Goal: Task Accomplishment & Management: Manage account settings

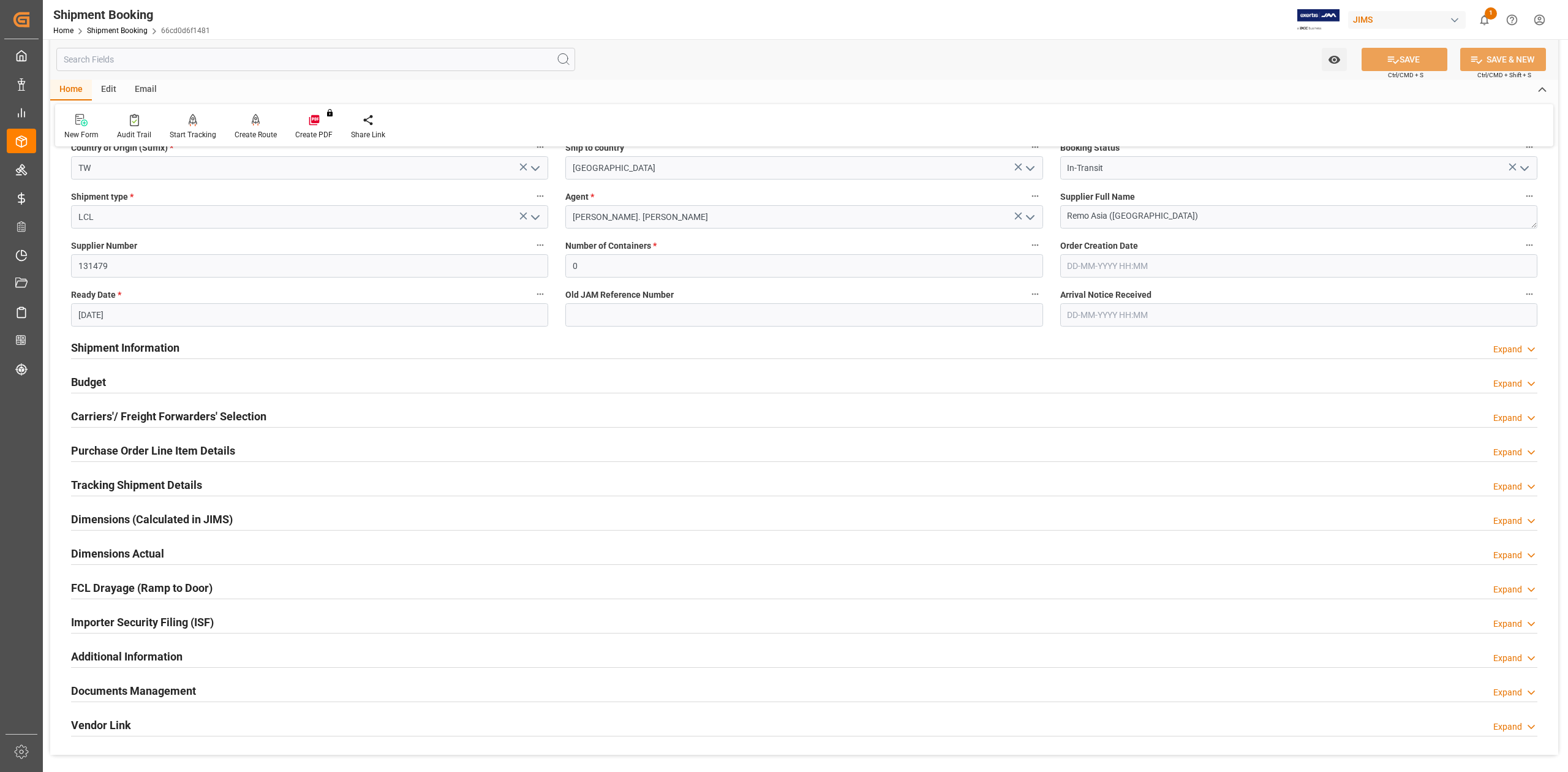
scroll to position [163, 0]
click at [93, 381] on h2 "Budget" at bounding box center [88, 384] width 35 height 17
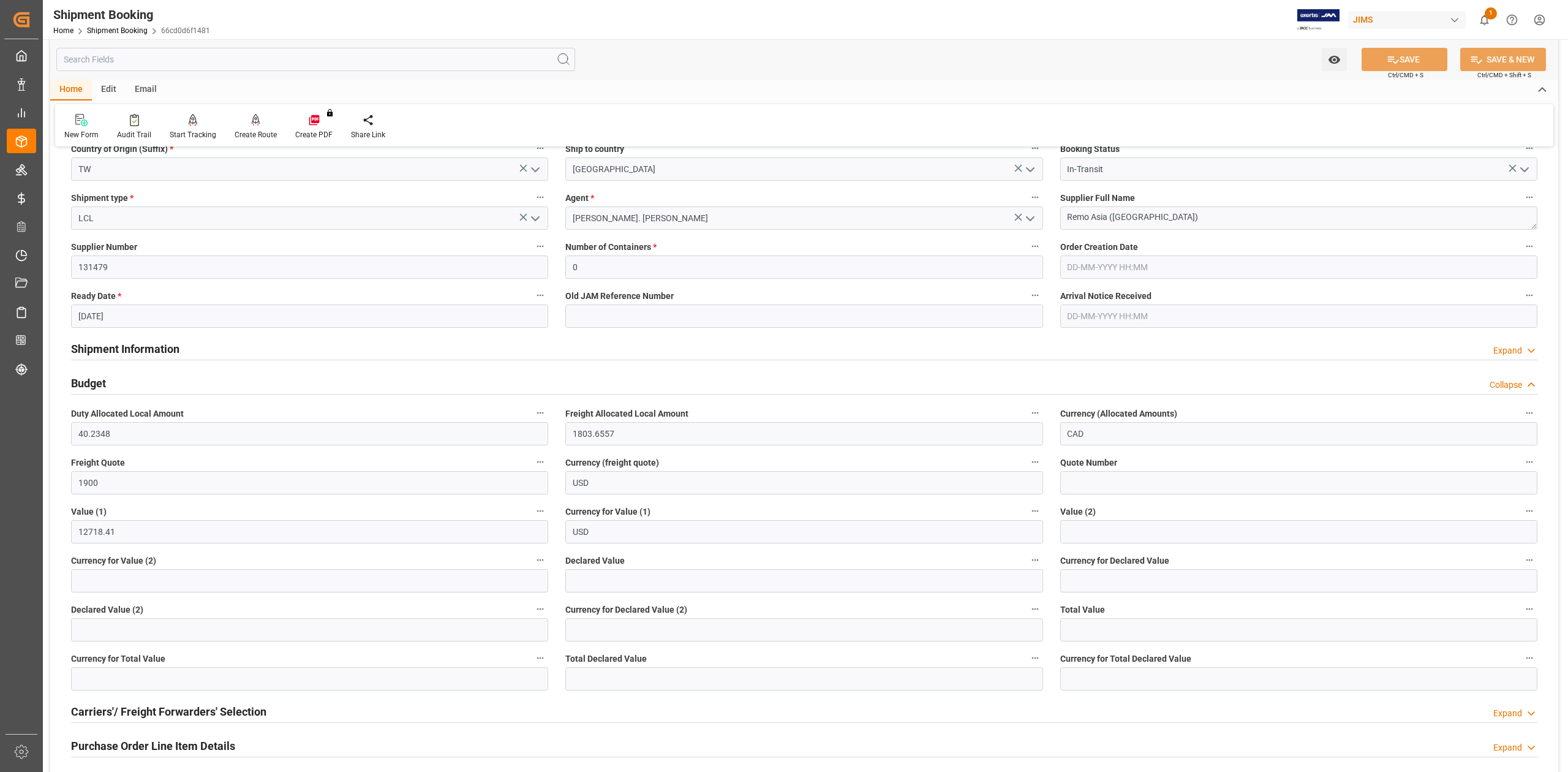
click at [92, 380] on h2 "Budget" at bounding box center [88, 384] width 35 height 17
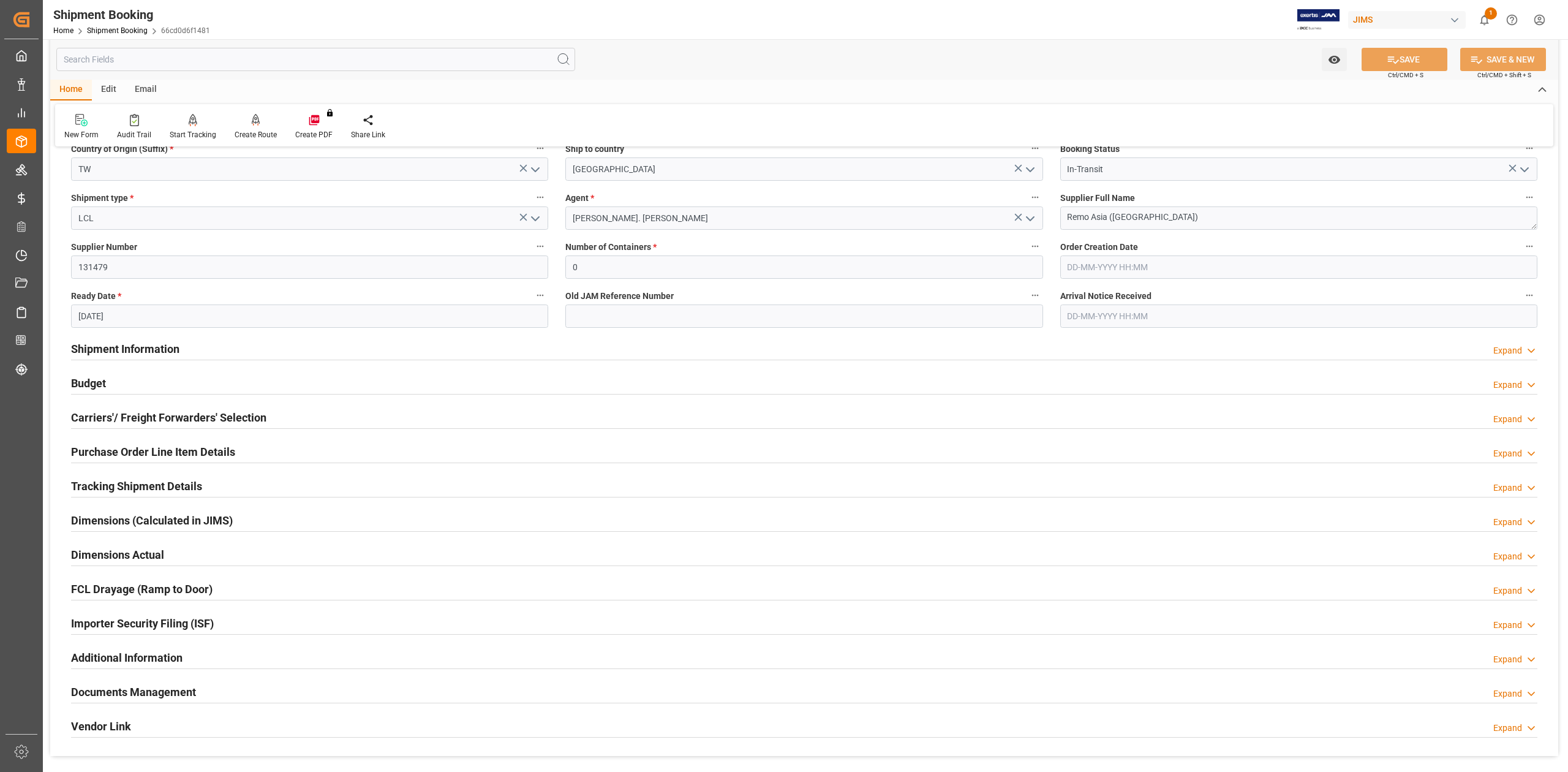
drag, startPoint x: 93, startPoint y: 377, endPoint x: 119, endPoint y: 375, distance: 26.1
click at [93, 377] on h2 "Budget" at bounding box center [88, 384] width 35 height 17
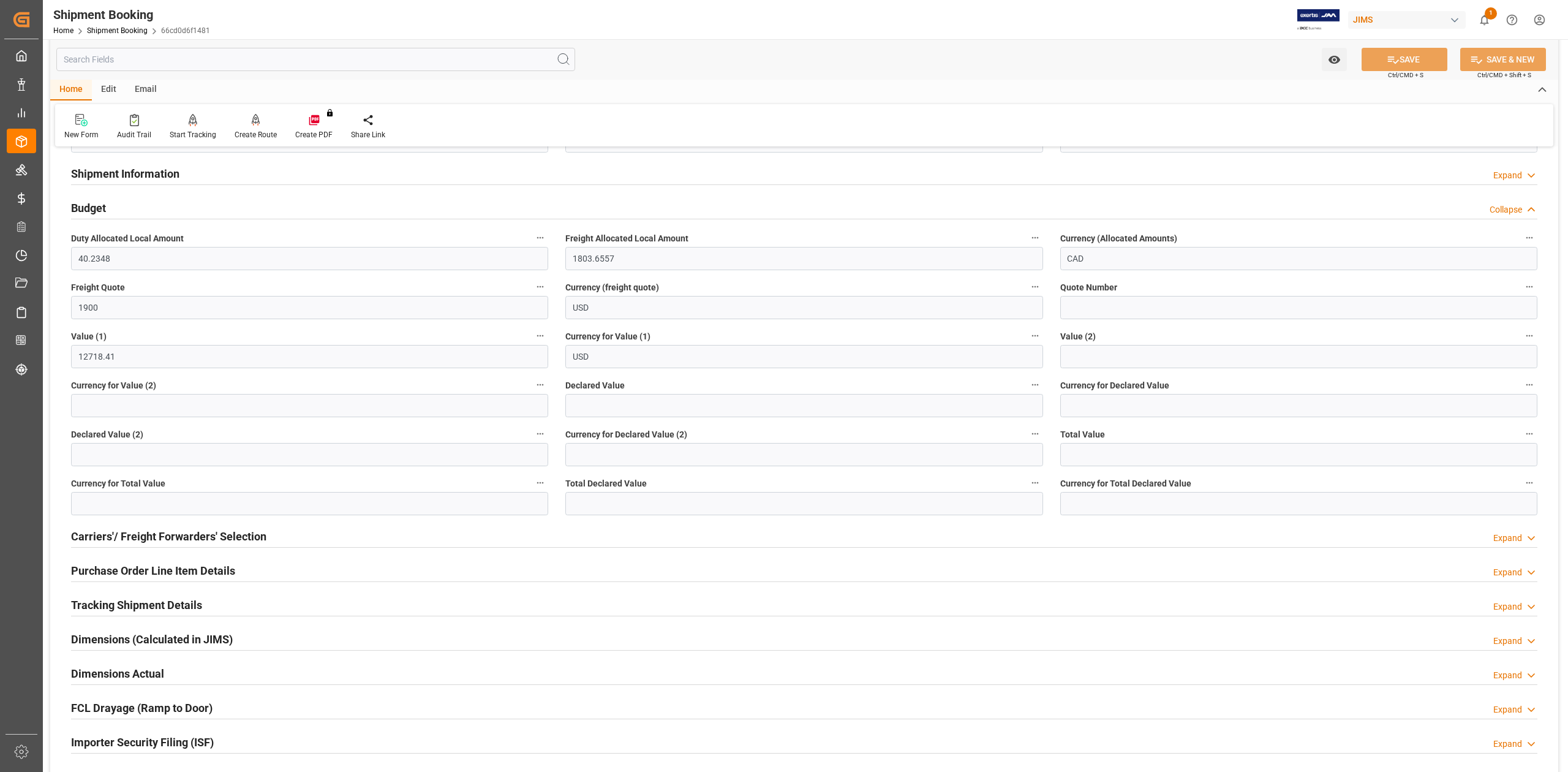
scroll to position [408, 0]
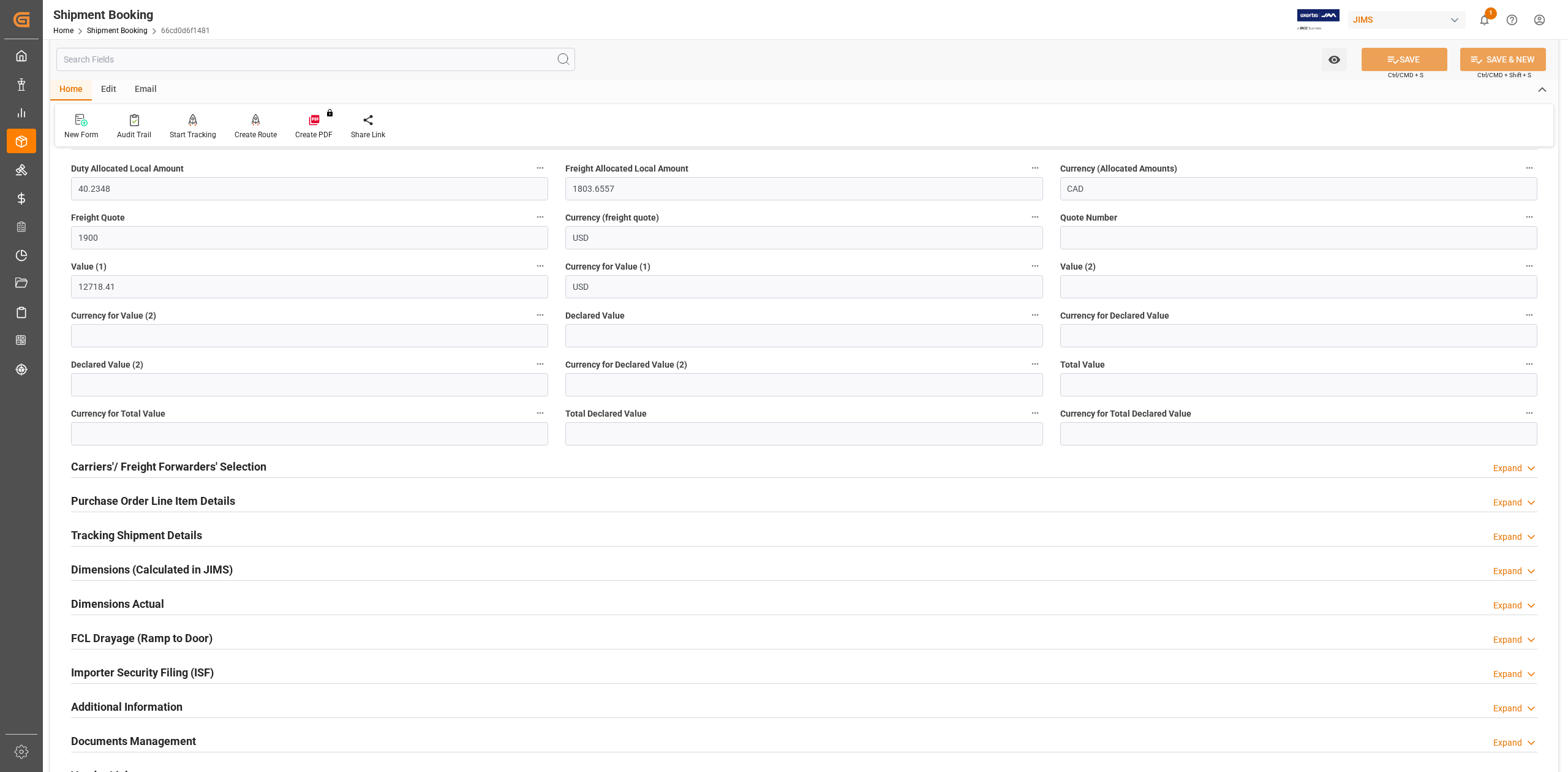
click at [103, 502] on h2 "Purchase Order Line Item Details" at bounding box center [153, 501] width 164 height 17
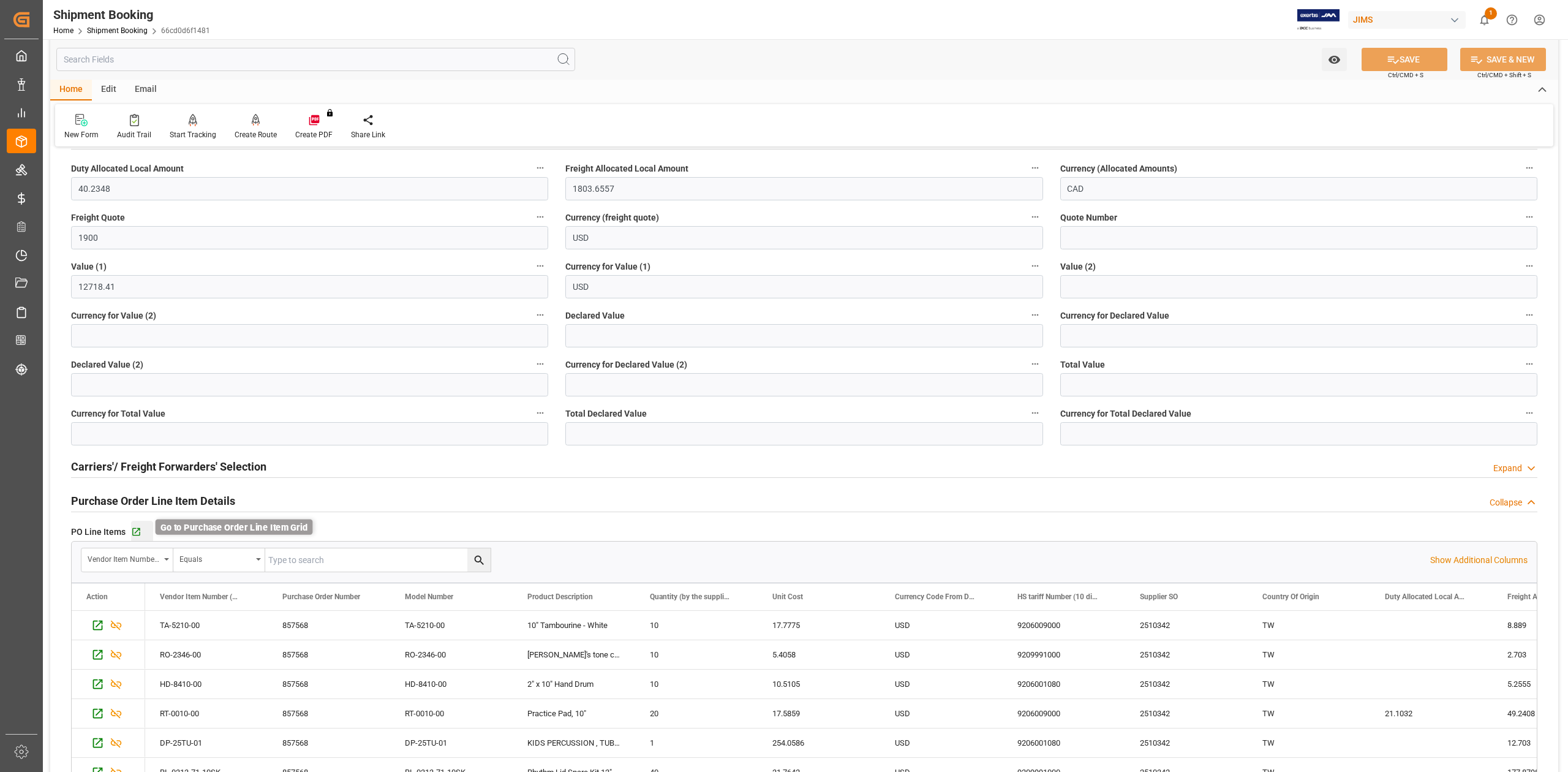
click at [139, 533] on icon "button" at bounding box center [136, 532] width 10 height 10
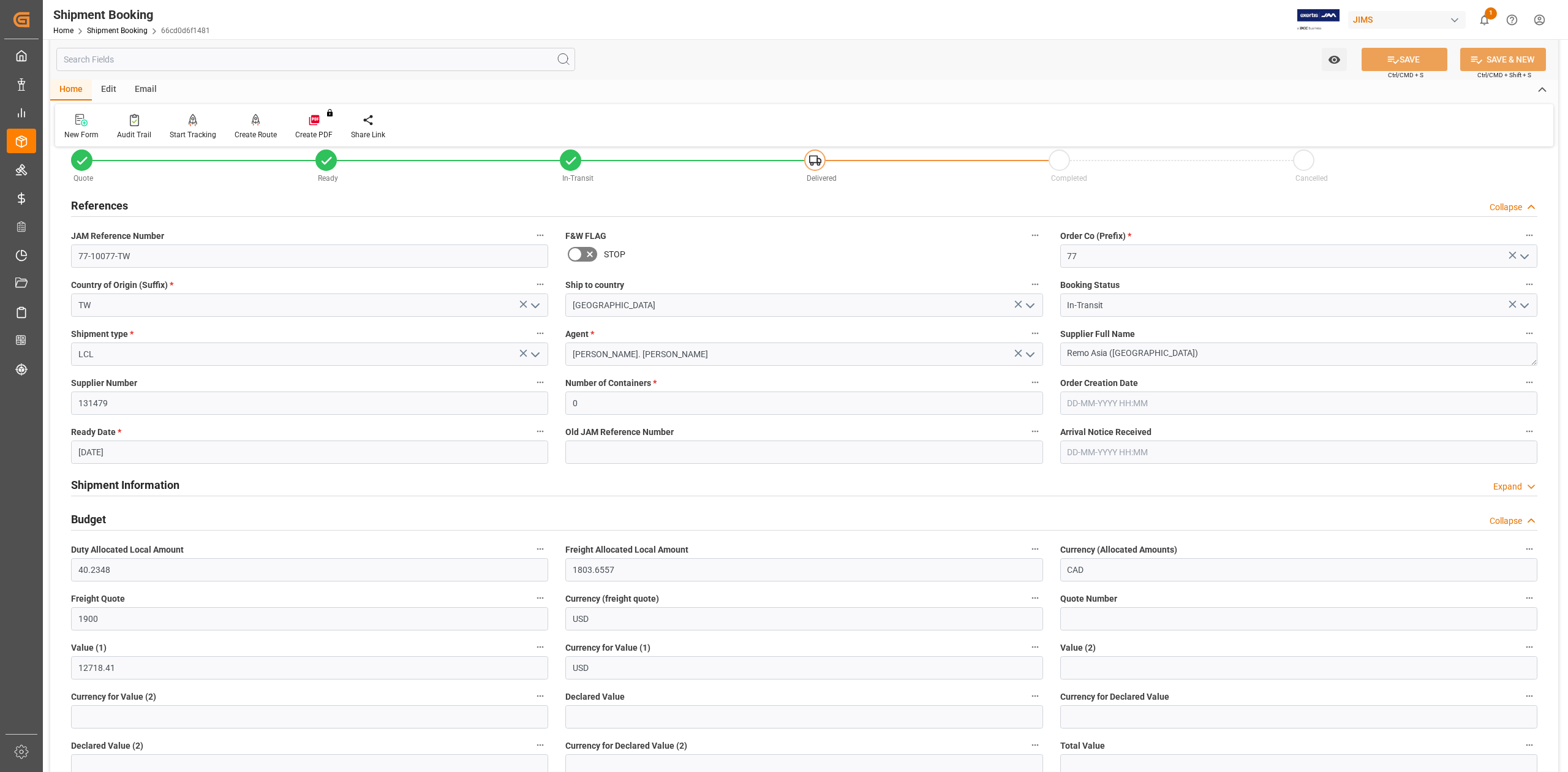
scroll to position [0, 0]
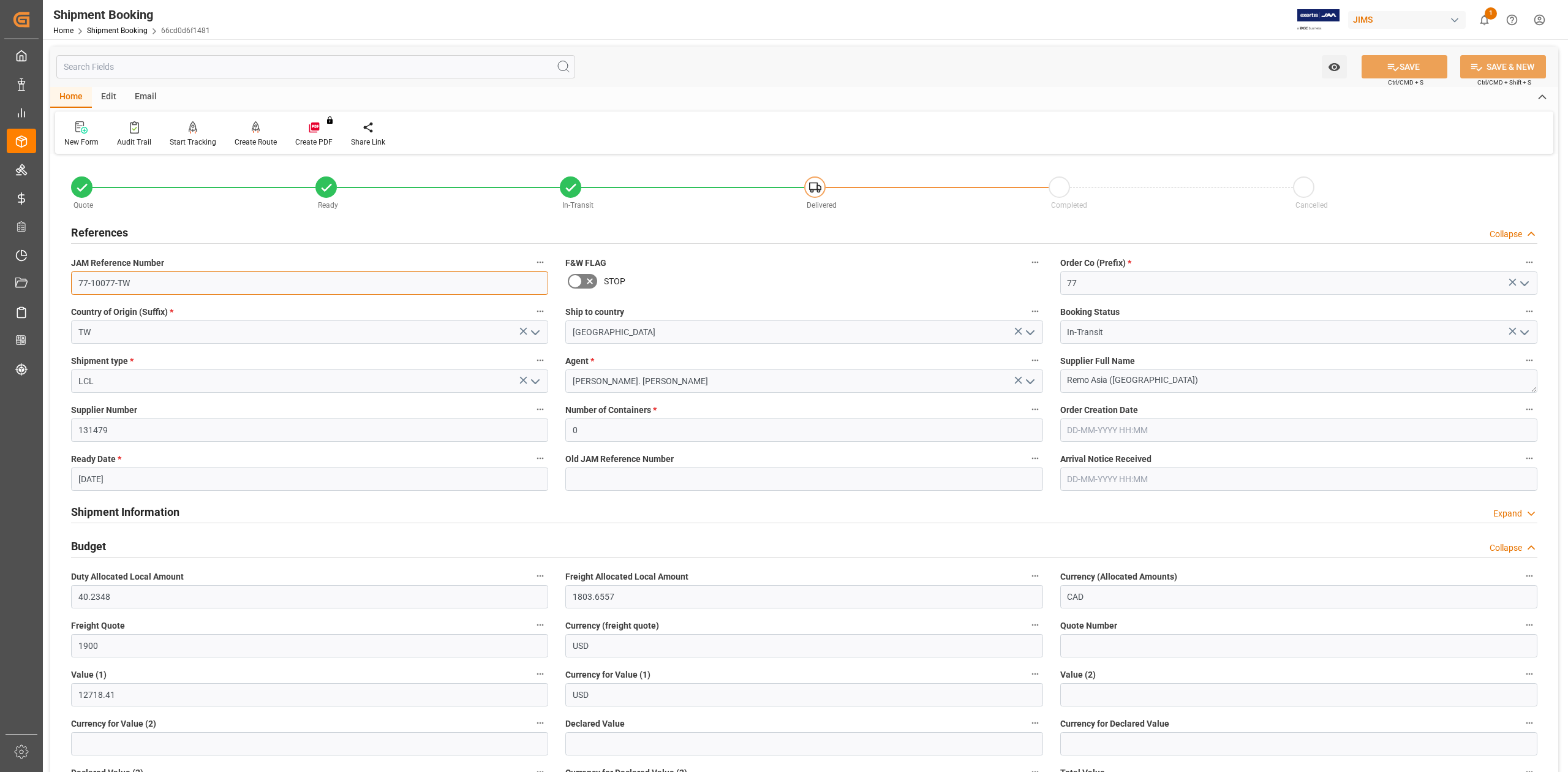
click at [214, 284] on input "77-10077-TW" at bounding box center [309, 283] width 477 height 24
click at [1173, 382] on textarea "Remo Asia ([GEOGRAPHIC_DATA])" at bounding box center [1299, 381] width 477 height 24
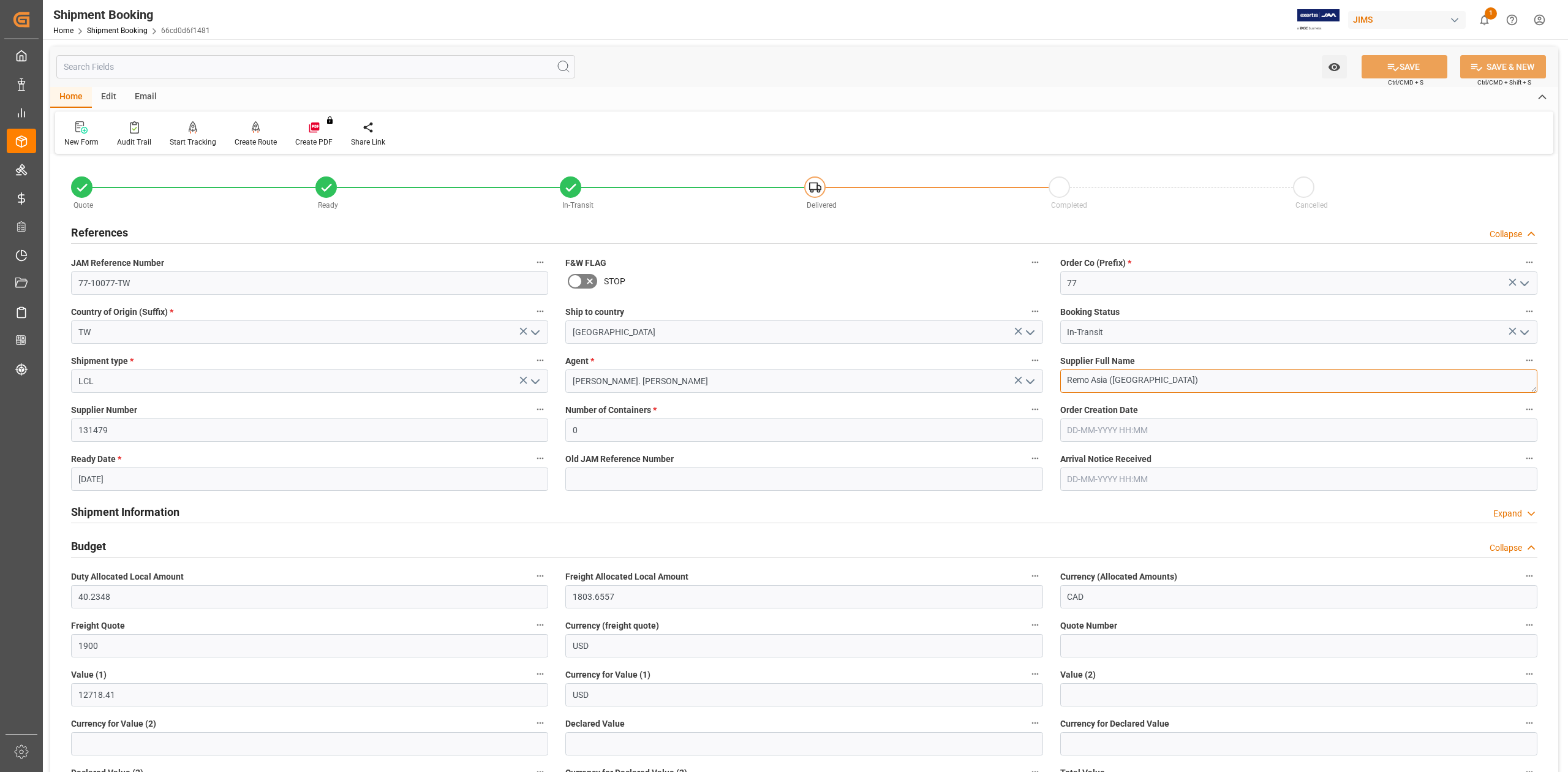
click at [1173, 382] on textarea "Remo Asia ([GEOGRAPHIC_DATA])" at bounding box center [1299, 381] width 477 height 24
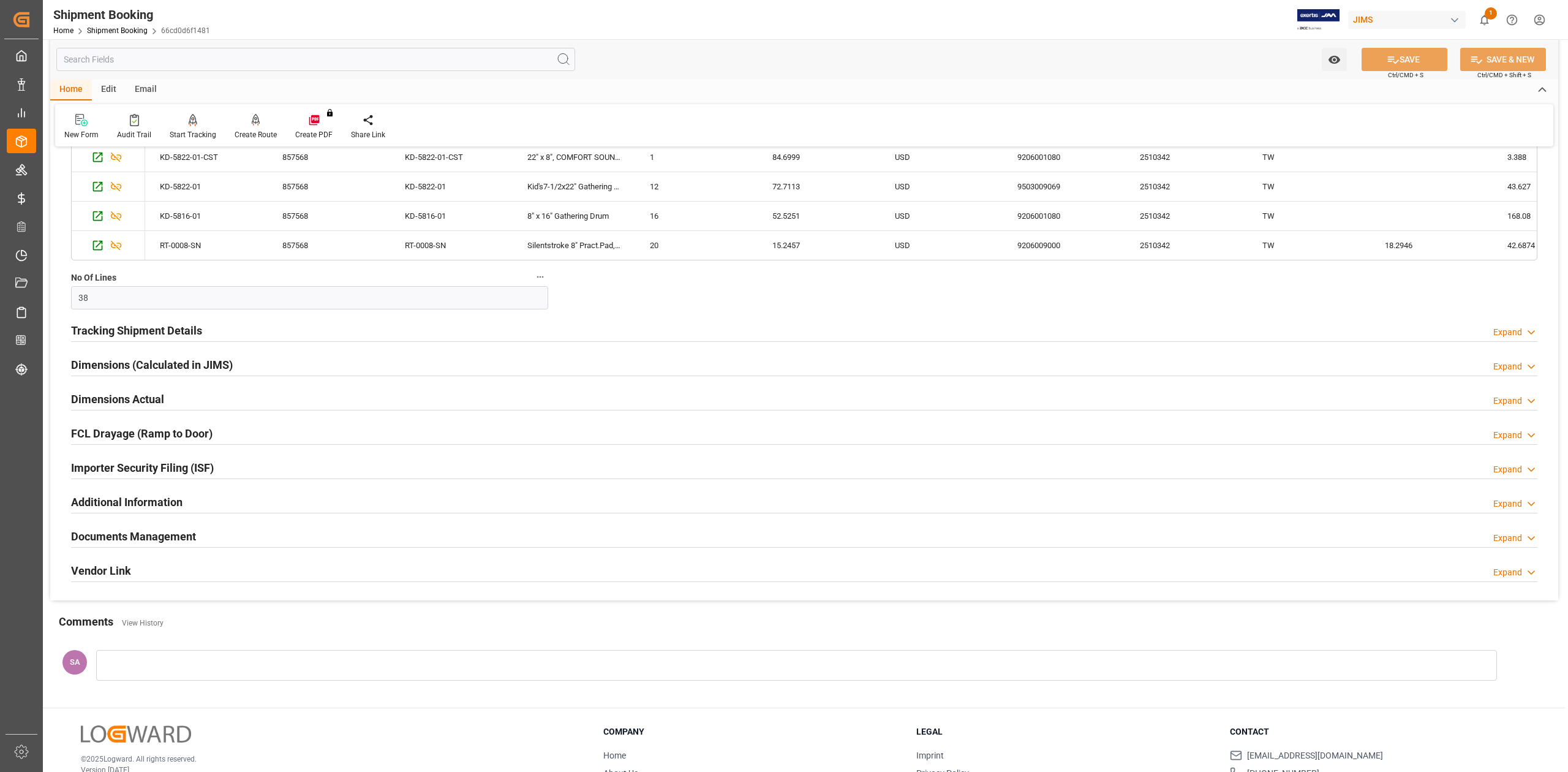
scroll to position [1196, 0]
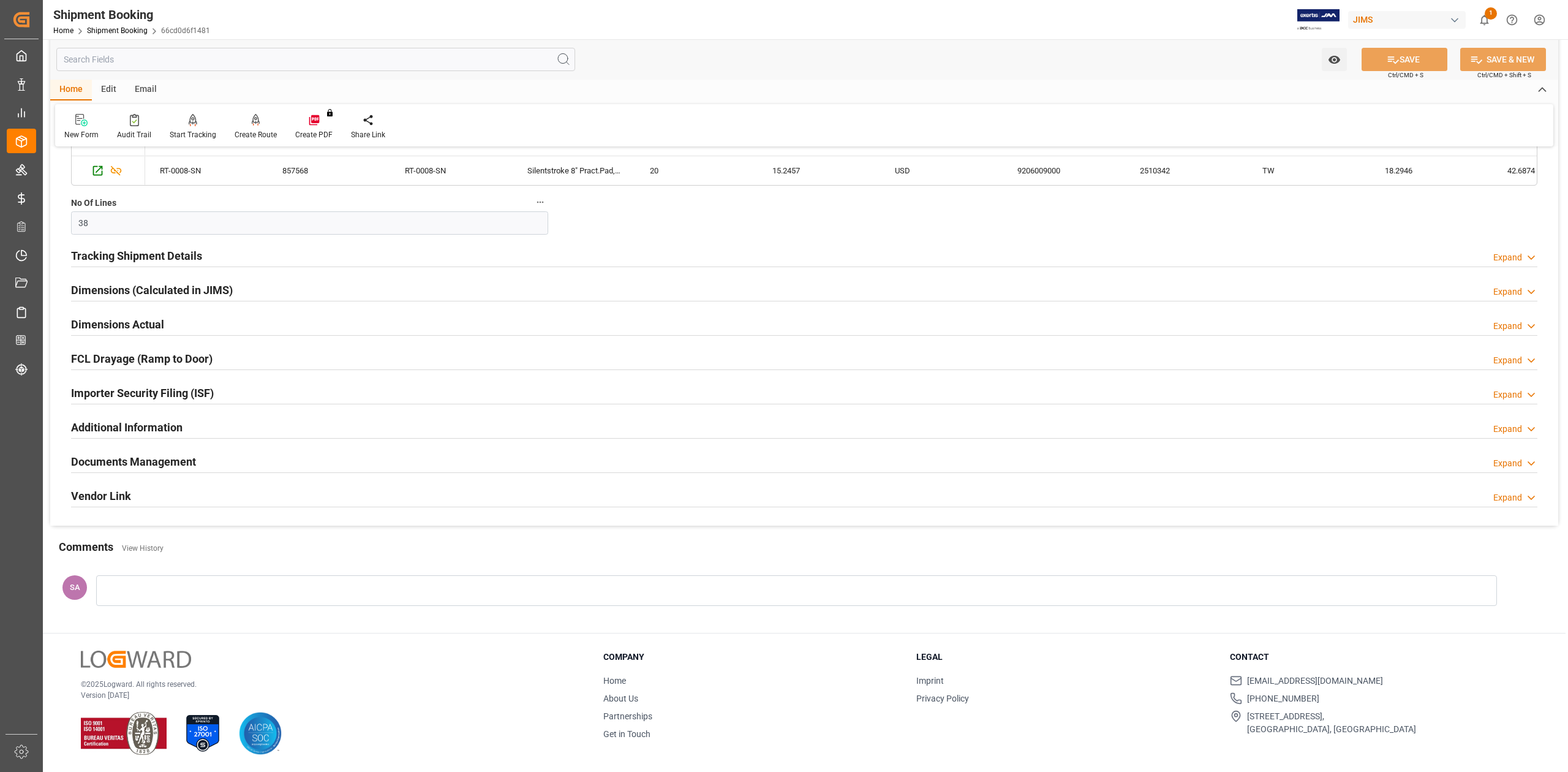
click at [133, 464] on h2 "Documents Management" at bounding box center [133, 462] width 125 height 17
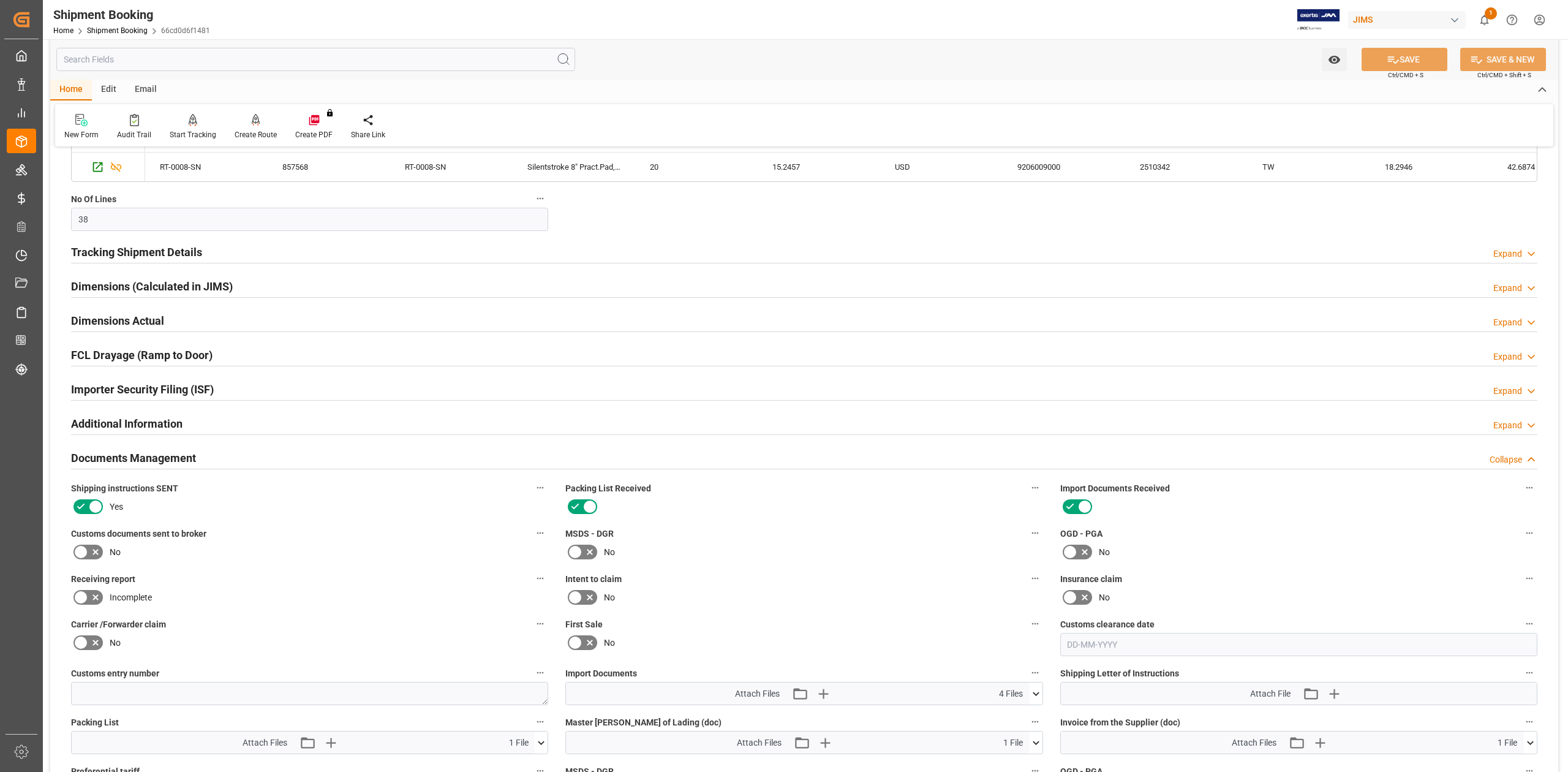
click at [81, 552] on icon at bounding box center [80, 551] width 15 height 15
click at [0, 0] on input "checkbox" at bounding box center [0, 0] width 0 height 0
click at [1390, 57] on icon at bounding box center [1394, 60] width 11 height 8
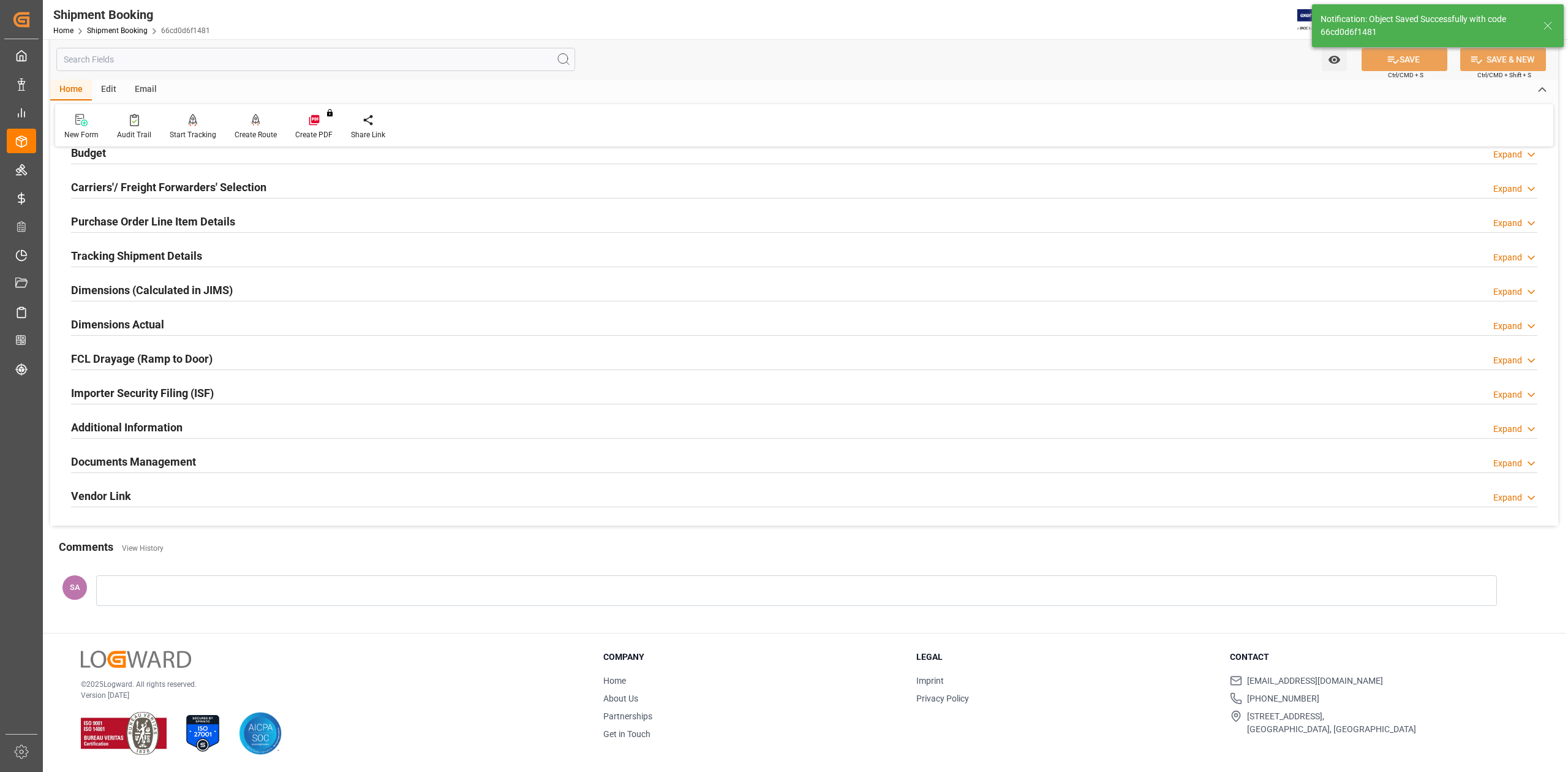
scroll to position [150, 0]
click at [1039, 368] on div "FCL Drayage (Ramp to Door) Expand" at bounding box center [804, 359] width 1483 height 34
click at [152, 466] on h2 "Documents Management" at bounding box center [133, 462] width 125 height 17
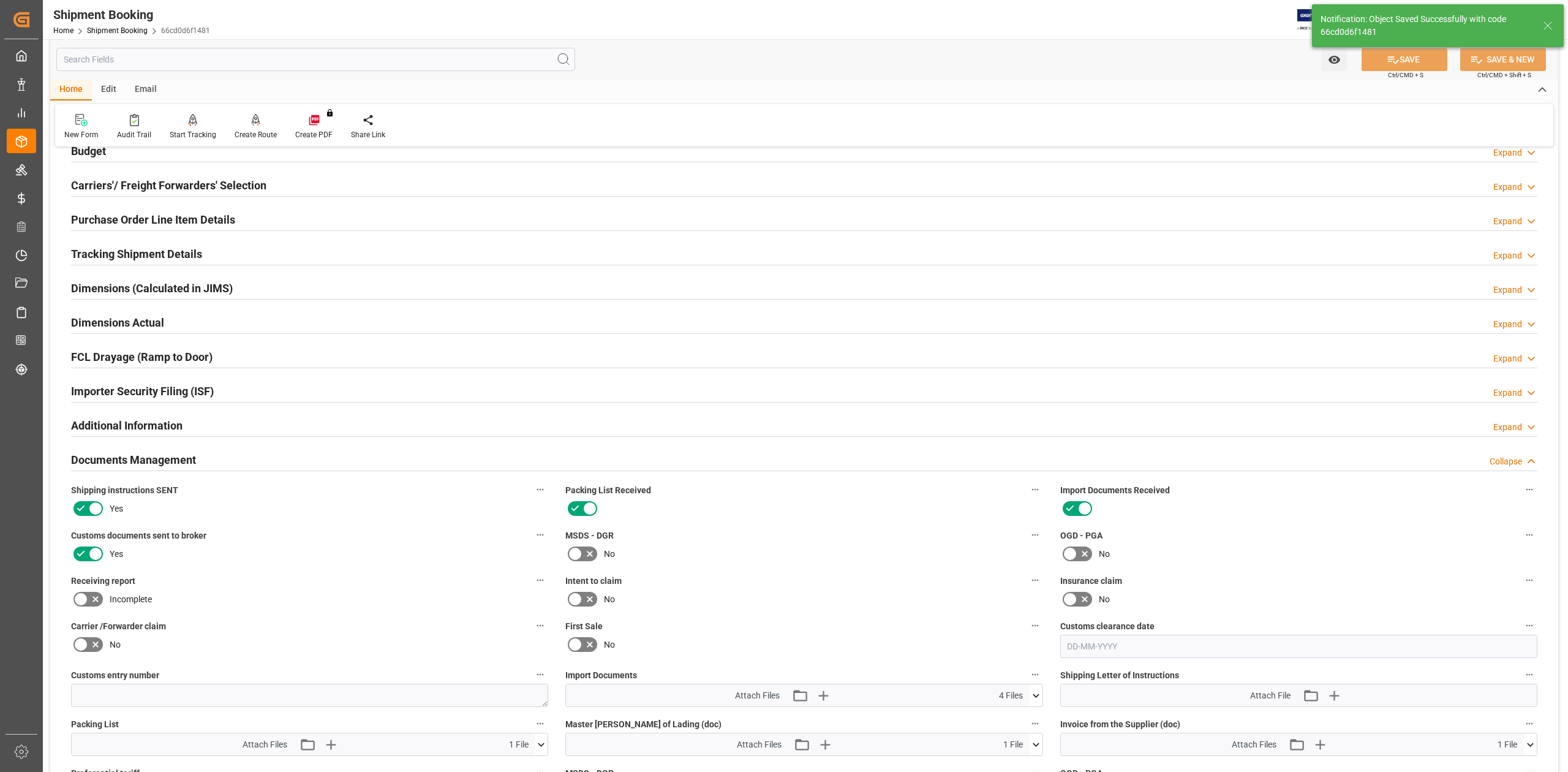
scroll to position [478, 0]
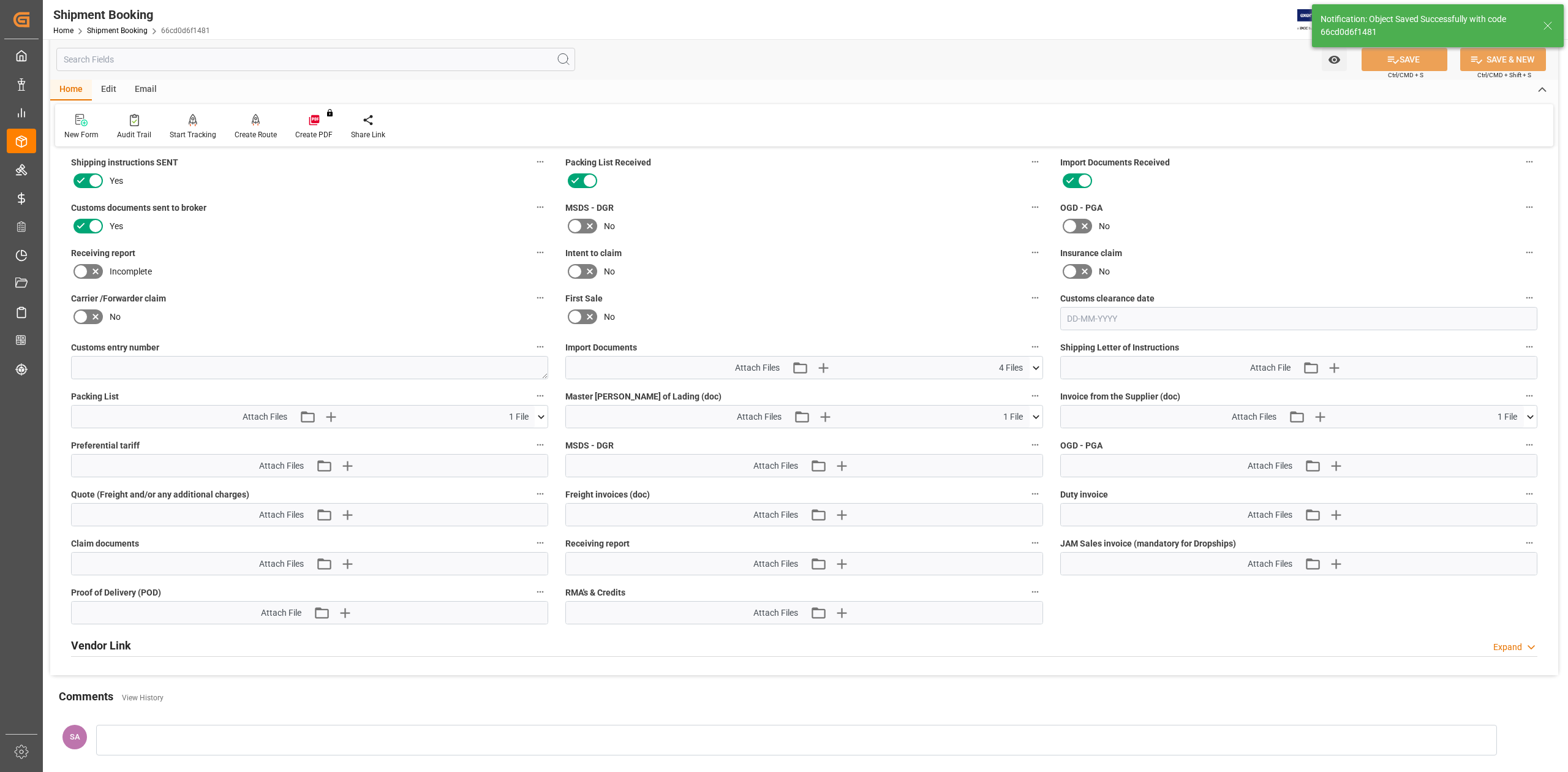
click at [1035, 368] on icon at bounding box center [1036, 367] width 7 height 3
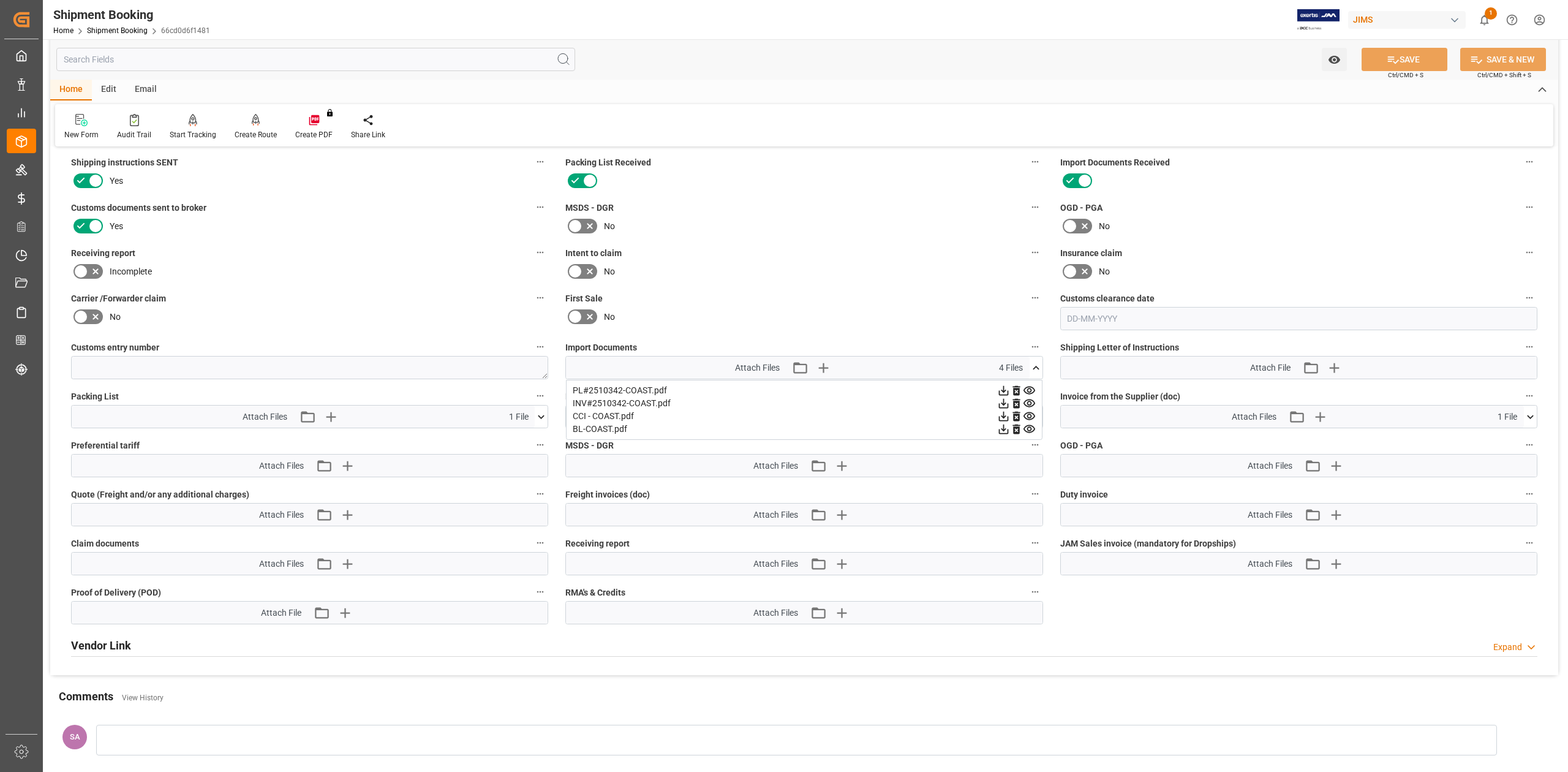
click at [1101, 717] on div "SA" at bounding box center [804, 743] width 1508 height 64
click at [1037, 371] on icon at bounding box center [1036, 368] width 13 height 13
click at [824, 368] on icon "button" at bounding box center [822, 368] width 12 height 12
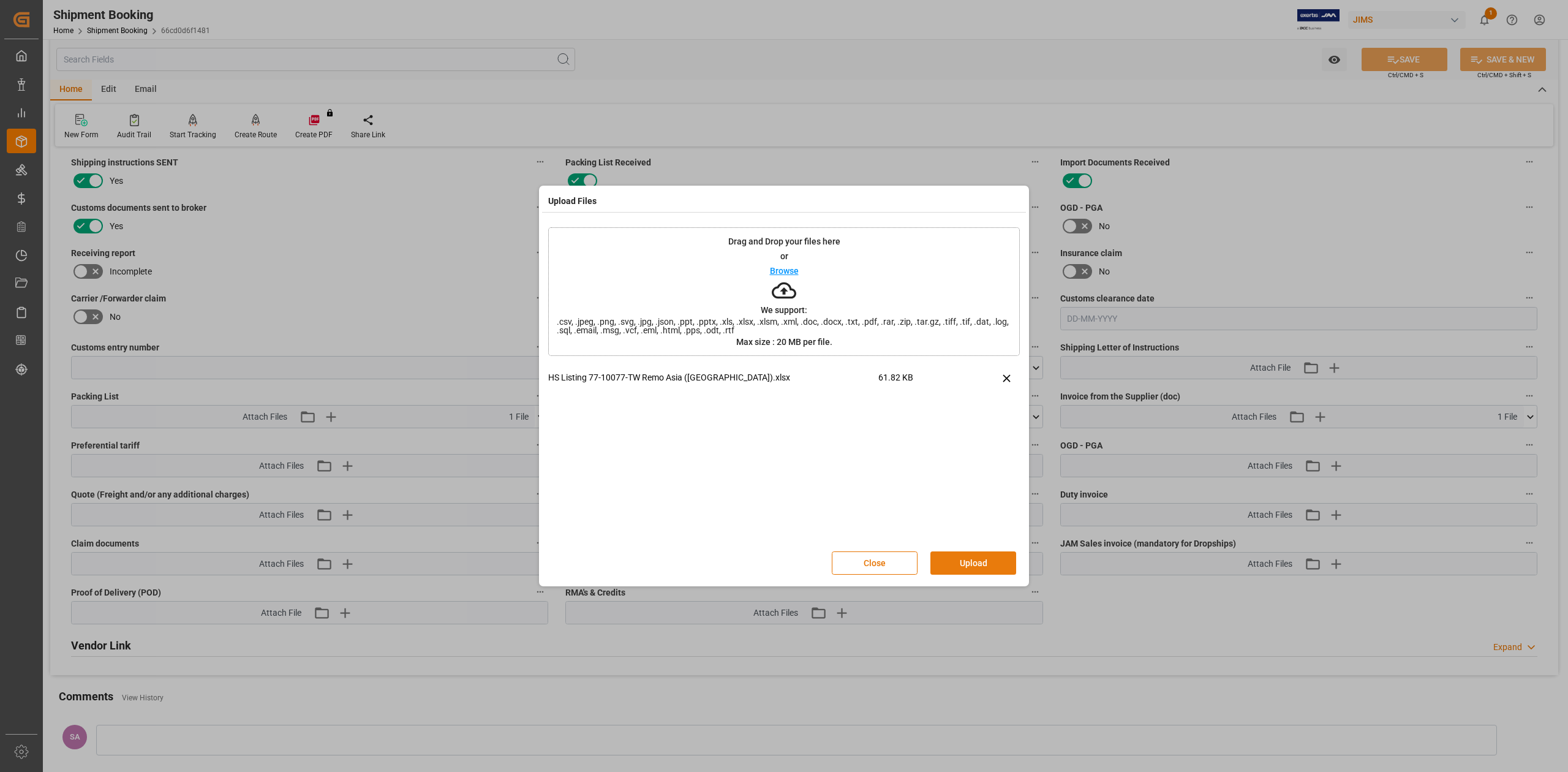
click at [983, 564] on button "Upload" at bounding box center [974, 563] width 86 height 24
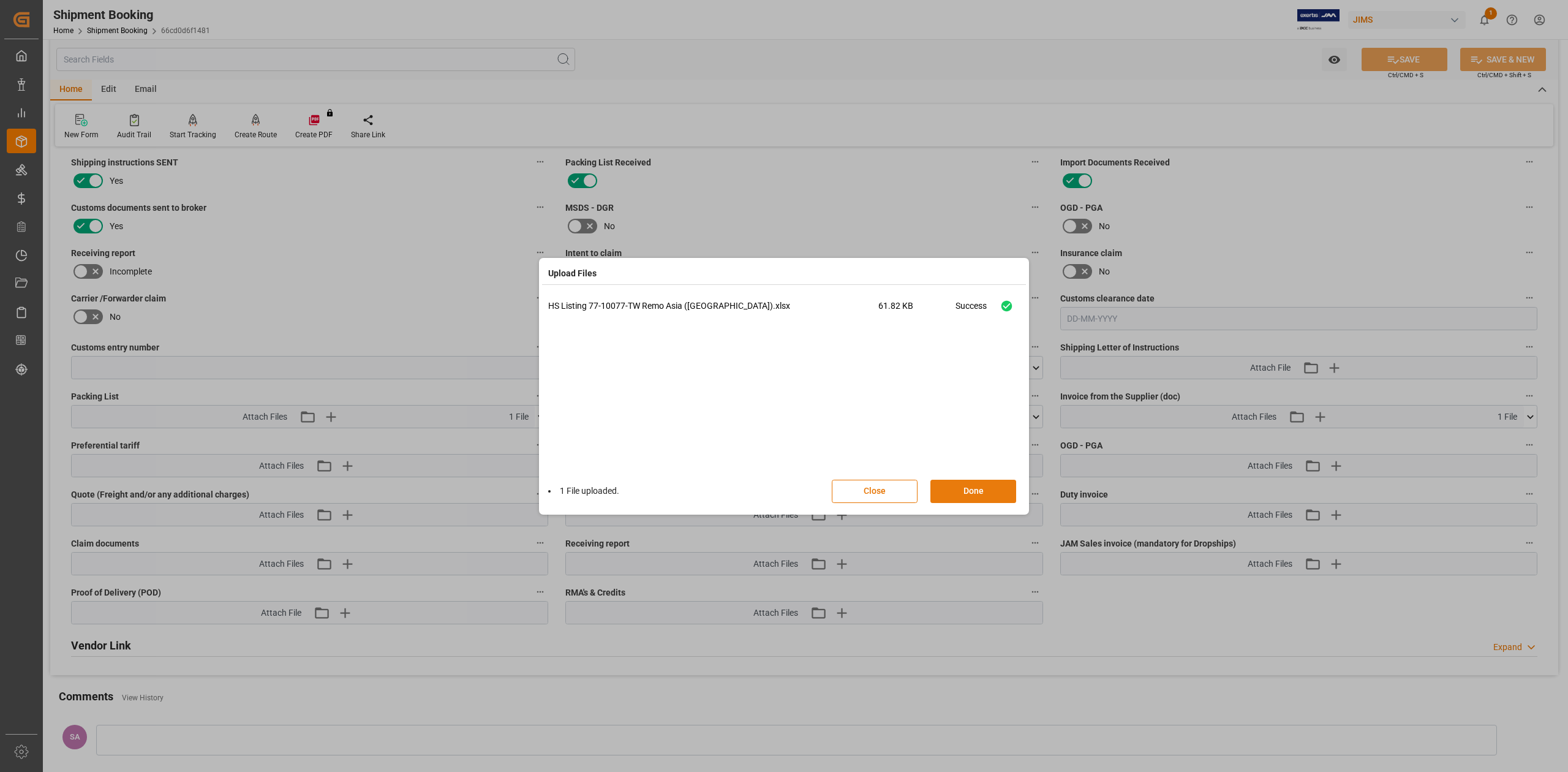
click at [998, 488] on button "Done" at bounding box center [974, 492] width 86 height 24
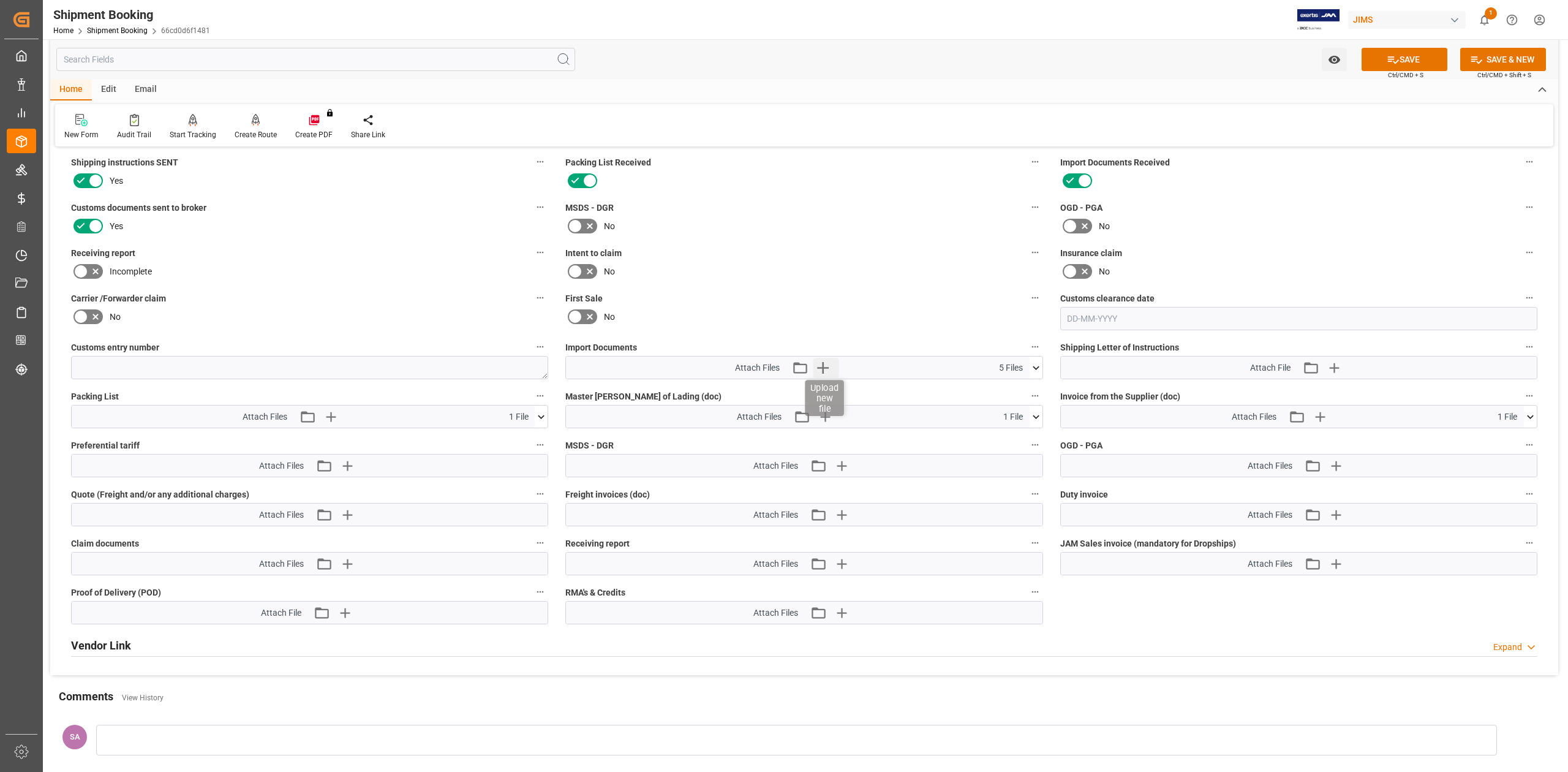
click at [816, 363] on icon "button" at bounding box center [822, 368] width 19 height 19
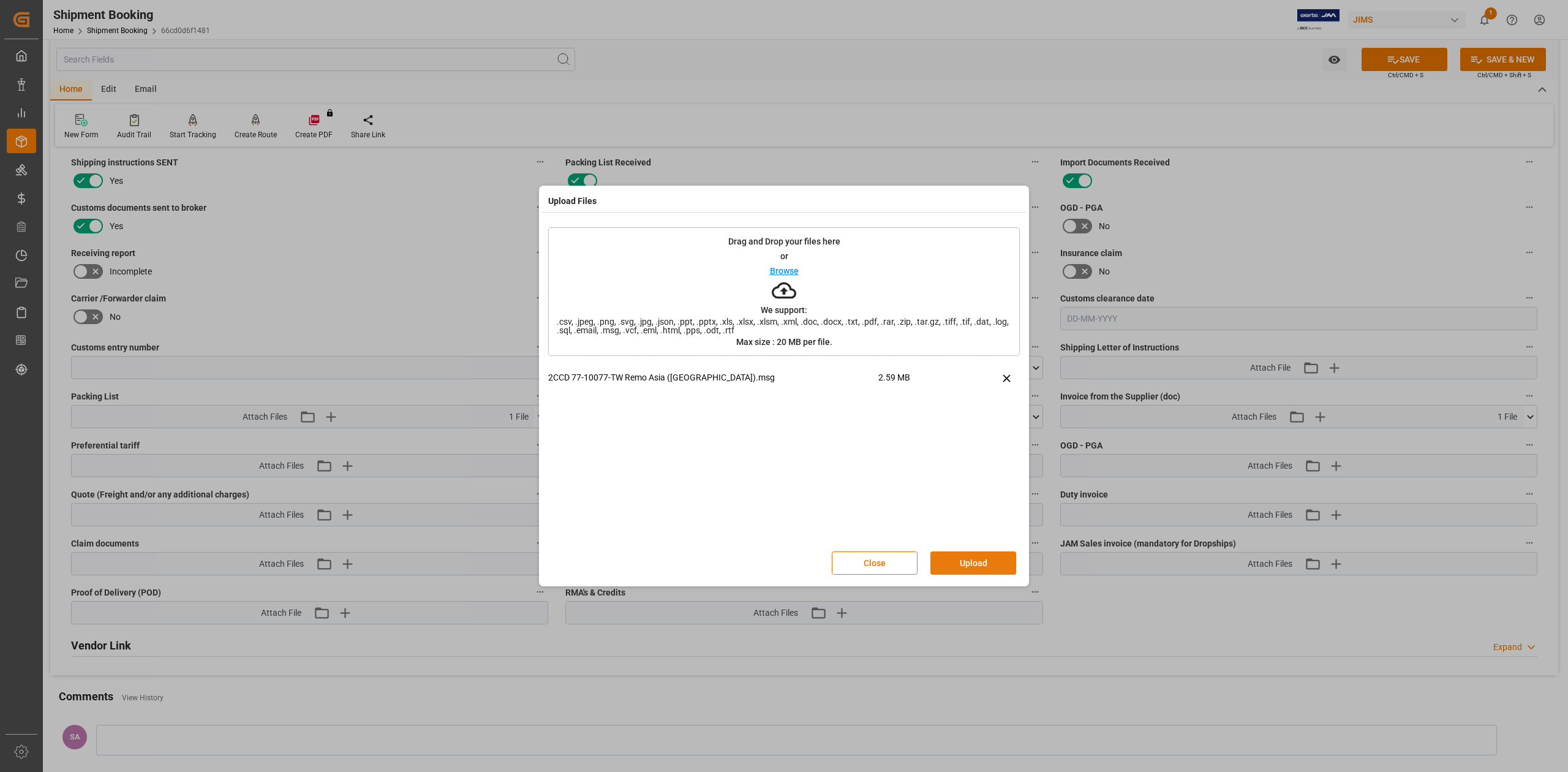
click at [981, 566] on button "Upload" at bounding box center [974, 563] width 86 height 24
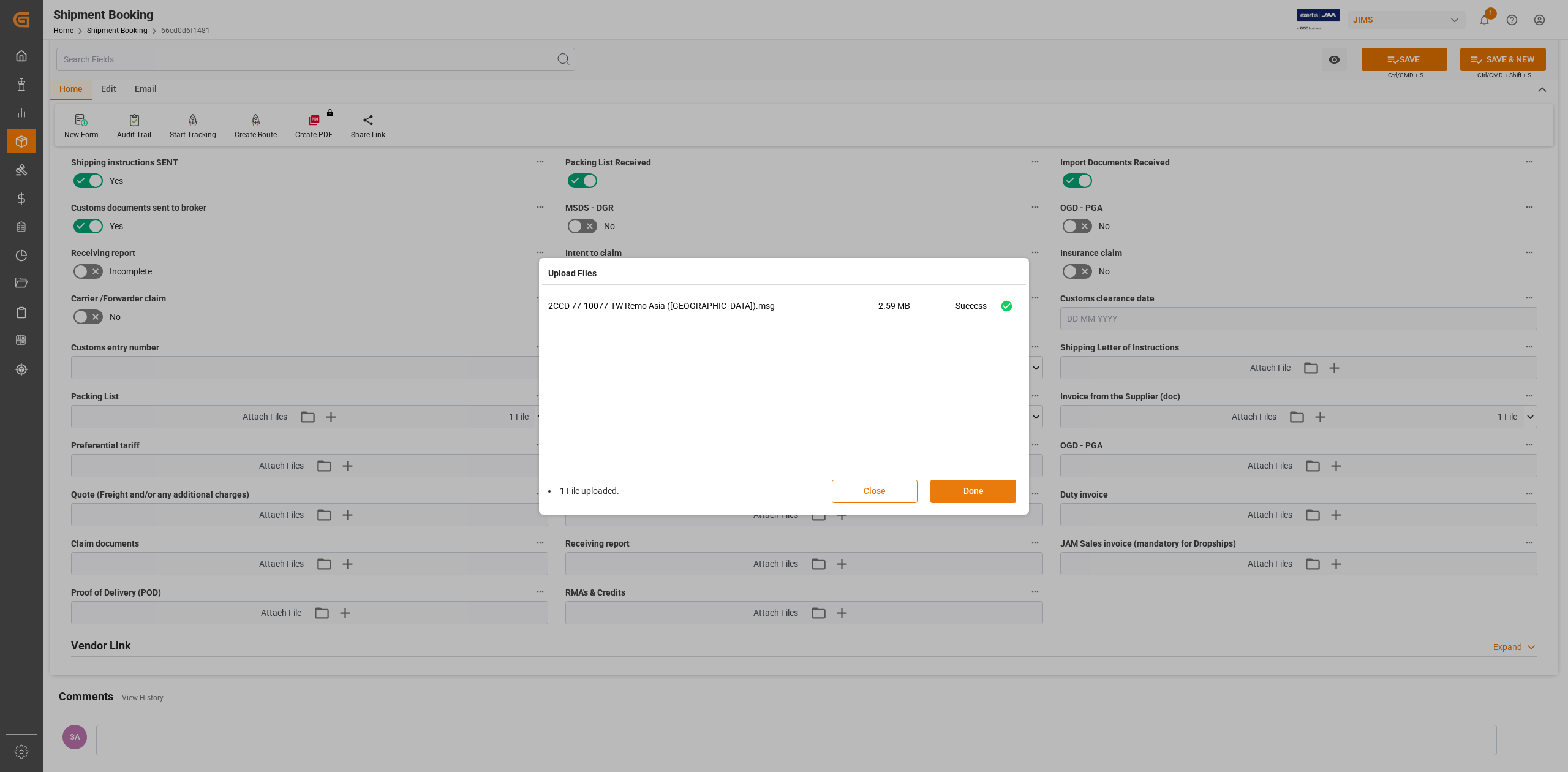
click at [988, 488] on button "Done" at bounding box center [974, 492] width 86 height 24
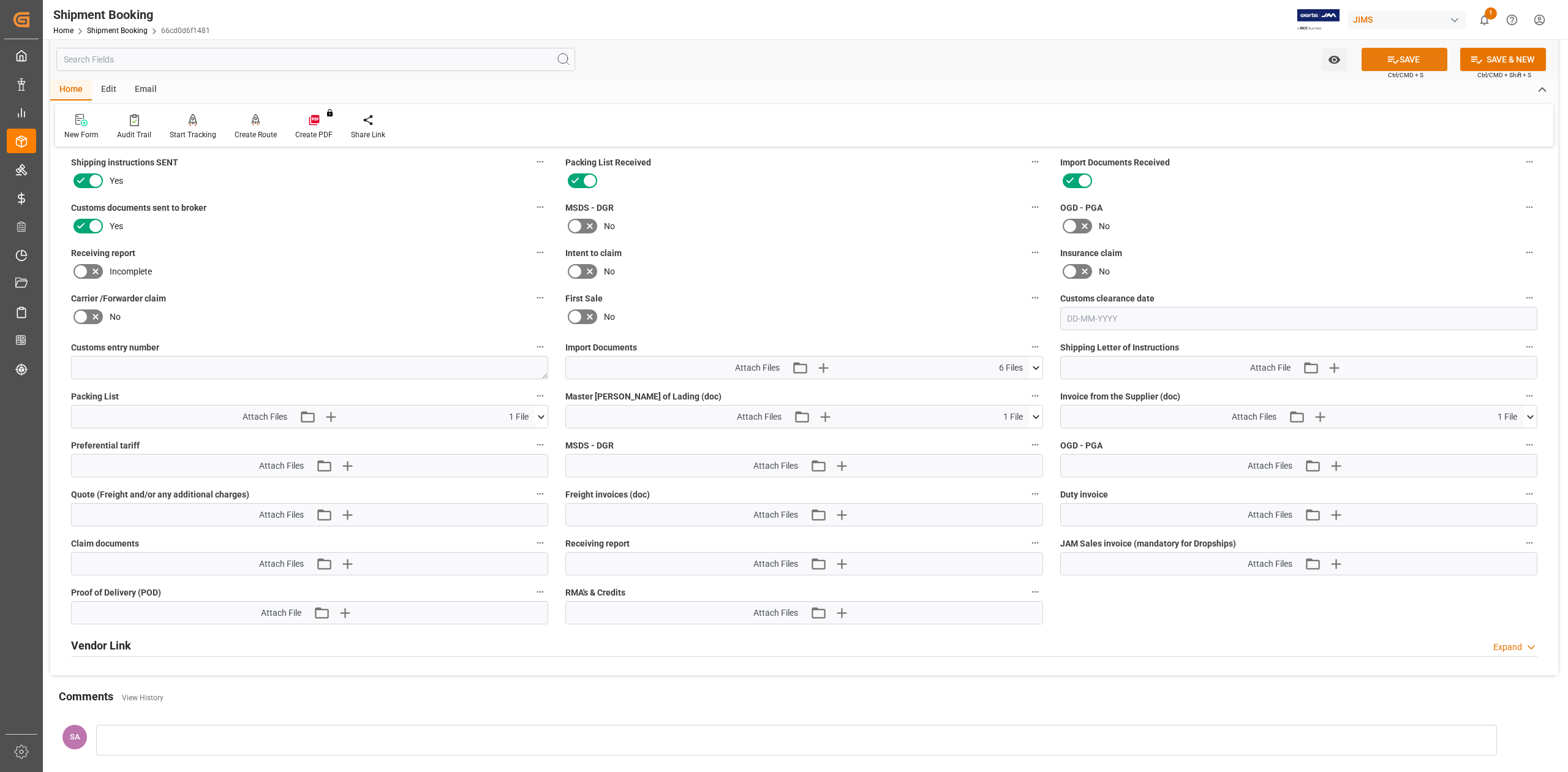
click at [1417, 58] on button "SAVE" at bounding box center [1405, 60] width 86 height 24
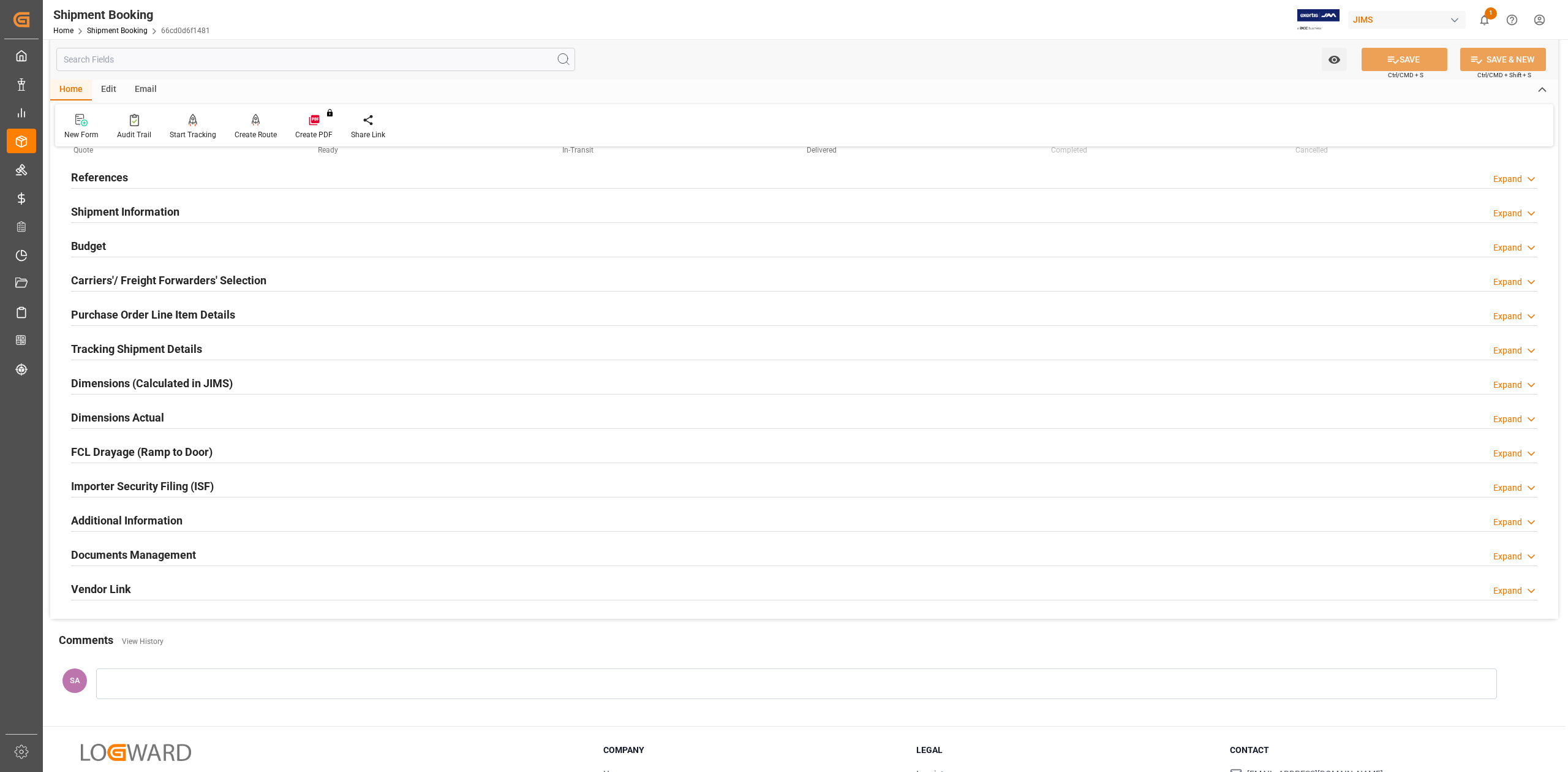
scroll to position [0, 0]
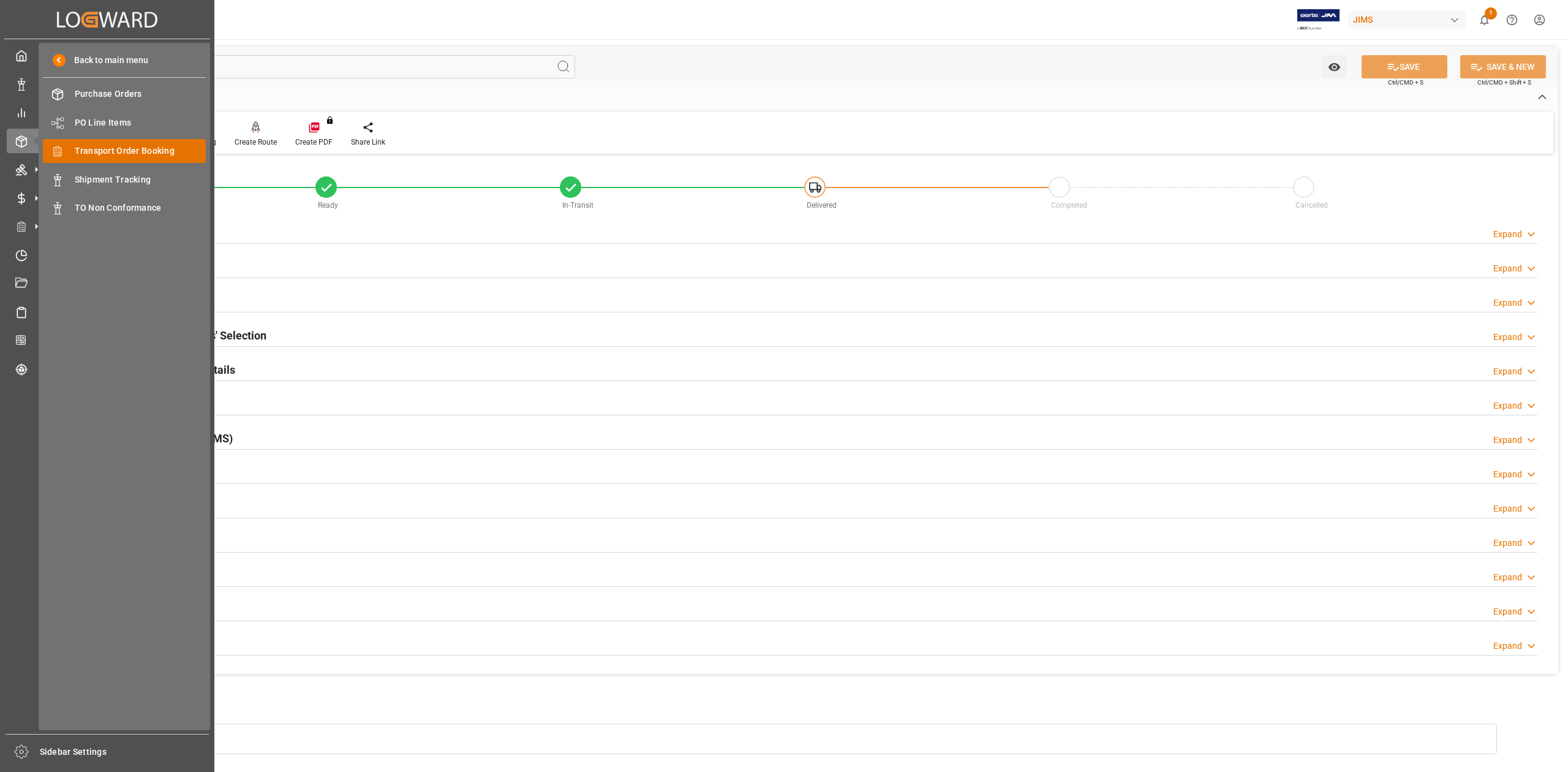
click at [94, 152] on span "Transport Order Booking" at bounding box center [141, 151] width 132 height 13
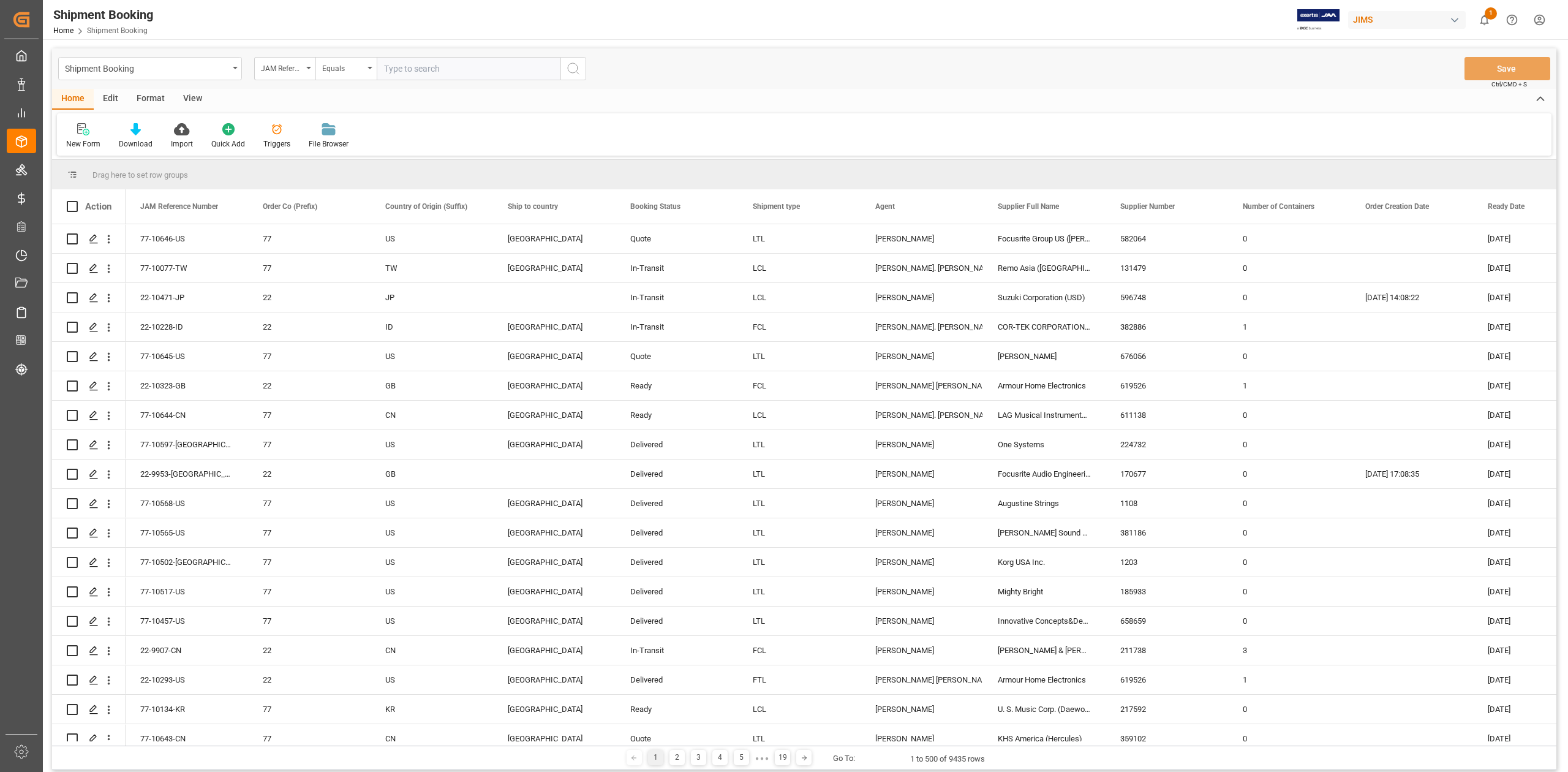
click at [430, 62] on input "text" at bounding box center [468, 69] width 184 height 24
type input "77-10082-JP"
click at [575, 71] on icon "search button" at bounding box center [573, 68] width 15 height 15
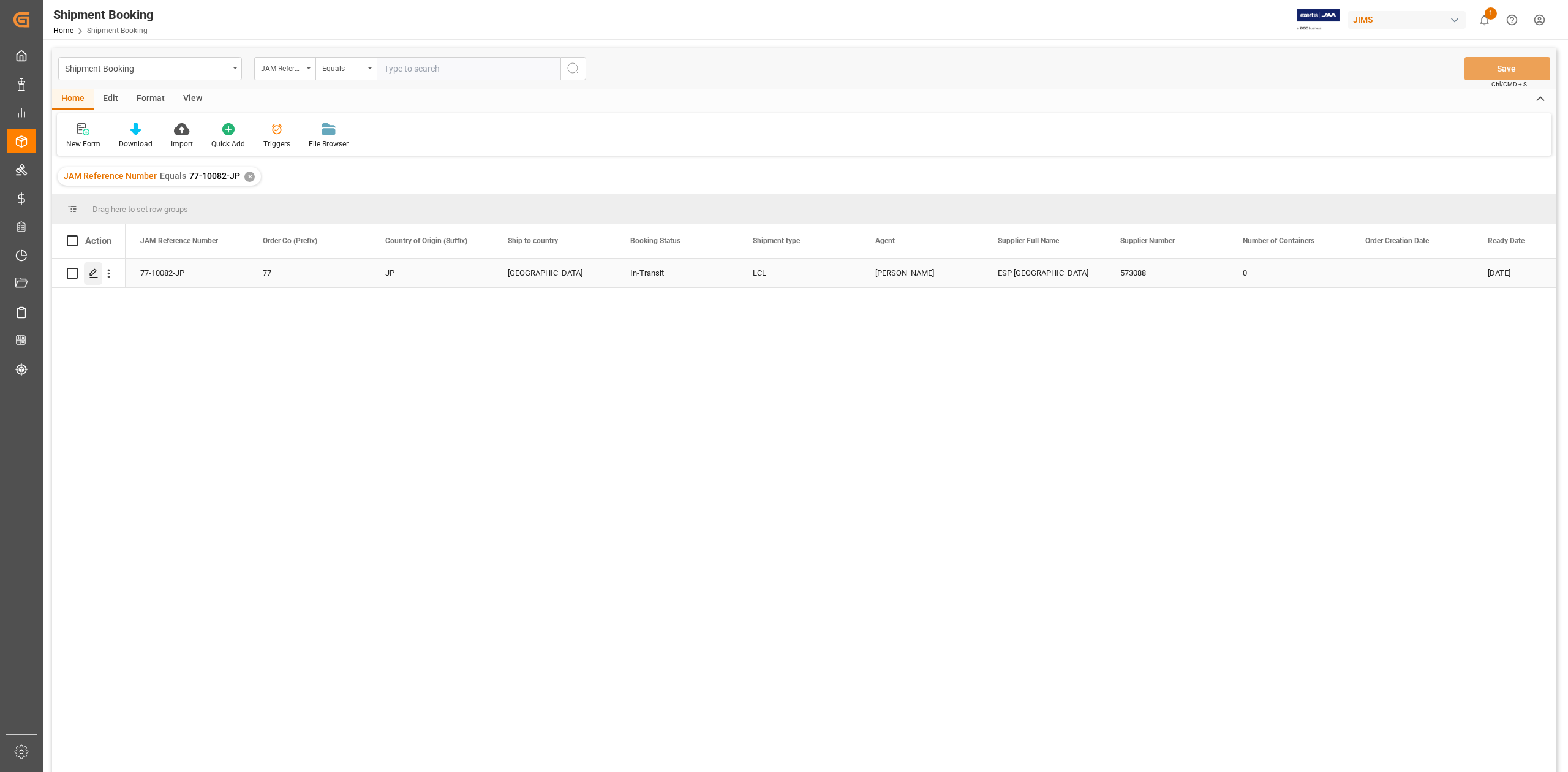
click at [93, 275] on icon "Press SPACE to select this row." at bounding box center [94, 273] width 10 height 10
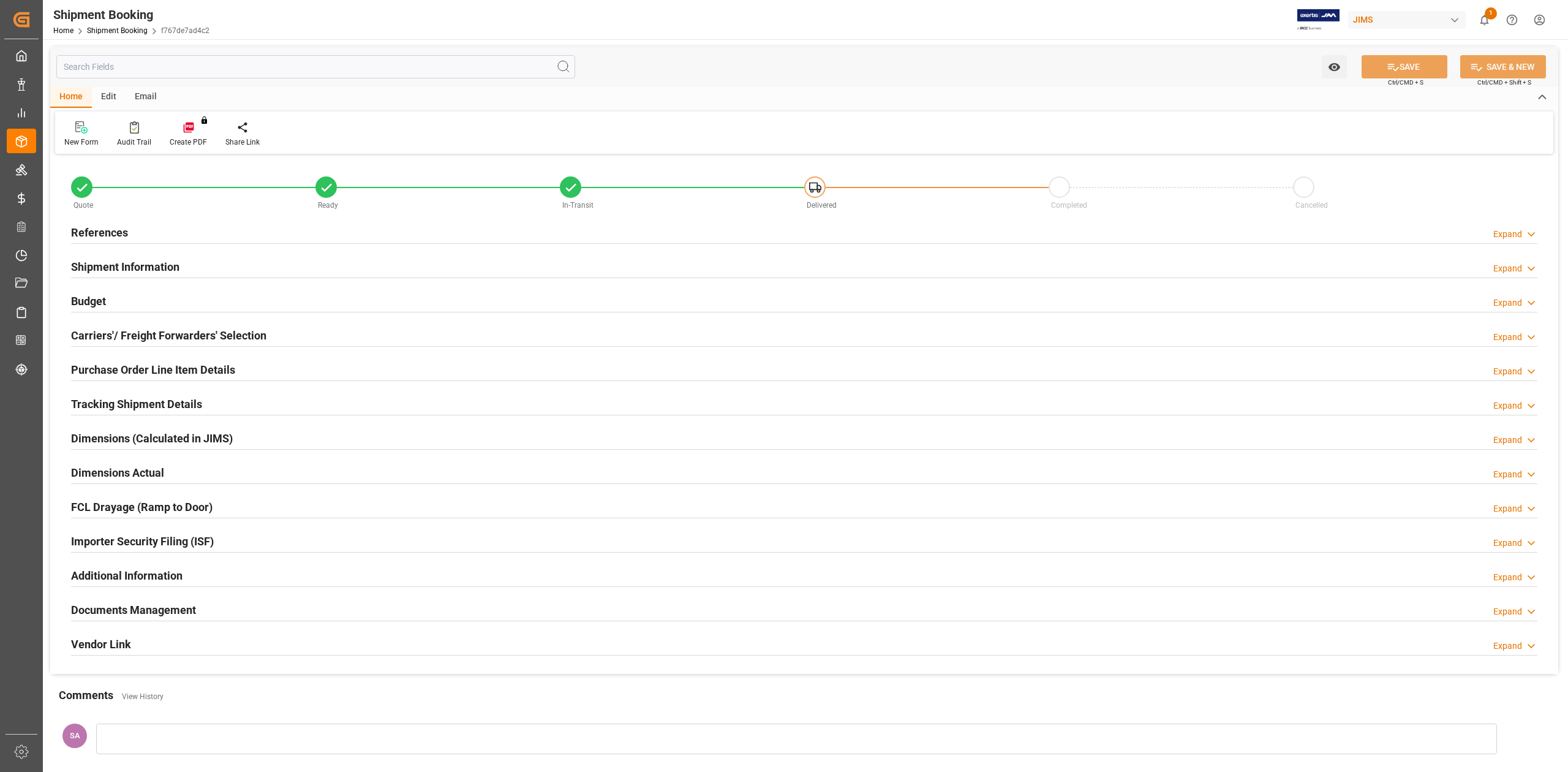
type input "0"
type input "[DATE]"
drag, startPoint x: 89, startPoint y: 234, endPoint x: 157, endPoint y: 230, distance: 68.1
click at [88, 233] on h2 "References" at bounding box center [99, 232] width 57 height 17
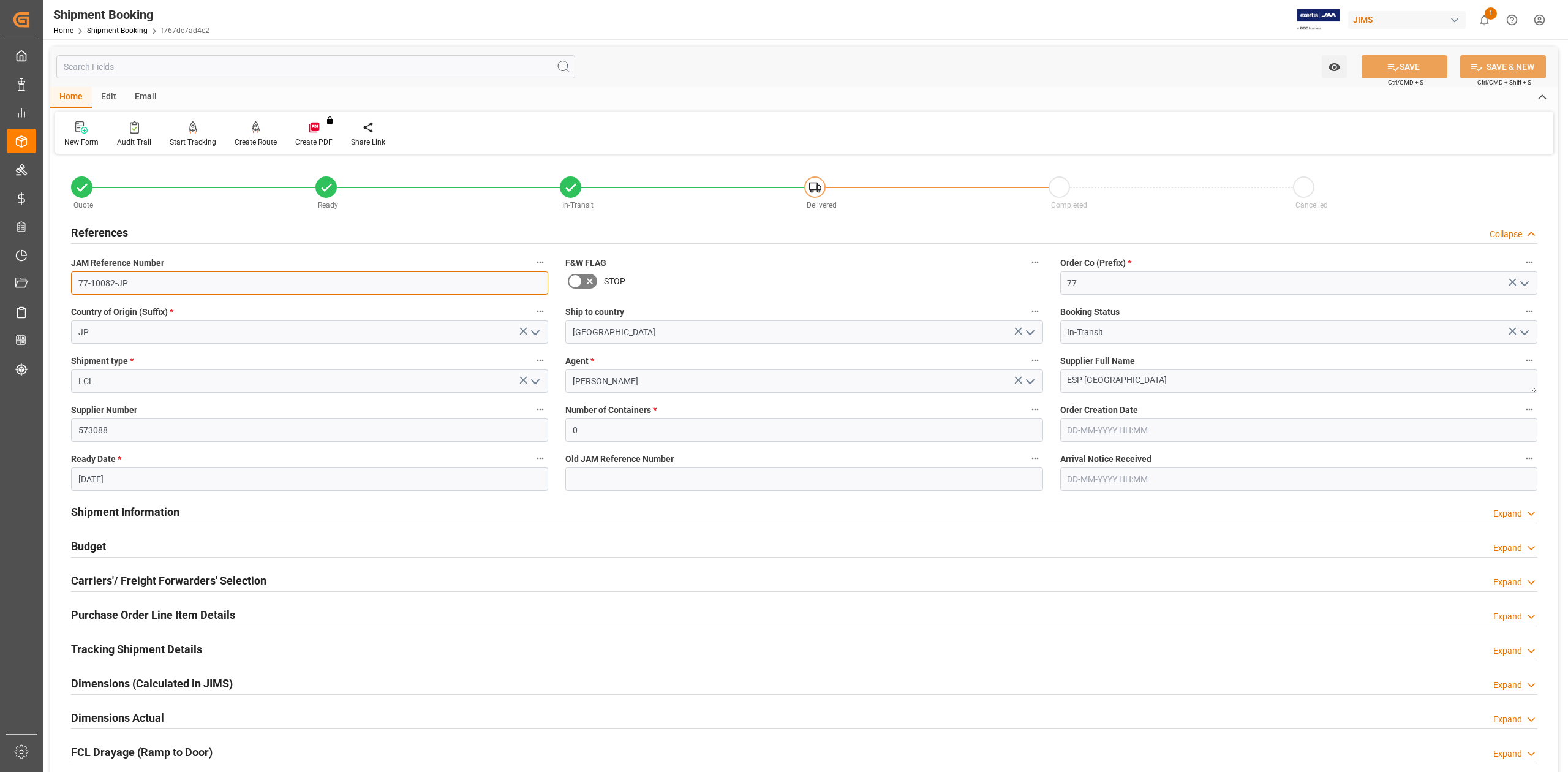
click at [150, 286] on input "77-10082-JP" at bounding box center [309, 283] width 477 height 24
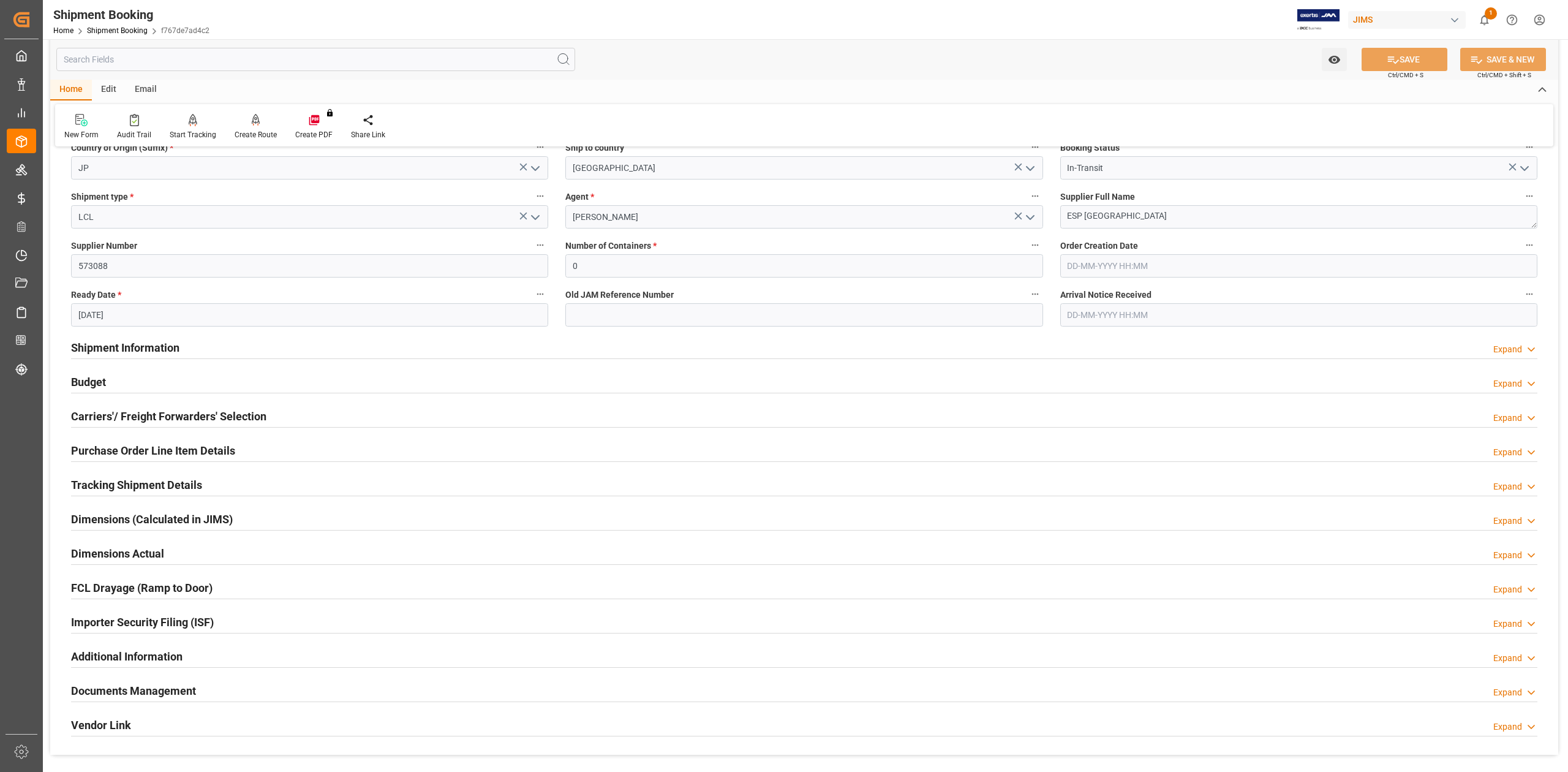
scroll to position [327, 0]
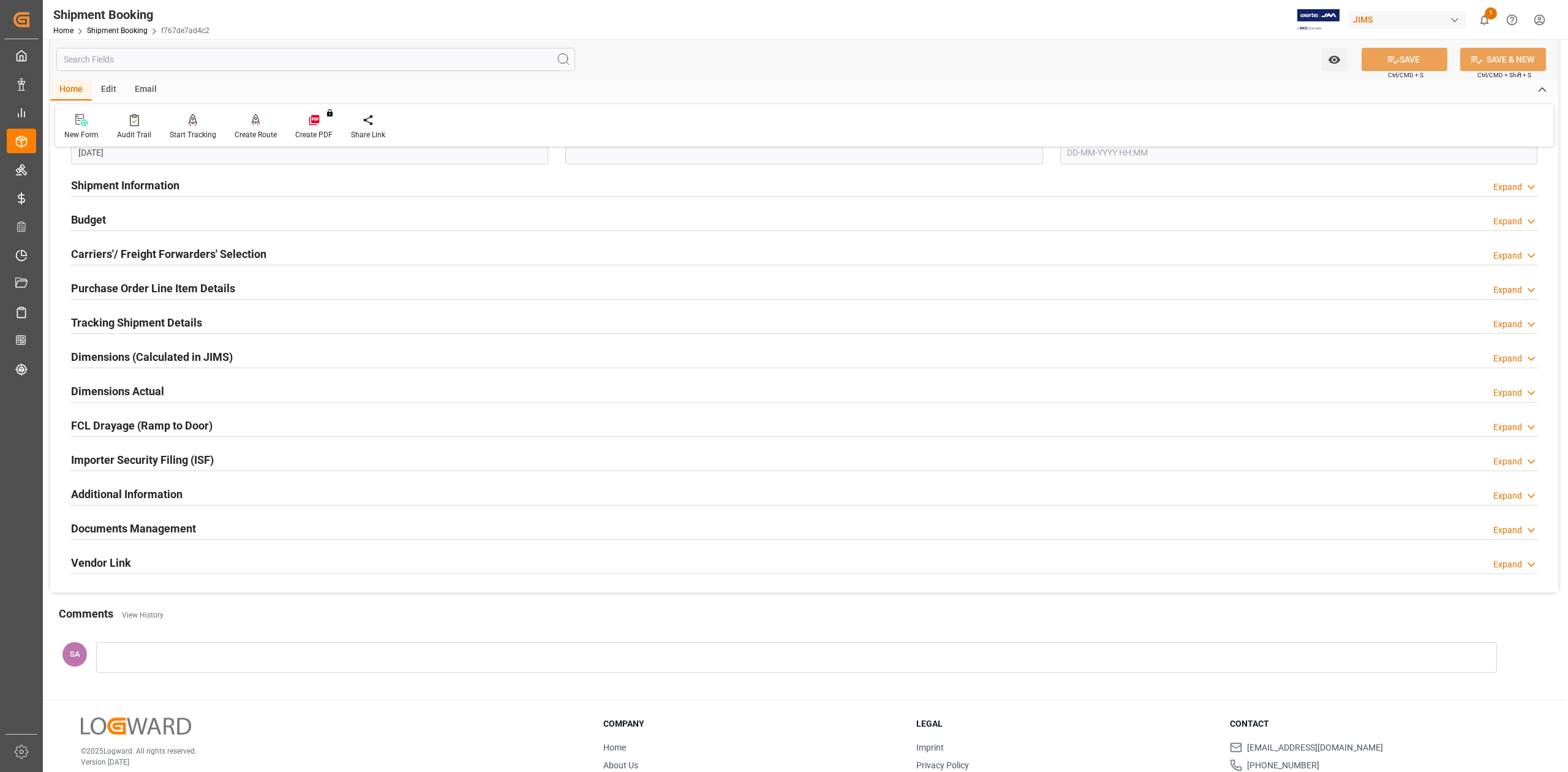
click at [157, 533] on h2 "Documents Management" at bounding box center [133, 529] width 125 height 17
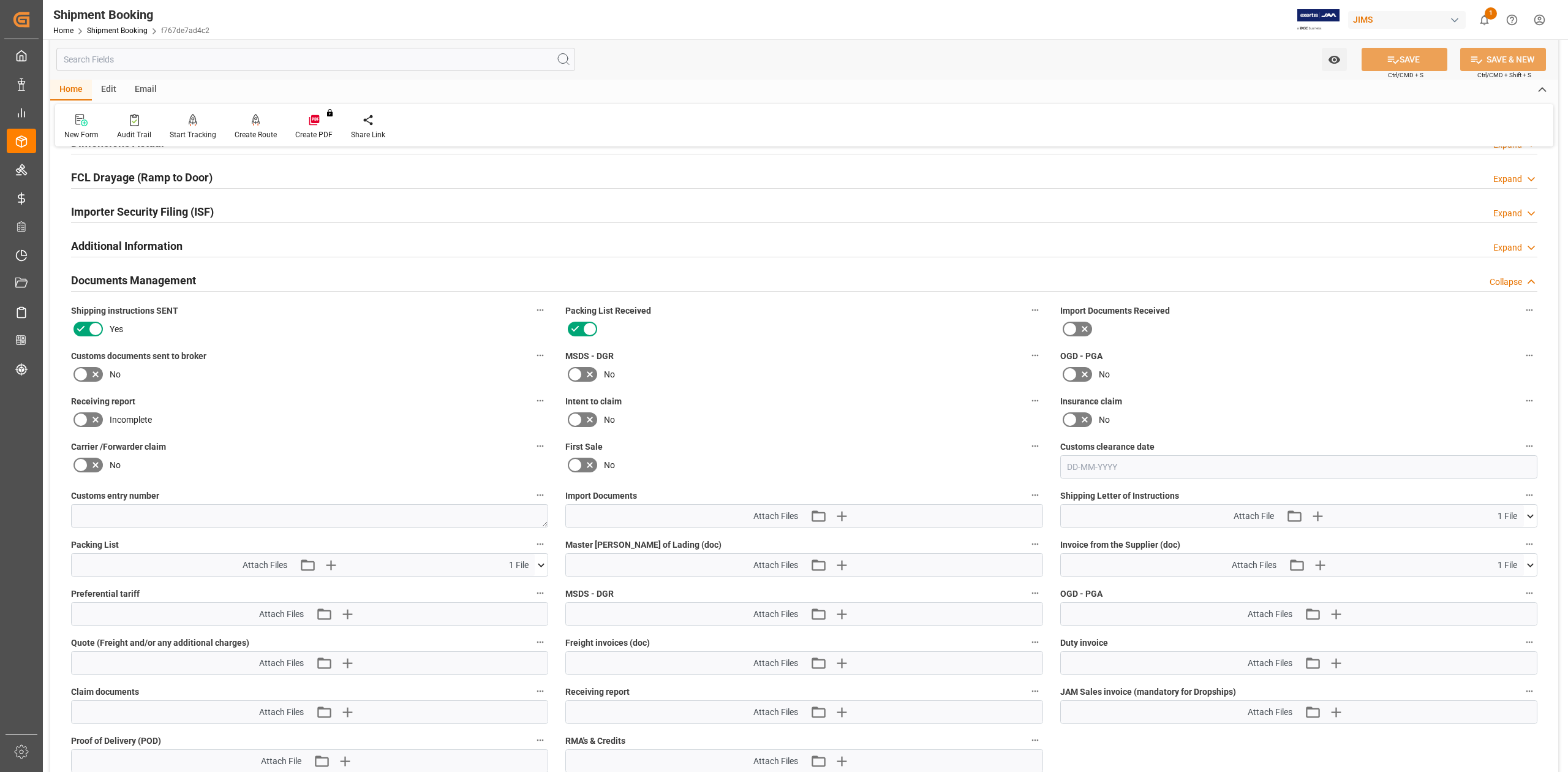
scroll to position [653, 0]
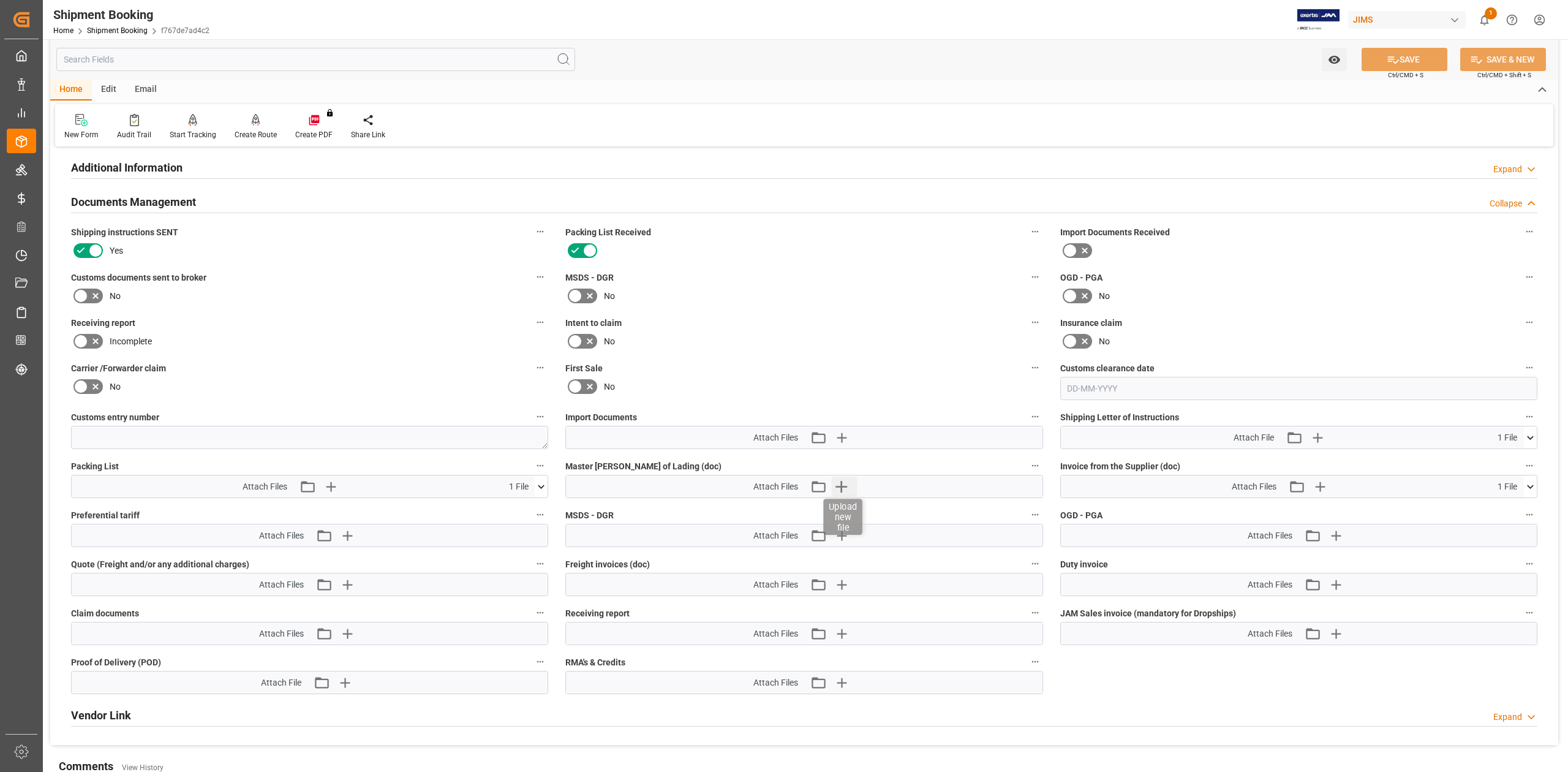
click at [837, 486] on icon "button" at bounding box center [841, 486] width 12 height 12
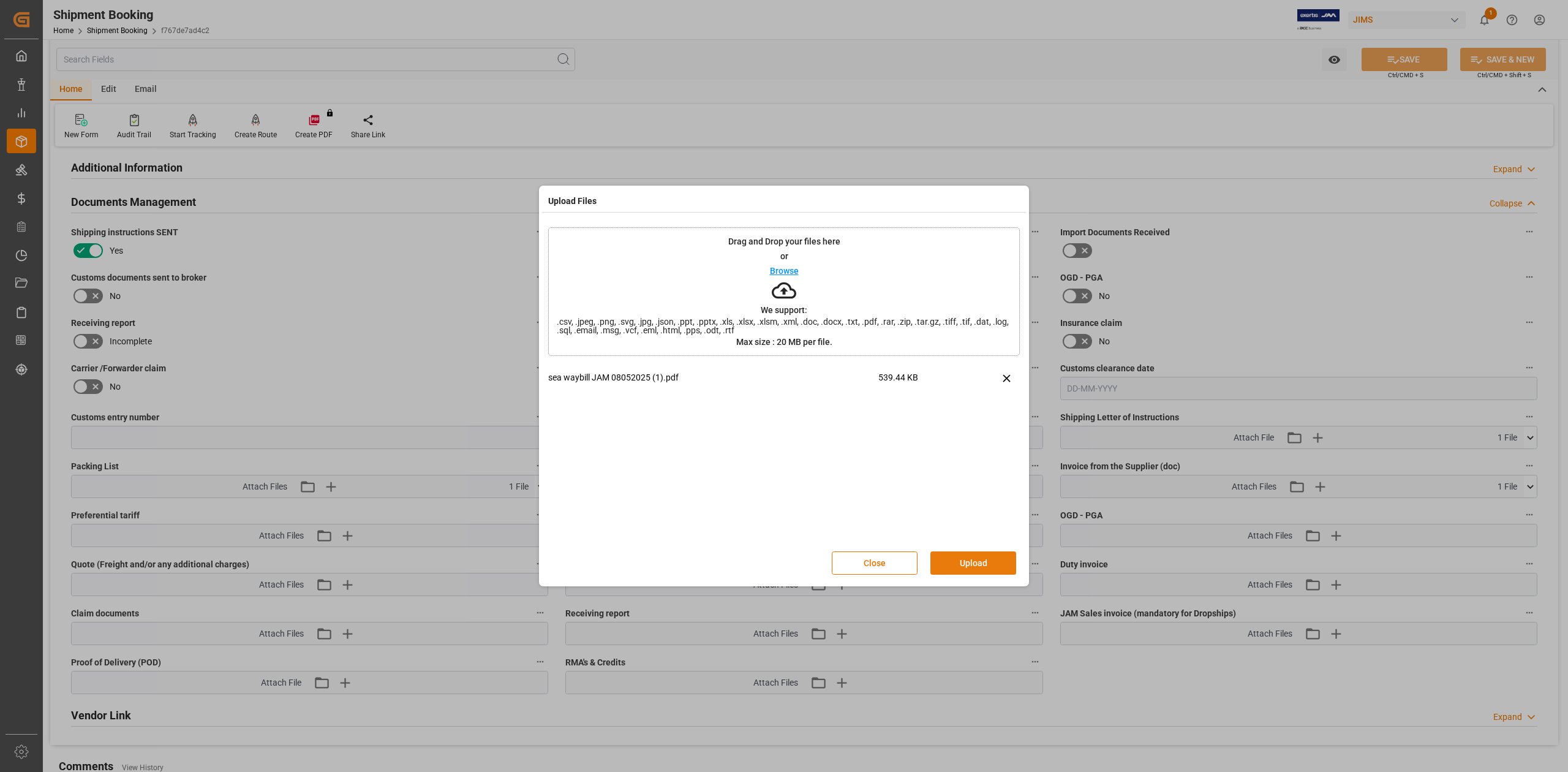
click at [1000, 567] on button "Upload" at bounding box center [974, 563] width 86 height 24
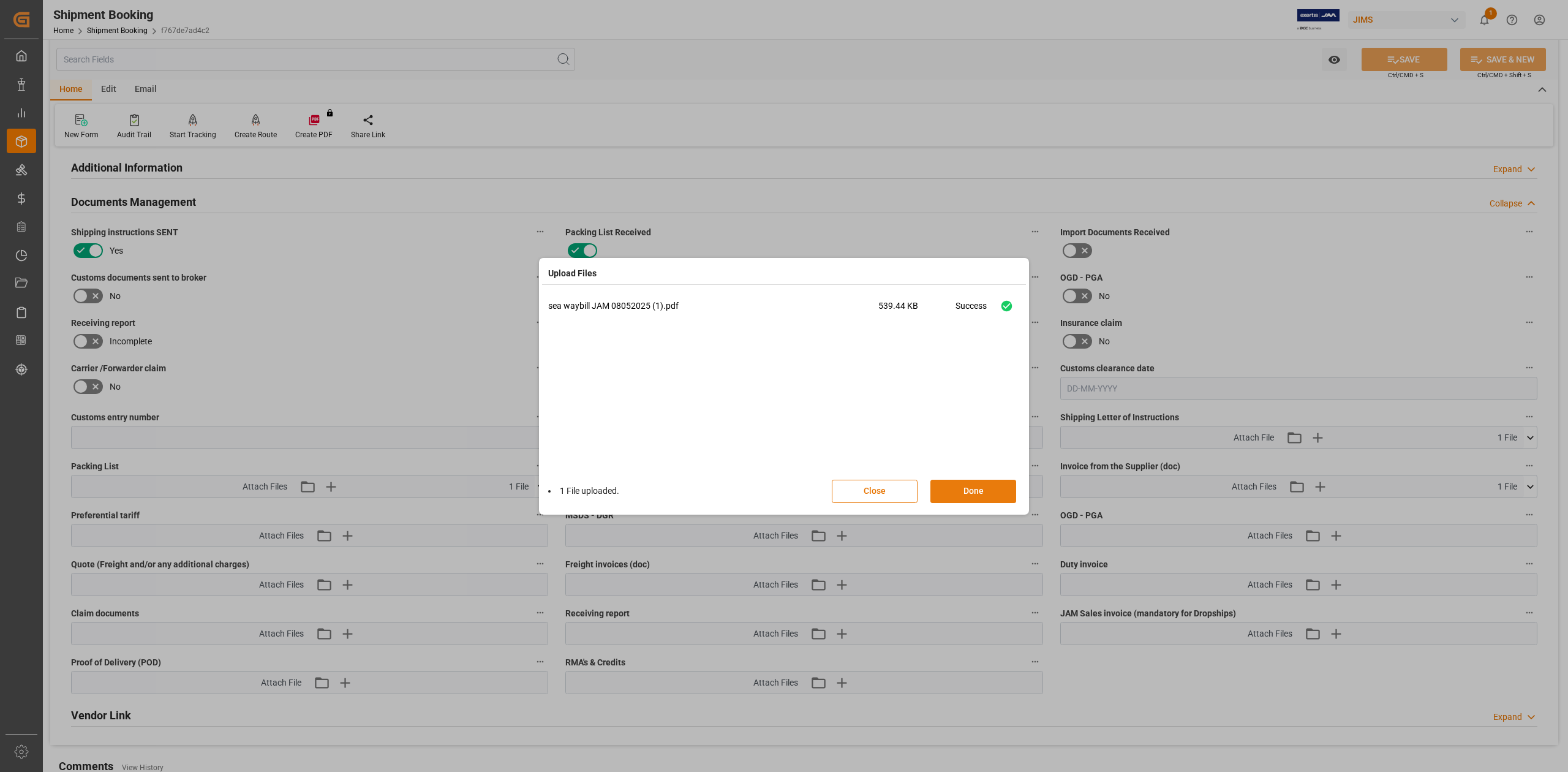
click at [970, 494] on button "Done" at bounding box center [974, 492] width 86 height 24
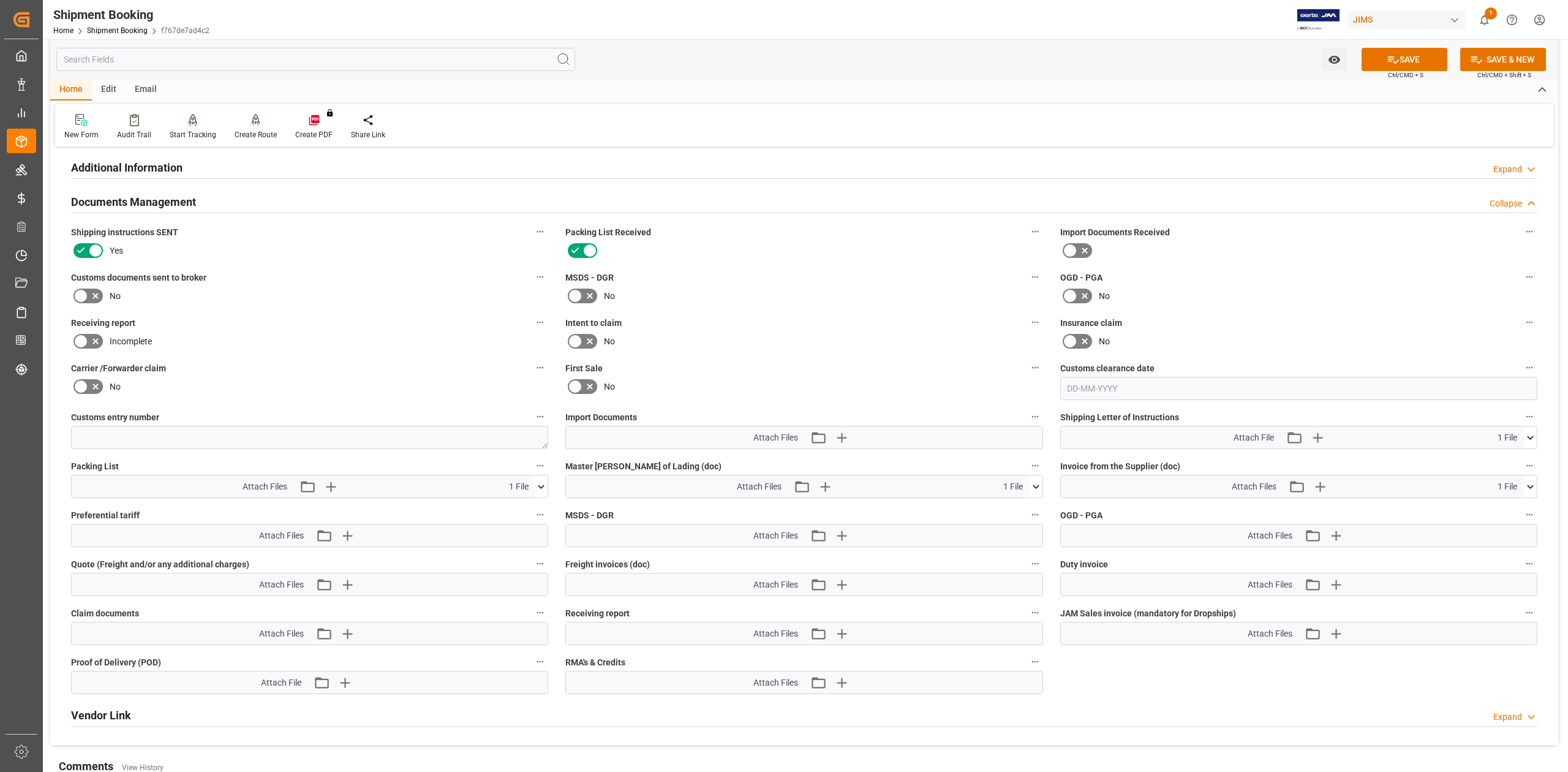
click at [1536, 486] on icon at bounding box center [1531, 486] width 13 height 13
click at [843, 434] on icon "button" at bounding box center [841, 438] width 19 height 19
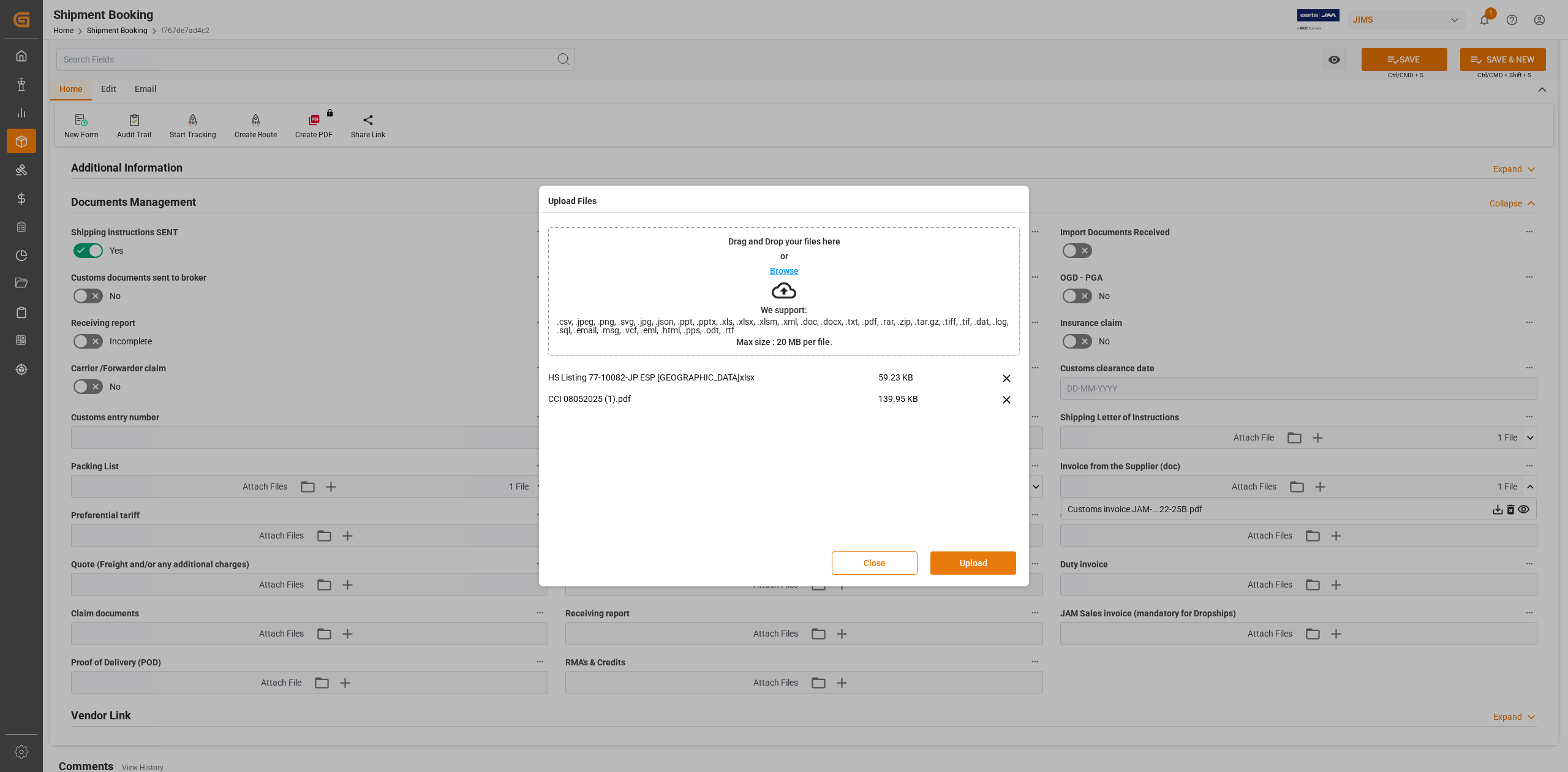
click at [979, 559] on button "Upload" at bounding box center [974, 563] width 86 height 24
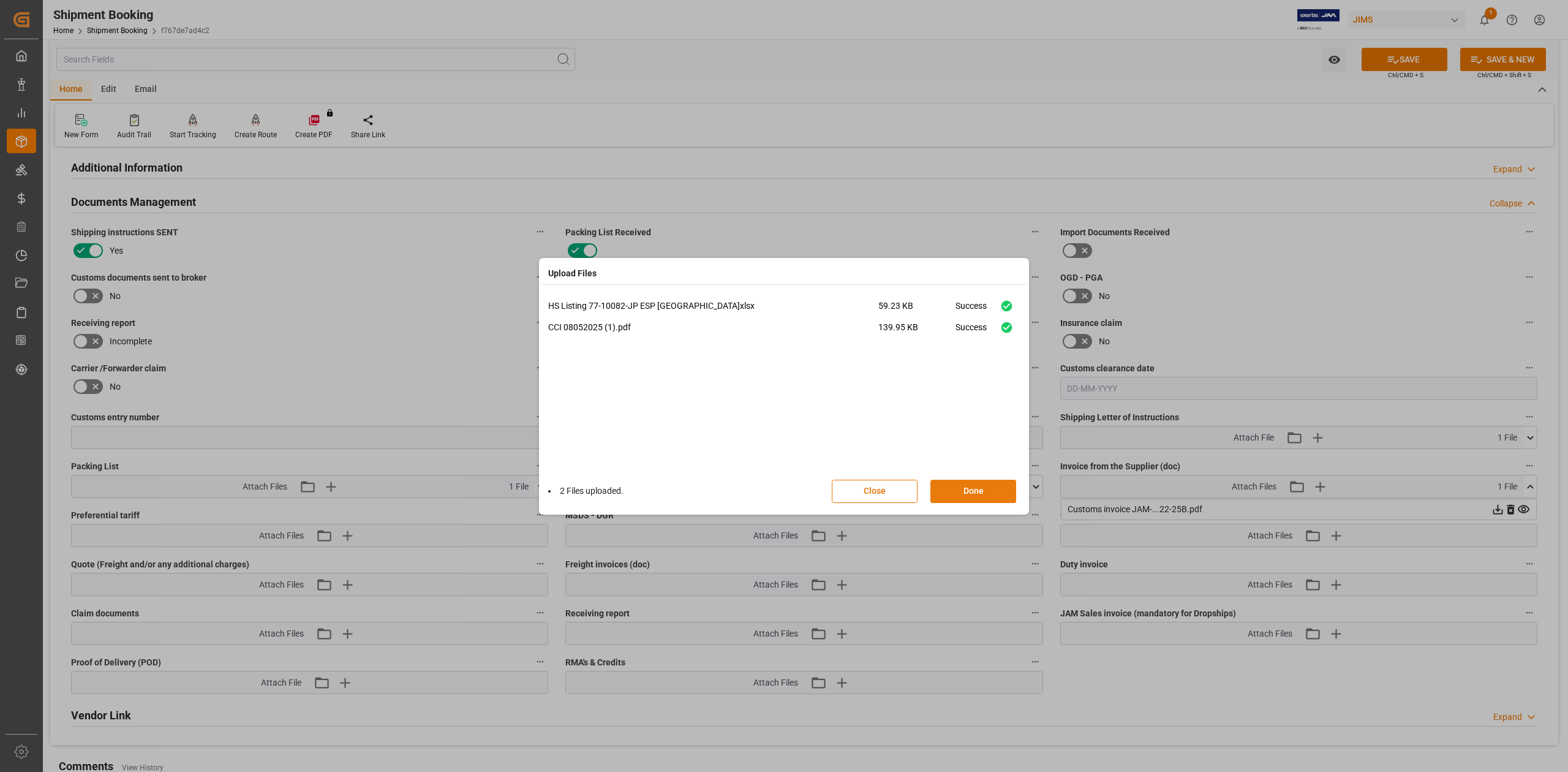
click at [965, 491] on button "Done" at bounding box center [974, 492] width 86 height 24
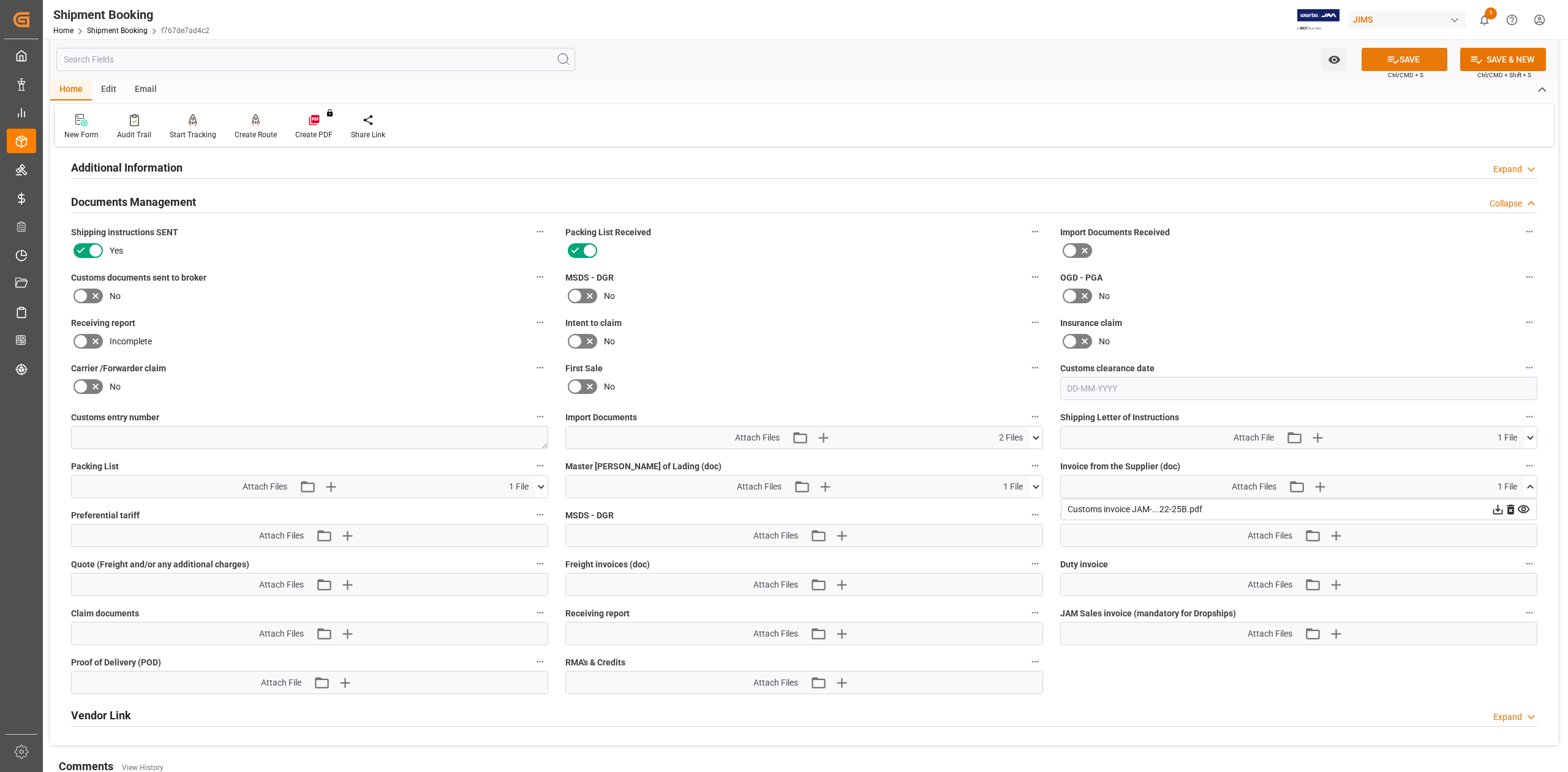
click at [1400, 53] on button "SAVE" at bounding box center [1405, 60] width 86 height 24
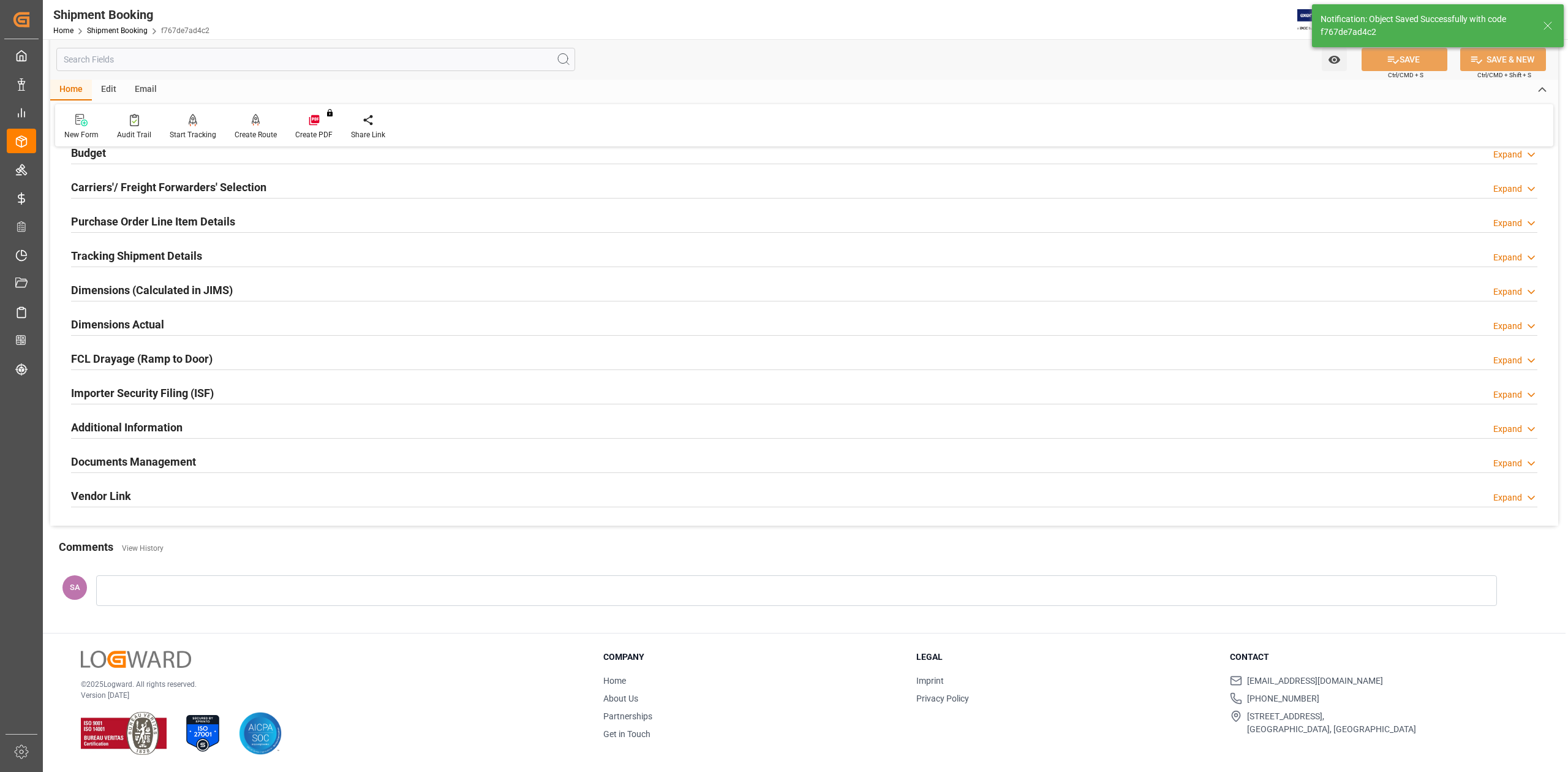
scroll to position [150, 0]
drag, startPoint x: 147, startPoint y: 459, endPoint x: 605, endPoint y: 477, distance: 458.4
click at [147, 459] on h2 "Documents Management" at bounding box center [133, 462] width 125 height 17
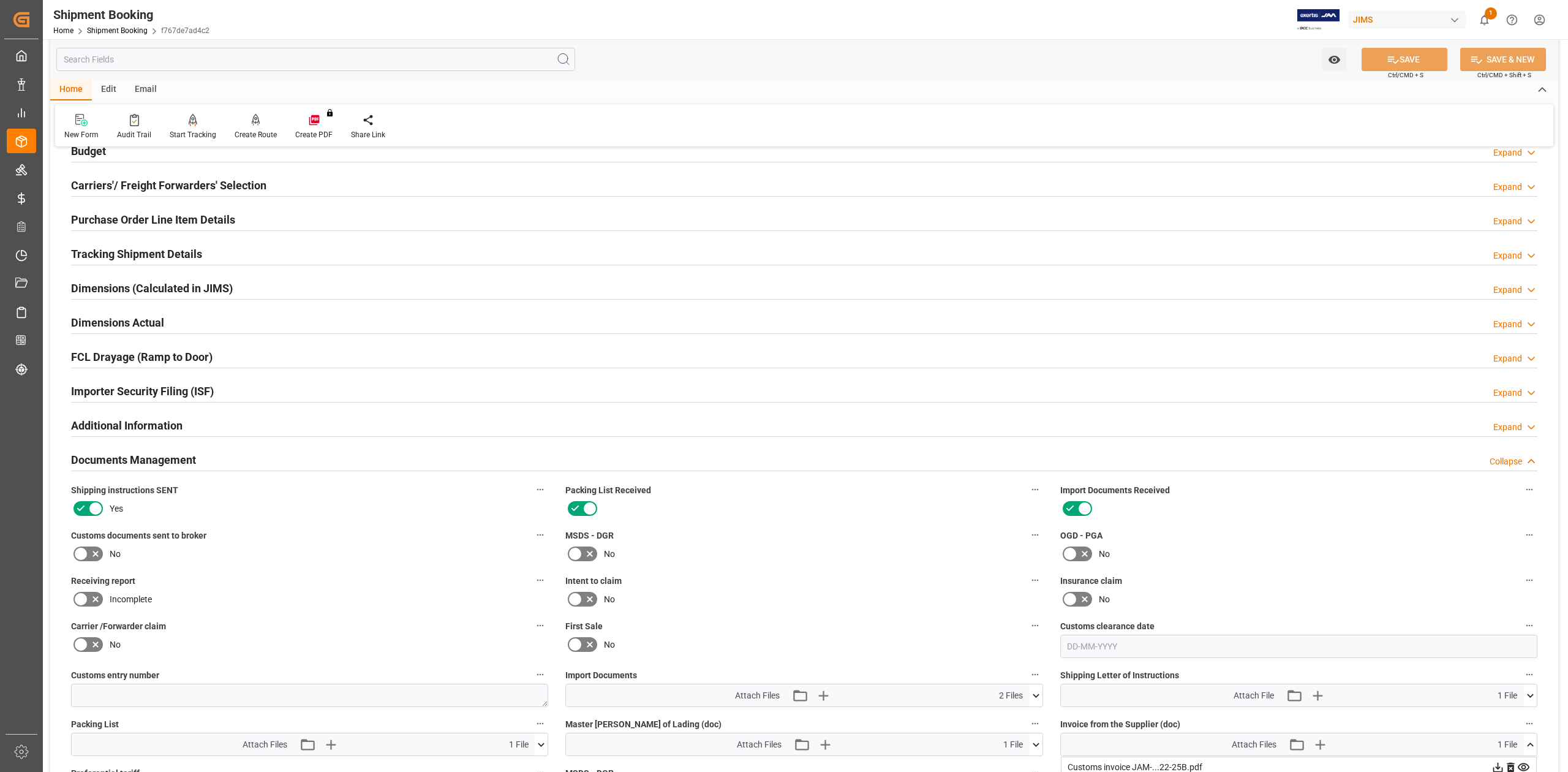
scroll to position [408, 0]
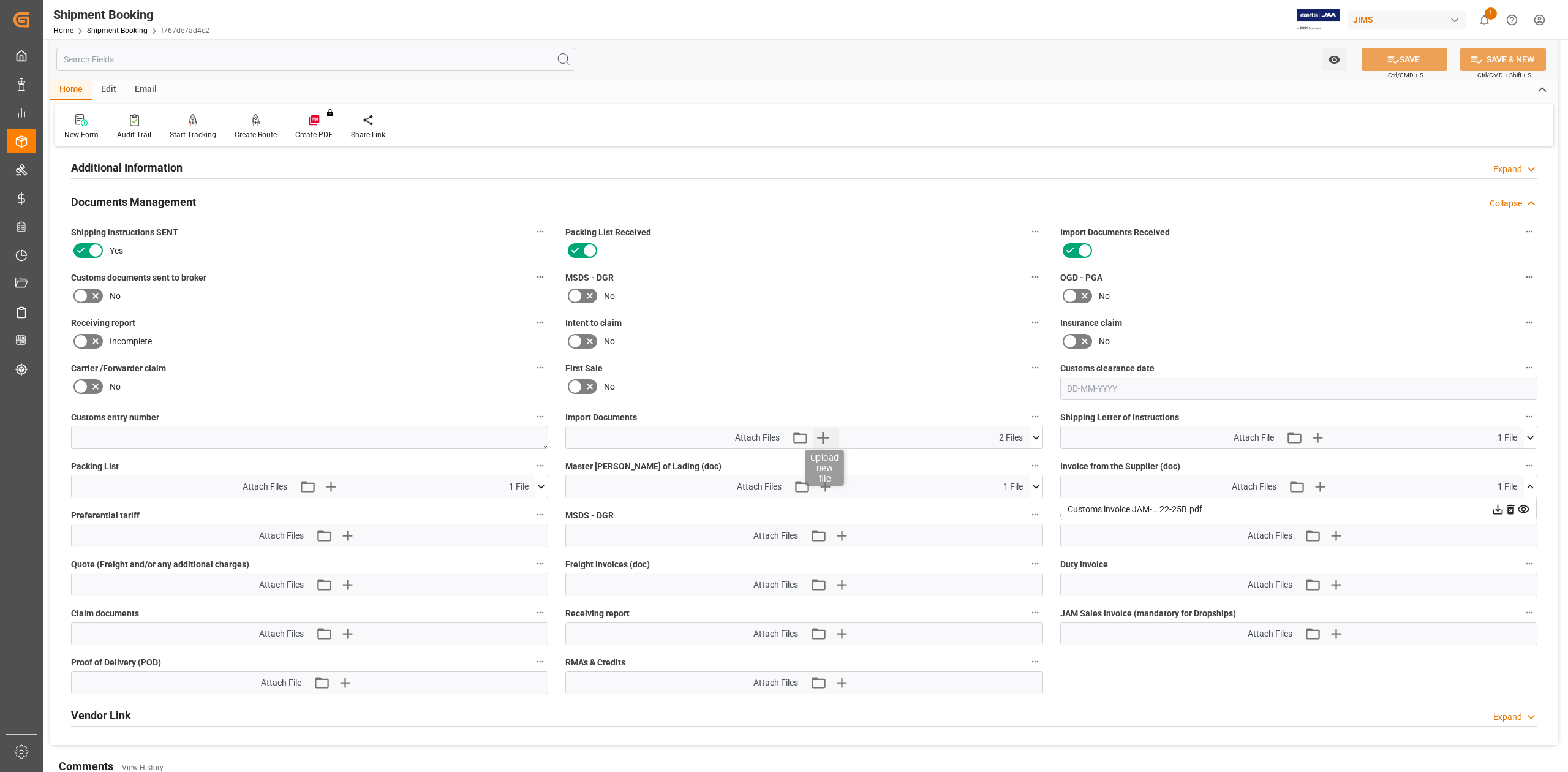
click at [829, 436] on icon "button" at bounding box center [822, 438] width 19 height 19
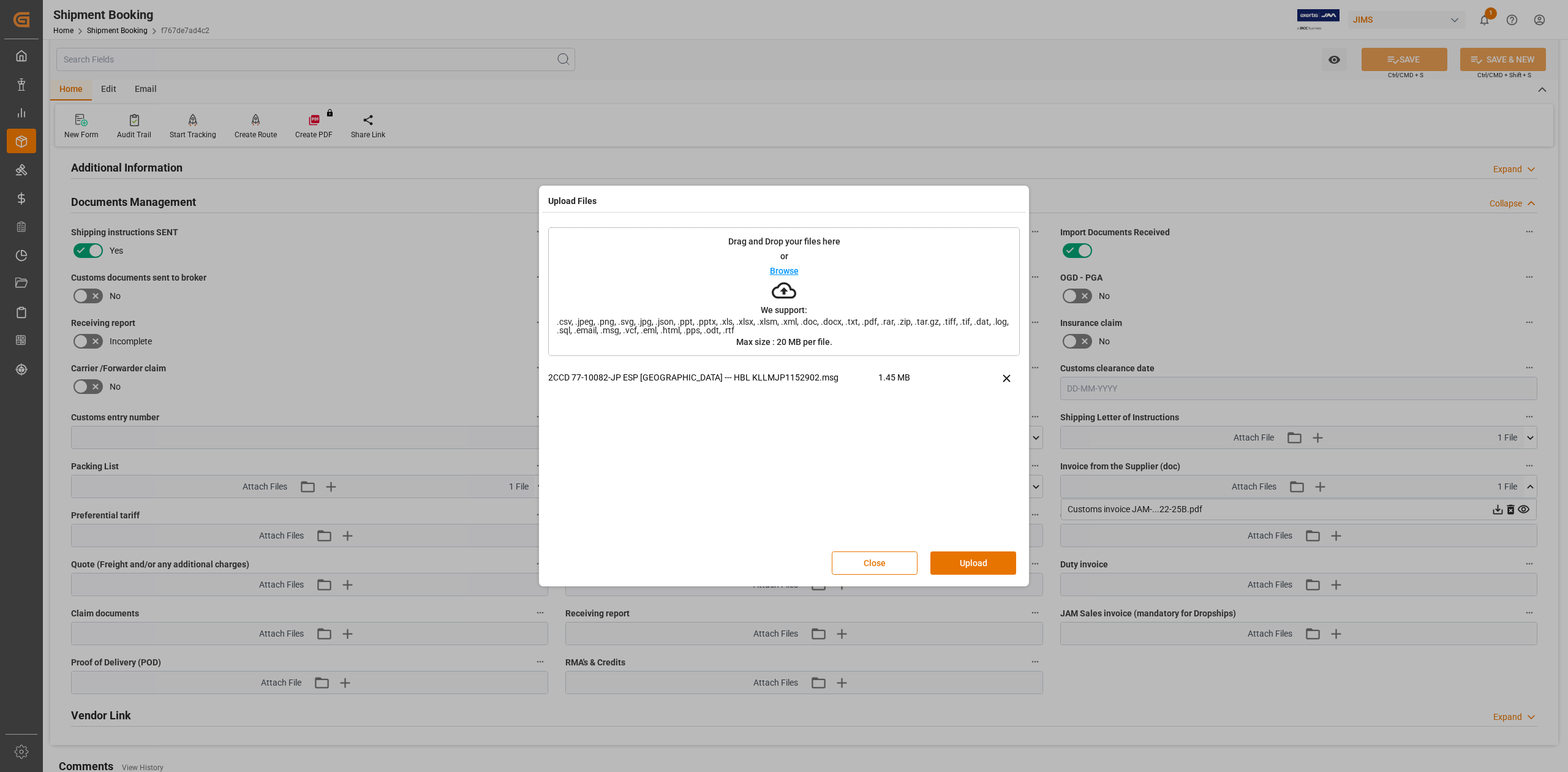
click at [970, 567] on button "Upload" at bounding box center [974, 563] width 86 height 24
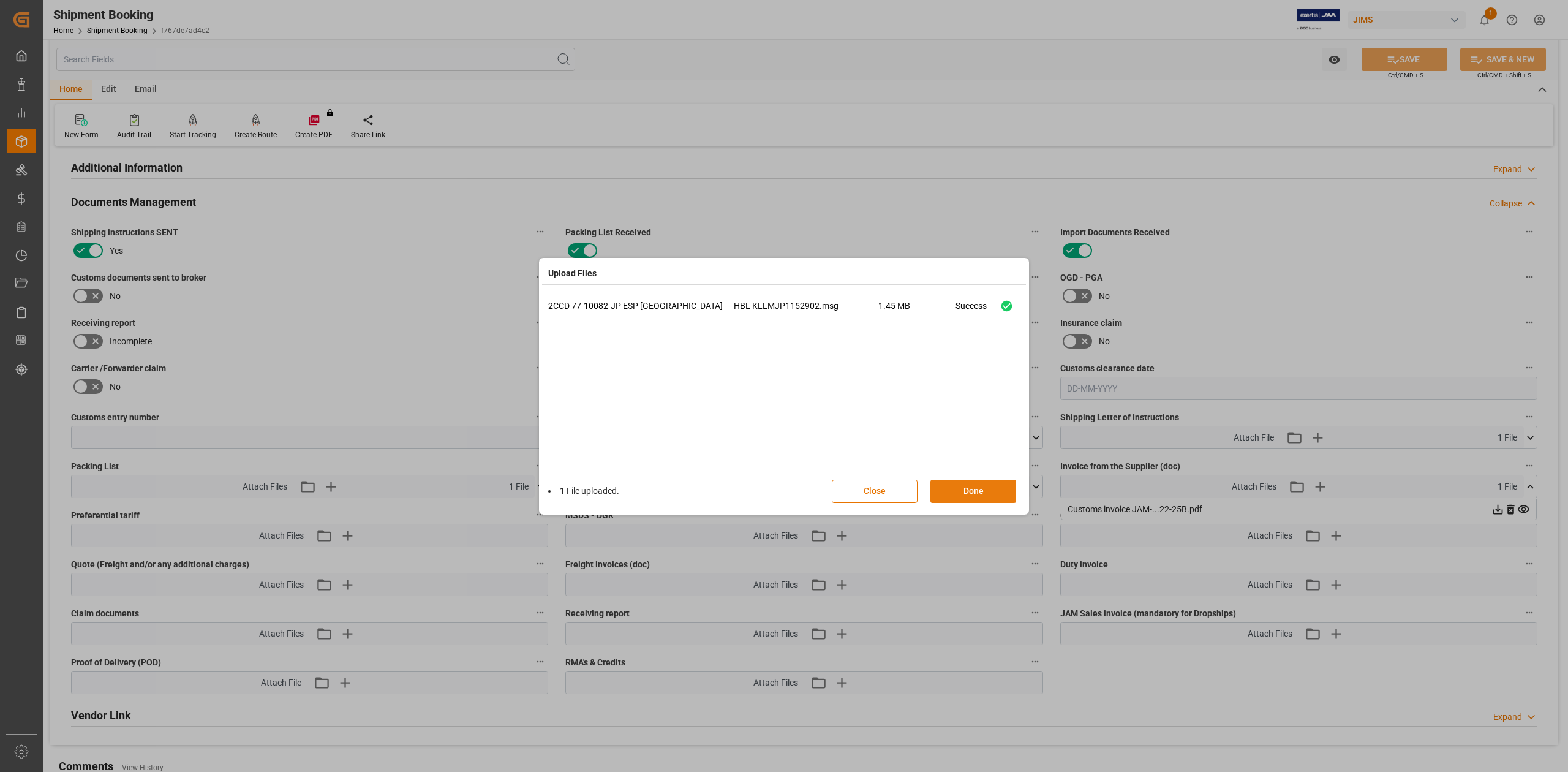
click at [966, 488] on button "Done" at bounding box center [974, 492] width 86 height 24
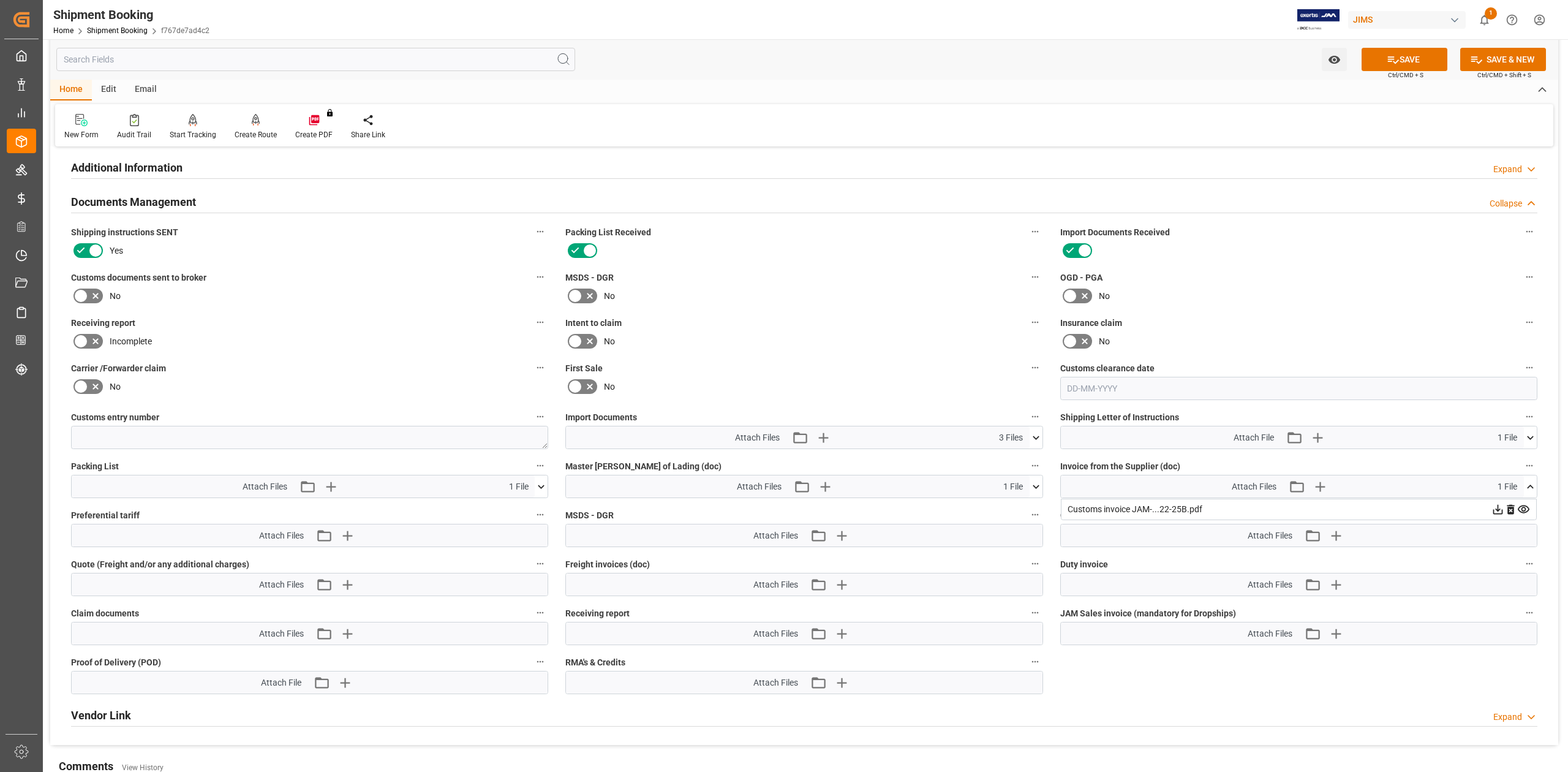
click at [81, 295] on icon at bounding box center [80, 295] width 8 height 6
click at [0, 0] on input "checkbox" at bounding box center [0, 0] width 0 height 0
click at [1408, 60] on button "SAVE" at bounding box center [1405, 60] width 86 height 24
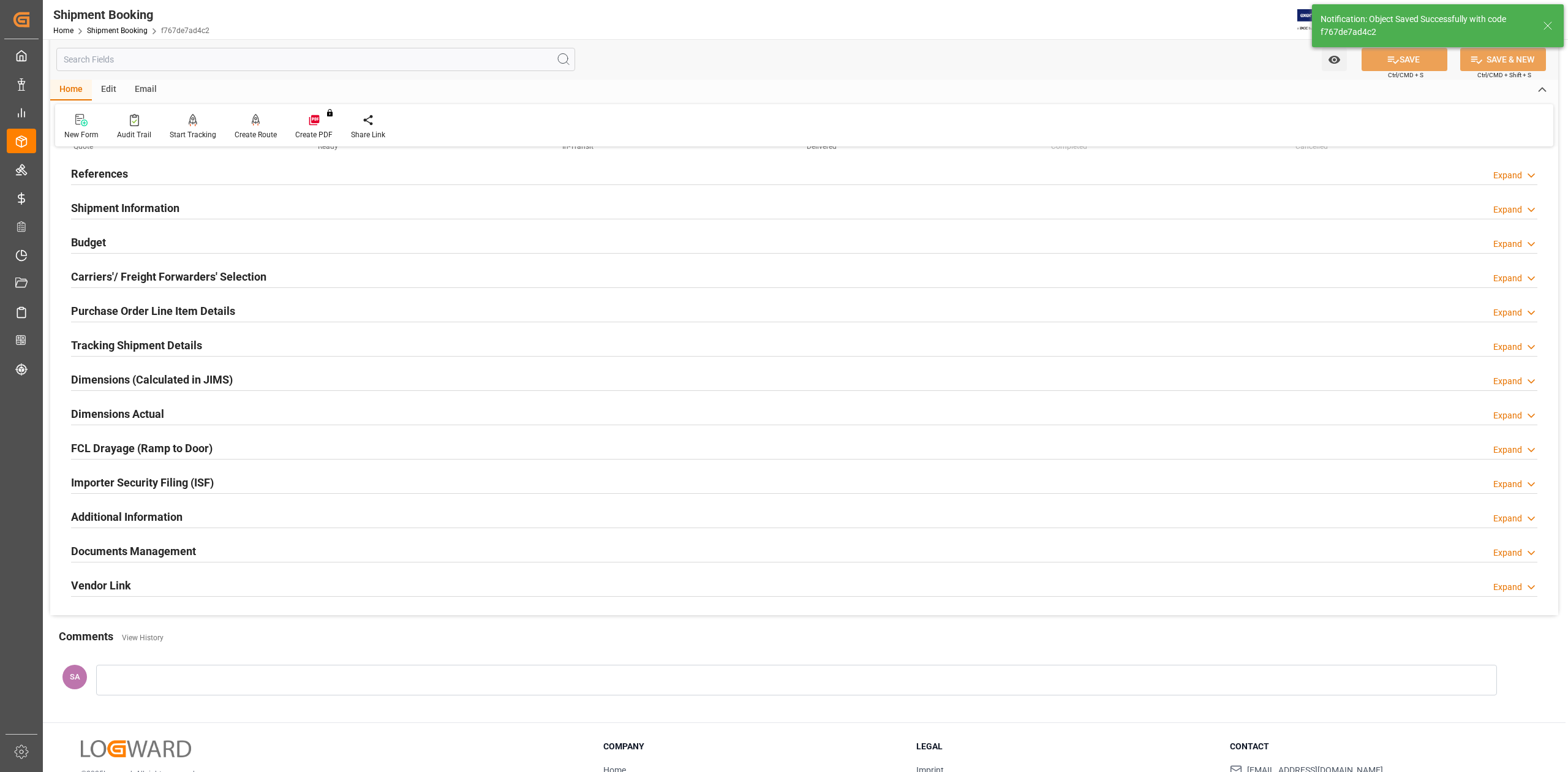
scroll to position [0, 0]
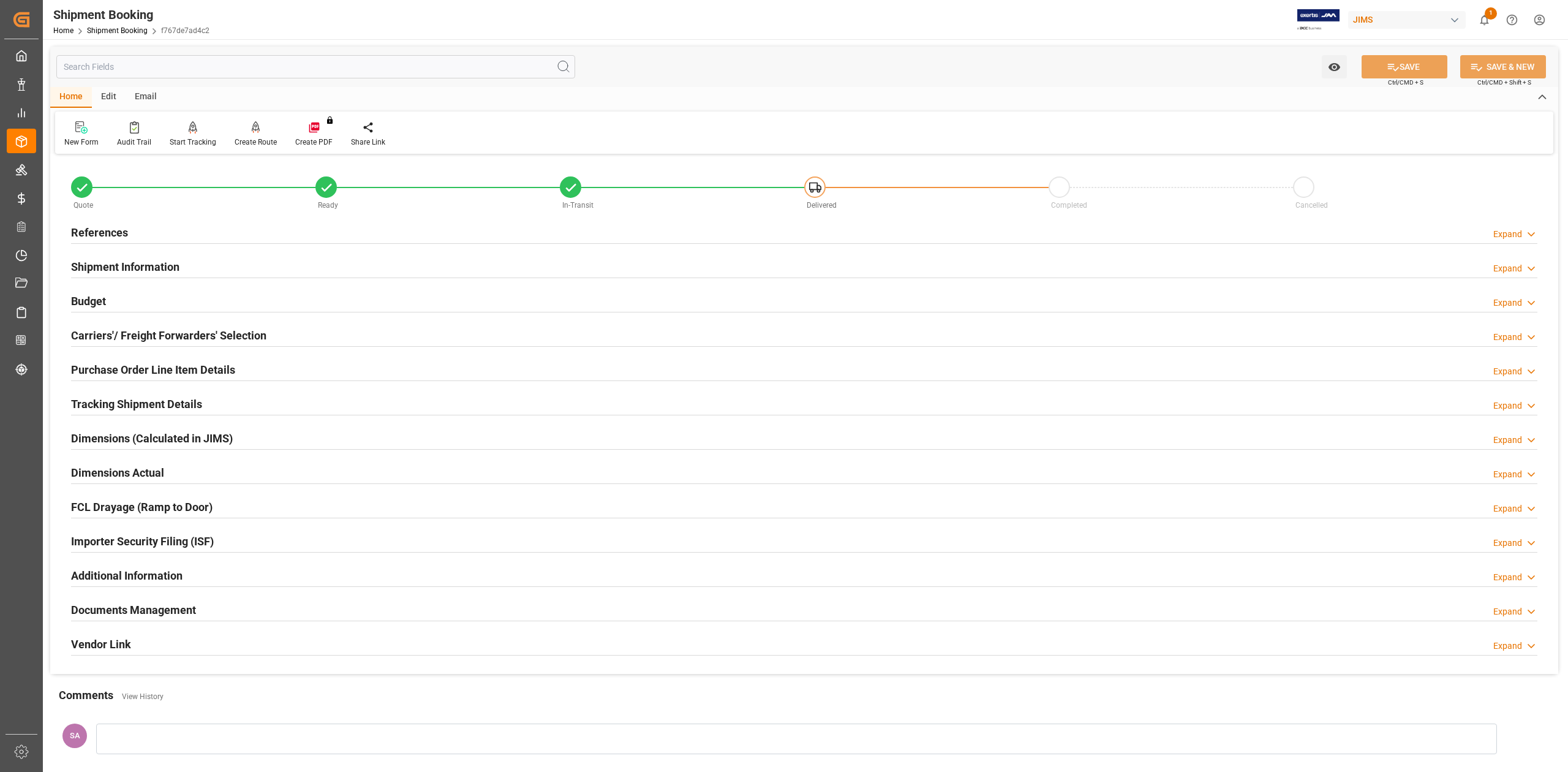
click at [108, 231] on h2 "References" at bounding box center [99, 232] width 57 height 17
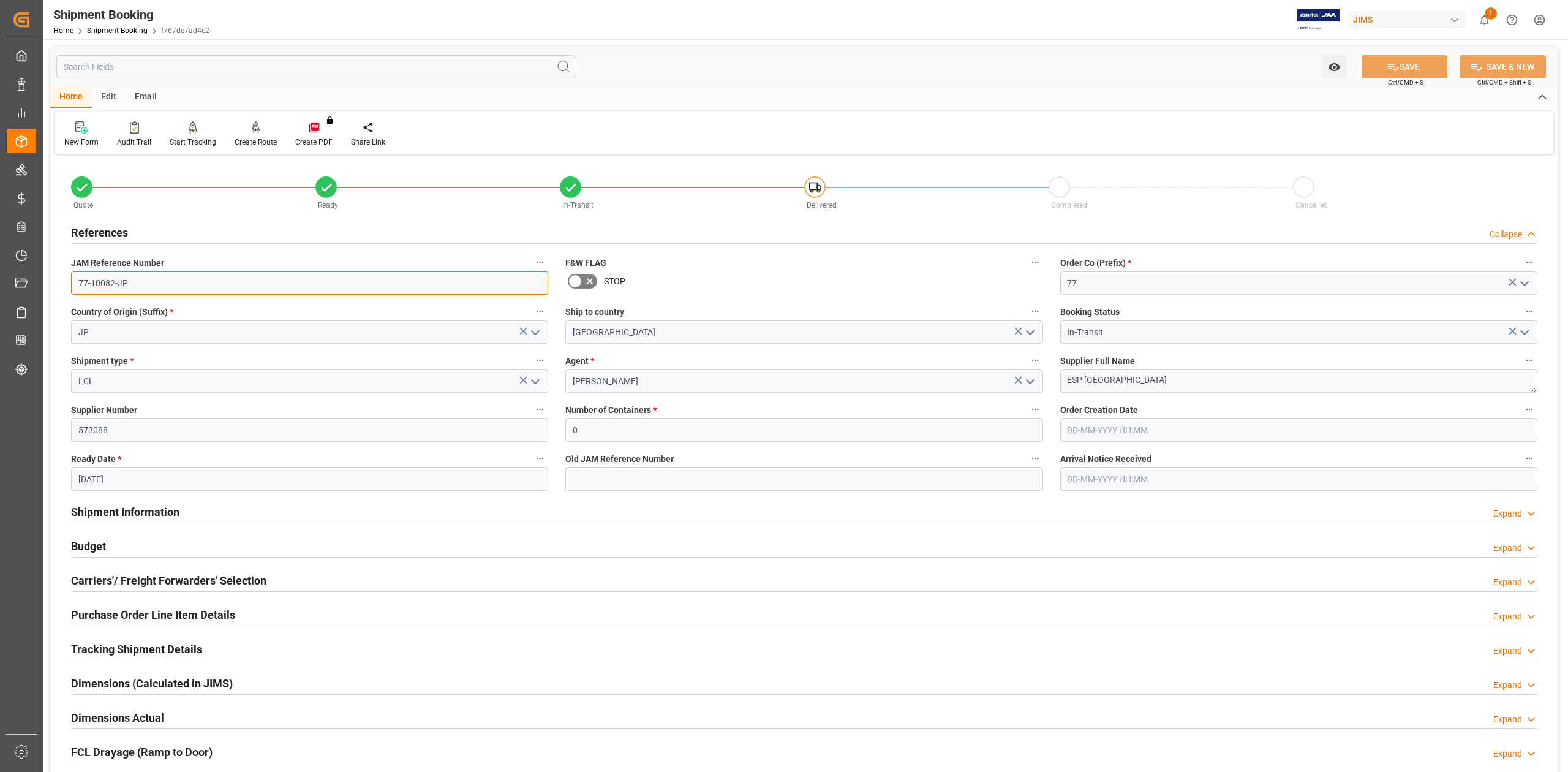
drag, startPoint x: 145, startPoint y: 288, endPoint x: -42, endPoint y: 275, distance: 187.5
click at [0, 275] on html "Created by potrace 1.15, written by Peter Selinger 2001-2017 Created by potrace…" at bounding box center [784, 386] width 1568 height 772
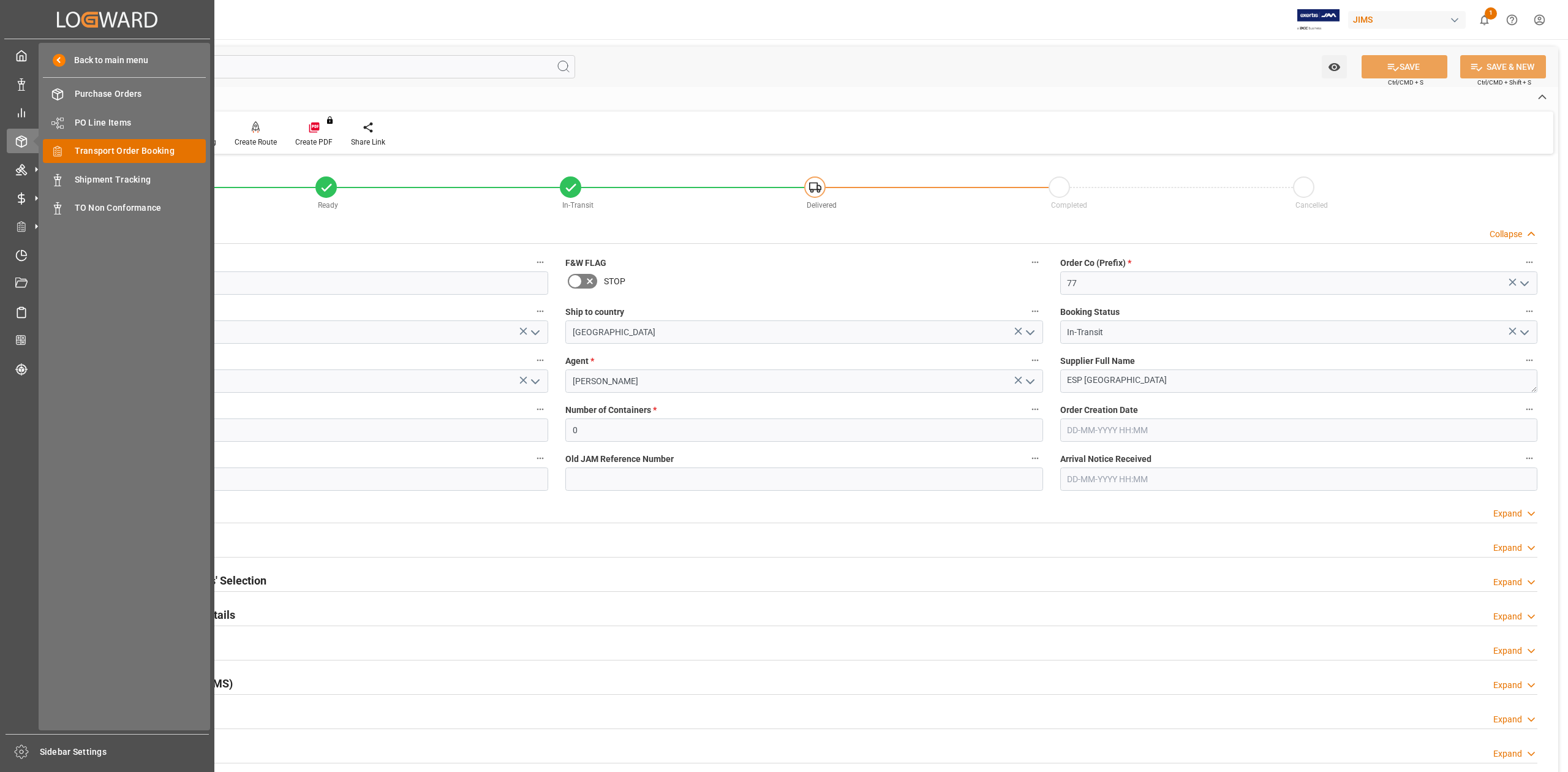
click at [128, 150] on span "Transport Order Booking" at bounding box center [141, 151] width 132 height 13
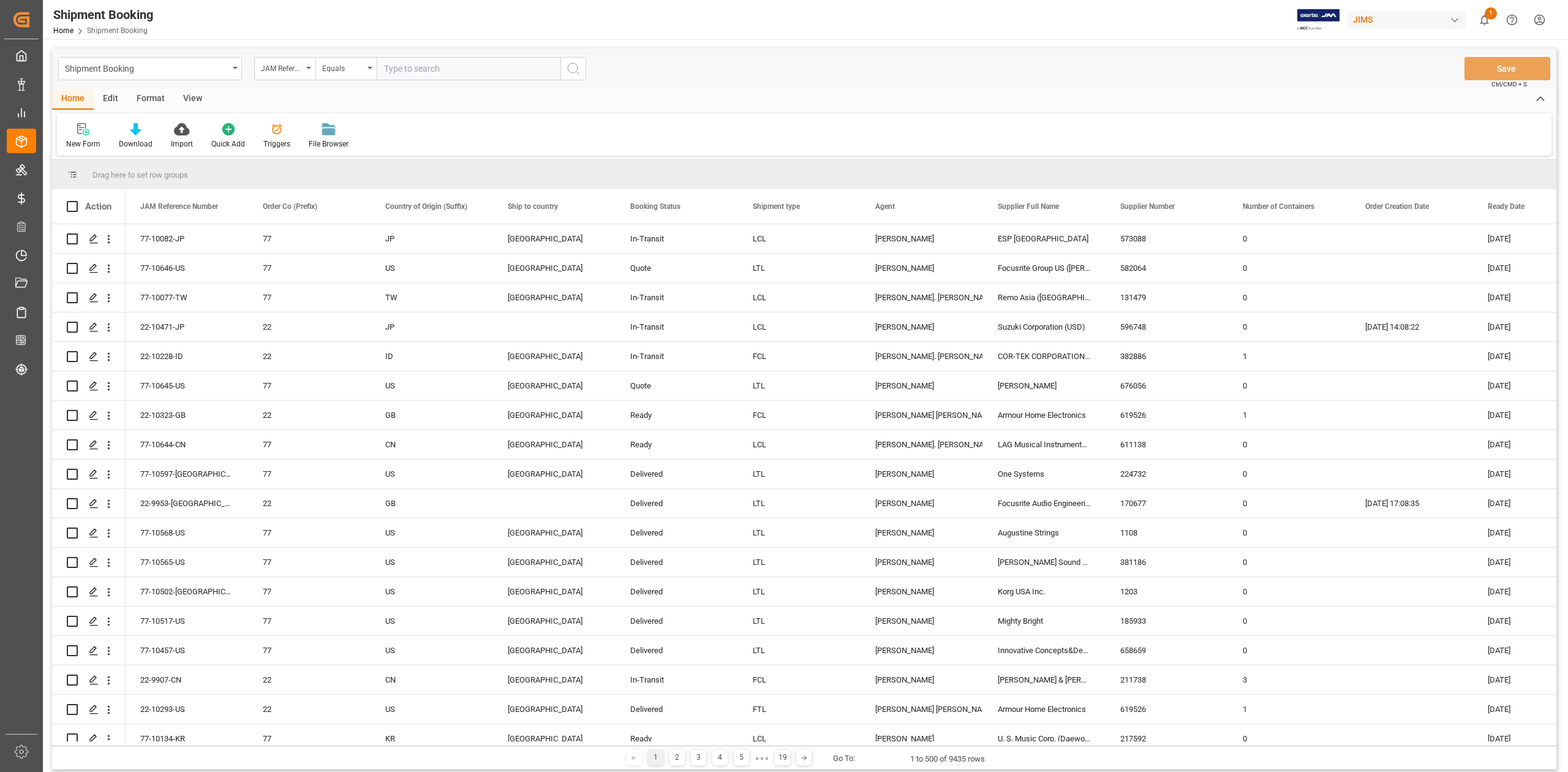
click at [501, 75] on input "text" at bounding box center [468, 69] width 184 height 24
type input "77-10561-DE"
click at [566, 76] on button "search button" at bounding box center [573, 69] width 26 height 24
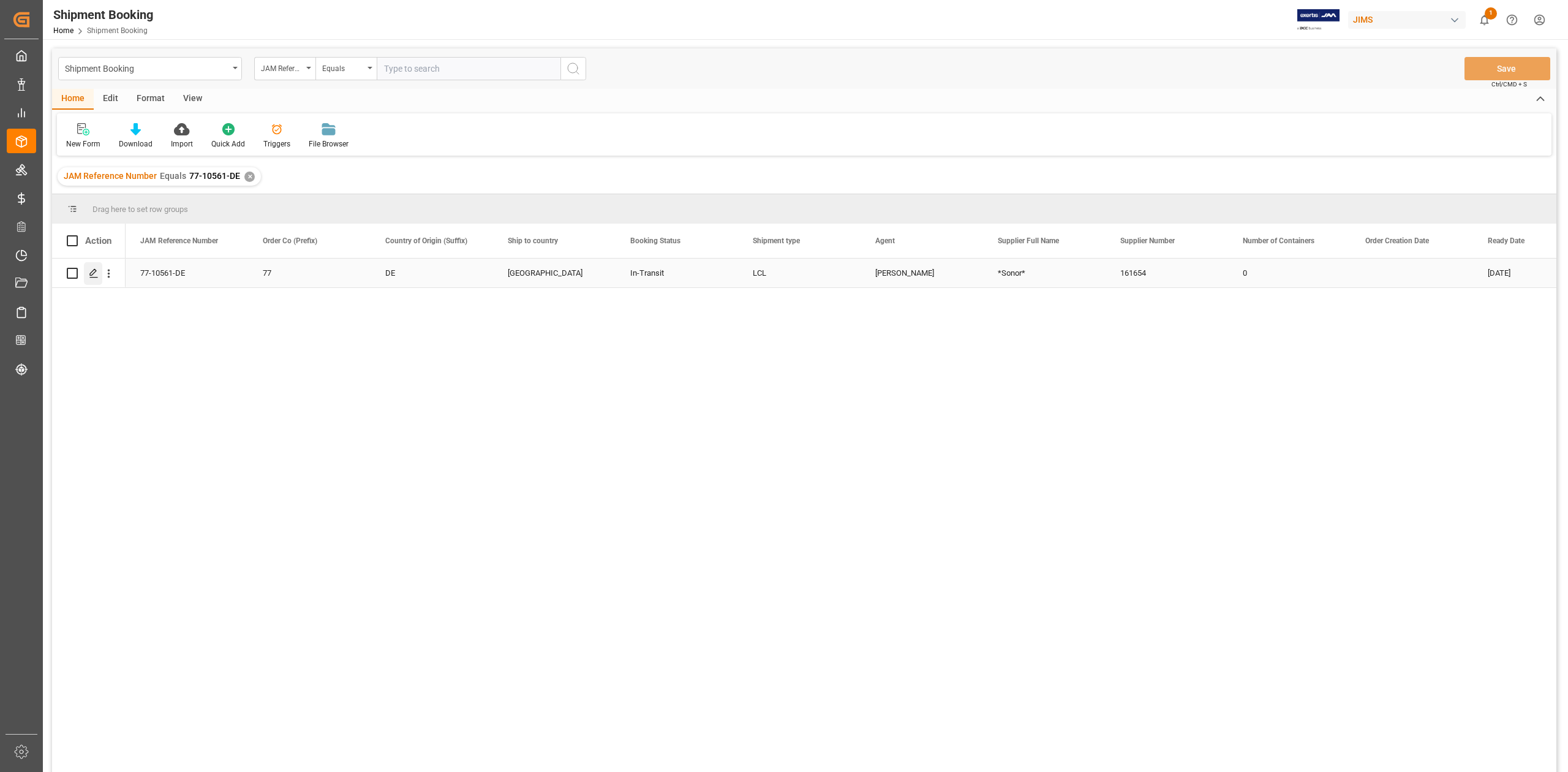
click at [88, 271] on div "Press SPACE to select this row." at bounding box center [93, 273] width 18 height 23
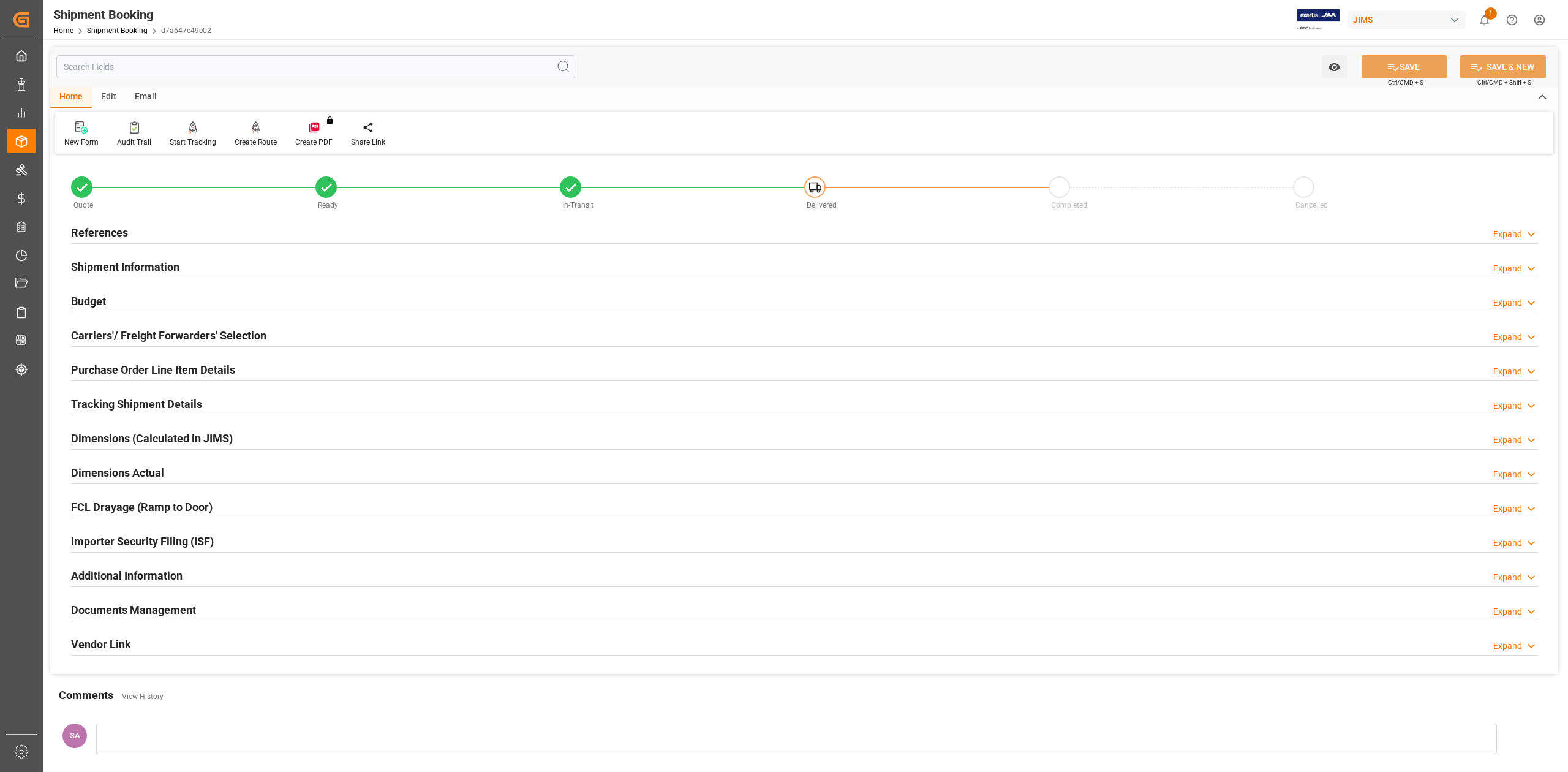
click at [180, 608] on h2 "Documents Management" at bounding box center [133, 610] width 125 height 17
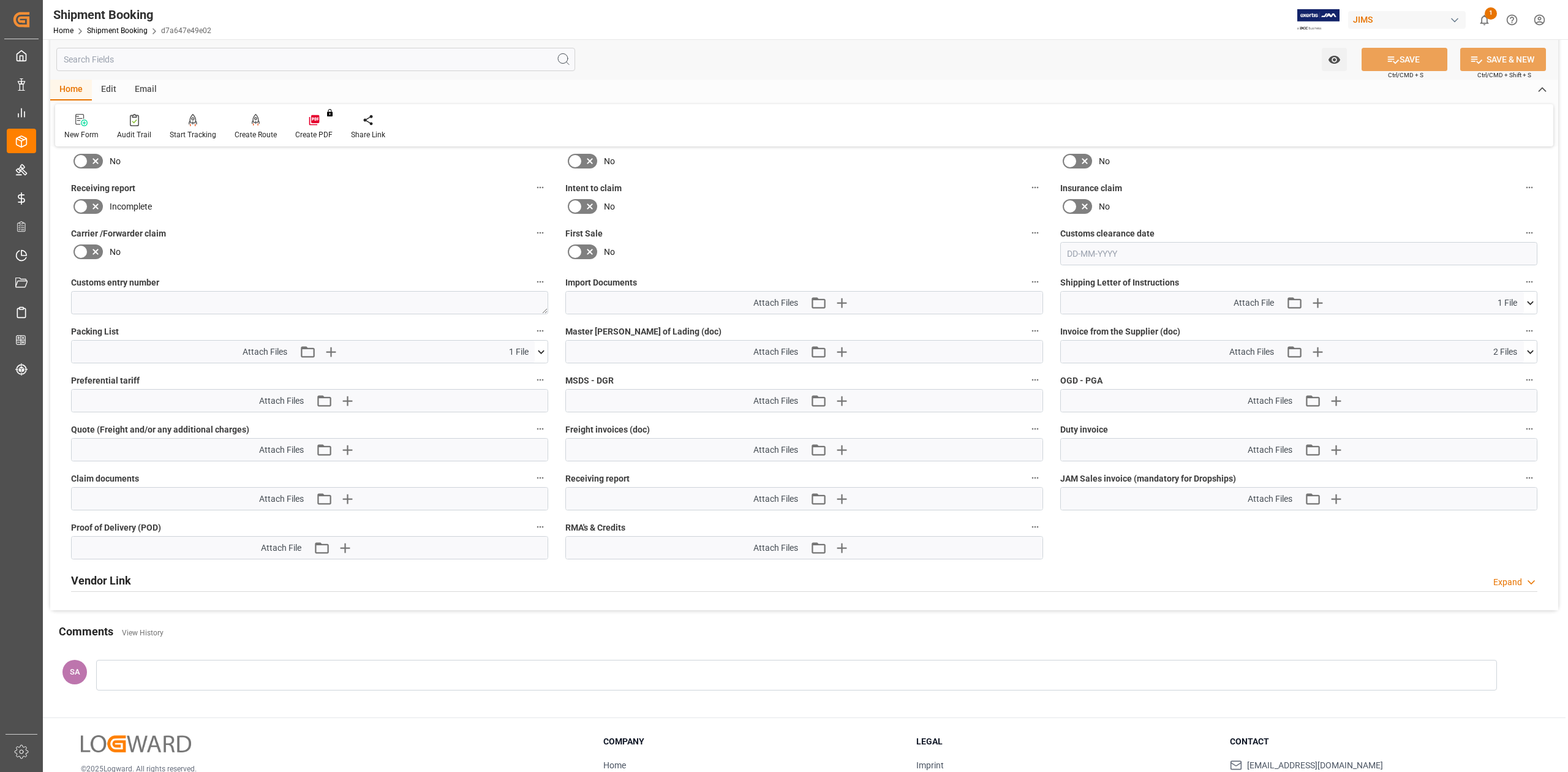
scroll to position [385, 0]
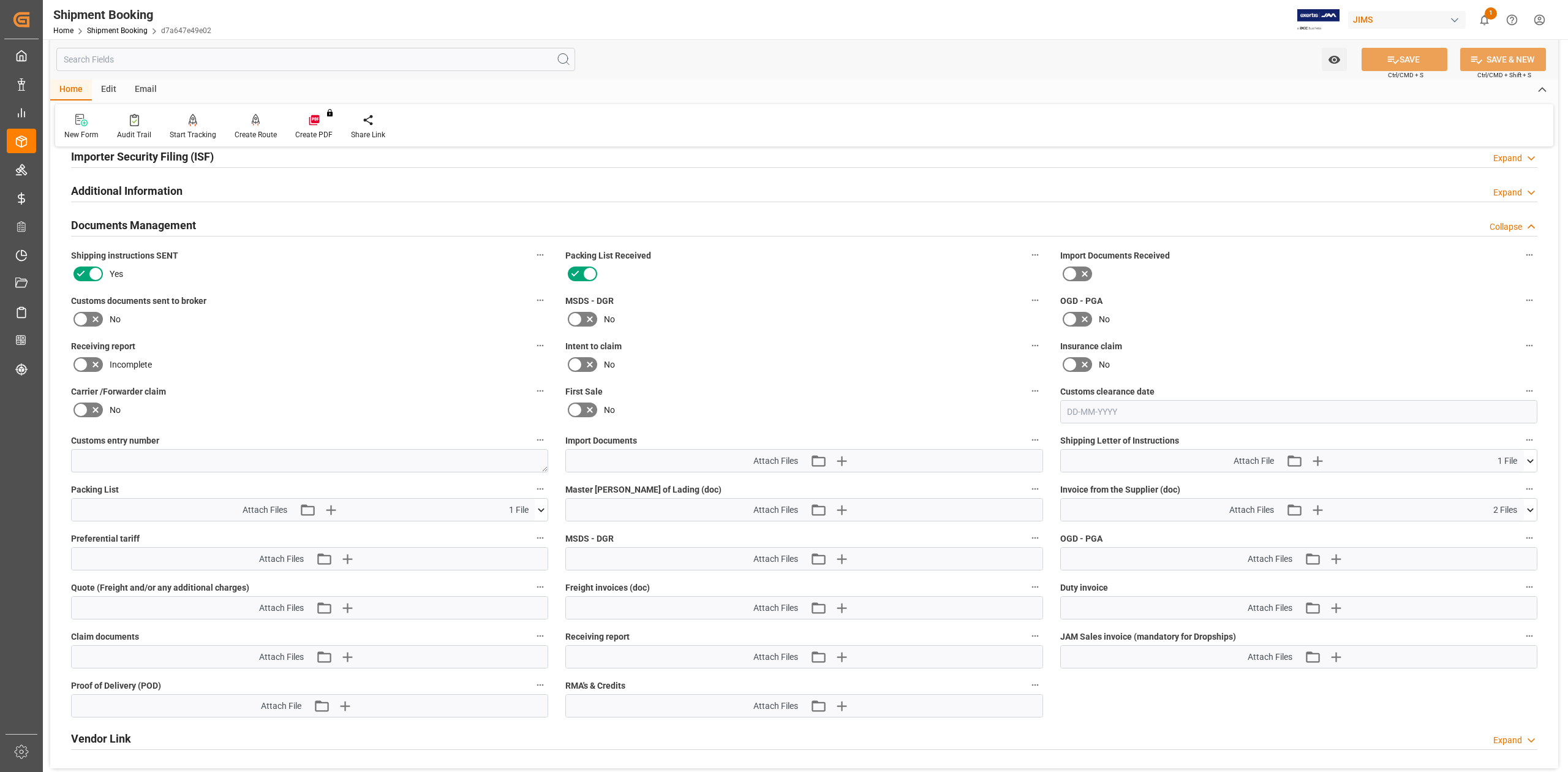
click at [1530, 513] on icon at bounding box center [1531, 510] width 13 height 13
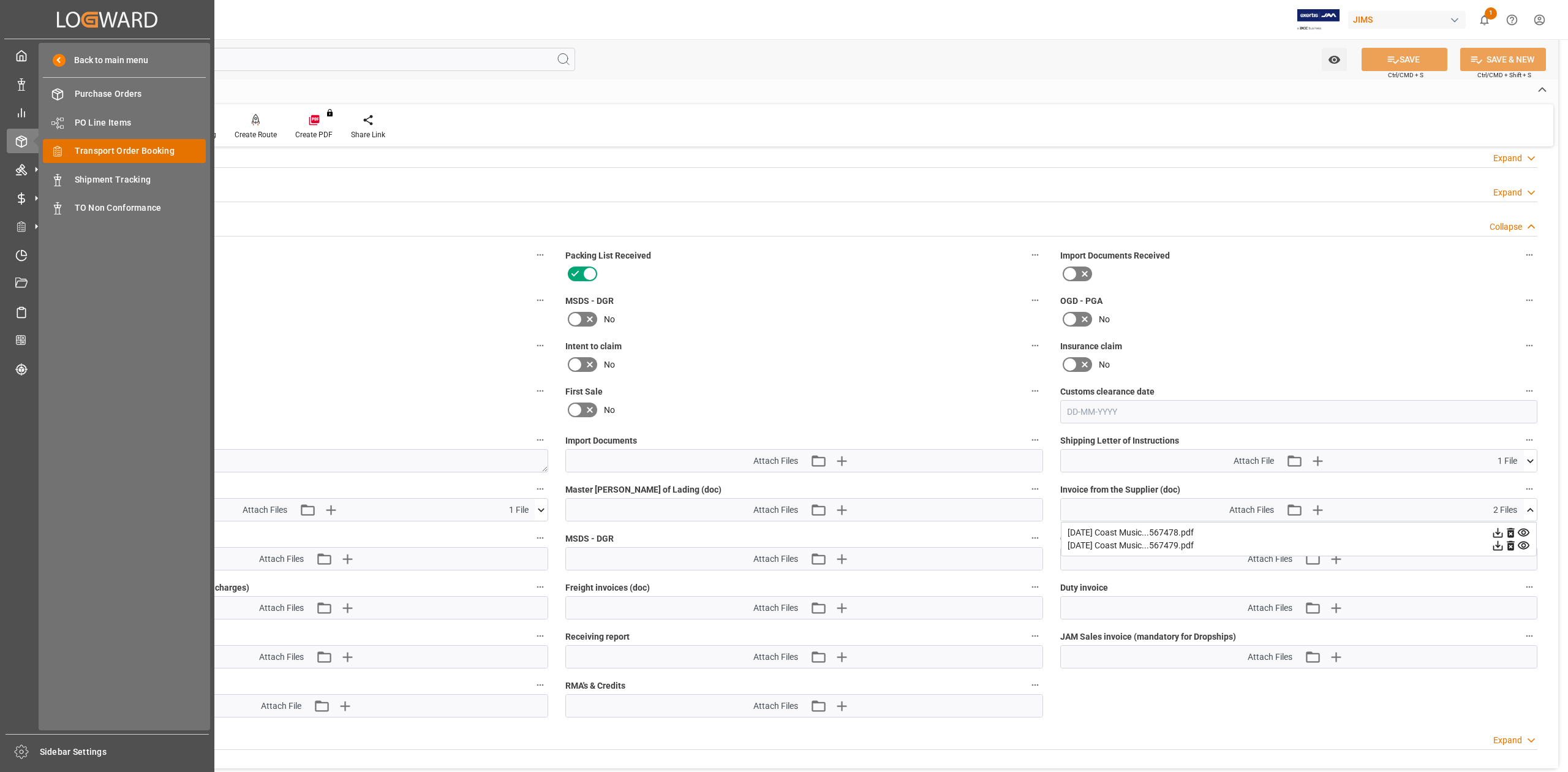
click at [142, 145] on span "Transport Order Booking" at bounding box center [141, 151] width 132 height 13
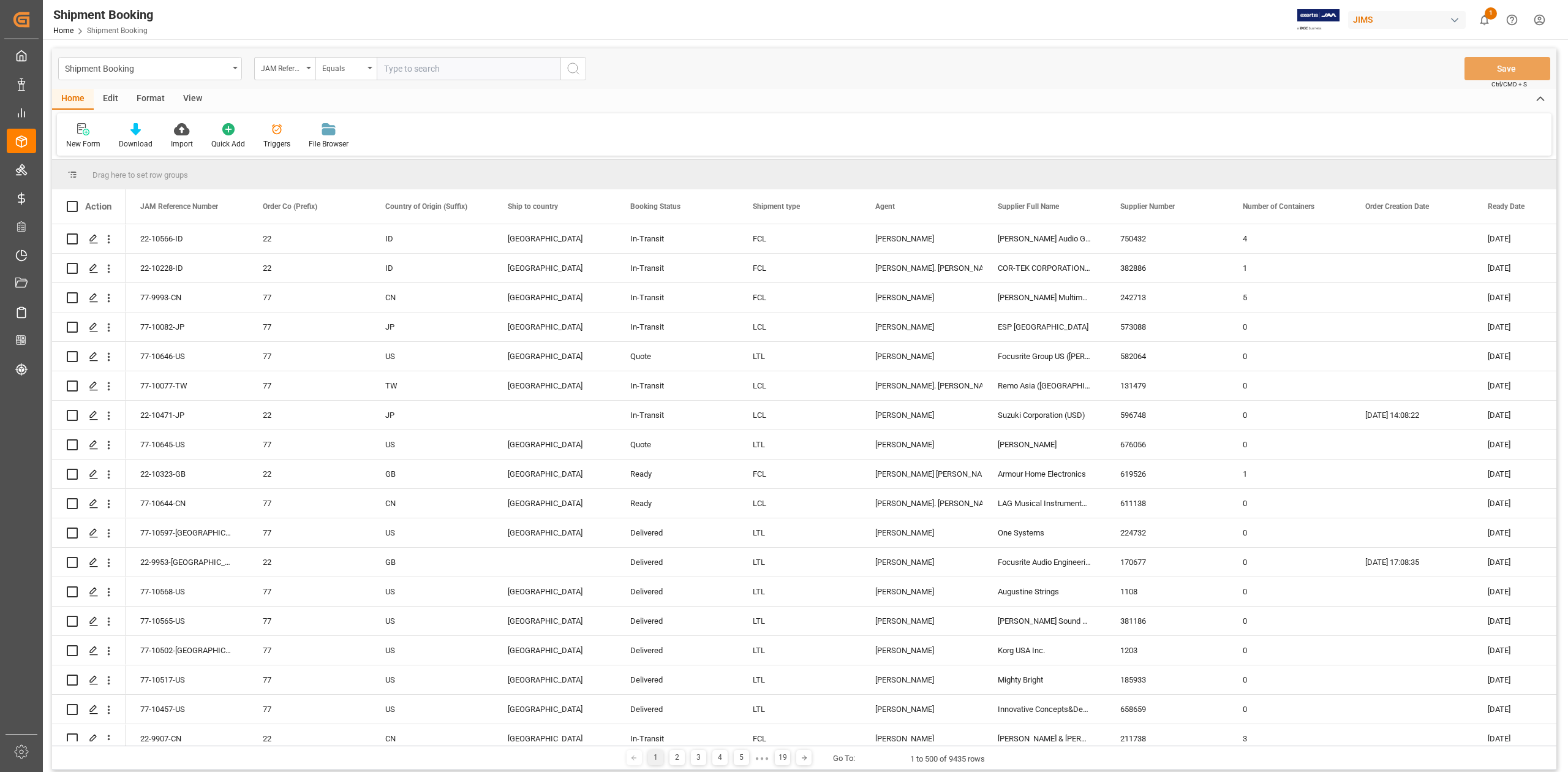
click at [417, 66] on input "text" at bounding box center [468, 69] width 184 height 24
type input "77-10134-KR"
click at [575, 70] on icon "search button" at bounding box center [573, 68] width 15 height 15
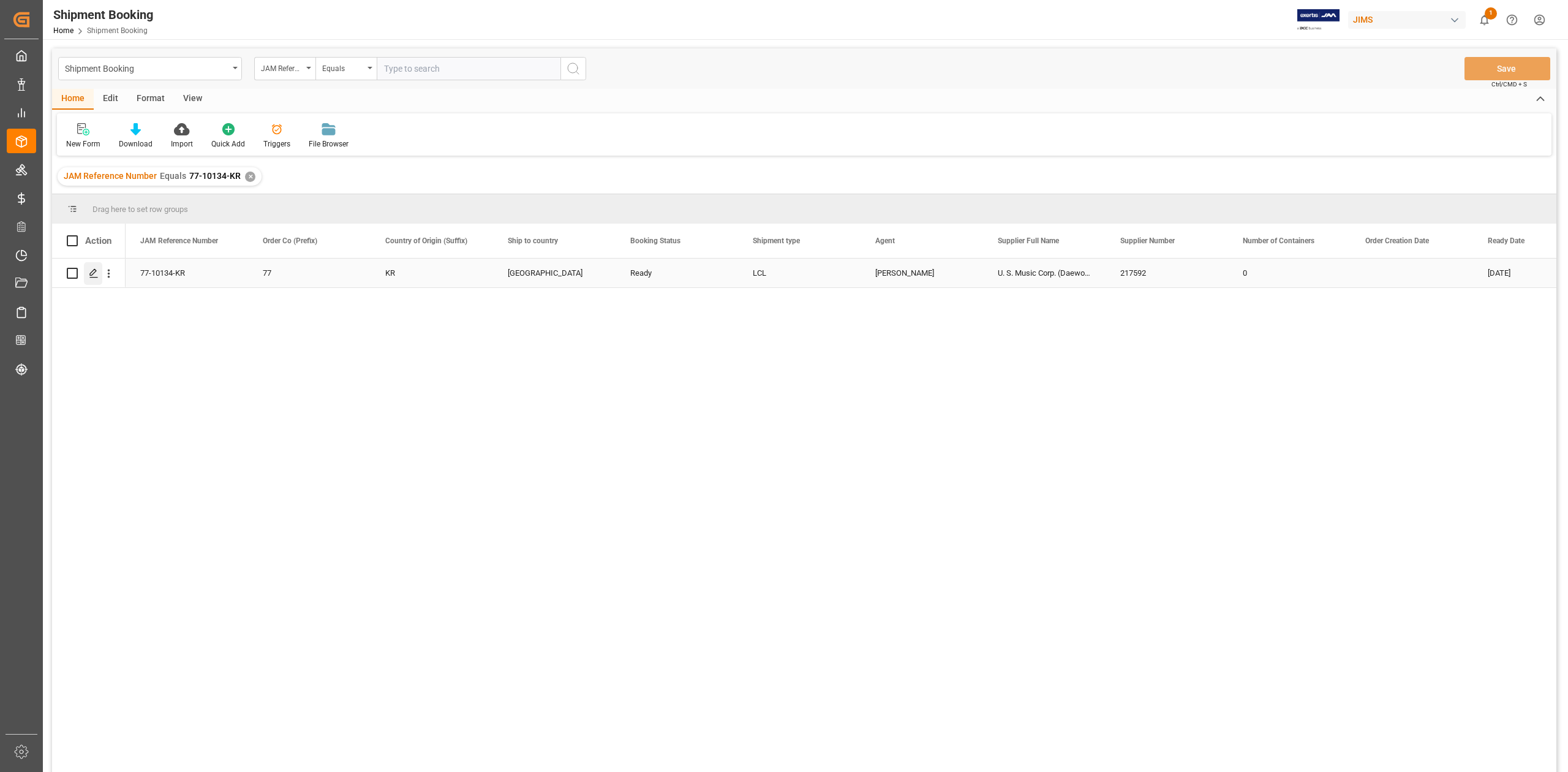
click at [89, 273] on icon "Press SPACE to select this row." at bounding box center [94, 273] width 10 height 10
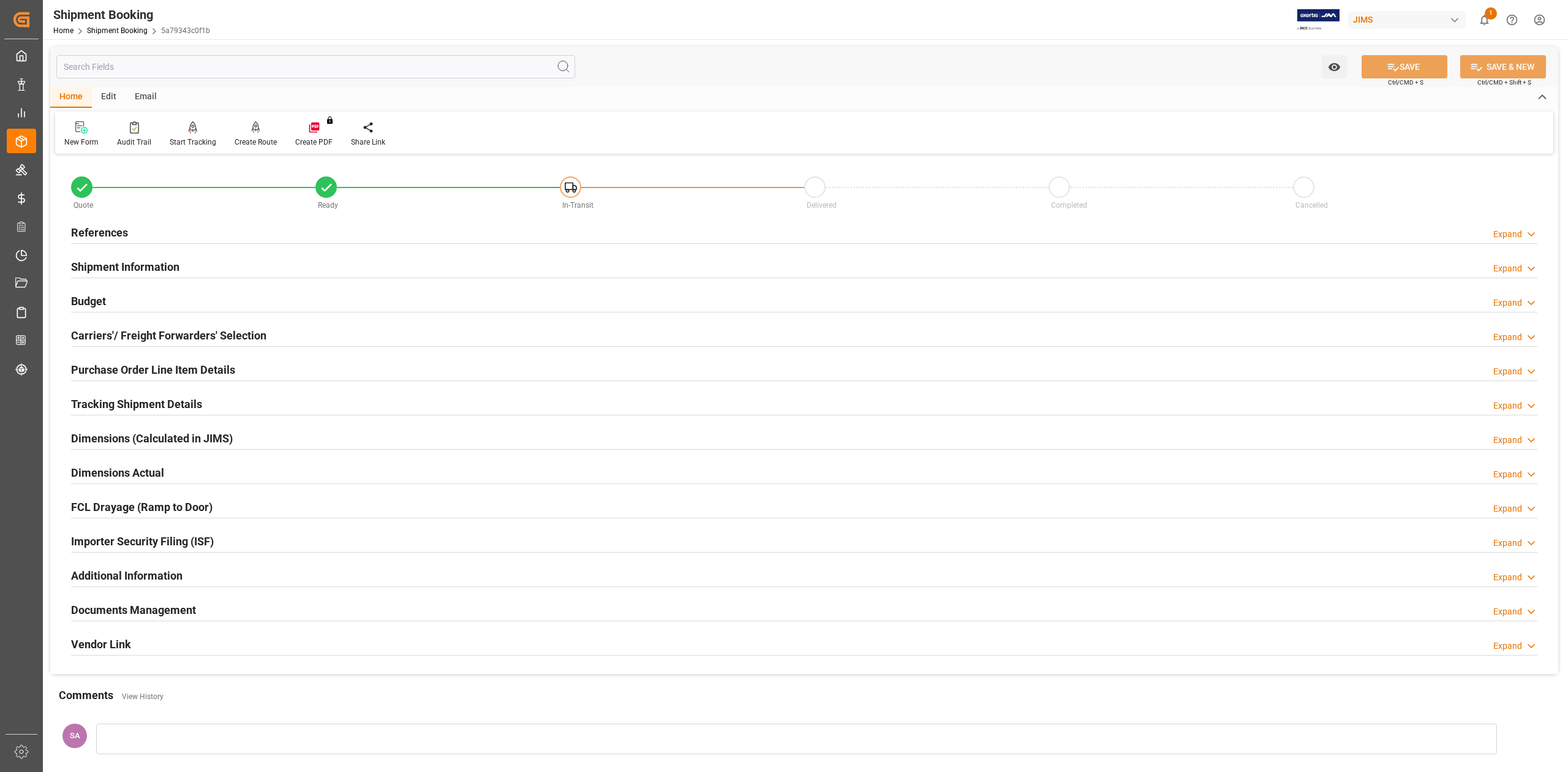
click at [113, 231] on h2 "References" at bounding box center [99, 232] width 57 height 17
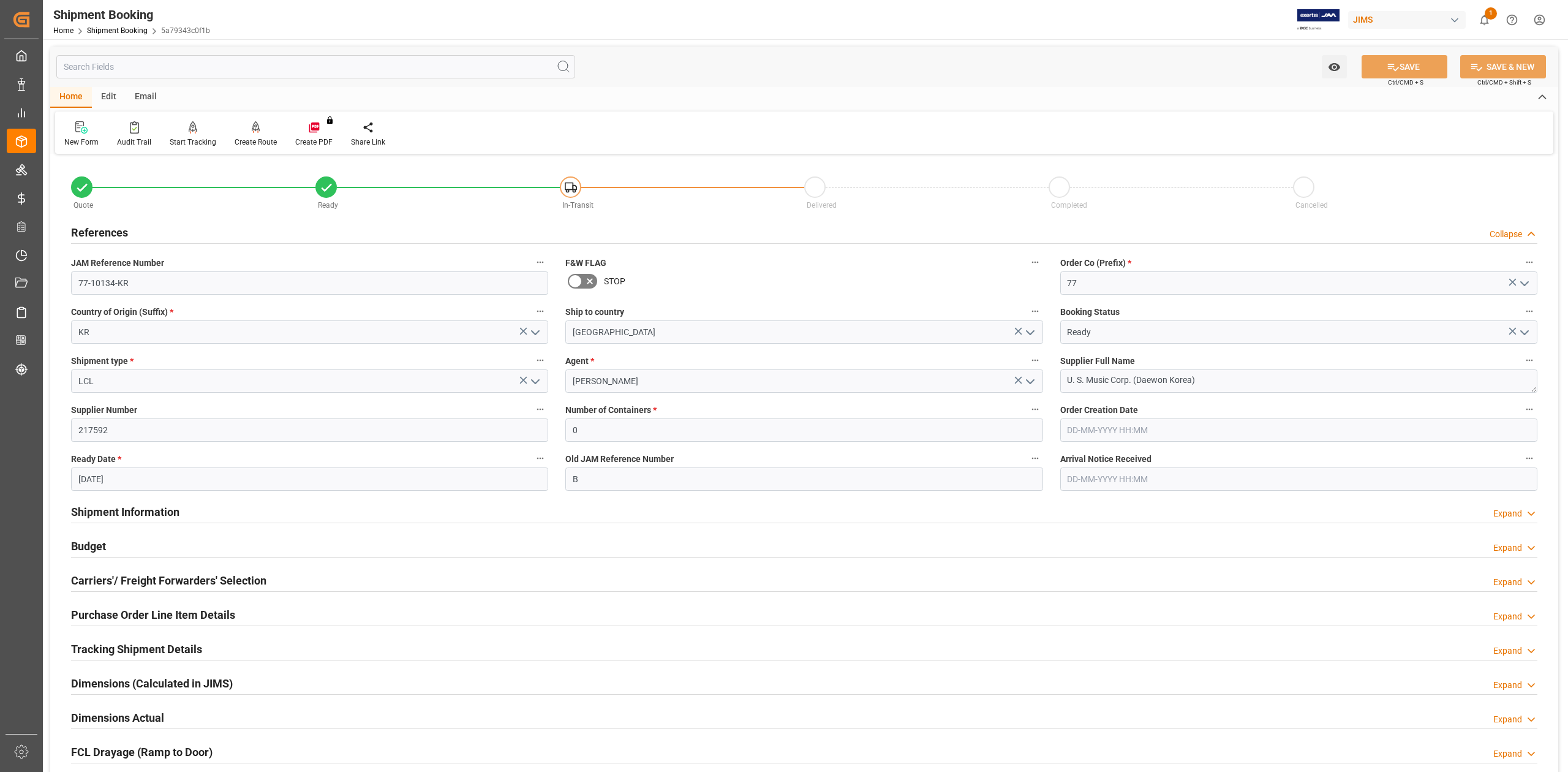
click at [89, 540] on h2 "Budget" at bounding box center [88, 547] width 35 height 17
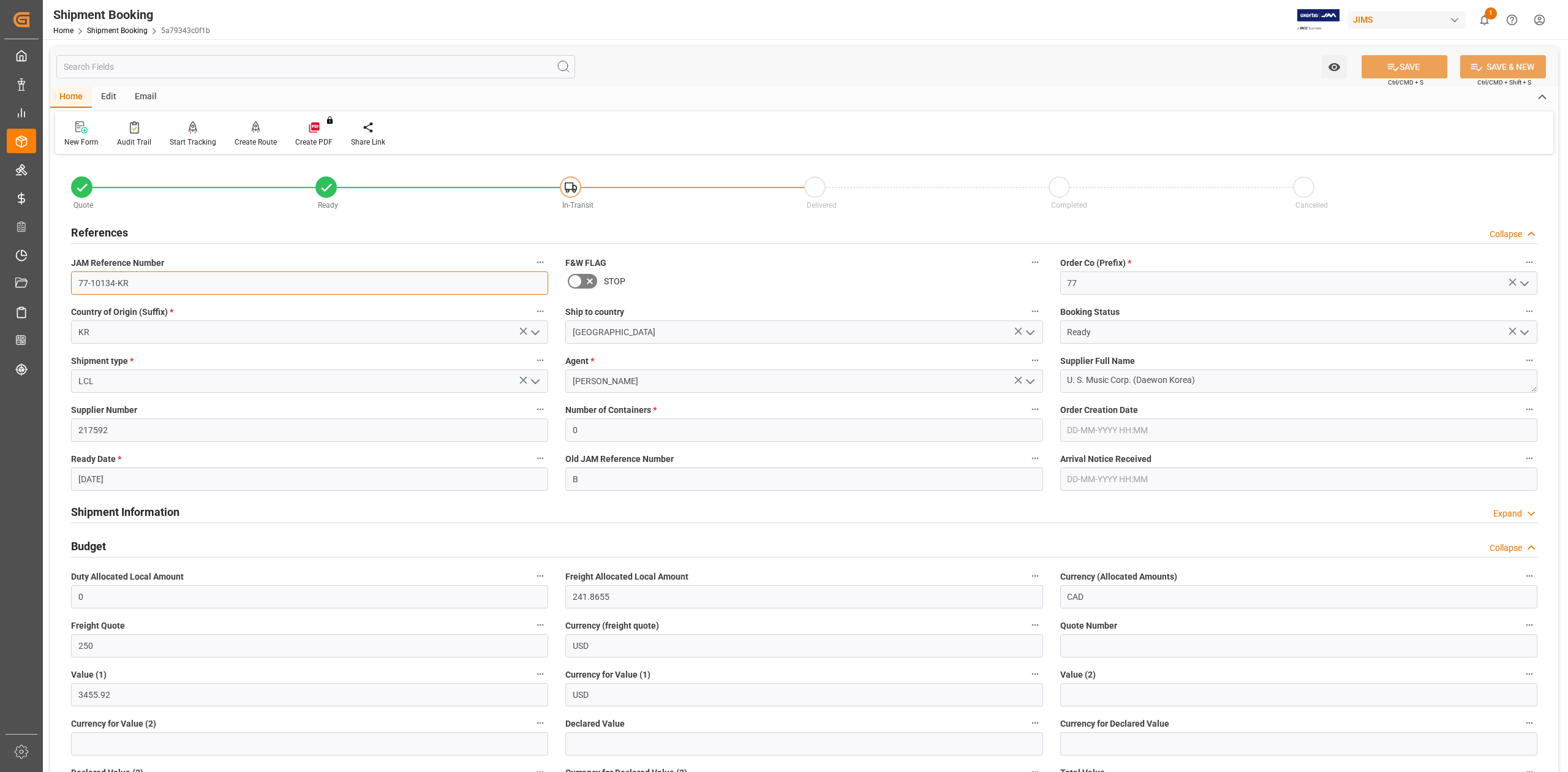
drag, startPoint x: 155, startPoint y: 283, endPoint x: -9, endPoint y: 283, distance: 164.0
click at [0, 283] on html "Created by potrace 1.15, written by Peter Selinger 2001-2017 Created by potrace…" at bounding box center [784, 386] width 1568 height 772
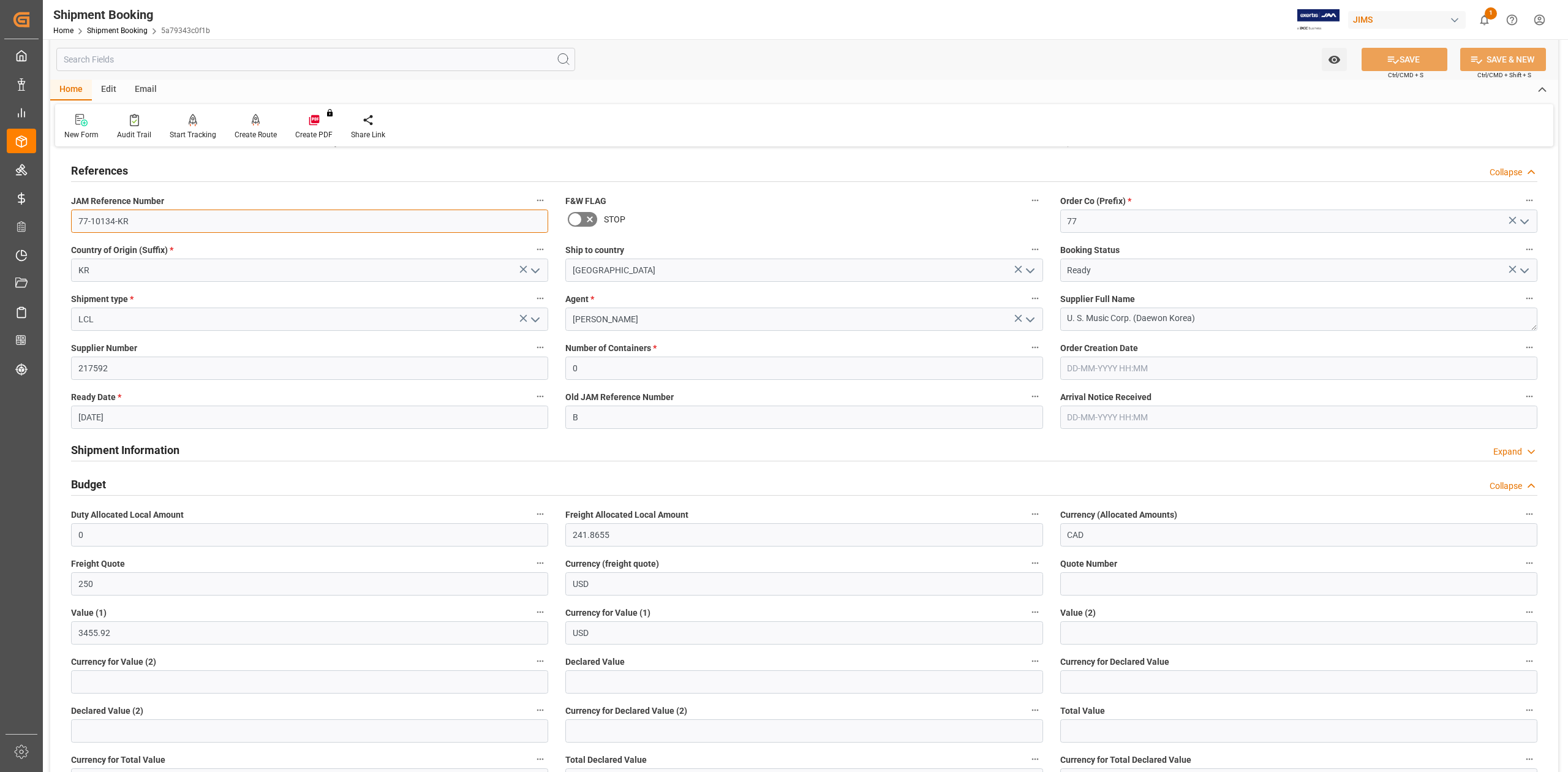
scroll to position [245, 0]
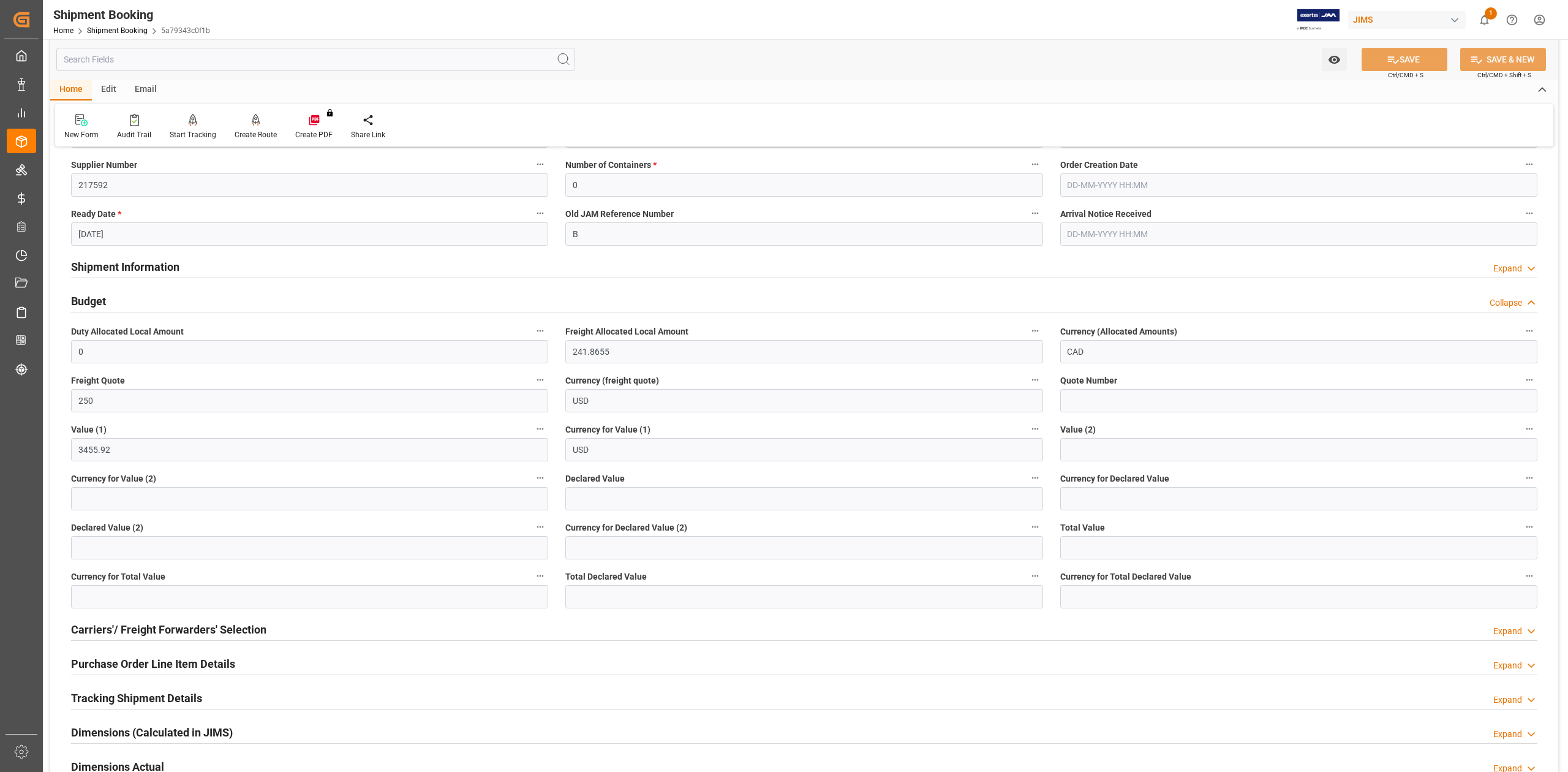
drag, startPoint x: 228, startPoint y: 628, endPoint x: 1115, endPoint y: 569, distance: 889.0
click at [228, 628] on h2 "Carriers'/ Freight Forwarders' Selection" at bounding box center [169, 630] width 196 height 17
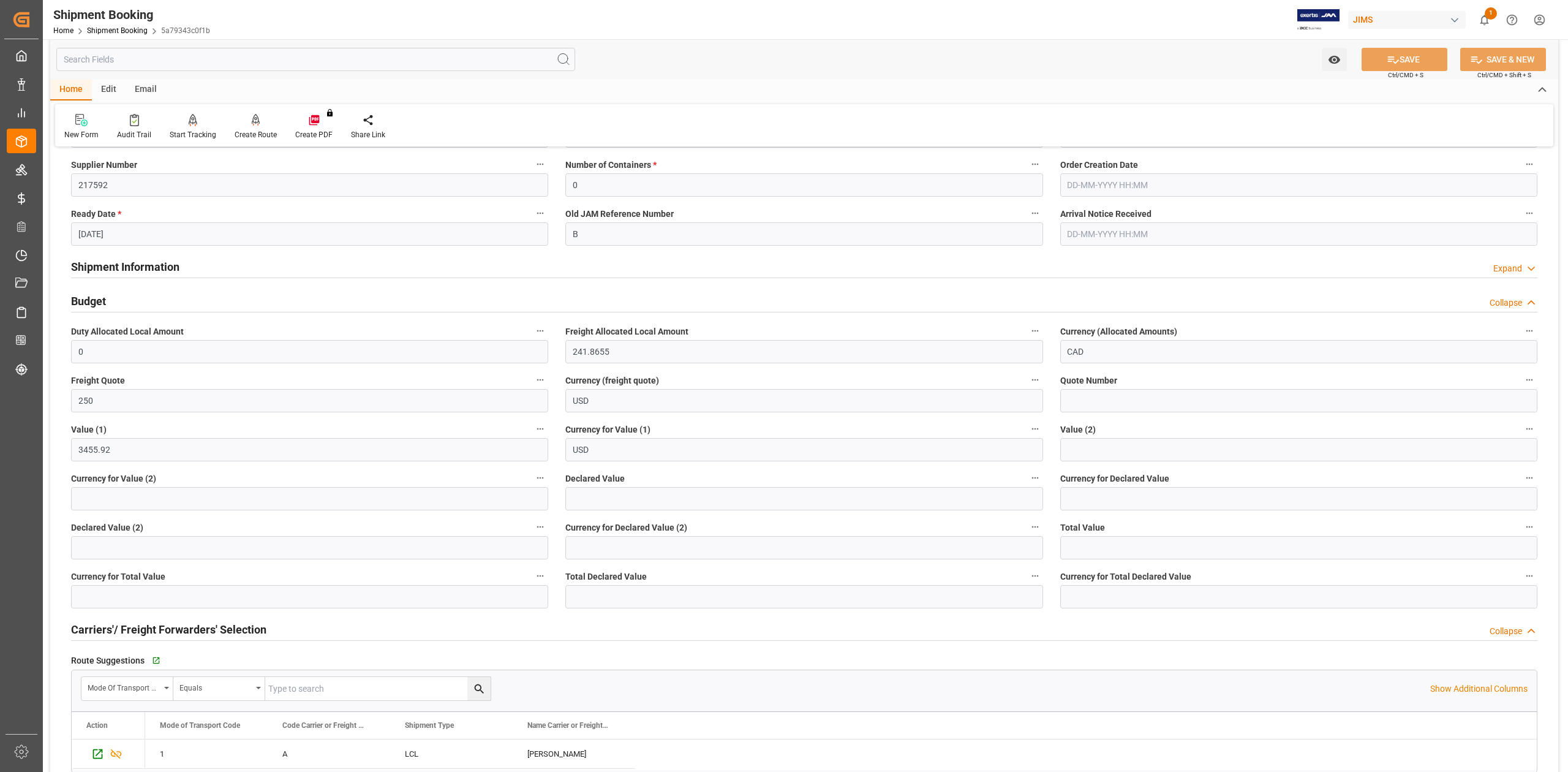
click at [128, 265] on h2 "Shipment Information" at bounding box center [125, 267] width 108 height 17
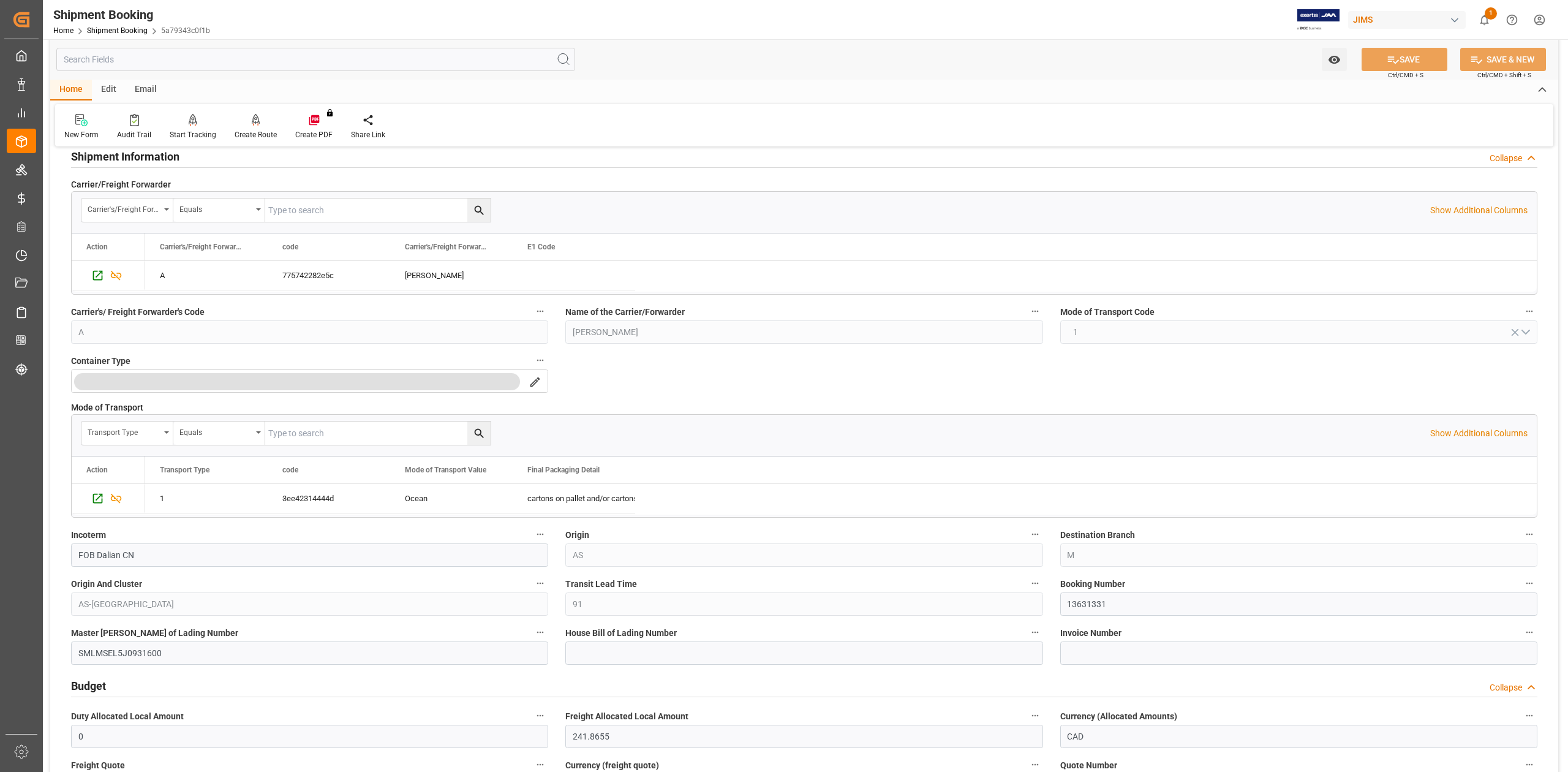
scroll to position [490, 0]
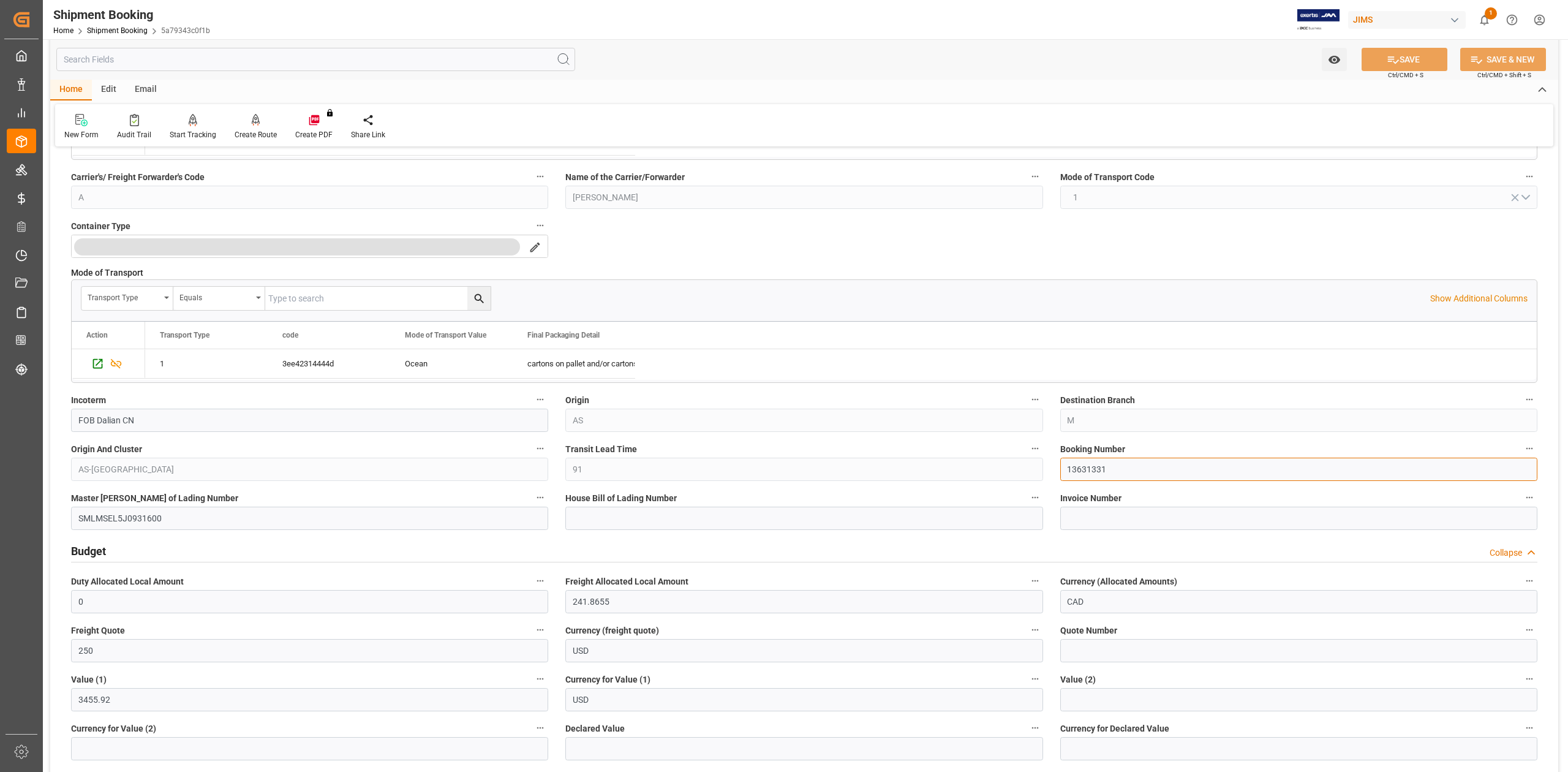
click at [1089, 470] on input "13631331" at bounding box center [1299, 470] width 477 height 24
click at [635, 522] on input at bounding box center [804, 518] width 477 height 24
paste input "CGIX2130412"
click at [580, 517] on input "CGIX2130412" at bounding box center [804, 518] width 477 height 24
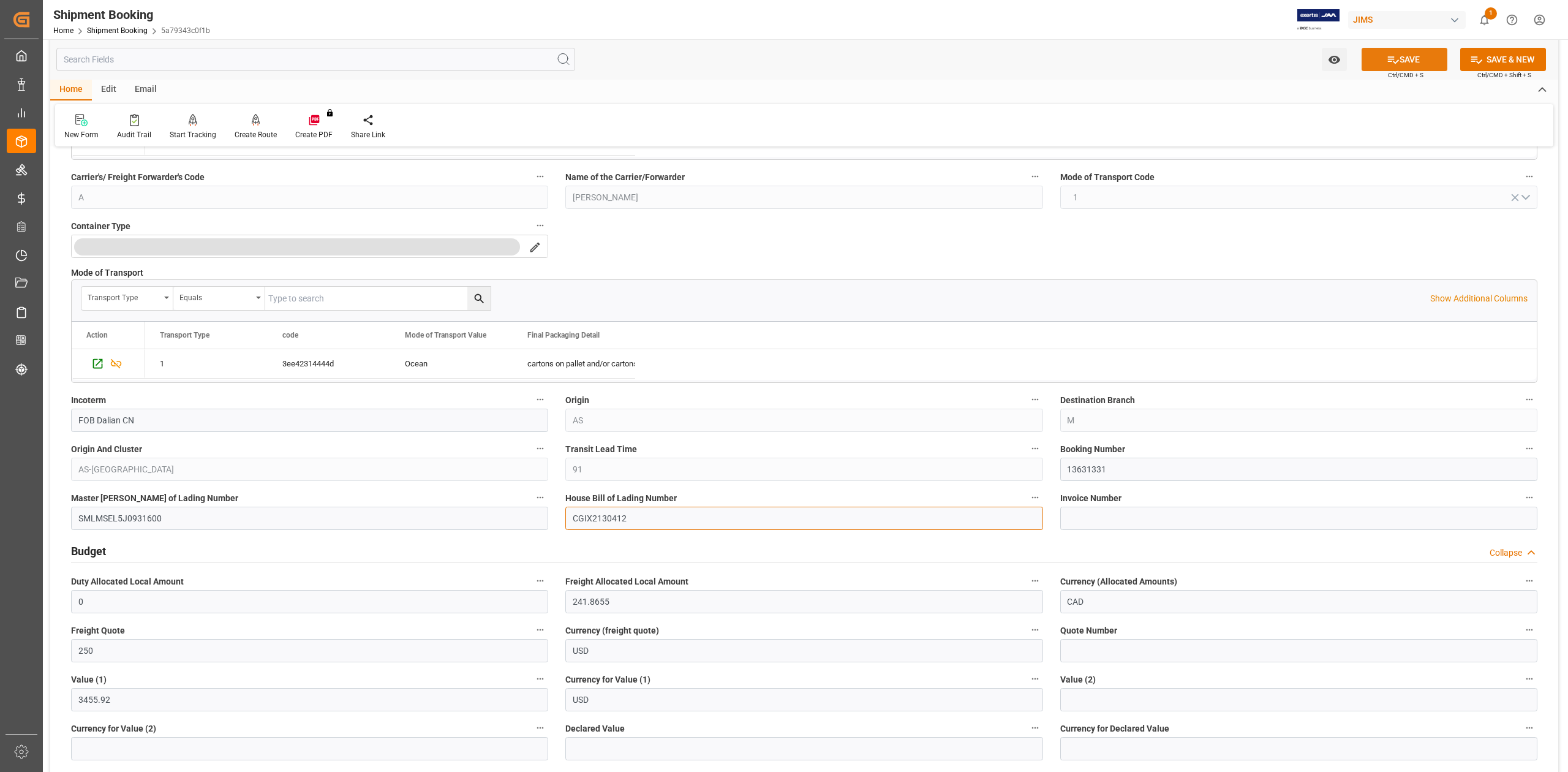
type input "CGIX2130412"
click at [1398, 65] on button "SAVE" at bounding box center [1405, 60] width 86 height 24
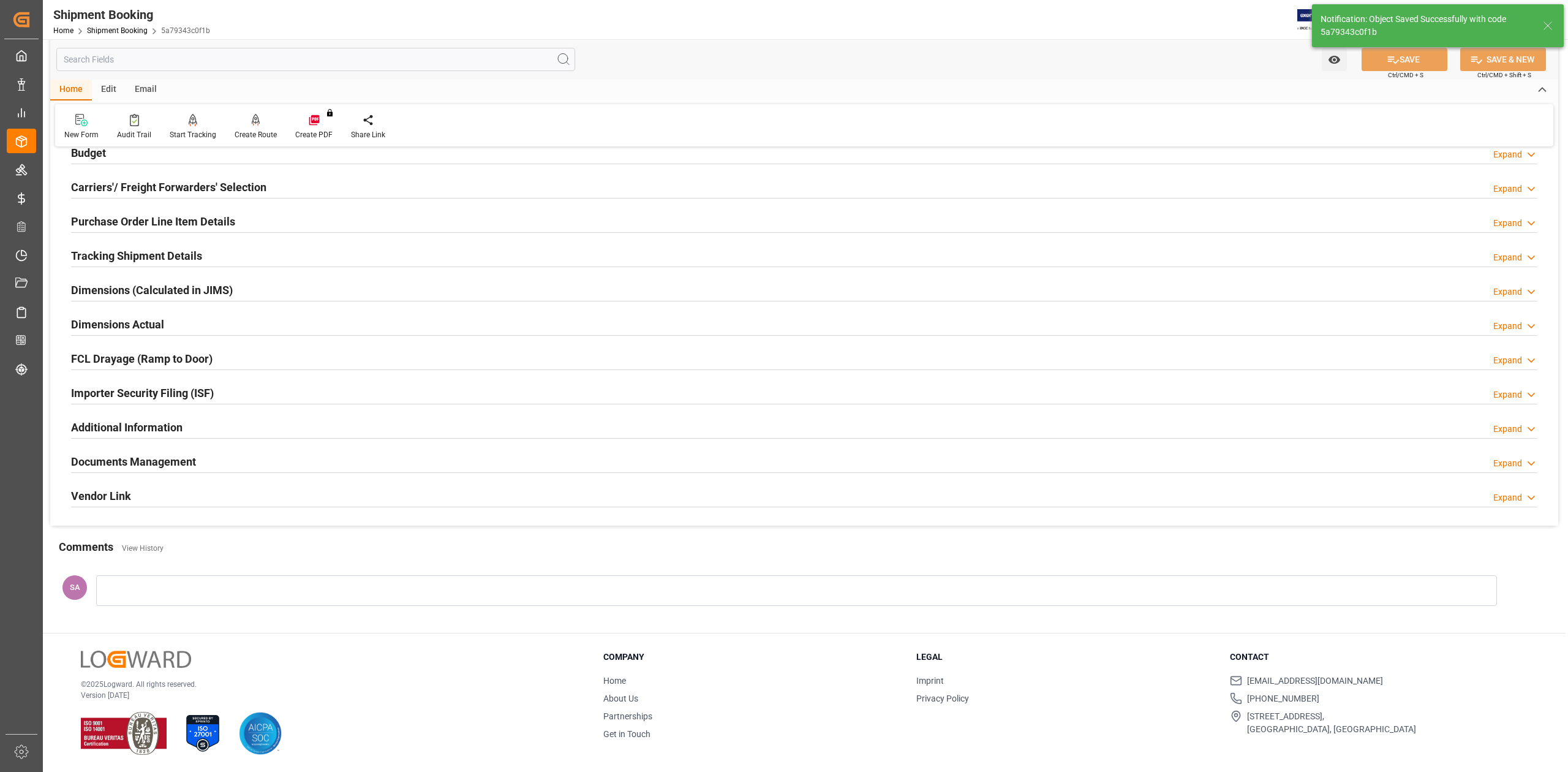
scroll to position [0, 0]
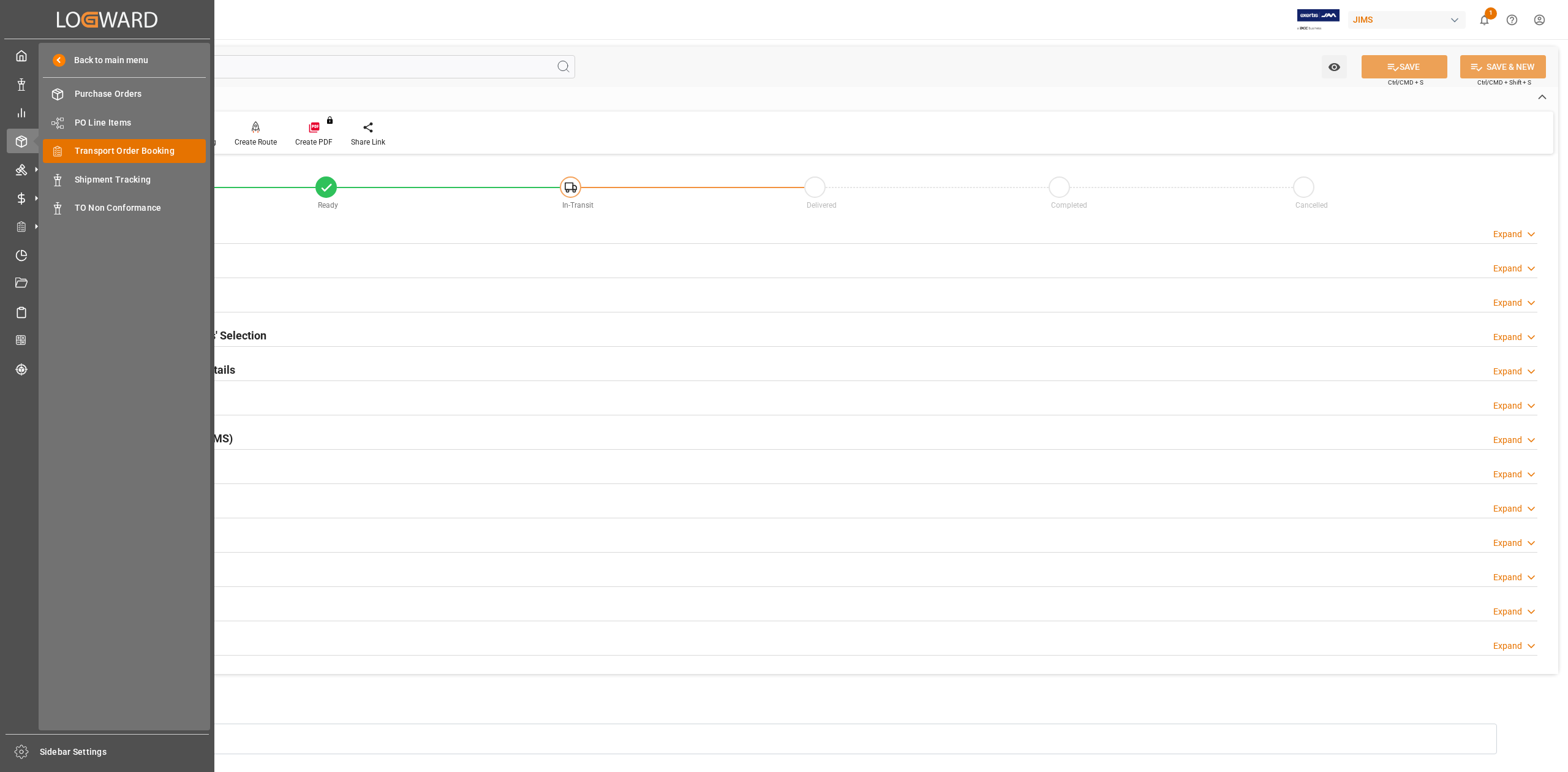
click at [126, 153] on span "Transport Order Booking" at bounding box center [141, 151] width 132 height 13
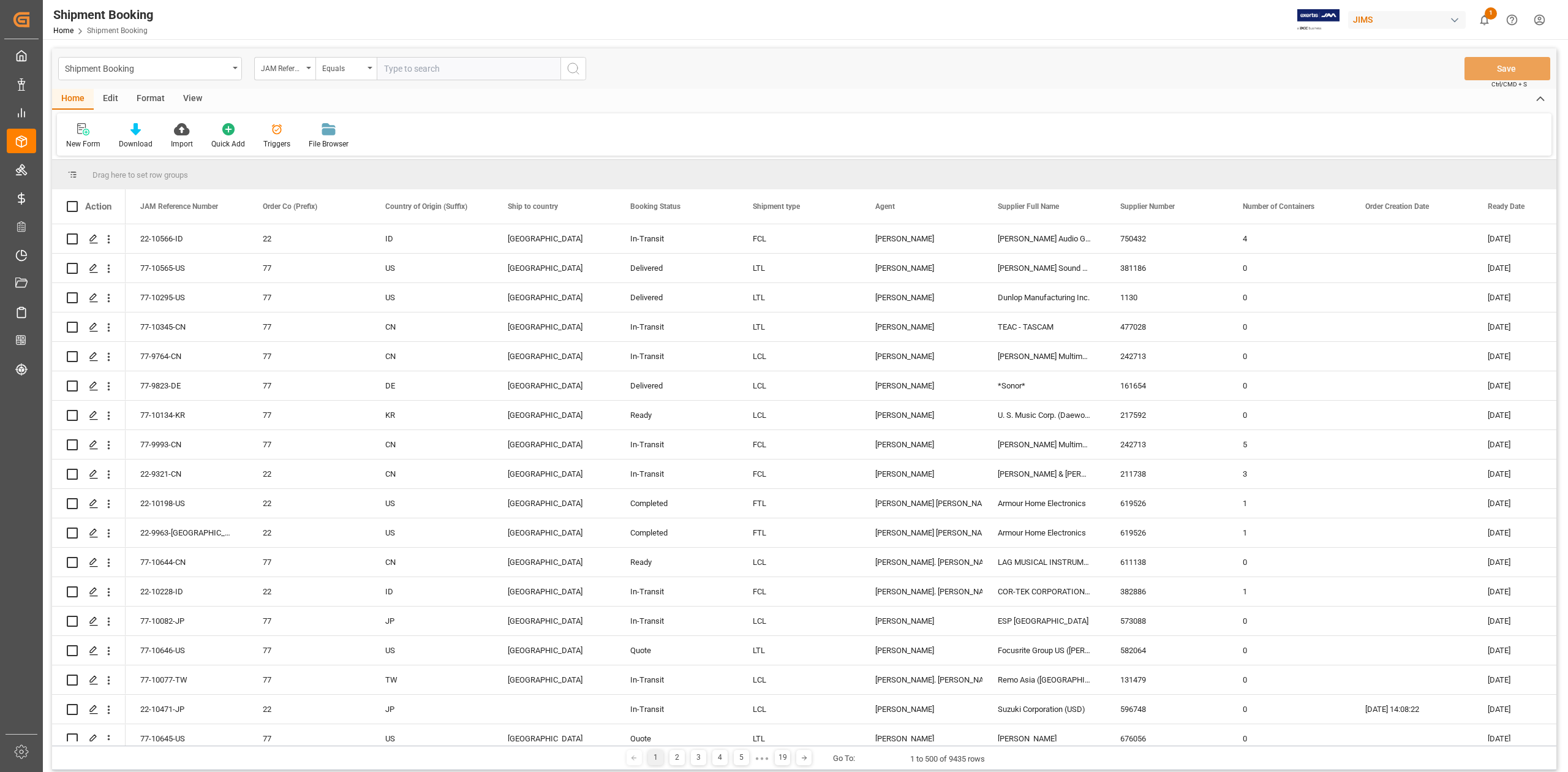
click at [424, 74] on input "text" at bounding box center [468, 69] width 184 height 24
type input "77-10561-DE"
click at [579, 74] on icon "search button" at bounding box center [573, 68] width 15 height 15
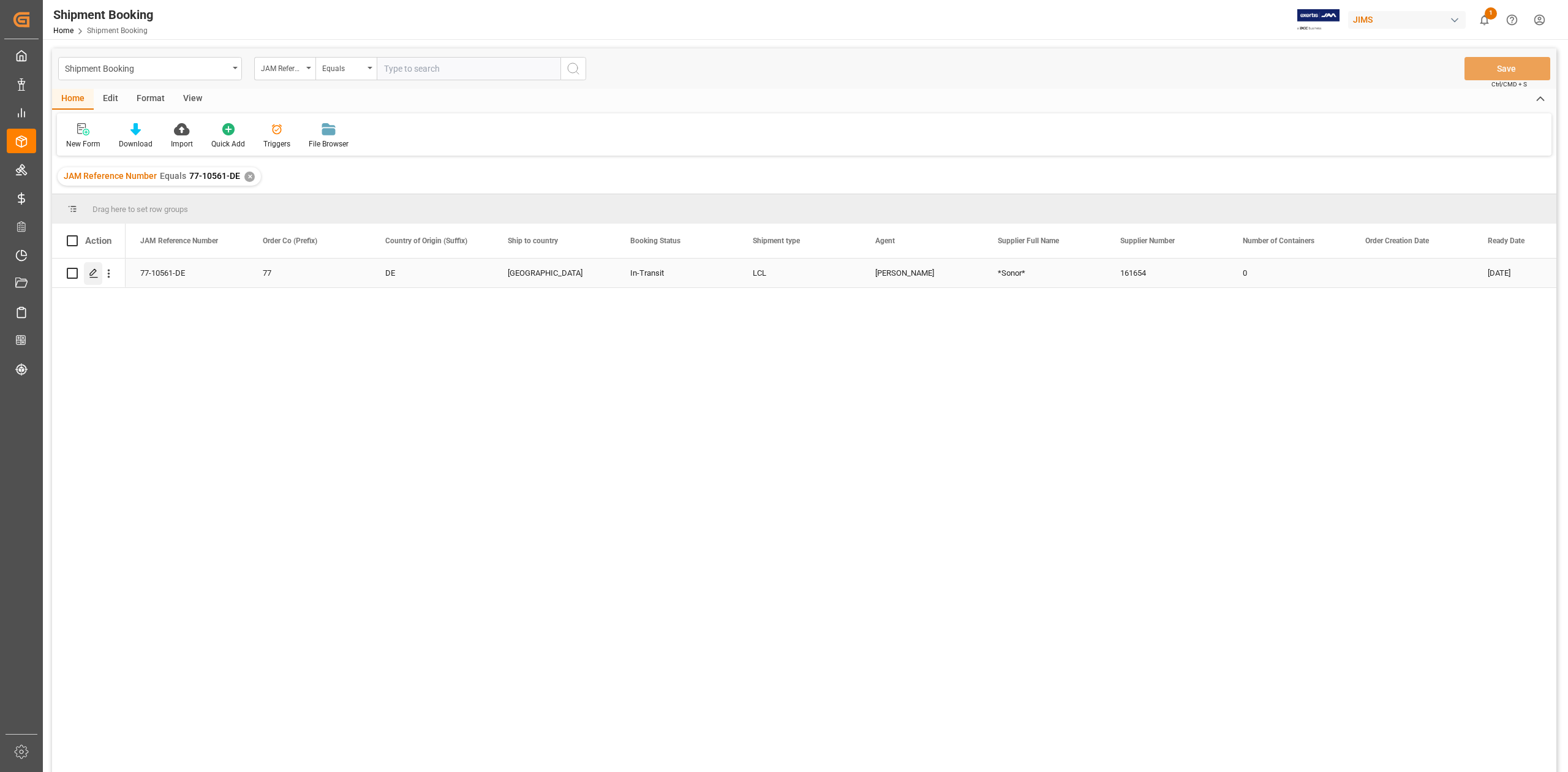
click at [96, 272] on icon "Press SPACE to select this row." at bounding box center [94, 273] width 10 height 10
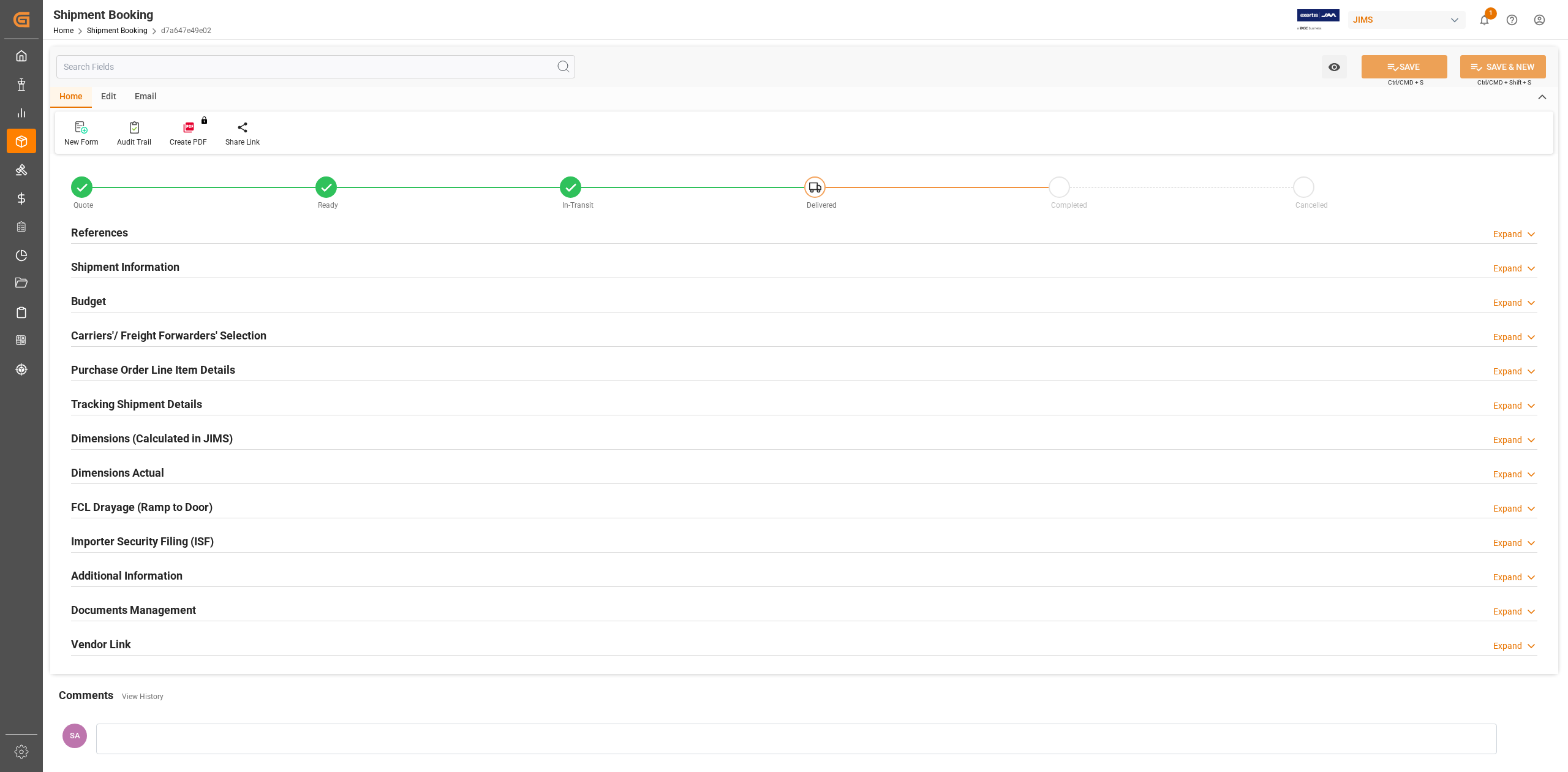
type input "0"
type input "15-09-2025"
click at [105, 230] on h2 "References" at bounding box center [99, 232] width 57 height 17
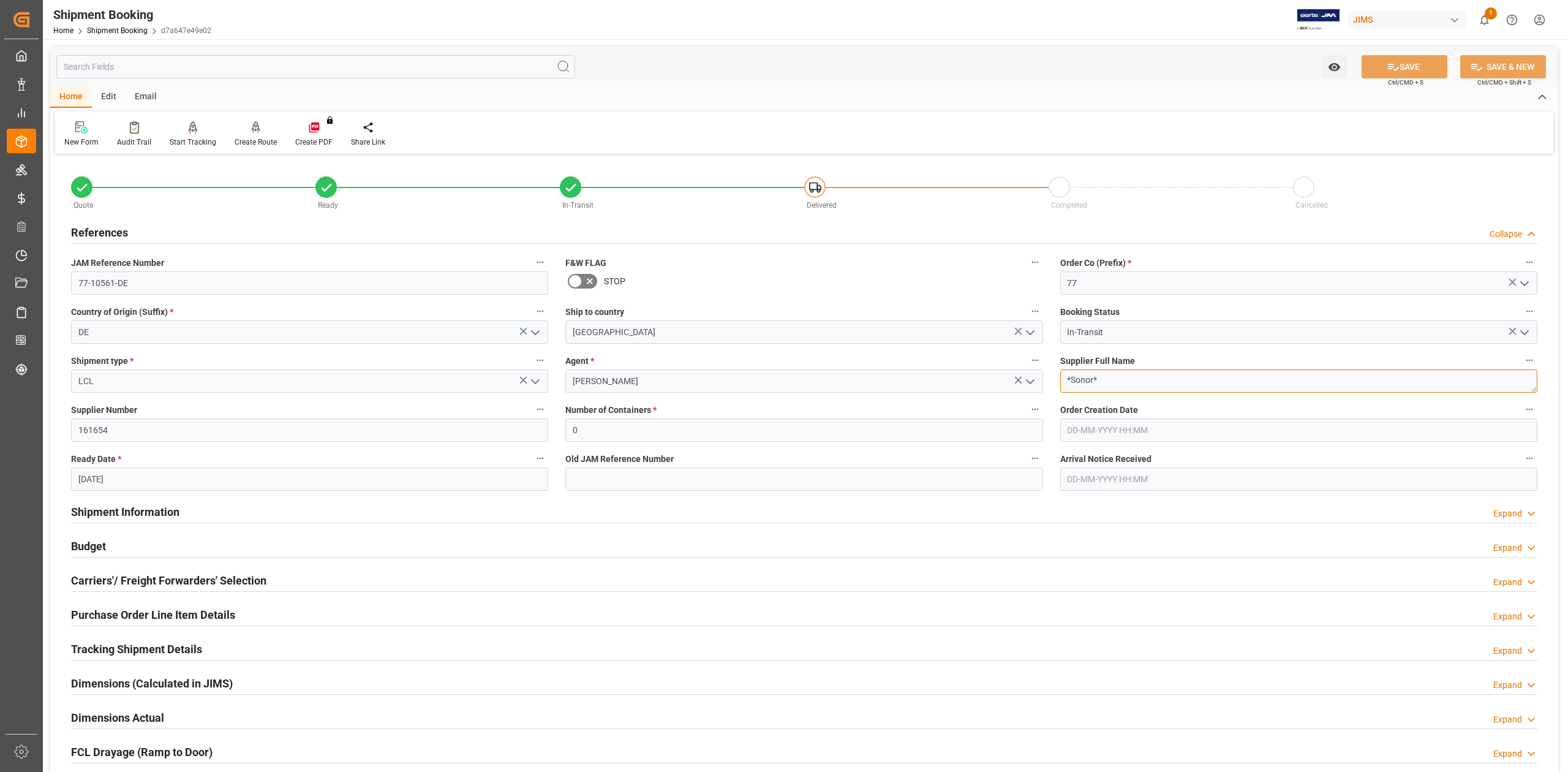
click at [1116, 378] on textarea "*Sonor*" at bounding box center [1299, 381] width 477 height 24
drag, startPoint x: 123, startPoint y: 508, endPoint x: 623, endPoint y: 590, distance: 506.7
click at [123, 508] on h2 "Shipment Information" at bounding box center [125, 512] width 108 height 17
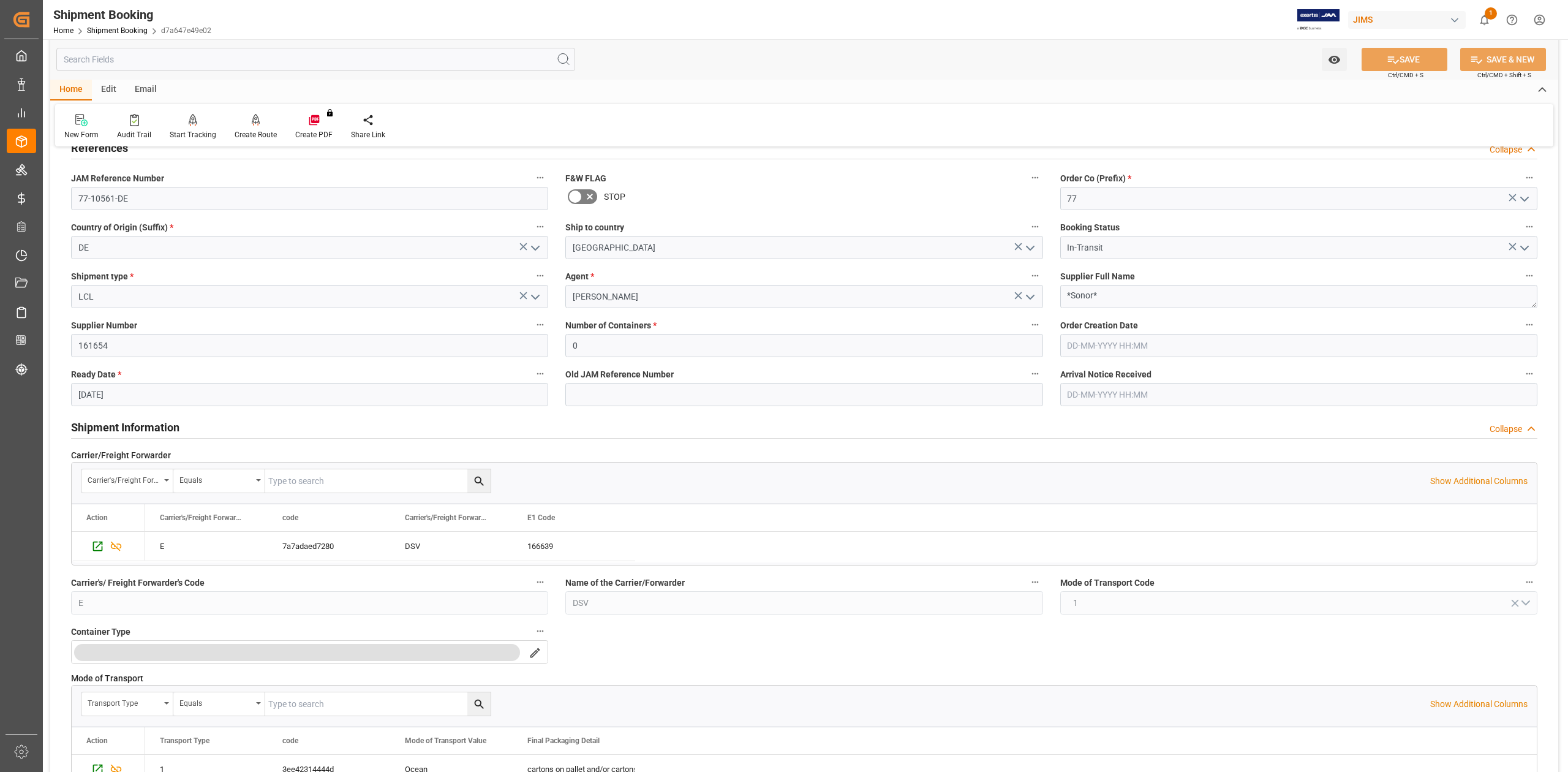
scroll to position [327, 0]
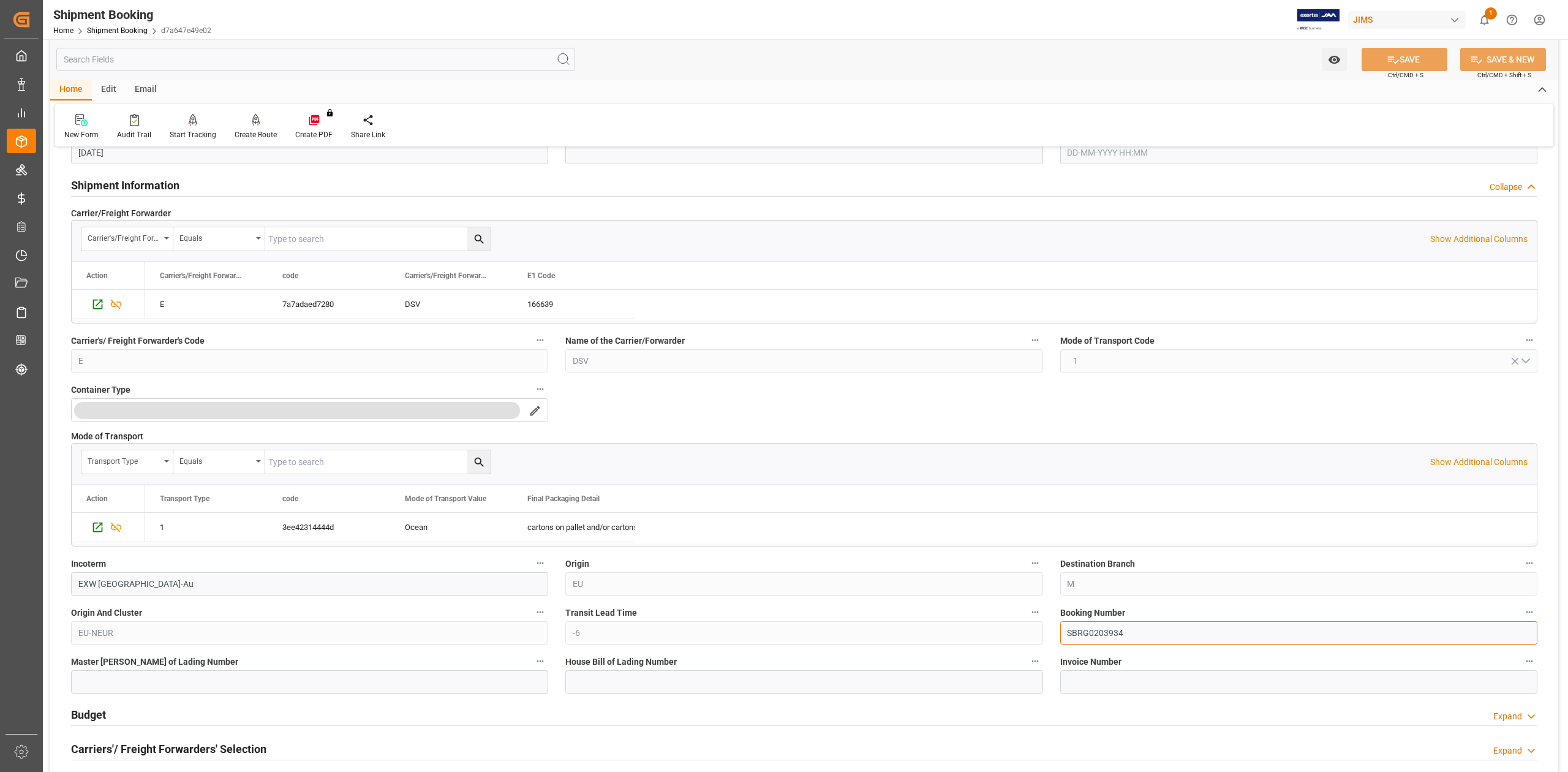
click at [1093, 635] on input "SBRG0203934" at bounding box center [1299, 633] width 477 height 24
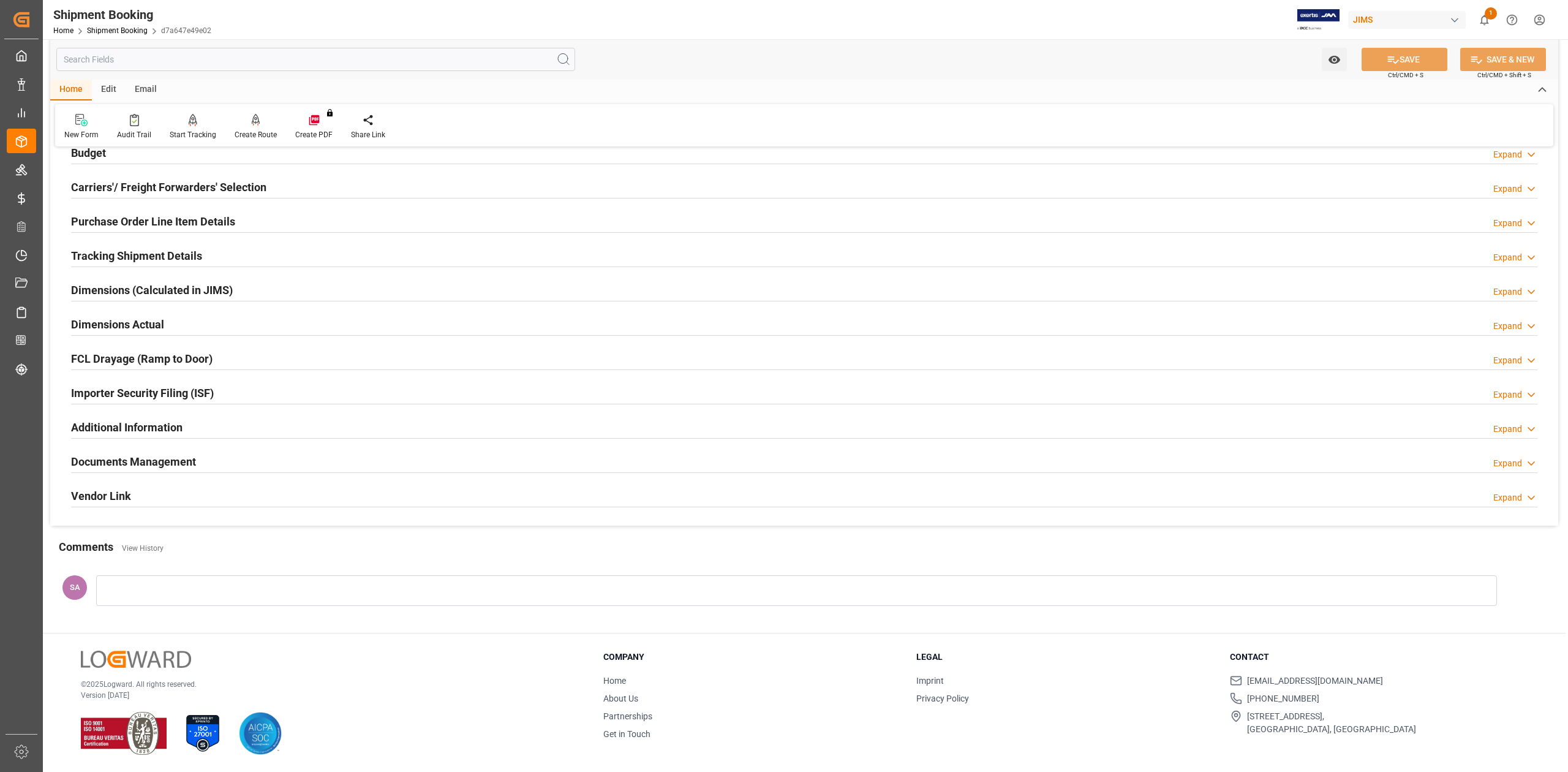
scroll to position [892, 0]
click at [162, 463] on h2 "Documents Management" at bounding box center [133, 462] width 125 height 17
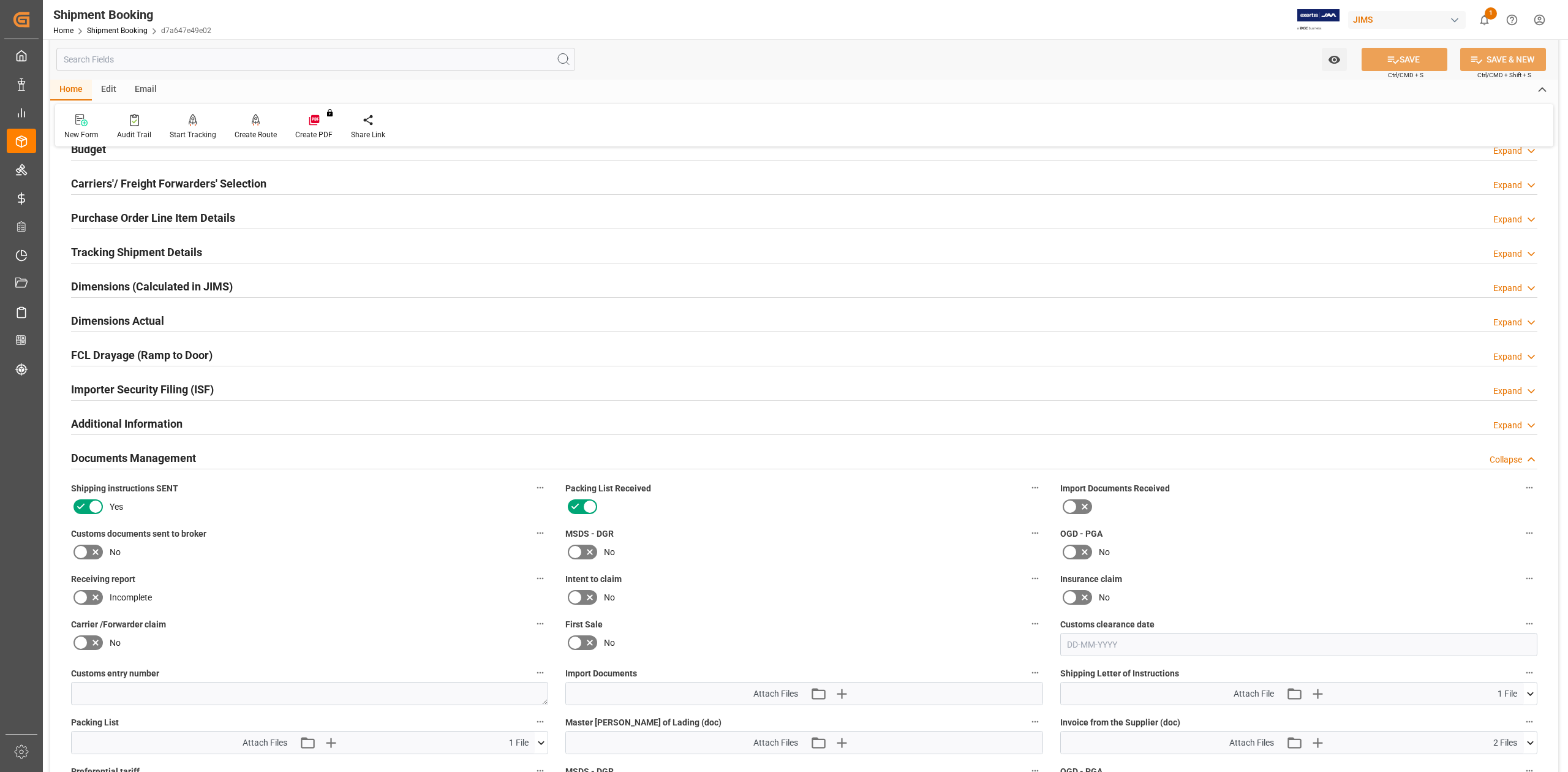
click at [121, 252] on h2 "Tracking Shipment Details" at bounding box center [136, 252] width 131 height 17
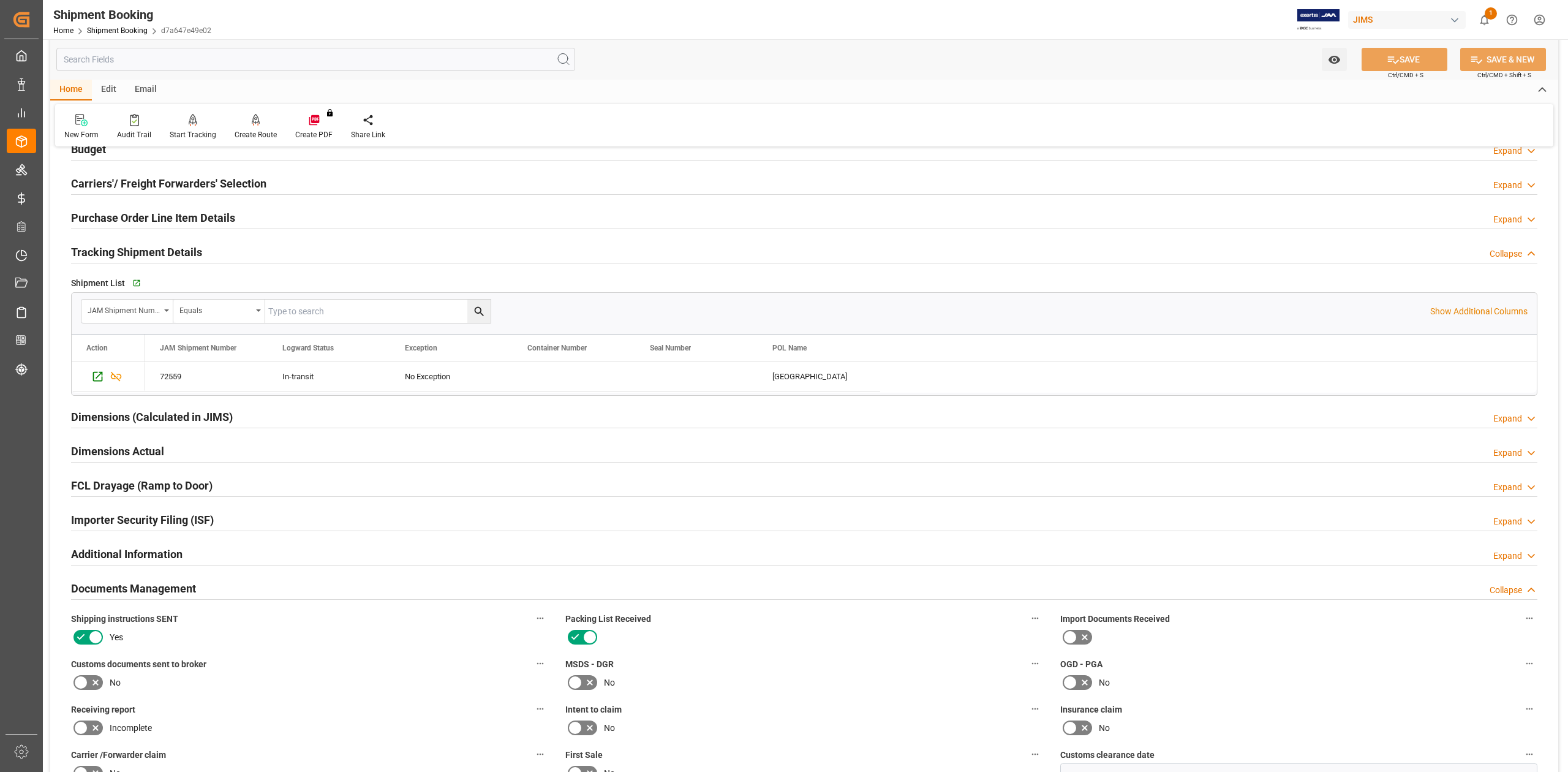
click at [121, 252] on h2 "Tracking Shipment Details" at bounding box center [136, 252] width 131 height 17
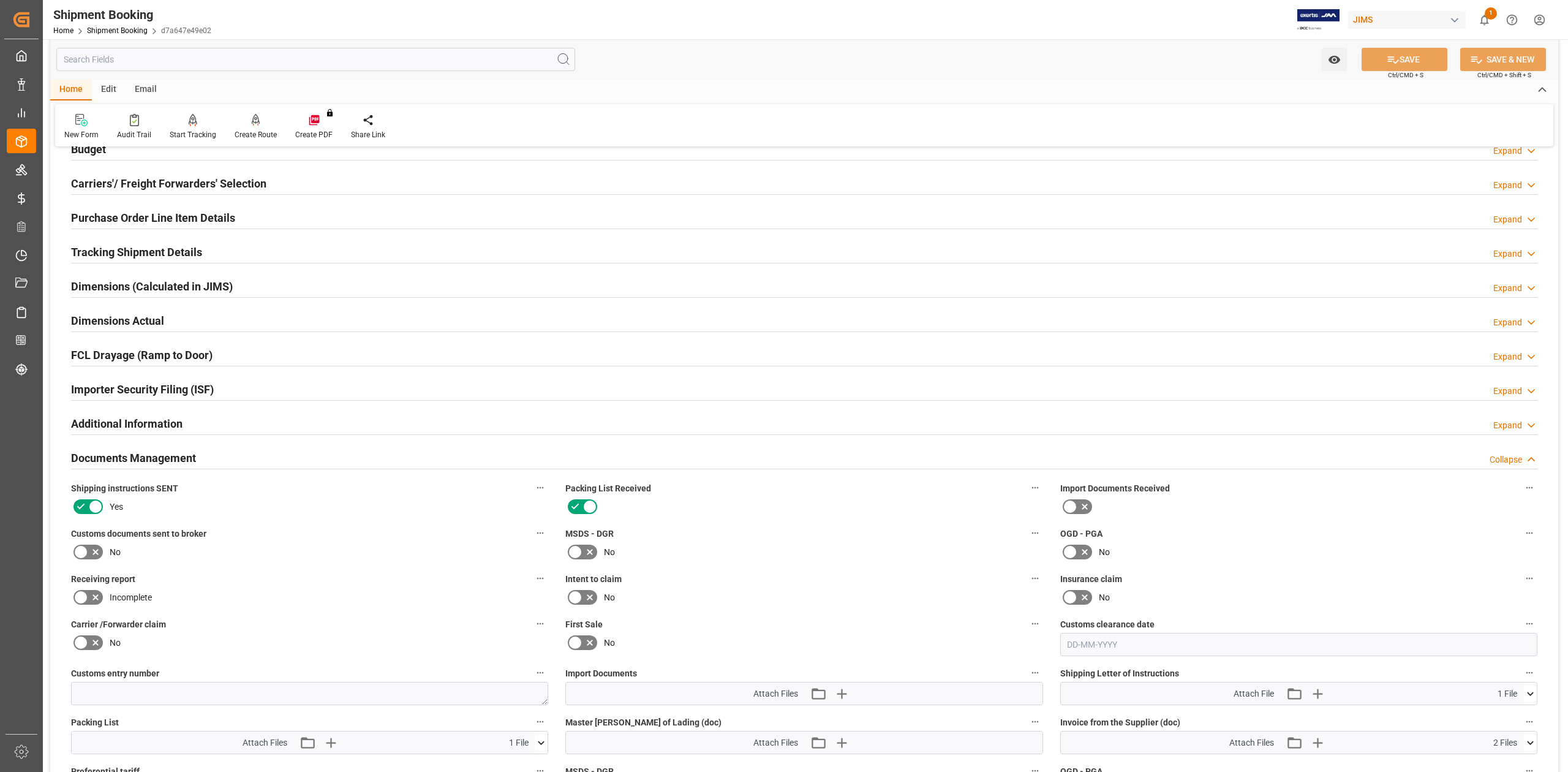
click at [113, 257] on h2 "Tracking Shipment Details" at bounding box center [136, 252] width 131 height 17
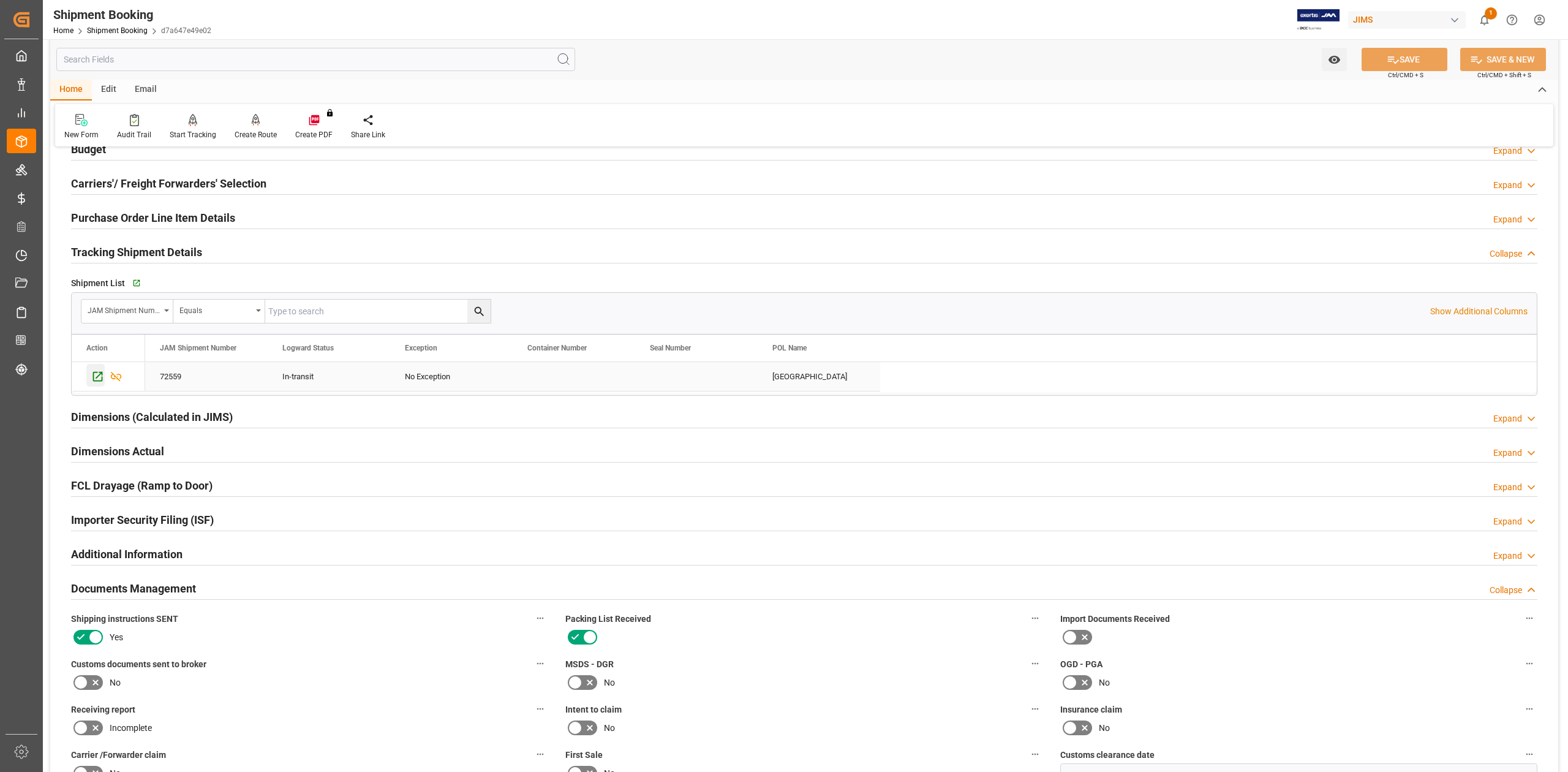
click at [96, 374] on icon "Press SPACE to select this row." at bounding box center [98, 377] width 13 height 13
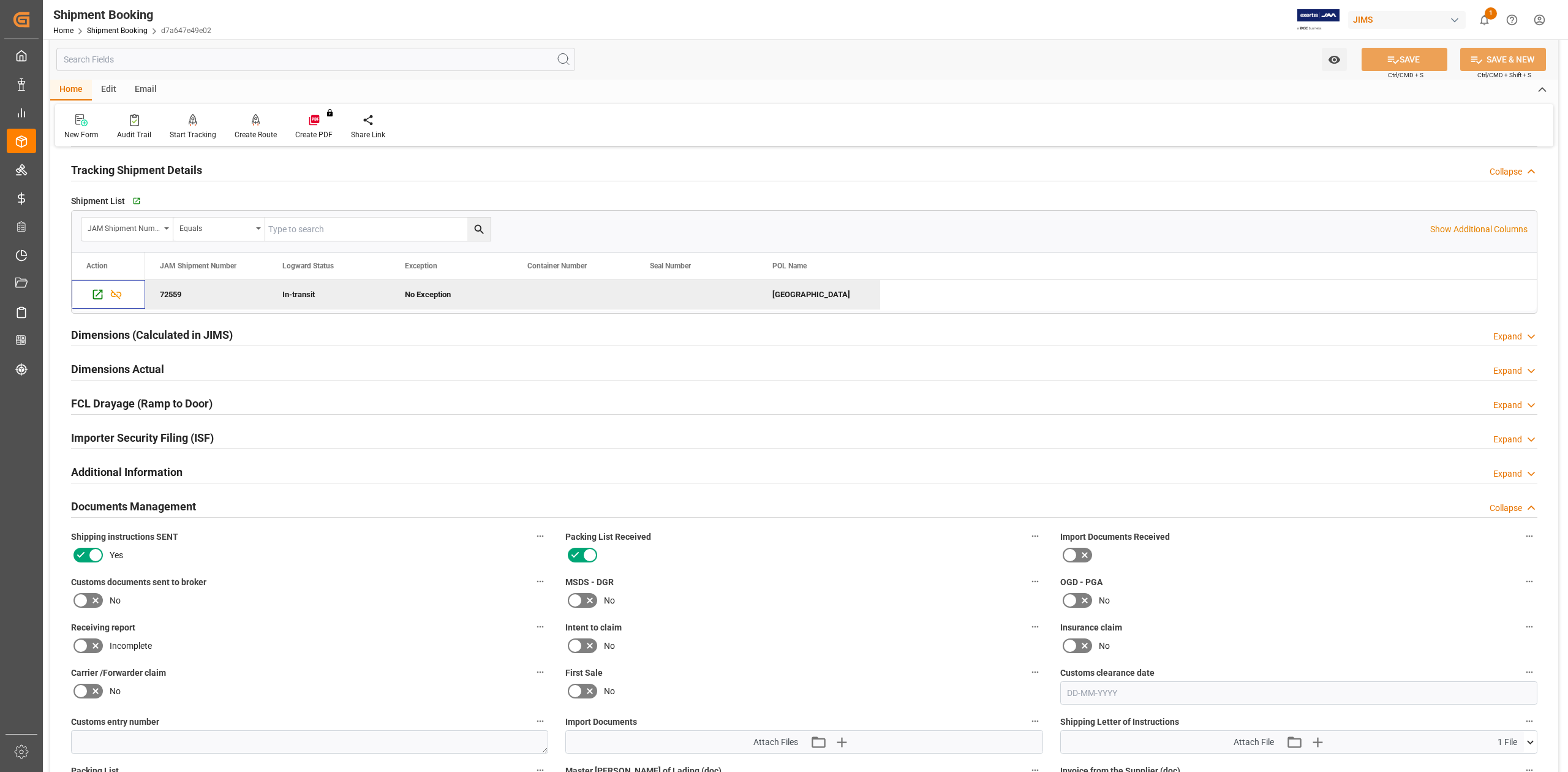
scroll to position [1219, 0]
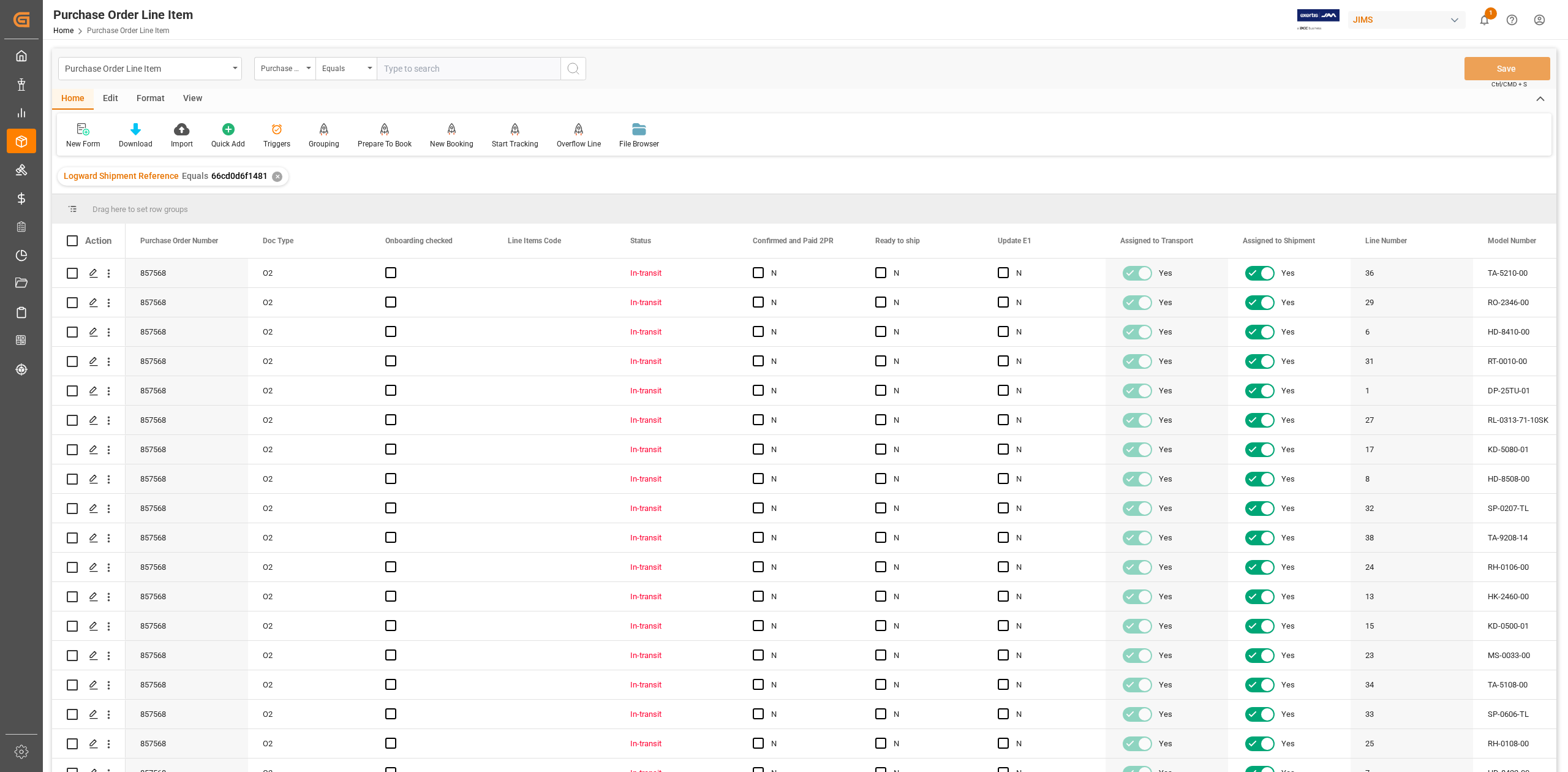
click at [187, 97] on div "View" at bounding box center [193, 99] width 37 height 21
click at [130, 139] on div "Standard Templates" at bounding box center [139, 144] width 61 height 11
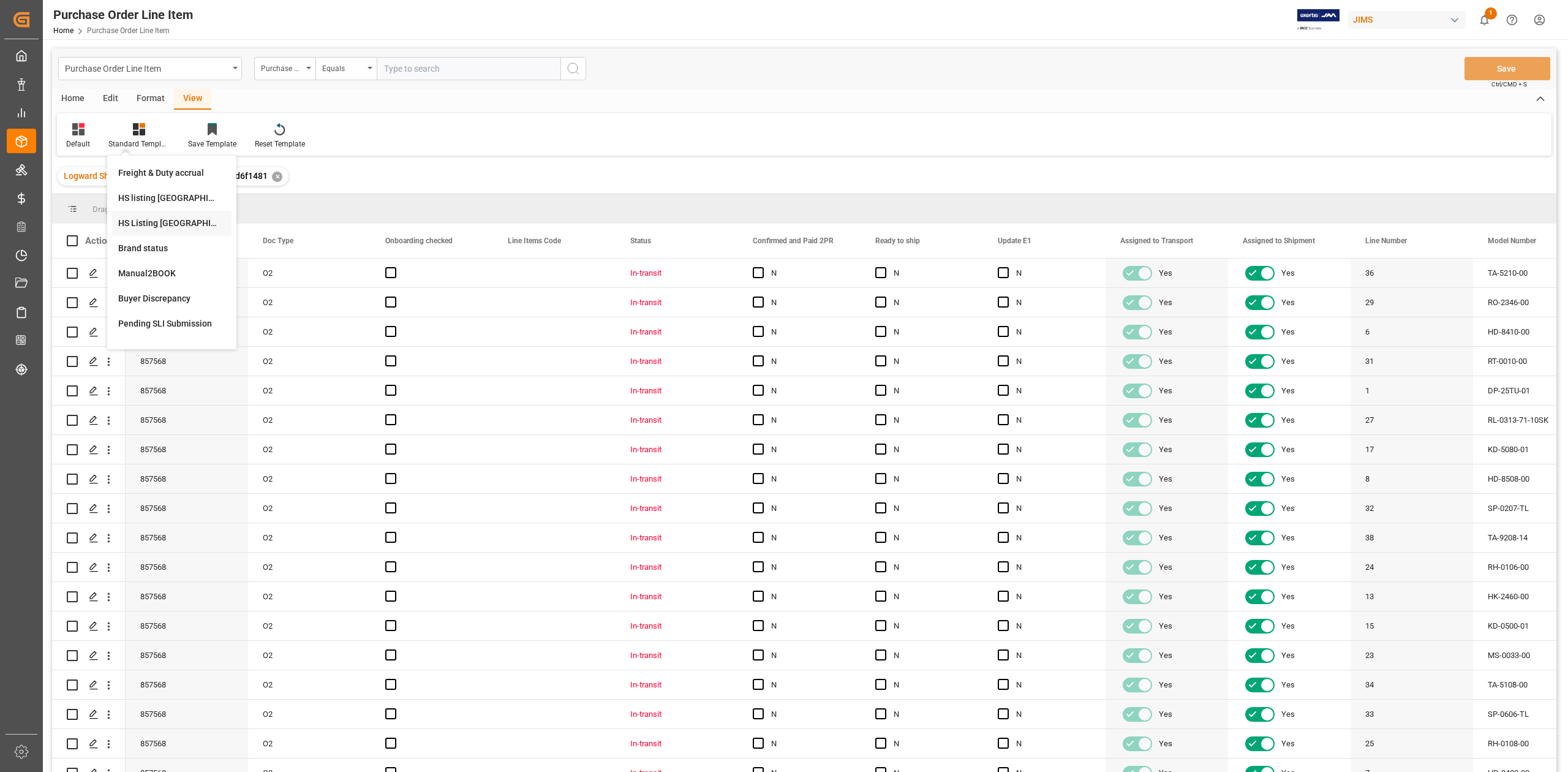
click at [162, 223] on div "HS Listing CANADA" at bounding box center [171, 223] width 107 height 13
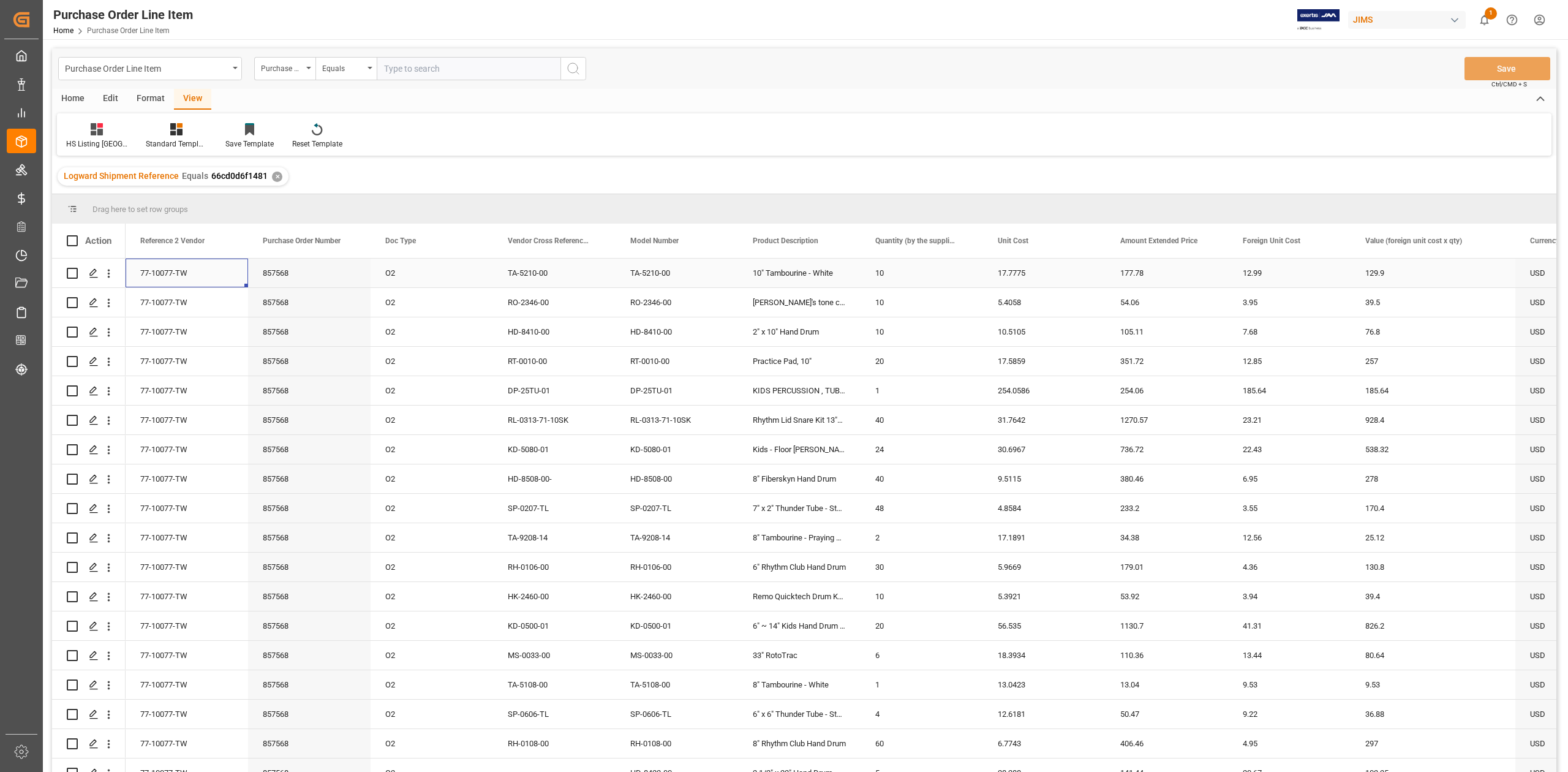
click at [162, 265] on div "77-10077-TW" at bounding box center [187, 273] width 123 height 29
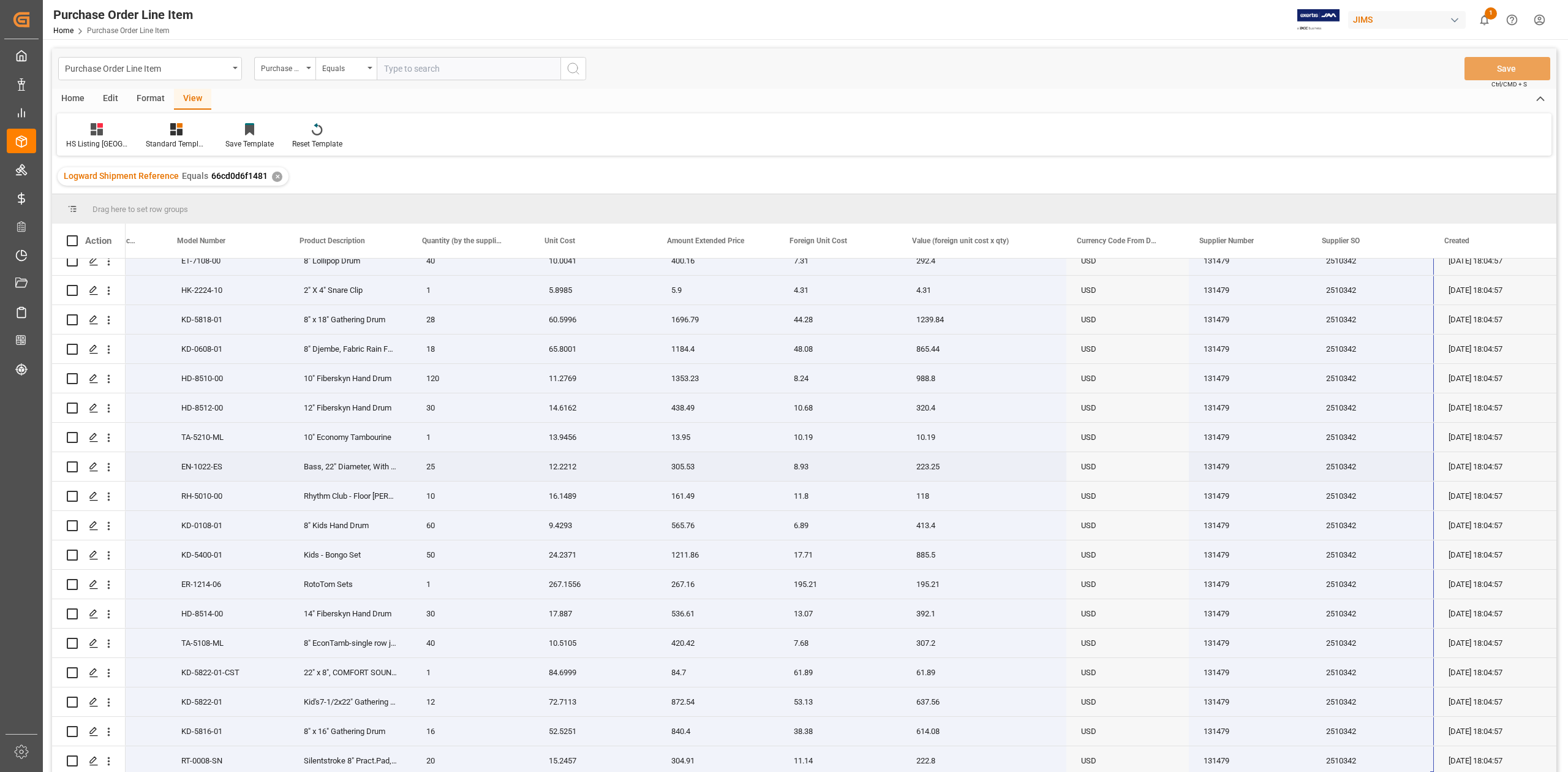
scroll to position [604, 0]
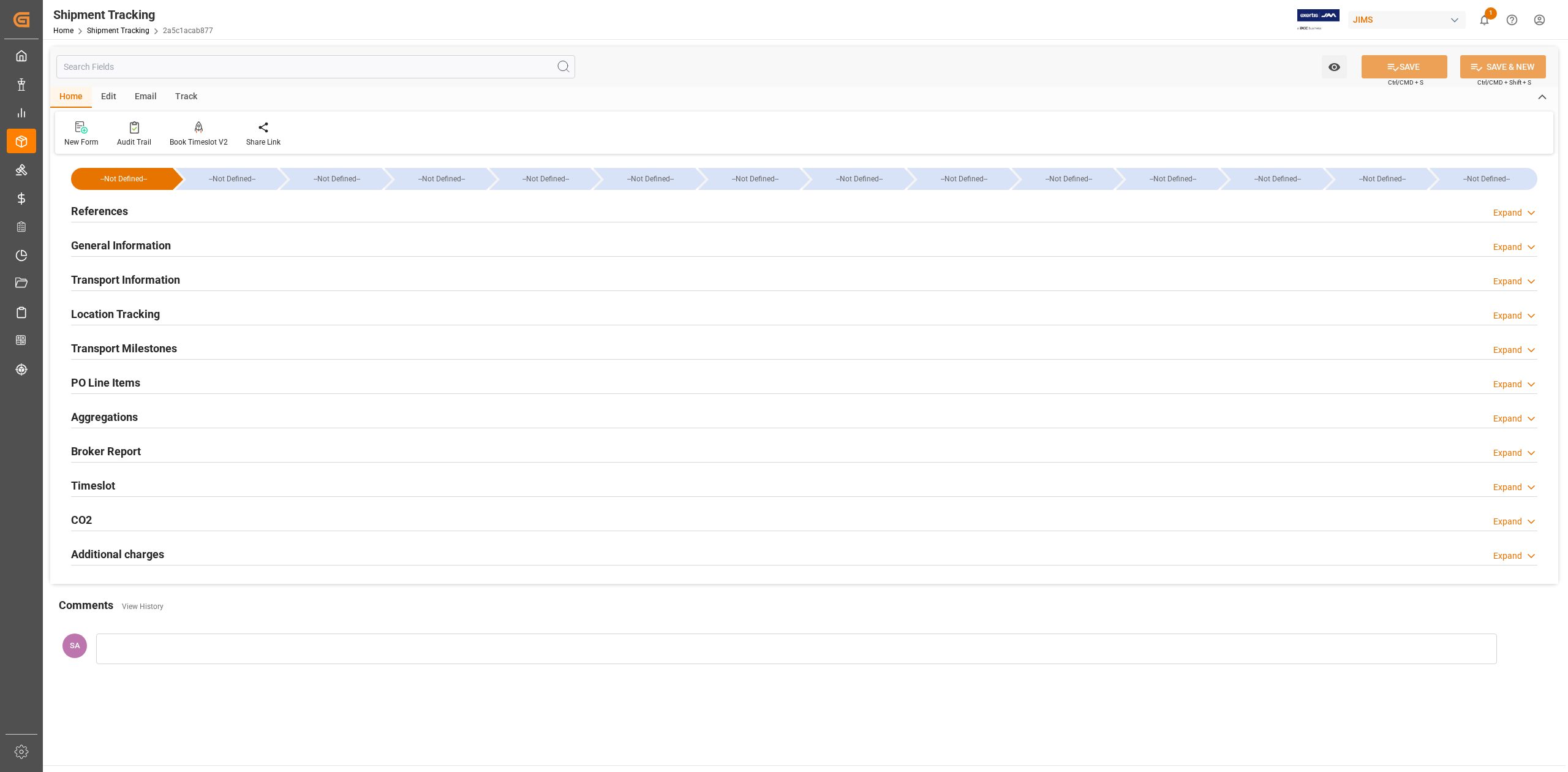
type input "16-08-2025 00:00"
type input "18-08-2025 00:00"
type input "18-08-2025 10:28"
type input "28-08-2025 22:00"
type input "09-09-2025"
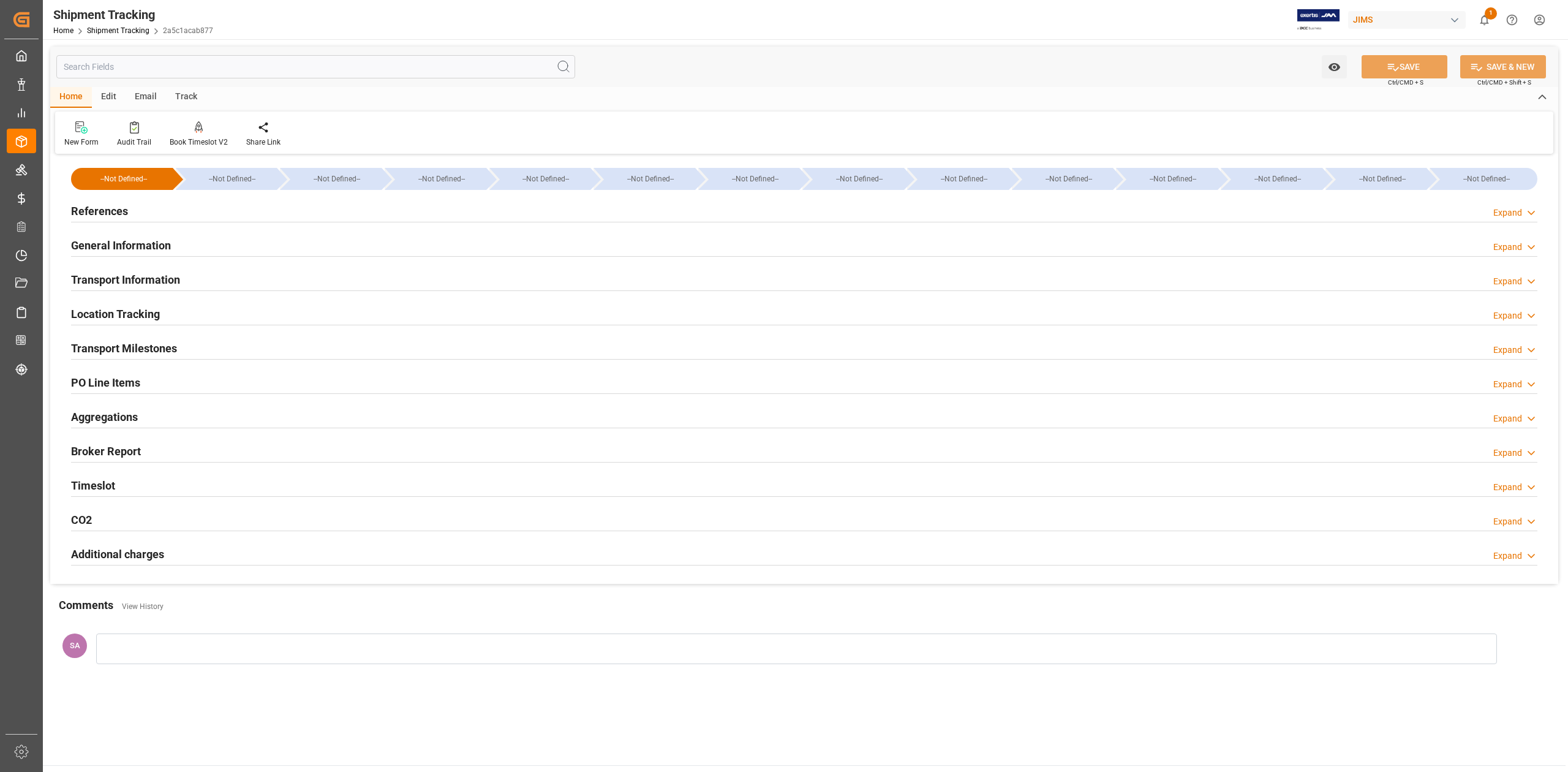
type input "19-09-2025 05:56"
click at [144, 347] on h2 "Transport Milestones" at bounding box center [123, 348] width 106 height 17
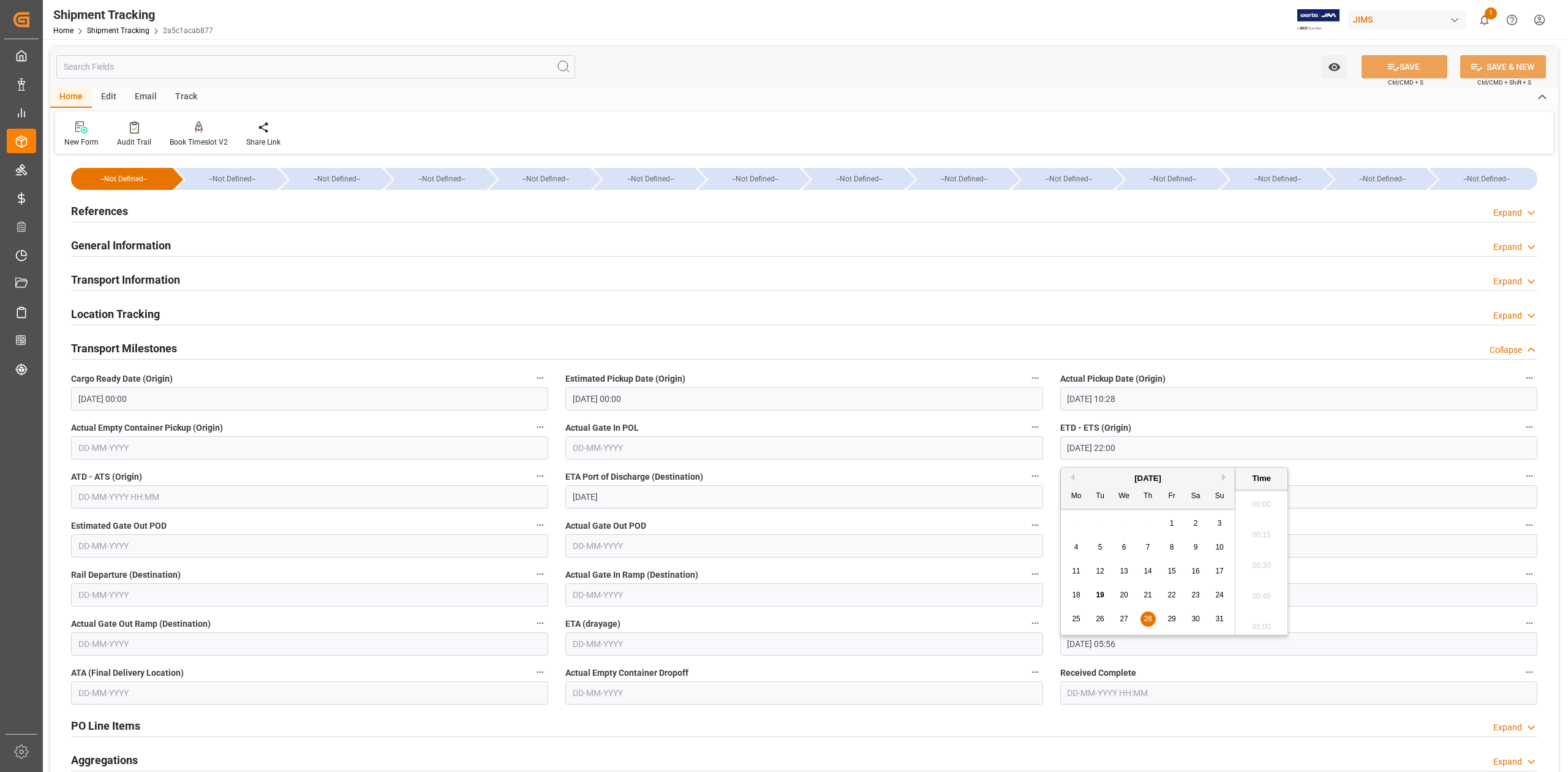
click at [1152, 446] on input "28-08-2025 22:00" at bounding box center [1299, 448] width 477 height 24
click at [1315, 642] on input "19-09-2025 05:56" at bounding box center [1299, 644] width 477 height 24
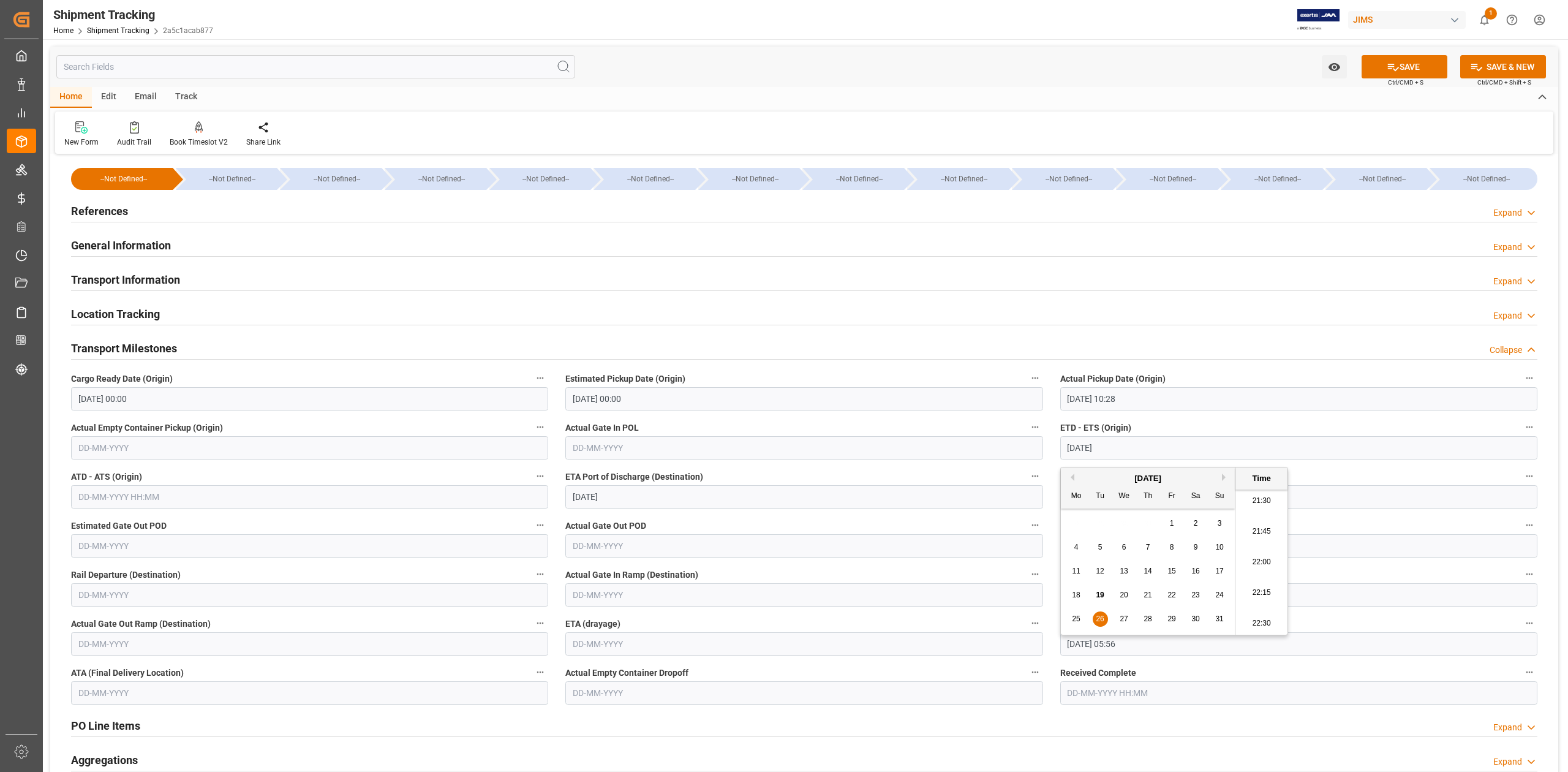
type input "26-08-2025 00:00"
click at [1101, 558] on span "16" at bounding box center [1099, 558] width 8 height 8
type input "16-09-2025 05:56"
click at [1387, 65] on icon at bounding box center [1393, 67] width 13 height 13
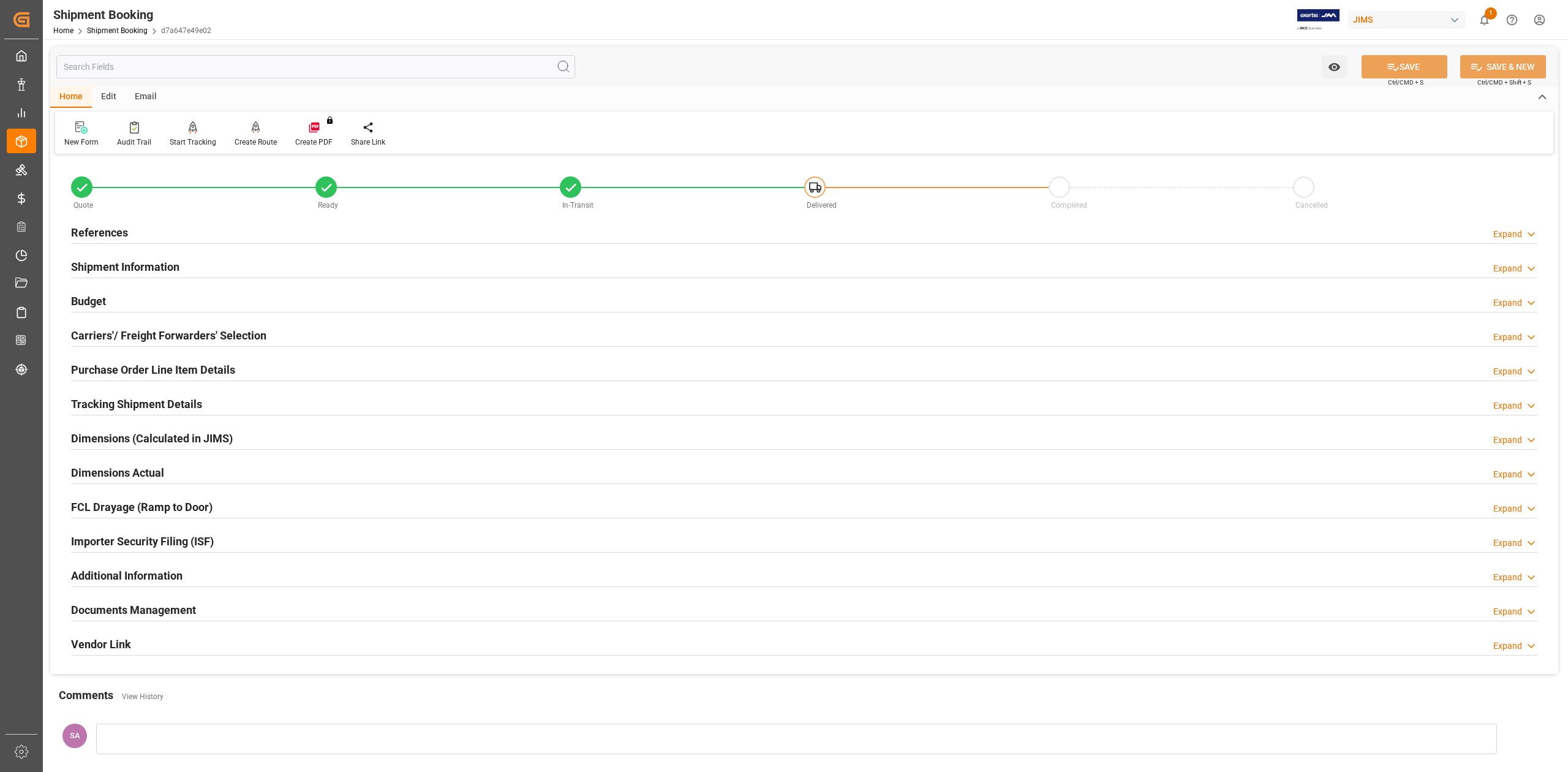
click at [177, 614] on h2 "Documents Management" at bounding box center [133, 610] width 125 height 17
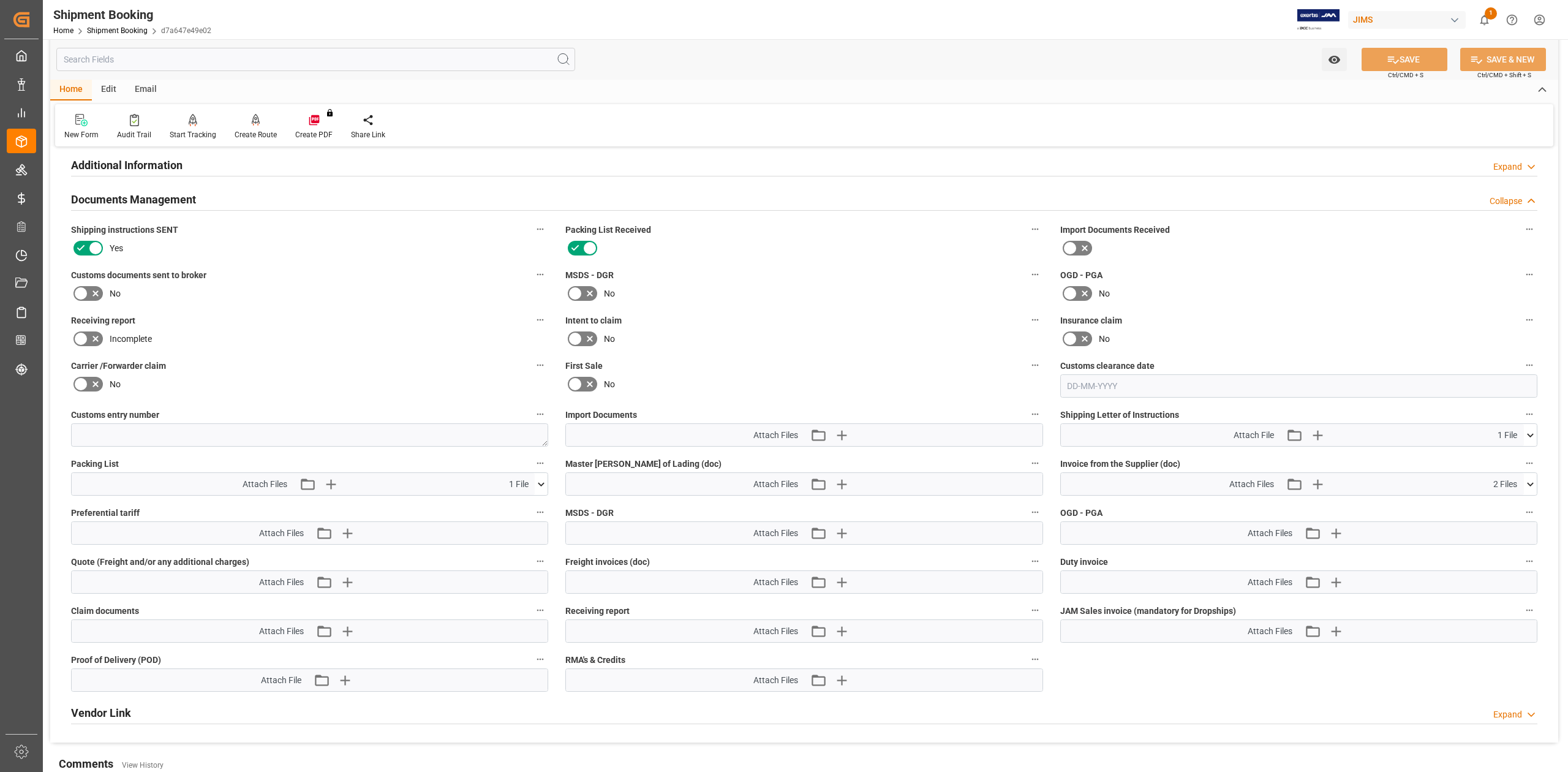
scroll to position [490, 0]
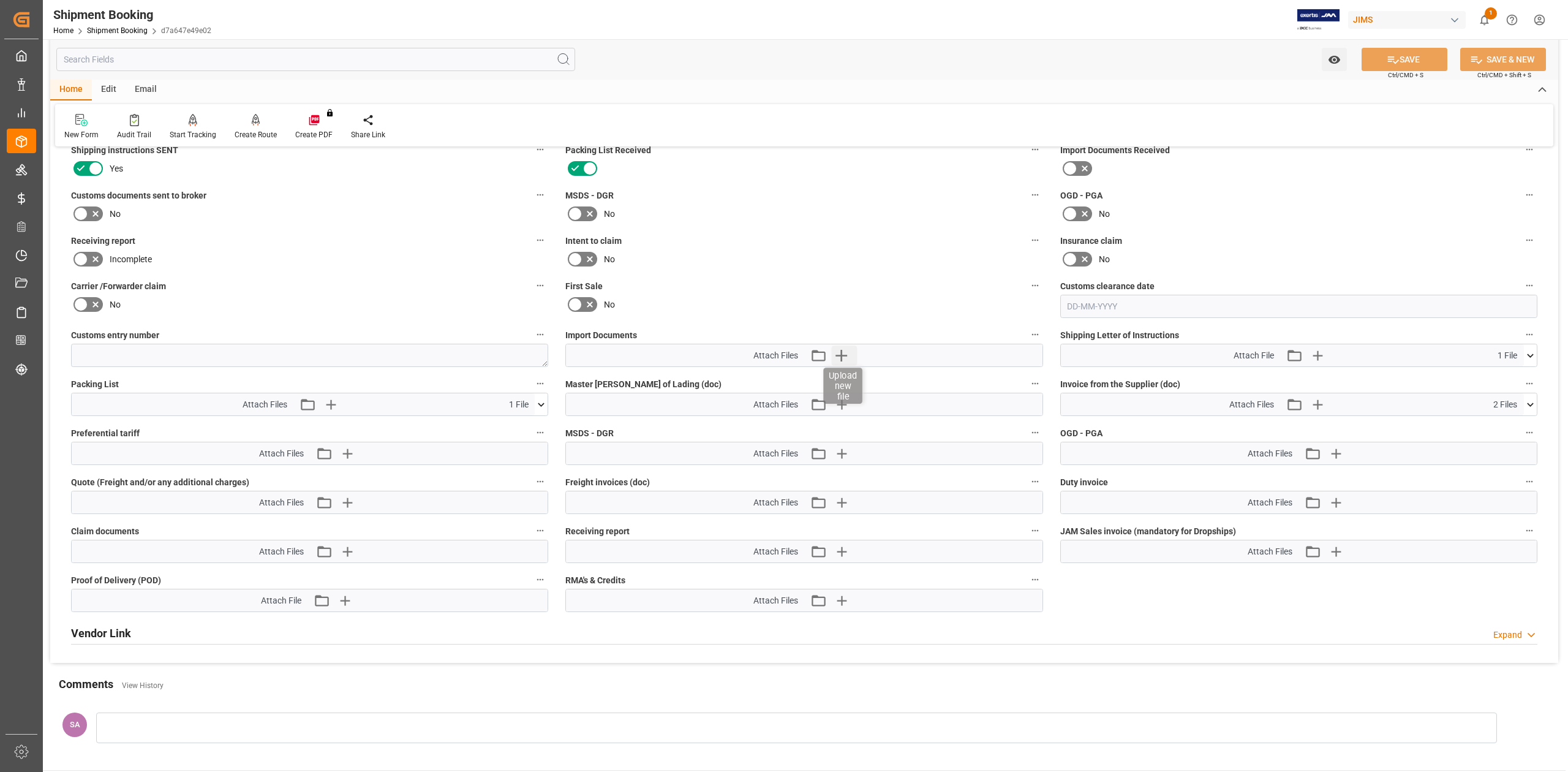
click at [838, 355] on icon "button" at bounding box center [841, 355] width 12 height 12
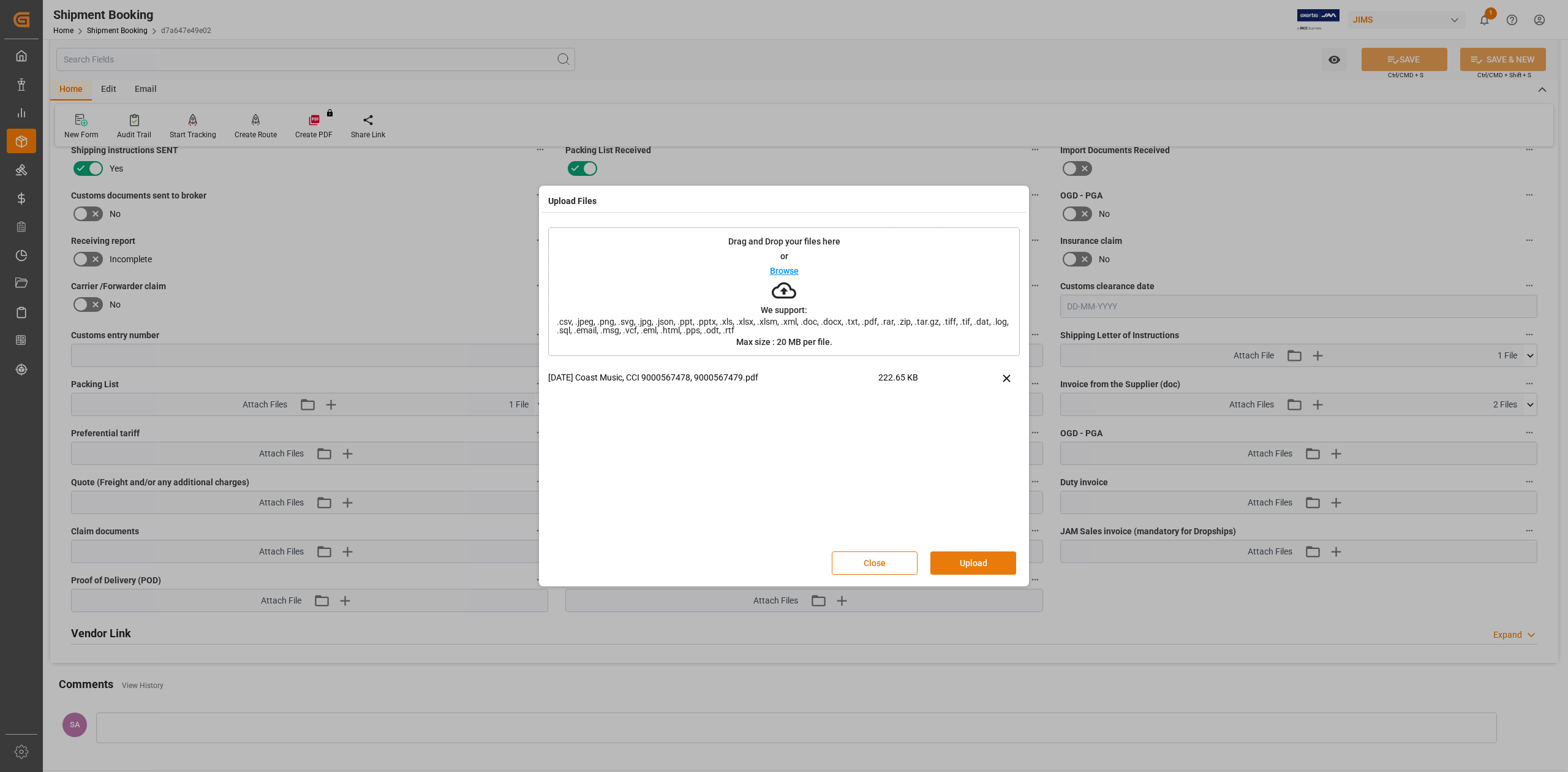
click at [963, 566] on button "Upload" at bounding box center [974, 563] width 86 height 24
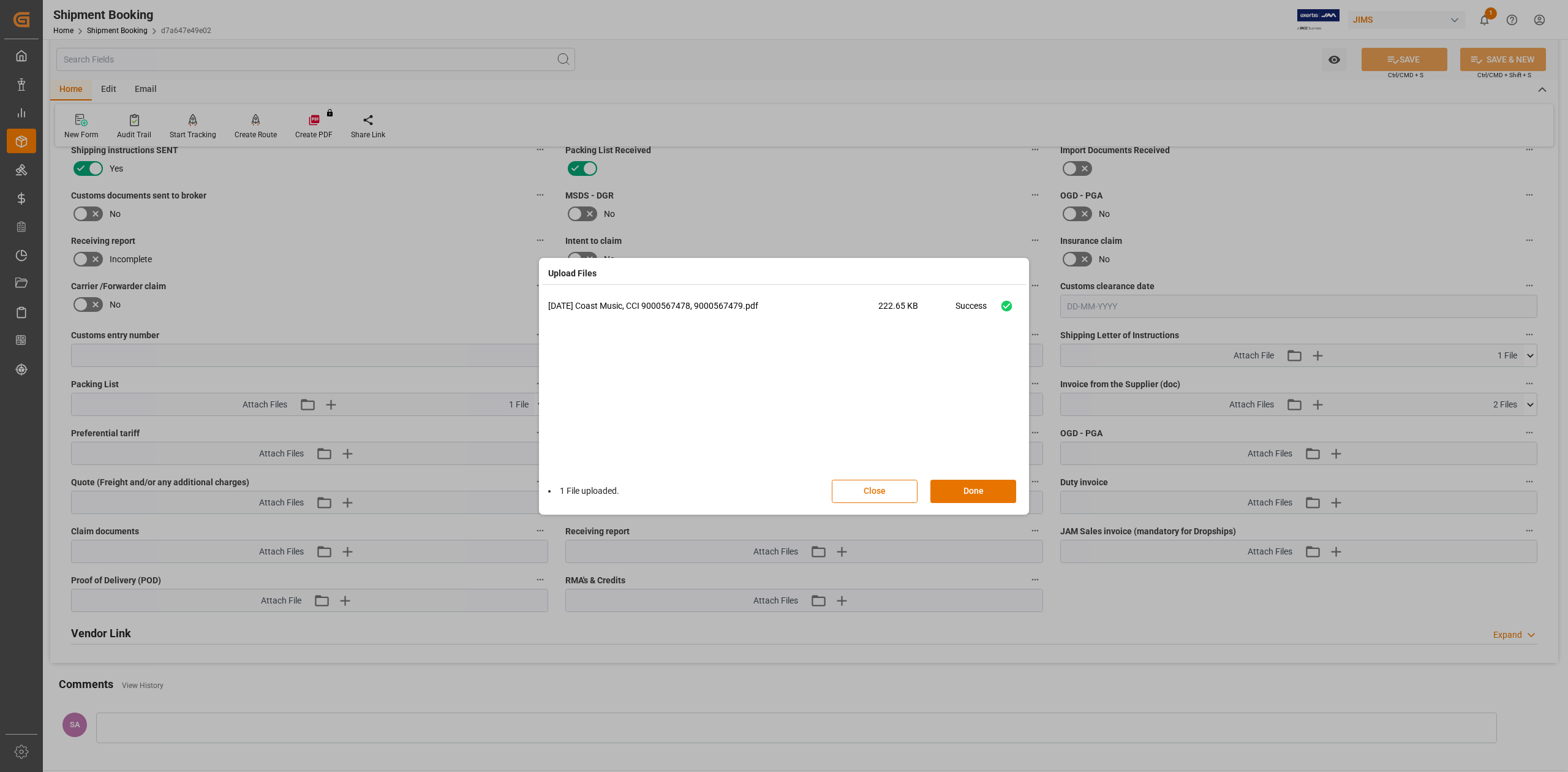
drag, startPoint x: 980, startPoint y: 491, endPoint x: 1363, endPoint y: 120, distance: 533.2
click at [981, 489] on button "Done" at bounding box center [974, 492] width 86 height 24
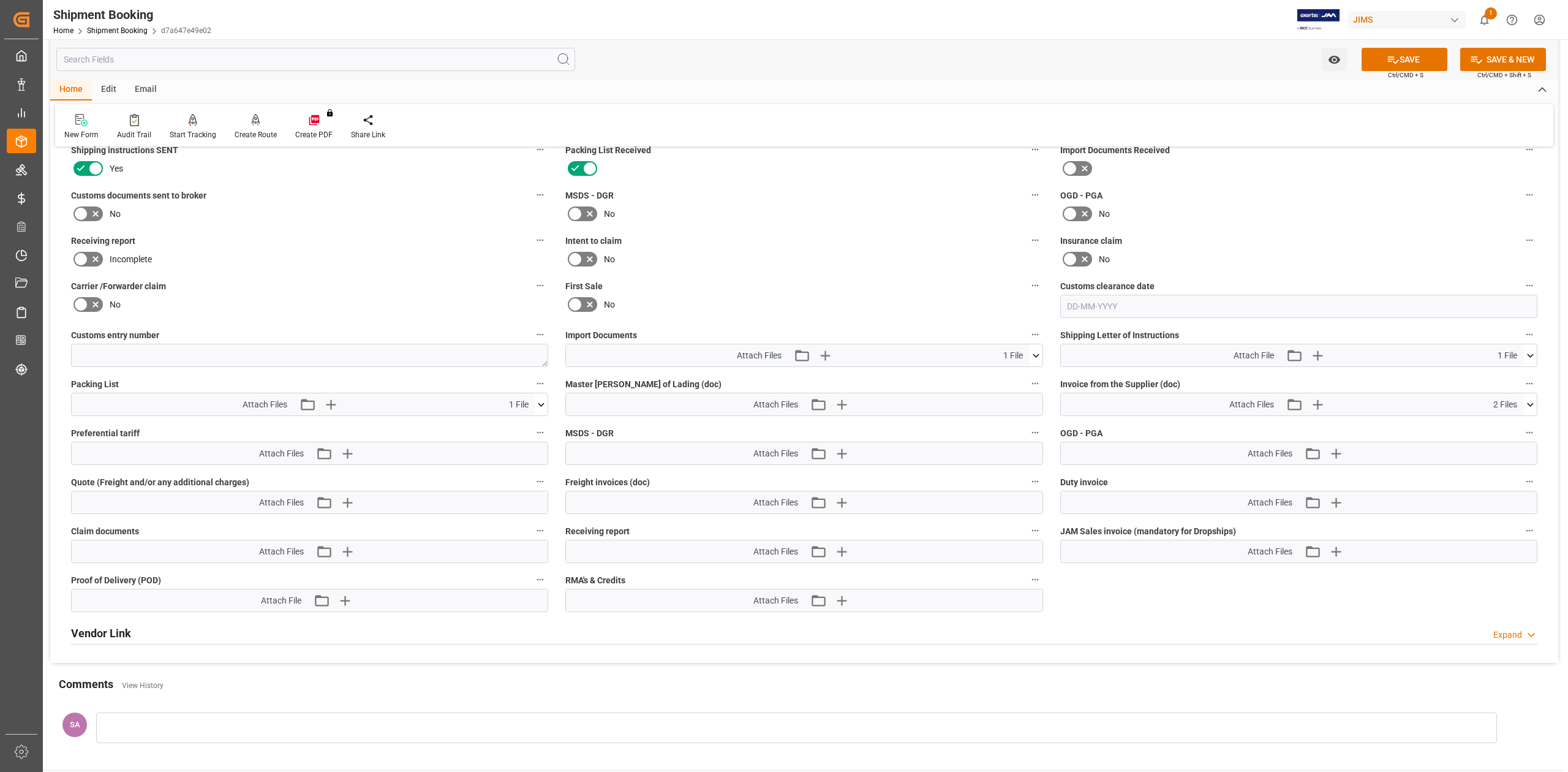
click at [1382, 44] on div "Watch Option SAVE Ctrl/CMD + S SAVE & NEW Ctrl/CMD + Shift + S" at bounding box center [804, 60] width 1508 height 40
click at [1387, 61] on icon at bounding box center [1393, 60] width 13 height 13
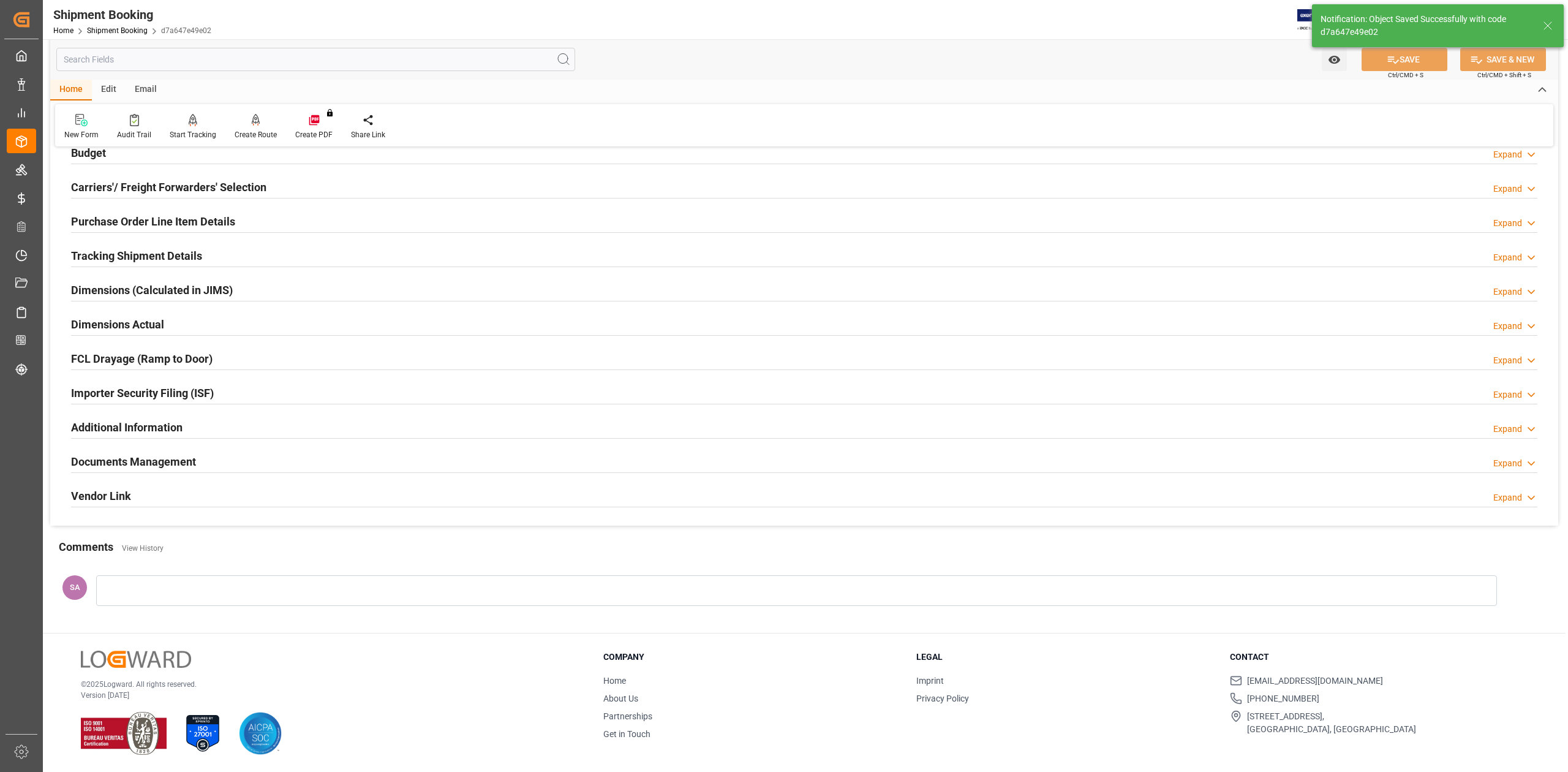
scroll to position [150, 0]
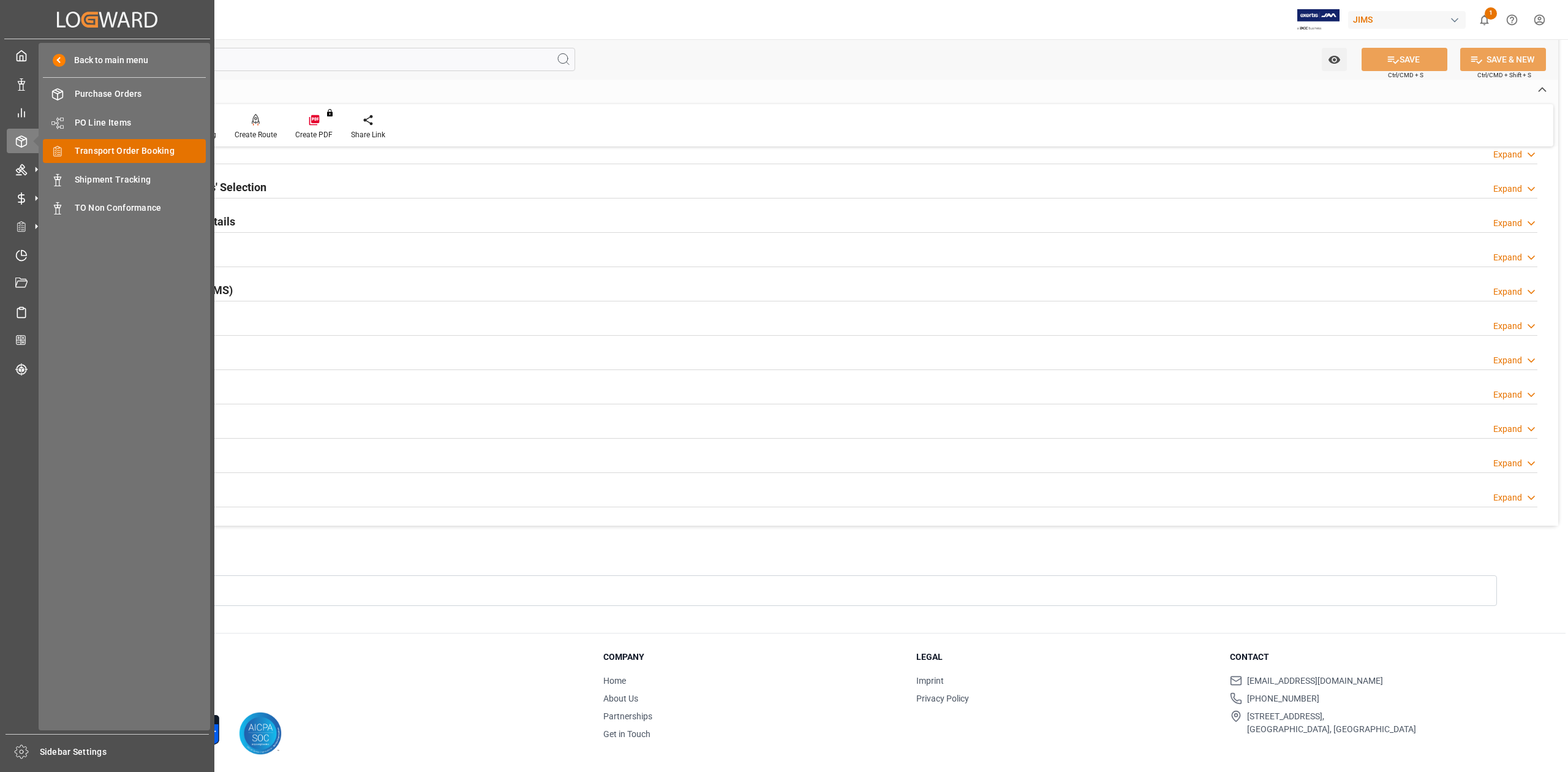
click at [131, 150] on span "Transport Order Booking" at bounding box center [141, 151] width 132 height 13
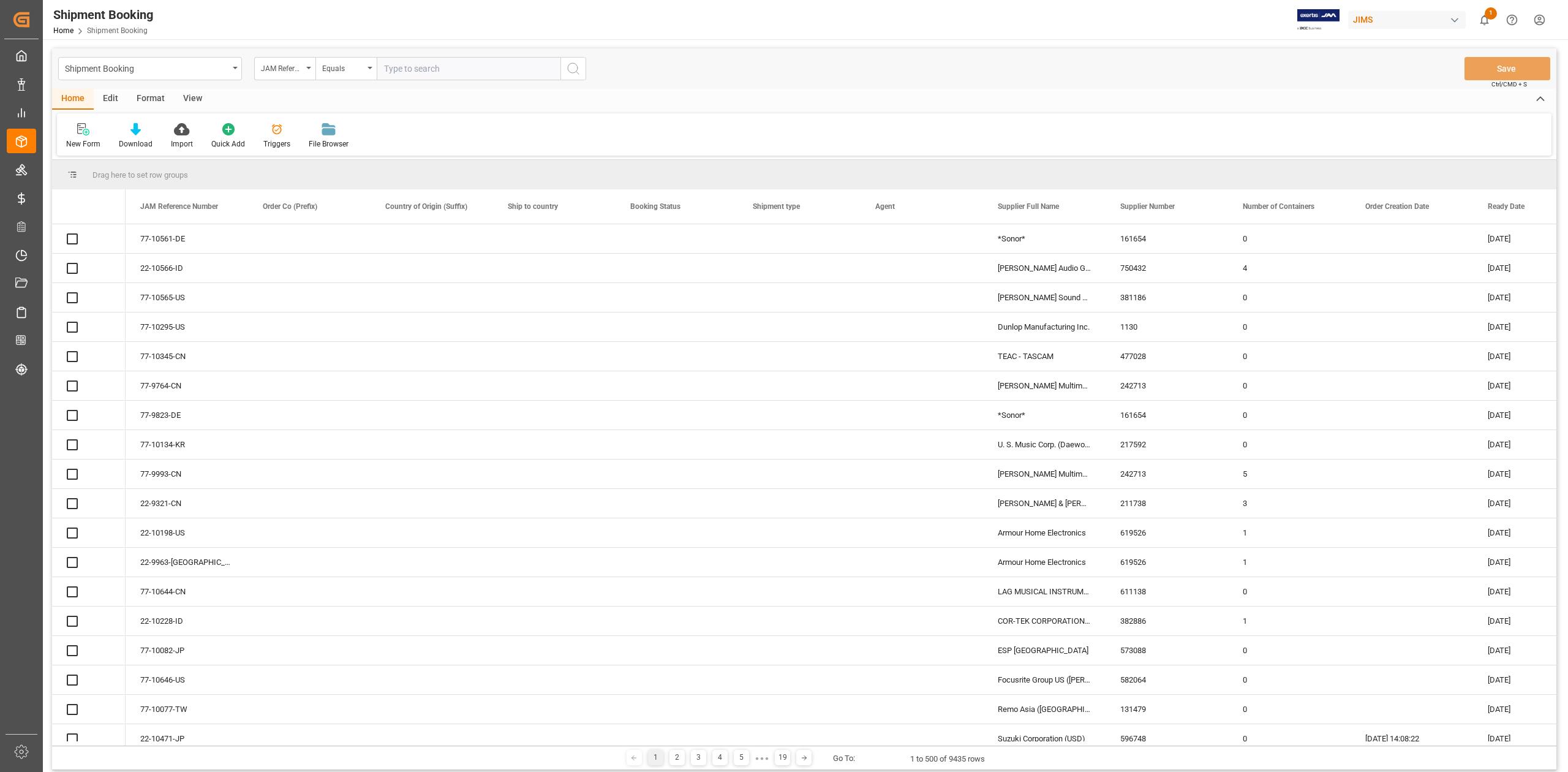
click at [412, 67] on input "text" at bounding box center [468, 69] width 184 height 24
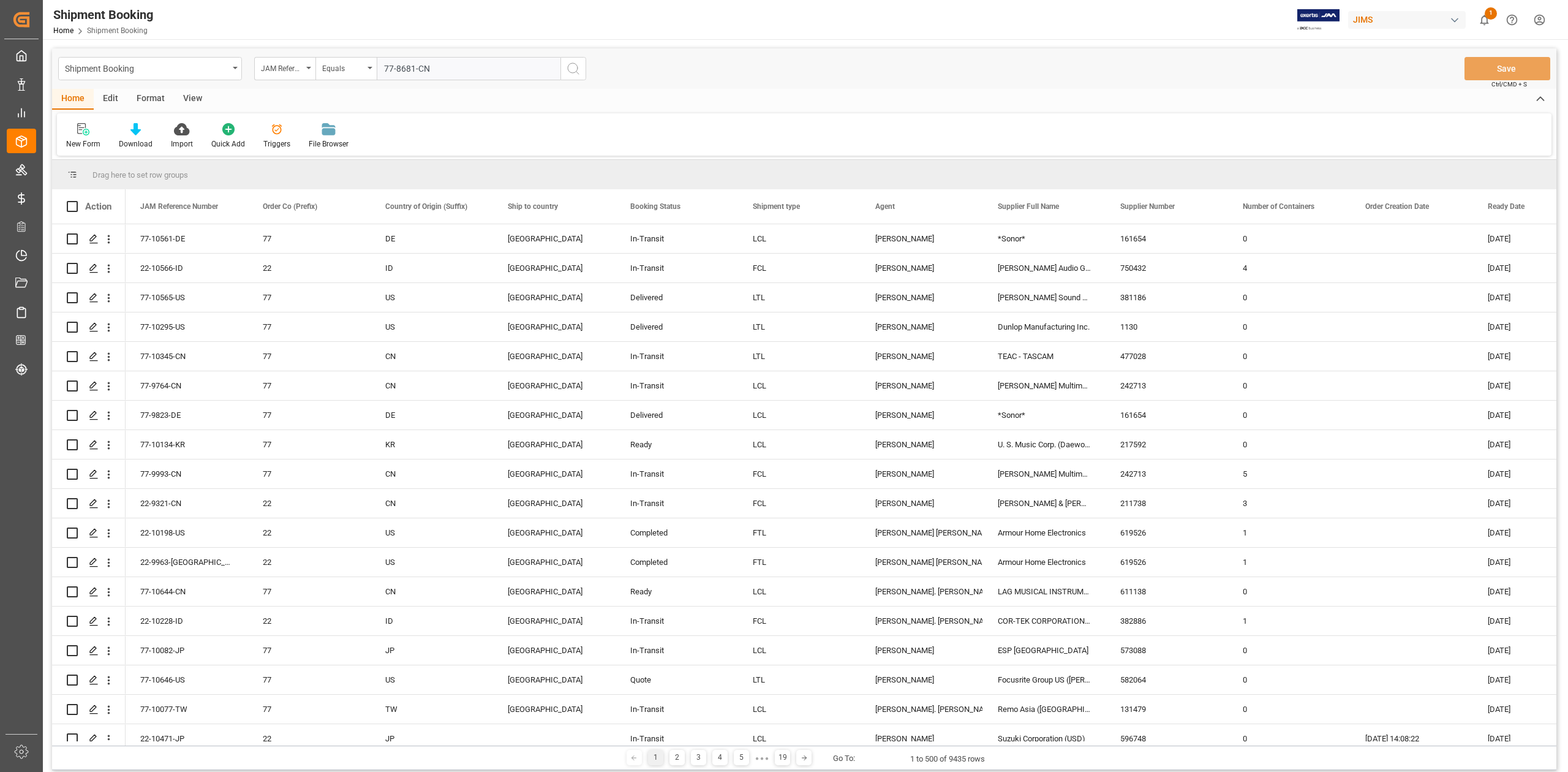
type input "77-8681-CN"
click at [569, 69] on icon "search button" at bounding box center [573, 68] width 15 height 15
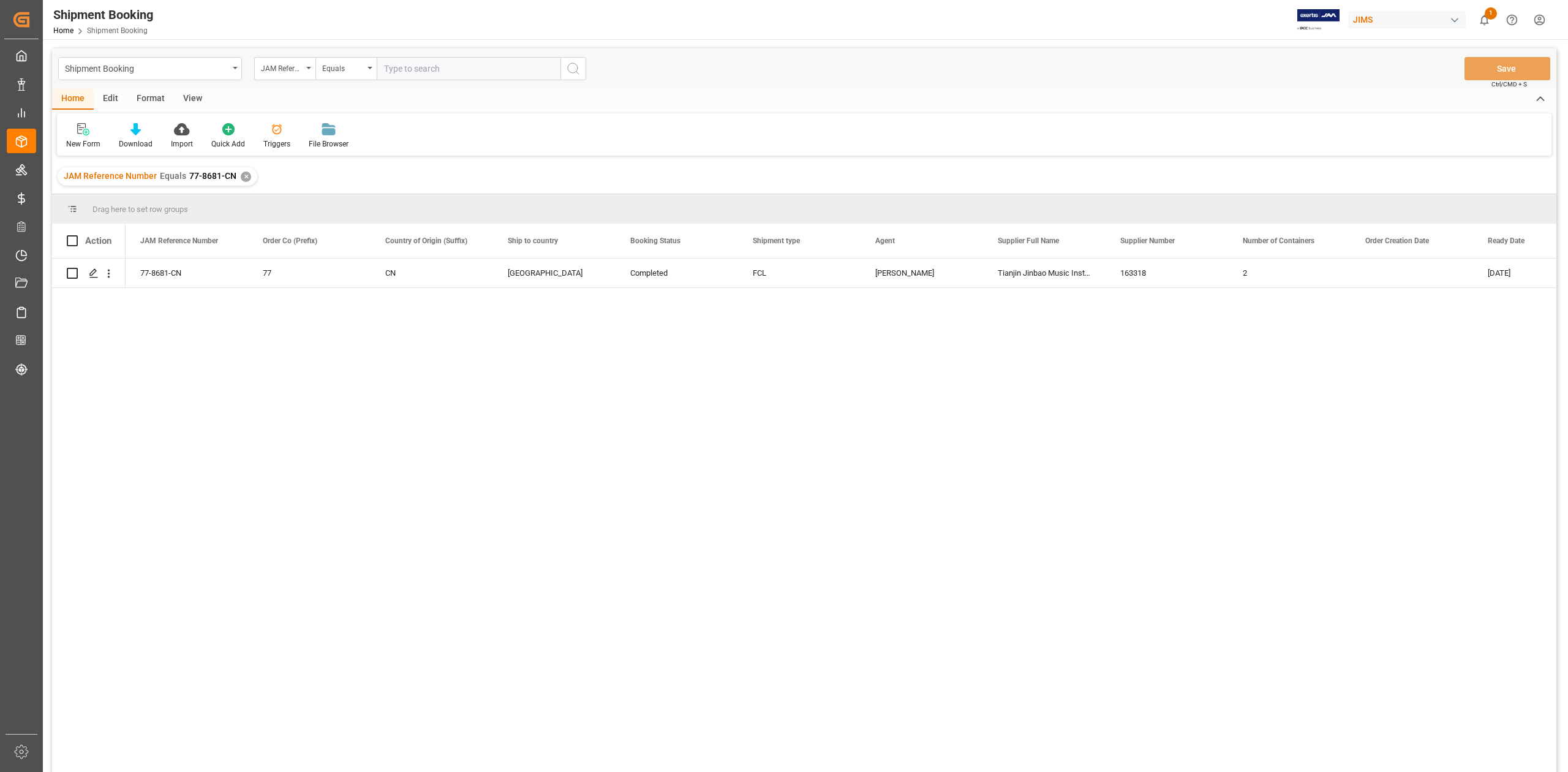
click at [243, 180] on div "✕" at bounding box center [245, 176] width 10 height 10
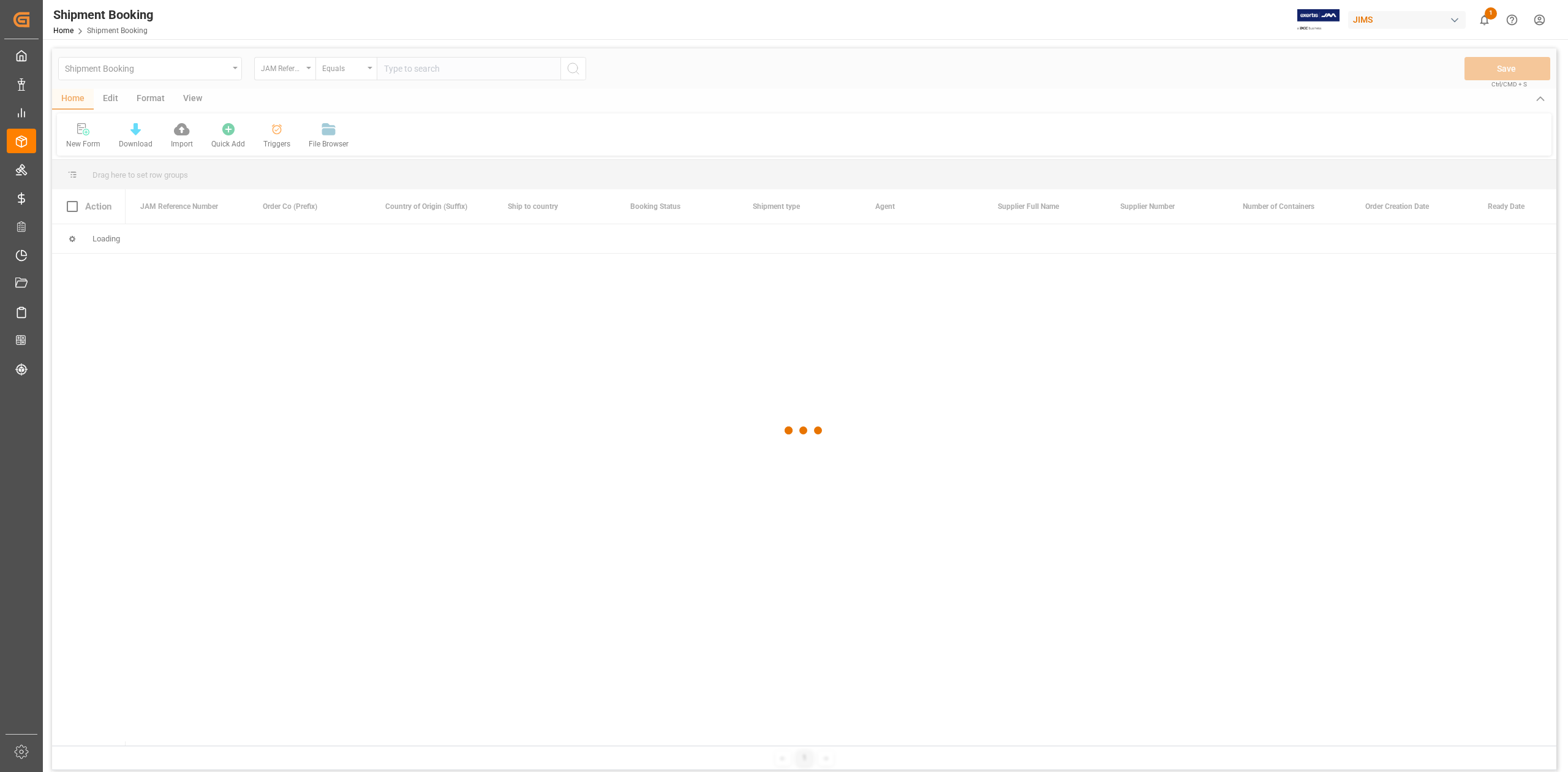
click at [442, 71] on div at bounding box center [804, 431] width 1504 height 764
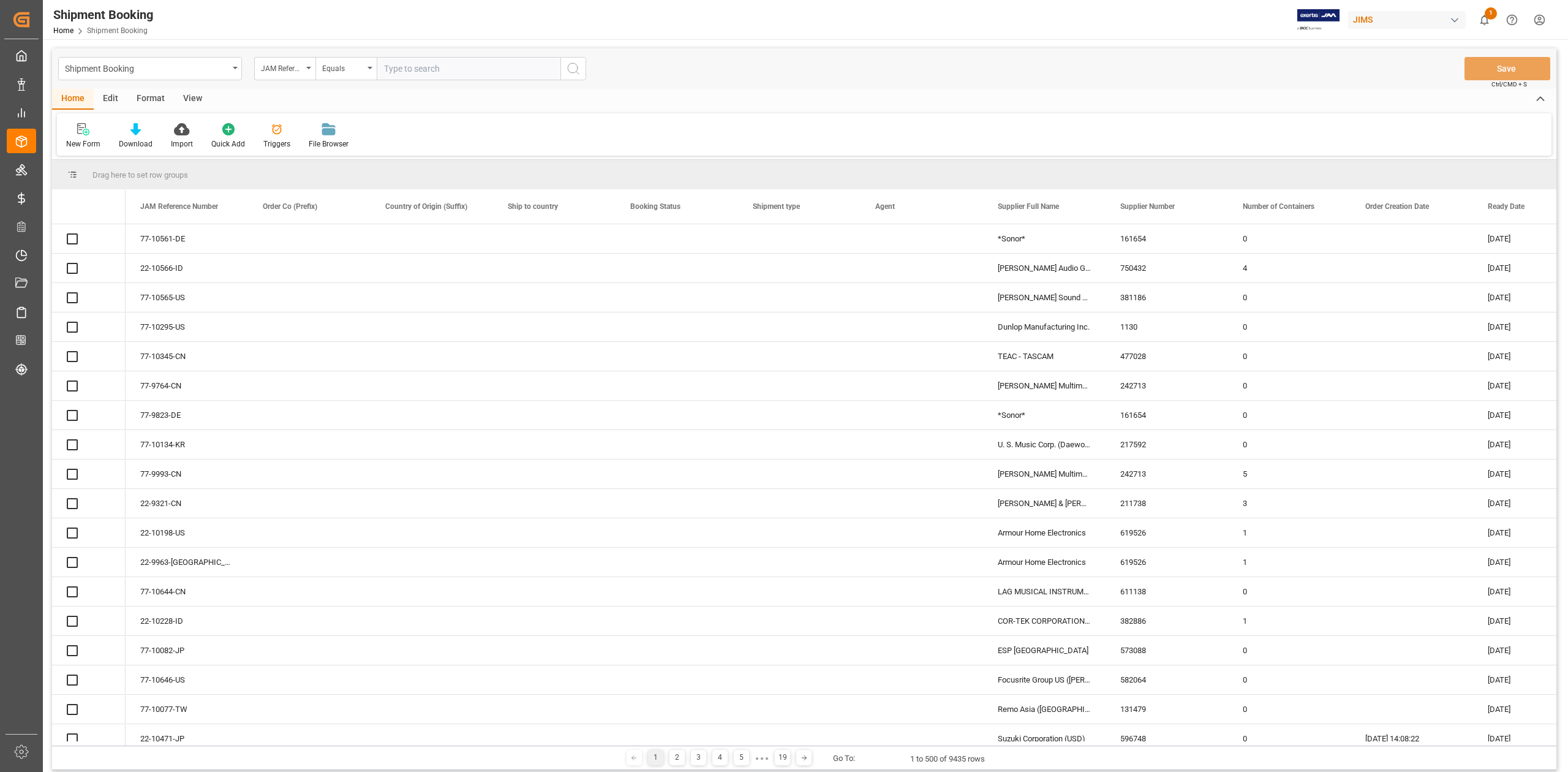
click at [429, 67] on input "text" at bounding box center [468, 69] width 184 height 24
paste input "77-9619-CN"
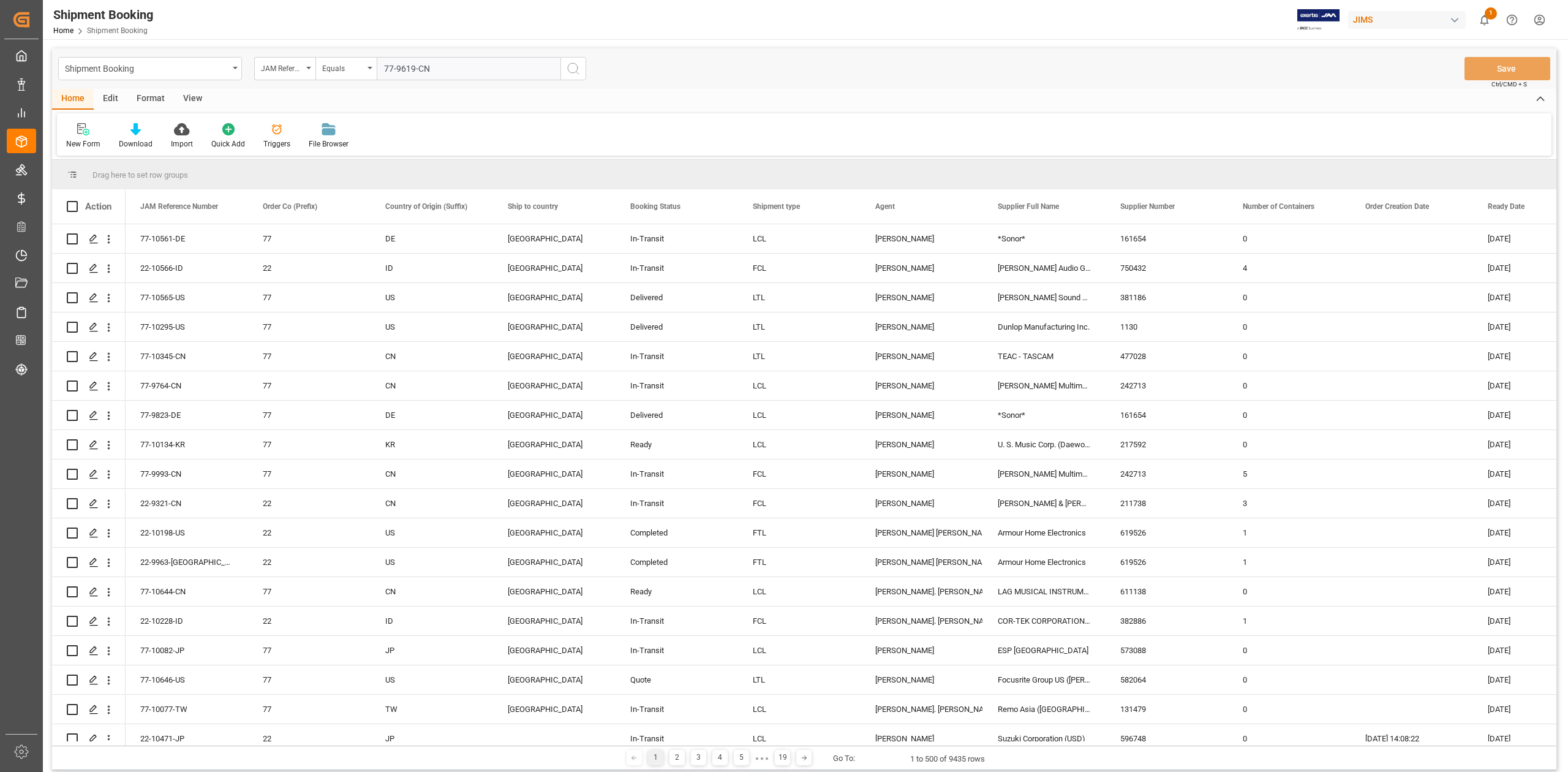
type input "77-9619-CN"
click at [567, 69] on icon "search button" at bounding box center [573, 68] width 15 height 15
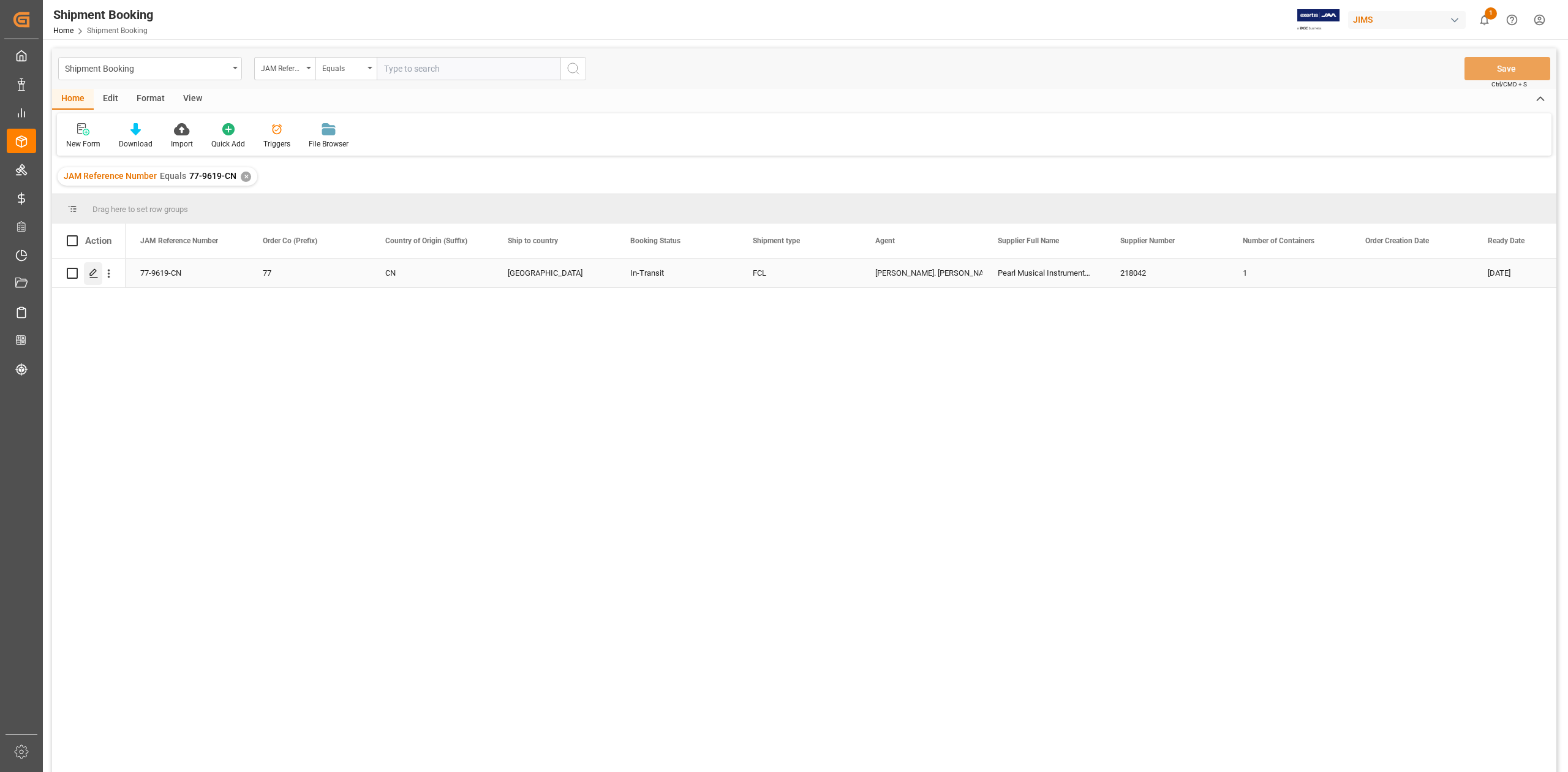
click at [93, 272] on icon "Press SPACE to select this row." at bounding box center [94, 273] width 10 height 10
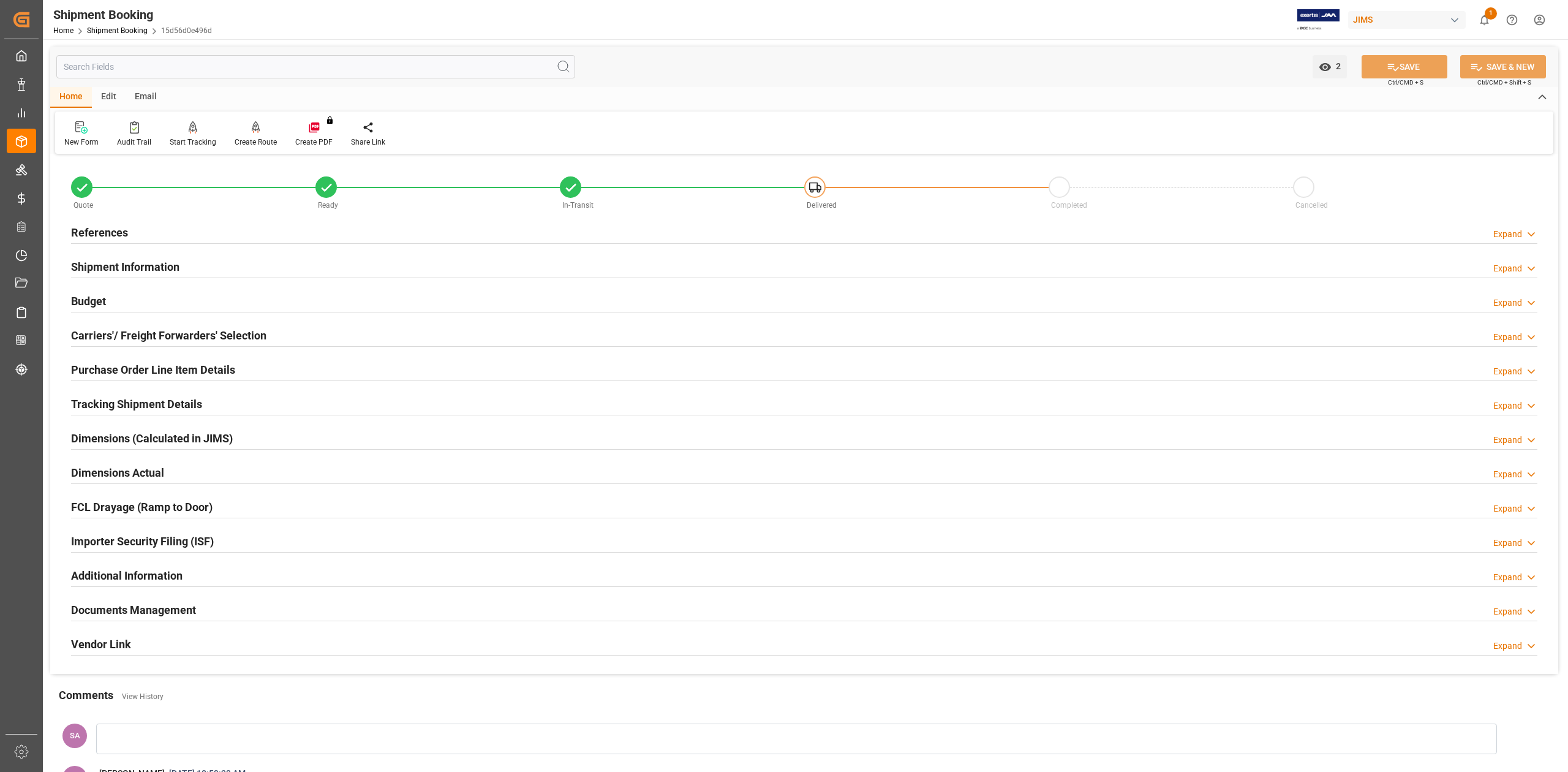
click at [111, 233] on h2 "References" at bounding box center [99, 232] width 57 height 17
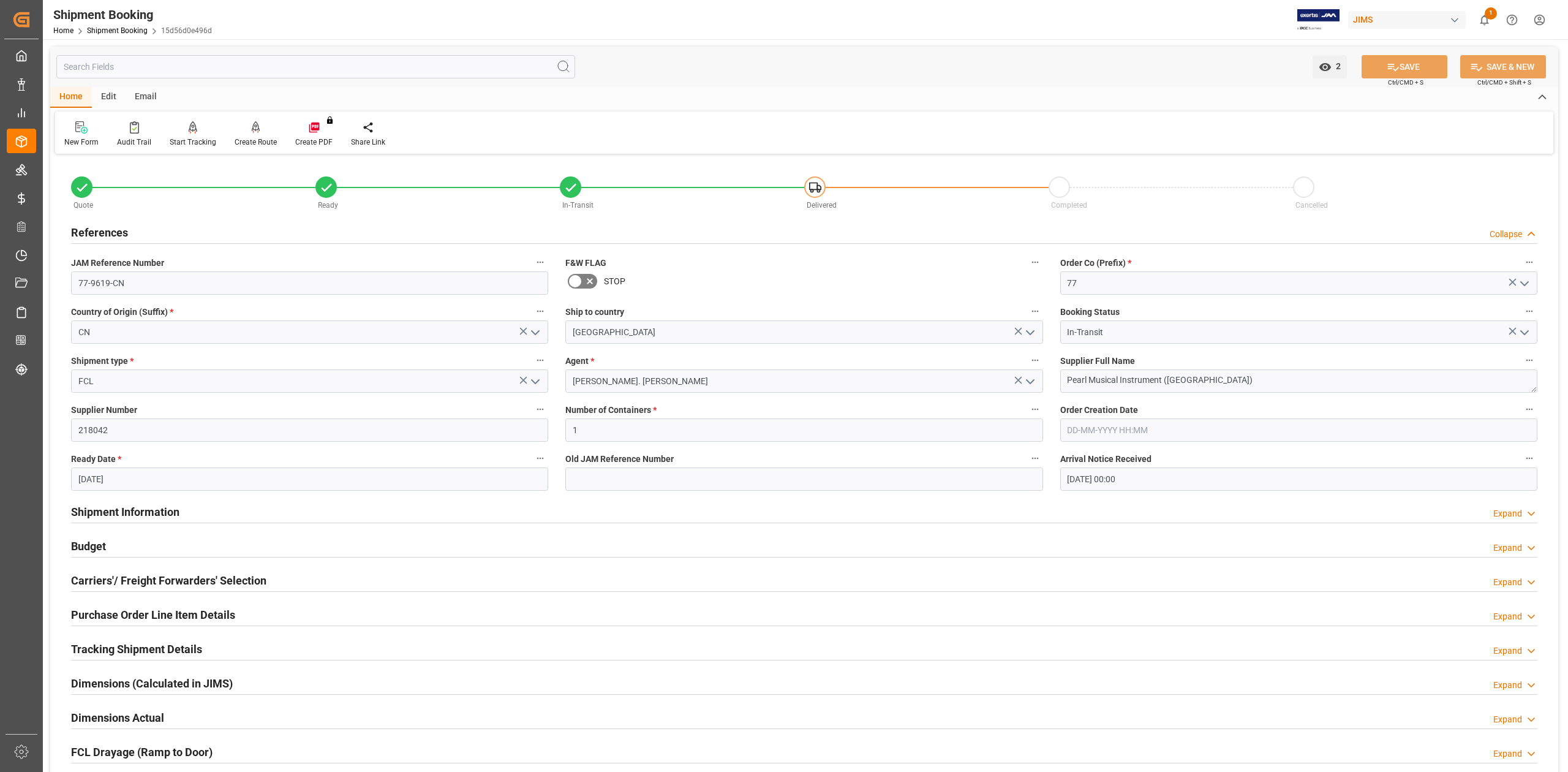
click at [164, 510] on h2 "Shipment Information" at bounding box center [125, 512] width 108 height 17
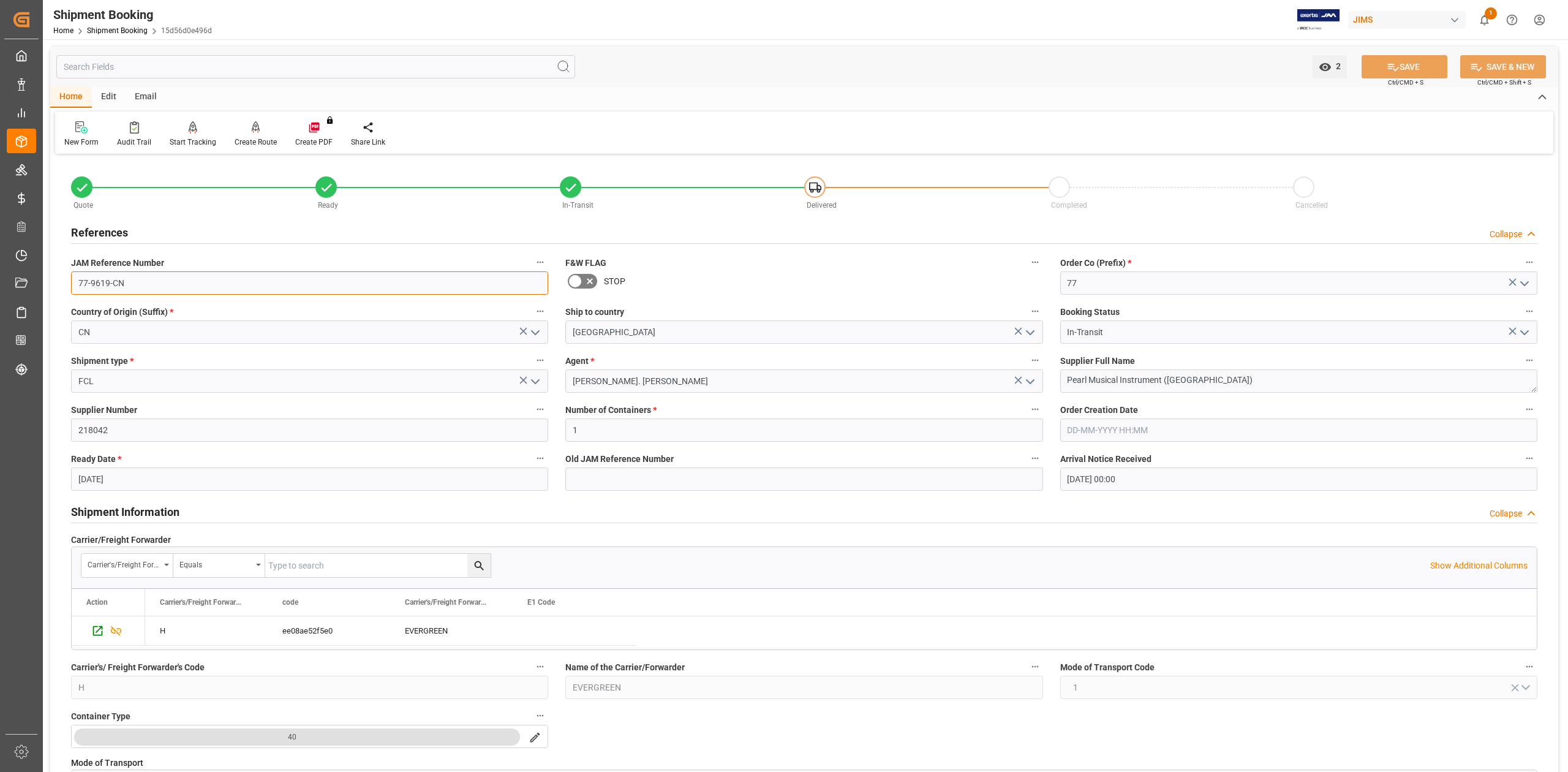
click at [150, 282] on input "77-9619-CN" at bounding box center [309, 283] width 477 height 24
drag, startPoint x: 1202, startPoint y: 378, endPoint x: 1035, endPoint y: 387, distance: 167.2
click at [1005, 375] on div "Quote Ready In-Transit Delivered Completed Cancelled References Collapse JAM Re…" at bounding box center [804, 786] width 1508 height 1257
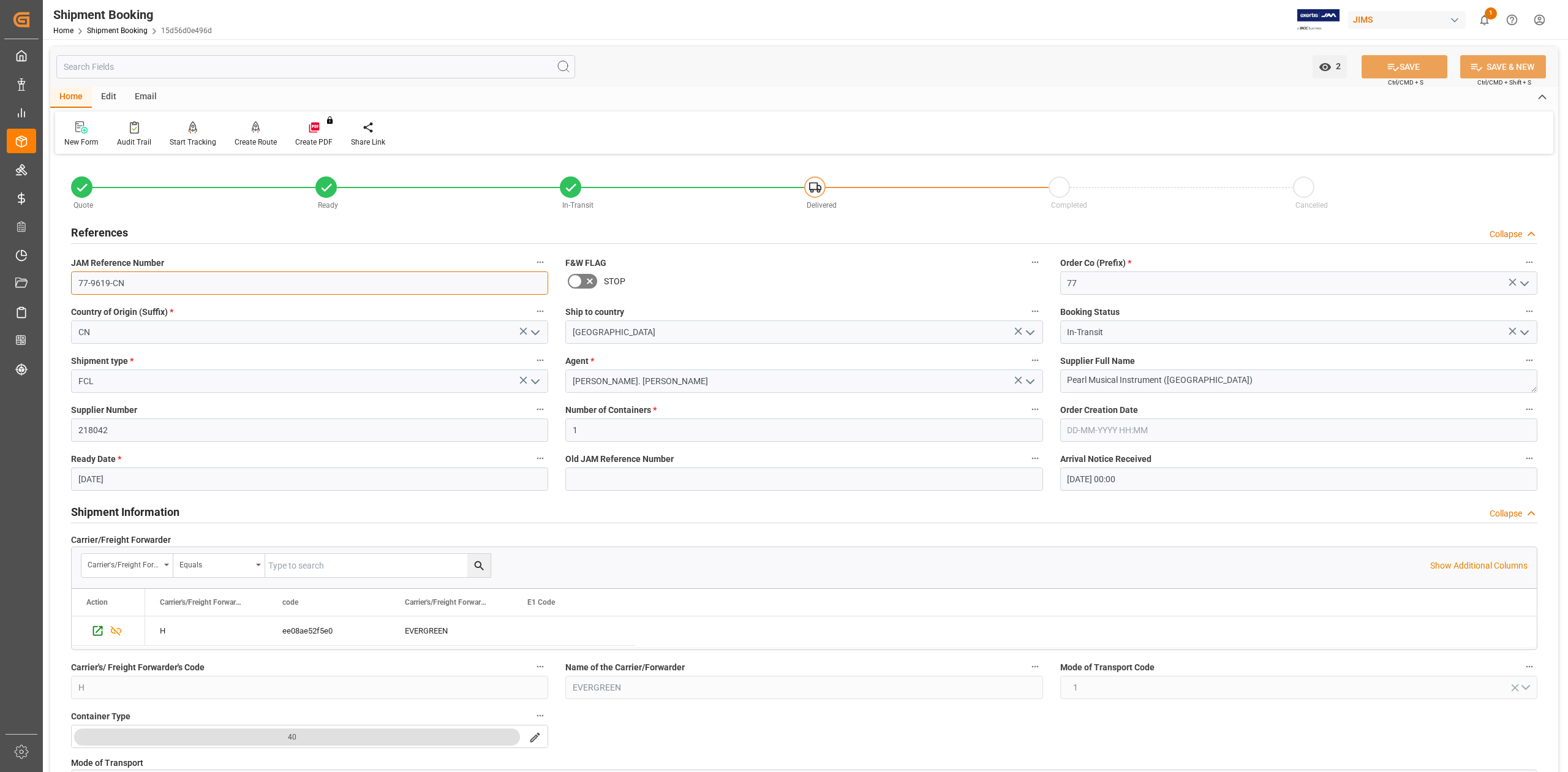
click at [174, 275] on input "77-9619-CN" at bounding box center [309, 283] width 477 height 24
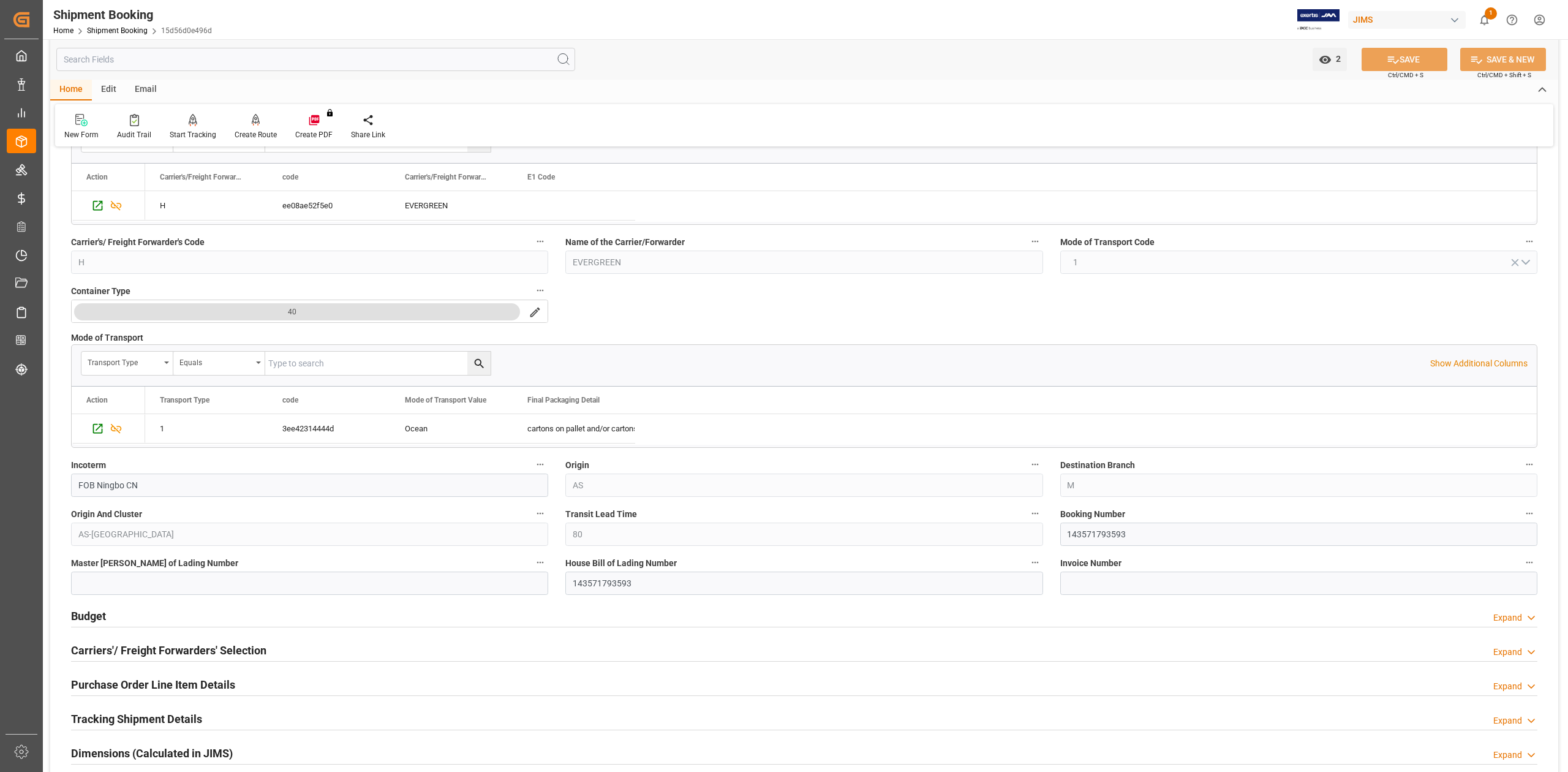
scroll to position [490, 0]
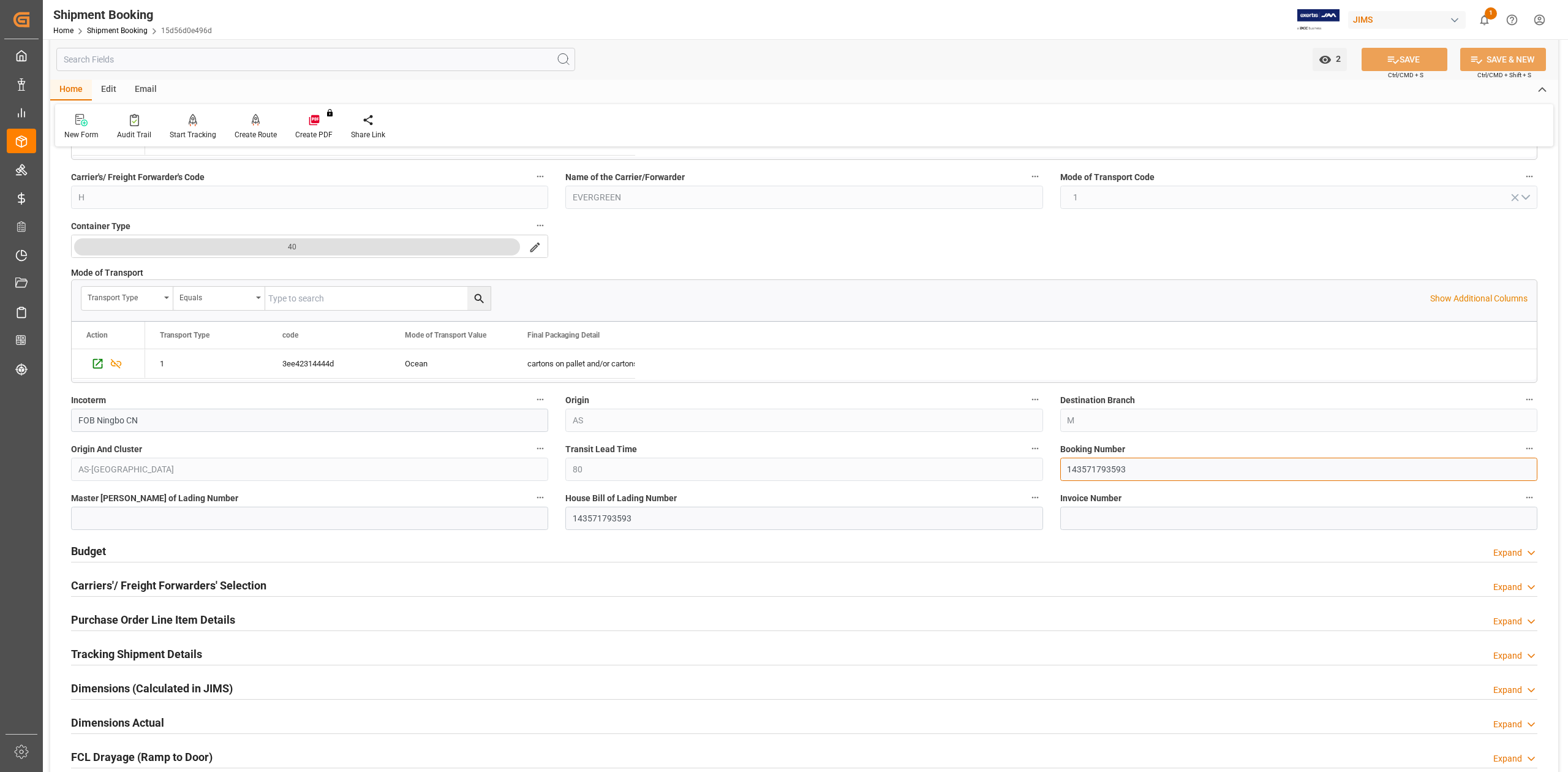
click at [1082, 474] on input "143571793593" at bounding box center [1299, 470] width 477 height 24
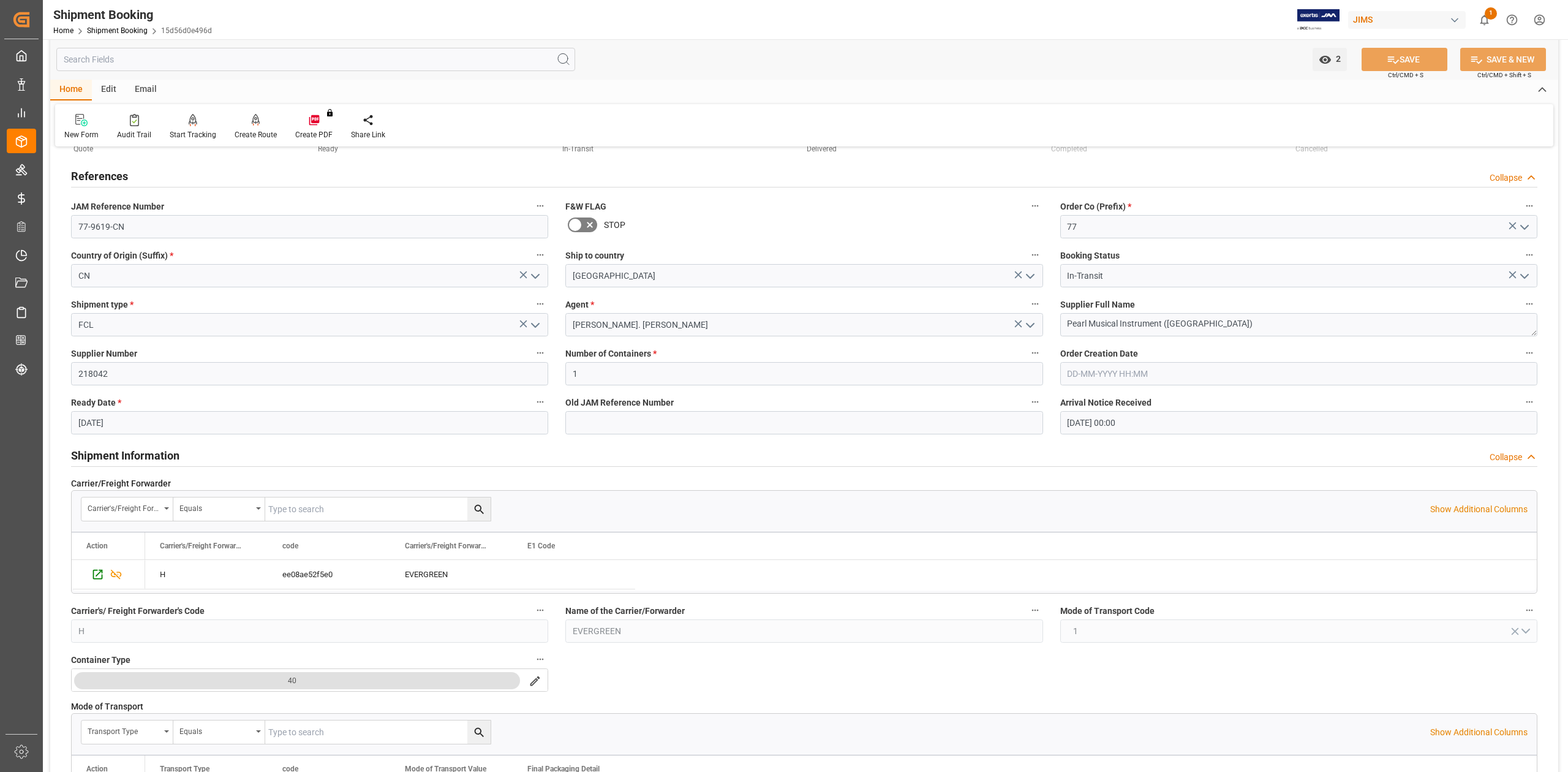
scroll to position [0, 0]
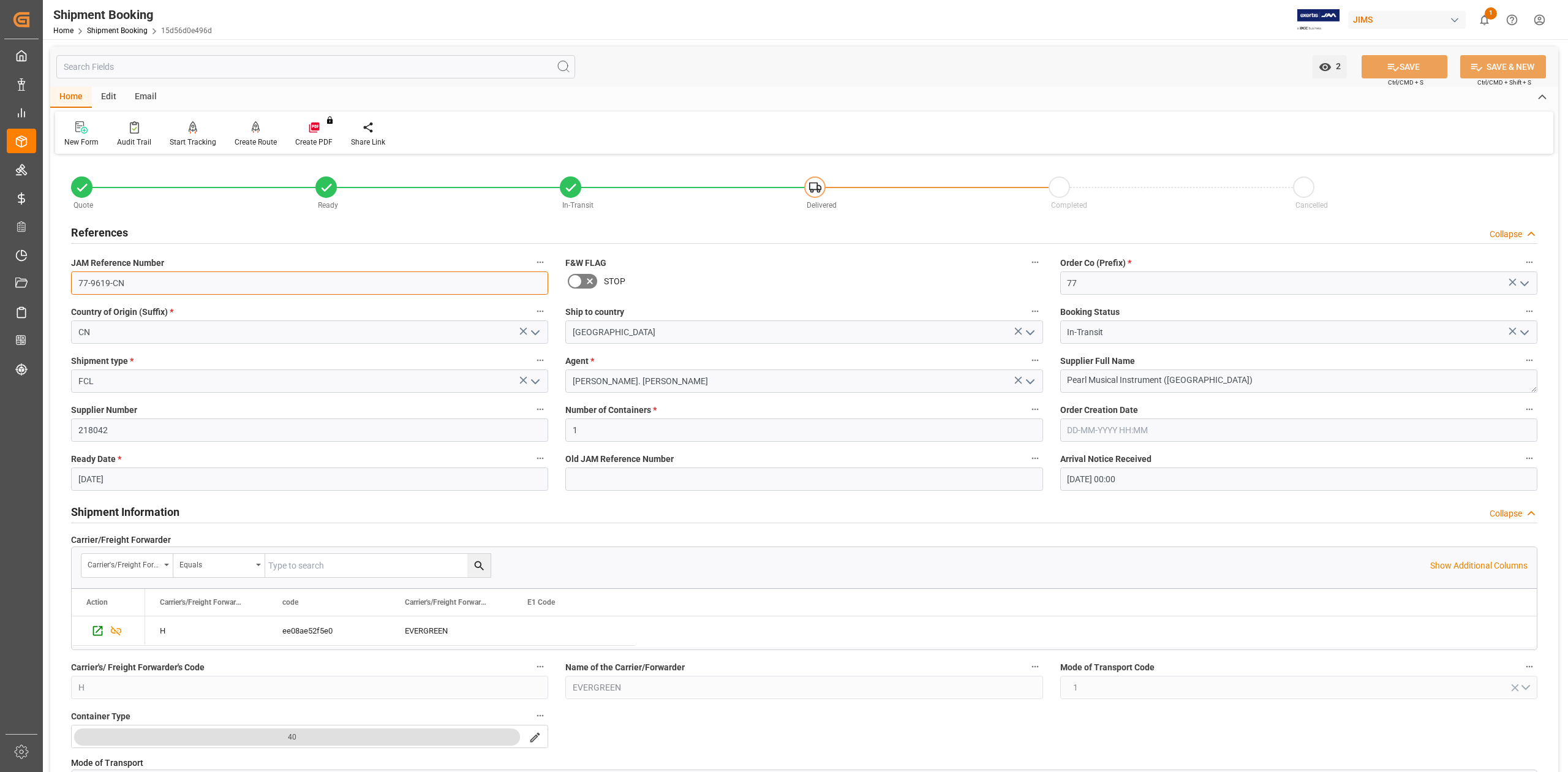
click at [134, 277] on input "77-9619-CN" at bounding box center [309, 283] width 477 height 24
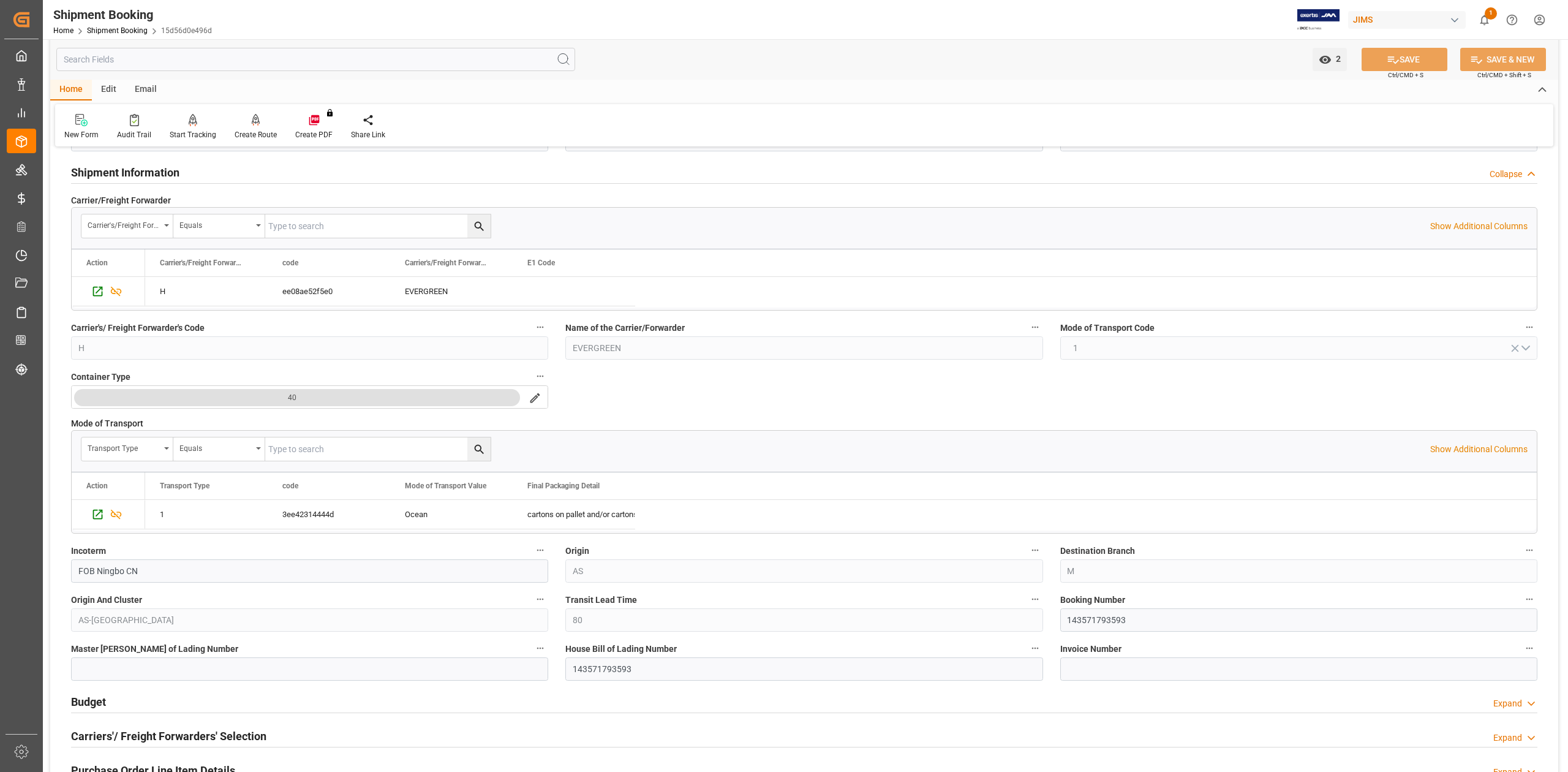
scroll to position [572, 0]
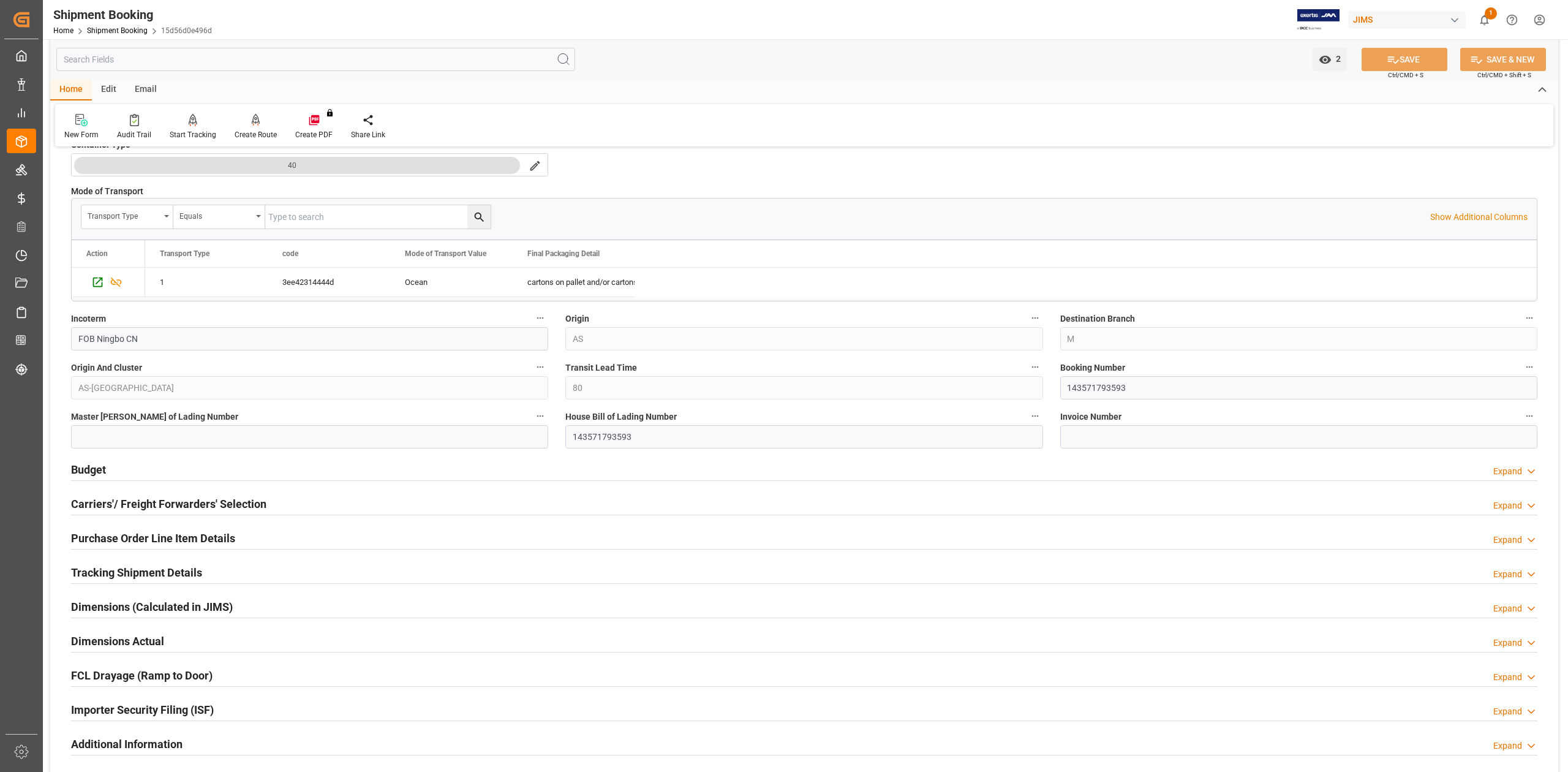
drag, startPoint x: 119, startPoint y: 569, endPoint x: 165, endPoint y: 617, distance: 66.5
click at [119, 569] on h2 "Tracking Shipment Details" at bounding box center [136, 572] width 131 height 17
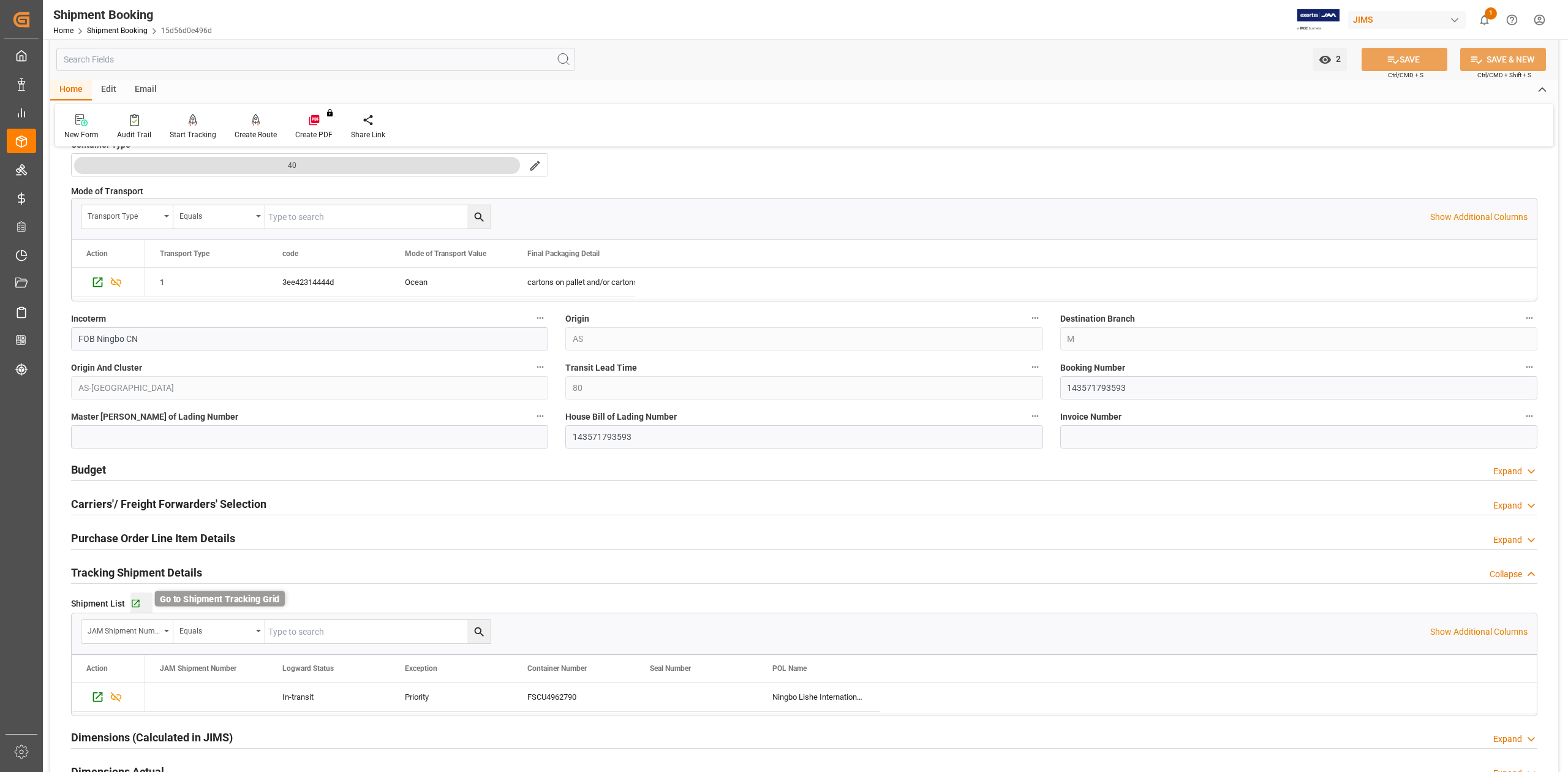
click at [136, 606] on icon "button" at bounding box center [135, 603] width 10 height 10
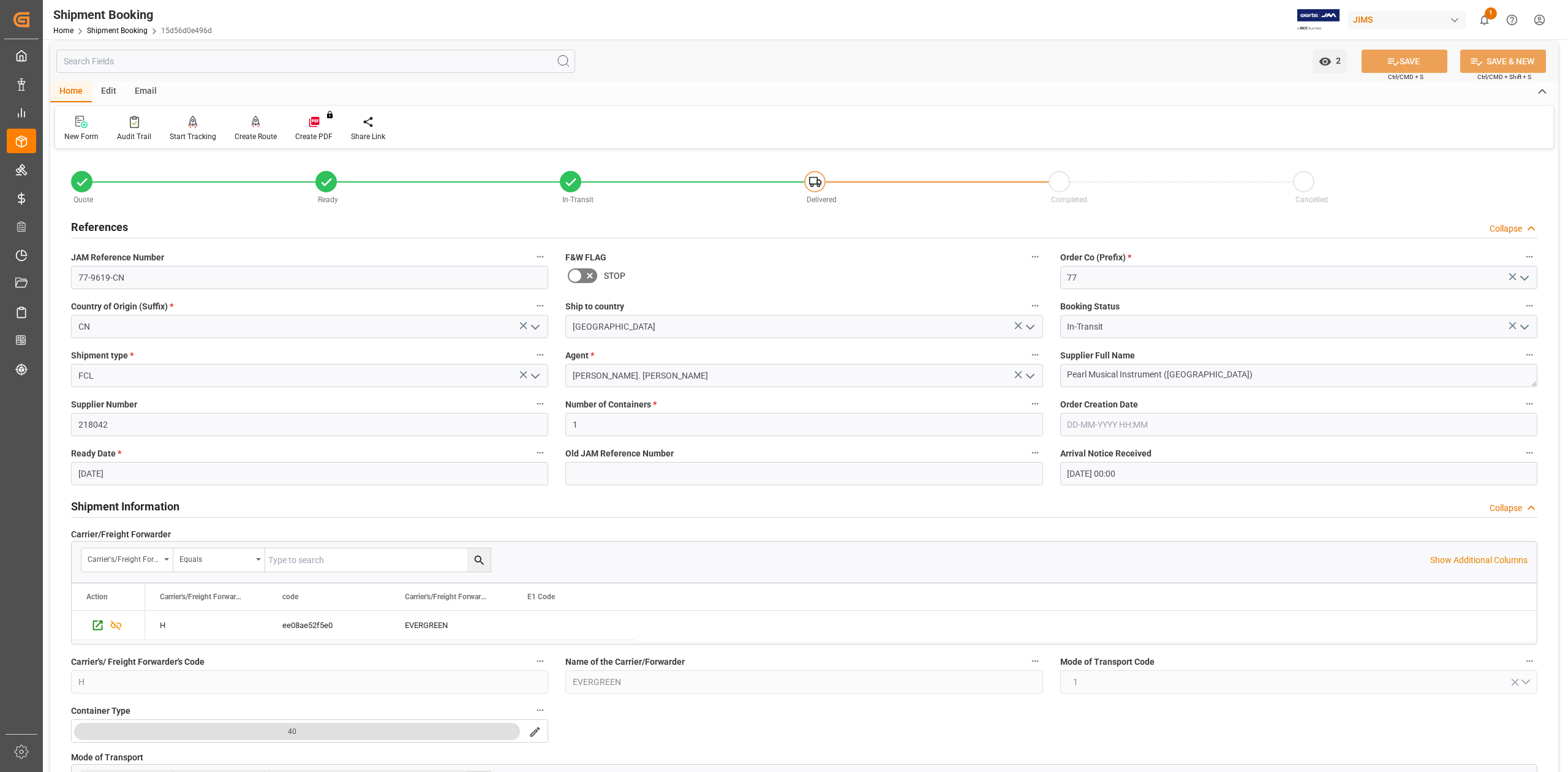
scroll to position [0, 0]
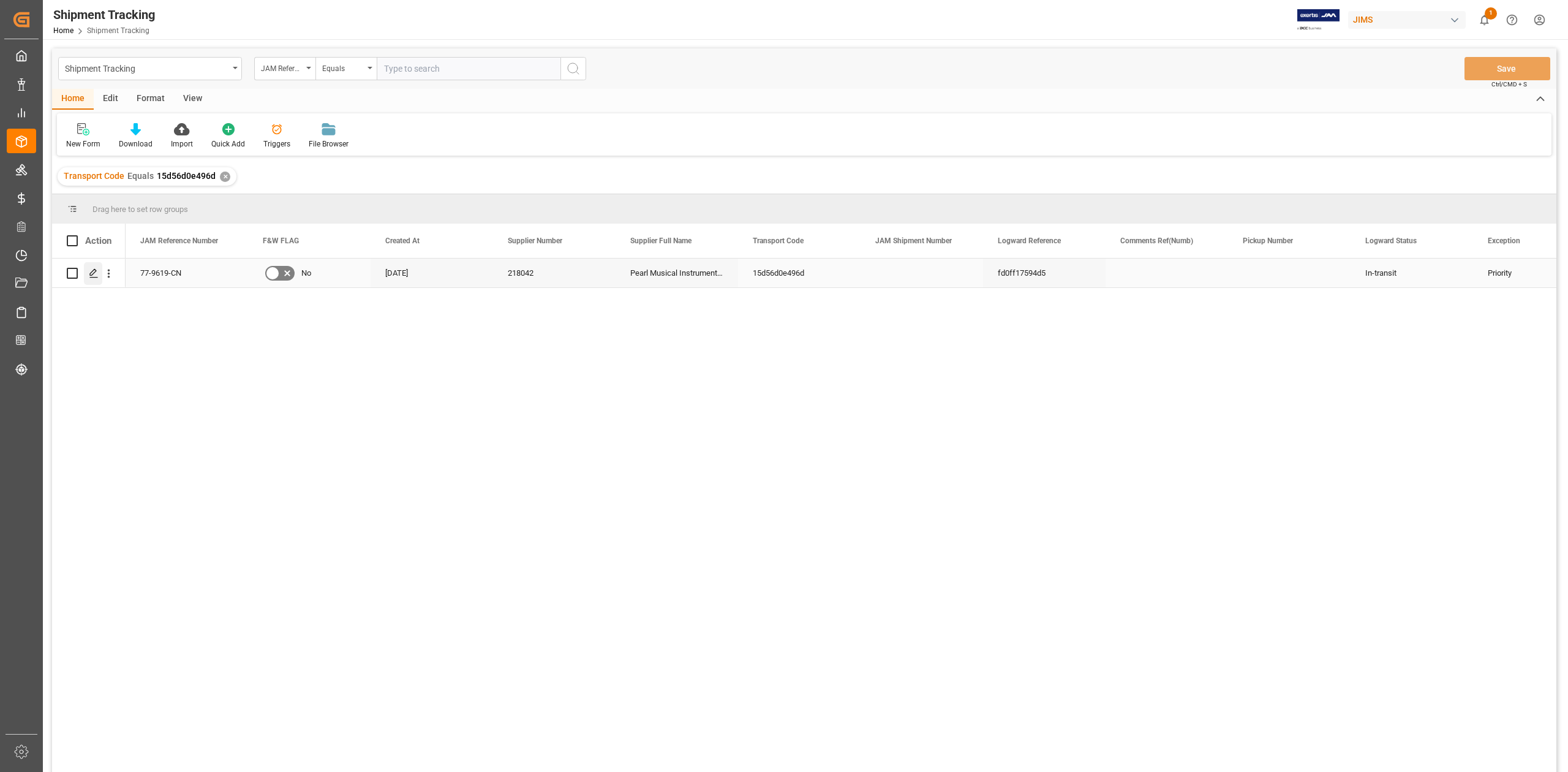
click at [88, 273] on div "Press SPACE to select this row." at bounding box center [93, 273] width 18 height 23
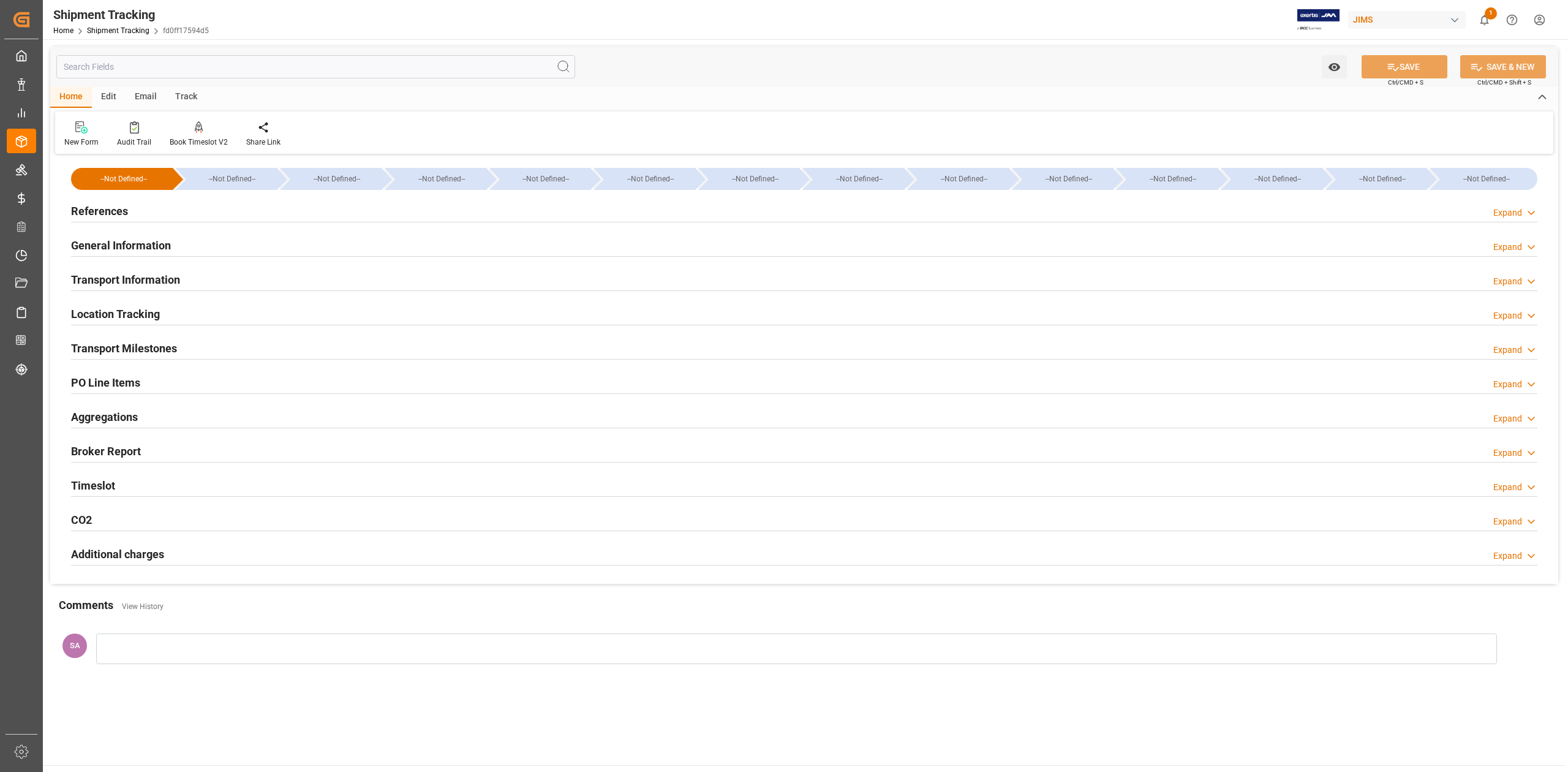
type input "[DATE]"
click at [121, 208] on h2 "References" at bounding box center [99, 211] width 57 height 17
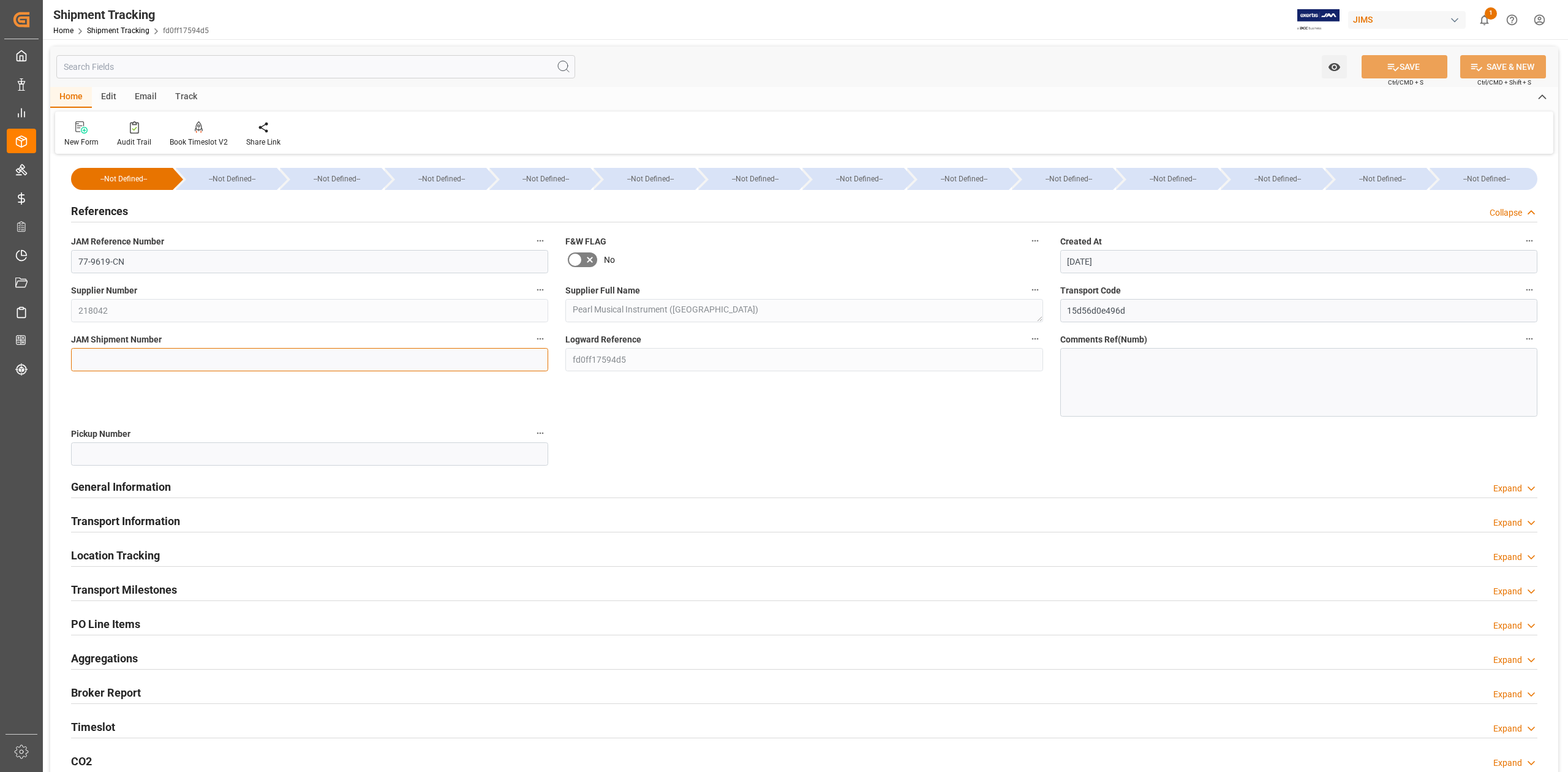
click at [165, 354] on input at bounding box center [309, 360] width 477 height 24
paste input "72503"
type input "72503"
click at [1402, 65] on button "SAVE" at bounding box center [1405, 67] width 86 height 24
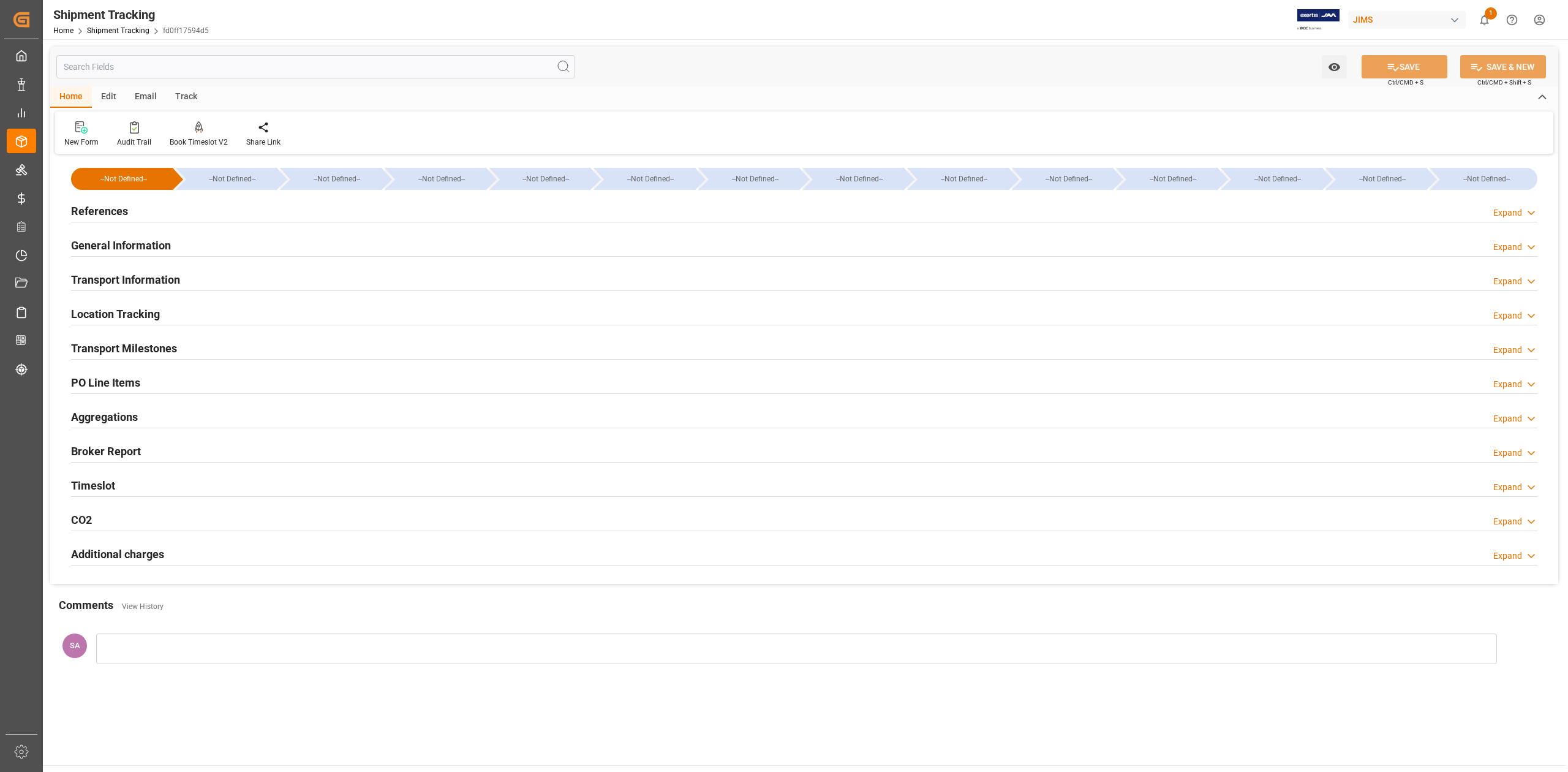
click at [168, 354] on h2 "Transport Milestones" at bounding box center [123, 348] width 106 height 17
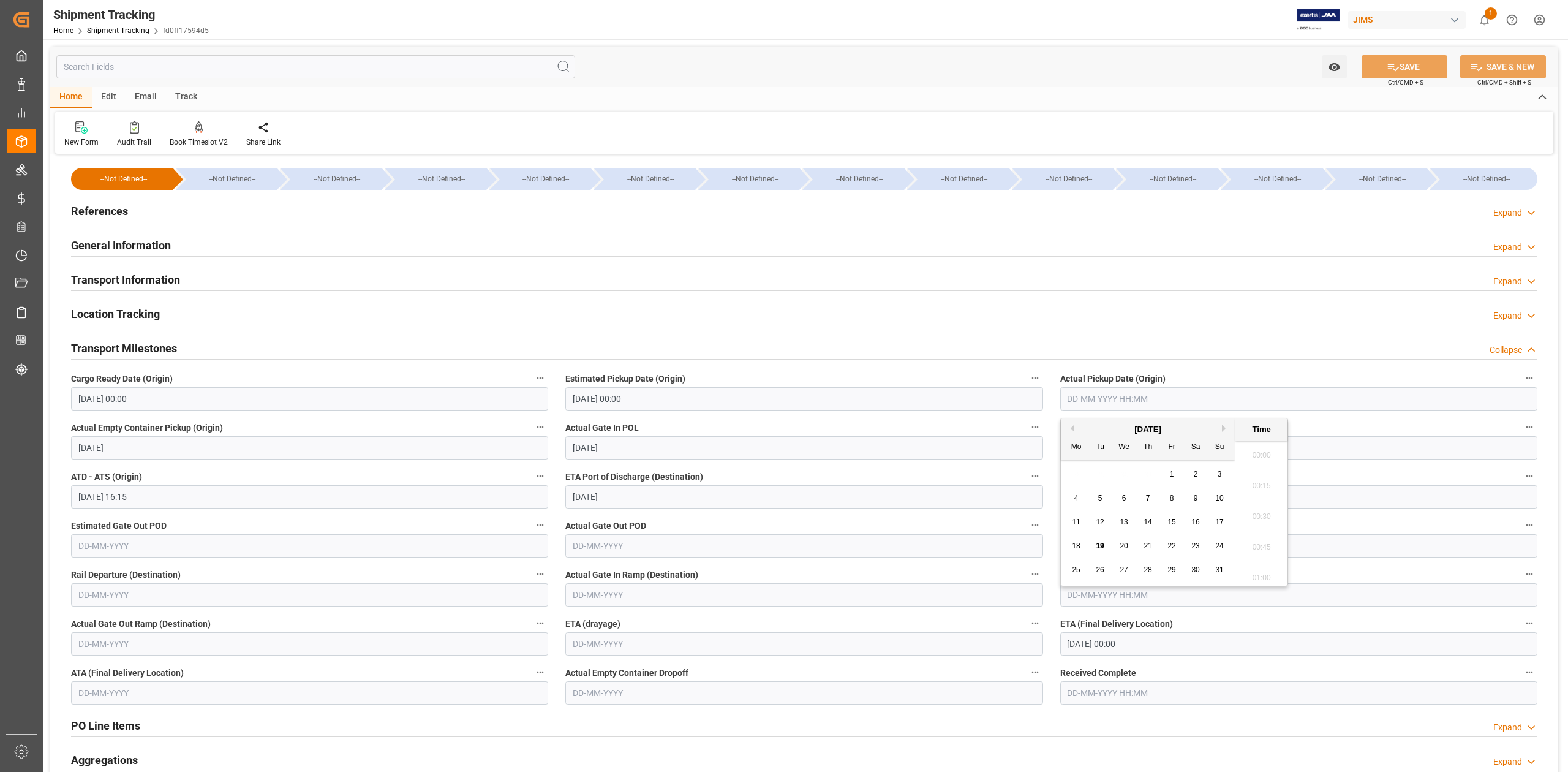
click at [1130, 401] on input "text" at bounding box center [1299, 399] width 477 height 24
click at [1416, 64] on button "SAVE" at bounding box center [1405, 67] width 86 height 24
type input "05-08-2025 00:00"
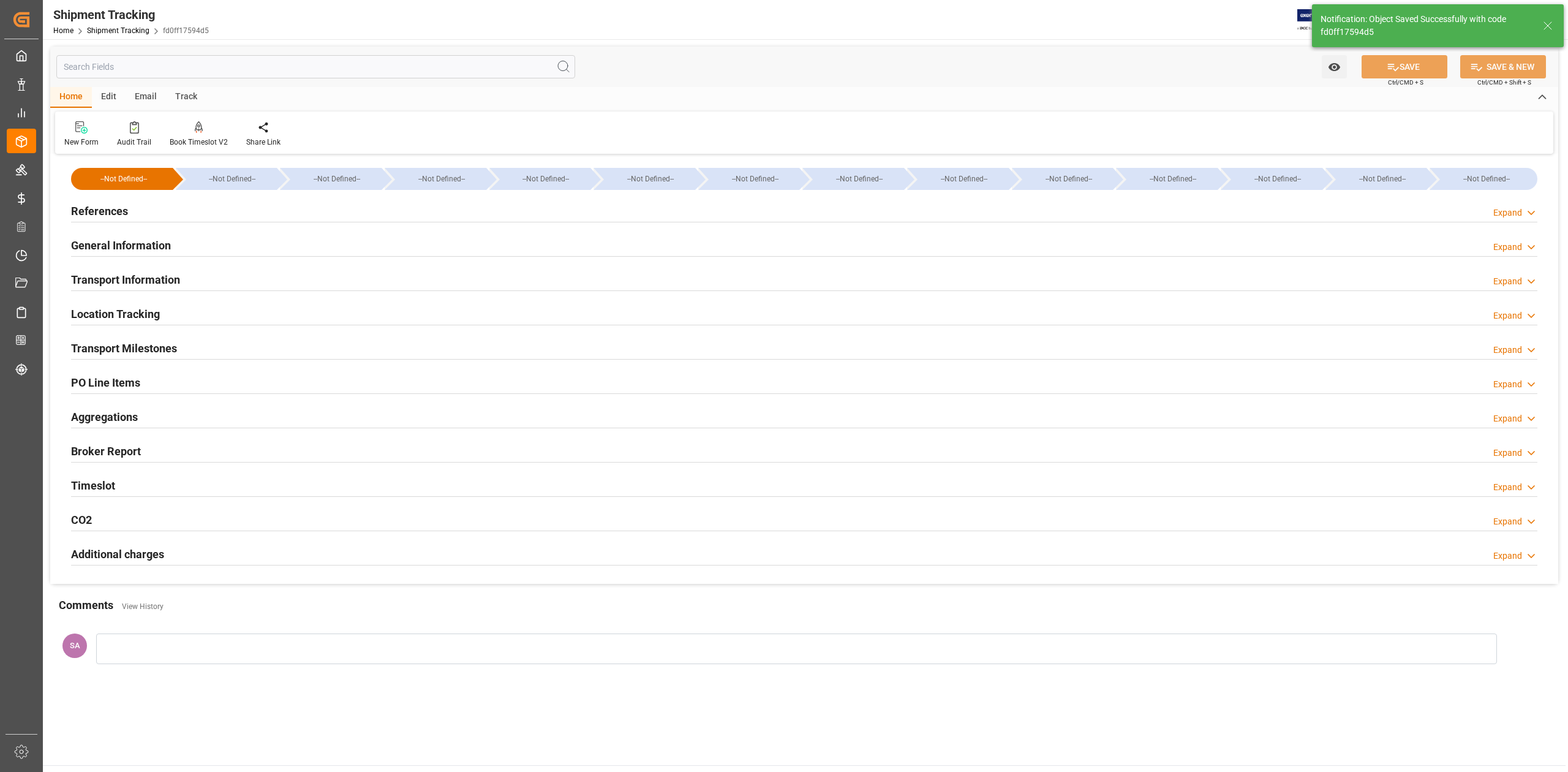
drag, startPoint x: 130, startPoint y: 345, endPoint x: 155, endPoint y: 348, distance: 25.2
click at [130, 345] on h2 "Transport Milestones" at bounding box center [123, 348] width 106 height 17
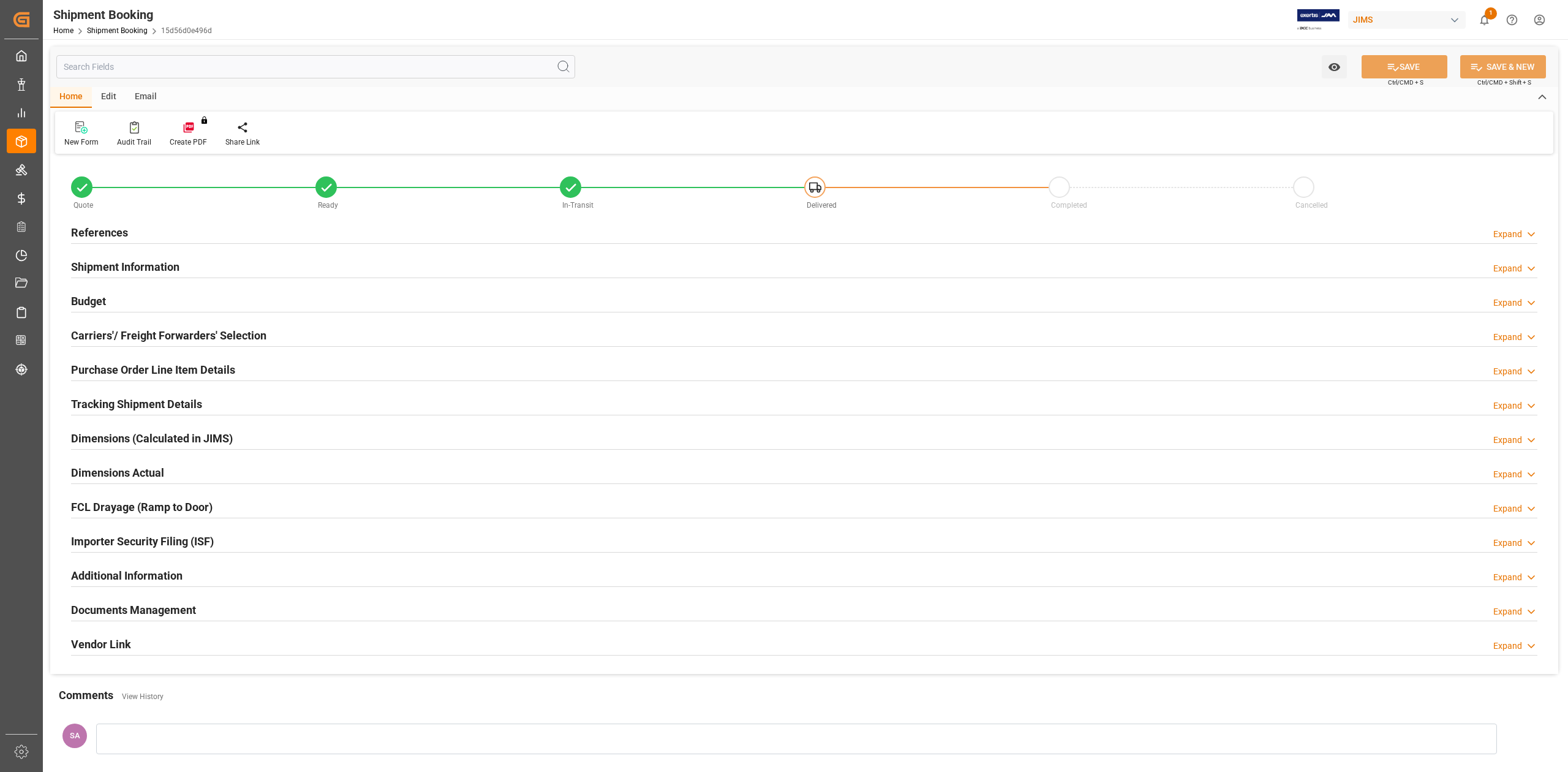
type input "1"
type input "[DATE]"
type input "[DATE] 00:00"
click at [114, 234] on h2 "References" at bounding box center [99, 232] width 57 height 17
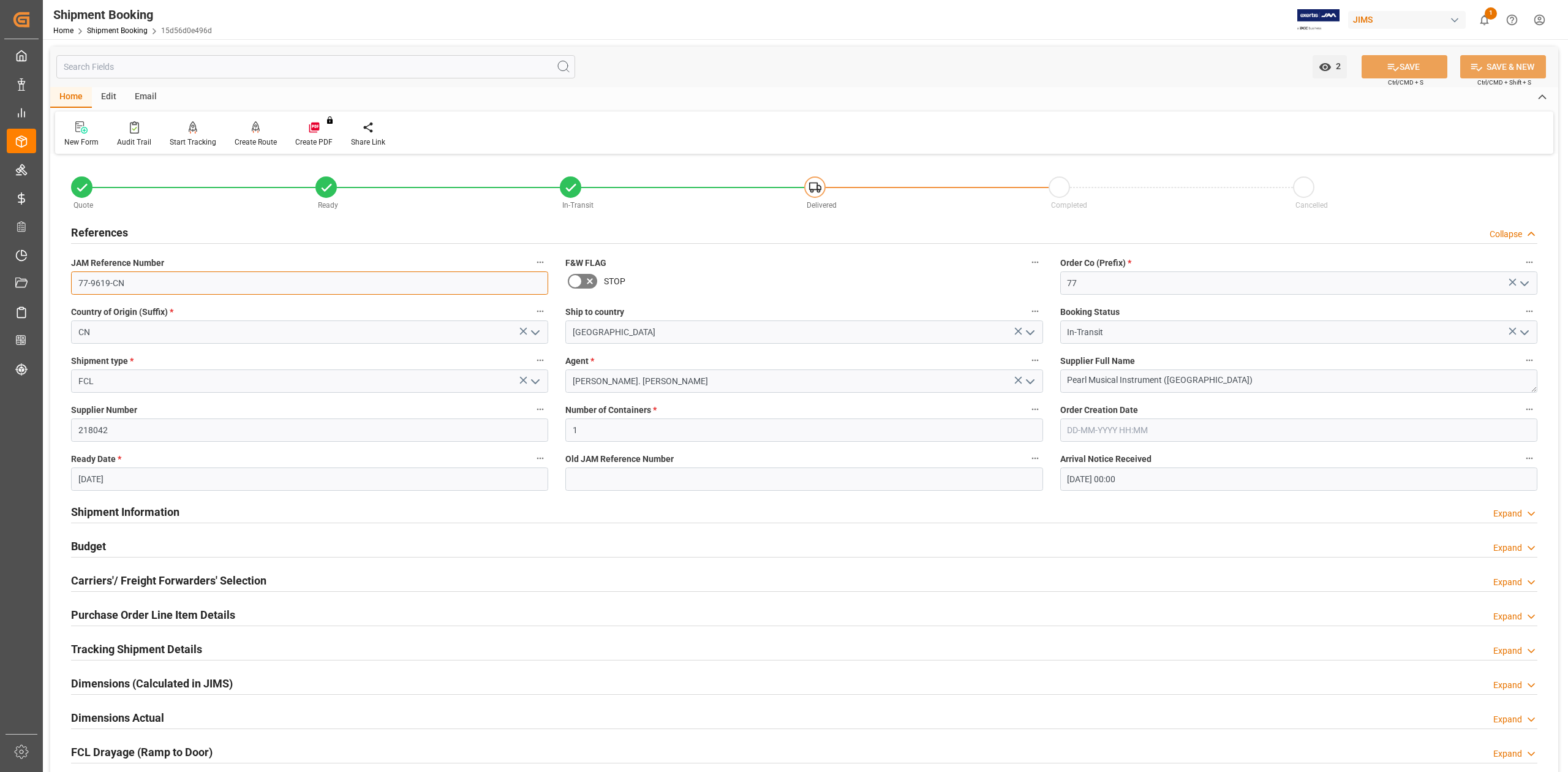
click at [157, 287] on input "77-9619-CN" at bounding box center [309, 283] width 477 height 24
click at [1213, 374] on textarea "Pearl Musical Instrument (China)" at bounding box center [1299, 381] width 477 height 24
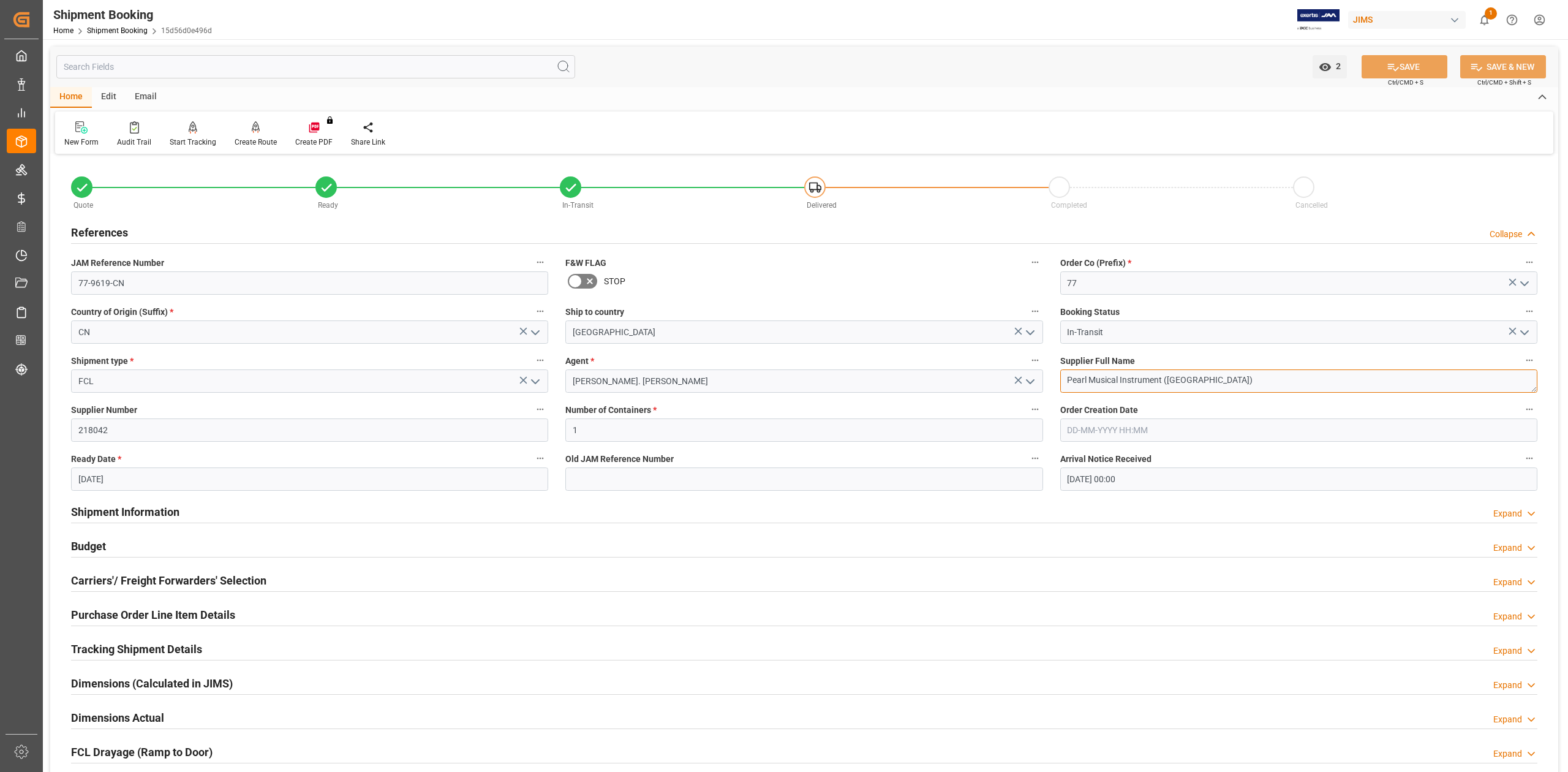
click at [1213, 374] on textarea "Pearl Musical Instrument (China)" at bounding box center [1299, 381] width 477 height 24
drag, startPoint x: 175, startPoint y: 508, endPoint x: 356, endPoint y: 532, distance: 182.6
click at [175, 508] on h2 "Shipment Information" at bounding box center [125, 512] width 108 height 17
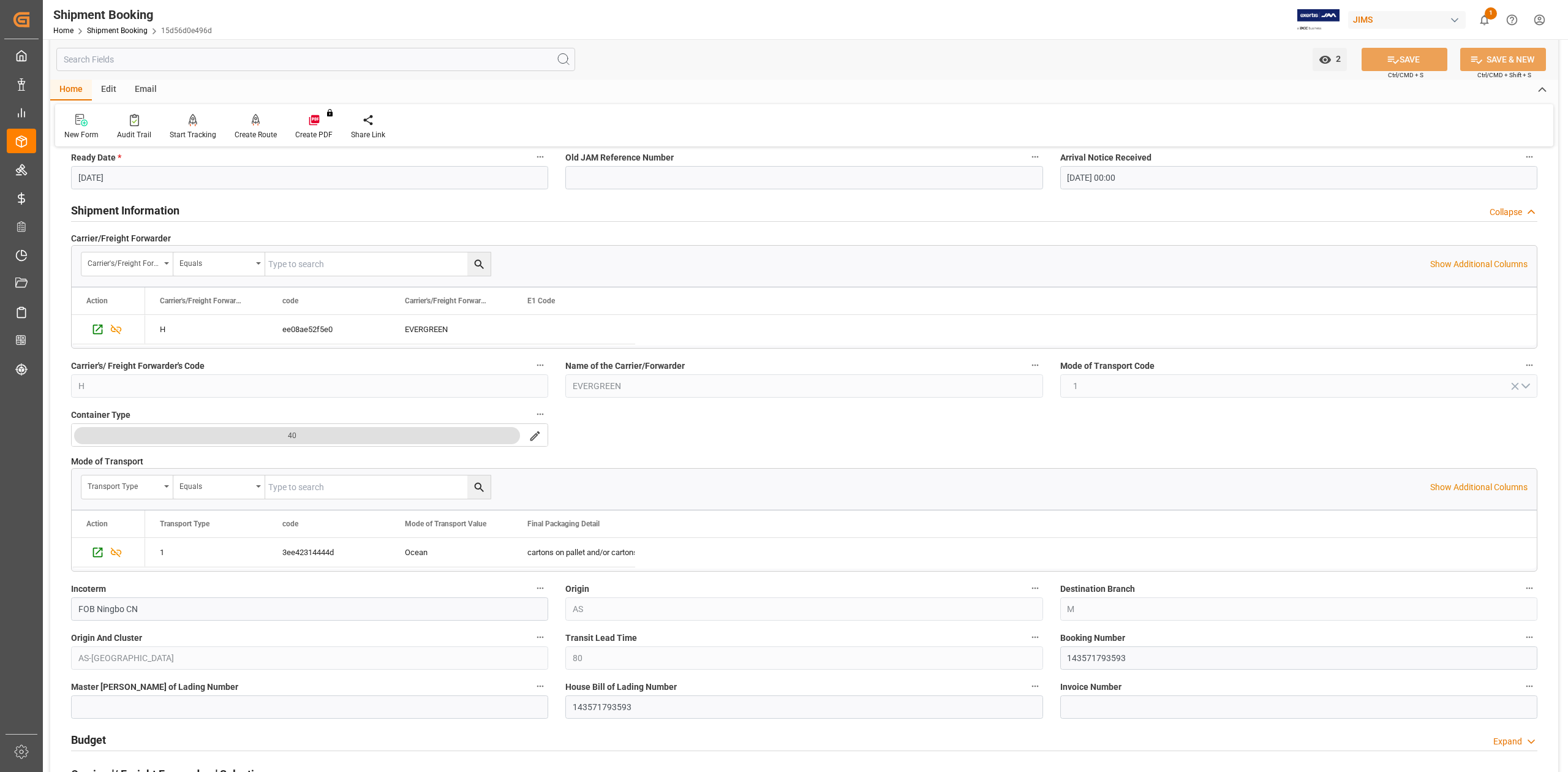
scroll to position [327, 0]
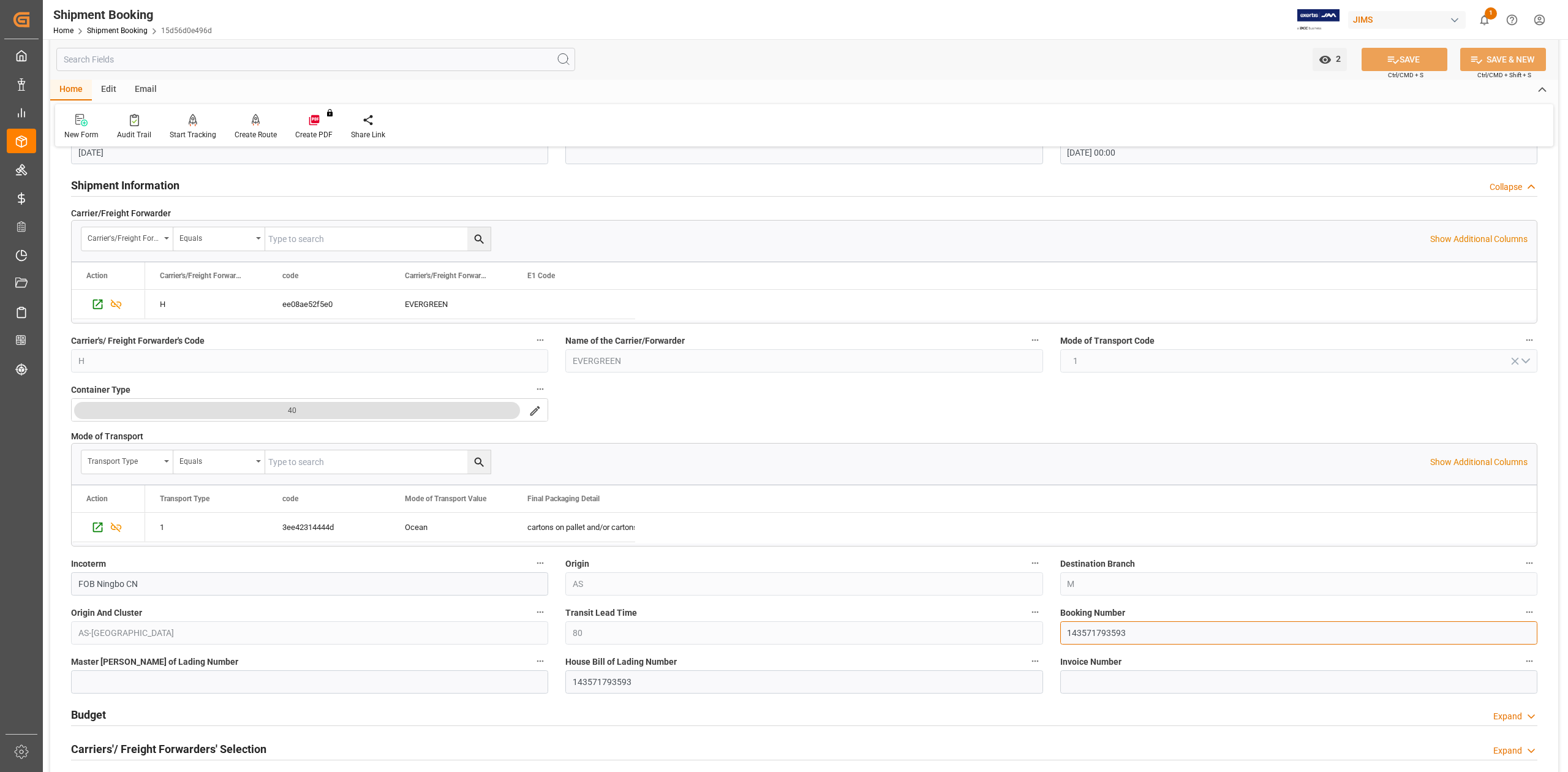
click at [1101, 633] on input "143571793593" at bounding box center [1299, 633] width 477 height 24
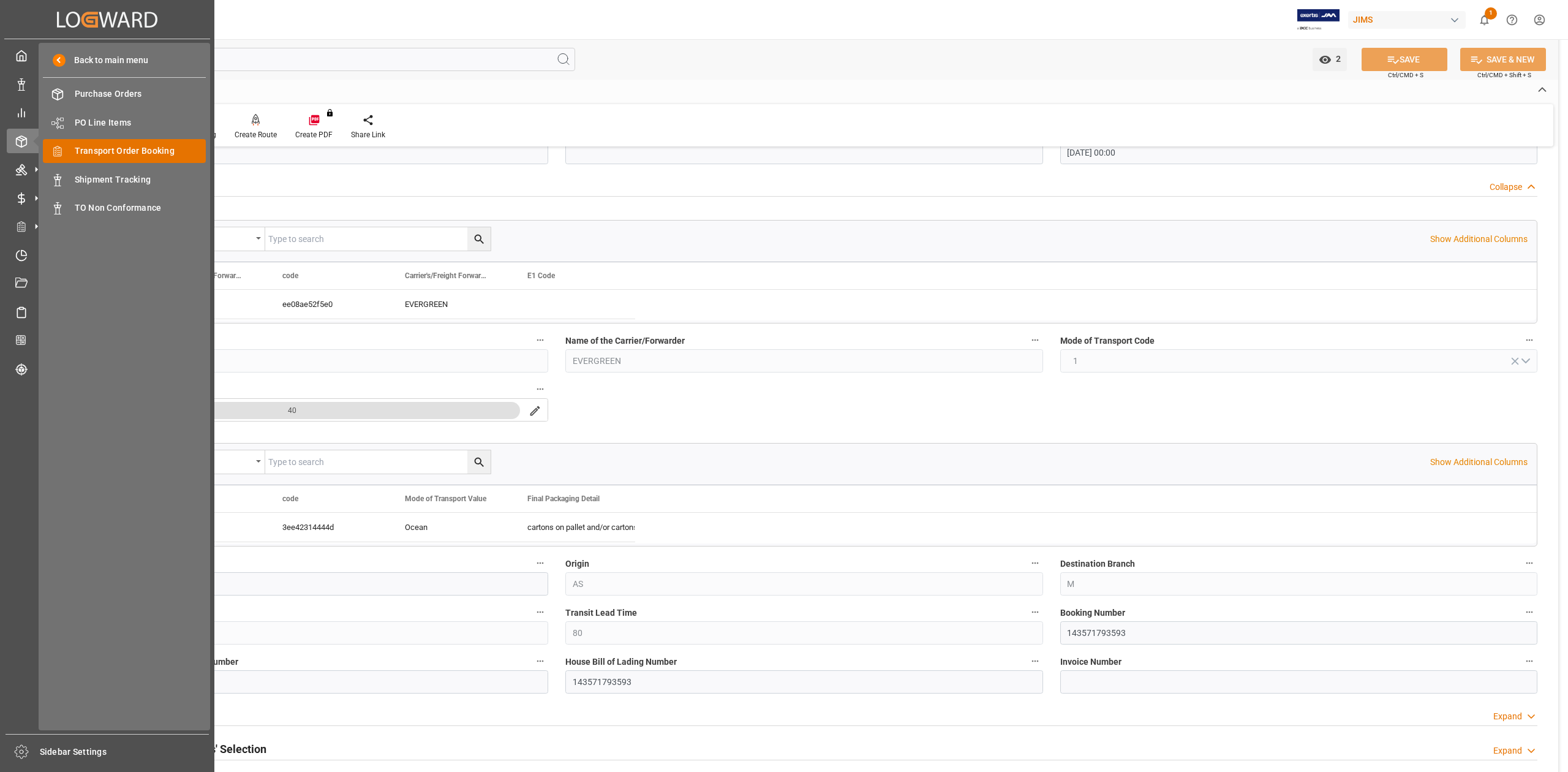
click at [104, 153] on span "Transport Order Booking" at bounding box center [141, 151] width 132 height 13
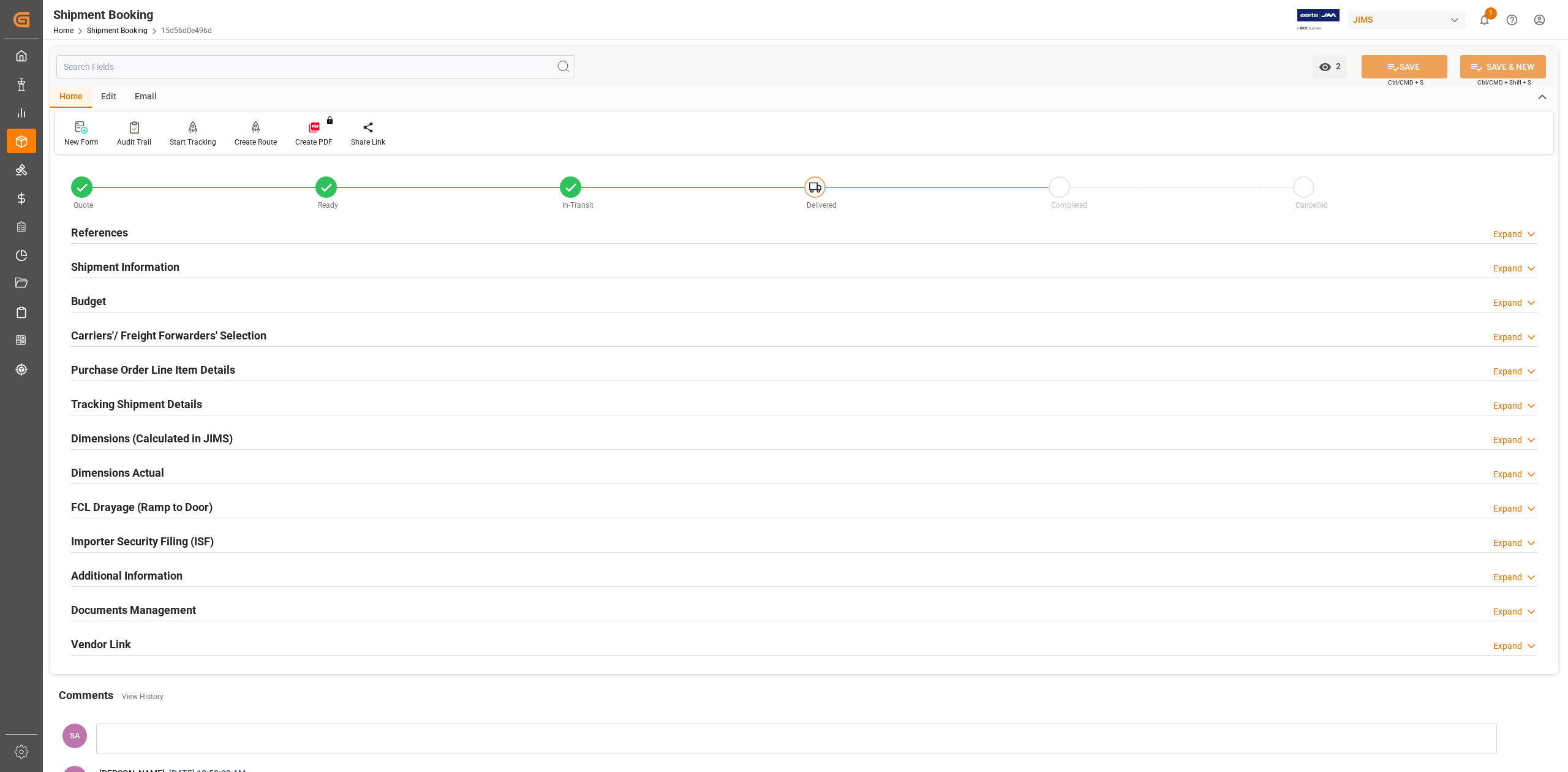
click at [181, 368] on h2 "Purchase Order Line Item Details" at bounding box center [153, 370] width 164 height 17
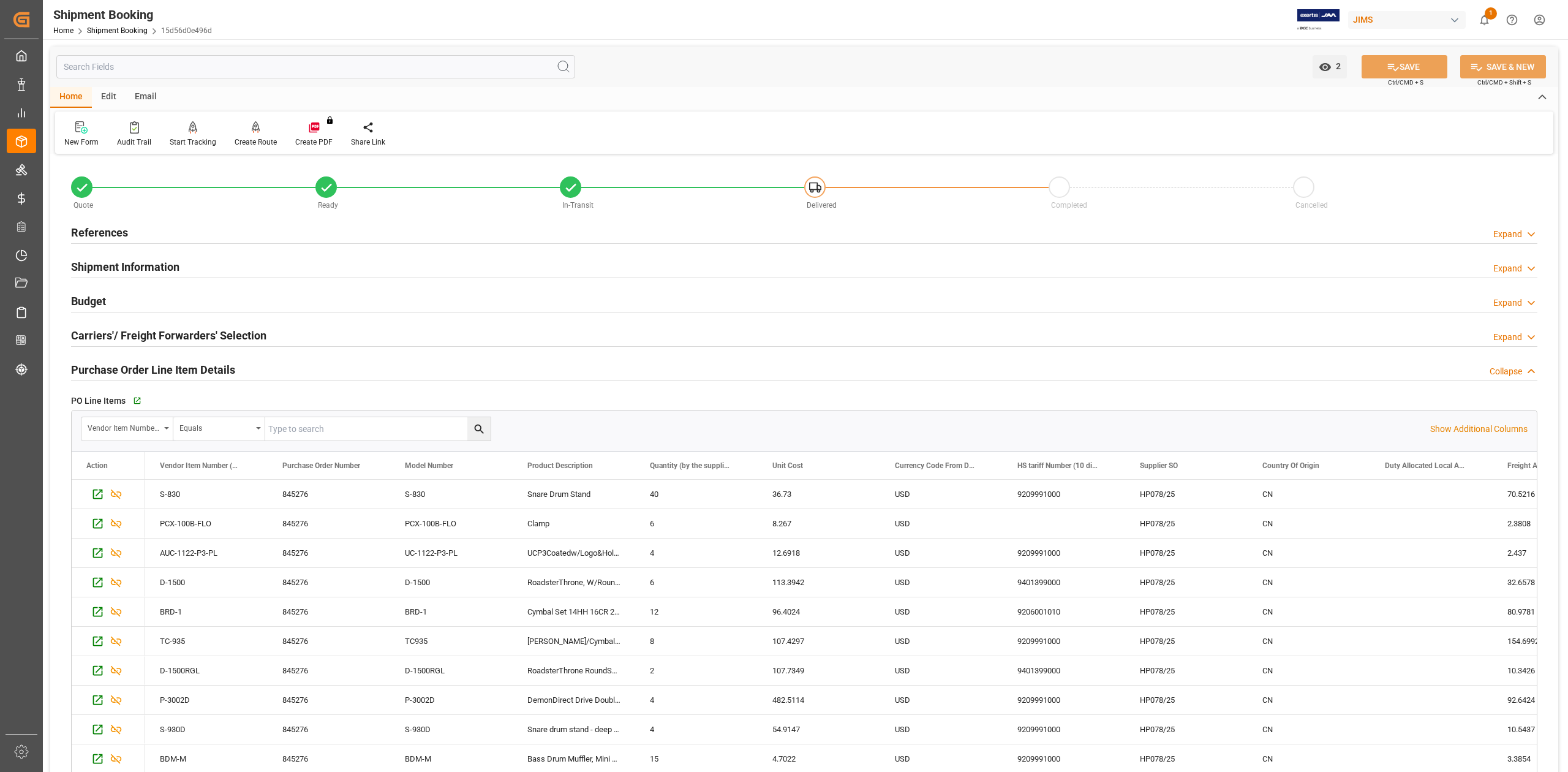
click at [181, 368] on h2 "Purchase Order Line Item Details" at bounding box center [153, 370] width 164 height 17
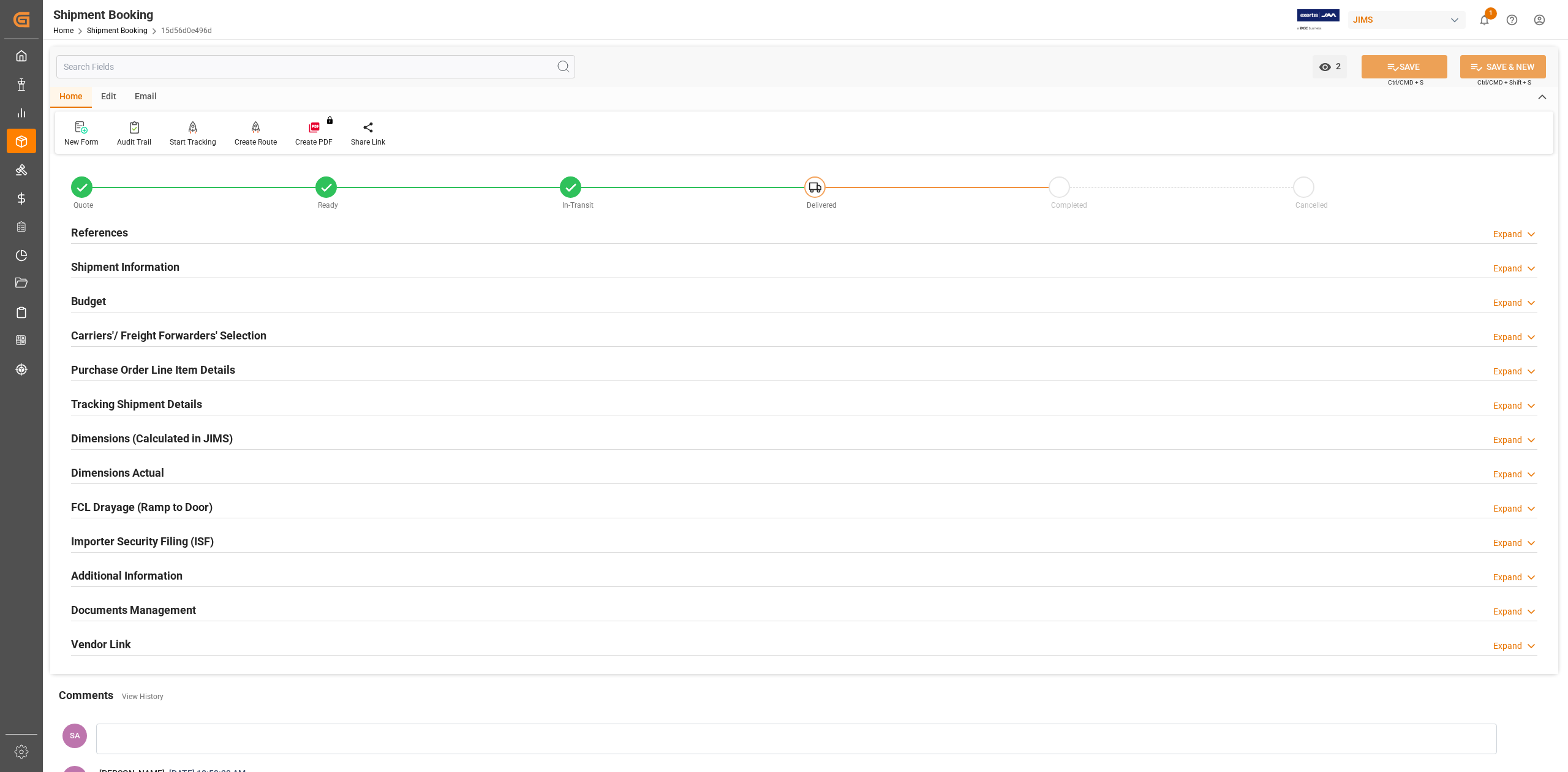
click at [181, 368] on h2 "Purchase Order Line Item Details" at bounding box center [153, 370] width 164 height 17
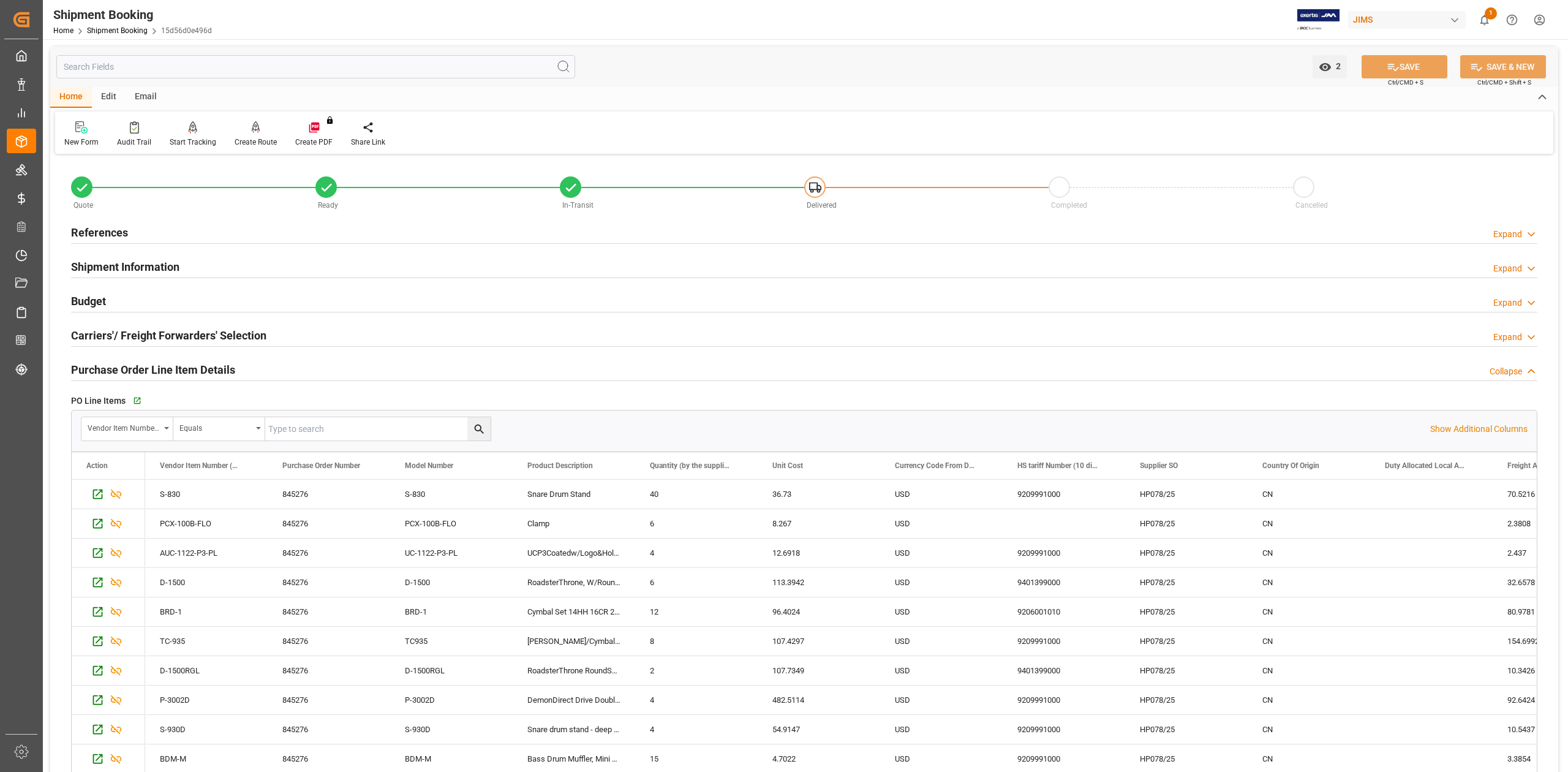
click at [118, 370] on h2 "Purchase Order Line Item Details" at bounding box center [153, 370] width 164 height 17
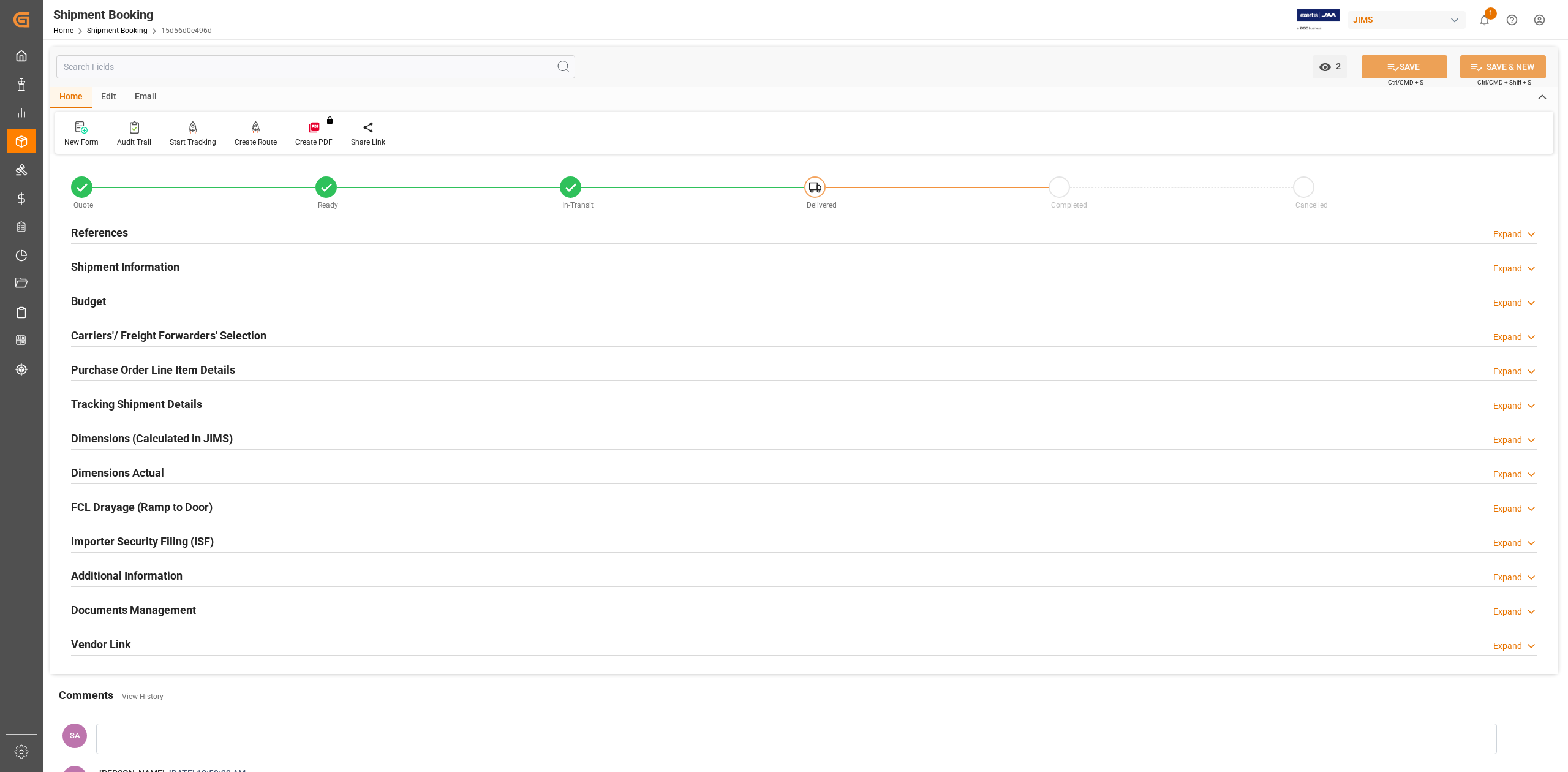
click at [118, 363] on h2 "Purchase Order Line Item Details" at bounding box center [153, 370] width 164 height 17
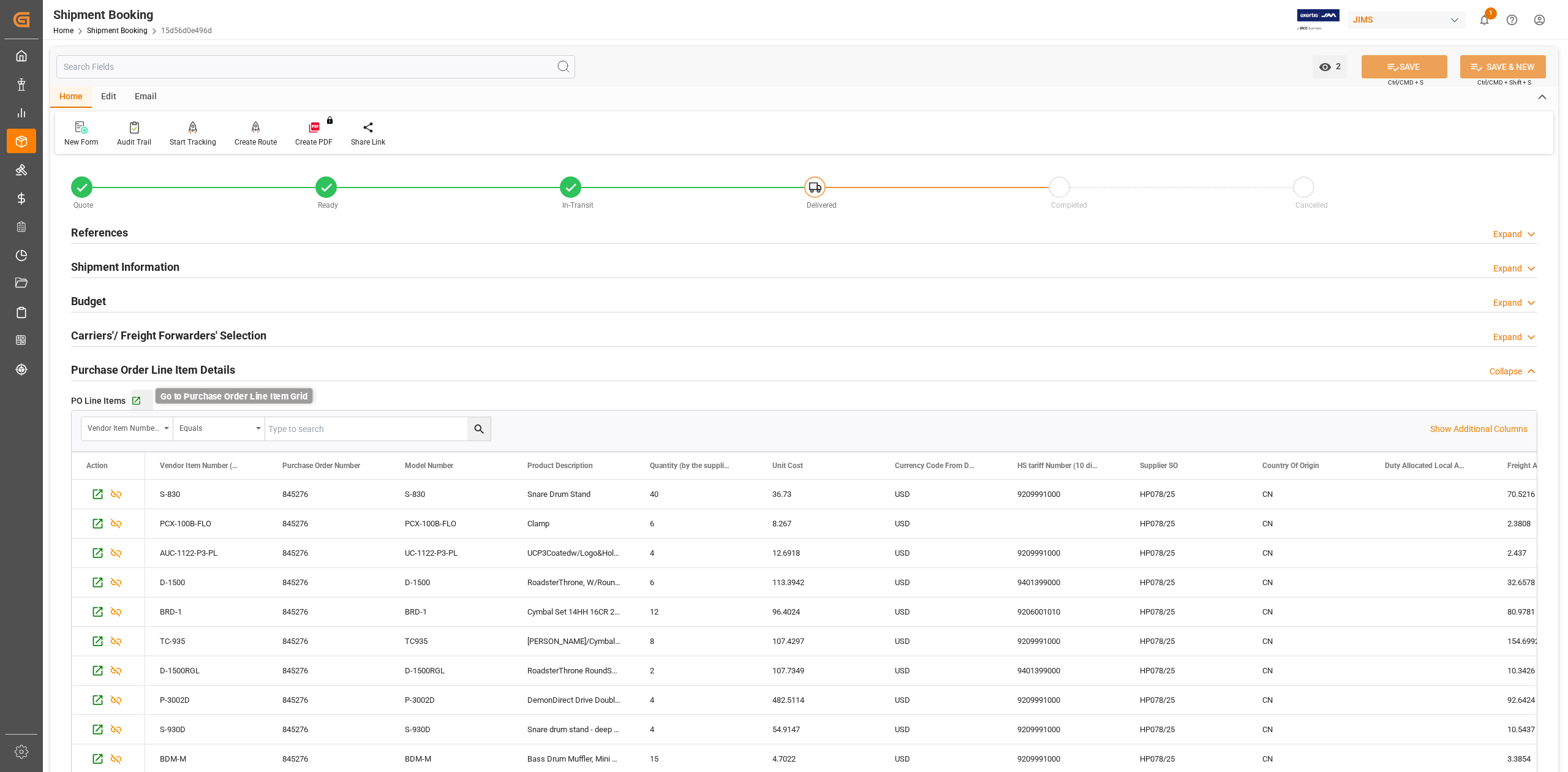
click at [138, 401] on icon "button" at bounding box center [136, 401] width 10 height 10
click at [98, 229] on h2 "References" at bounding box center [99, 232] width 57 height 17
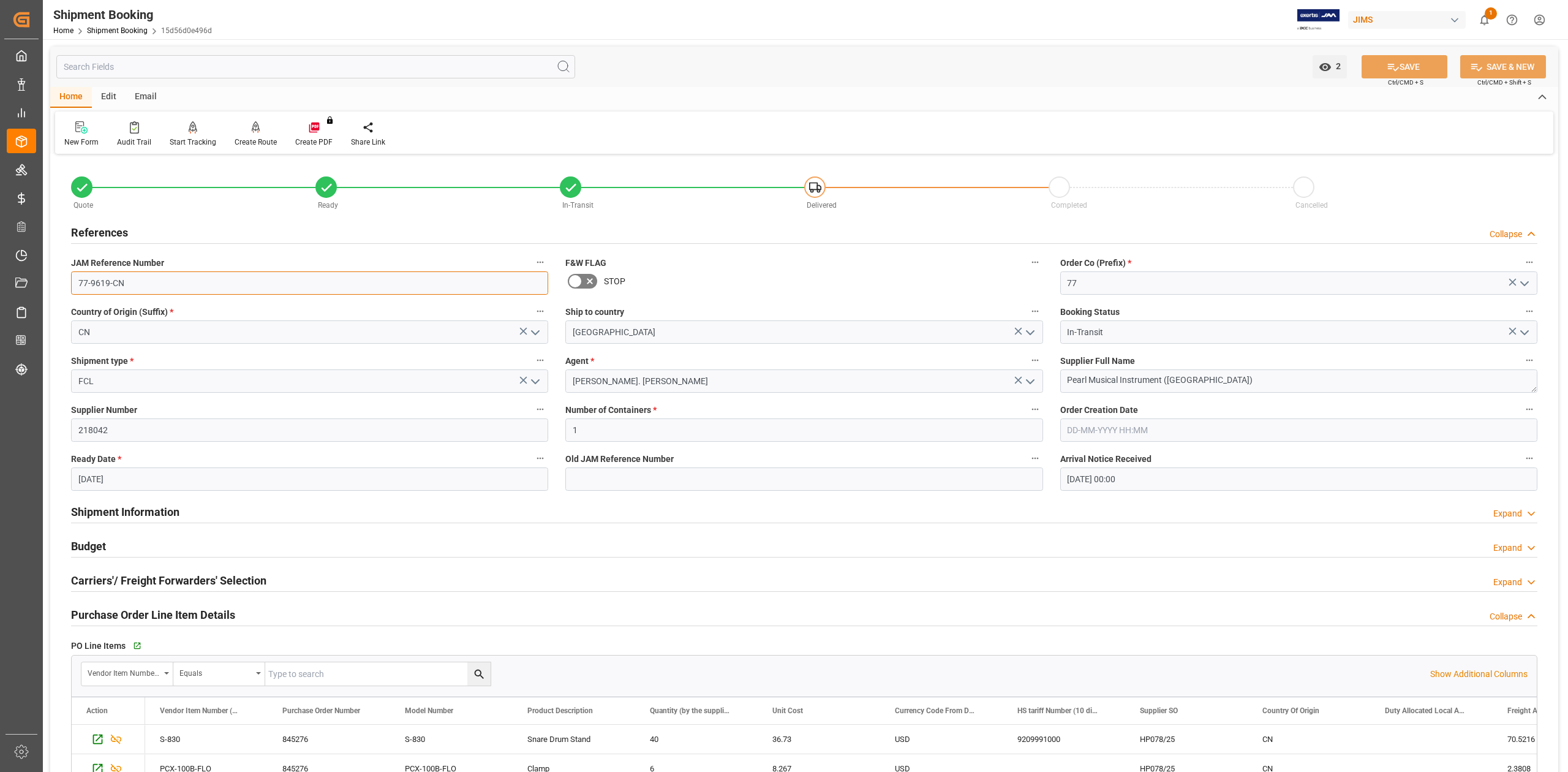
click at [155, 275] on input "77-9619-CN" at bounding box center [309, 283] width 477 height 24
click at [160, 288] on input "77-9619-CN" at bounding box center [309, 283] width 477 height 24
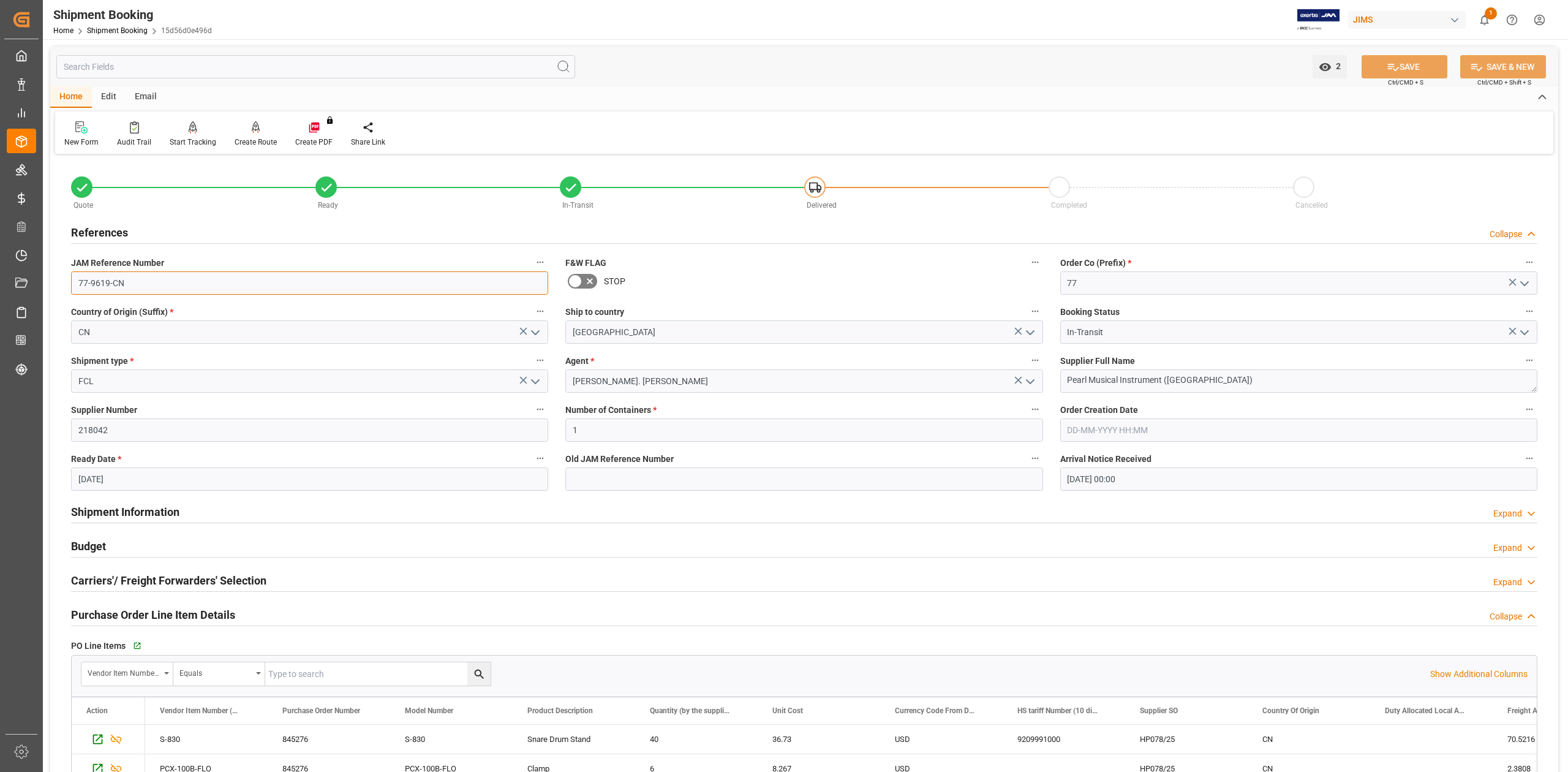
click at [160, 288] on input "77-9619-CN" at bounding box center [309, 283] width 477 height 24
drag, startPoint x: 1219, startPoint y: 385, endPoint x: 1015, endPoint y: 356, distance: 206.1
click at [1216, 390] on textarea "Pearl Musical Instrument (China)" at bounding box center [1299, 381] width 477 height 24
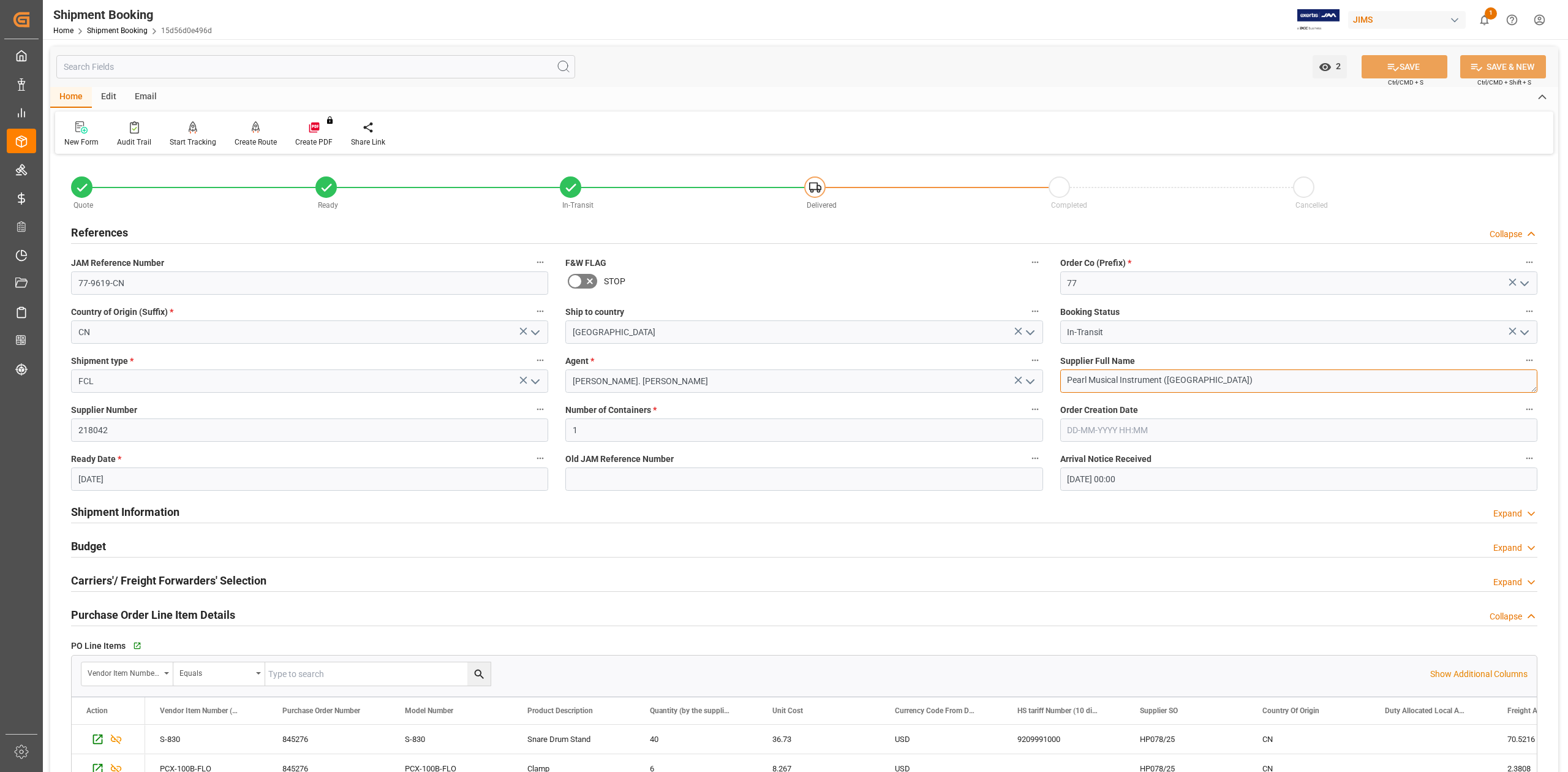
click at [1209, 381] on textarea "Pearl Musical Instrument (China)" at bounding box center [1299, 381] width 477 height 24
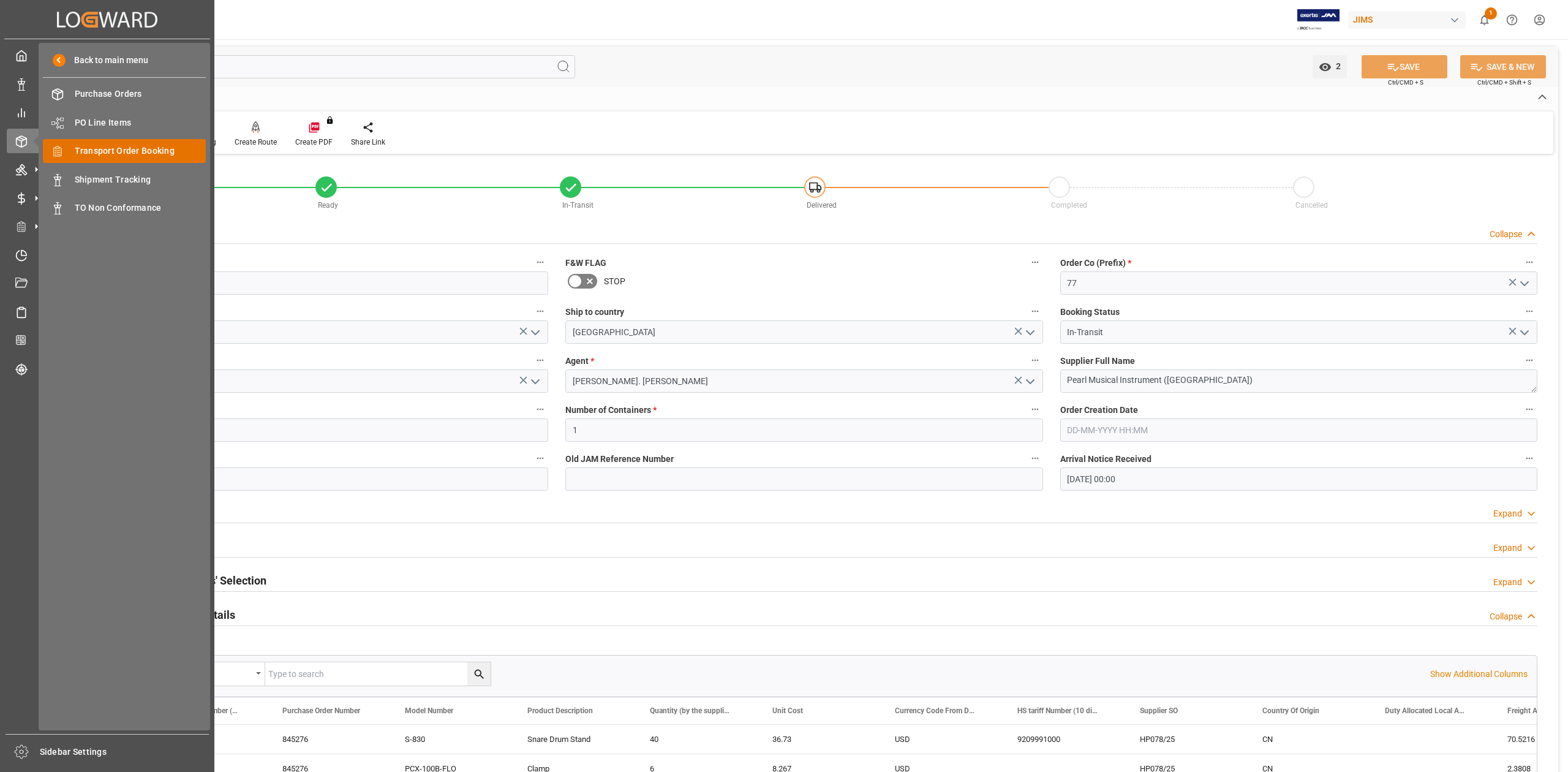
click at [92, 150] on span "Transport Order Booking" at bounding box center [141, 151] width 132 height 13
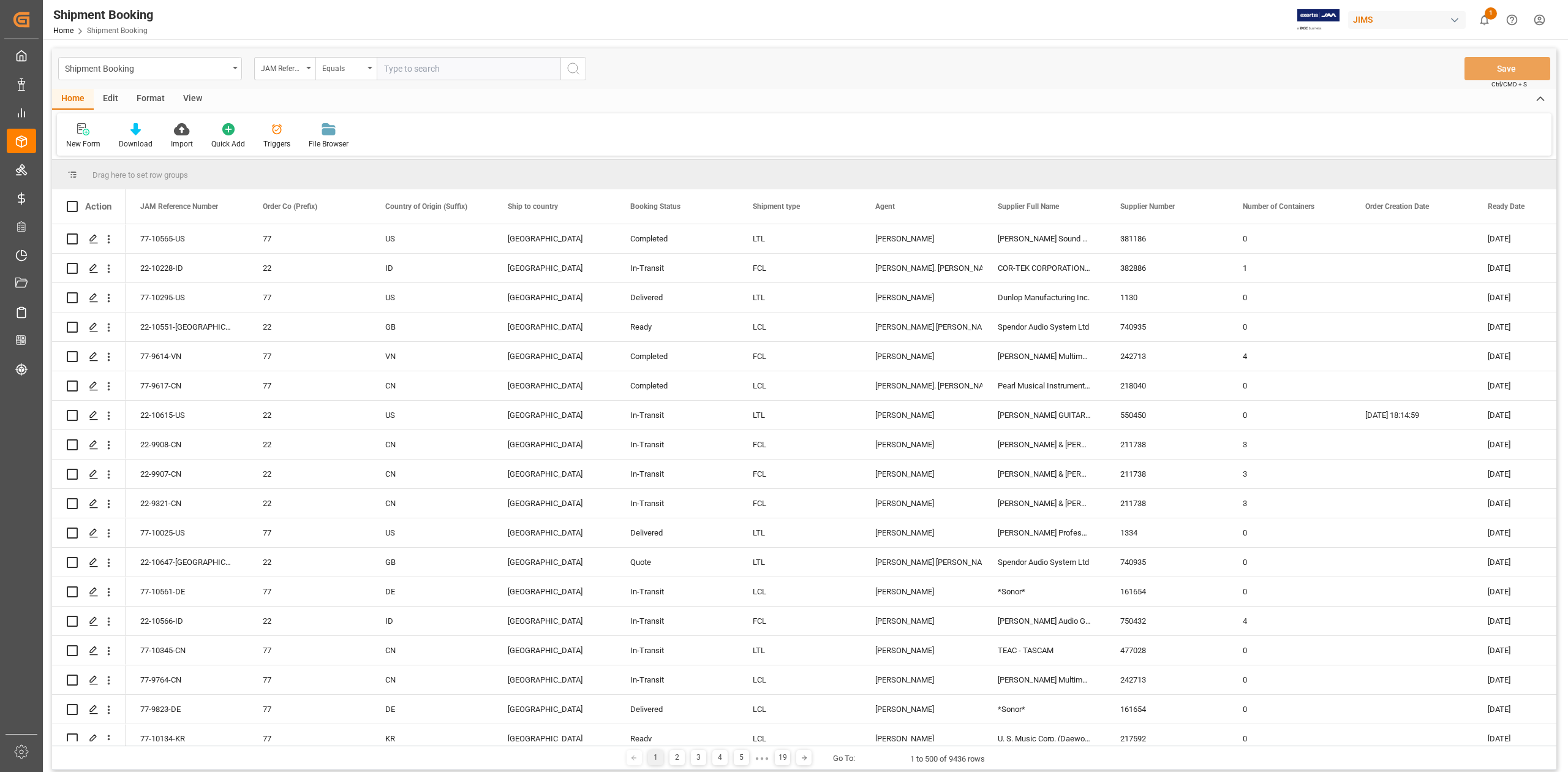
click at [473, 67] on input "text" at bounding box center [468, 69] width 184 height 24
type input "77-10134-KR"
click at [576, 71] on icon "search button" at bounding box center [573, 68] width 15 height 15
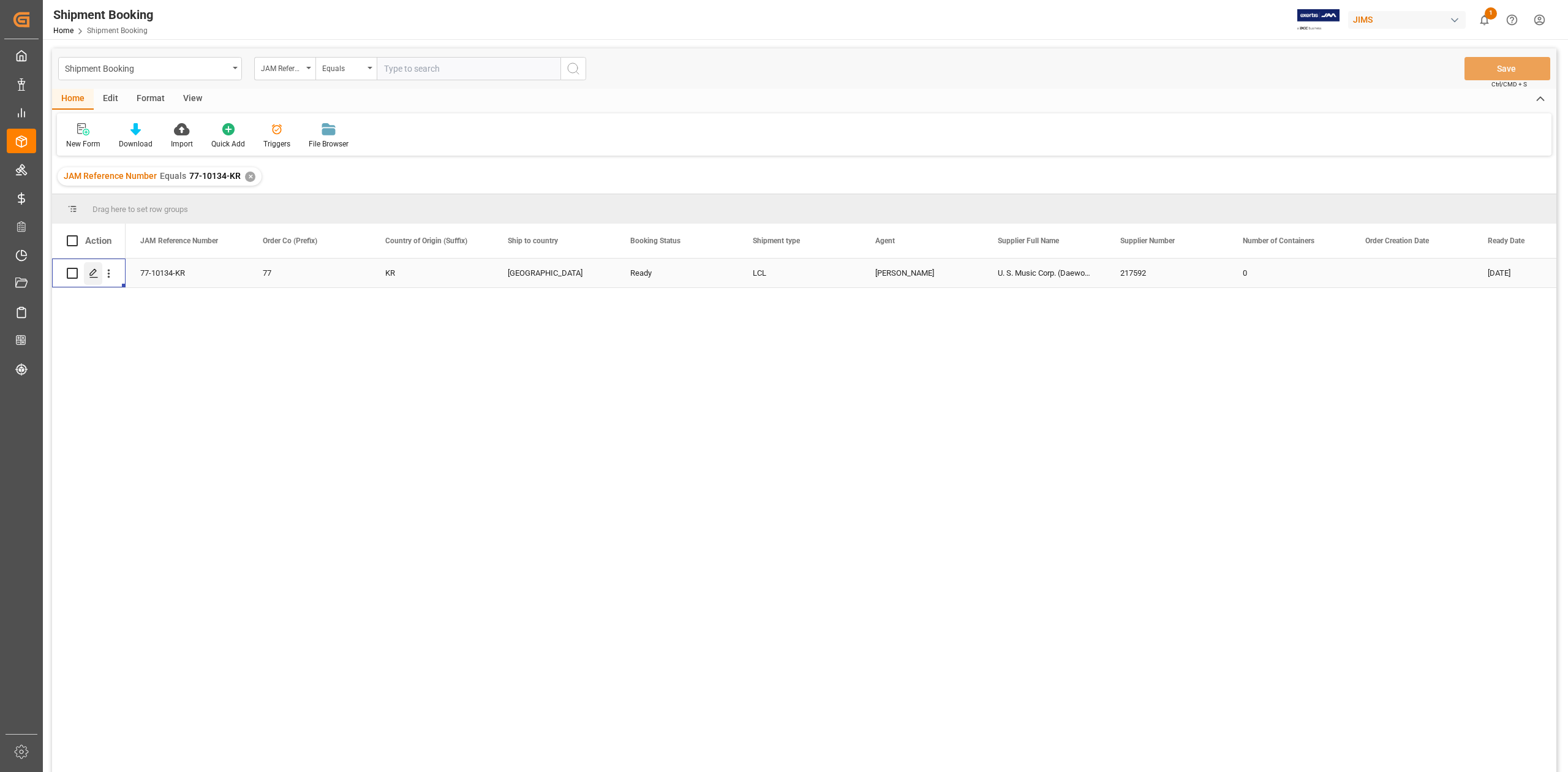
click at [93, 271] on polygon "Press SPACE to select this row." at bounding box center [93, 273] width 6 height 6
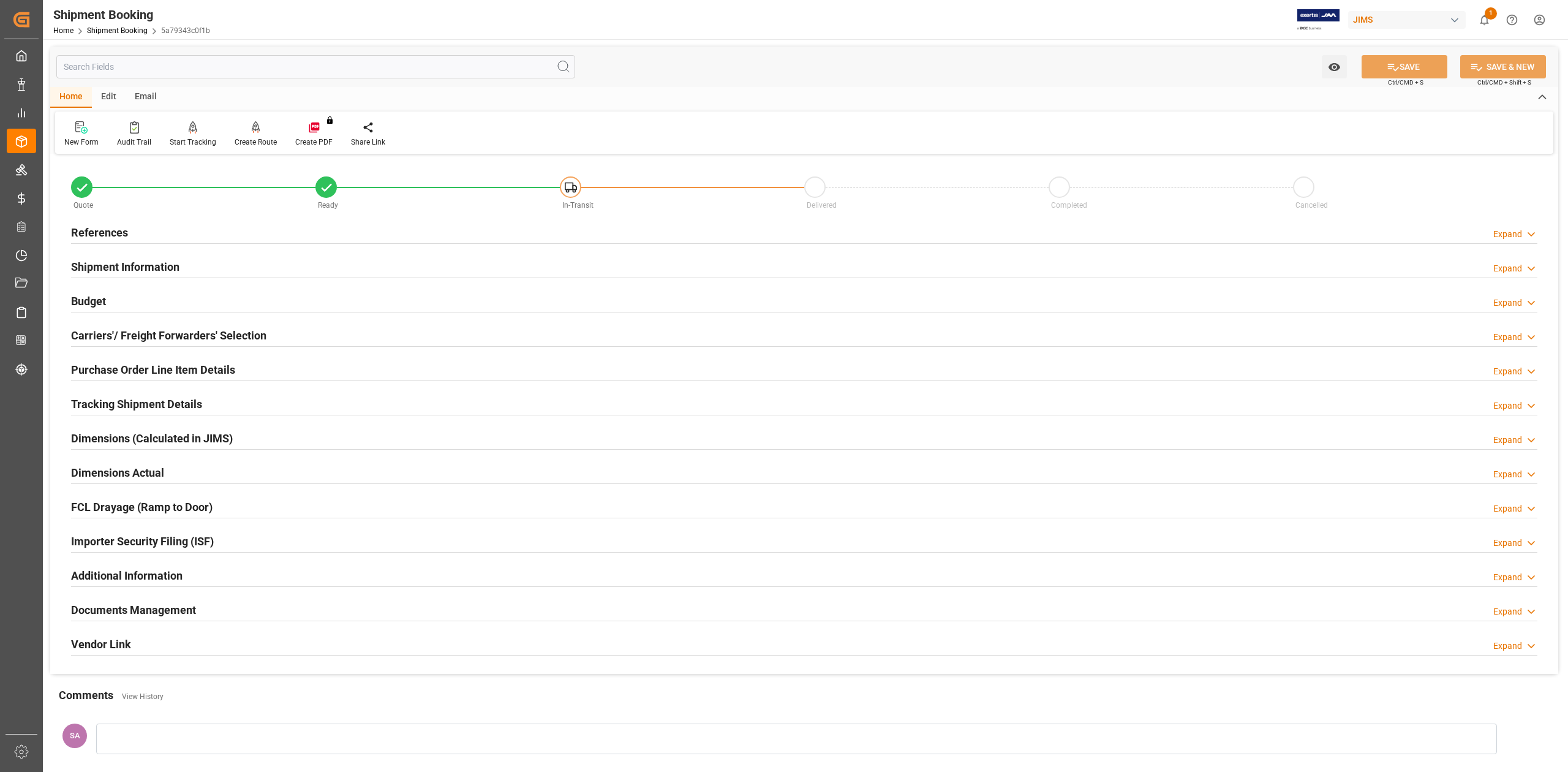
click at [135, 400] on h2 "Tracking Shipment Details" at bounding box center [136, 404] width 131 height 17
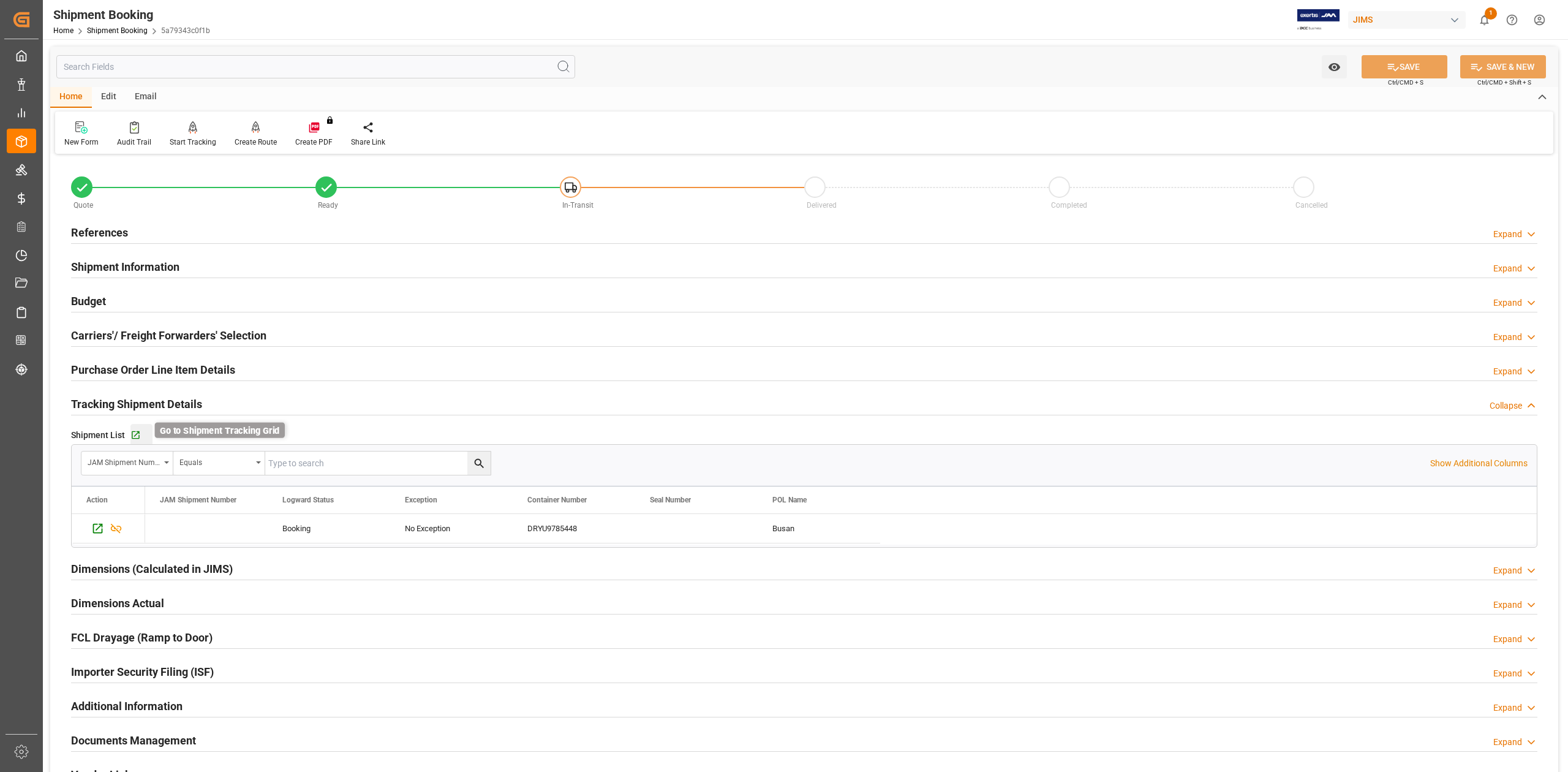
click at [137, 437] on icon "button" at bounding box center [135, 435] width 10 height 10
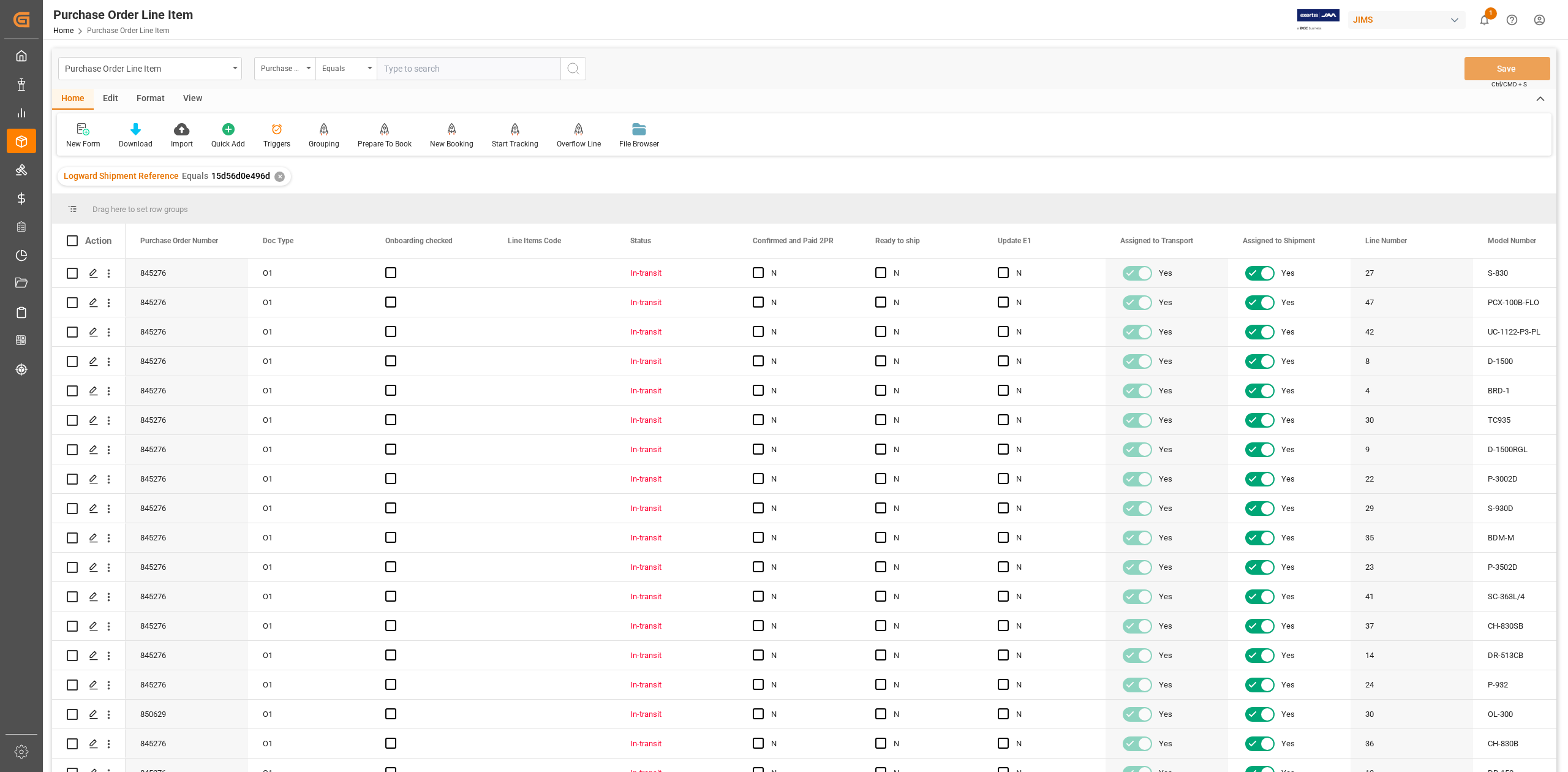
click at [189, 97] on div "View" at bounding box center [193, 99] width 37 height 21
click at [133, 133] on icon at bounding box center [139, 130] width 12 height 12
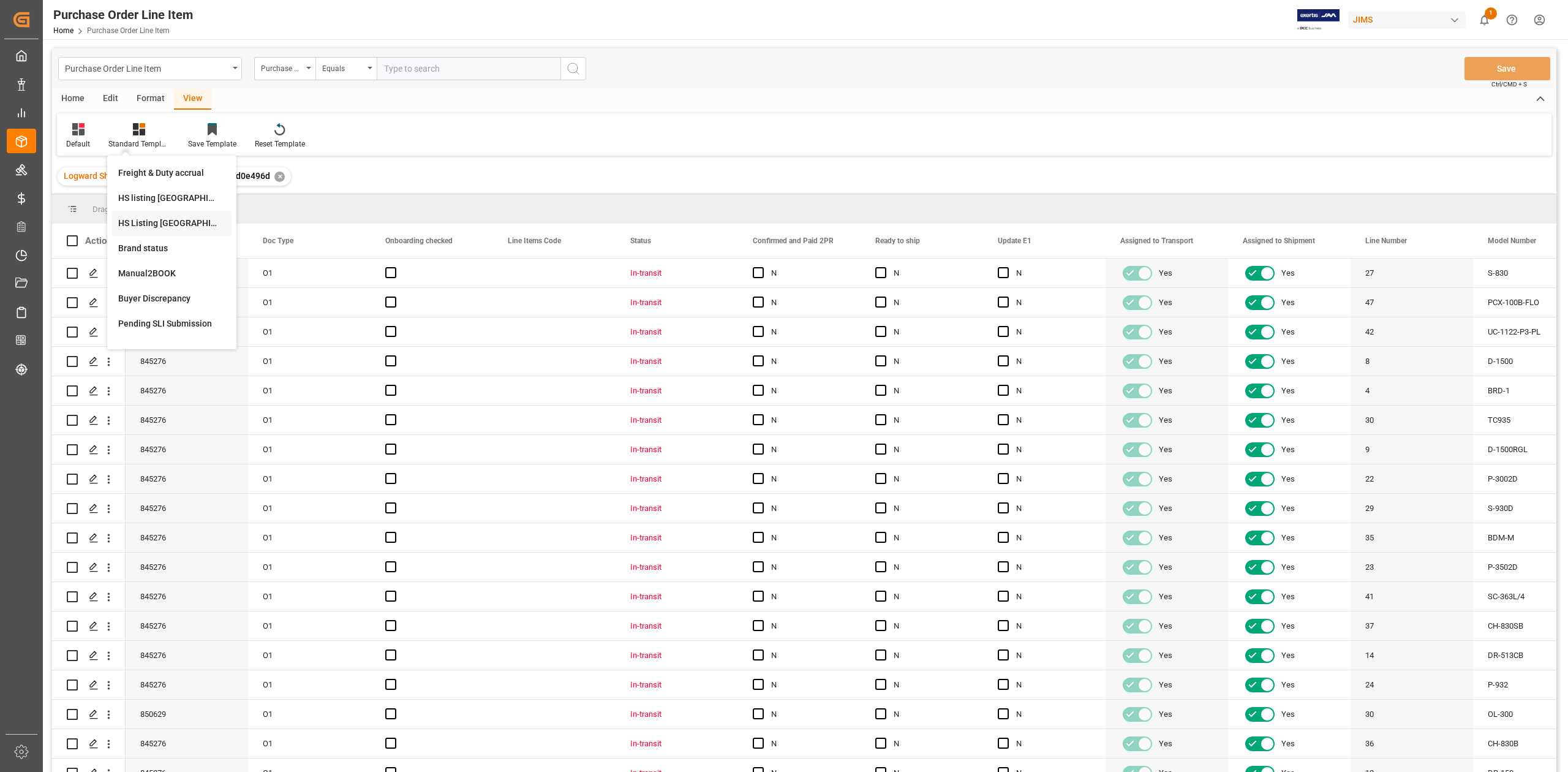
click at [177, 223] on div "HS Listing [GEOGRAPHIC_DATA]" at bounding box center [171, 223] width 107 height 13
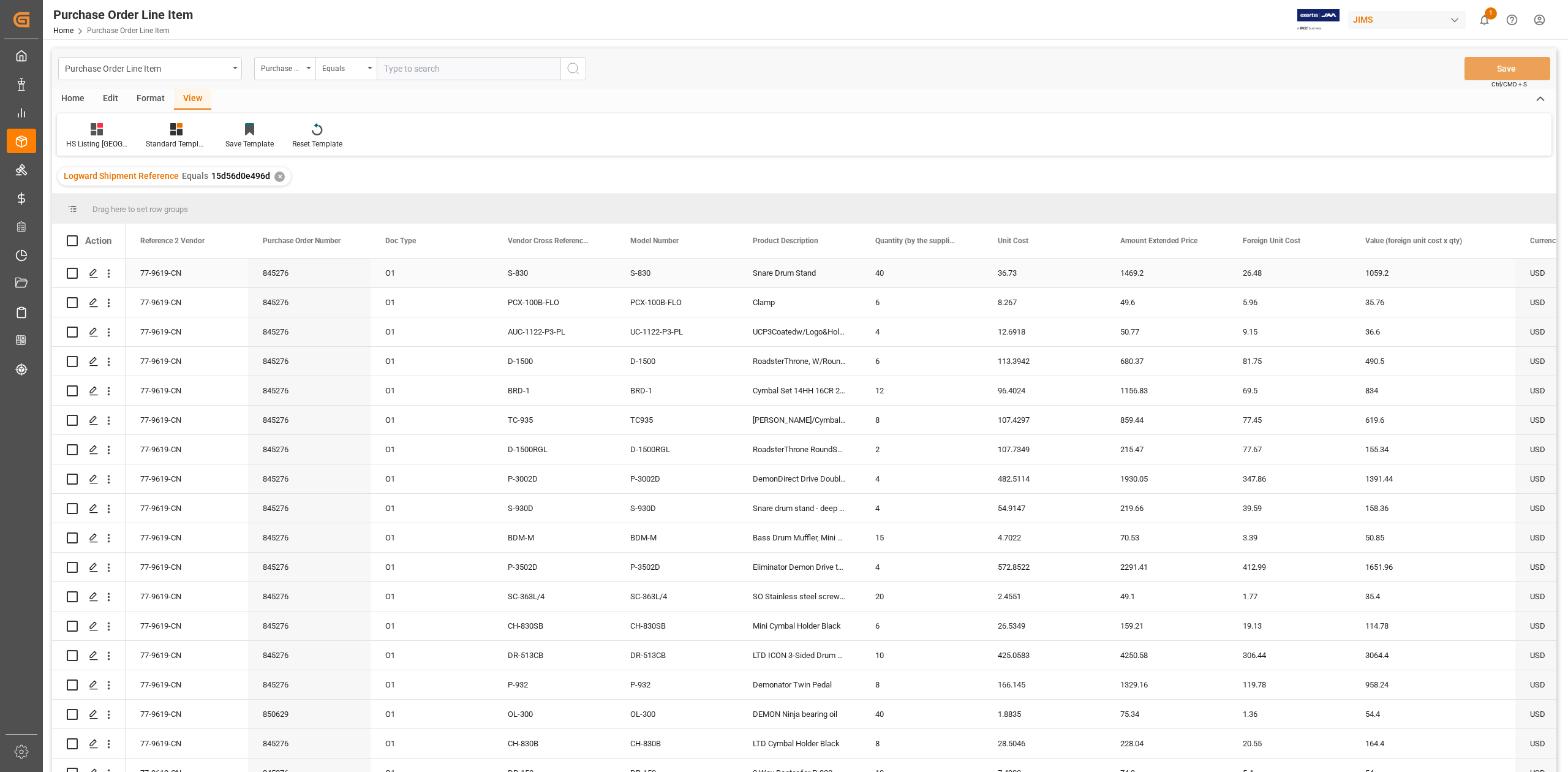
click at [190, 277] on div "77-9619-CN" at bounding box center [187, 273] width 123 height 29
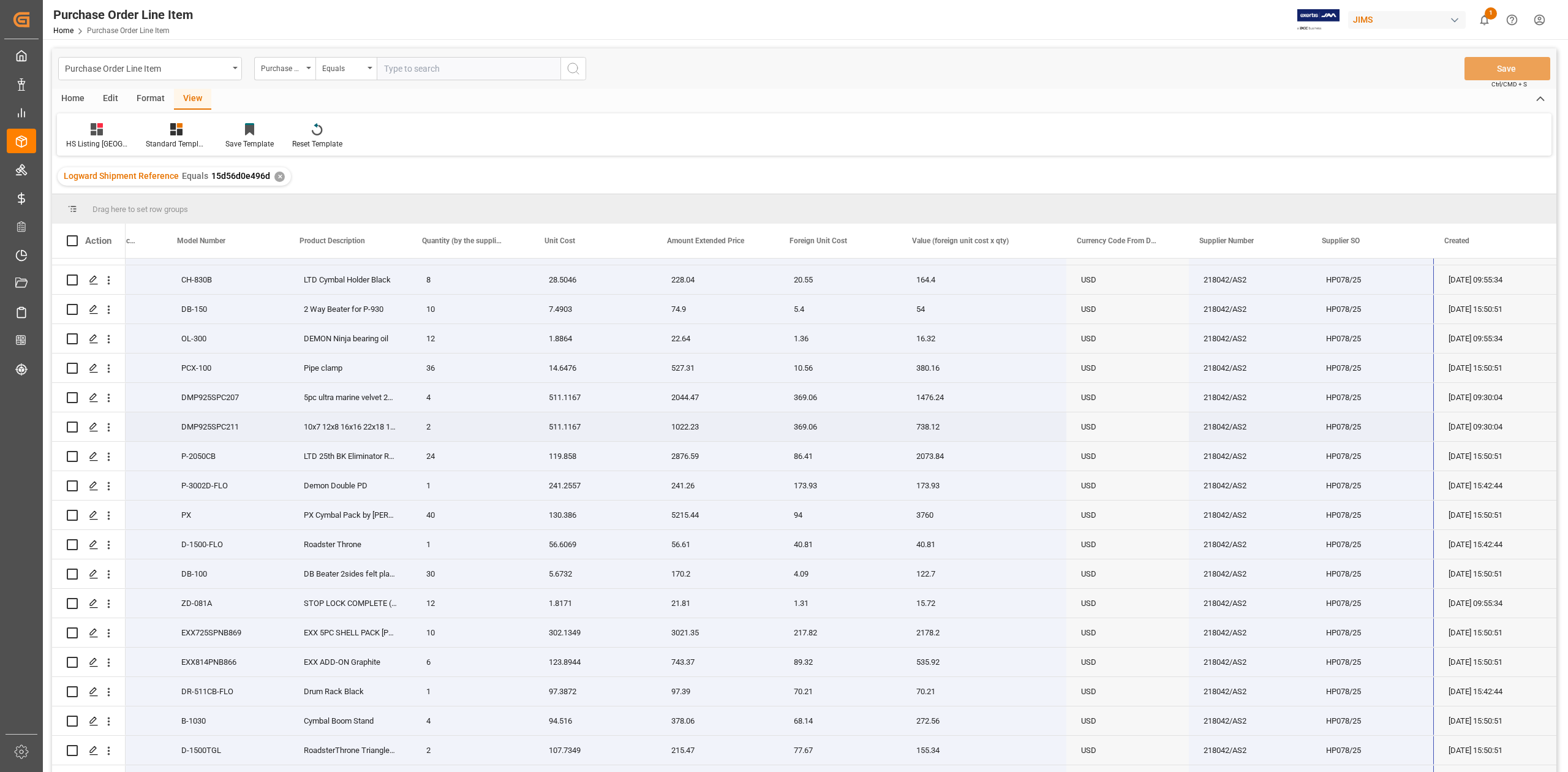
scroll to position [300, 0]
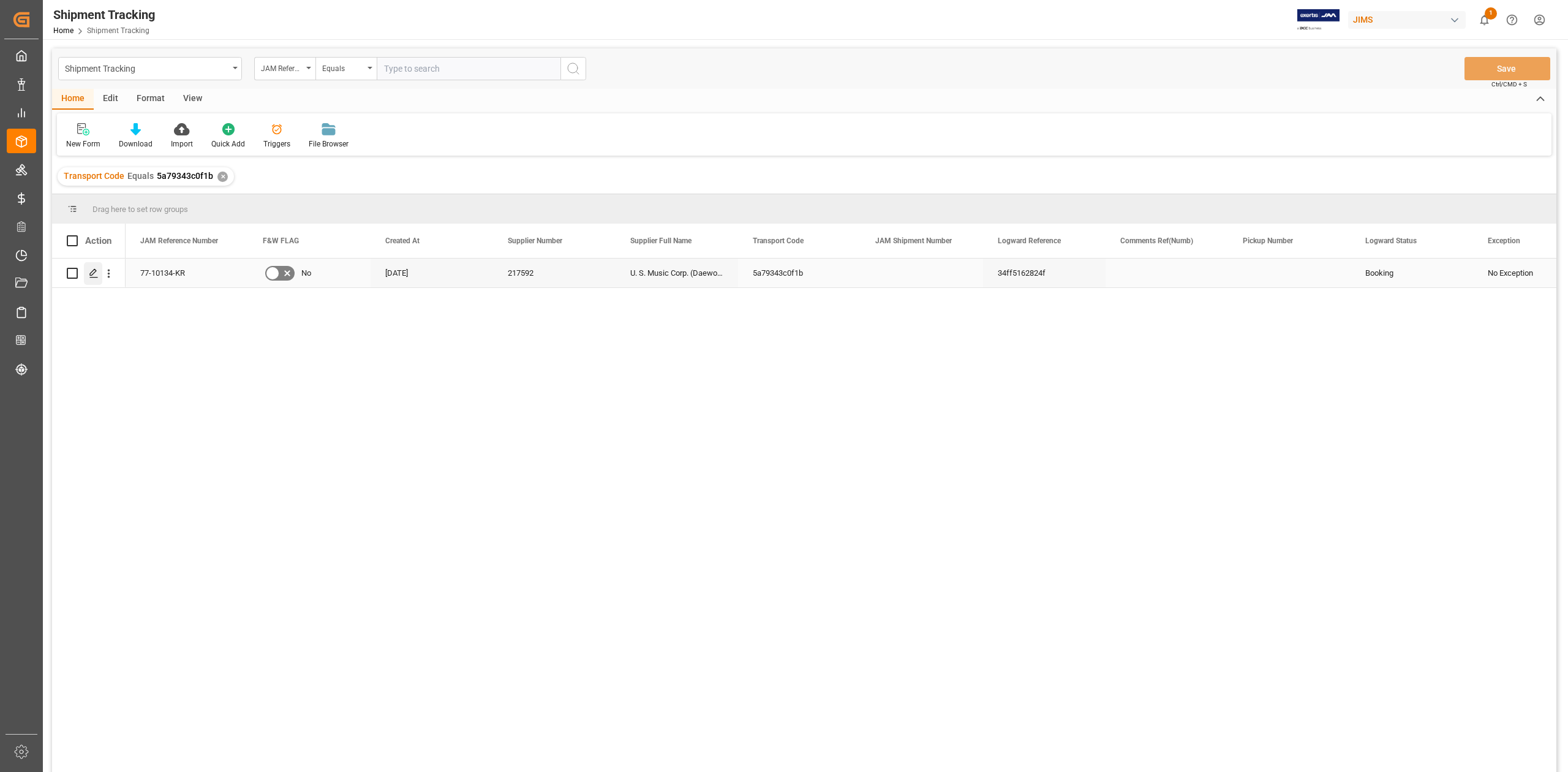
click at [98, 275] on div "Press SPACE to select this row." at bounding box center [93, 273] width 18 height 23
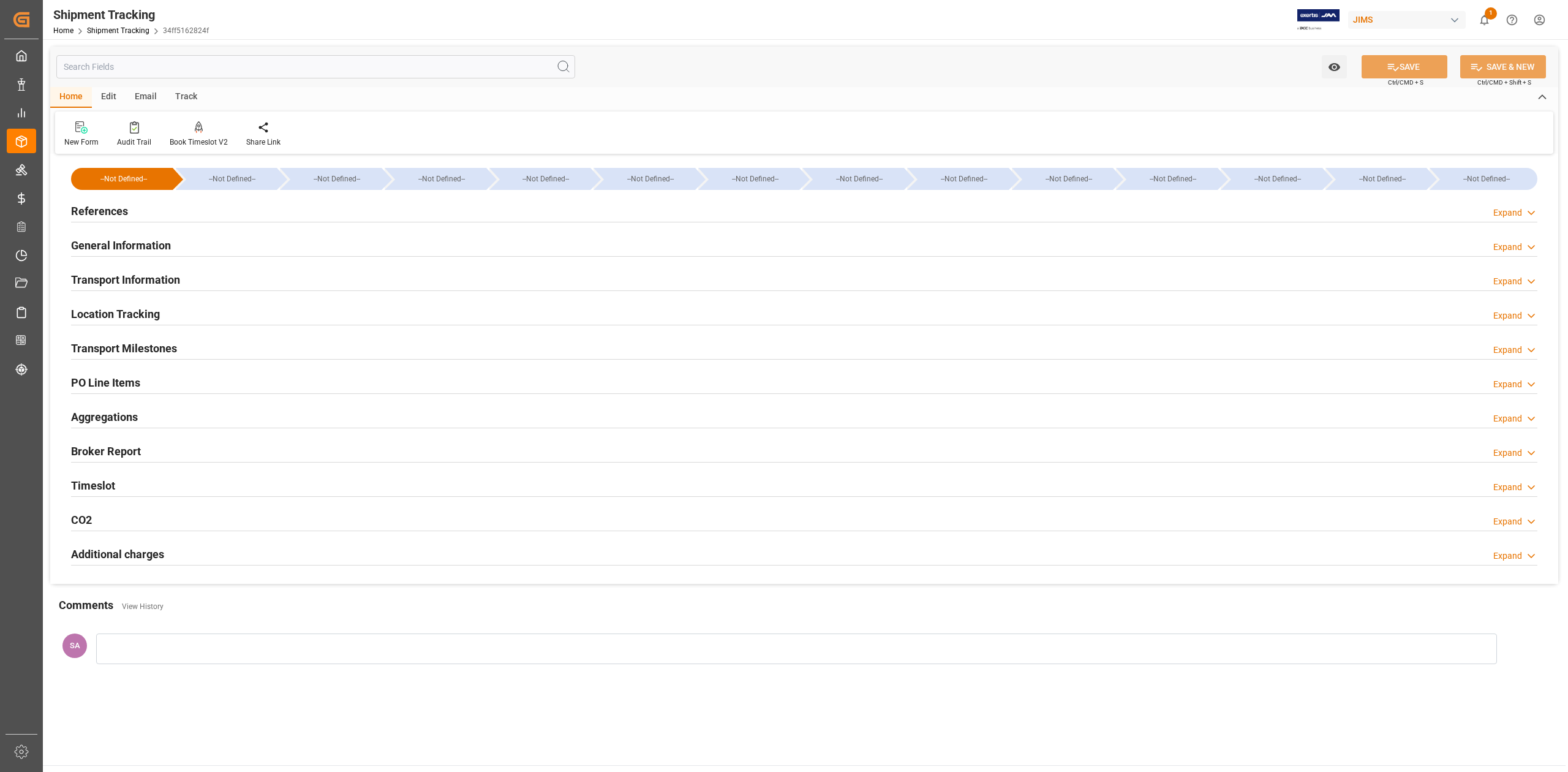
click at [113, 209] on h2 "References" at bounding box center [99, 211] width 57 height 17
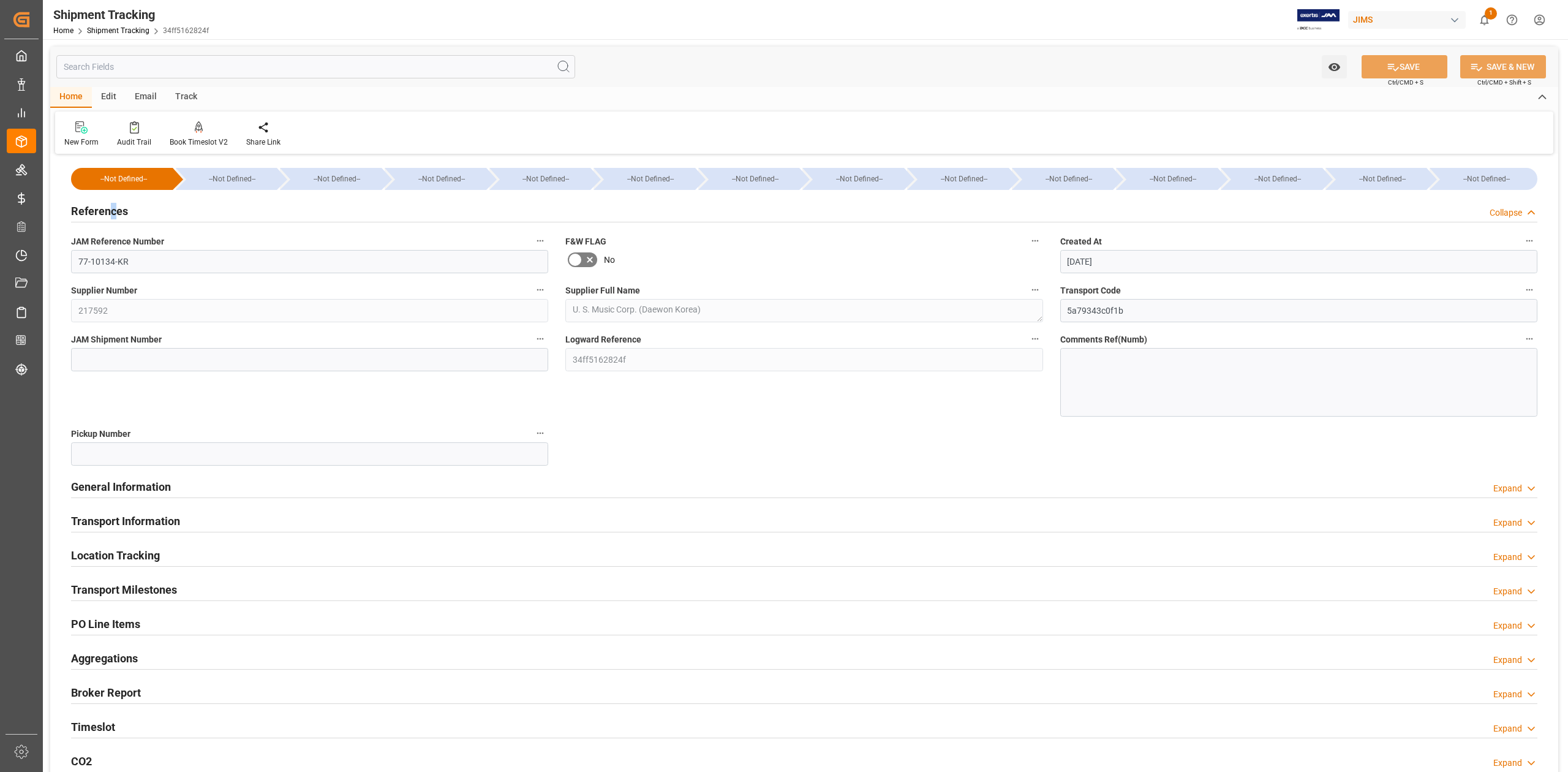
click at [115, 209] on h2 "References" at bounding box center [99, 211] width 57 height 17
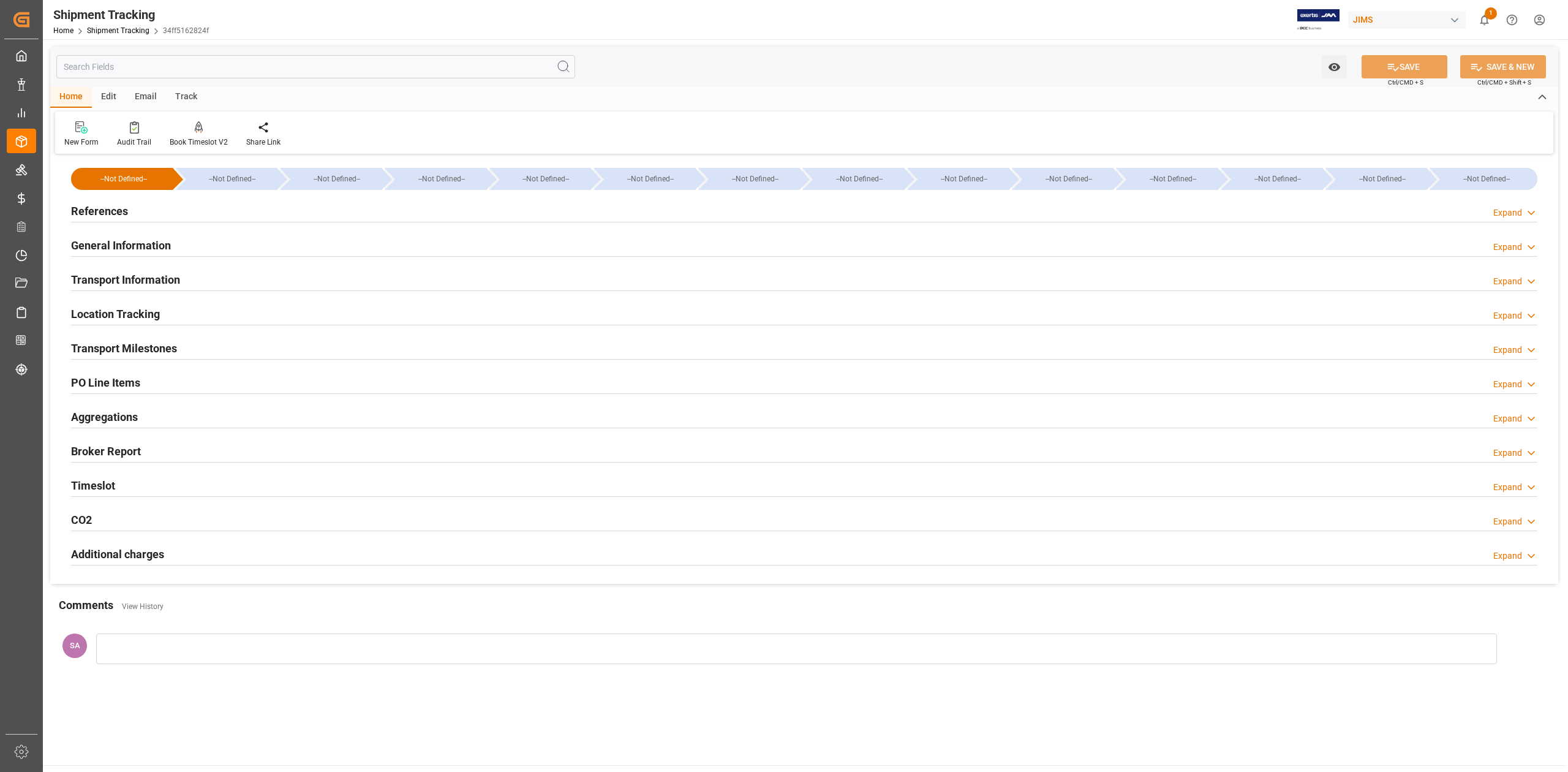
click at [135, 250] on h2 "General Information" at bounding box center [121, 246] width 100 height 17
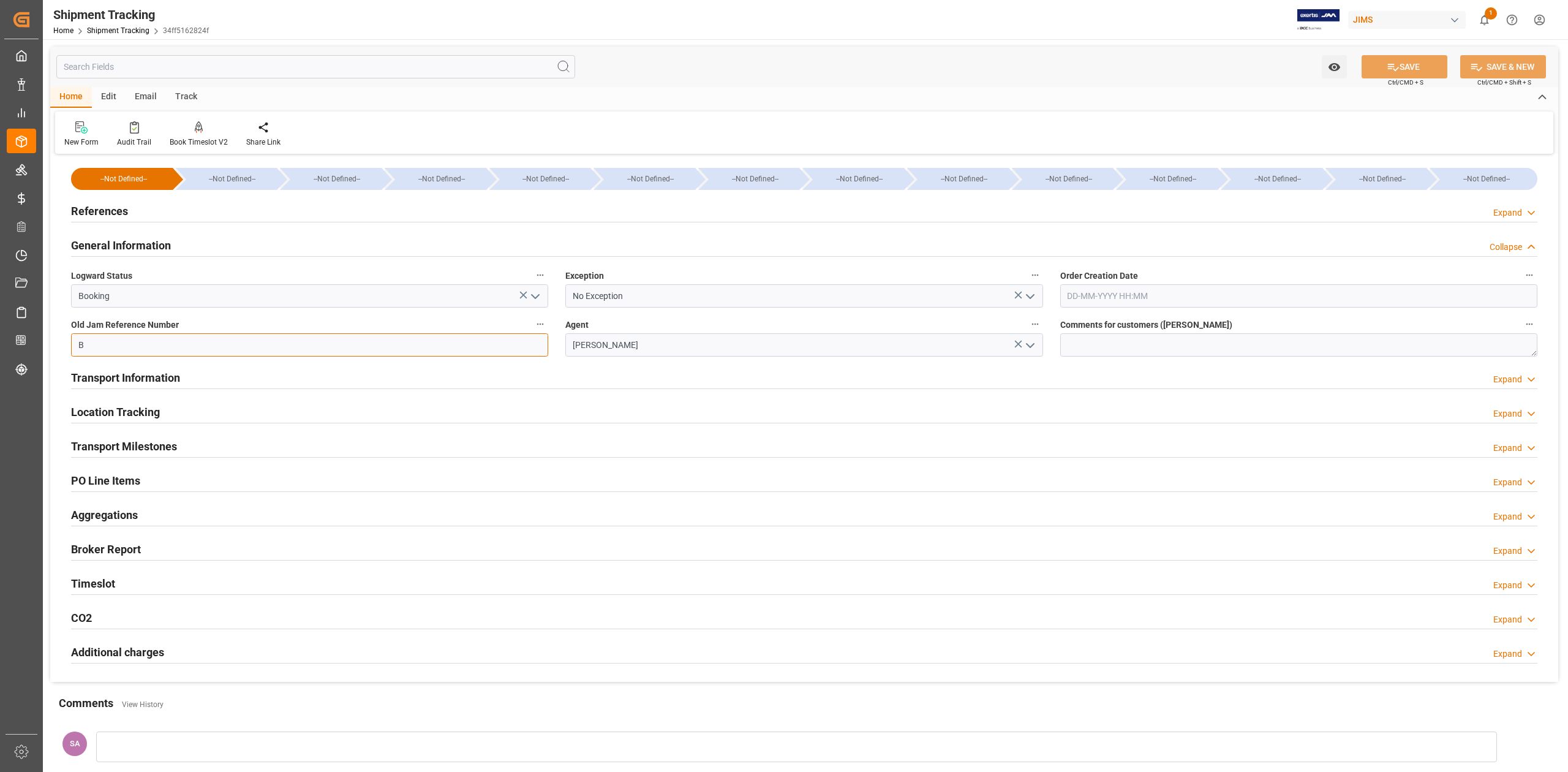
click at [131, 345] on input "B" at bounding box center [309, 345] width 477 height 24
click at [96, 209] on h2 "References" at bounding box center [99, 211] width 57 height 17
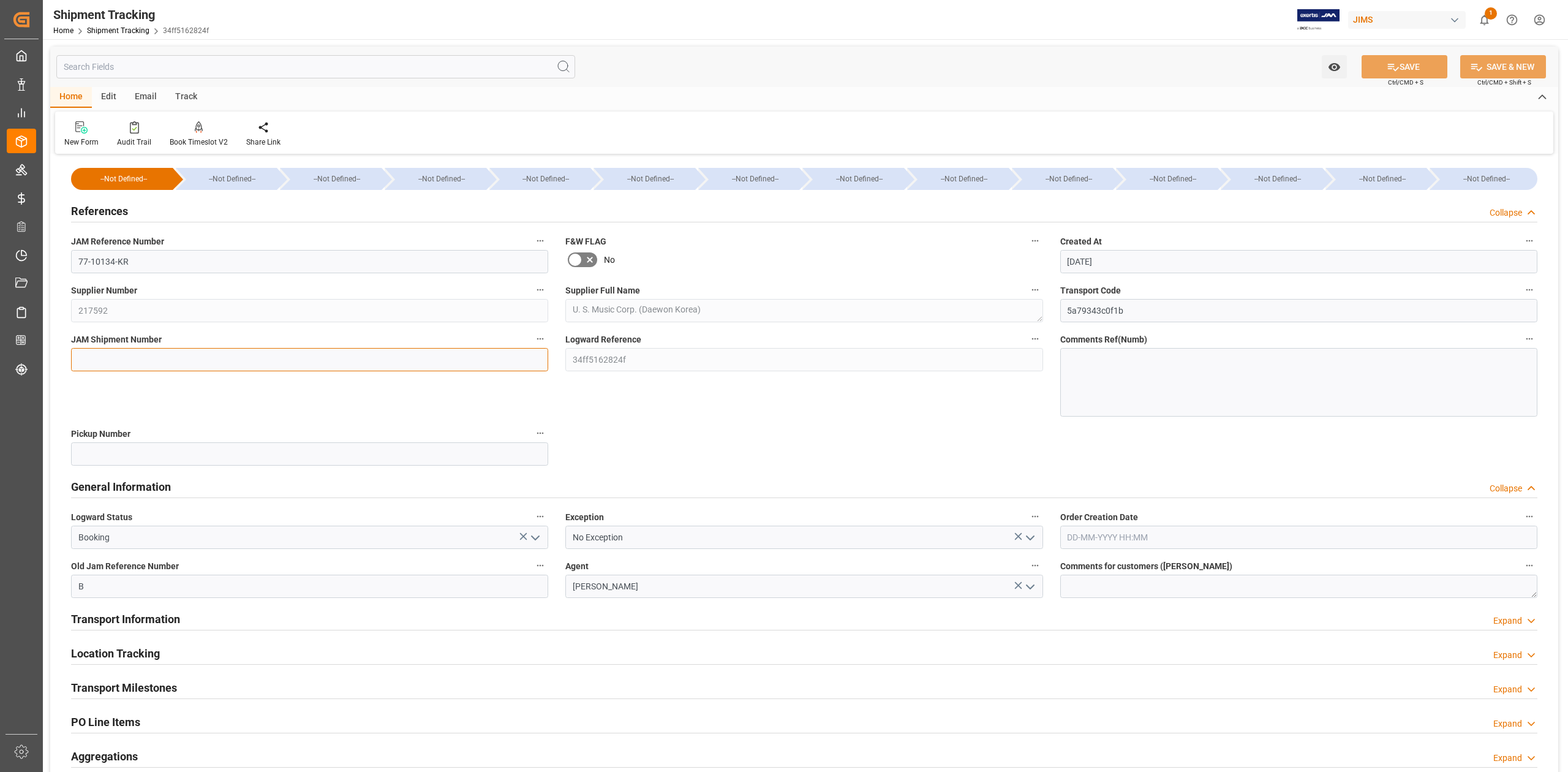
click at [123, 355] on input at bounding box center [309, 360] width 477 height 24
paste input "72636"
type input "72636"
click at [1390, 65] on icon at bounding box center [1393, 67] width 13 height 13
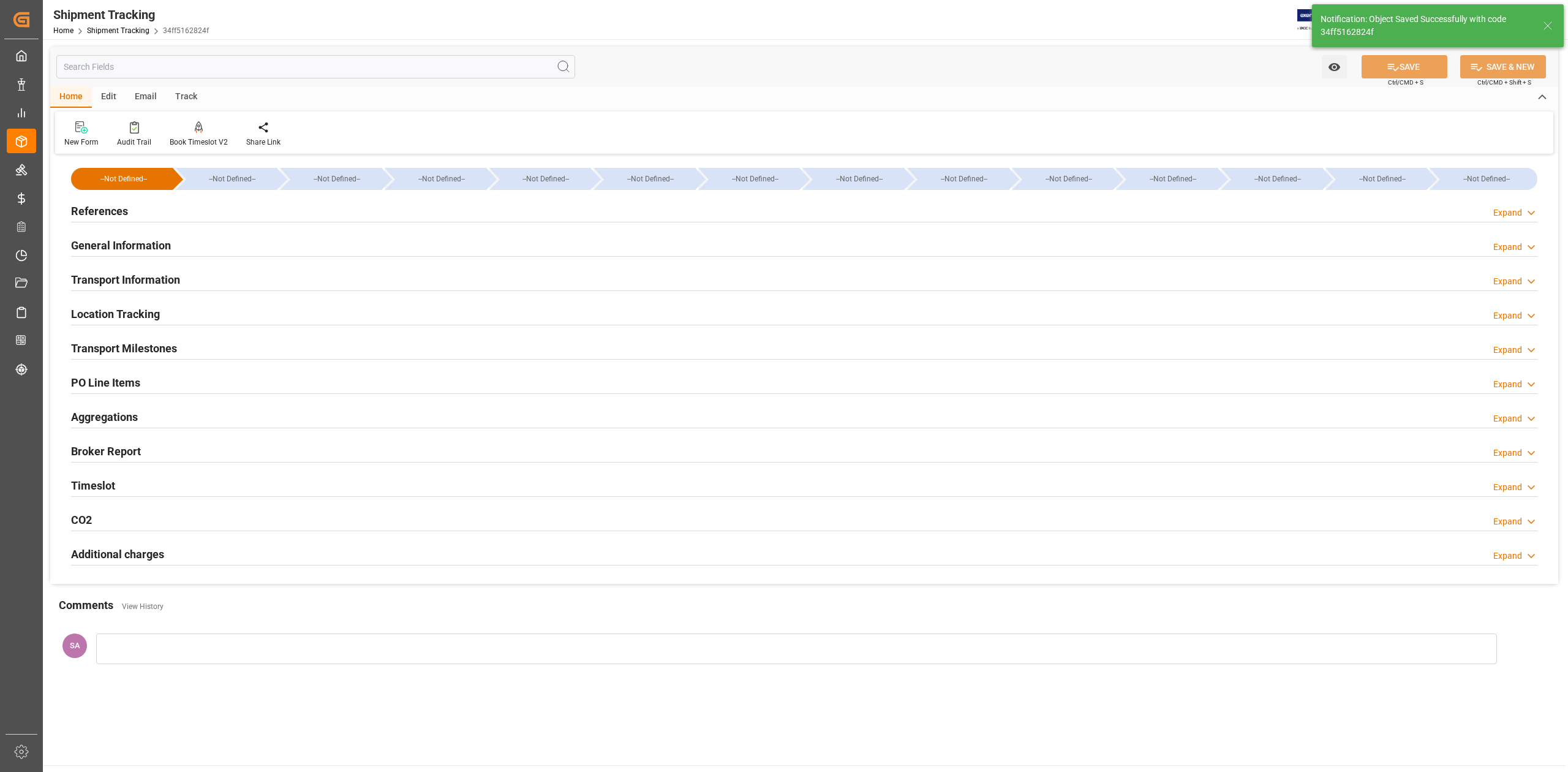
click at [105, 246] on h2 "General Information" at bounding box center [121, 246] width 100 height 17
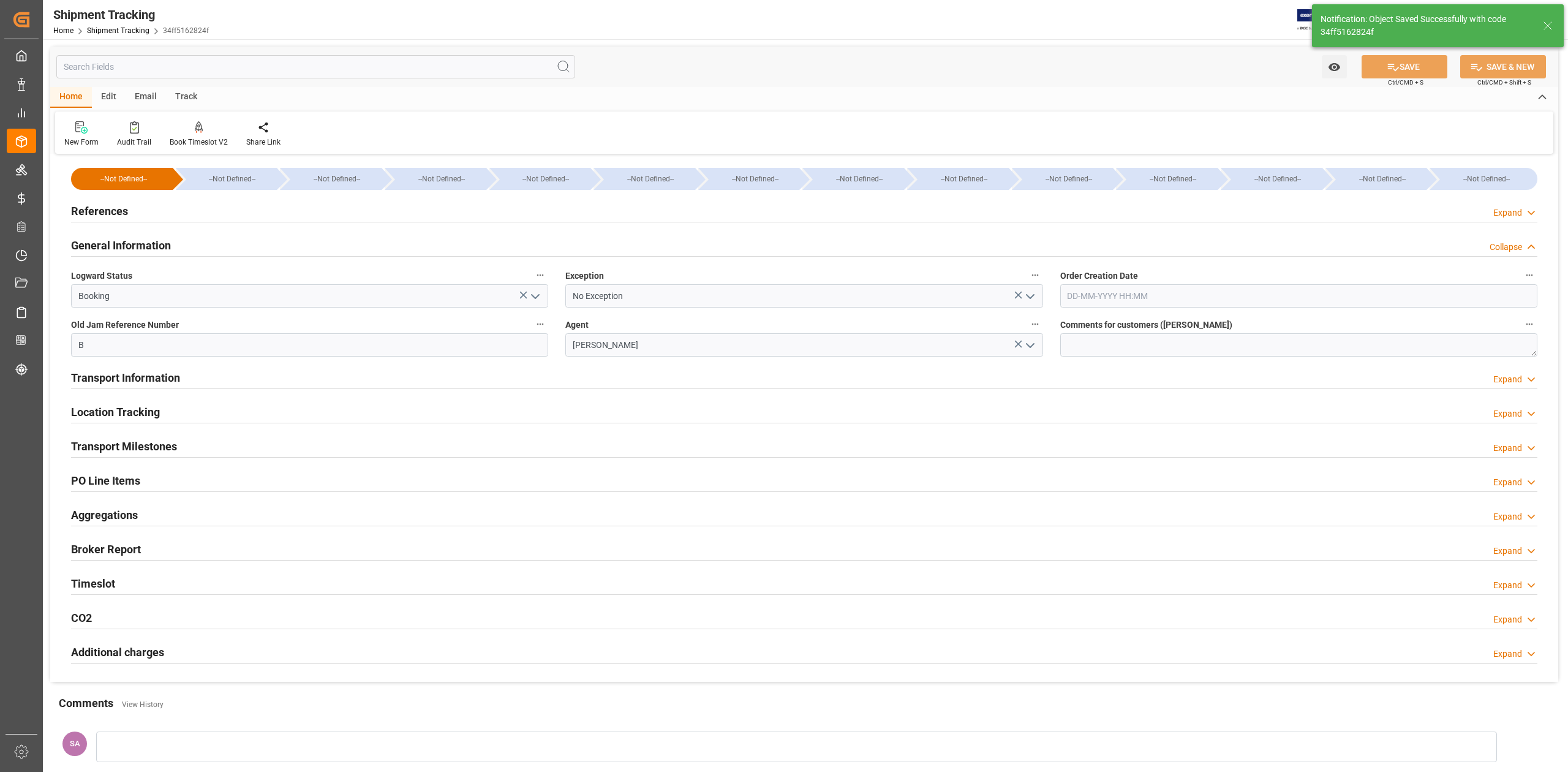
click at [106, 246] on h2 "General Information" at bounding box center [121, 246] width 100 height 17
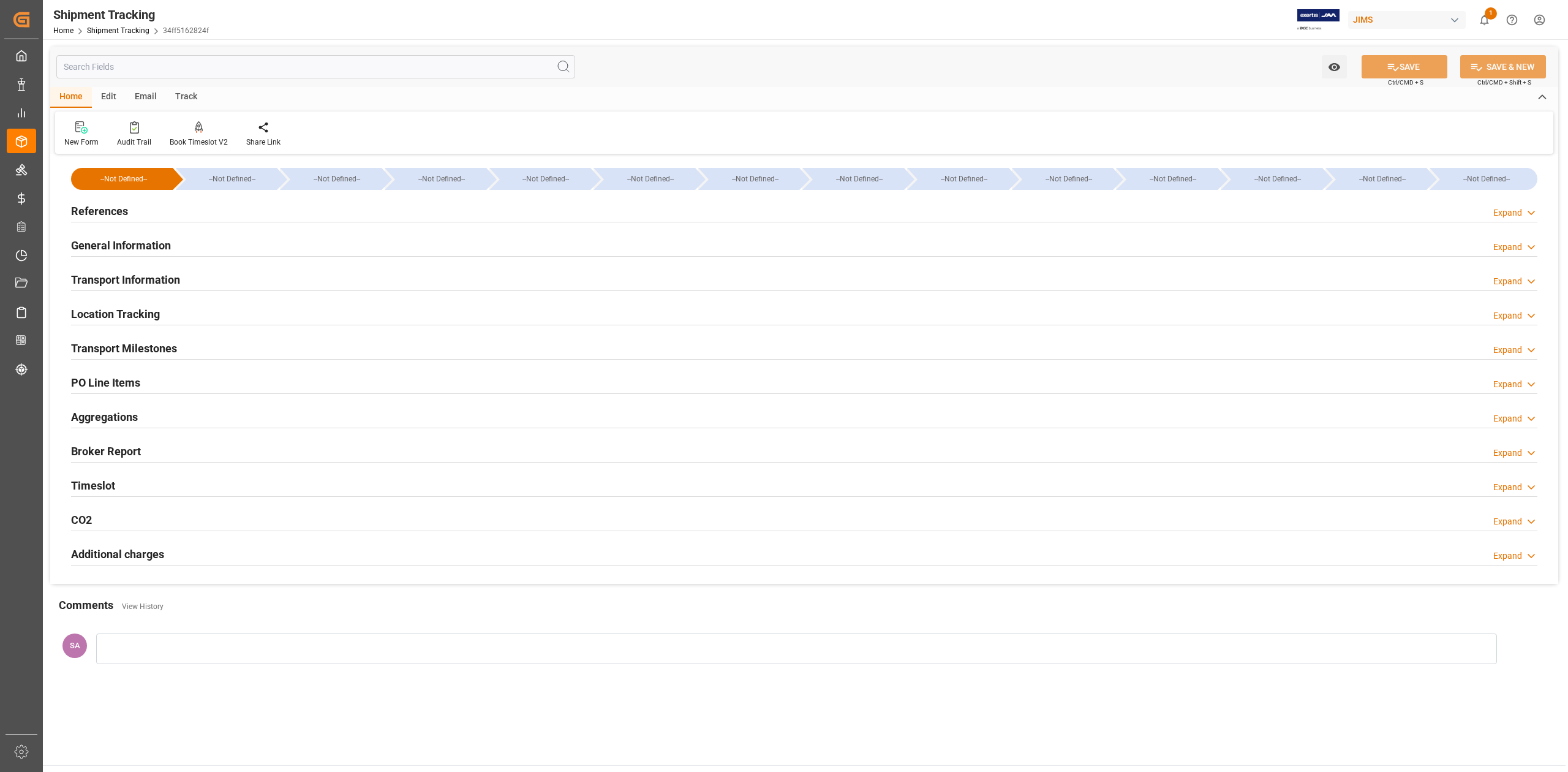
click at [111, 348] on h2 "Transport Milestones" at bounding box center [123, 348] width 106 height 17
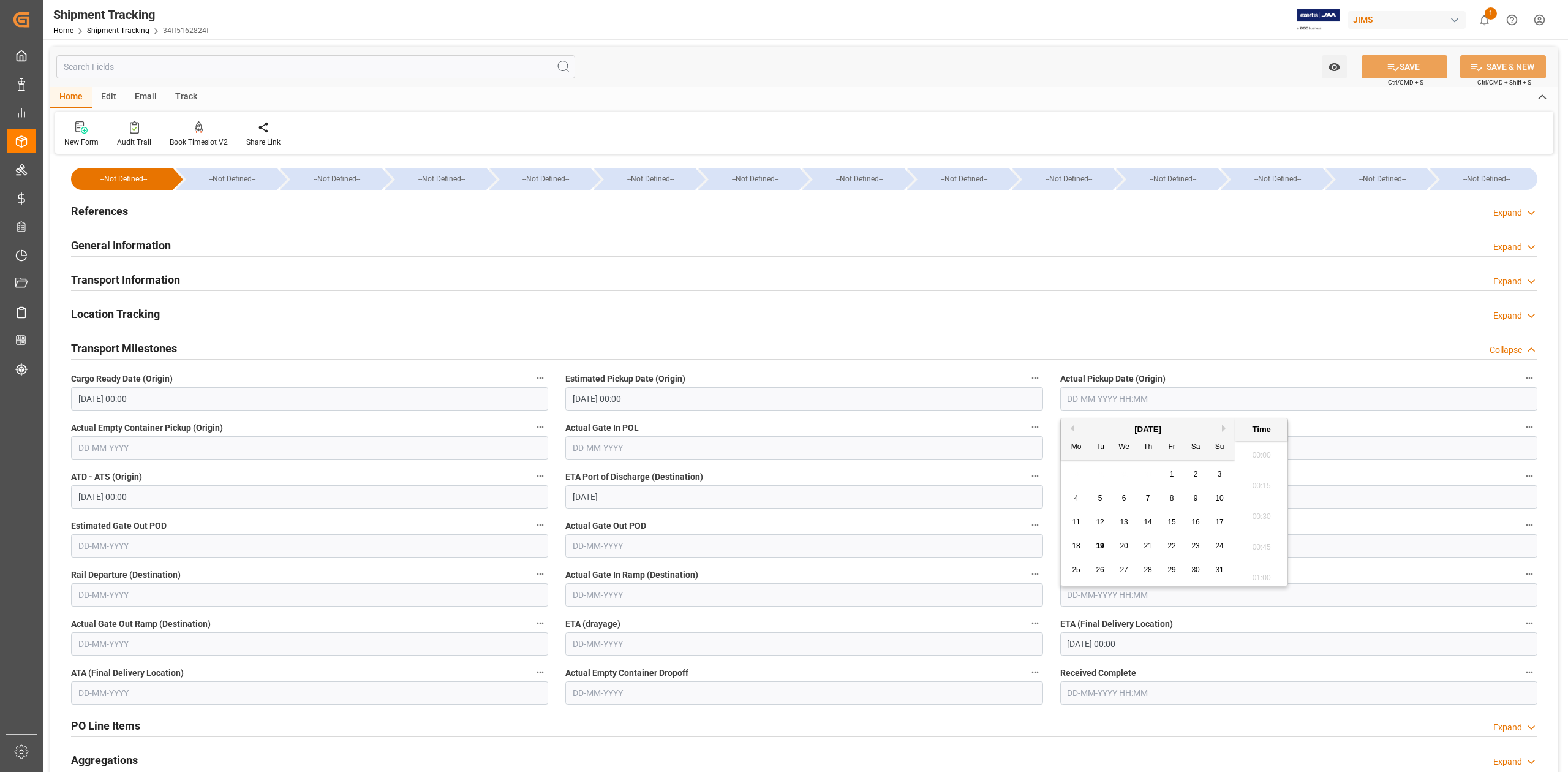
click at [1103, 393] on input "text" at bounding box center [1299, 399] width 477 height 24
click at [1389, 69] on icon at bounding box center [1393, 67] width 13 height 13
type input "05-08-2025 00:00"
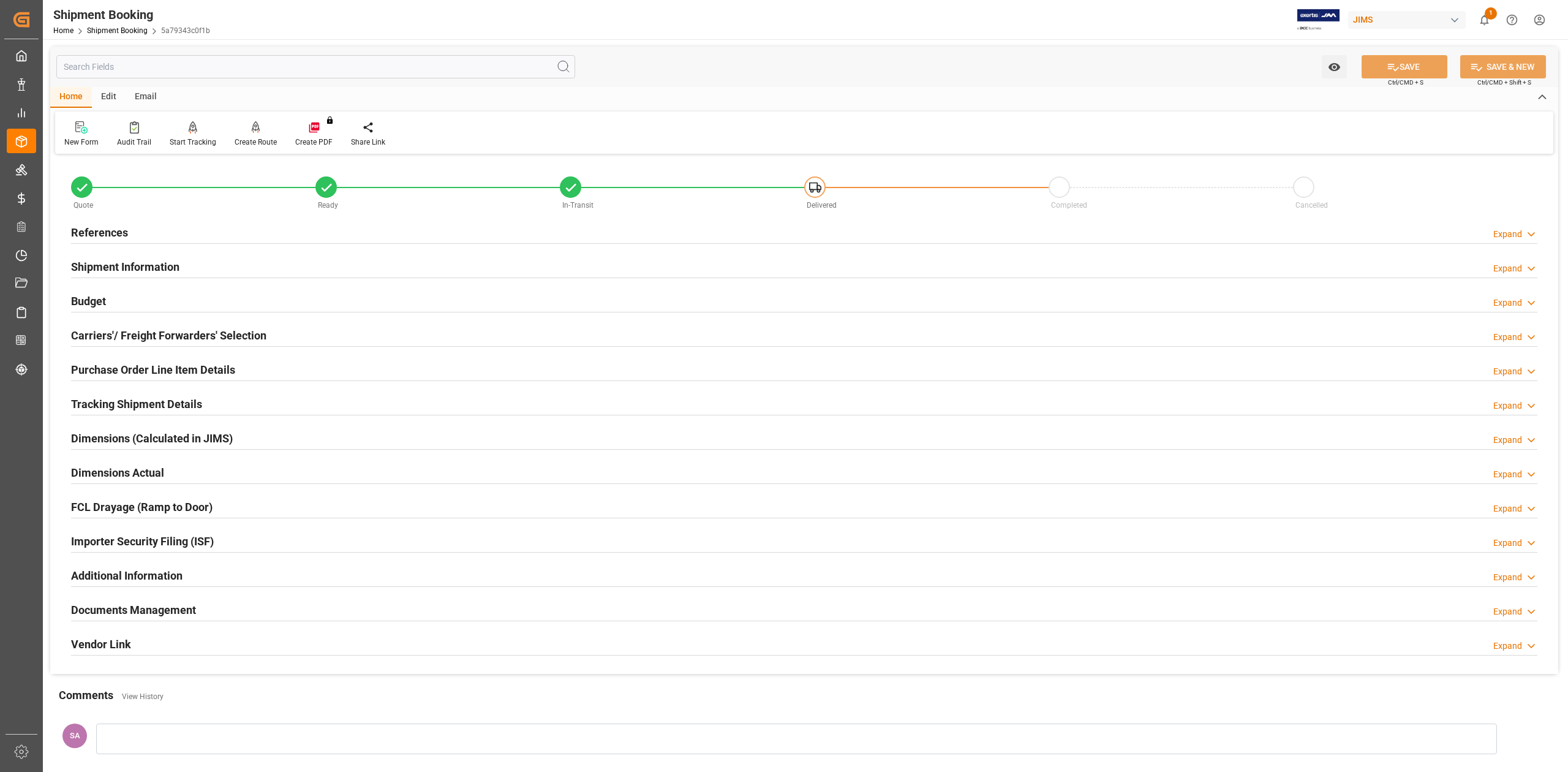
click at [106, 299] on h2 "Budget" at bounding box center [88, 301] width 35 height 17
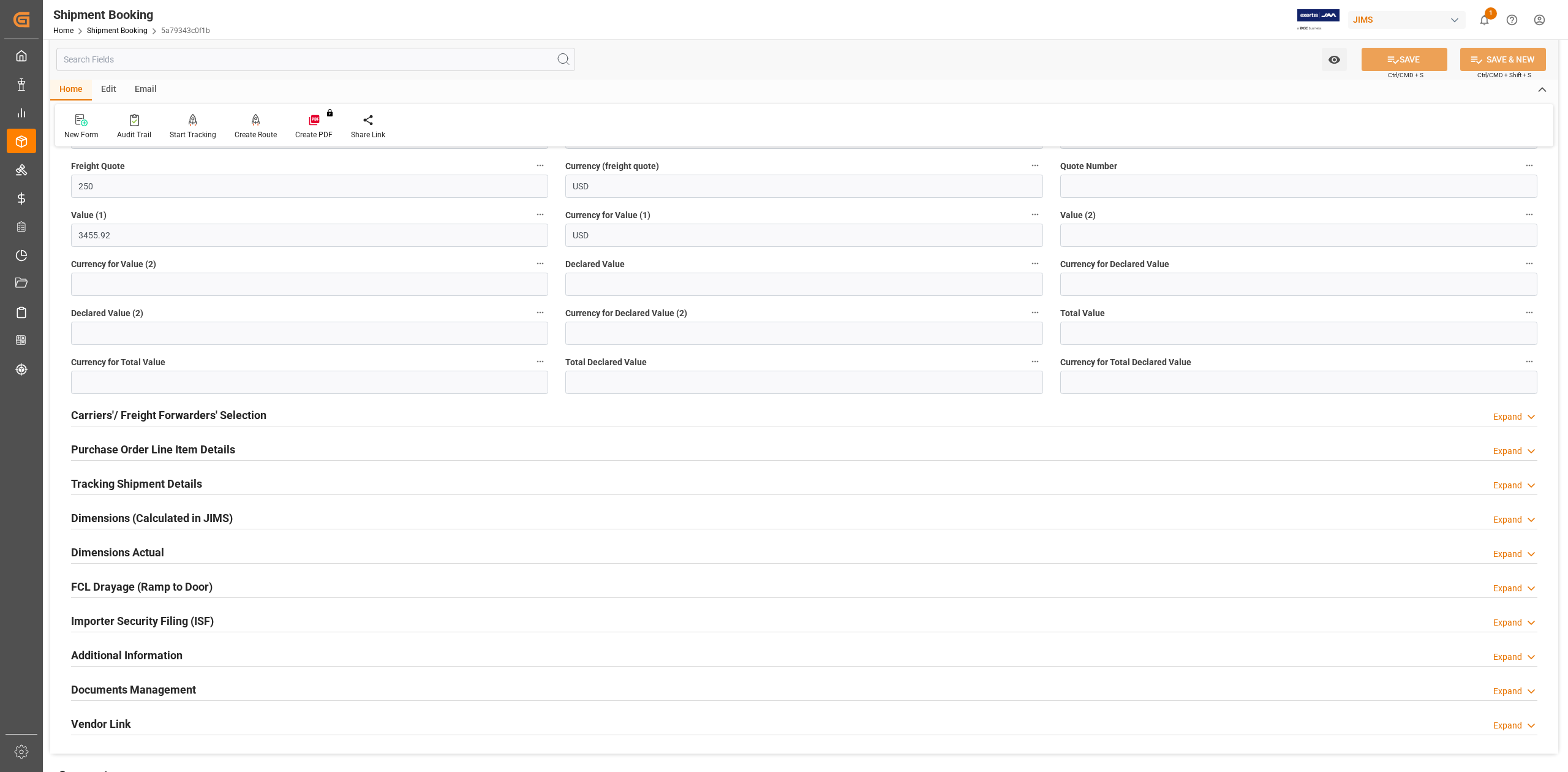
scroll to position [245, 0]
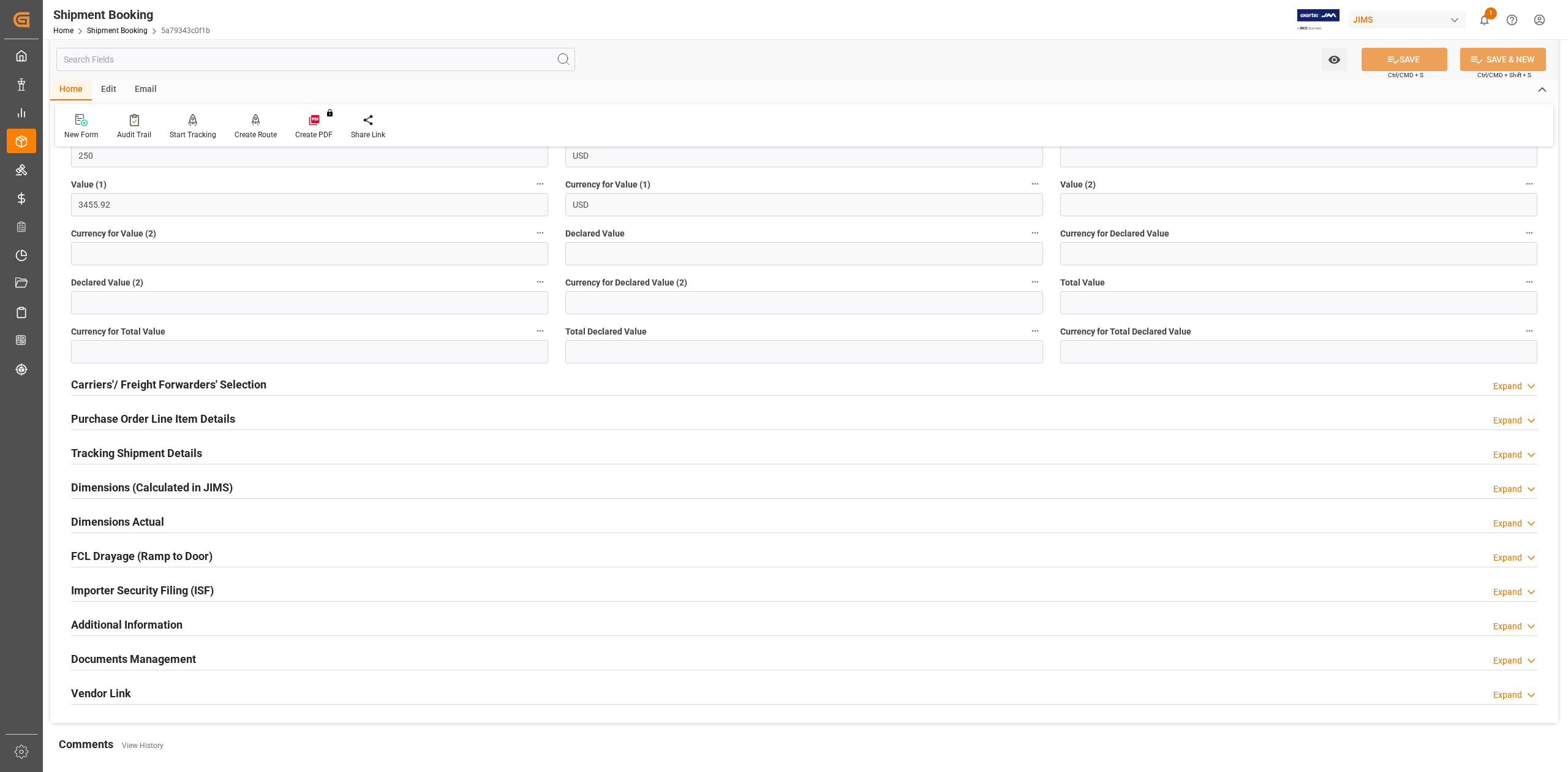
drag, startPoint x: 107, startPoint y: 415, endPoint x: 126, endPoint y: 461, distance: 49.8
click at [107, 415] on h2 "Purchase Order Line Item Details" at bounding box center [153, 419] width 164 height 17
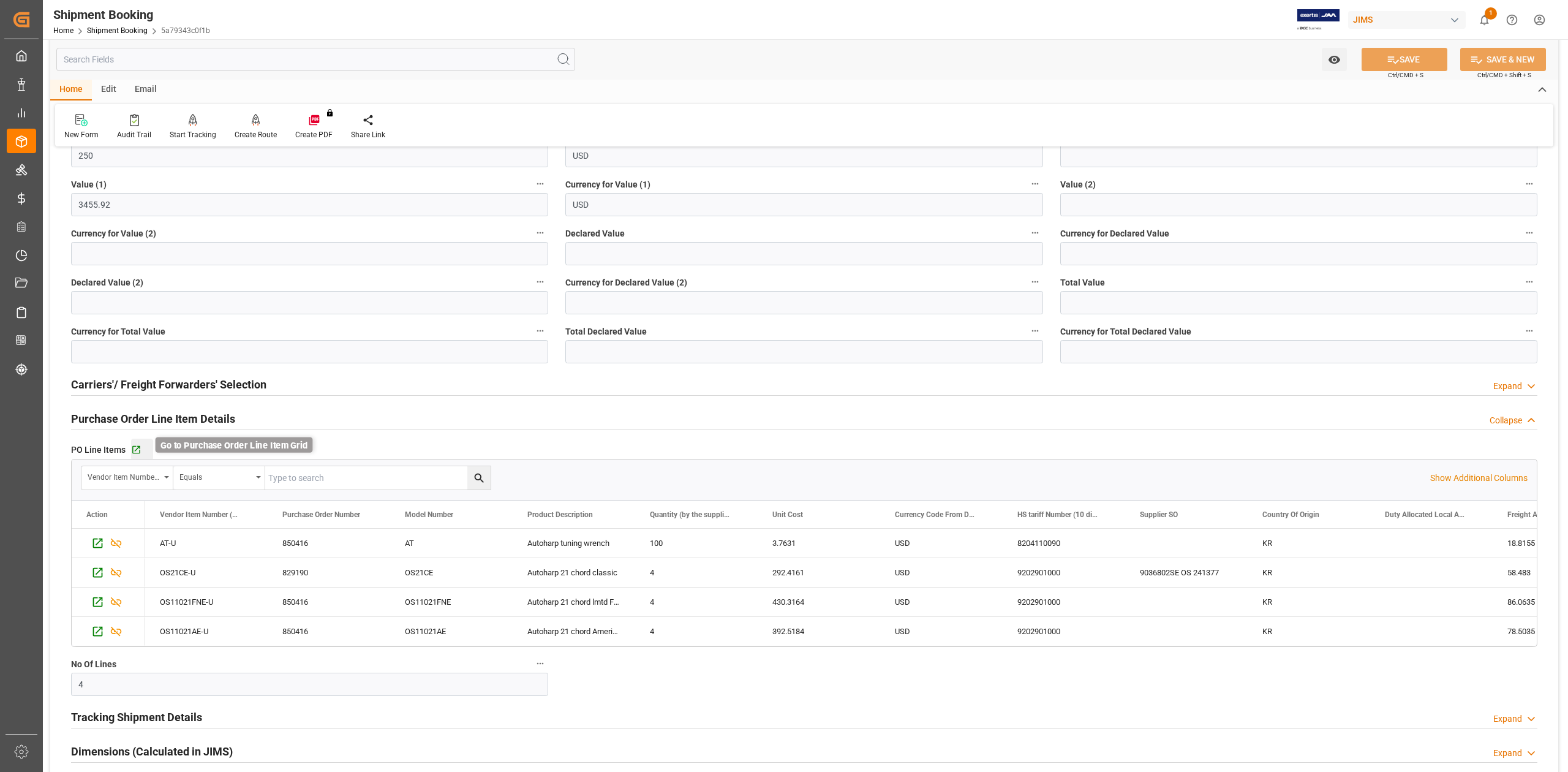
click at [137, 449] on icon "button" at bounding box center [136, 449] width 8 height 8
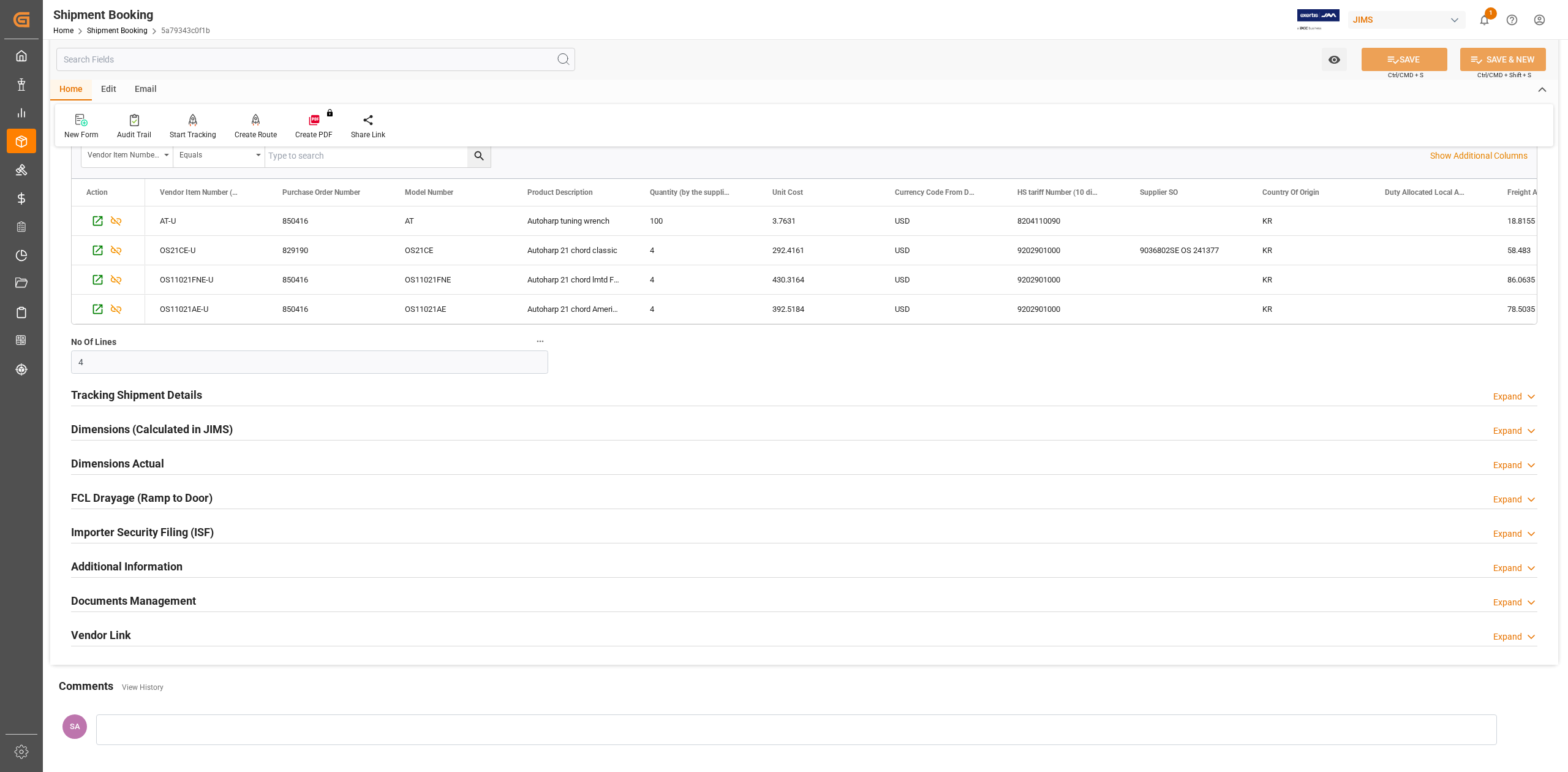
scroll to position [710, 0]
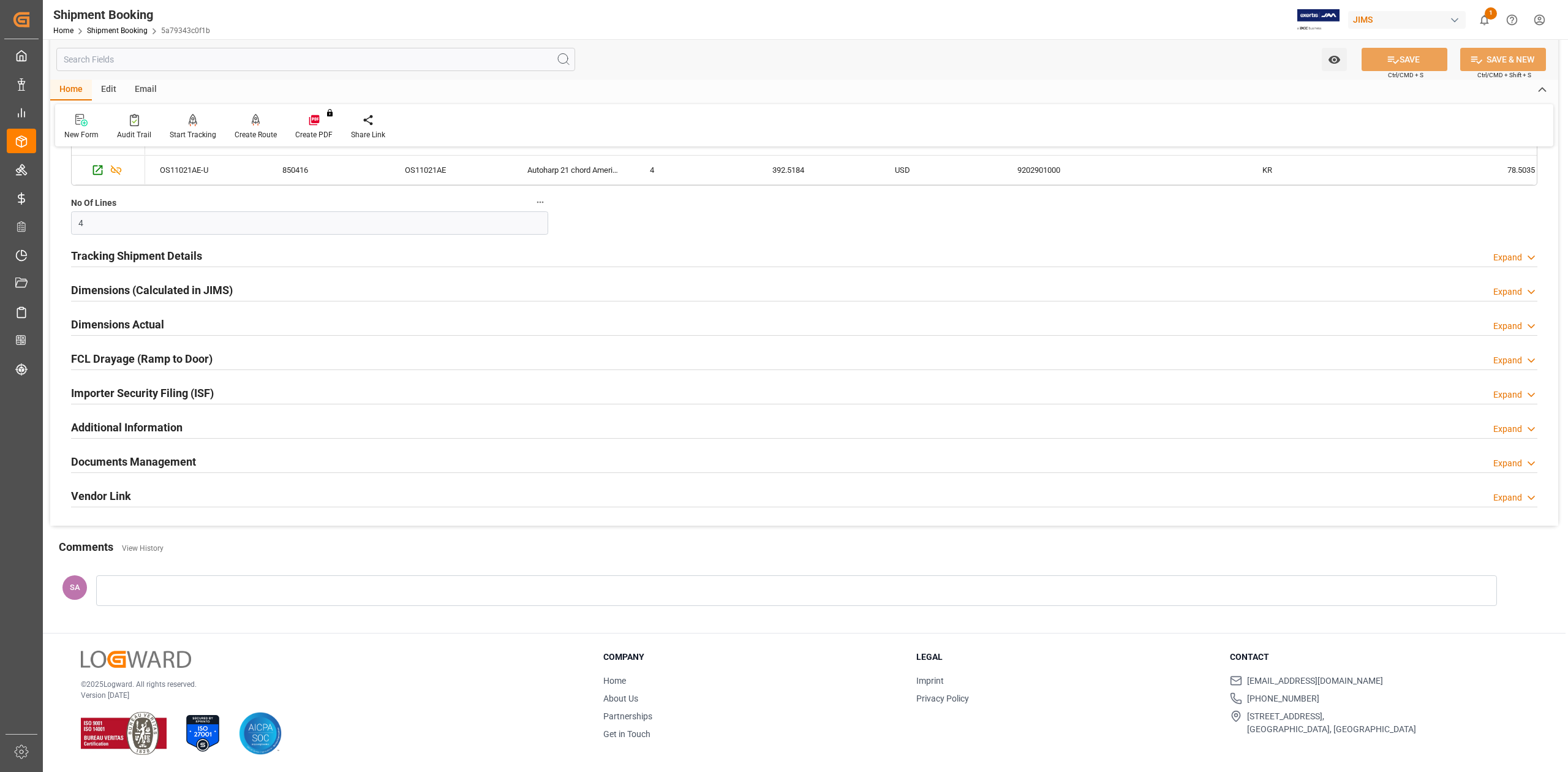
click at [99, 463] on h2 "Documents Management" at bounding box center [133, 462] width 125 height 17
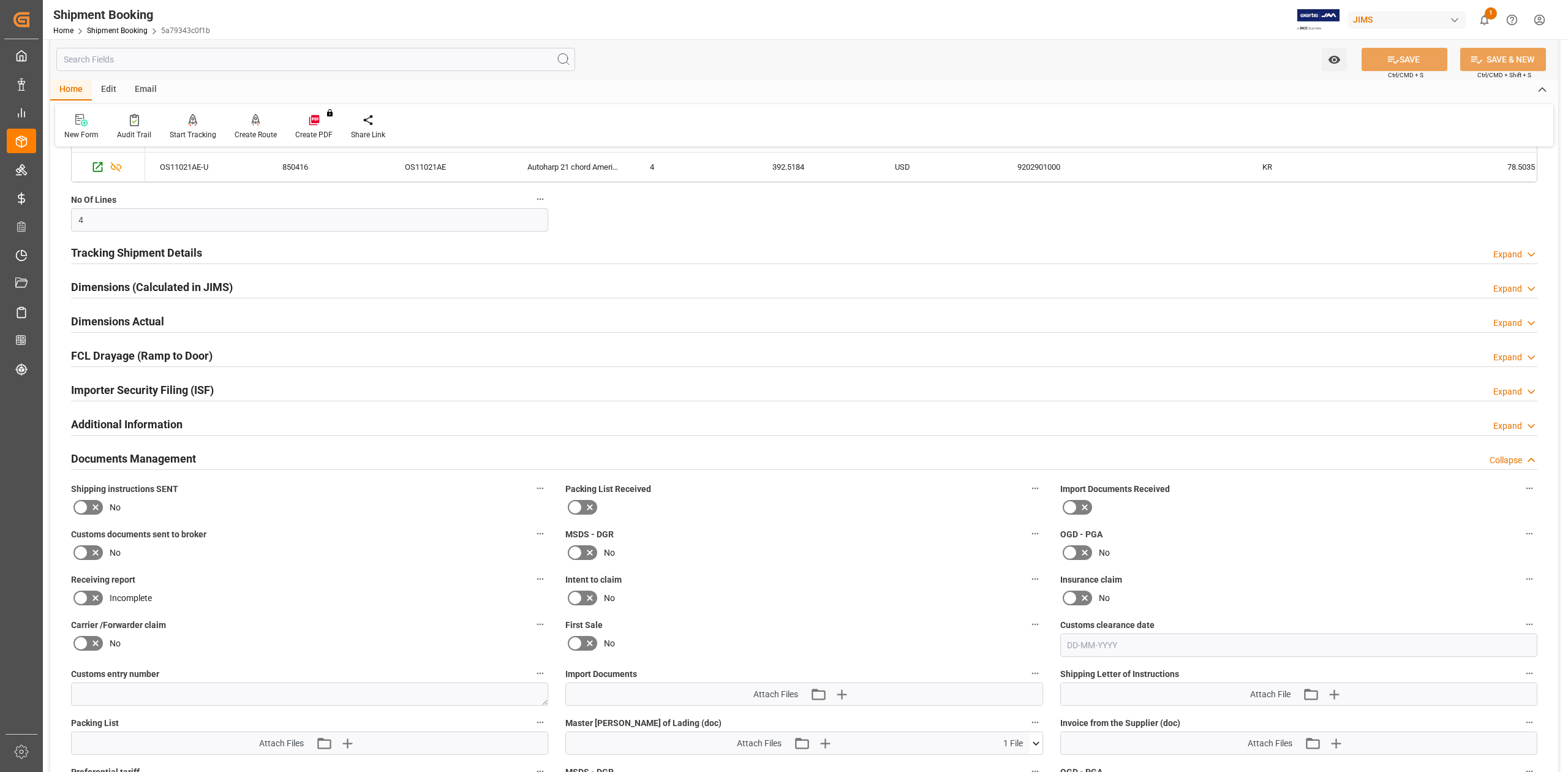
click at [88, 556] on icon at bounding box center [95, 552] width 15 height 15
click at [0, 0] on input "checkbox" at bounding box center [0, 0] width 0 height 0
click at [1422, 58] on button "SAVE" at bounding box center [1405, 60] width 86 height 24
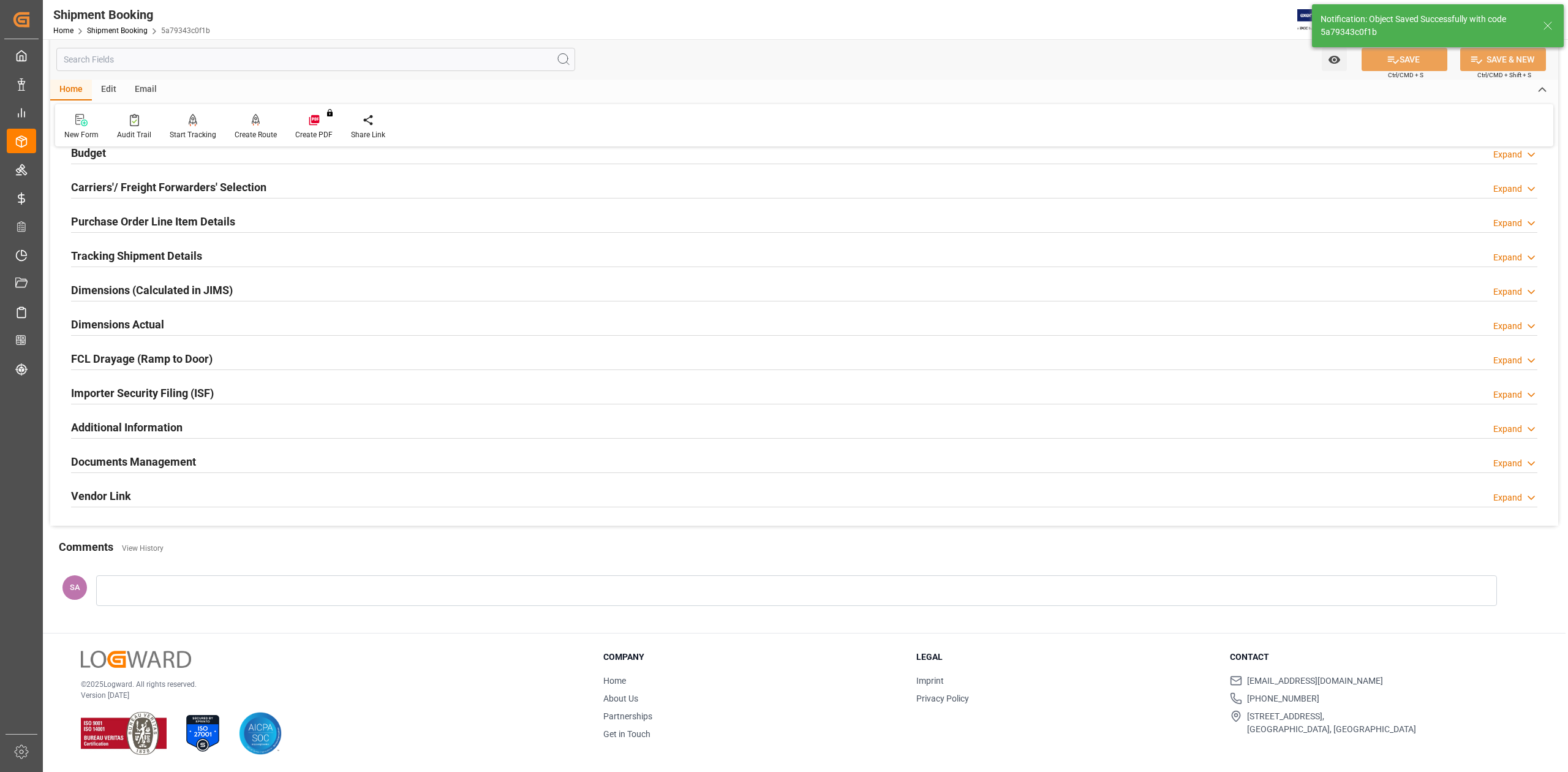
scroll to position [150, 0]
click at [130, 469] on h2 "Documents Management" at bounding box center [133, 462] width 125 height 17
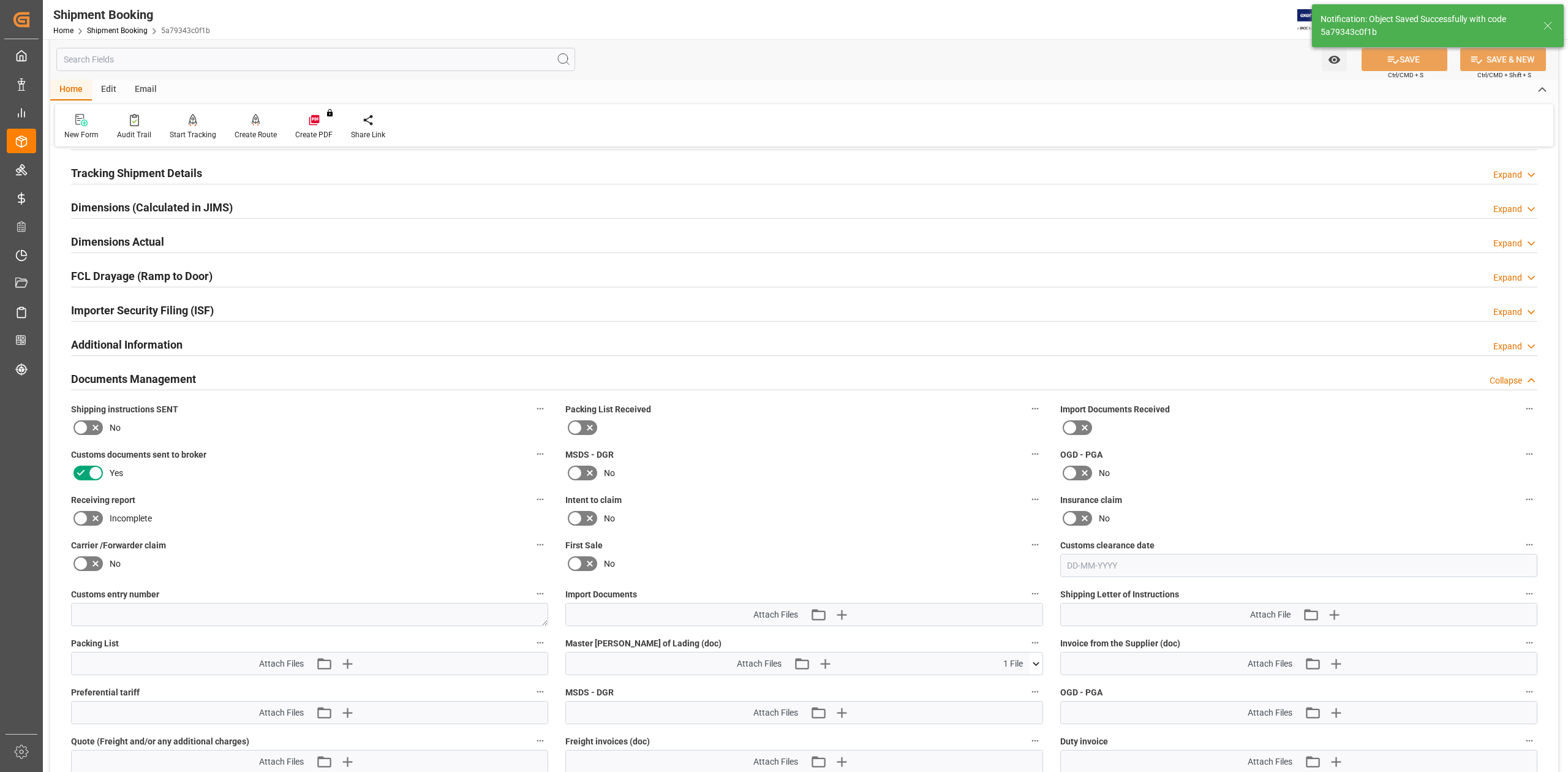
scroll to position [396, 0]
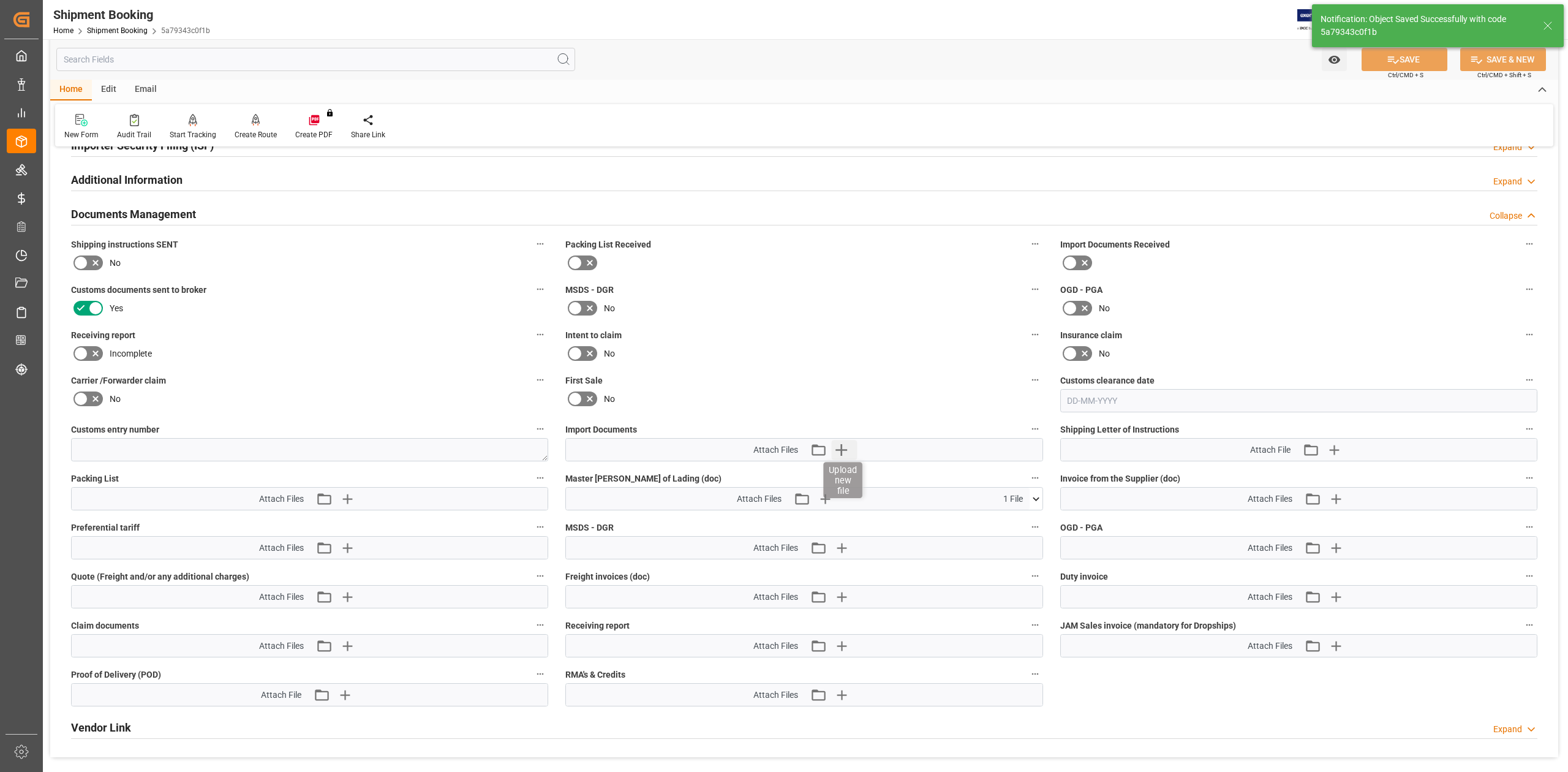
click at [847, 447] on icon "button" at bounding box center [841, 449] width 19 height 19
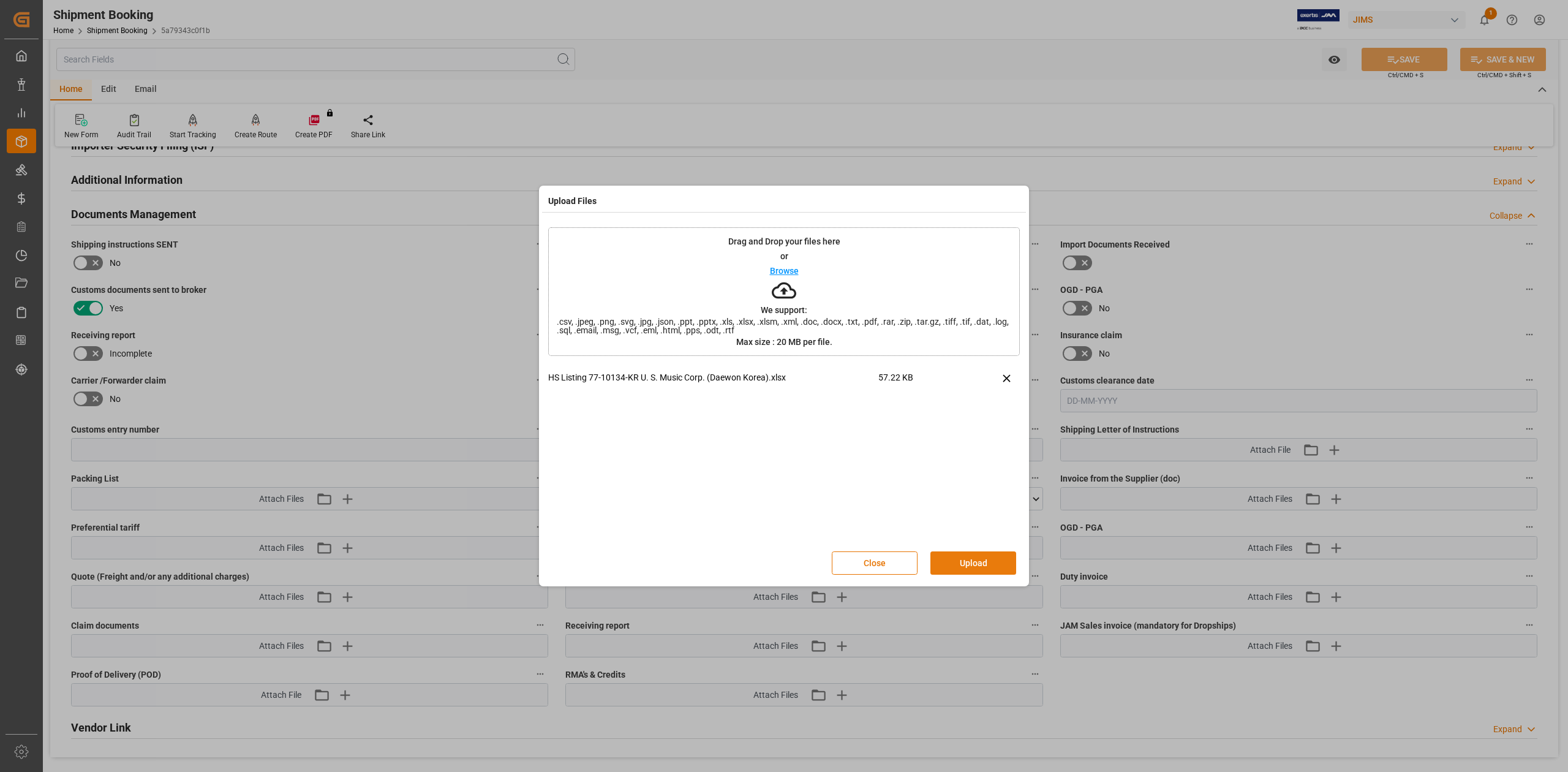
click at [956, 566] on button "Upload" at bounding box center [974, 563] width 86 height 24
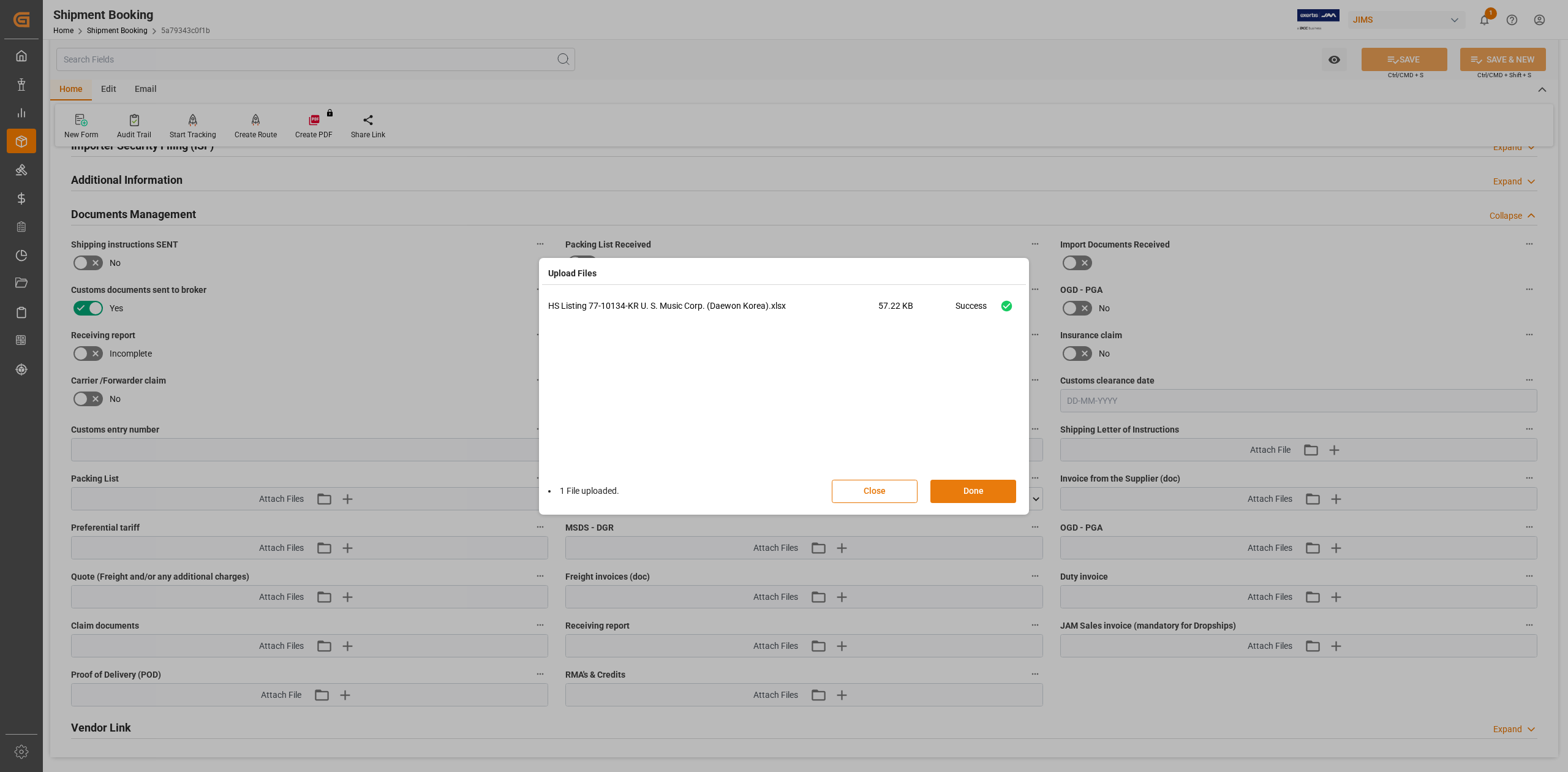
click at [970, 494] on button "Done" at bounding box center [974, 492] width 86 height 24
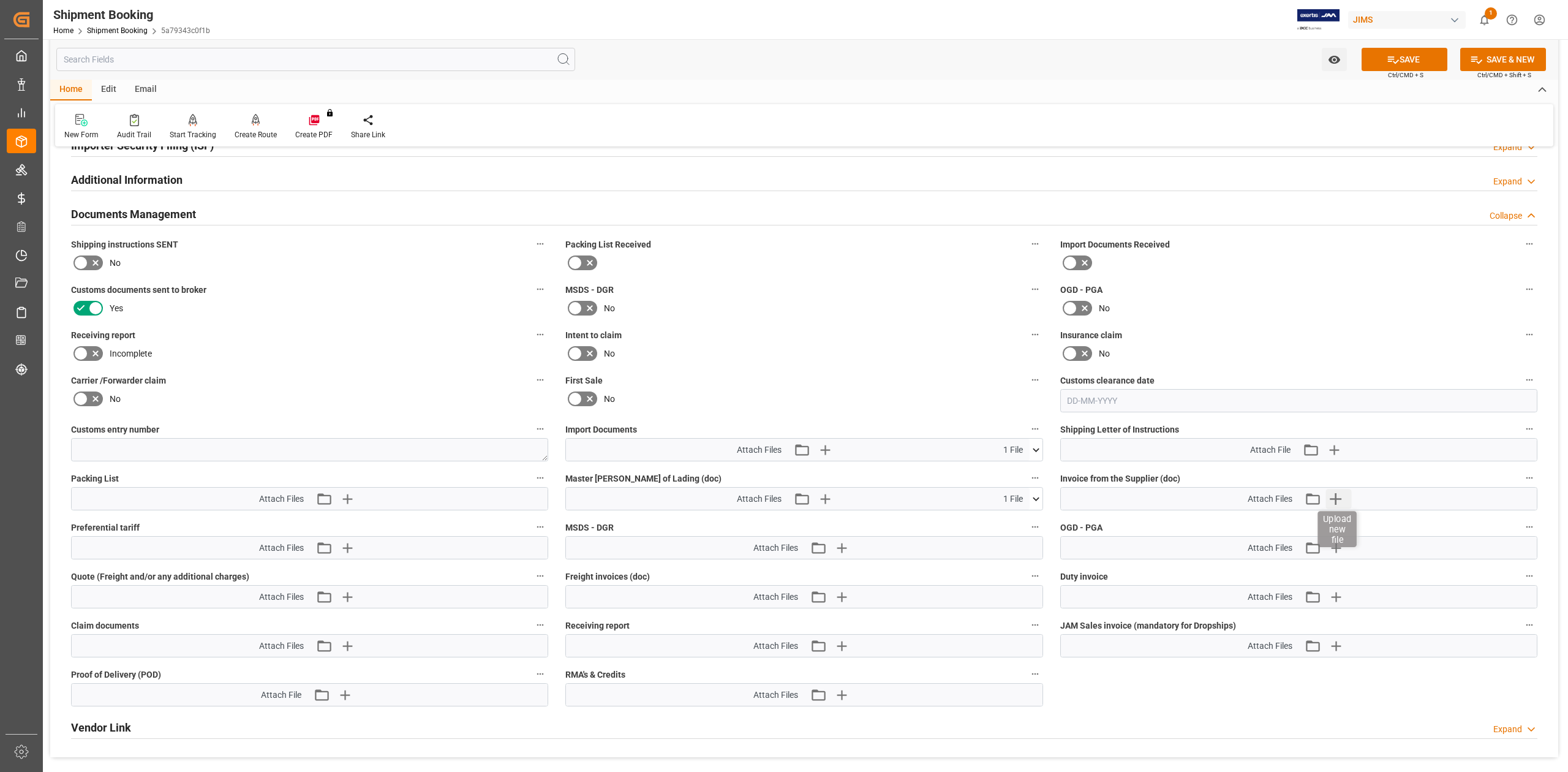
click at [1330, 496] on icon "button" at bounding box center [1336, 499] width 19 height 19
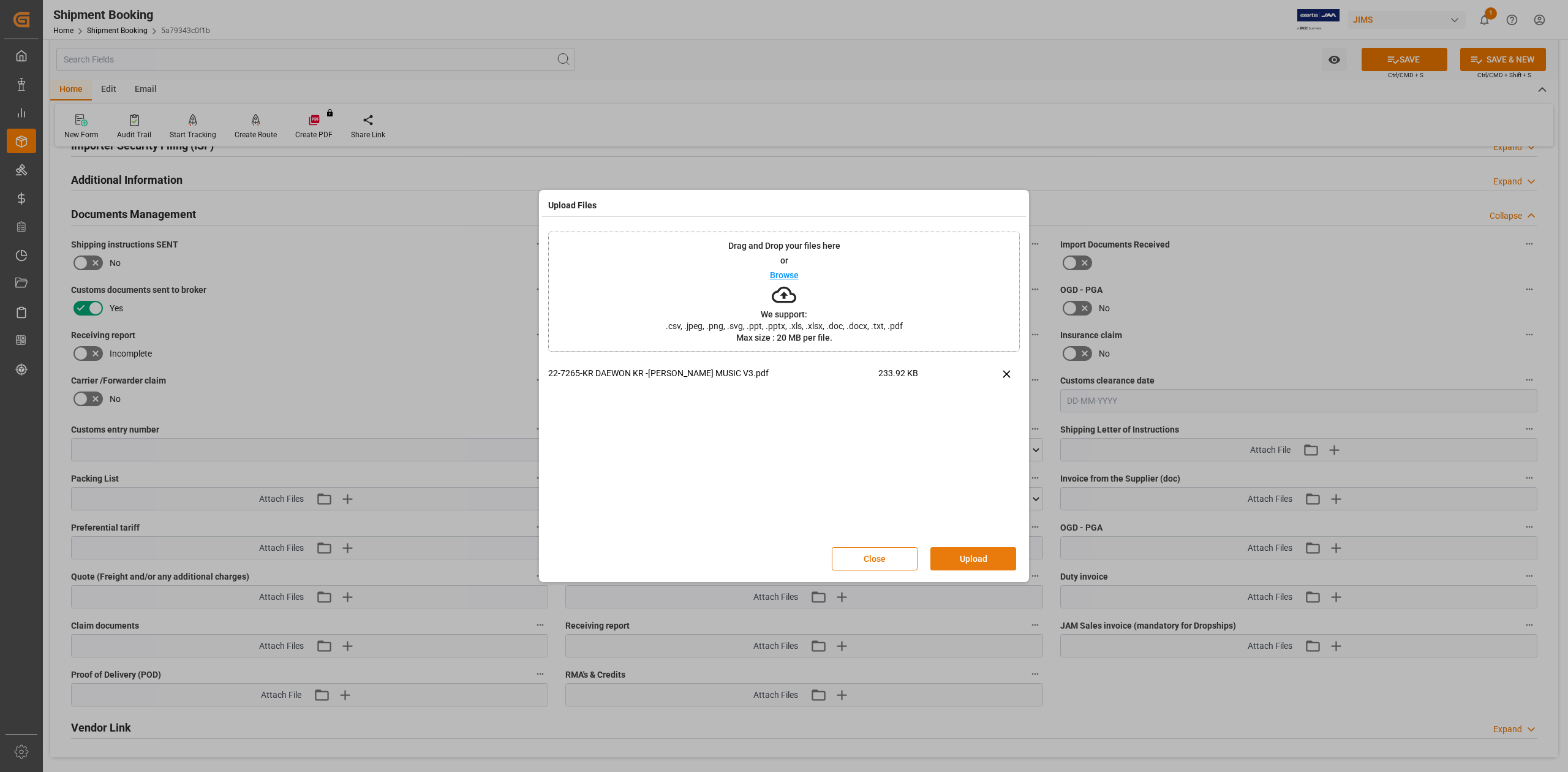
click at [974, 561] on button "Upload" at bounding box center [974, 559] width 86 height 24
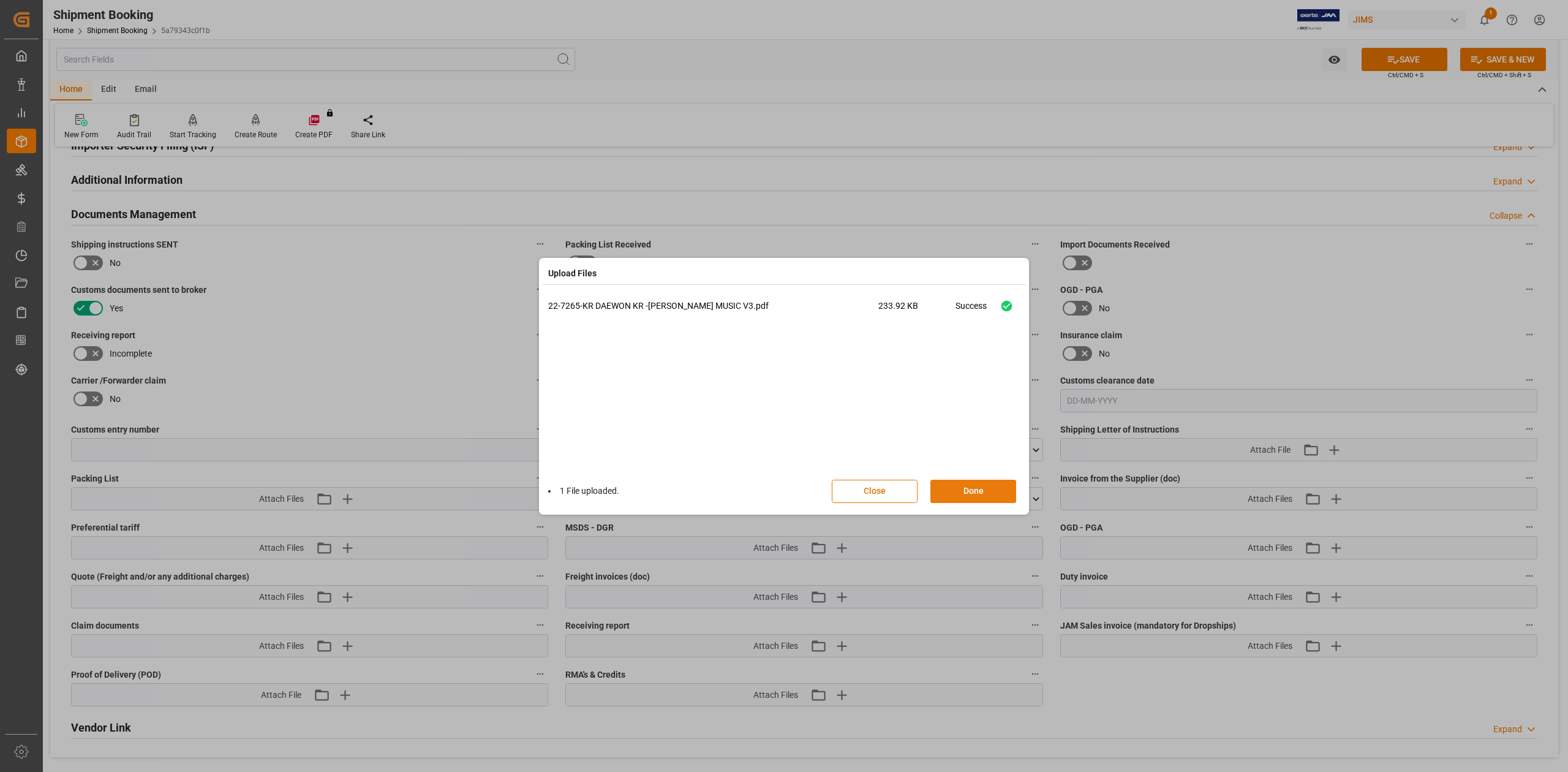
click at [979, 493] on button "Done" at bounding box center [974, 492] width 86 height 24
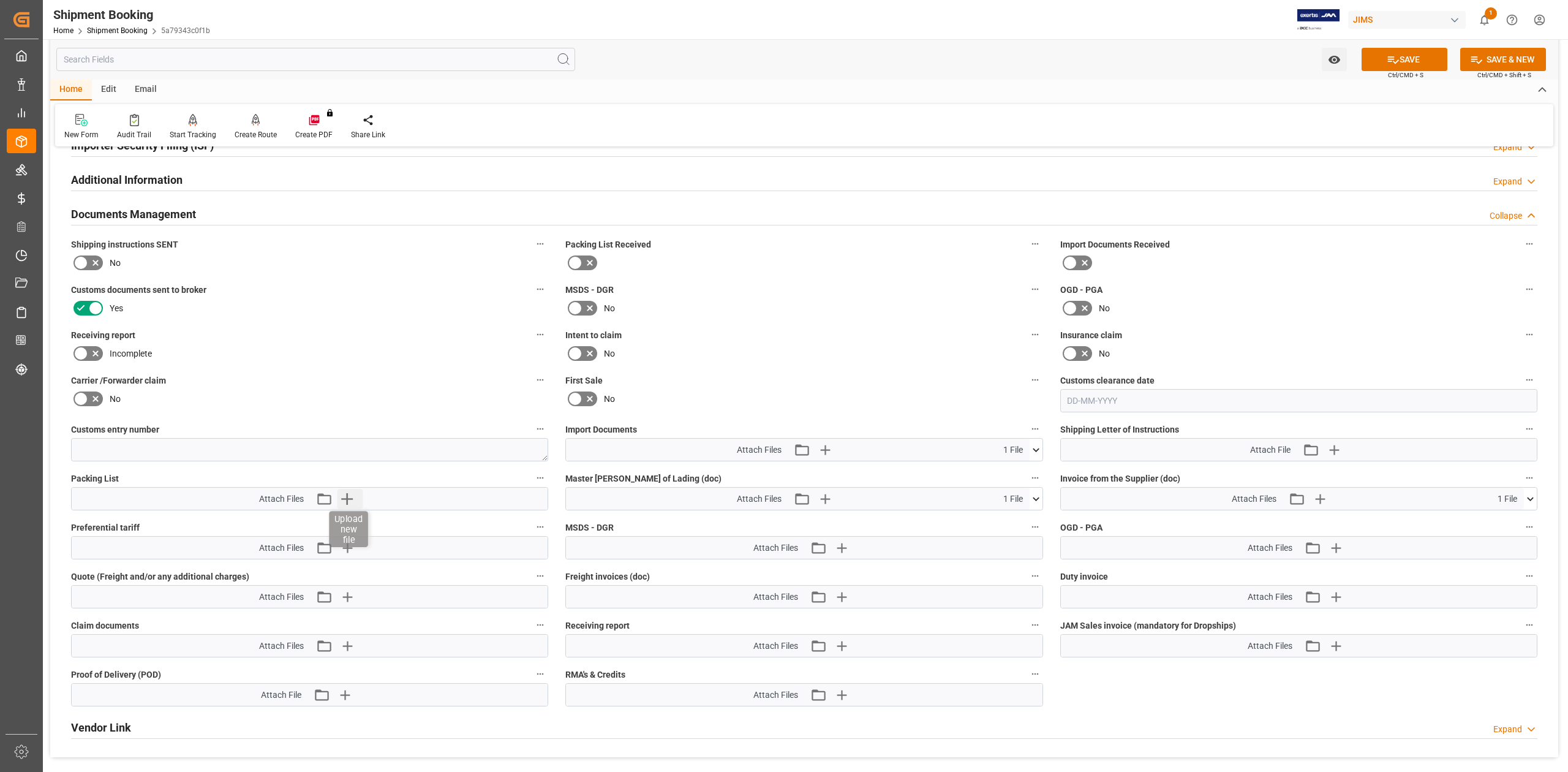
click at [345, 501] on icon "button" at bounding box center [347, 499] width 19 height 19
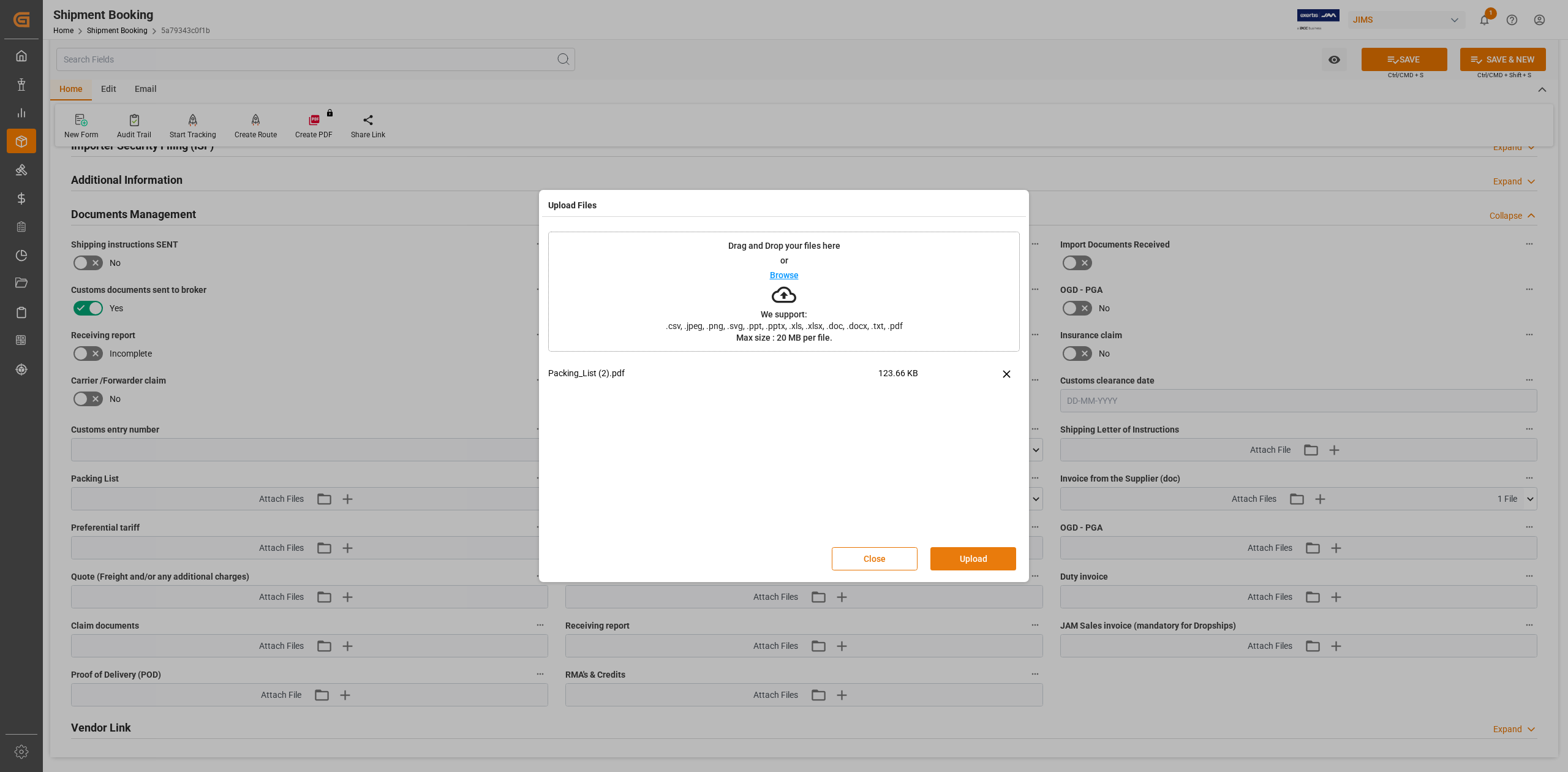
click at [970, 561] on button "Upload" at bounding box center [974, 559] width 86 height 24
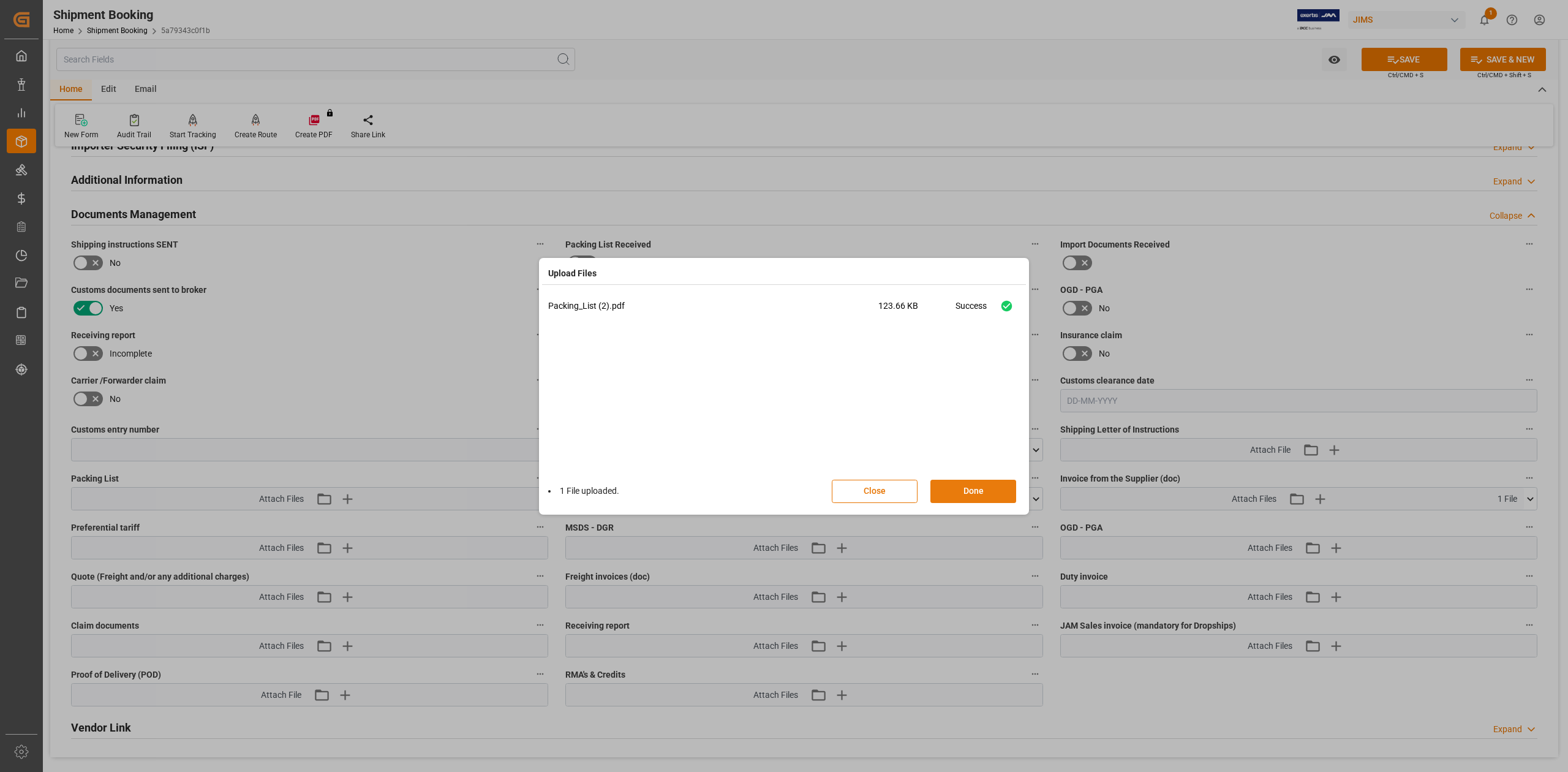
click at [966, 495] on button "Done" at bounding box center [974, 492] width 86 height 24
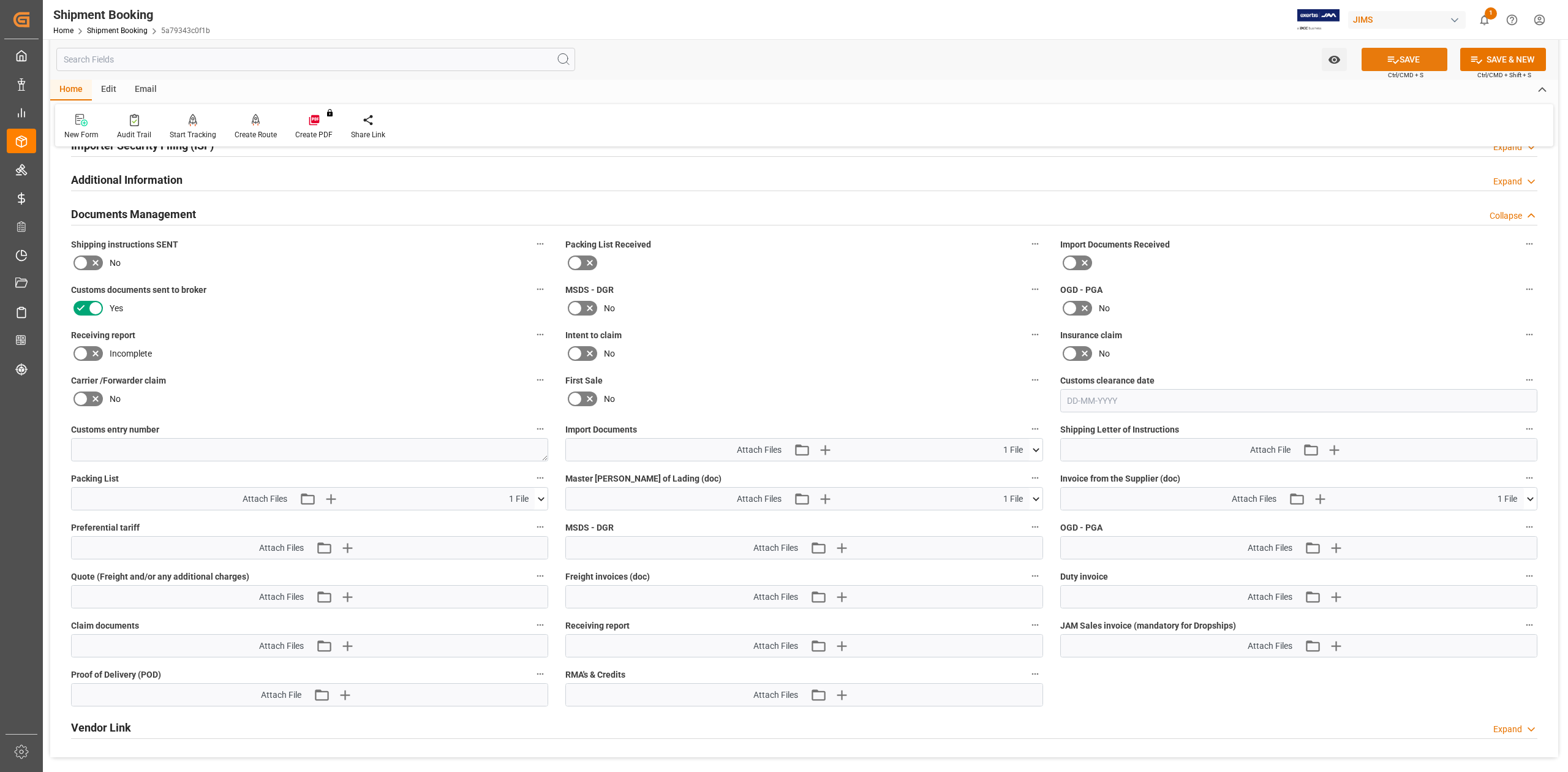
click at [1392, 64] on icon at bounding box center [1393, 60] width 13 height 13
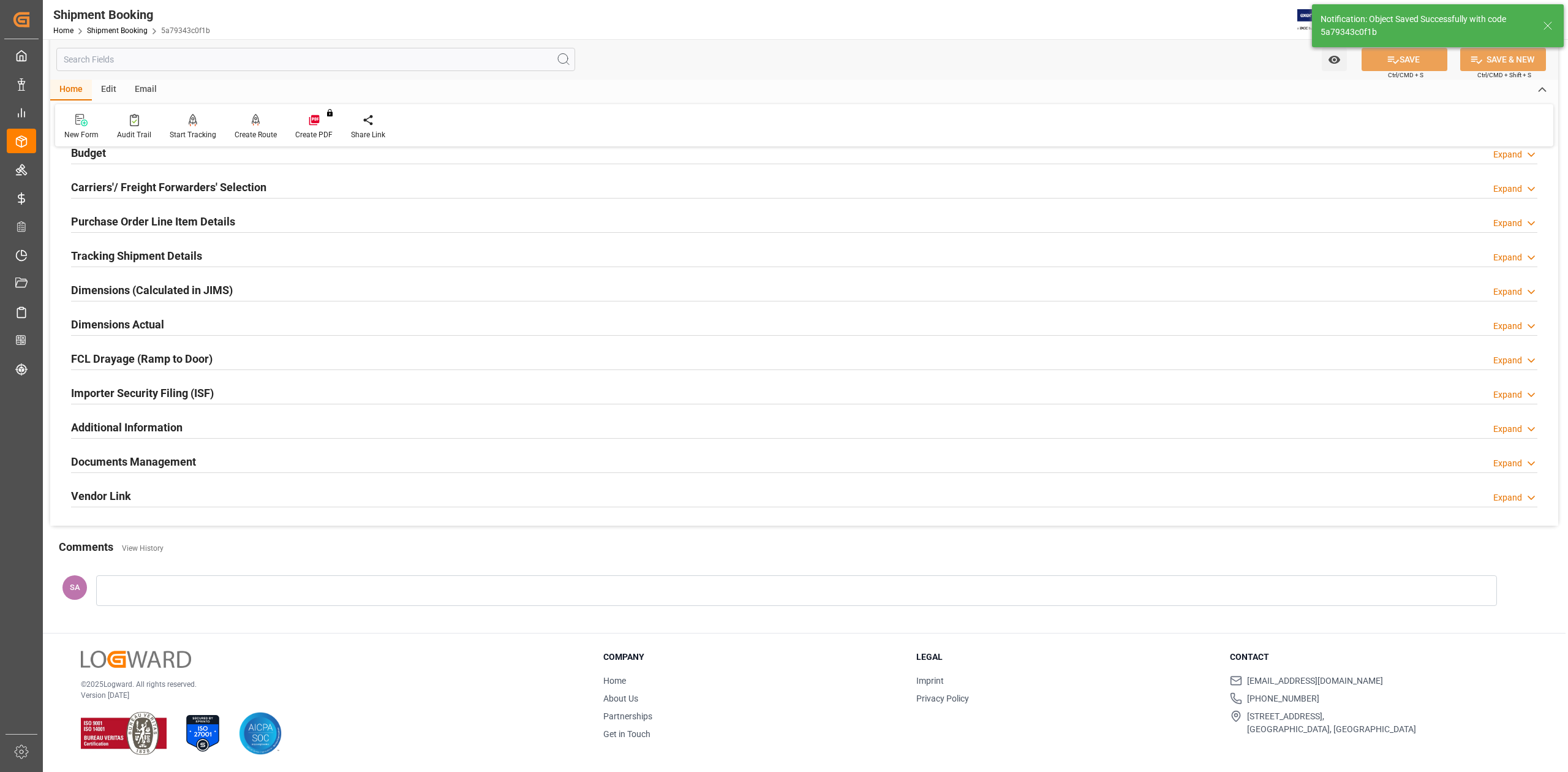
scroll to position [150, 0]
click at [123, 457] on h2 "Documents Management" at bounding box center [133, 462] width 125 height 17
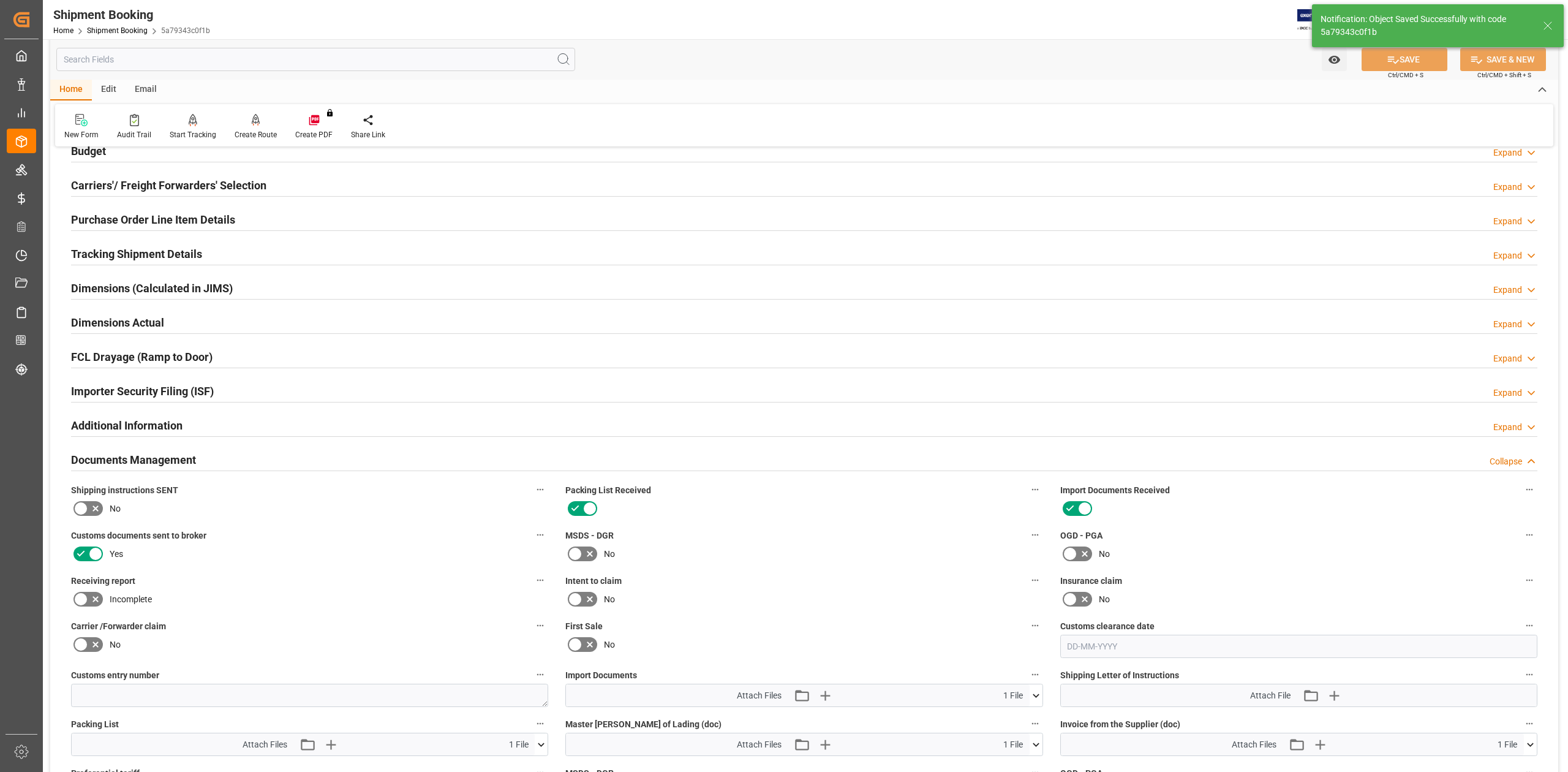
scroll to position [396, 0]
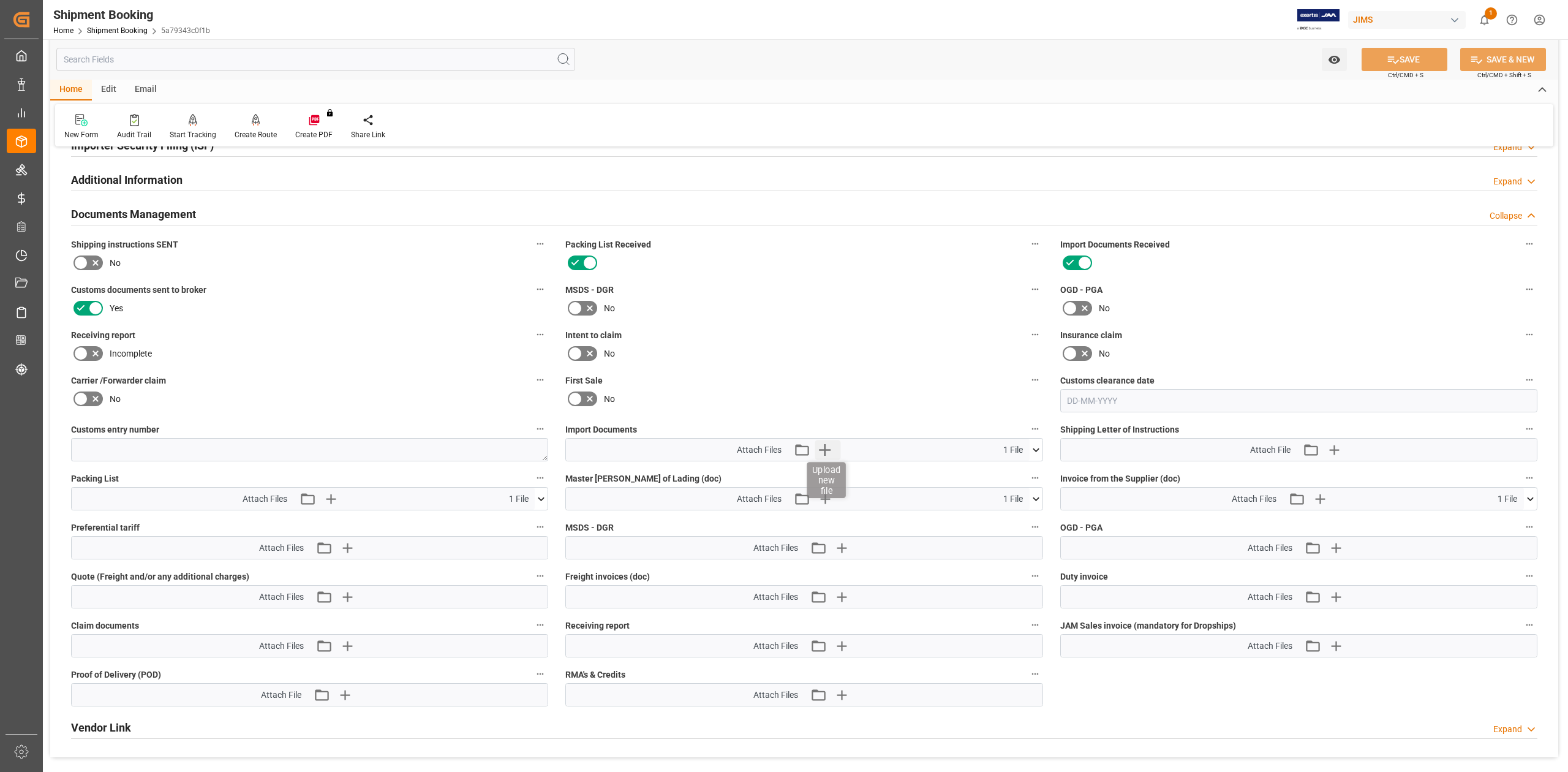
click at [827, 446] on icon "button" at bounding box center [825, 449] width 19 height 19
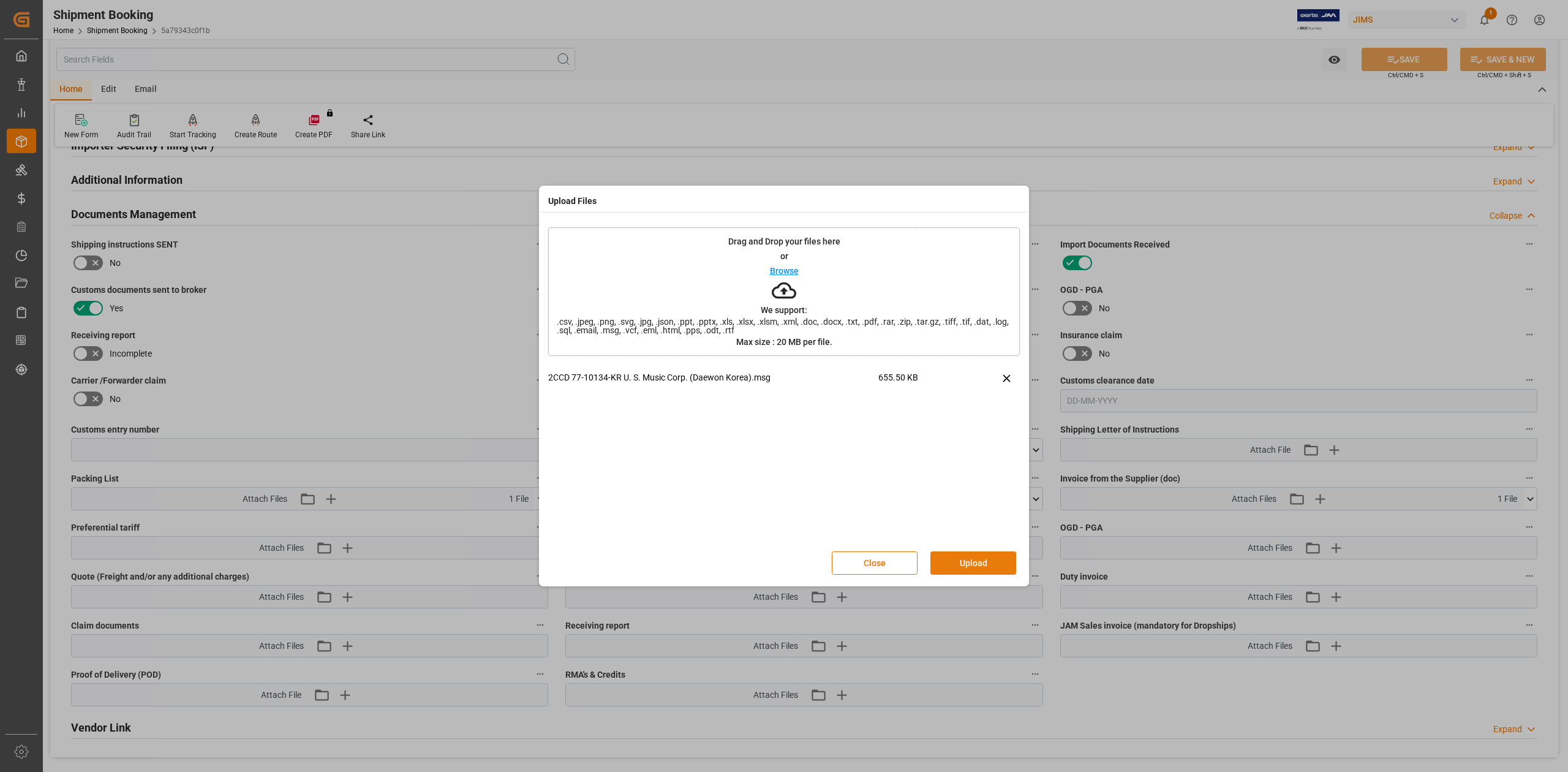
click at [969, 564] on button "Upload" at bounding box center [974, 563] width 86 height 24
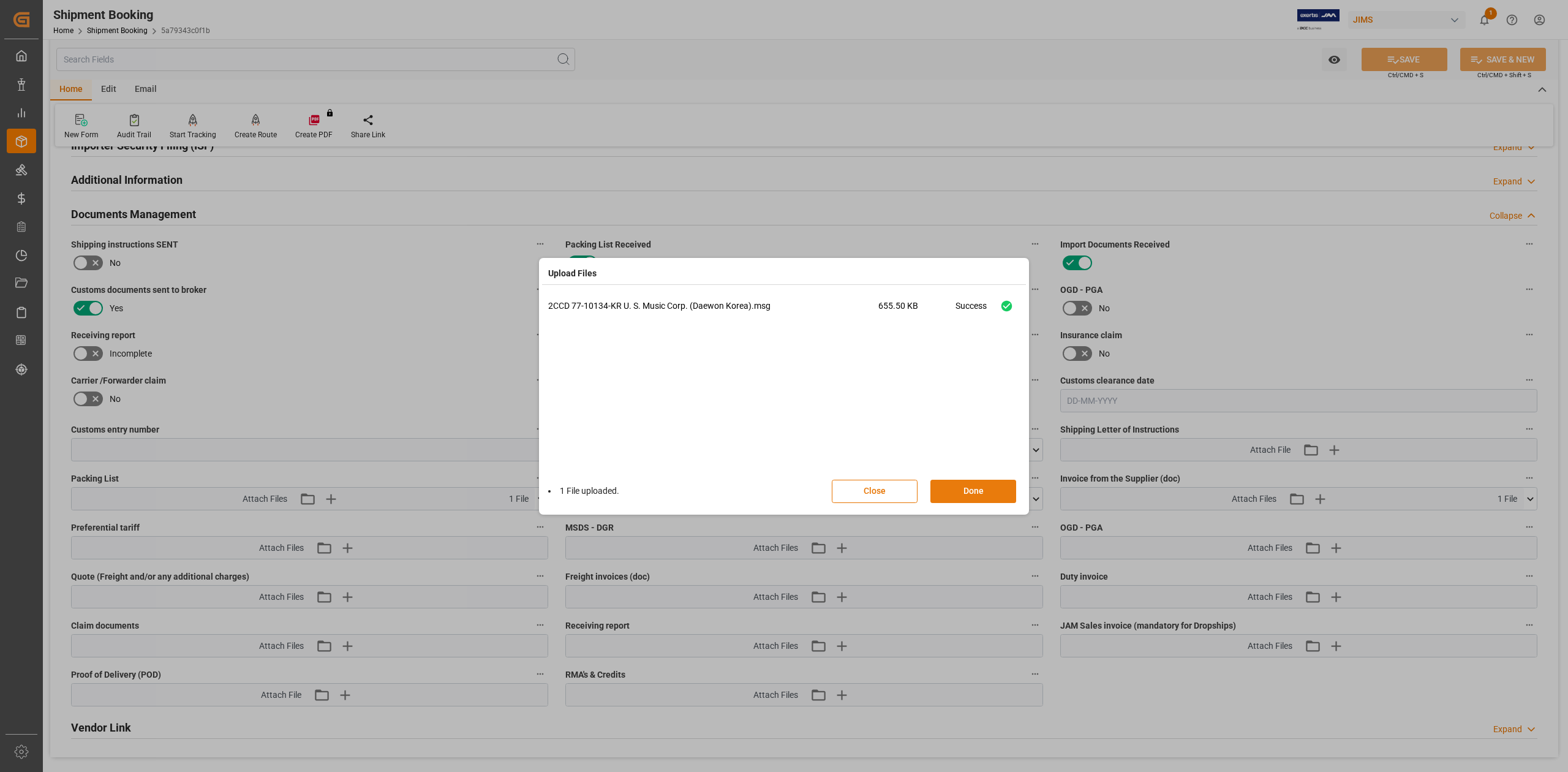
click at [968, 496] on button "Done" at bounding box center [974, 492] width 86 height 24
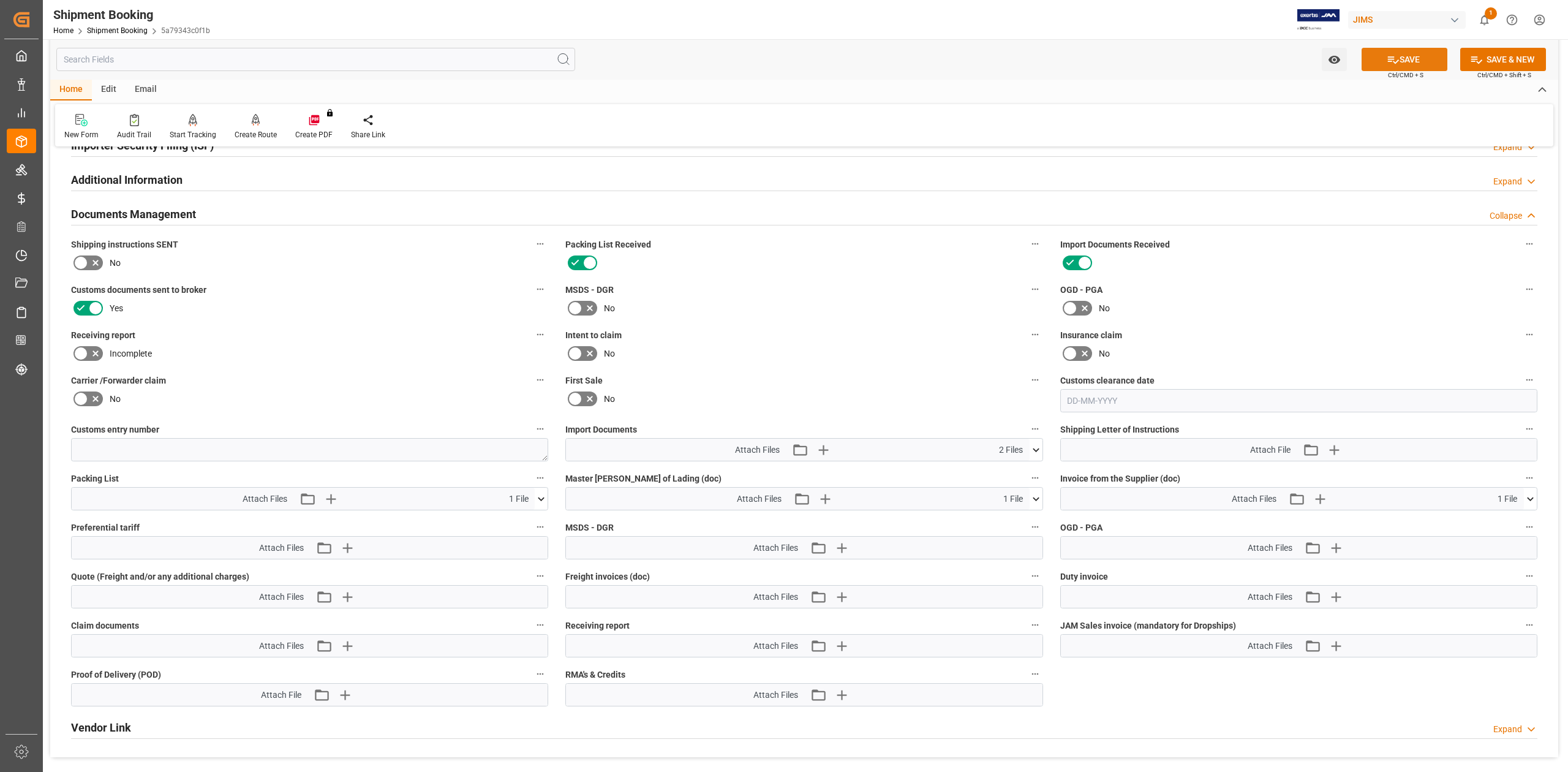
click at [1417, 57] on button "SAVE" at bounding box center [1405, 60] width 86 height 24
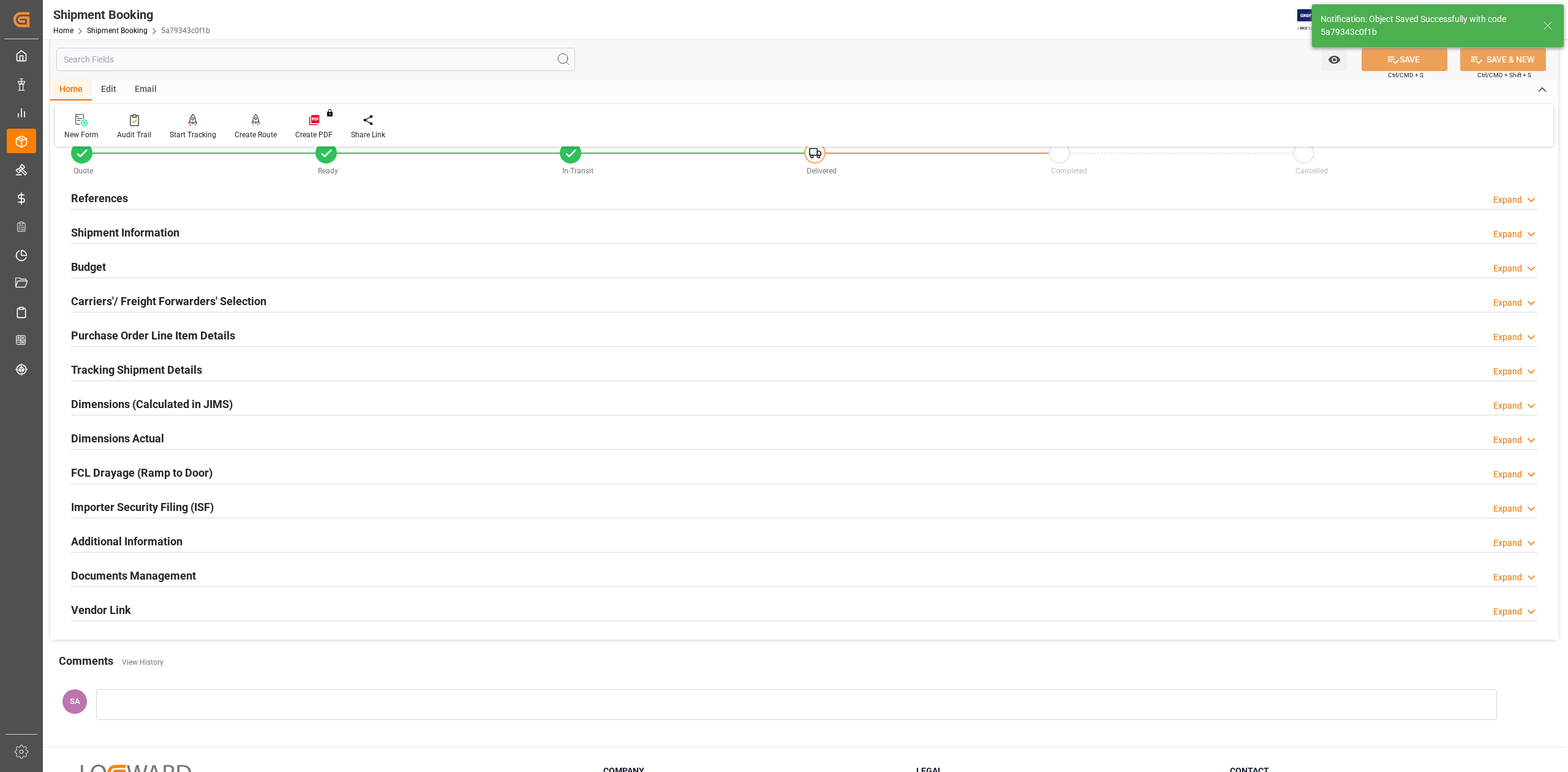
scroll to position [0, 0]
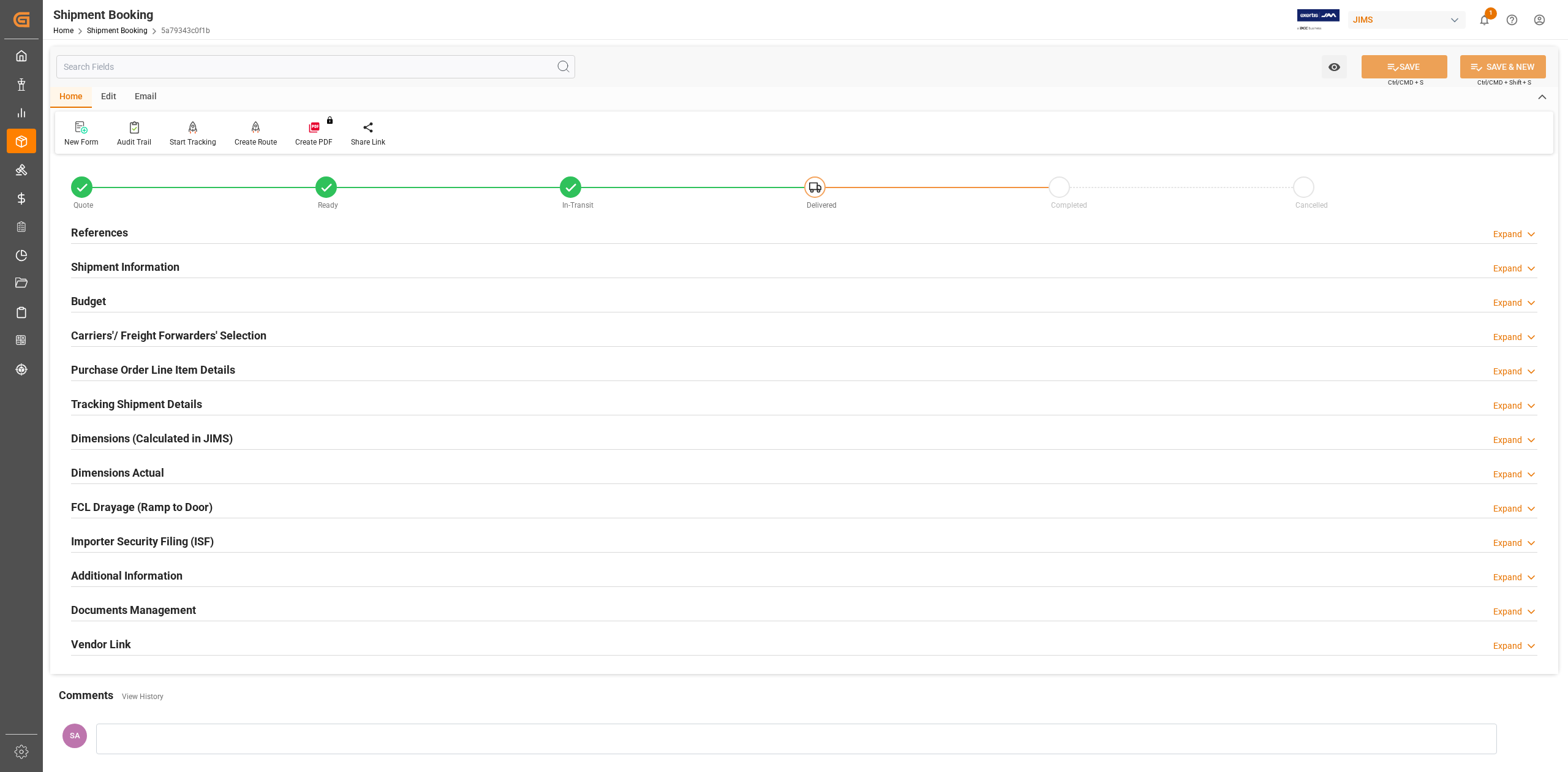
click at [115, 232] on h2 "References" at bounding box center [99, 232] width 57 height 17
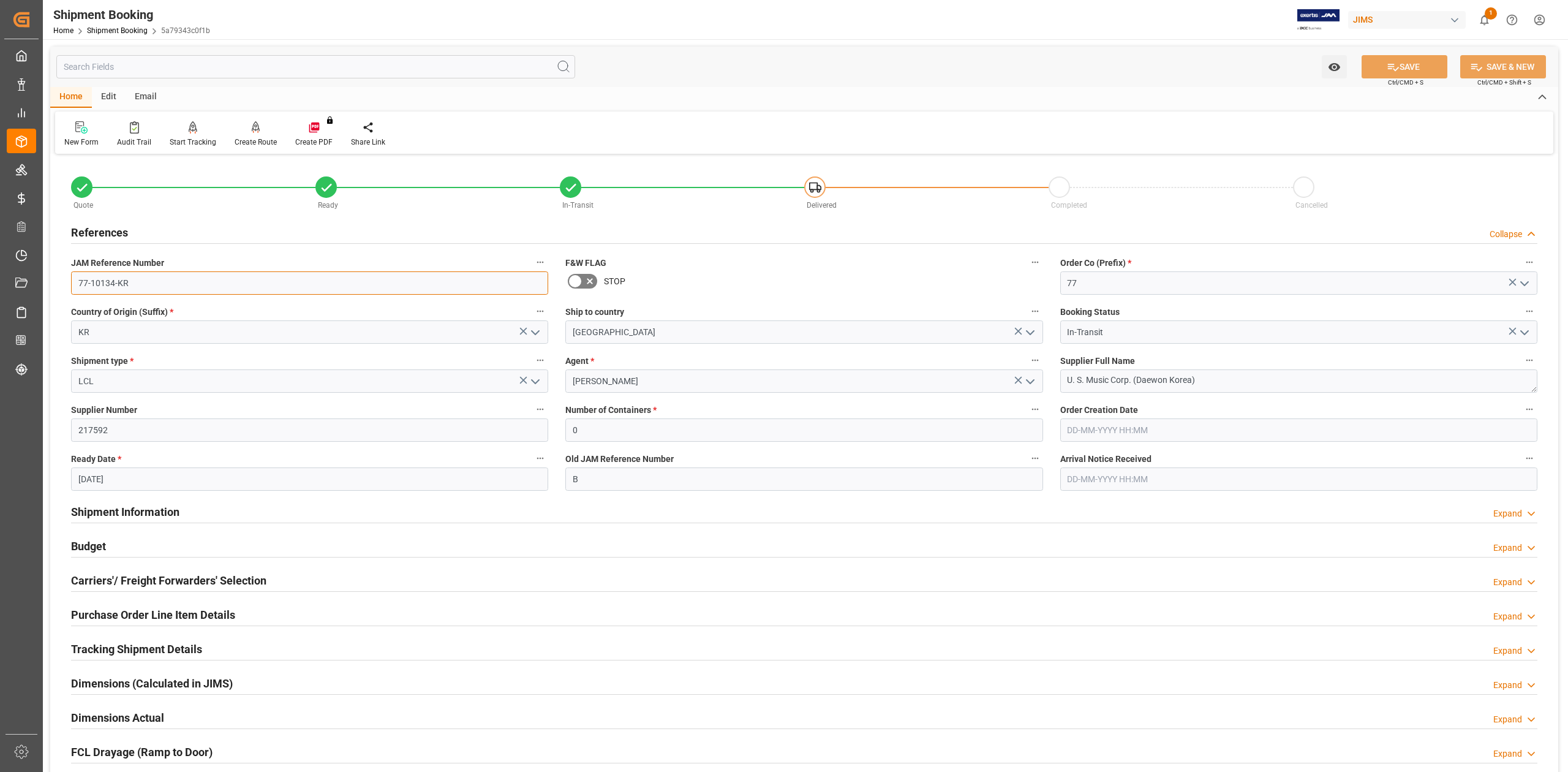
click at [157, 280] on input "77-10134-KR" at bounding box center [309, 283] width 477 height 24
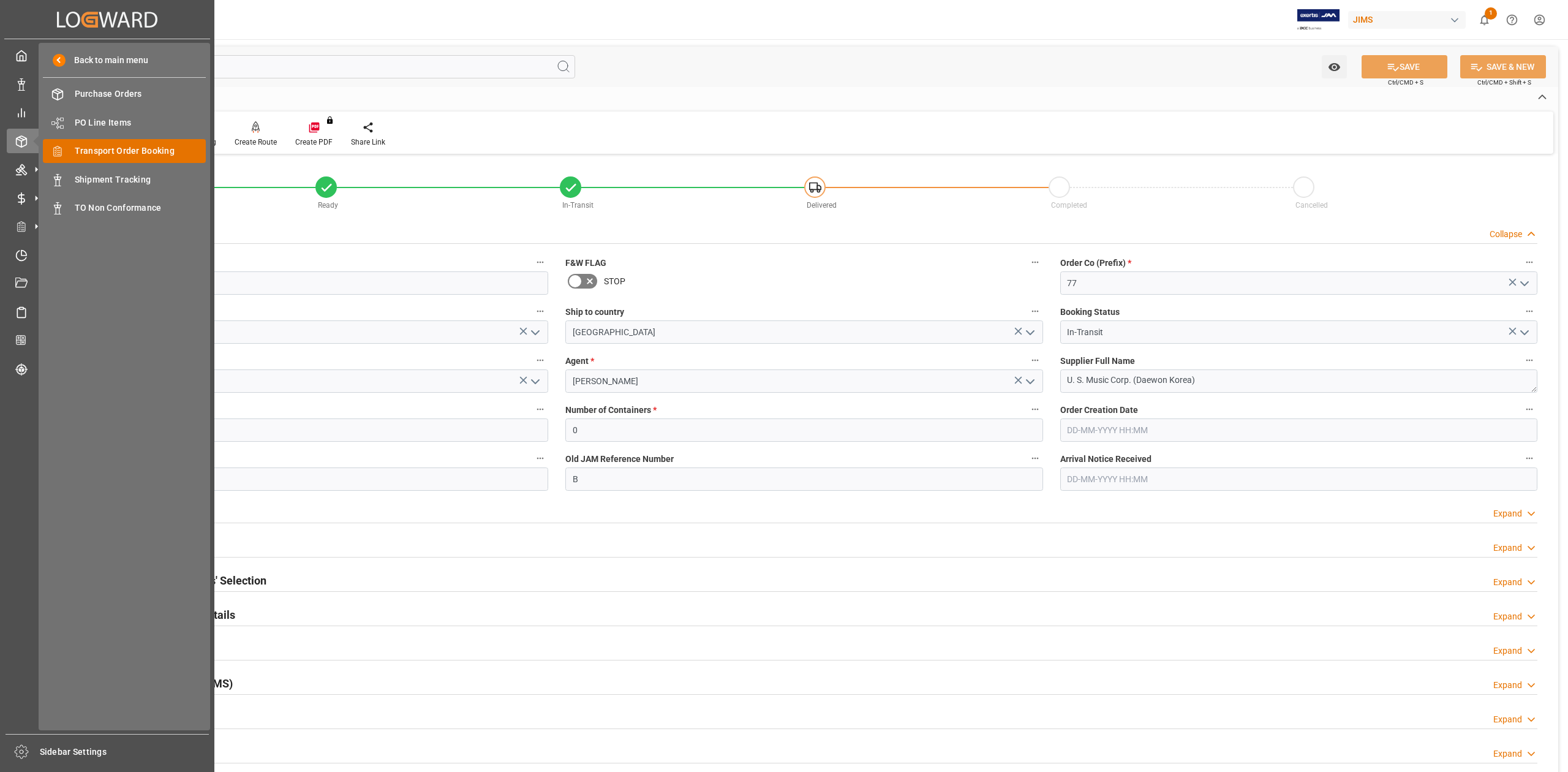
click at [141, 146] on span "Transport Order Booking" at bounding box center [141, 151] width 132 height 13
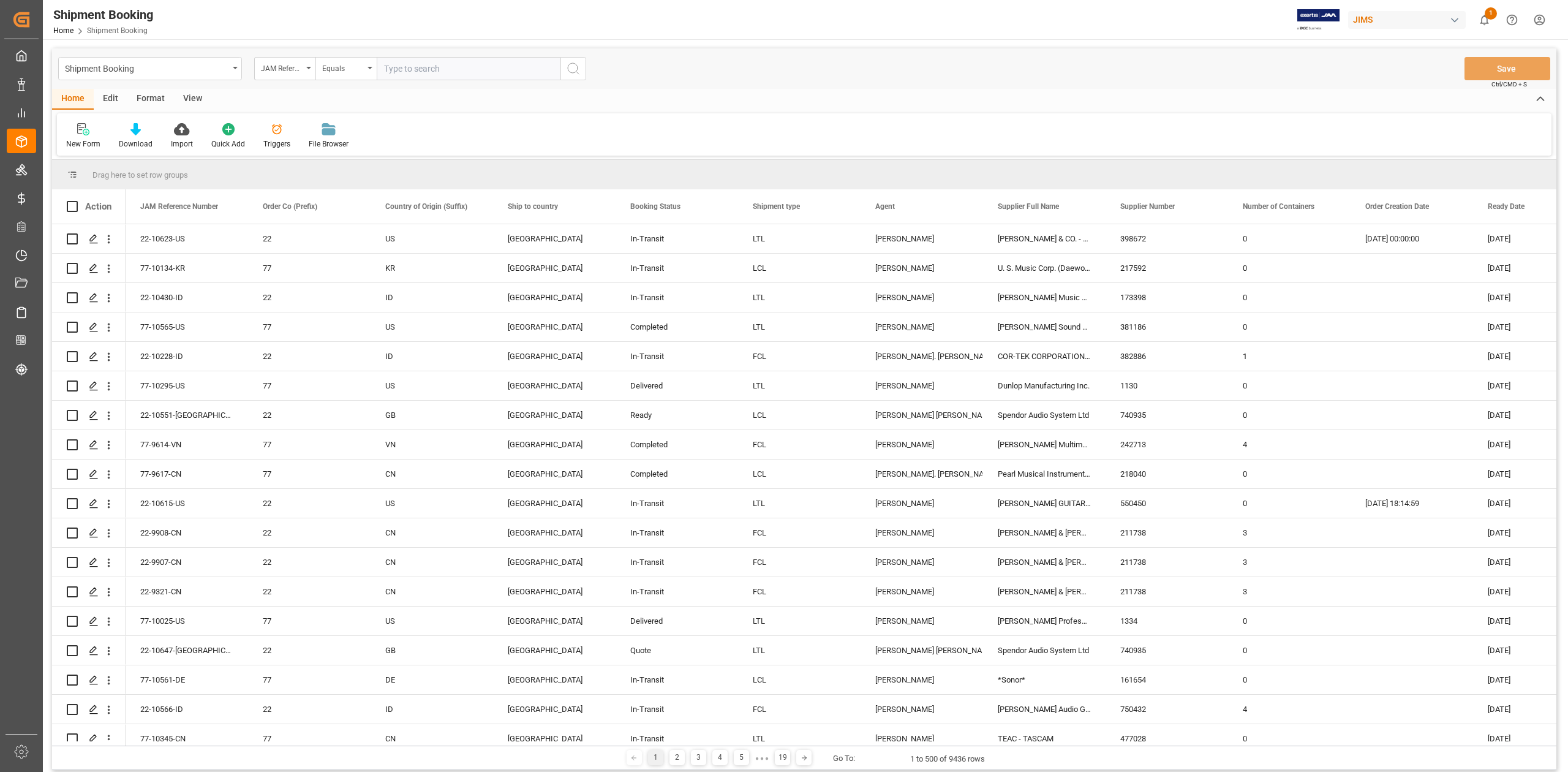
click at [401, 74] on input "text" at bounding box center [468, 69] width 184 height 24
type input "77-10478-CN"
click at [564, 65] on button "search button" at bounding box center [573, 69] width 26 height 24
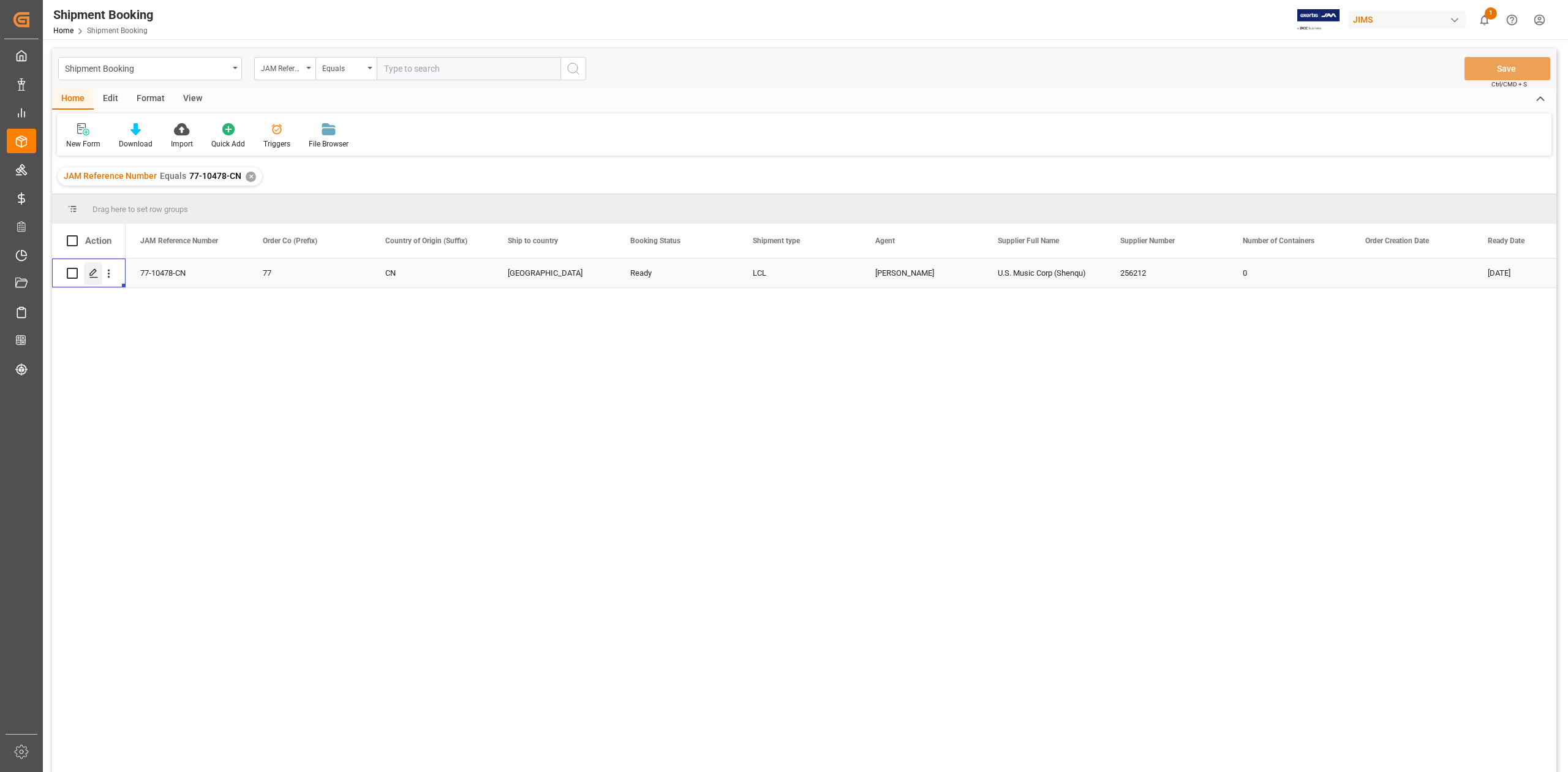
click at [89, 275] on icon "Press SPACE to select this row." at bounding box center [94, 273] width 10 height 10
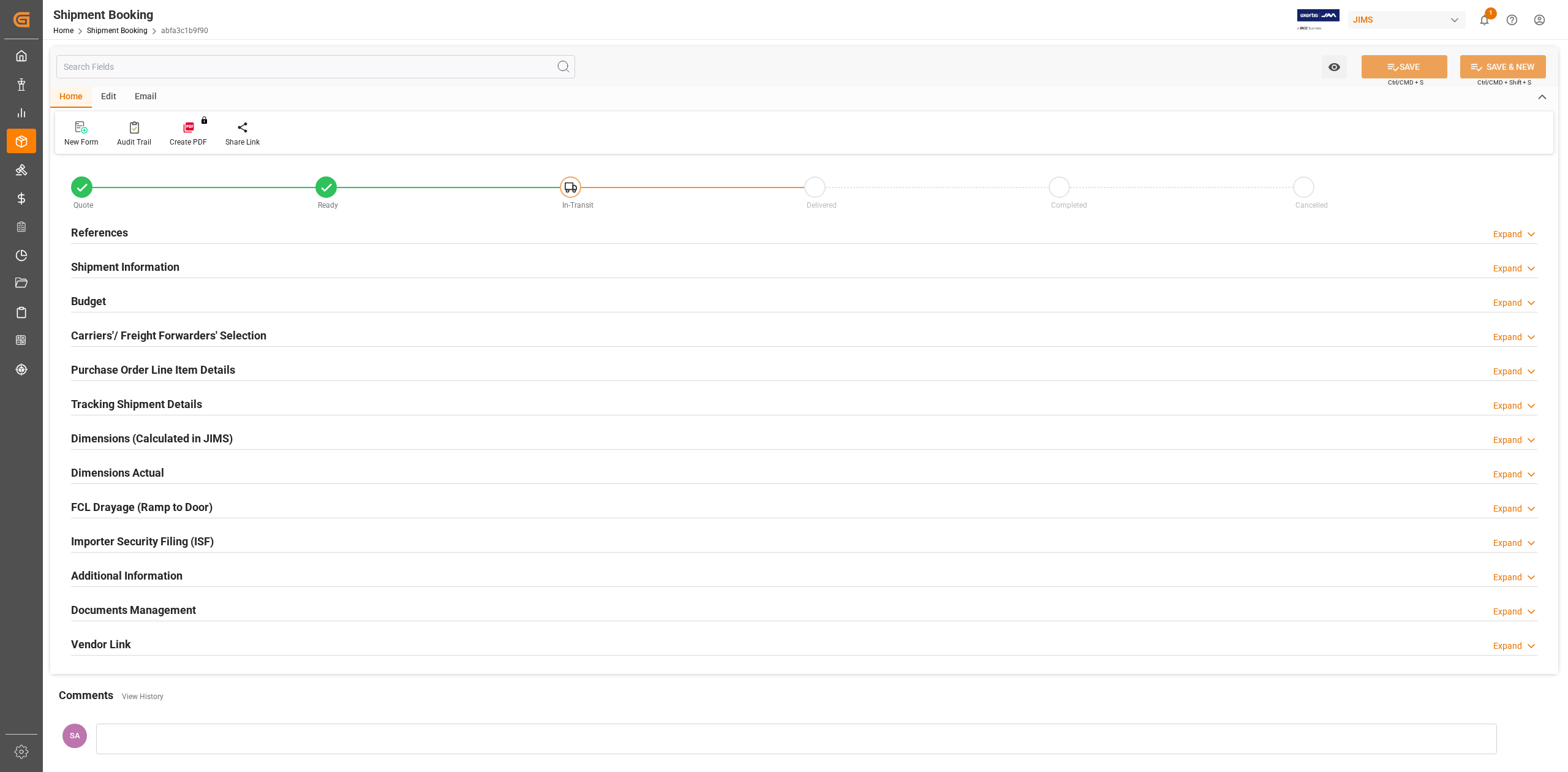
type input "0"
type input "49"
type input "20-08-2025"
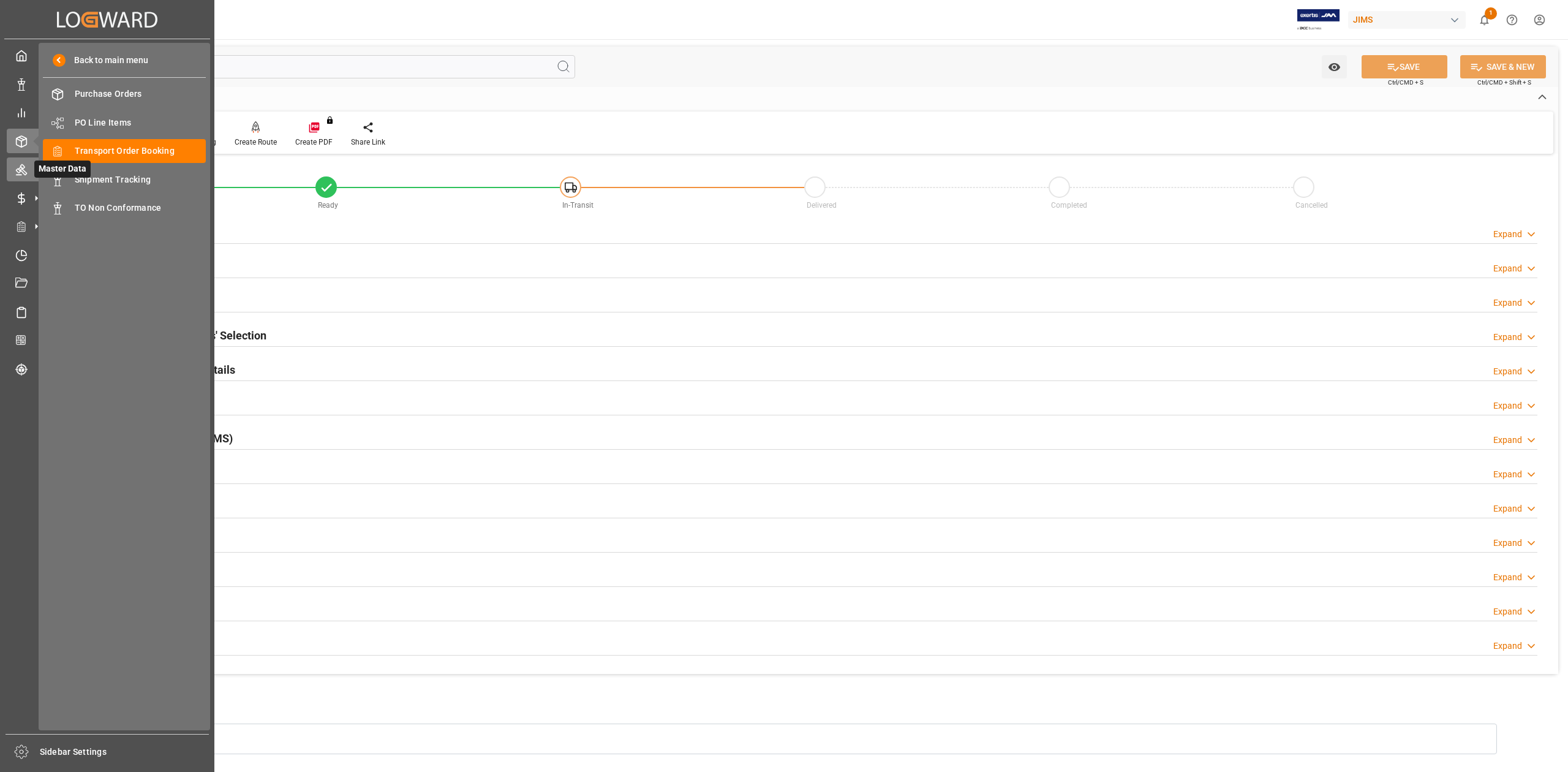
click at [20, 172] on icon at bounding box center [21, 170] width 12 height 12
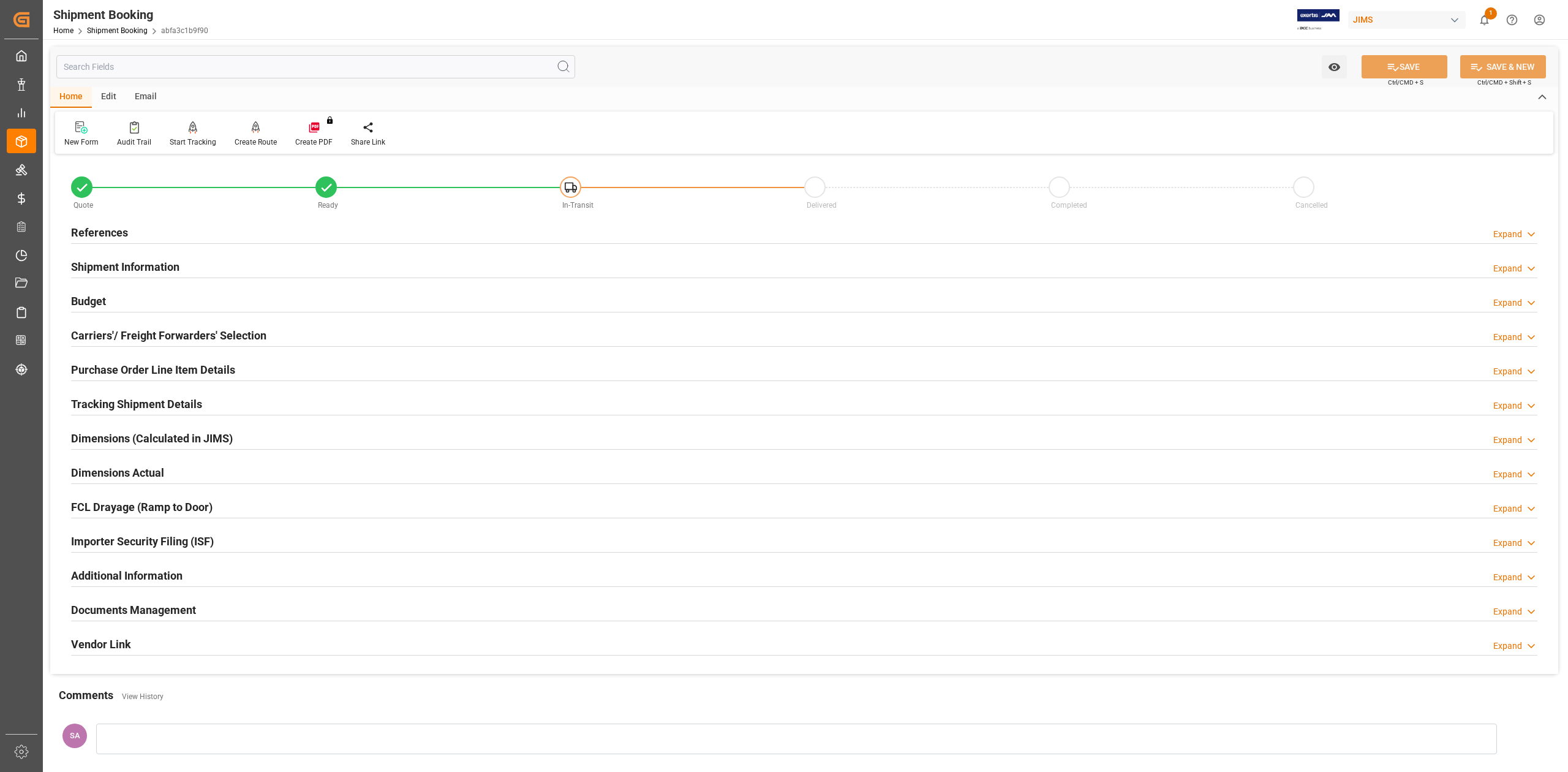
click at [141, 263] on h2 "Shipment Information" at bounding box center [125, 267] width 108 height 17
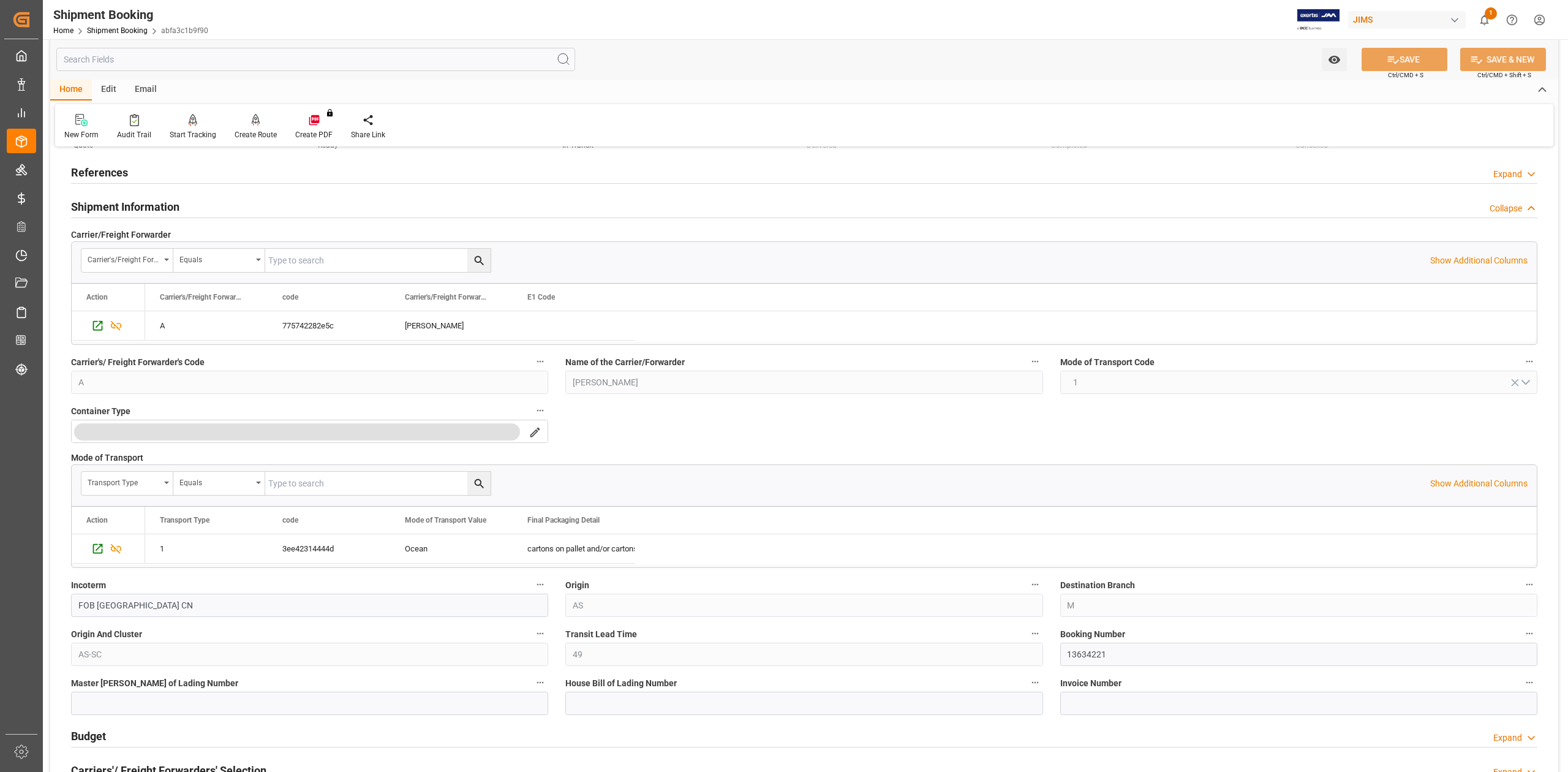
scroll to position [163, 0]
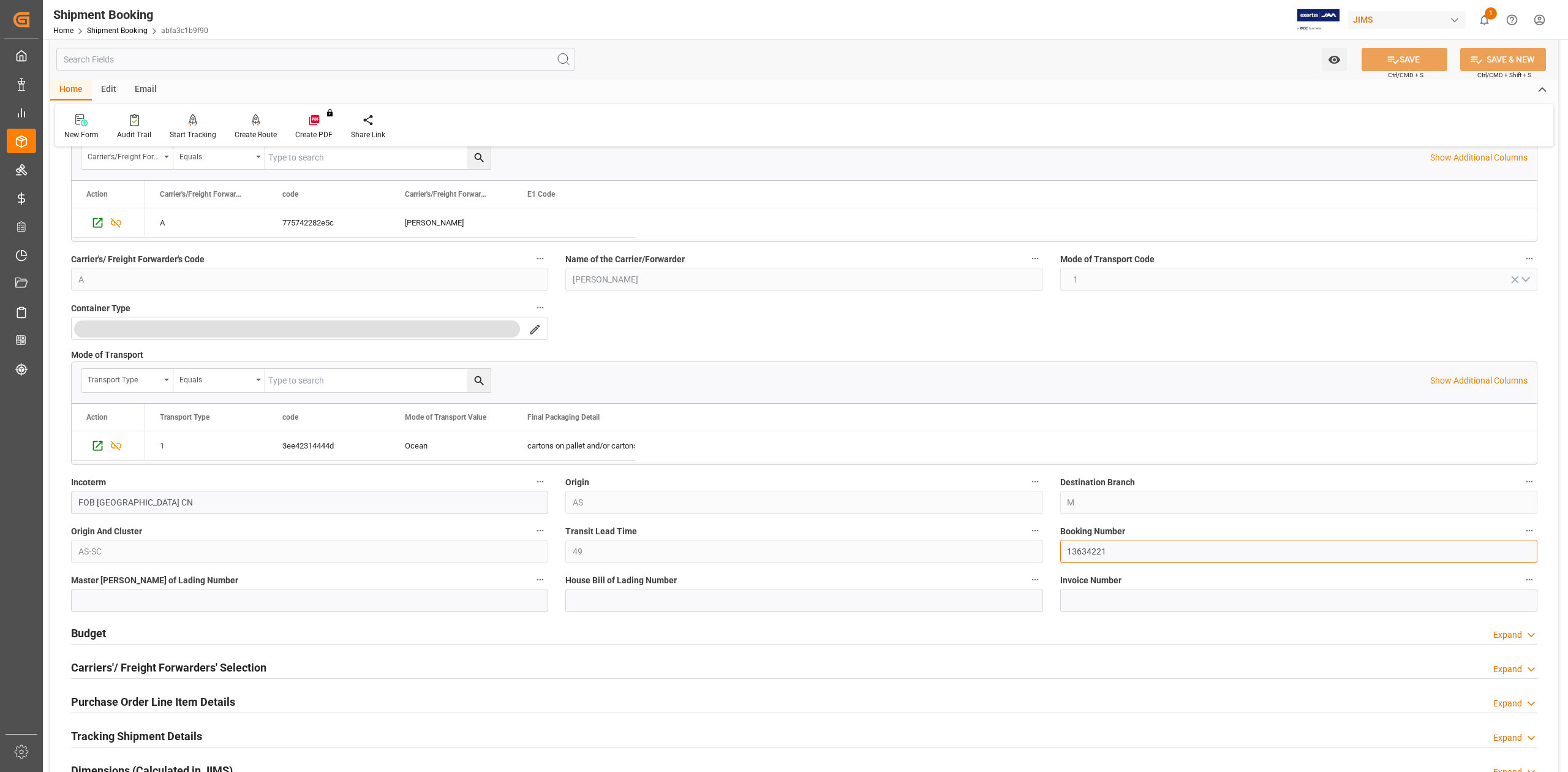
click at [1094, 549] on input "13634221" at bounding box center [1299, 551] width 477 height 24
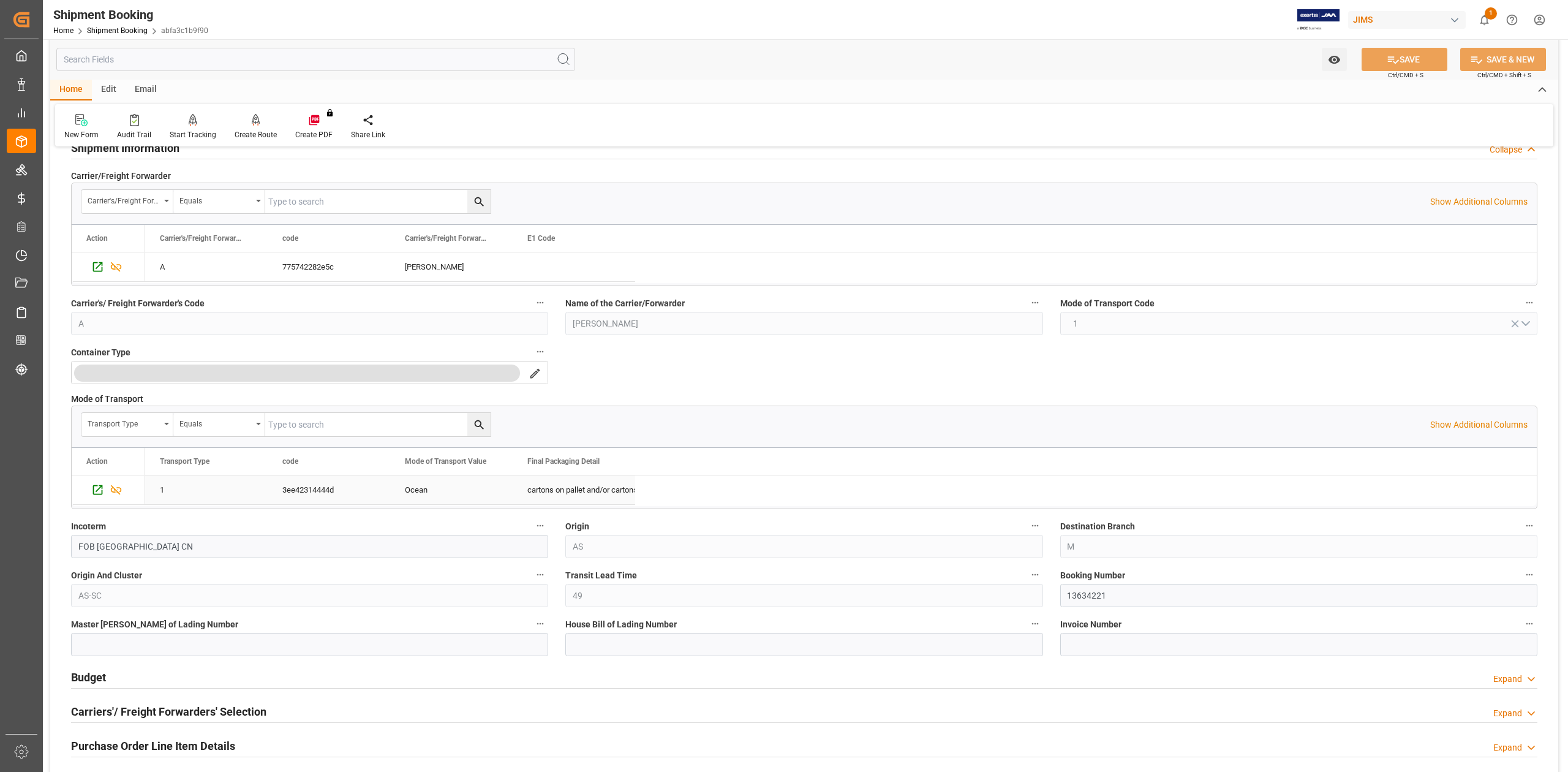
scroll to position [0, 0]
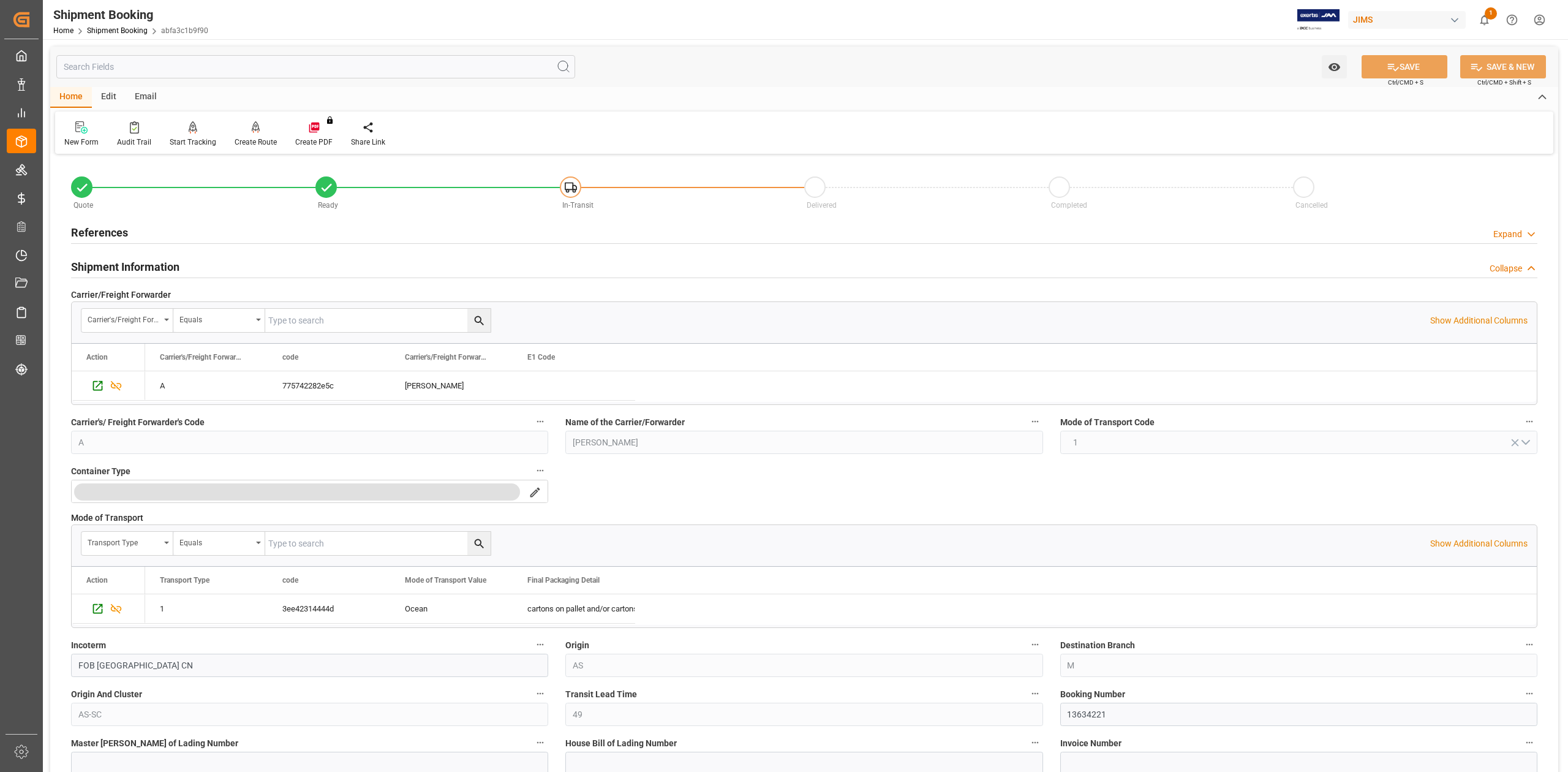
drag, startPoint x: 118, startPoint y: 228, endPoint x: 344, endPoint y: 248, distance: 226.9
click at [118, 228] on h2 "References" at bounding box center [99, 232] width 57 height 17
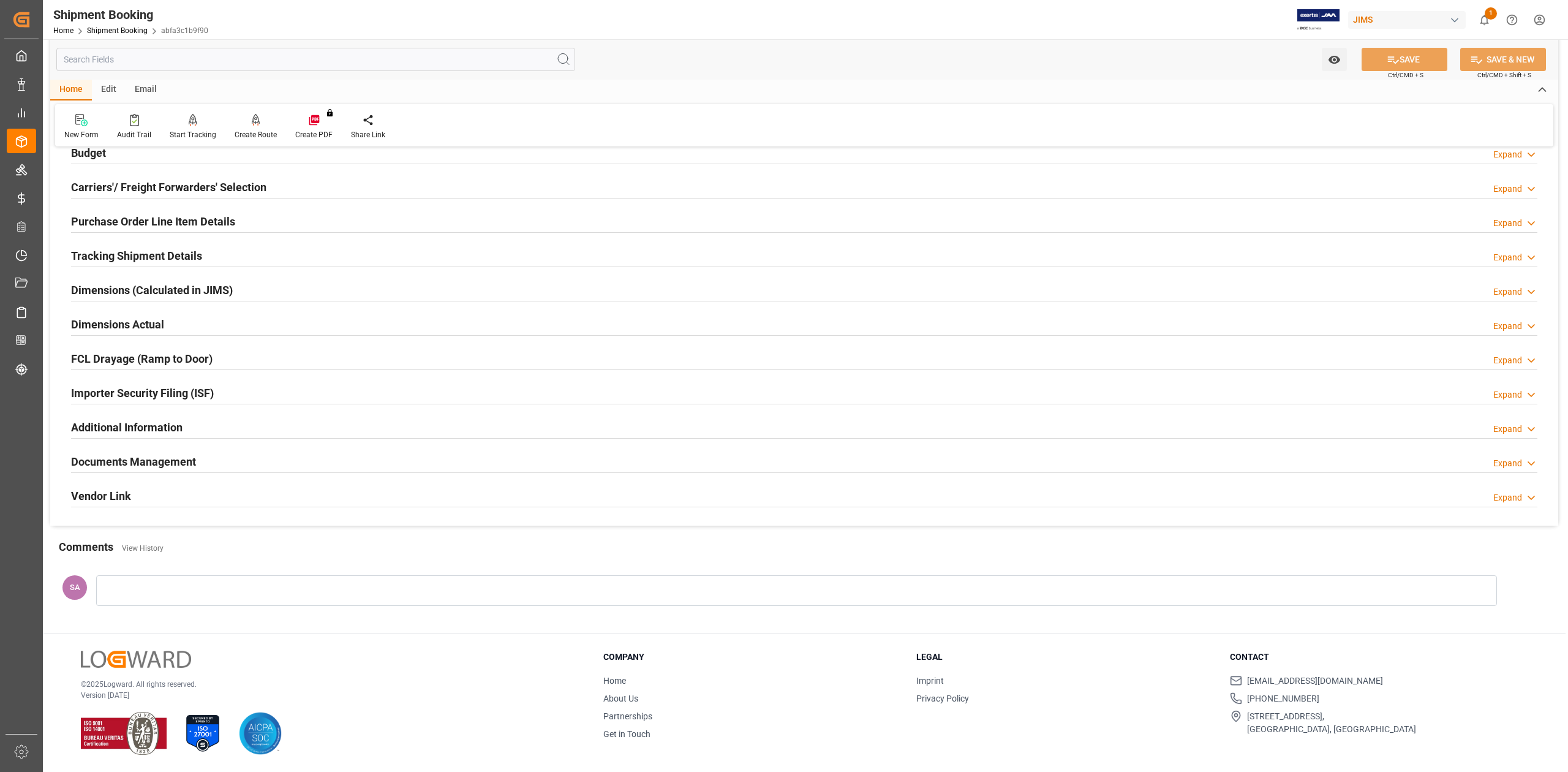
scroll to position [892, 0]
click at [126, 248] on h2 "Tracking Shipment Details" at bounding box center [136, 256] width 131 height 17
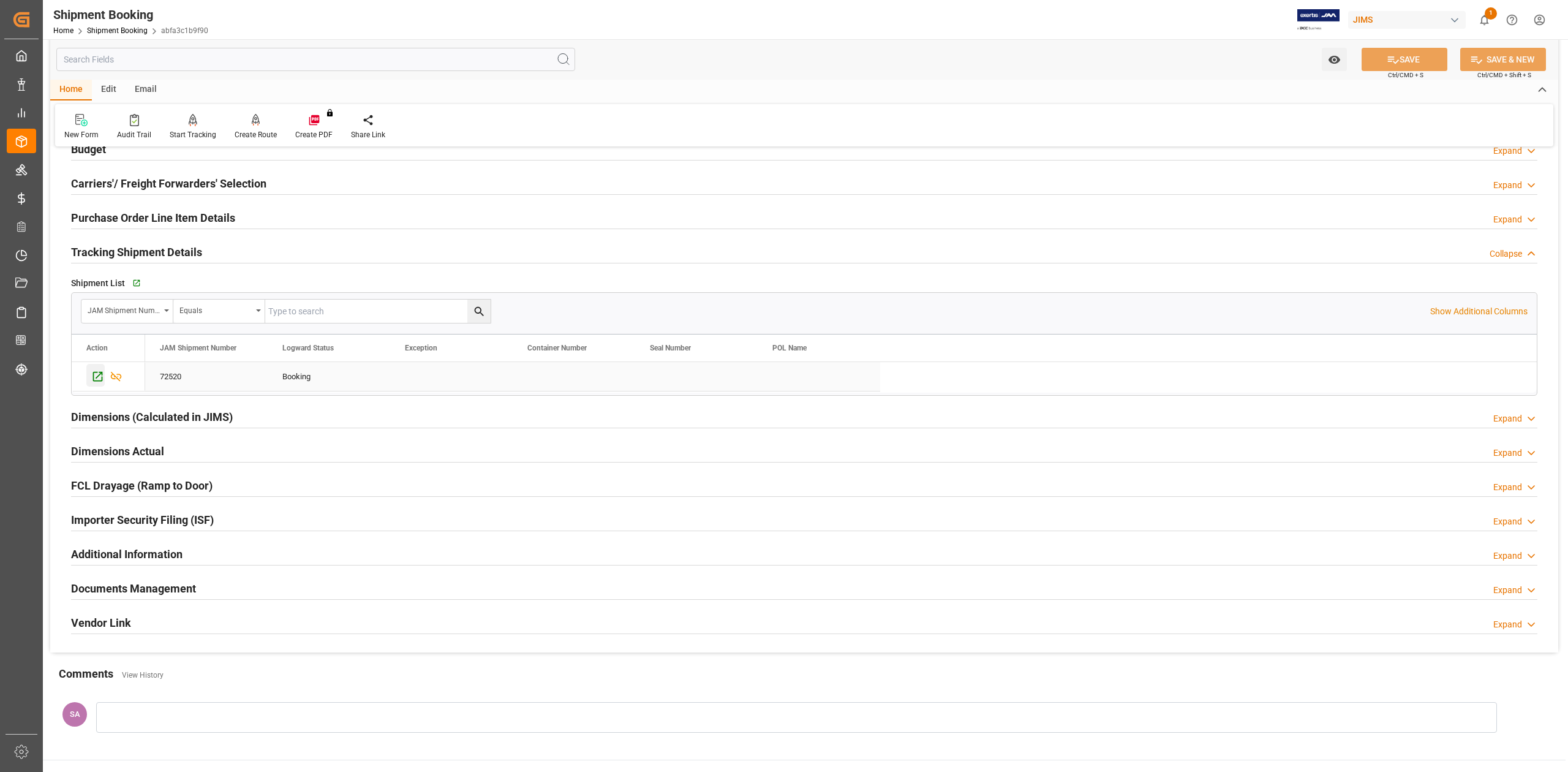
click at [97, 377] on icon "Press SPACE to select this row." at bounding box center [98, 377] width 13 height 13
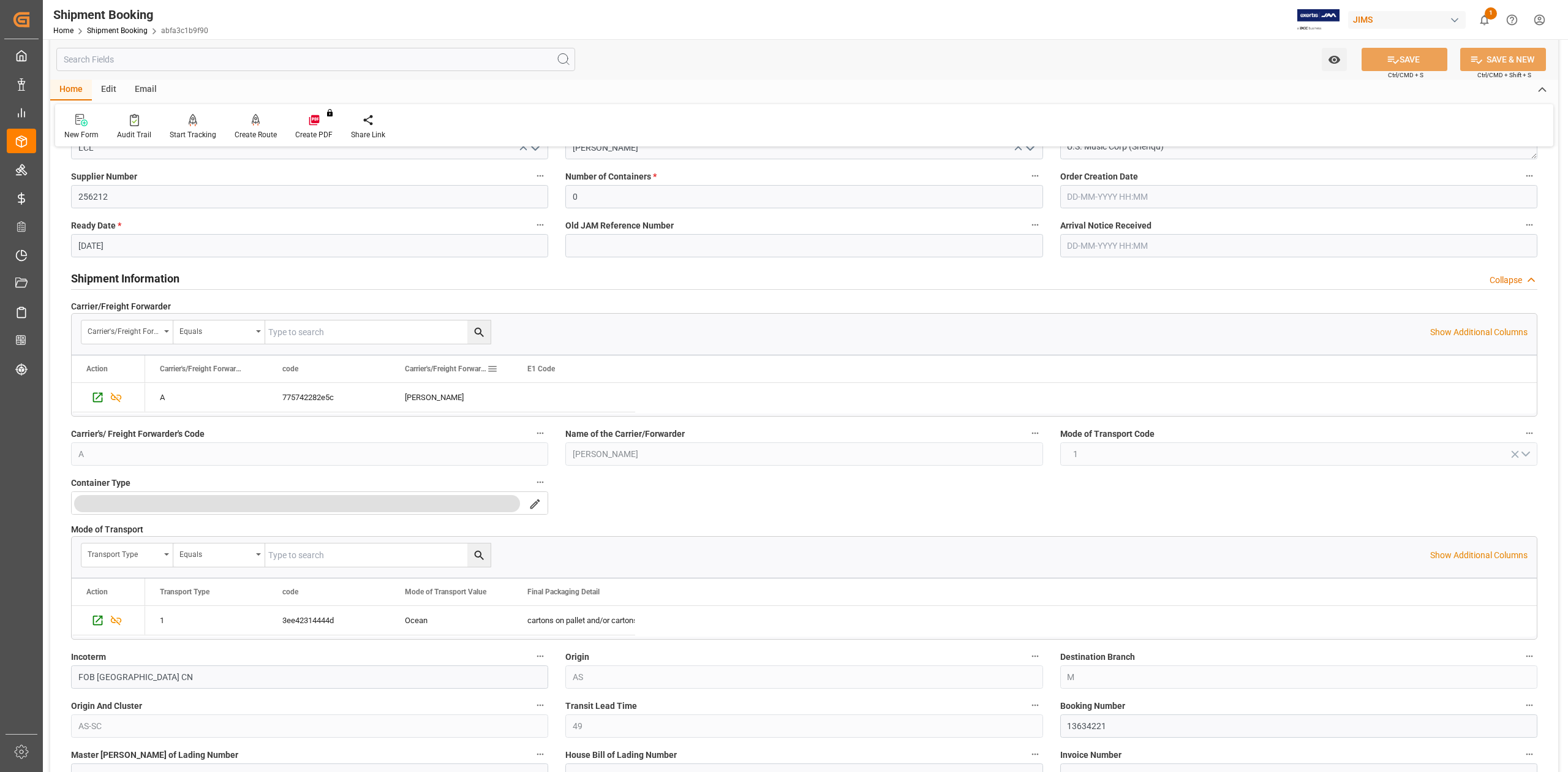
scroll to position [0, 0]
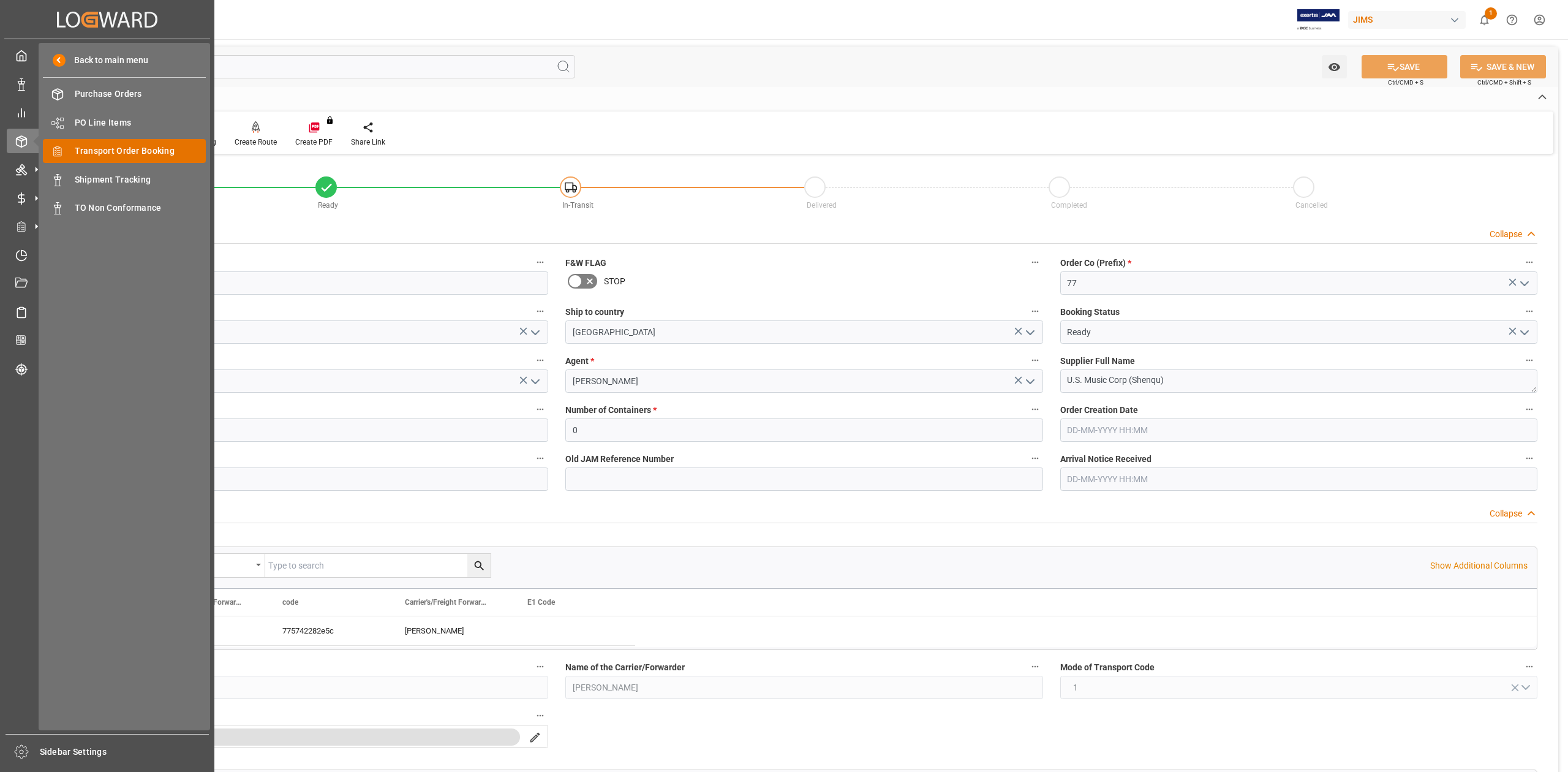
click at [138, 151] on span "Transport Order Booking" at bounding box center [141, 151] width 132 height 13
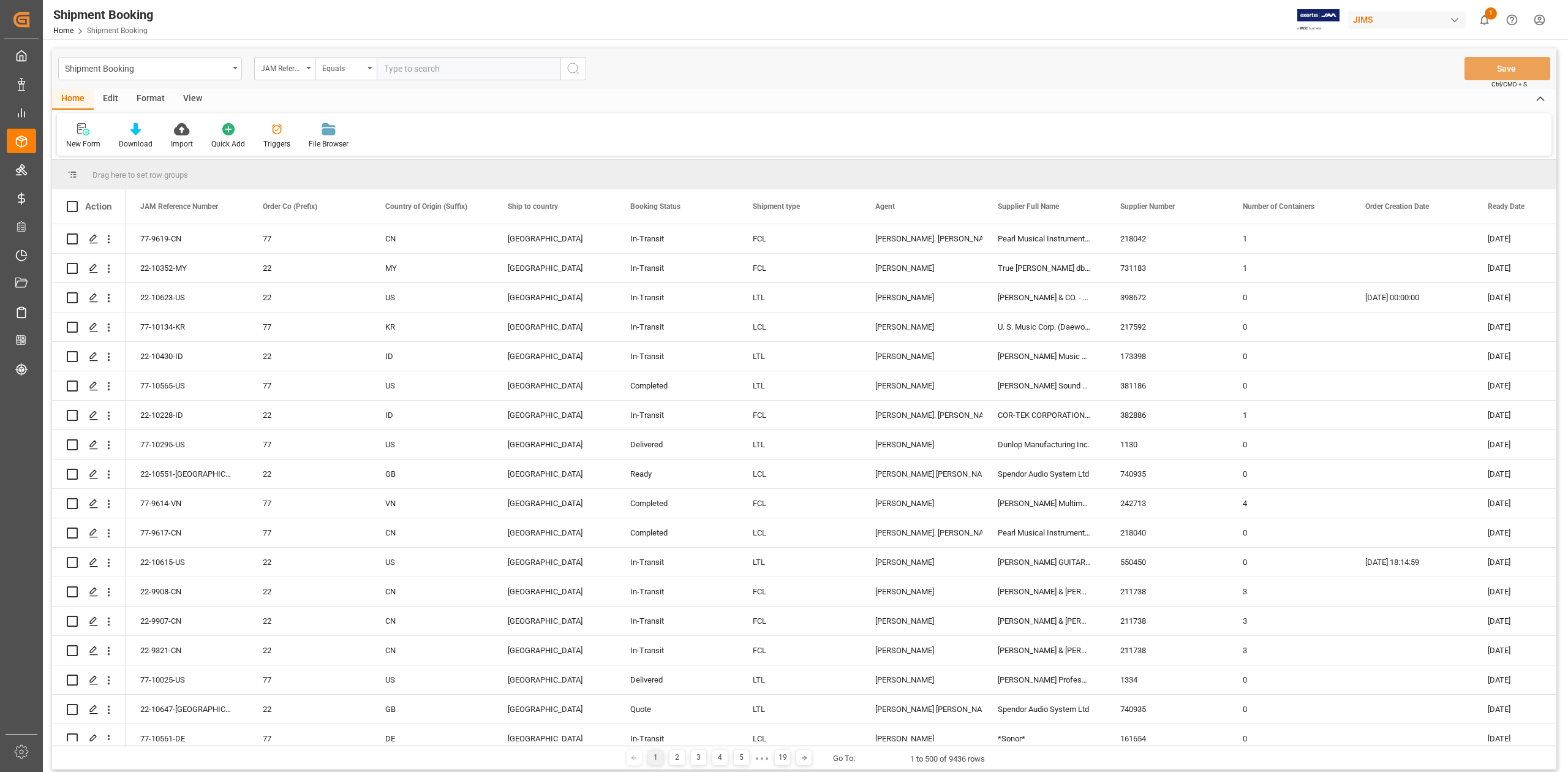
click at [406, 70] on input "text" at bounding box center [468, 69] width 184 height 24
type input "77-10522-CN"
click at [577, 64] on icon "search button" at bounding box center [573, 68] width 15 height 15
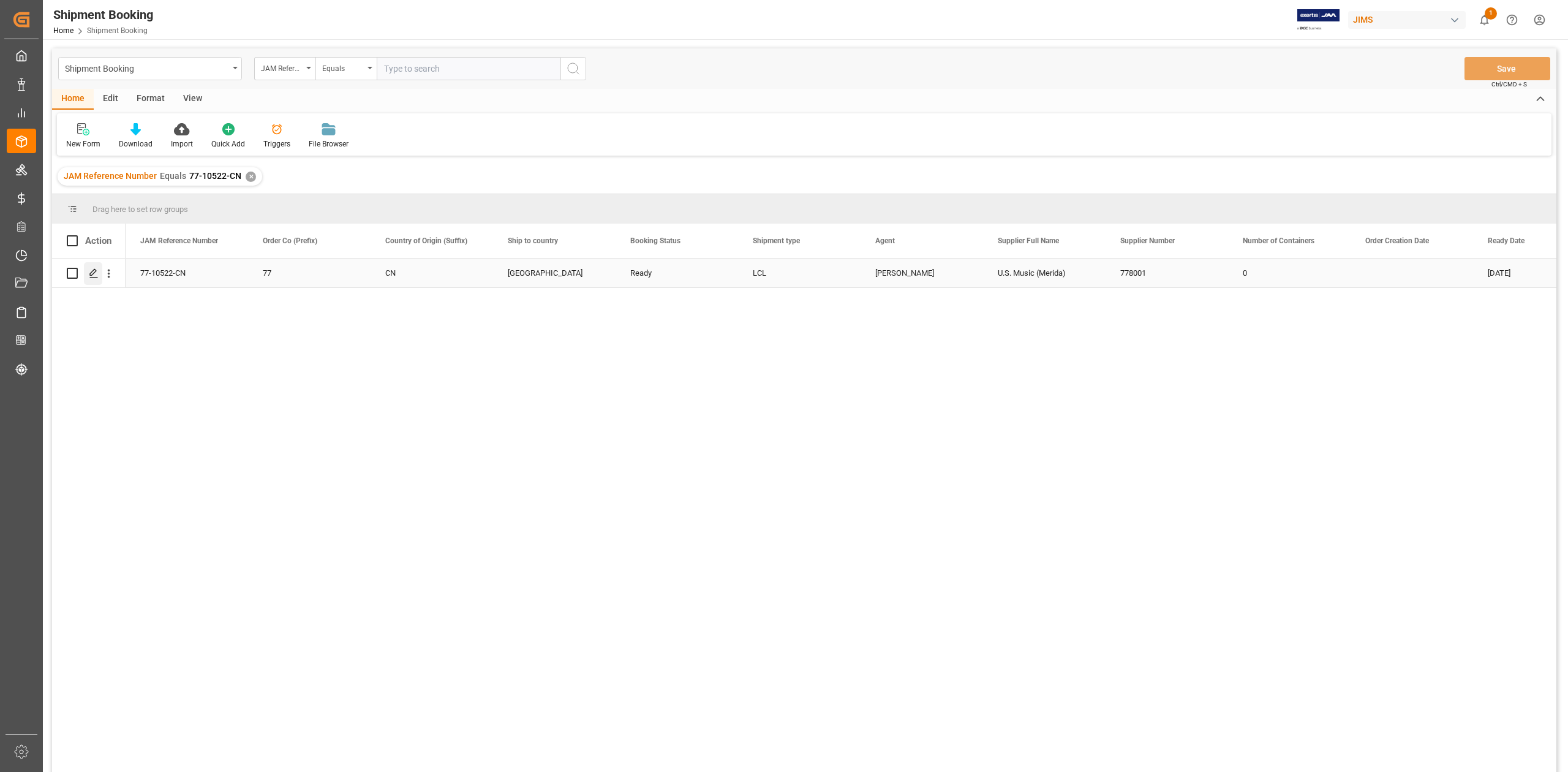
click at [96, 275] on icon "Press SPACE to select this row." at bounding box center [94, 273] width 10 height 10
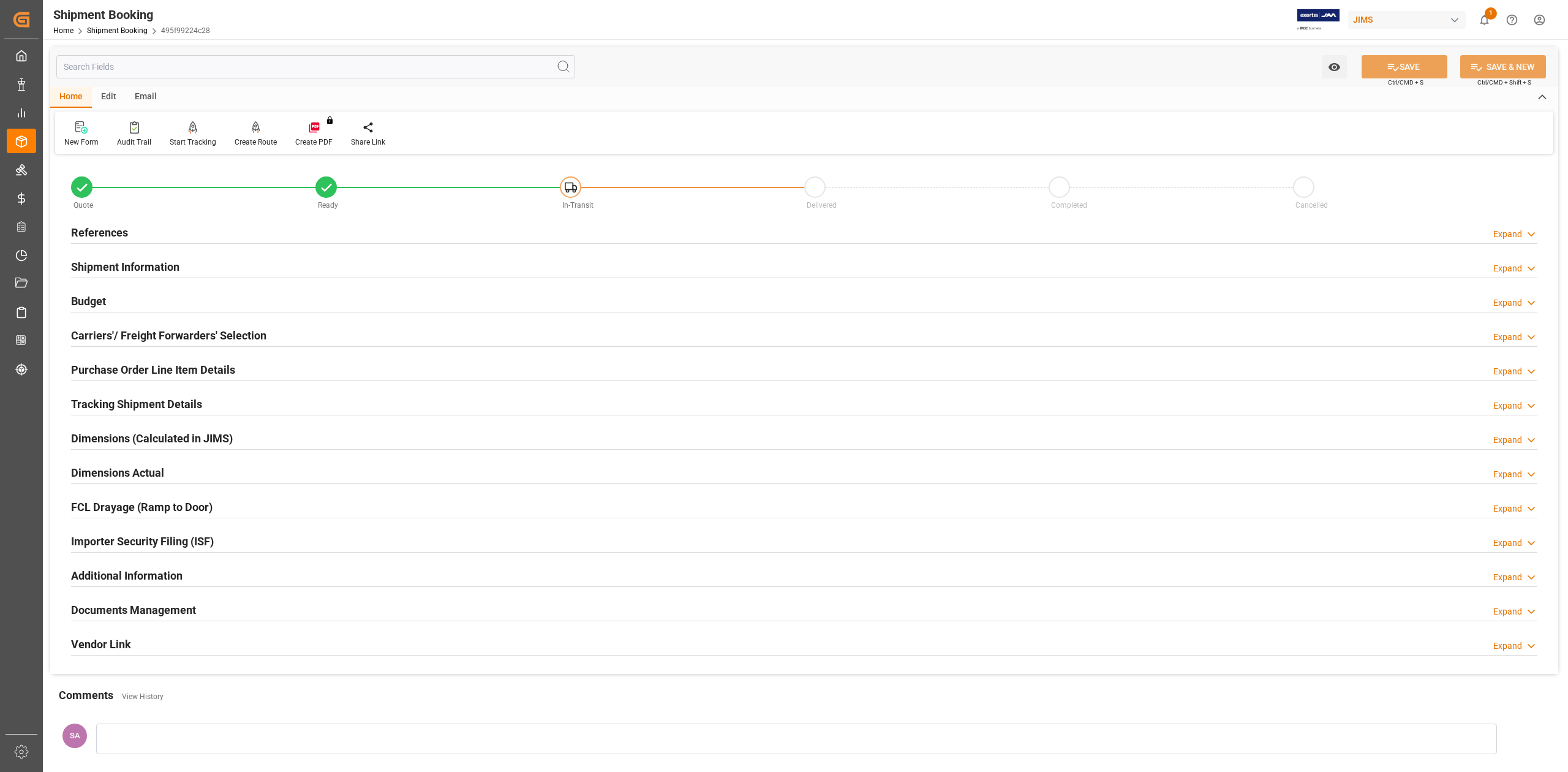
drag, startPoint x: 166, startPoint y: 614, endPoint x: 371, endPoint y: 566, distance: 210.5
click at [166, 613] on h2 "Documents Management" at bounding box center [133, 610] width 125 height 17
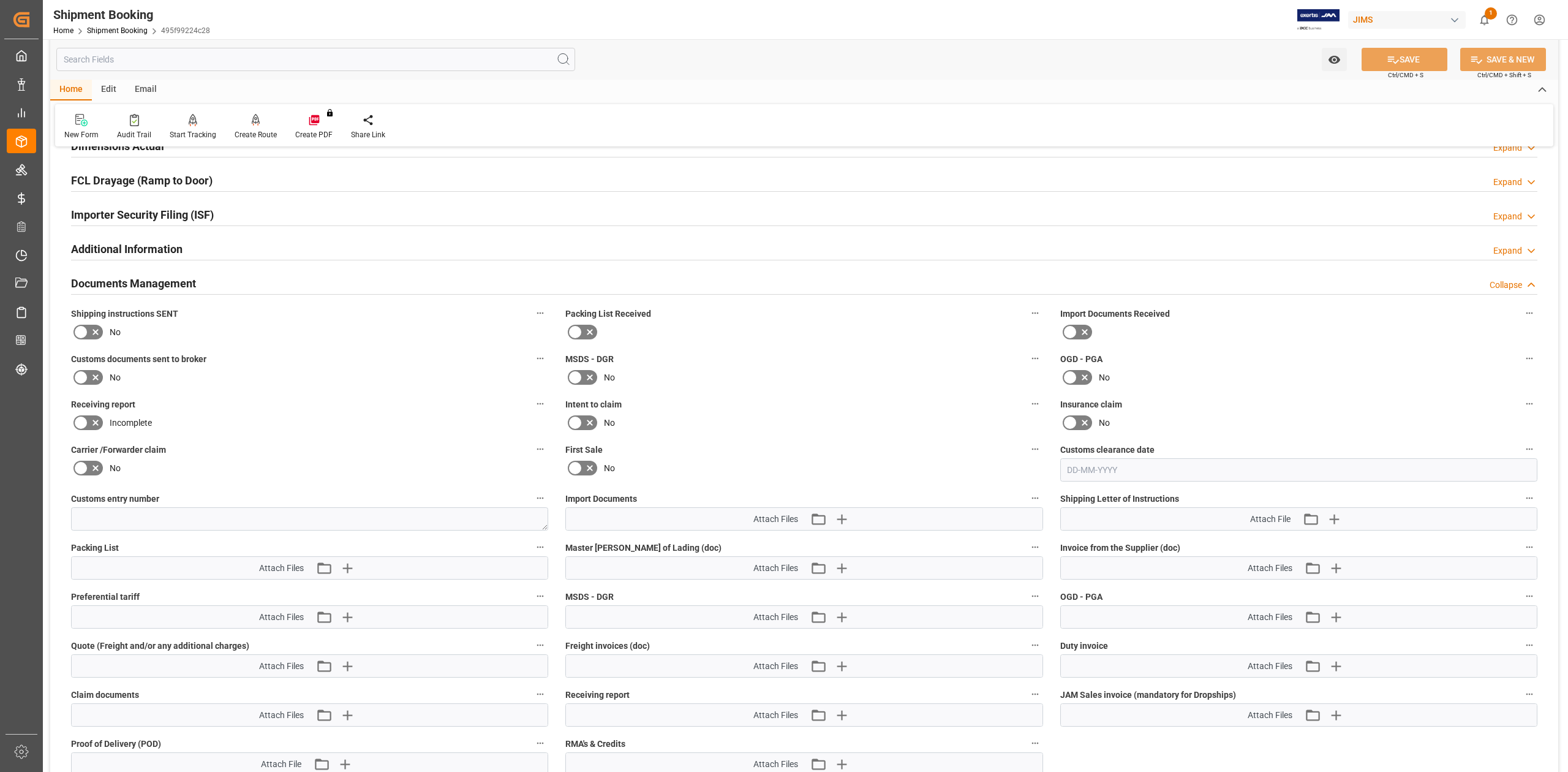
scroll to position [490, 0]
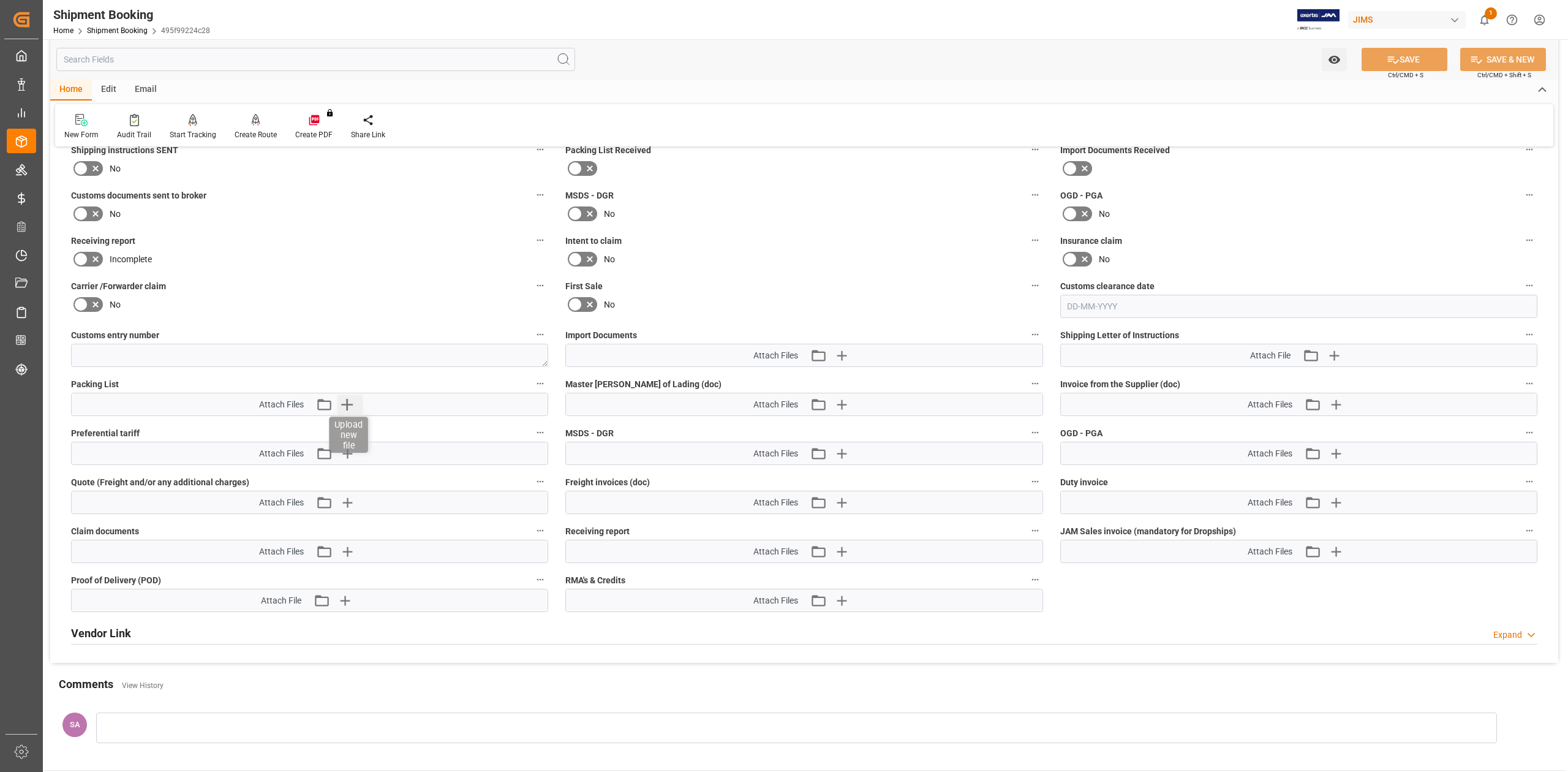
click at [349, 407] on icon "button" at bounding box center [347, 404] width 19 height 19
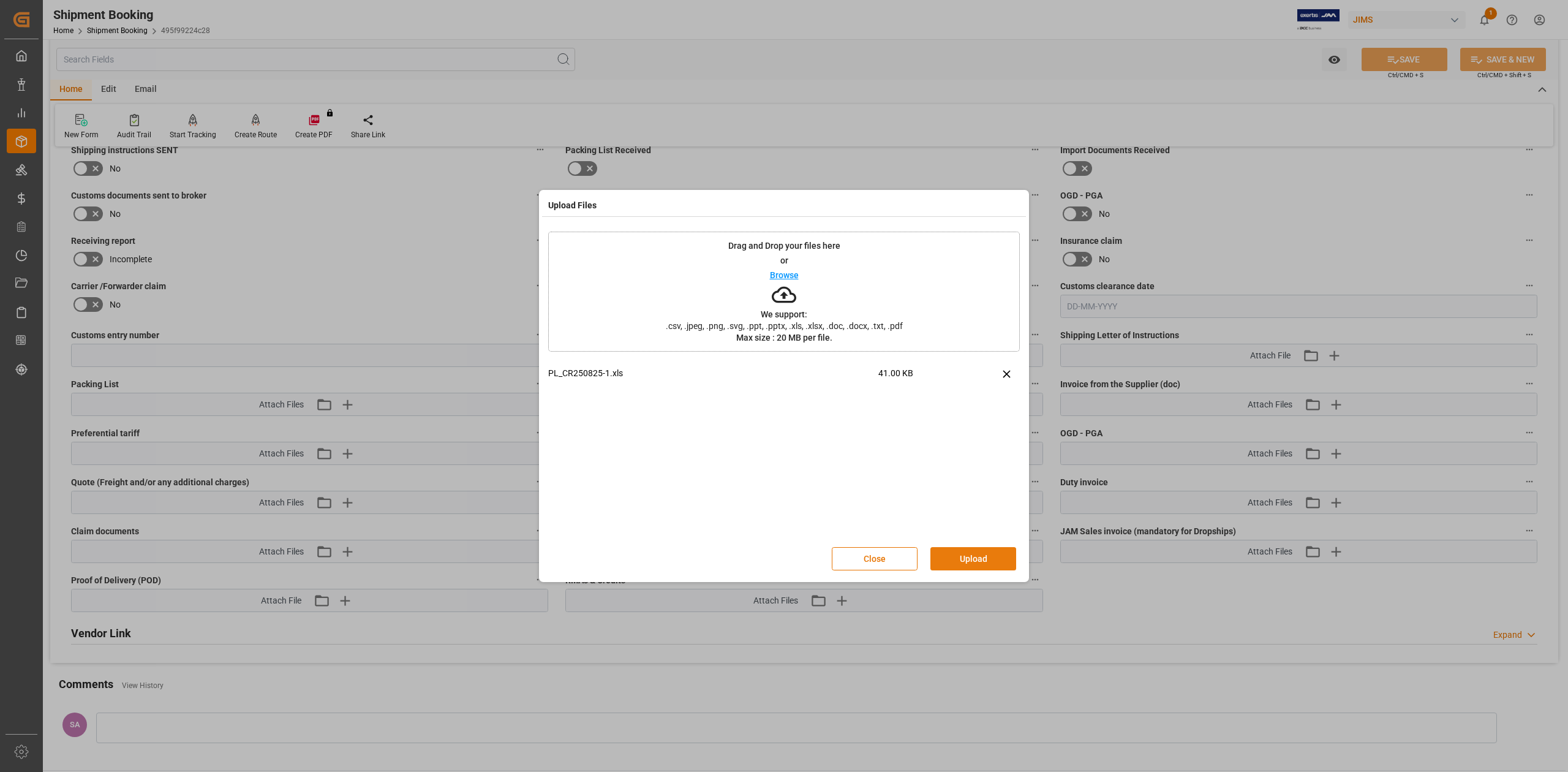
click at [978, 562] on button "Upload" at bounding box center [974, 559] width 86 height 24
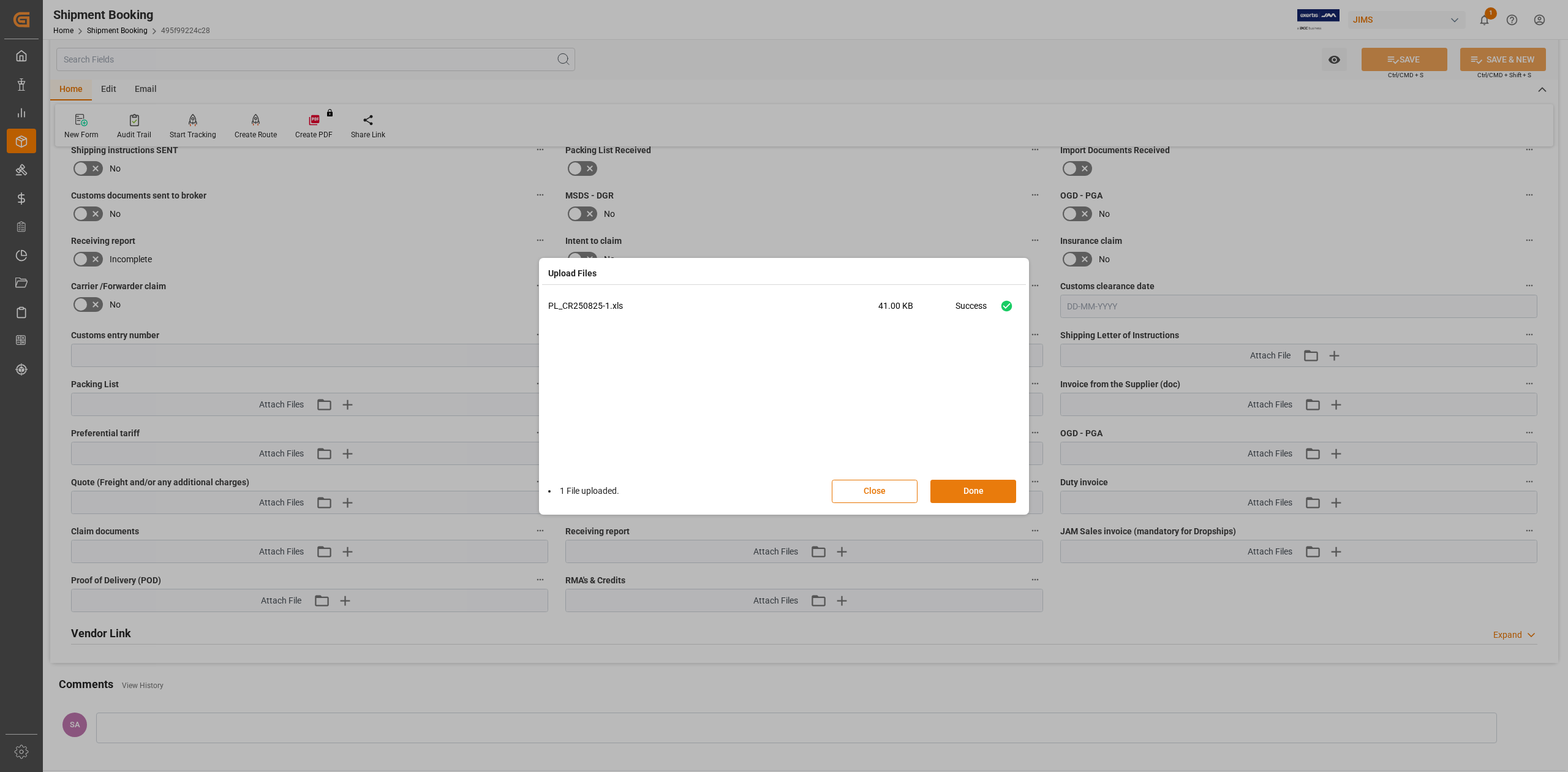
click at [966, 492] on button "Done" at bounding box center [974, 492] width 86 height 24
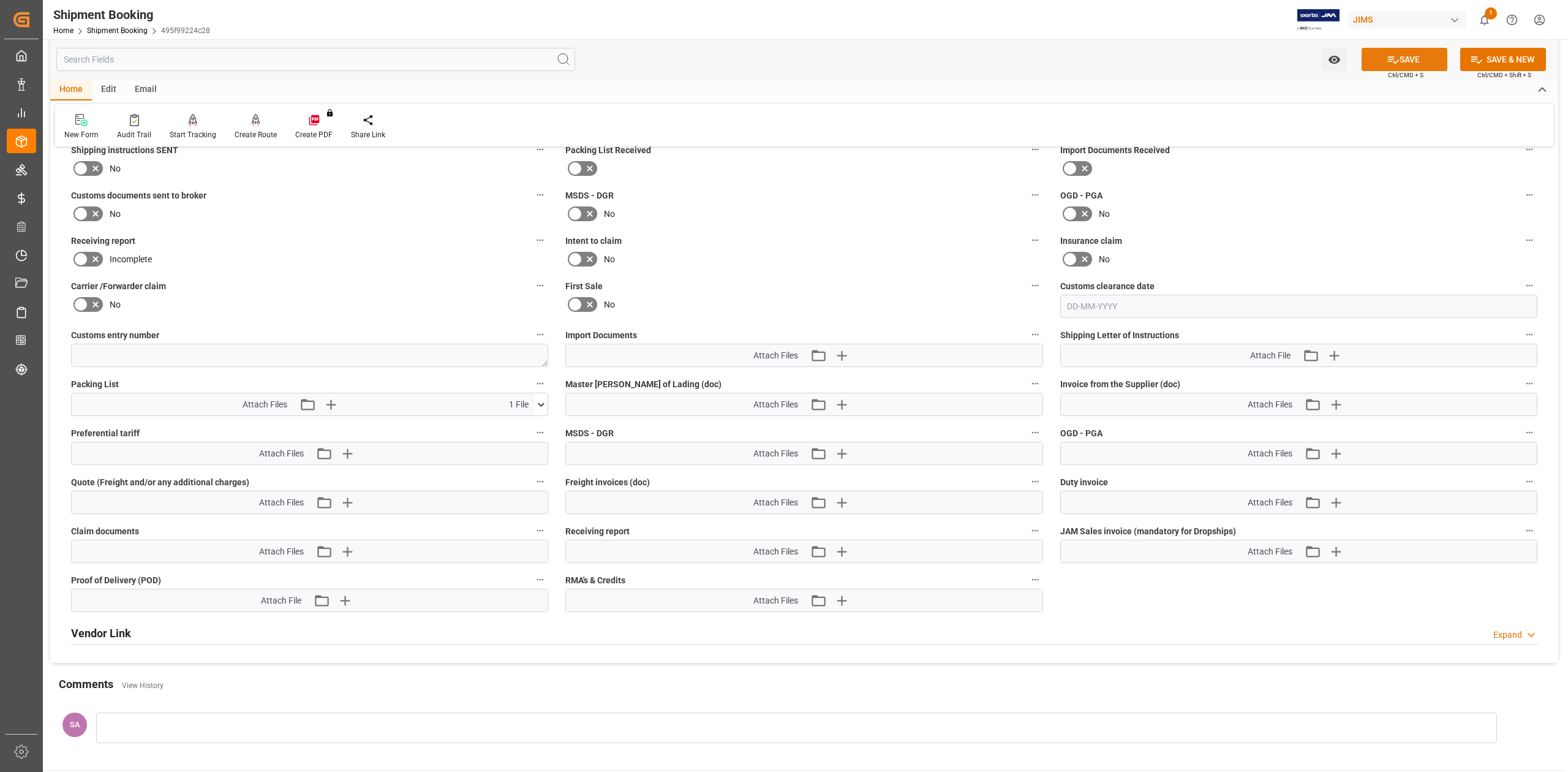
click at [1392, 59] on icon at bounding box center [1394, 60] width 11 height 8
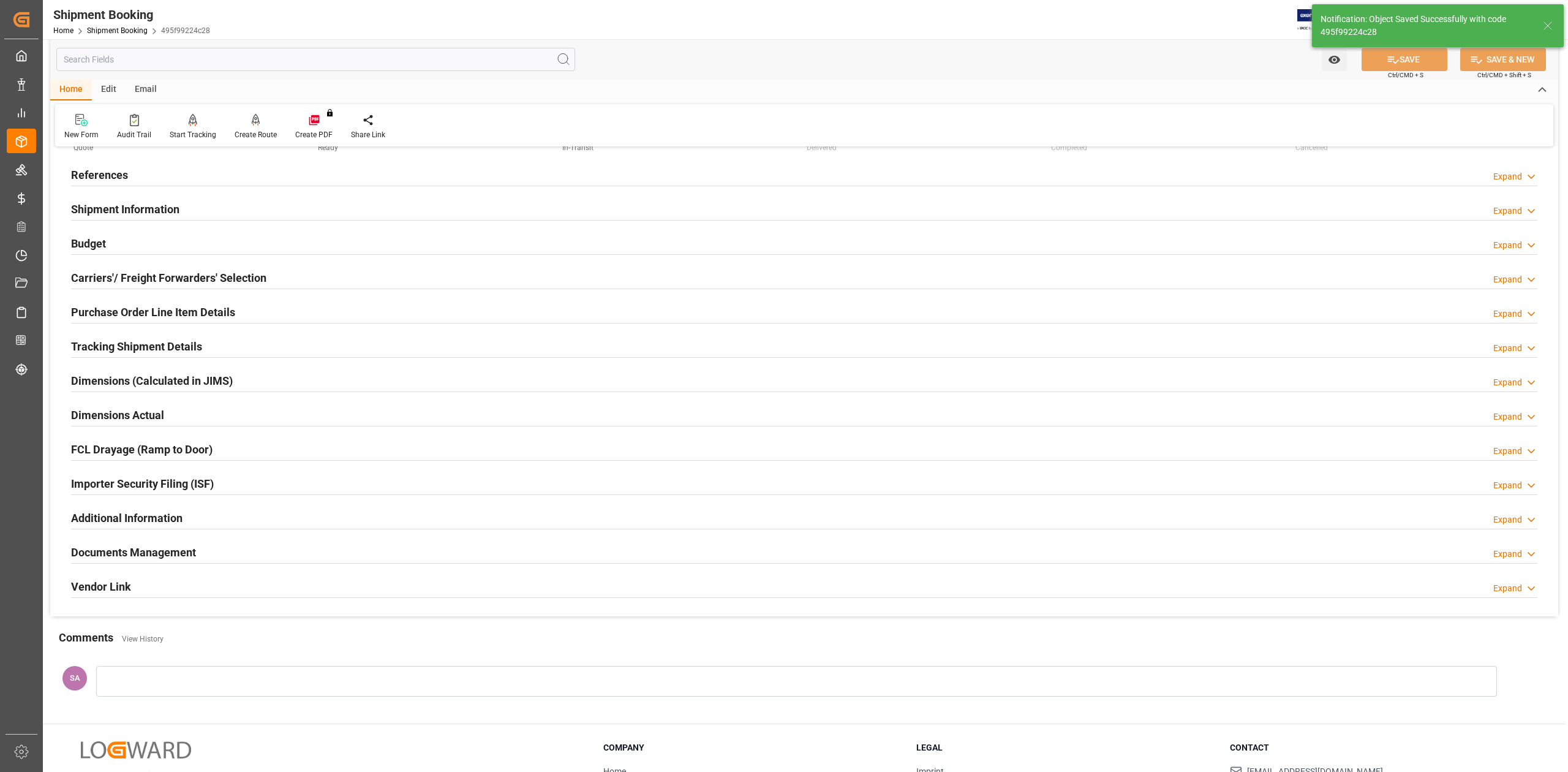
scroll to position [0, 0]
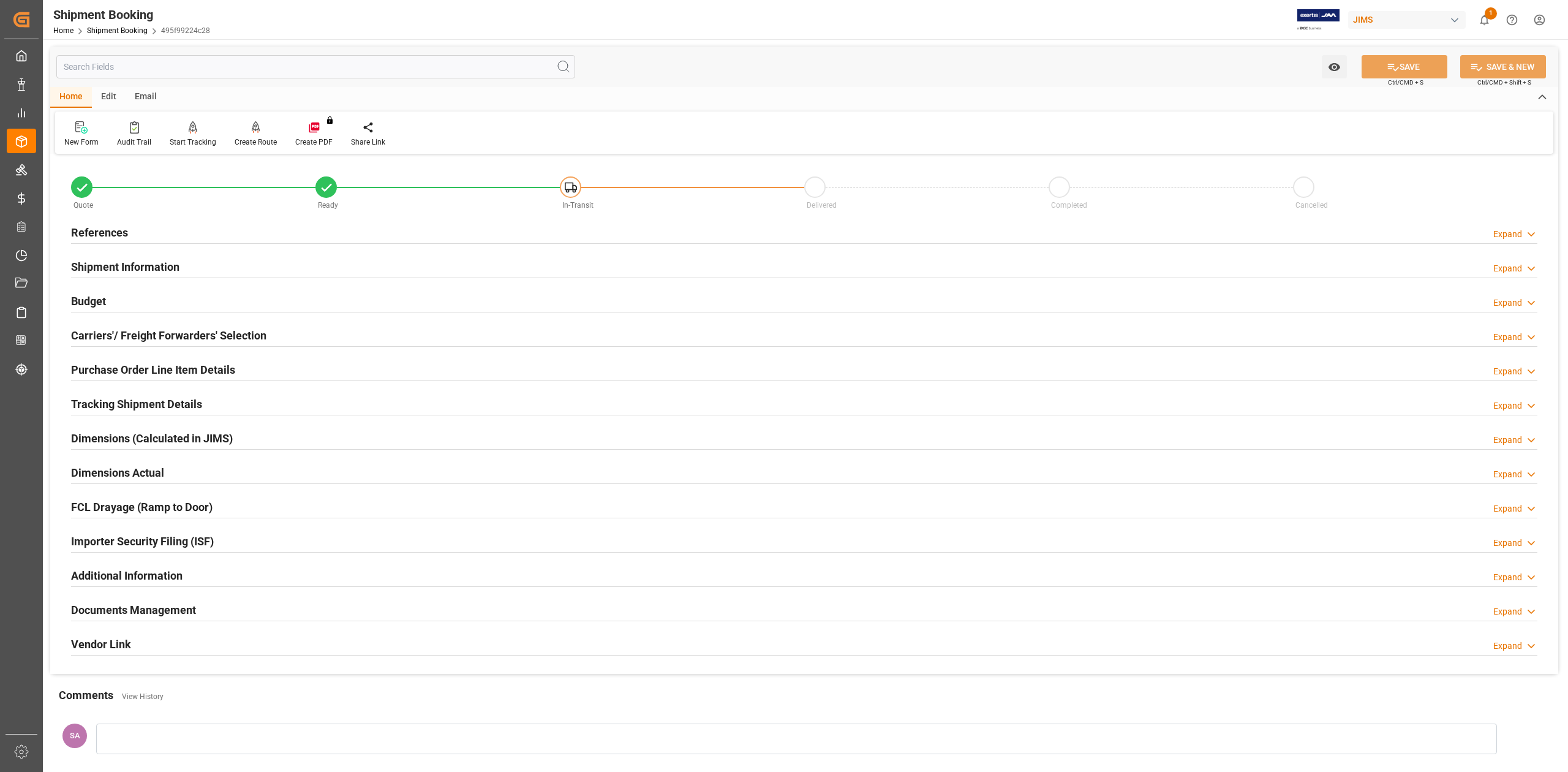
click at [118, 234] on h2 "References" at bounding box center [99, 232] width 57 height 17
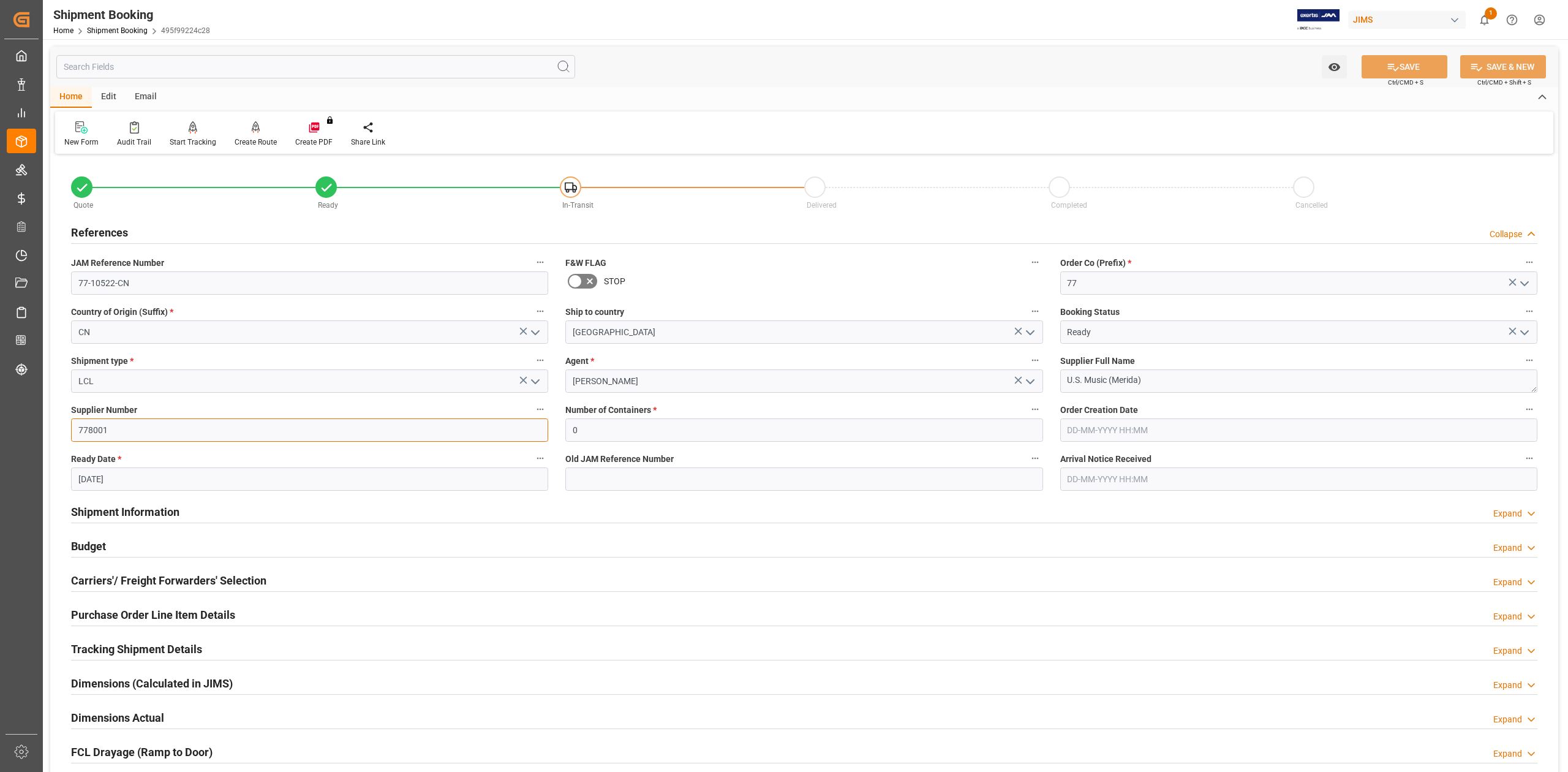
click at [142, 425] on input "778001" at bounding box center [309, 430] width 477 height 24
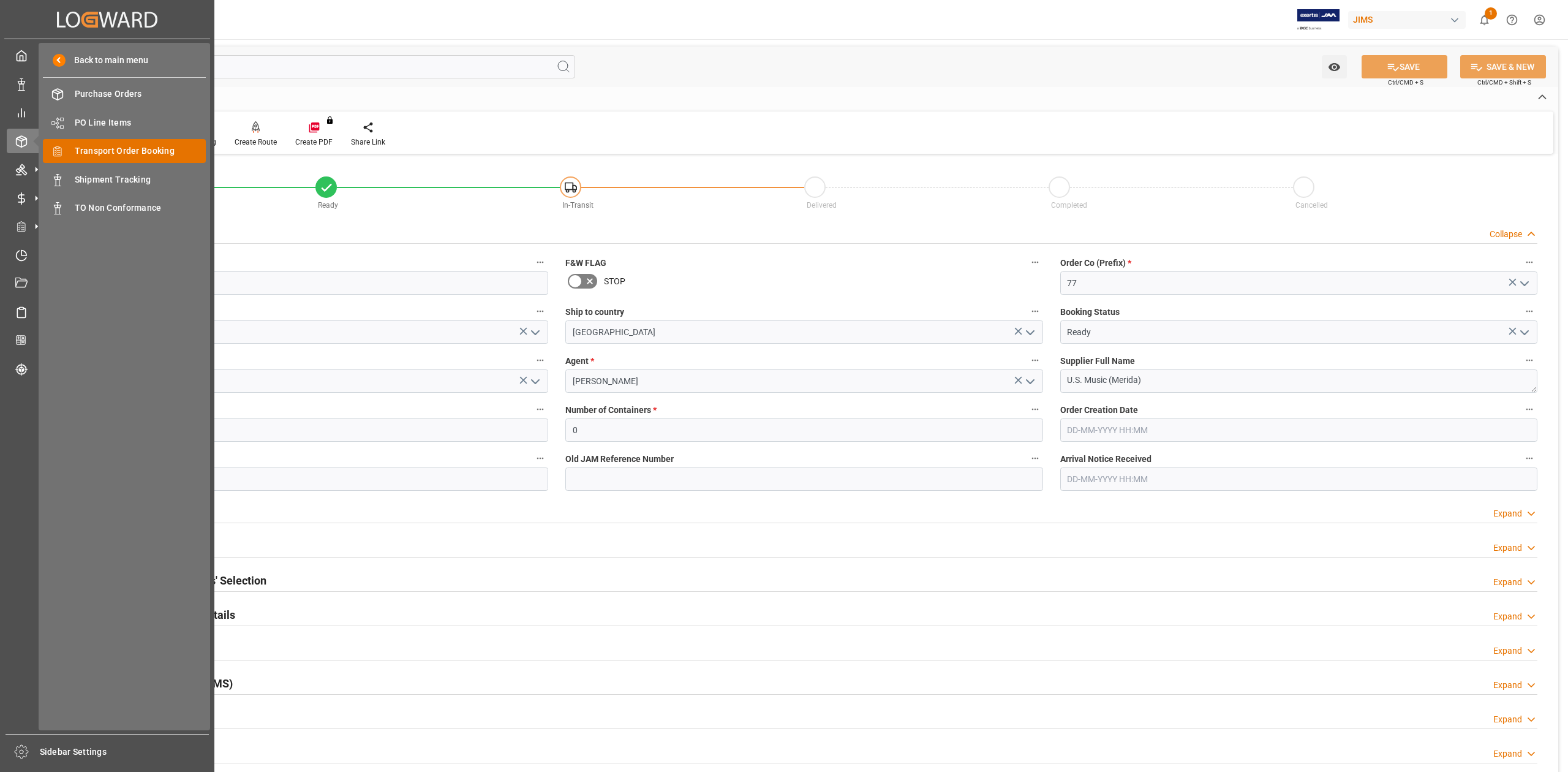
click at [111, 150] on span "Transport Order Booking" at bounding box center [141, 151] width 132 height 13
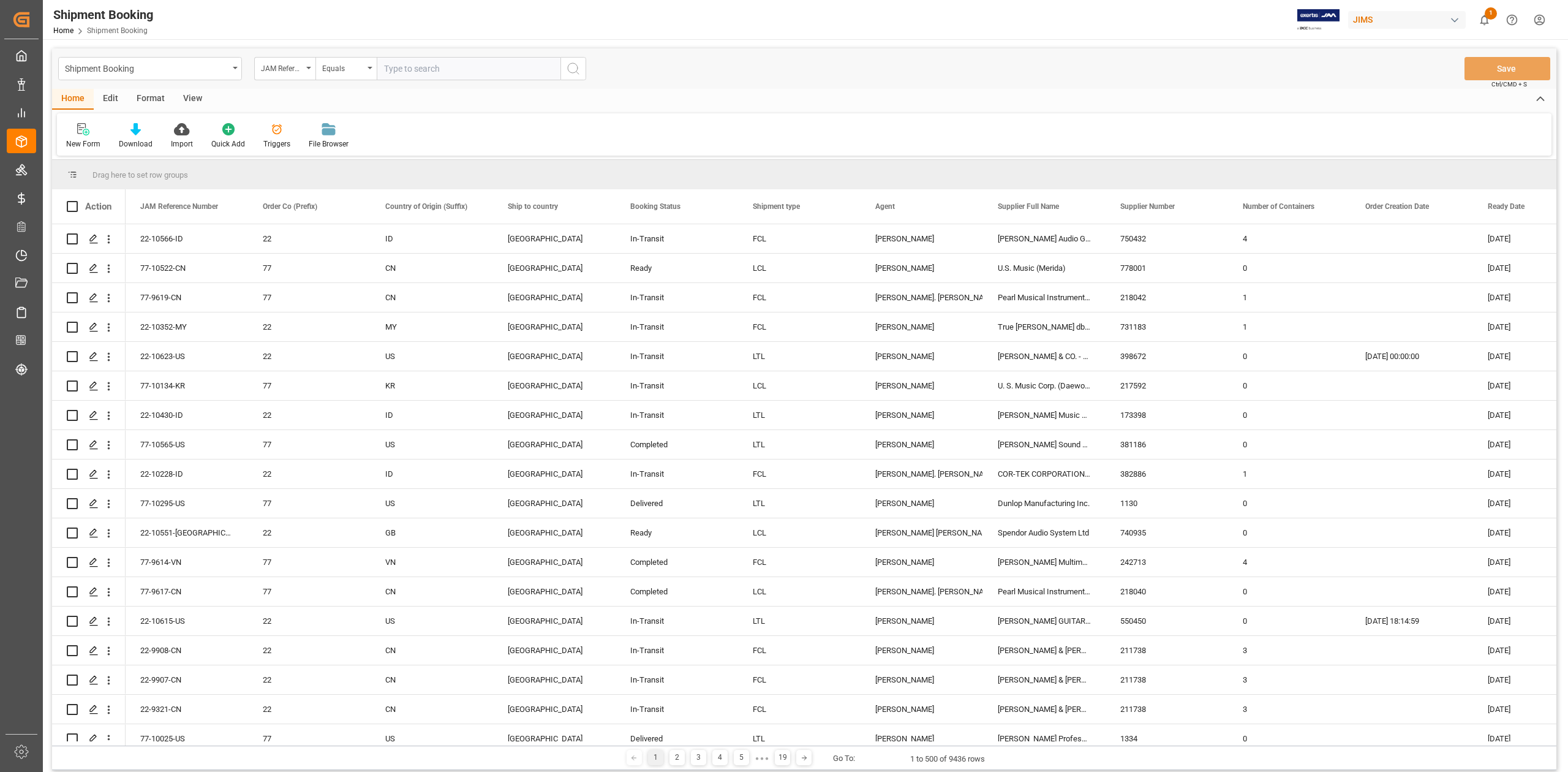
click at [433, 65] on input "text" at bounding box center [468, 69] width 184 height 24
paste input "77-10553-GB"
type input "77-10553-GB"
click at [580, 71] on button "search button" at bounding box center [573, 69] width 26 height 24
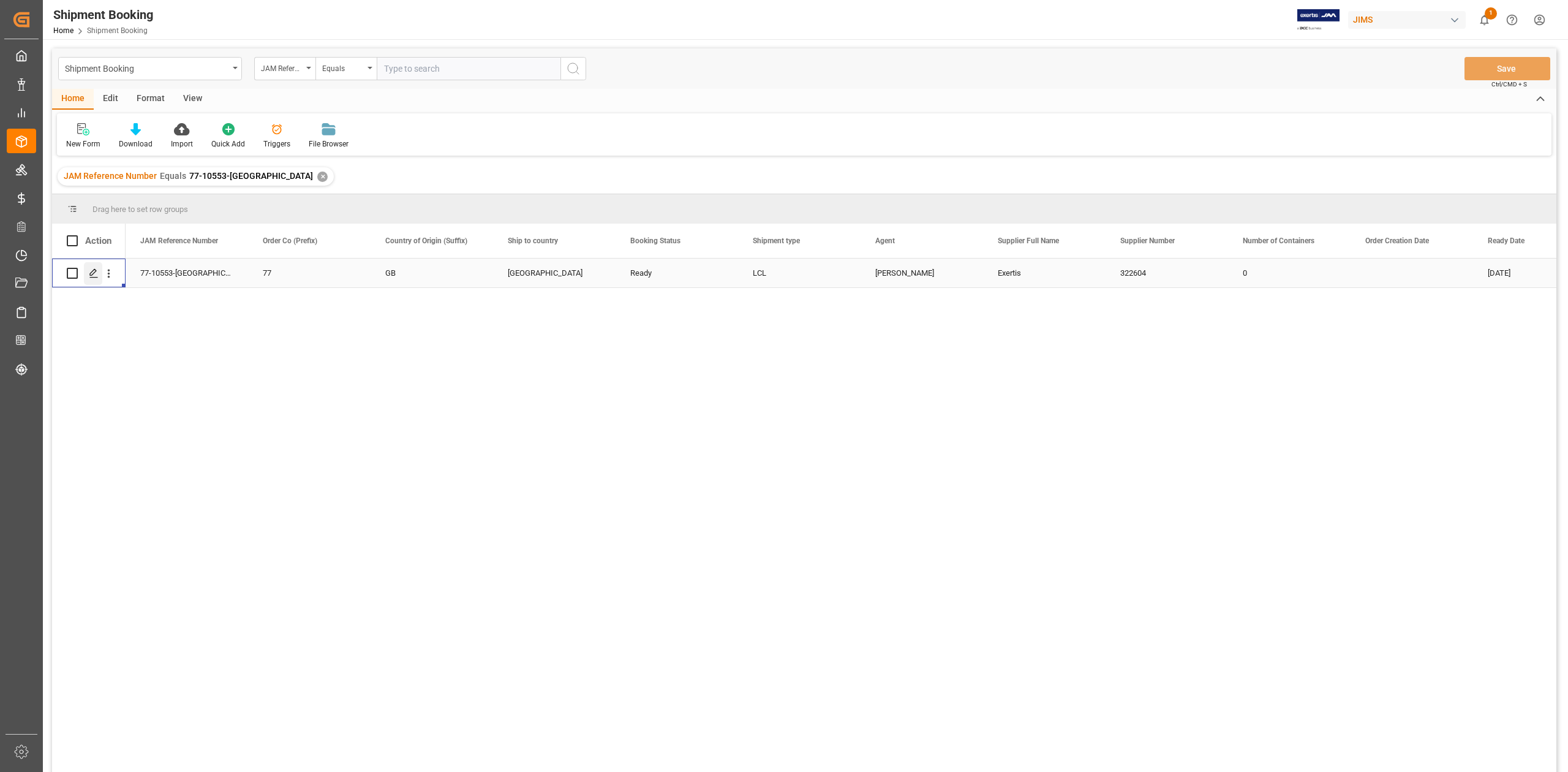
click at [96, 275] on icon "Press SPACE to select this row." at bounding box center [94, 273] width 10 height 10
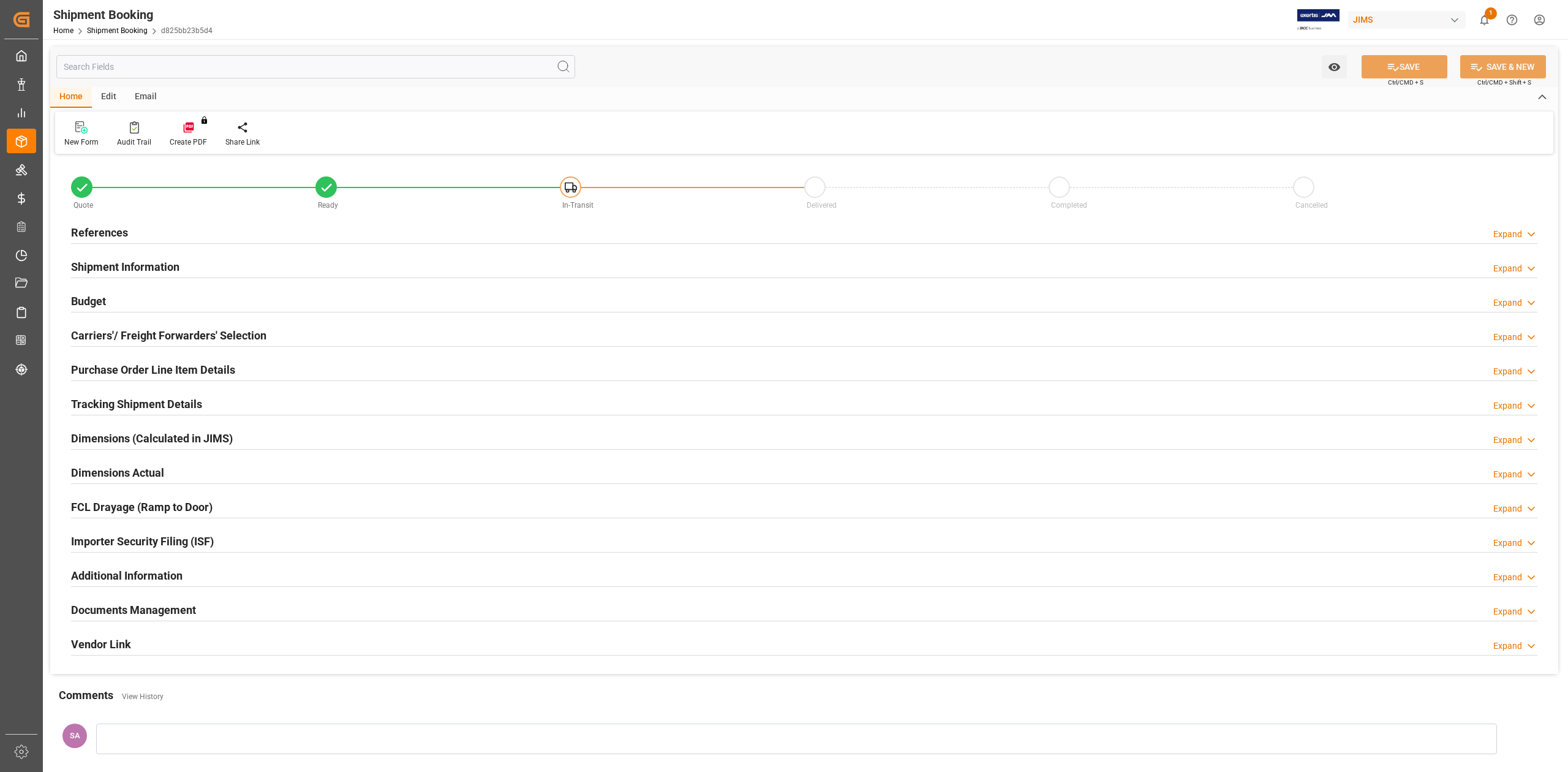
type input "0"
type input "18-08-2025"
click at [130, 231] on div "References Expand" at bounding box center [804, 232] width 1467 height 24
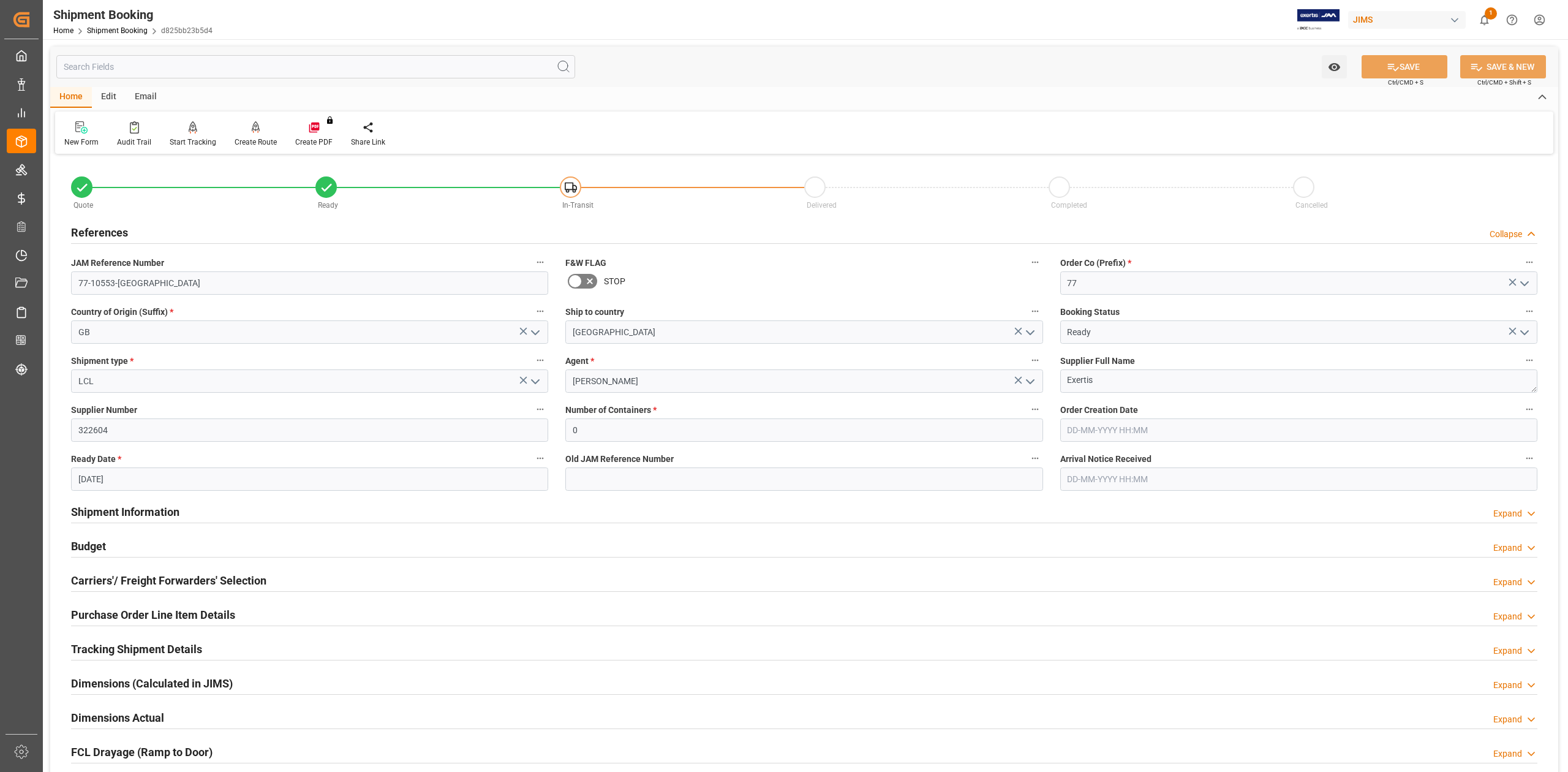
click at [125, 232] on h2 "References" at bounding box center [99, 232] width 57 height 17
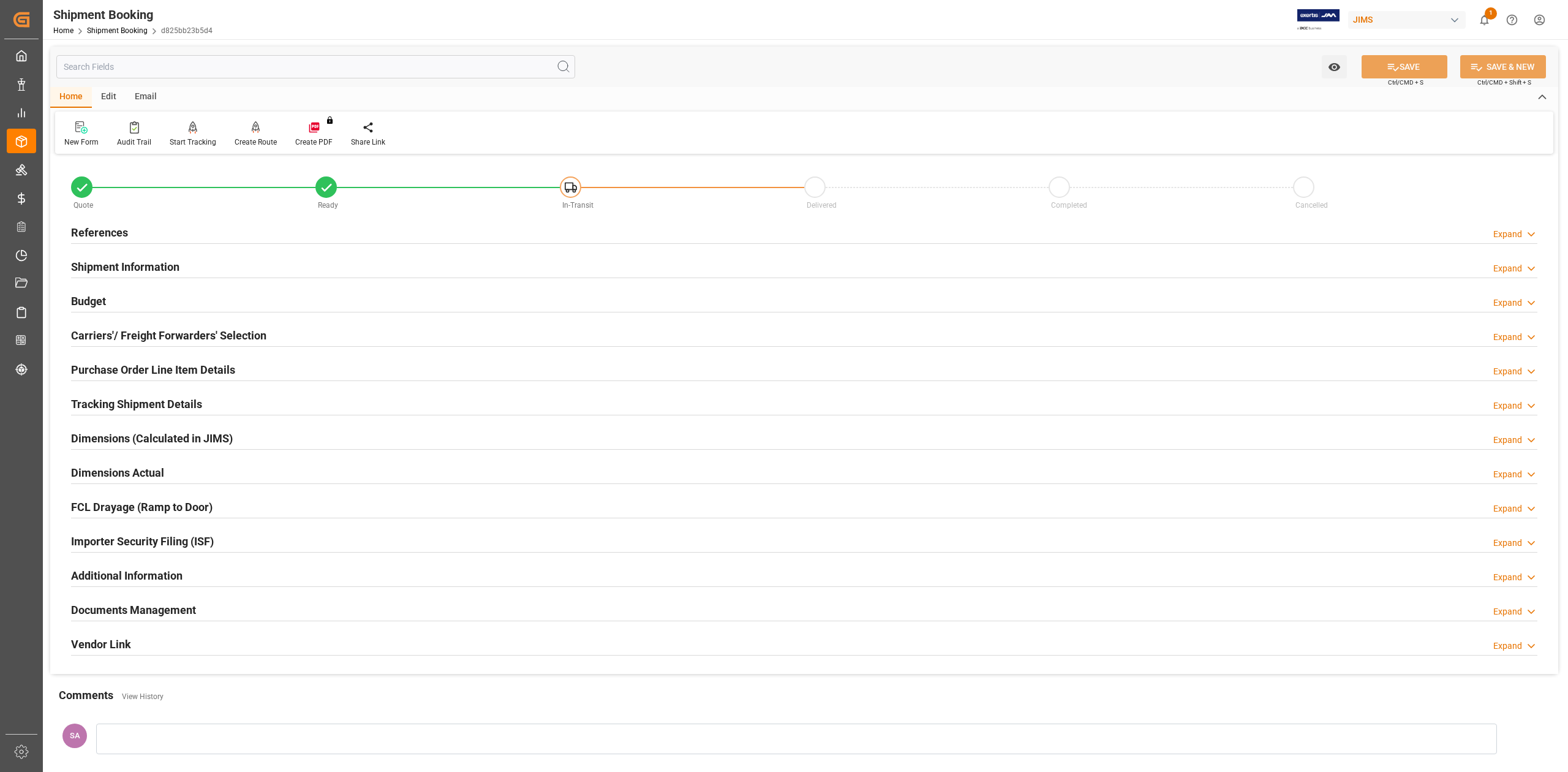
click at [132, 260] on h2 "Shipment Information" at bounding box center [125, 267] width 108 height 17
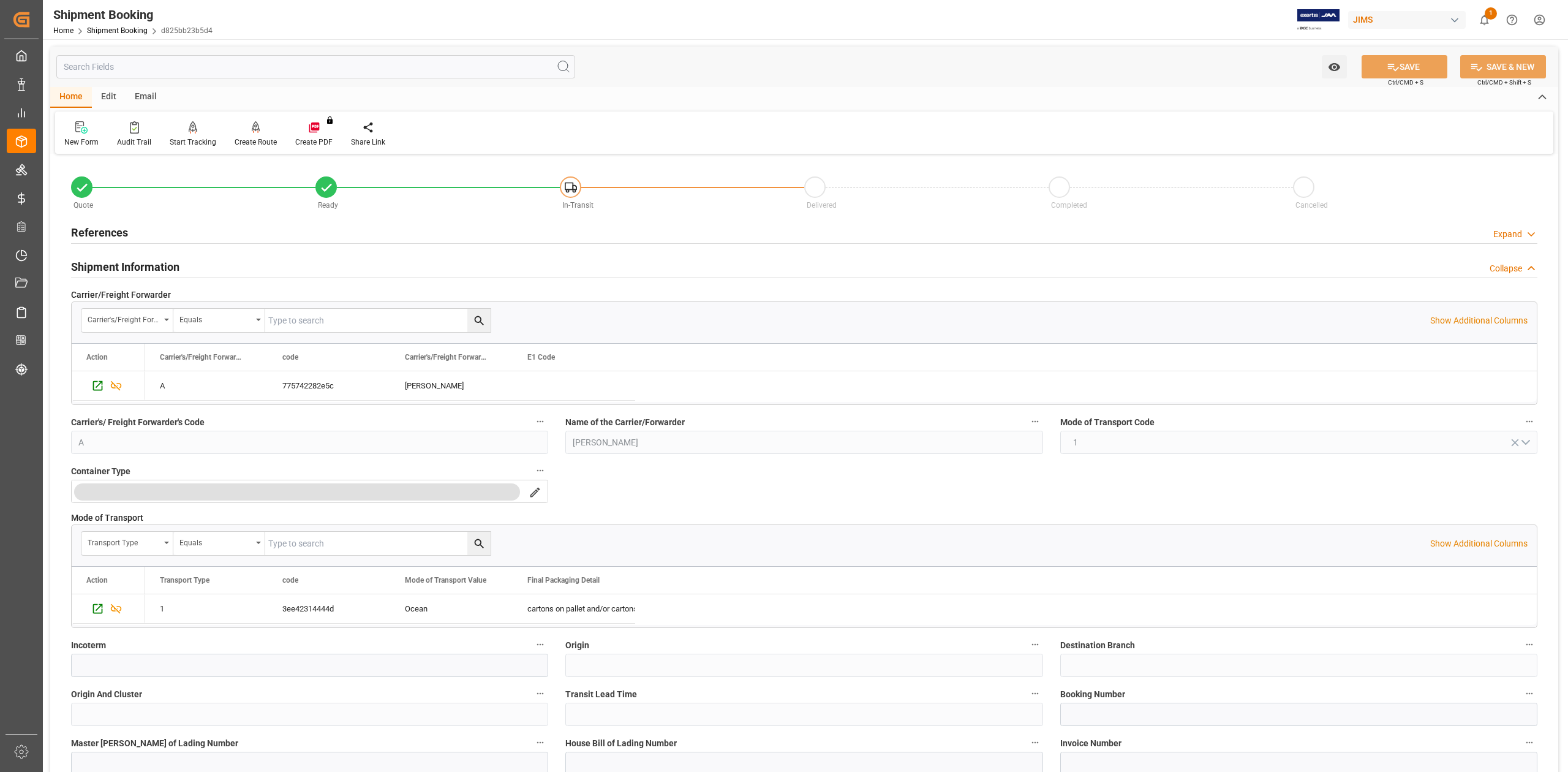
click at [113, 231] on h2 "References" at bounding box center [99, 232] width 57 height 17
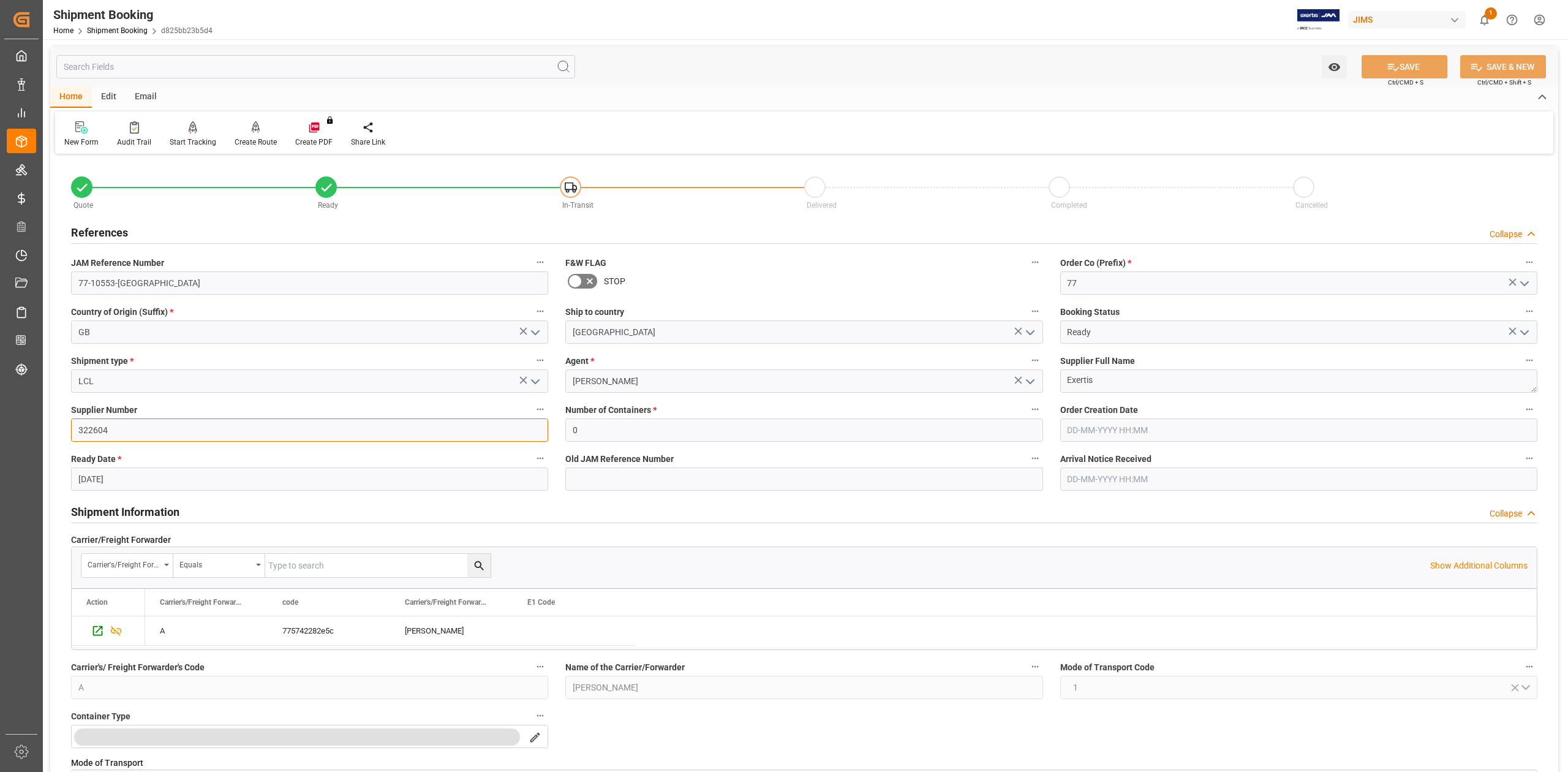
click at [113, 420] on input "322604" at bounding box center [309, 430] width 477 height 24
click at [1139, 384] on textarea "Exertis" at bounding box center [1299, 381] width 477 height 24
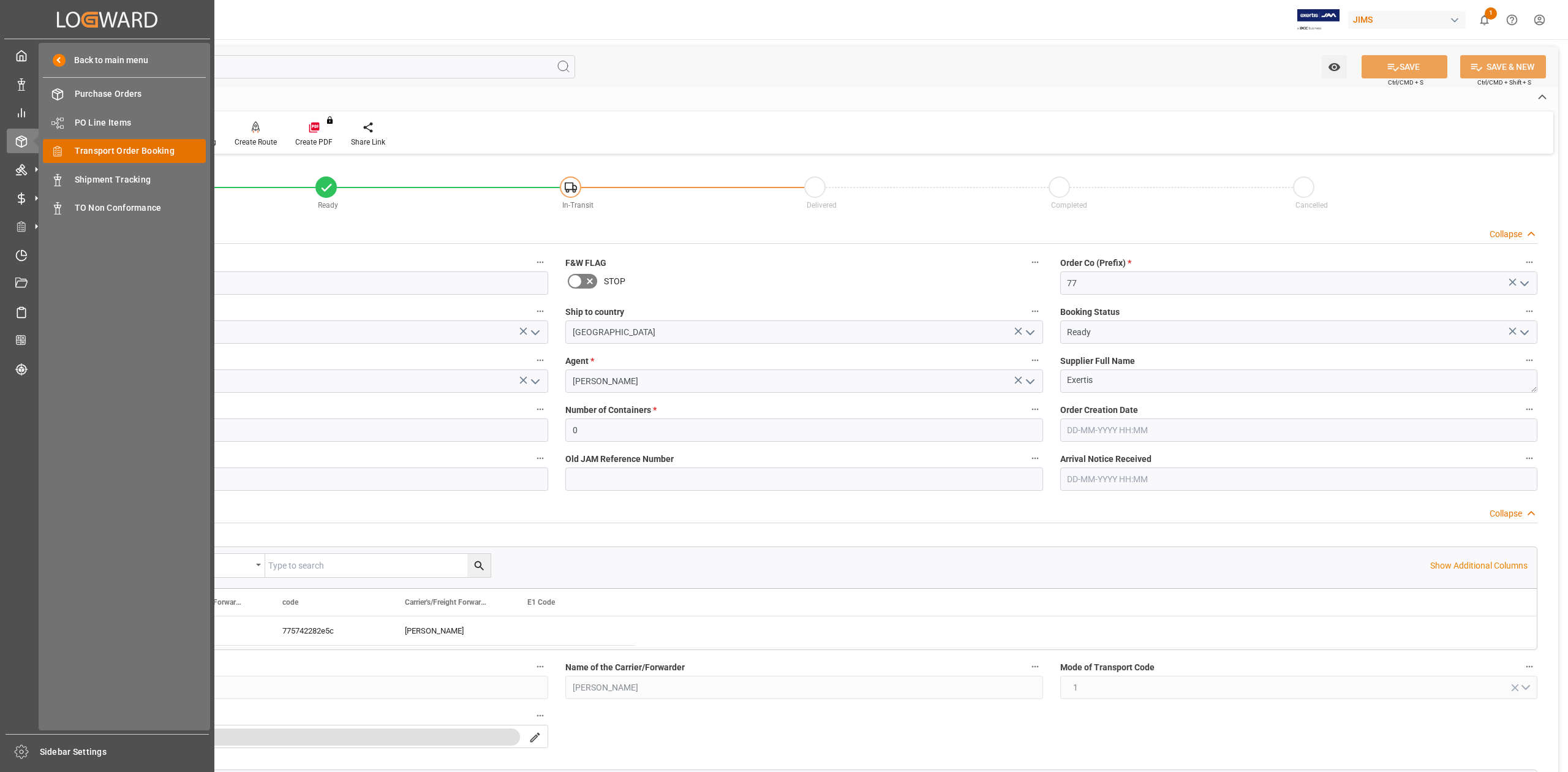
click at [118, 148] on span "Transport Order Booking" at bounding box center [141, 151] width 132 height 13
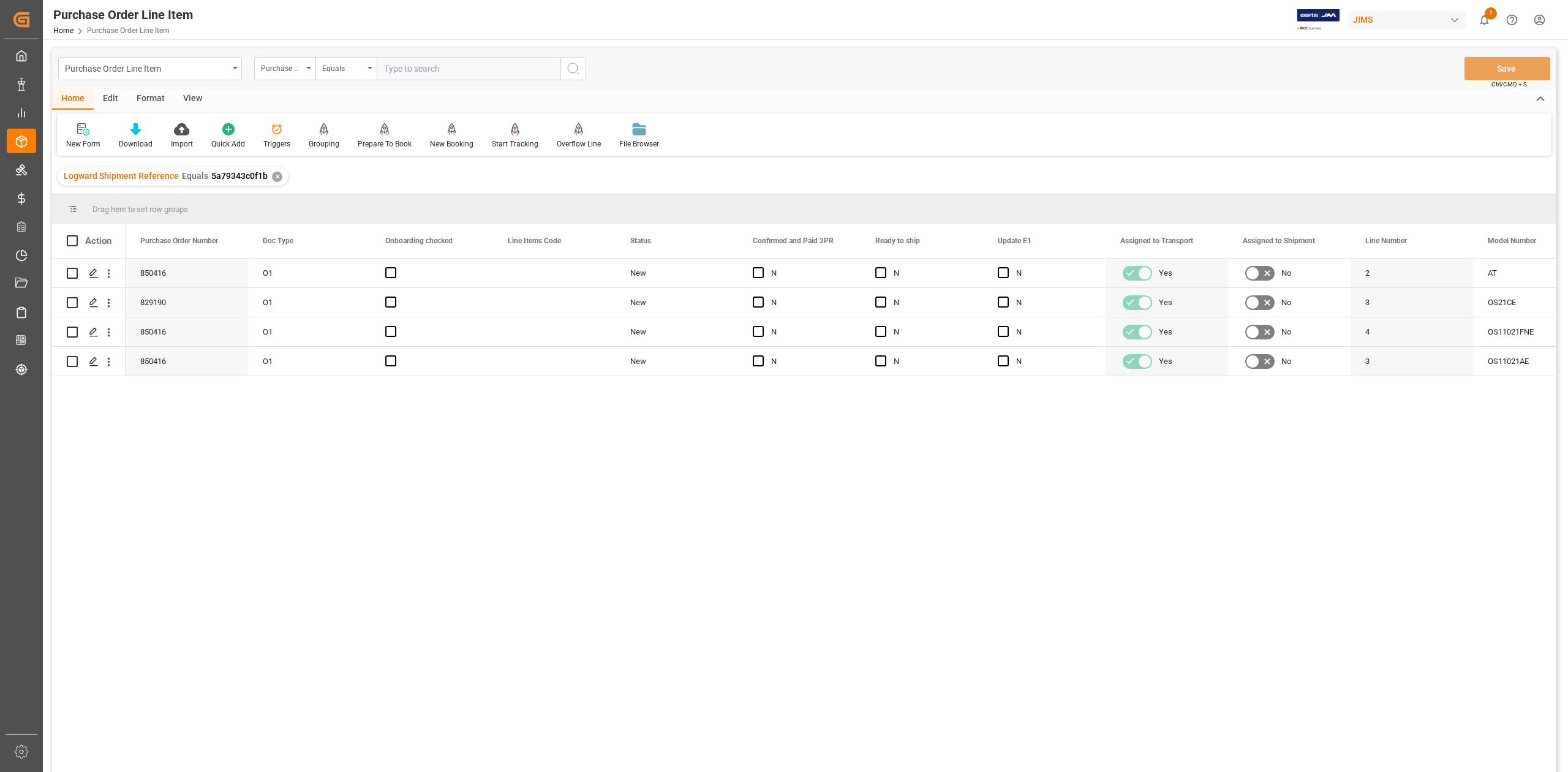
click at [191, 98] on div "View" at bounding box center [193, 99] width 37 height 21
click at [137, 132] on icon at bounding box center [139, 130] width 12 height 12
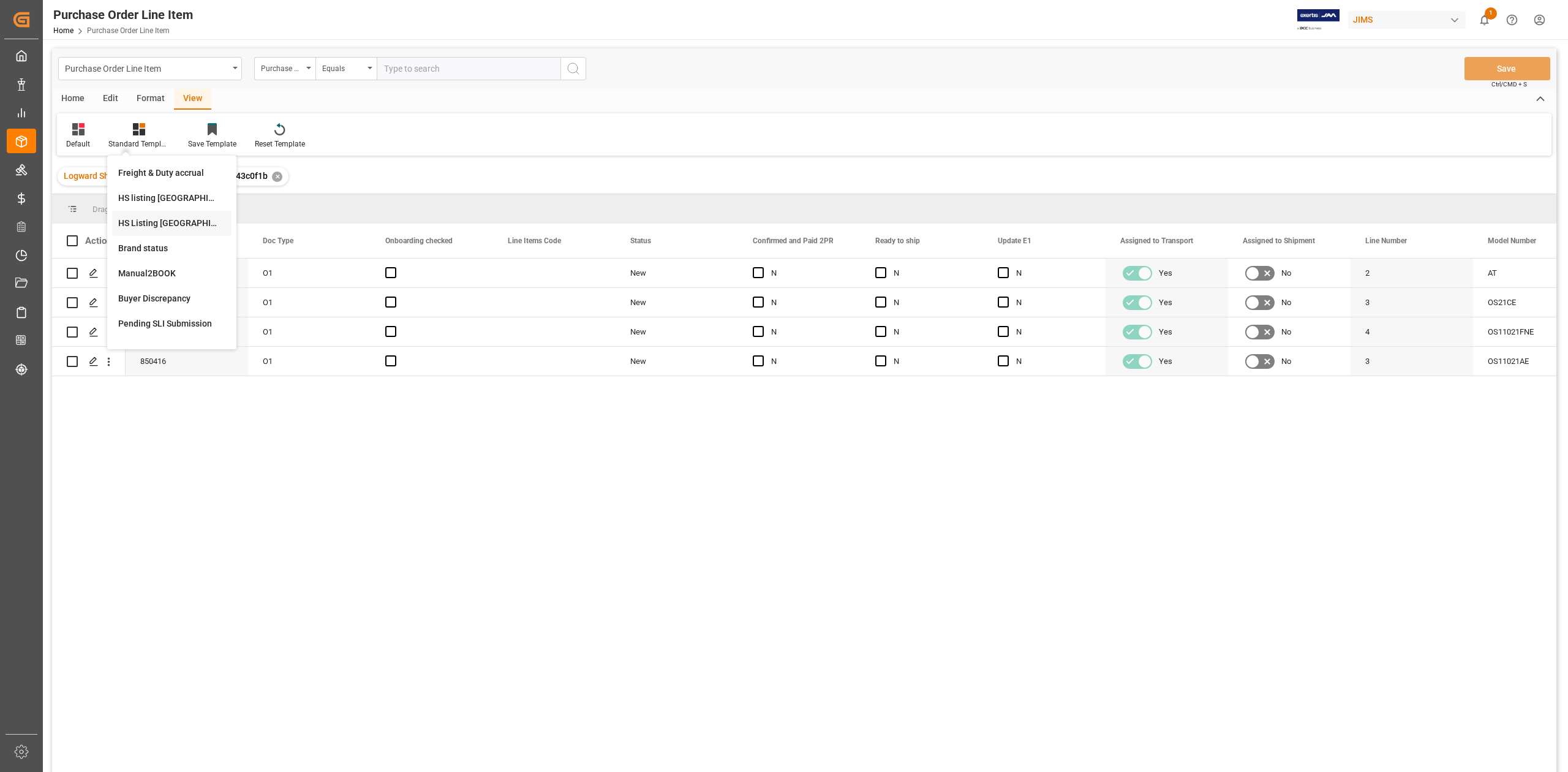
click at [150, 225] on div "HS Listing [GEOGRAPHIC_DATA]" at bounding box center [171, 223] width 107 height 13
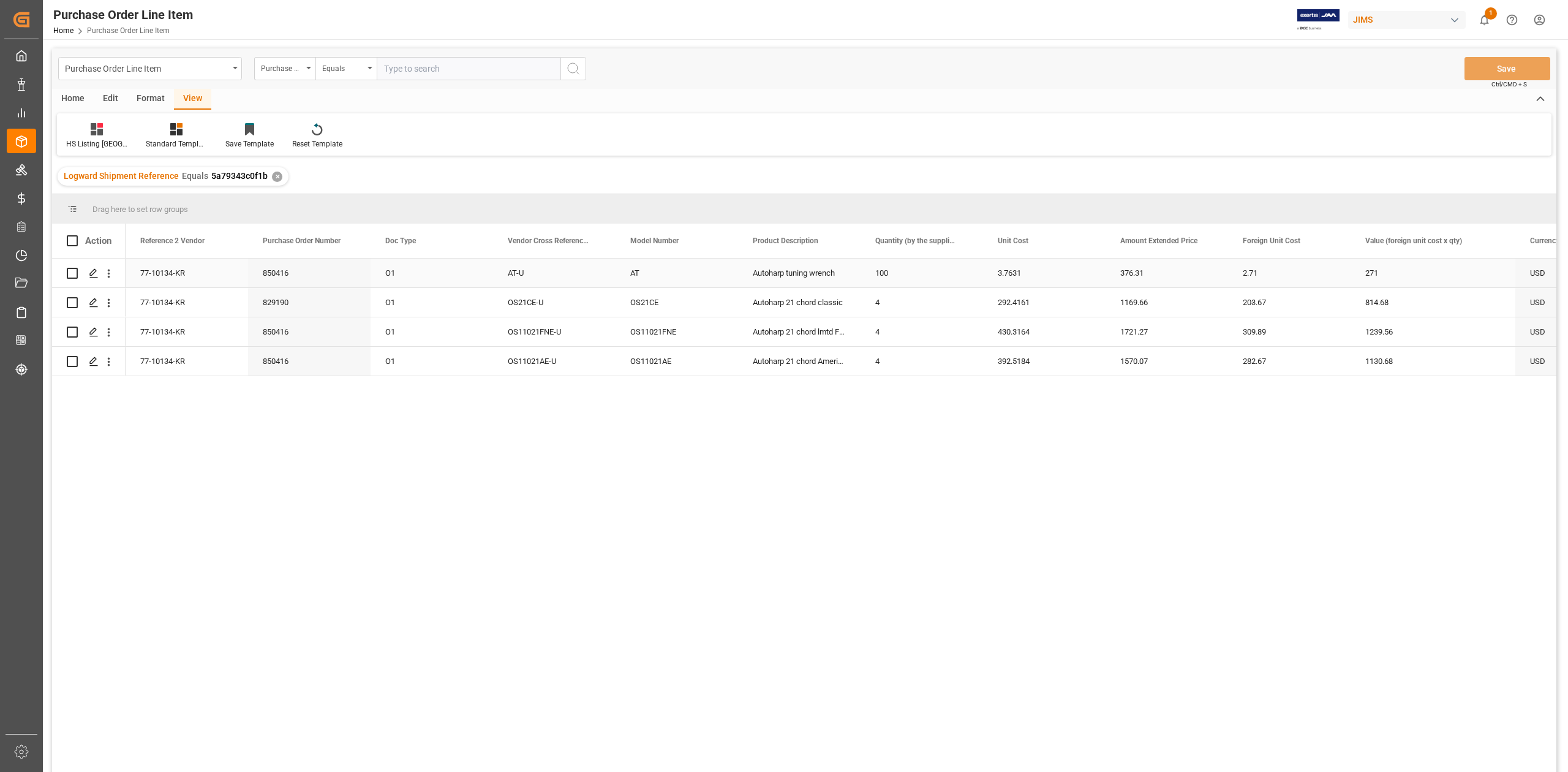
click at [166, 271] on div "77-10134-KR" at bounding box center [187, 273] width 123 height 29
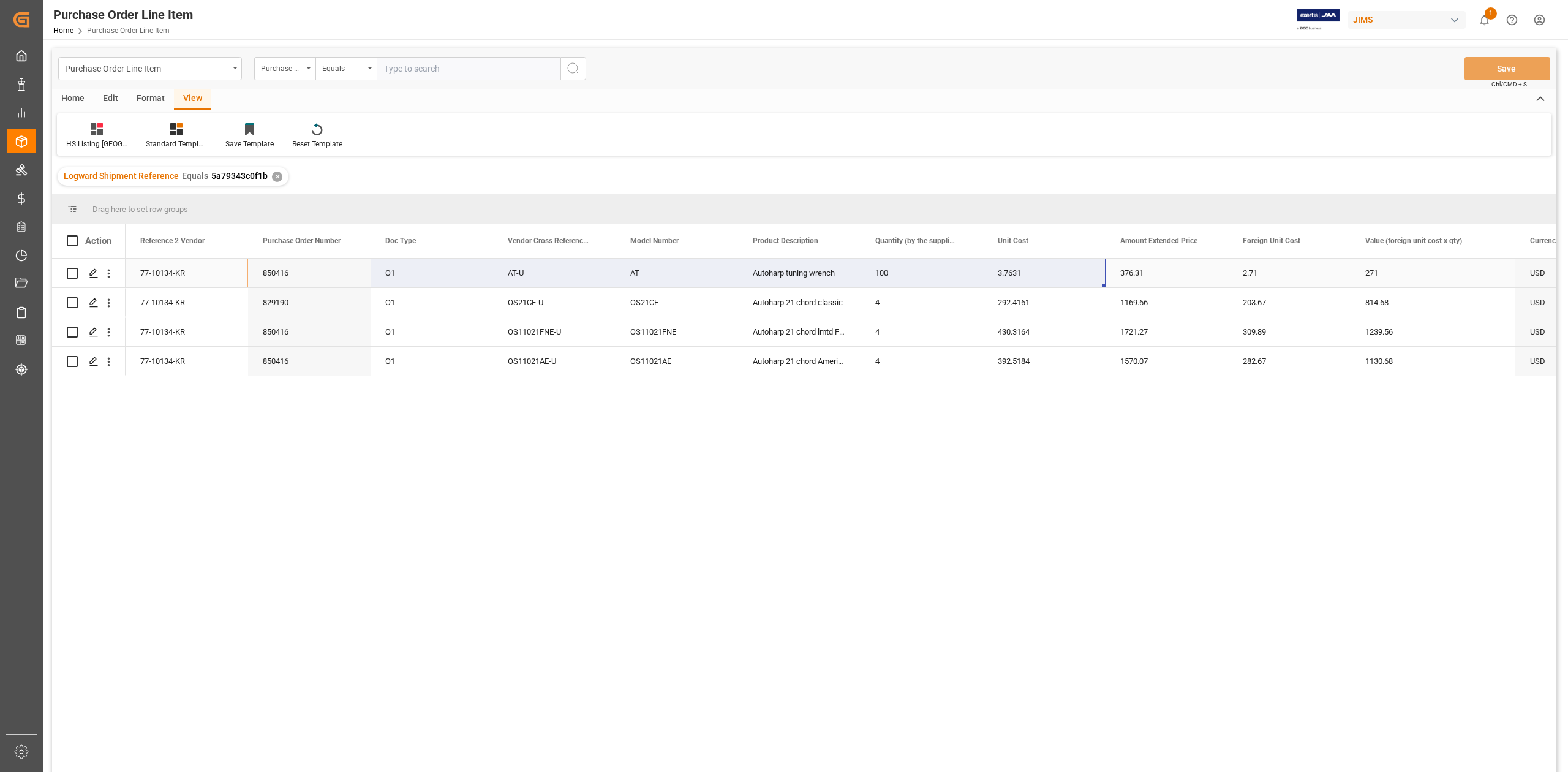
scroll to position [0, 449]
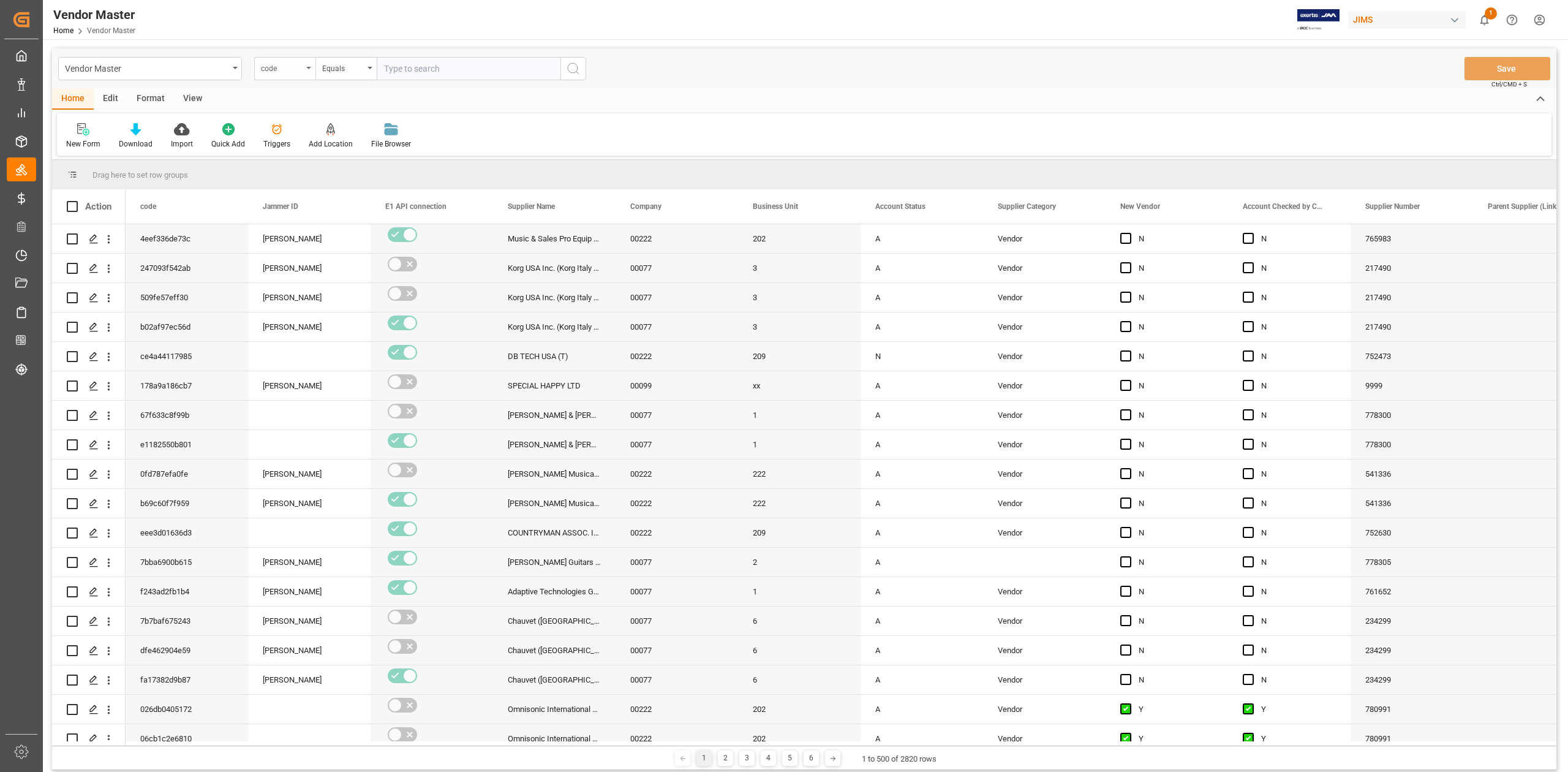
click at [300, 71] on div "code" at bounding box center [282, 67] width 42 height 14
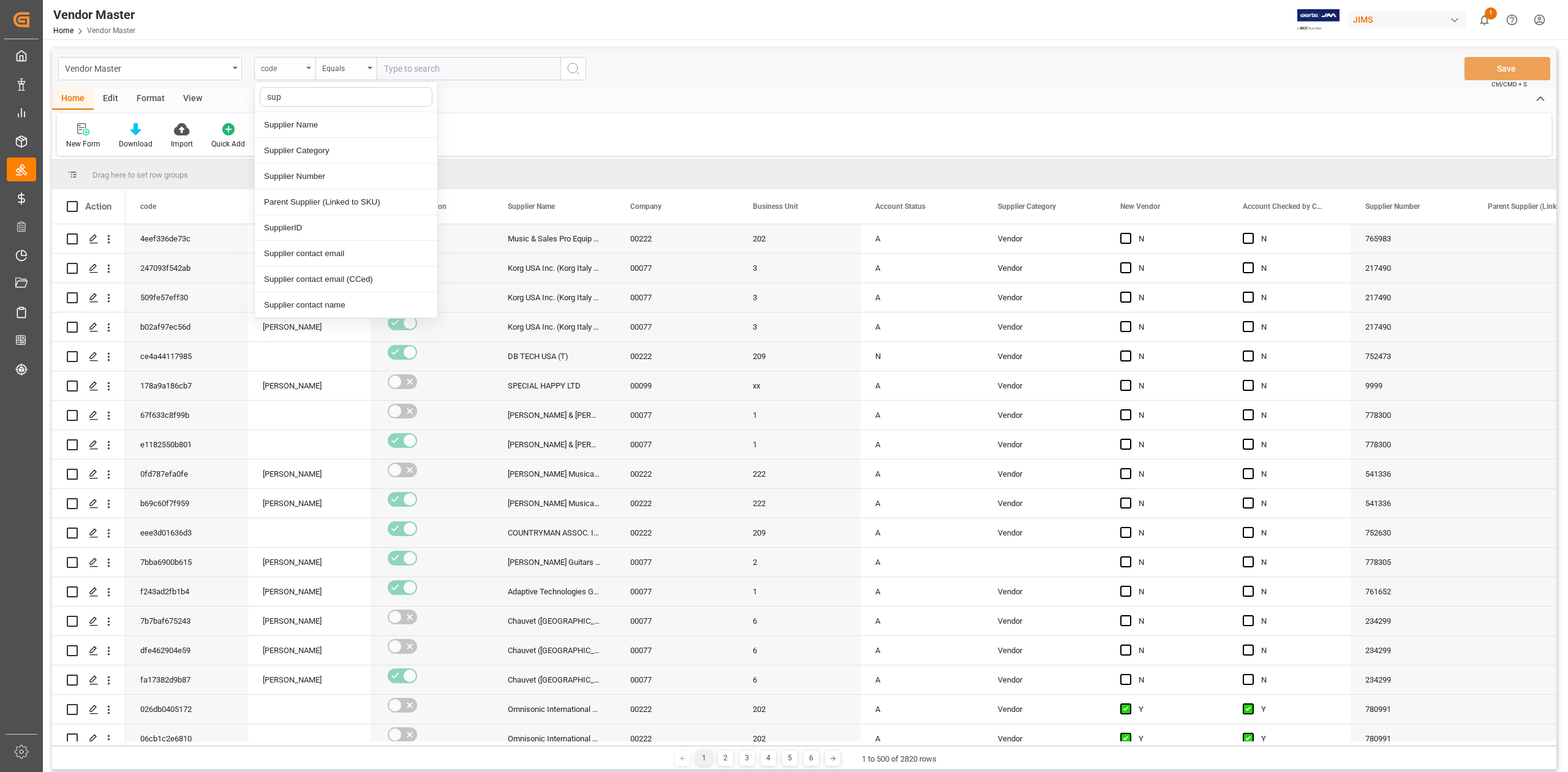
type input "supp"
click at [318, 177] on div "Supplier Number" at bounding box center [345, 176] width 182 height 26
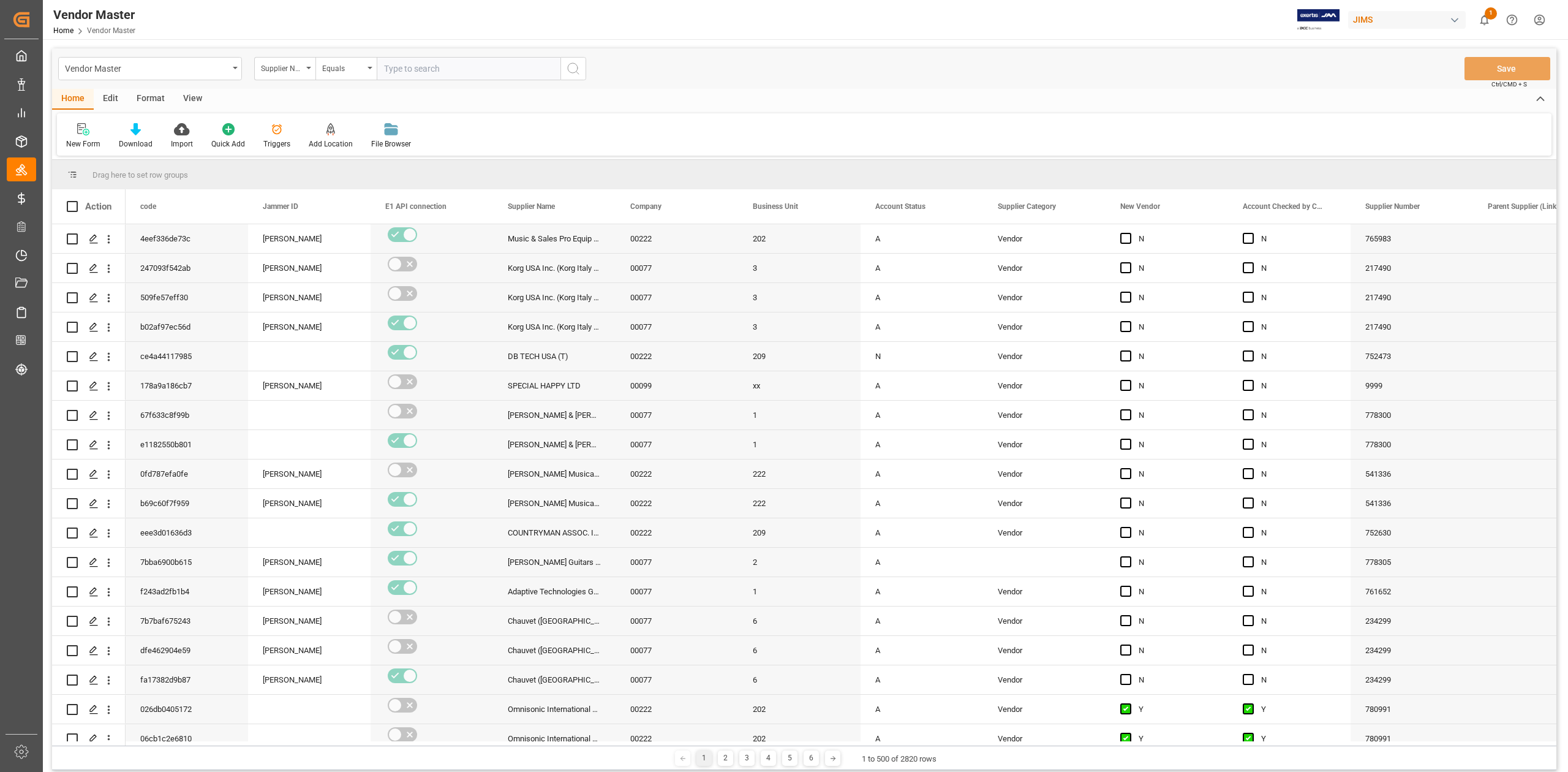
click at [464, 74] on input "text" at bounding box center [468, 69] width 184 height 24
paste input "322604"
type input "322604"
click at [580, 74] on icon "search button" at bounding box center [573, 68] width 15 height 15
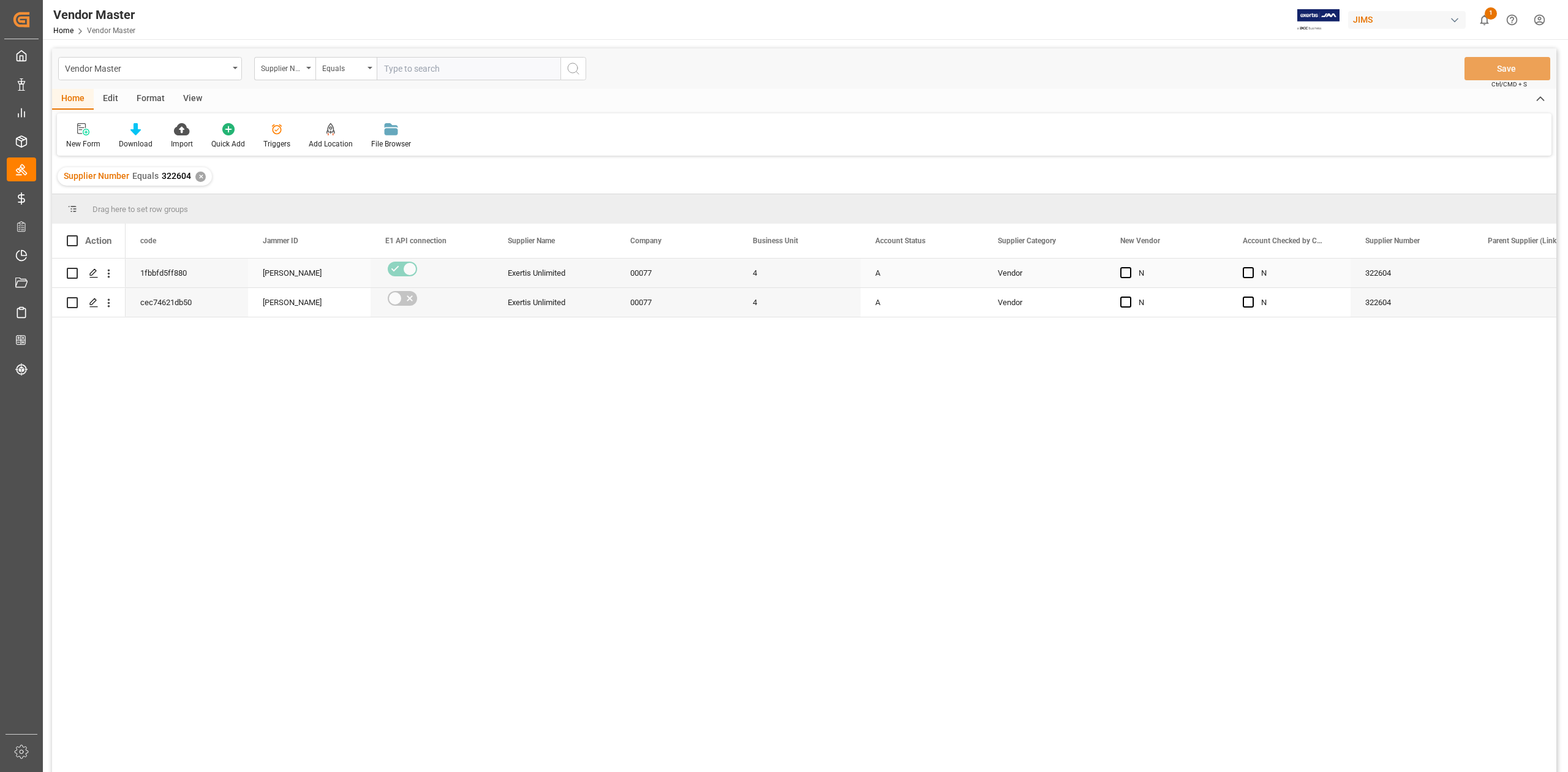
click at [899, 285] on div "A" at bounding box center [922, 273] width 93 height 28
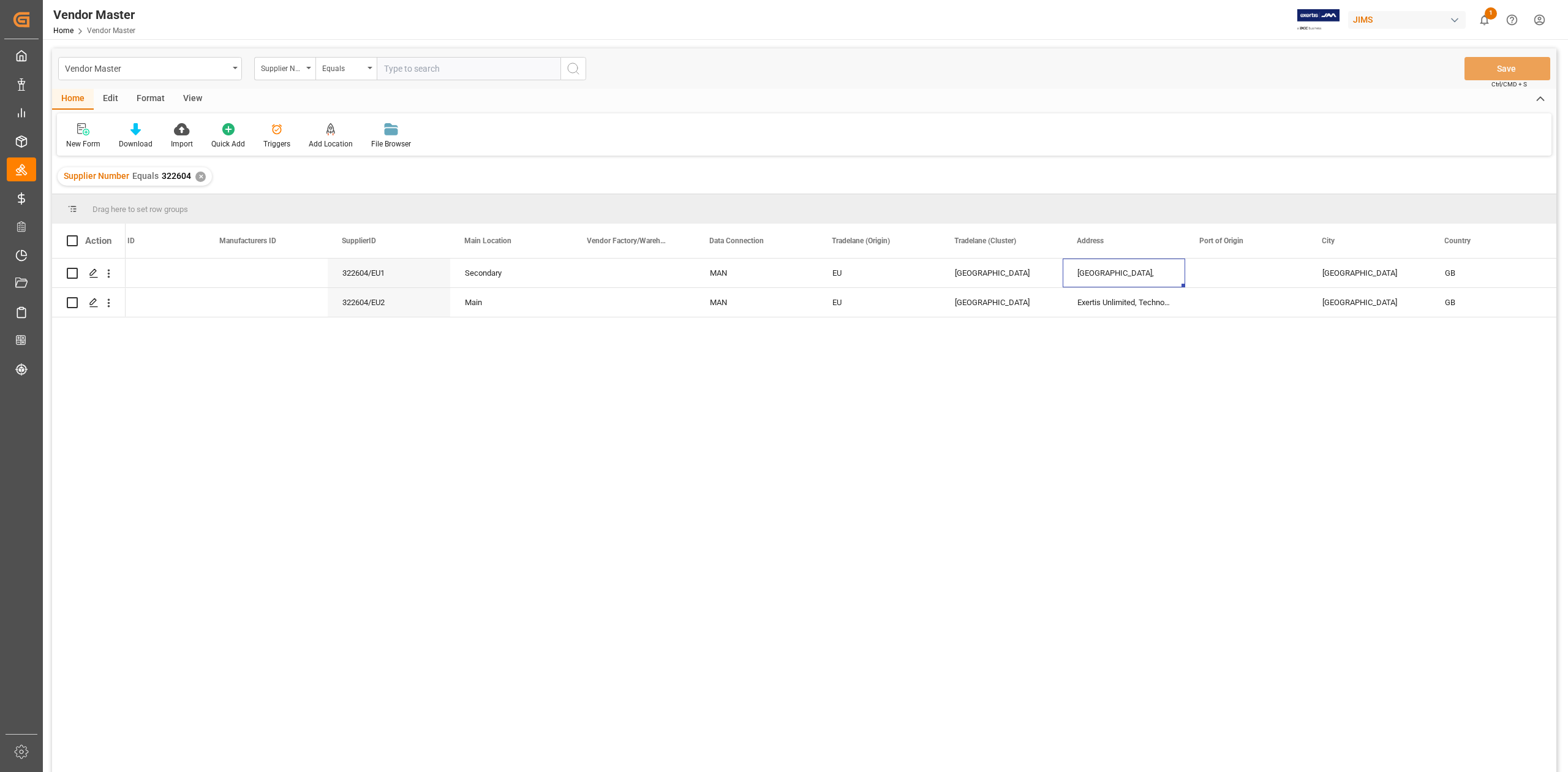
click at [196, 178] on div "✕" at bounding box center [200, 176] width 10 height 10
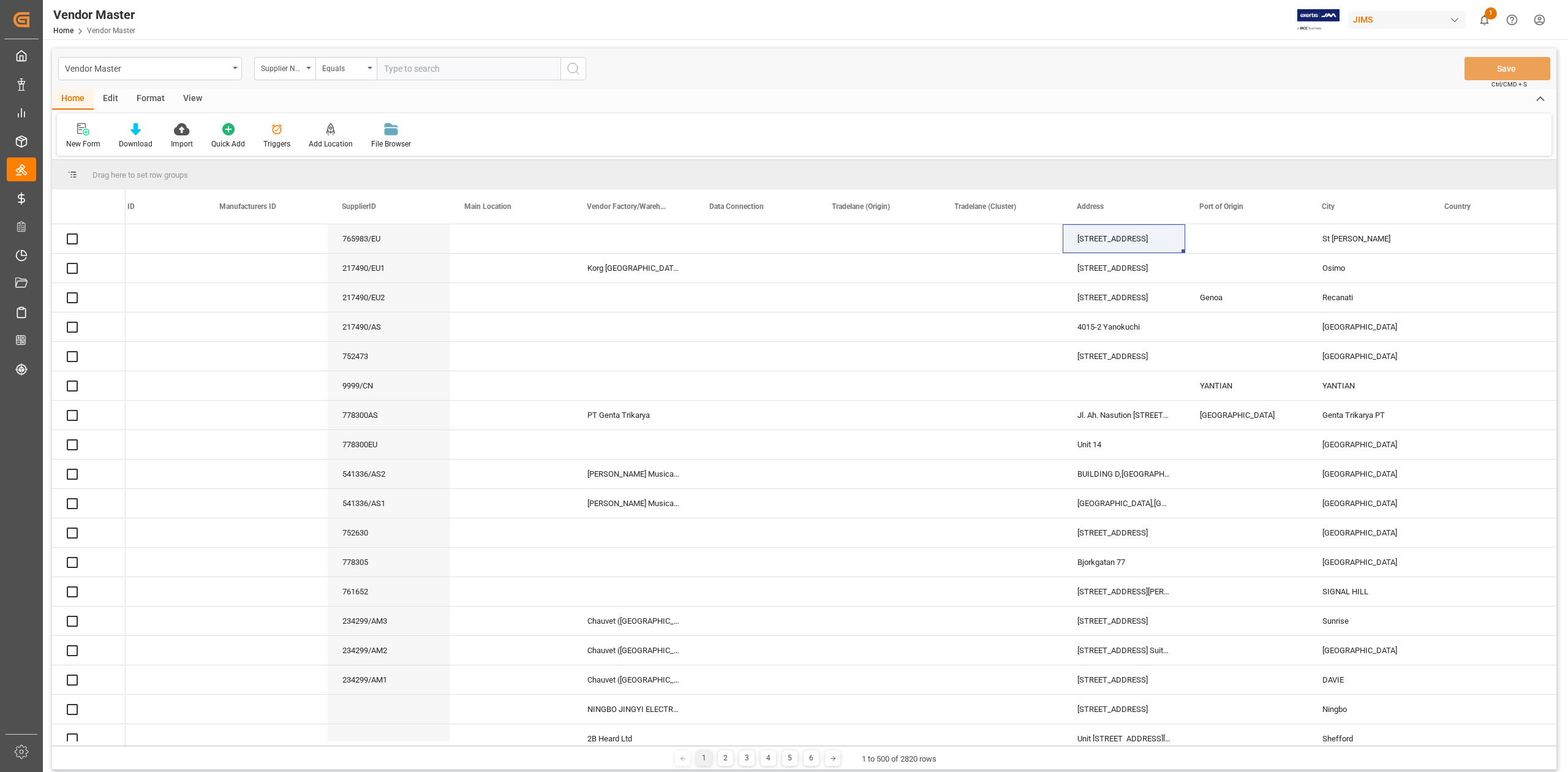
click at [460, 75] on input "text" at bounding box center [468, 69] width 184 height 24
paste input "662807"
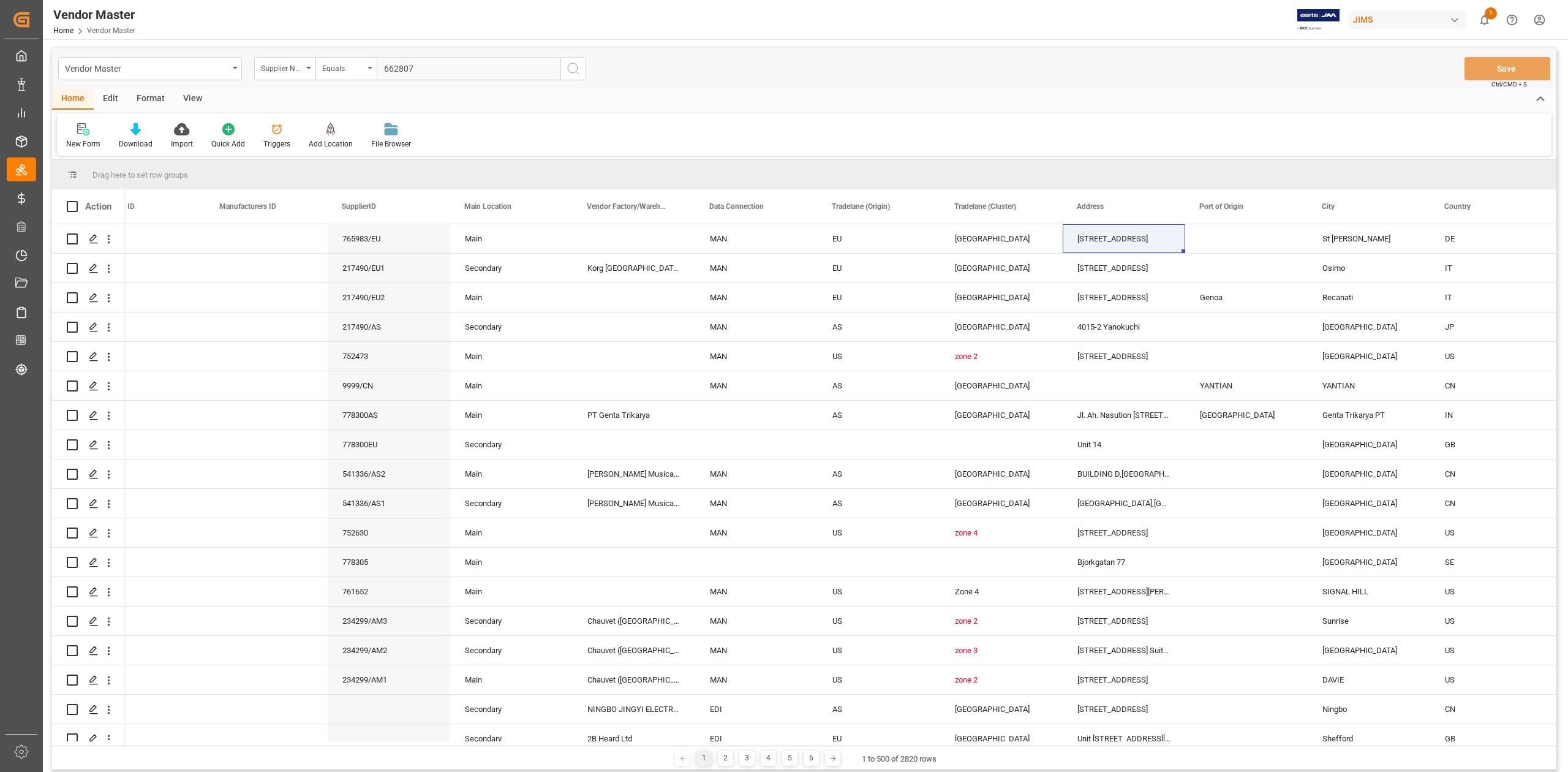
type input "662807"
click at [569, 67] on icon "search button" at bounding box center [573, 68] width 15 height 15
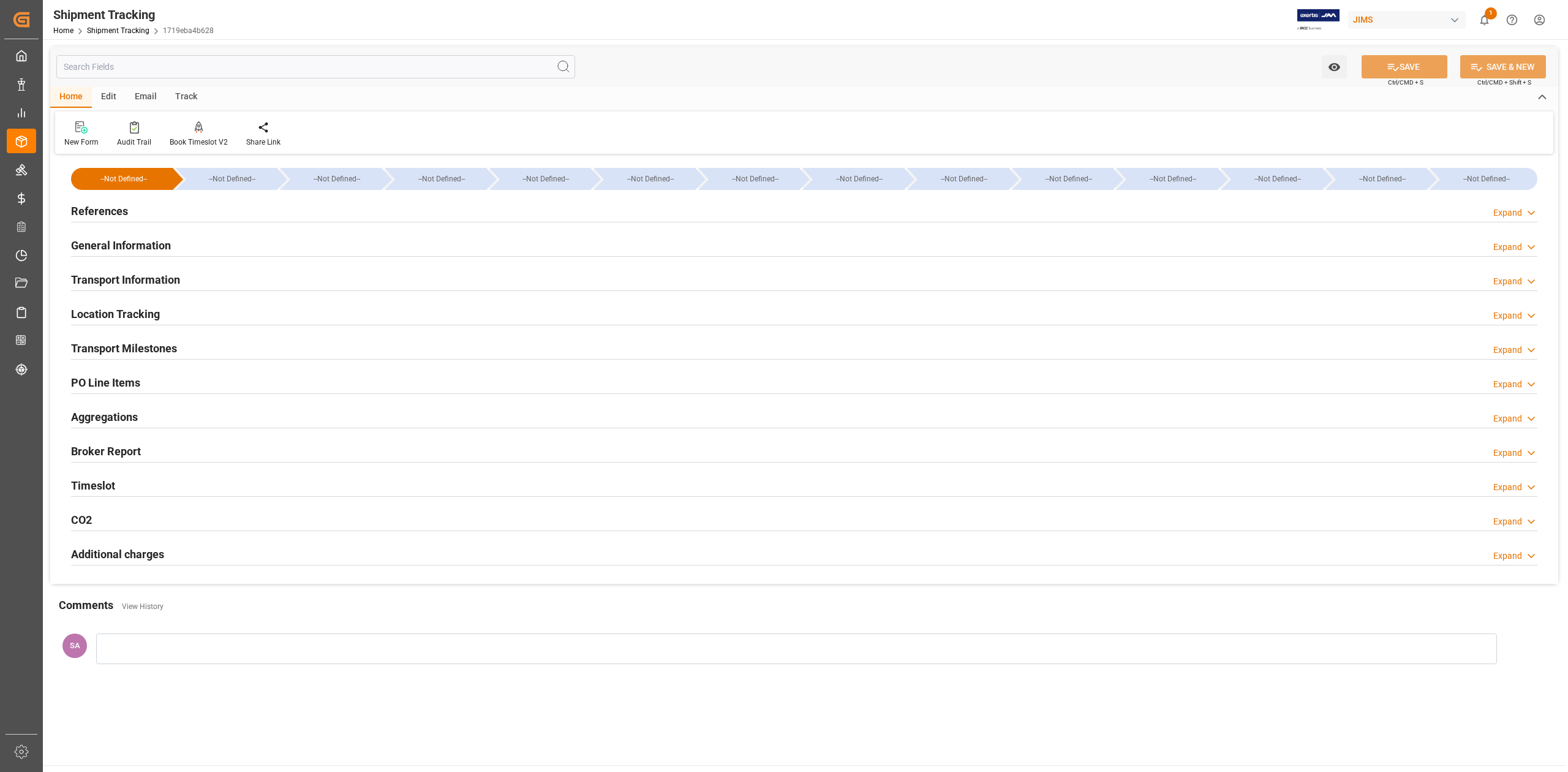
type input "[DATE] 00:00"
click at [162, 354] on h2 "Transport Milestones" at bounding box center [123, 348] width 106 height 17
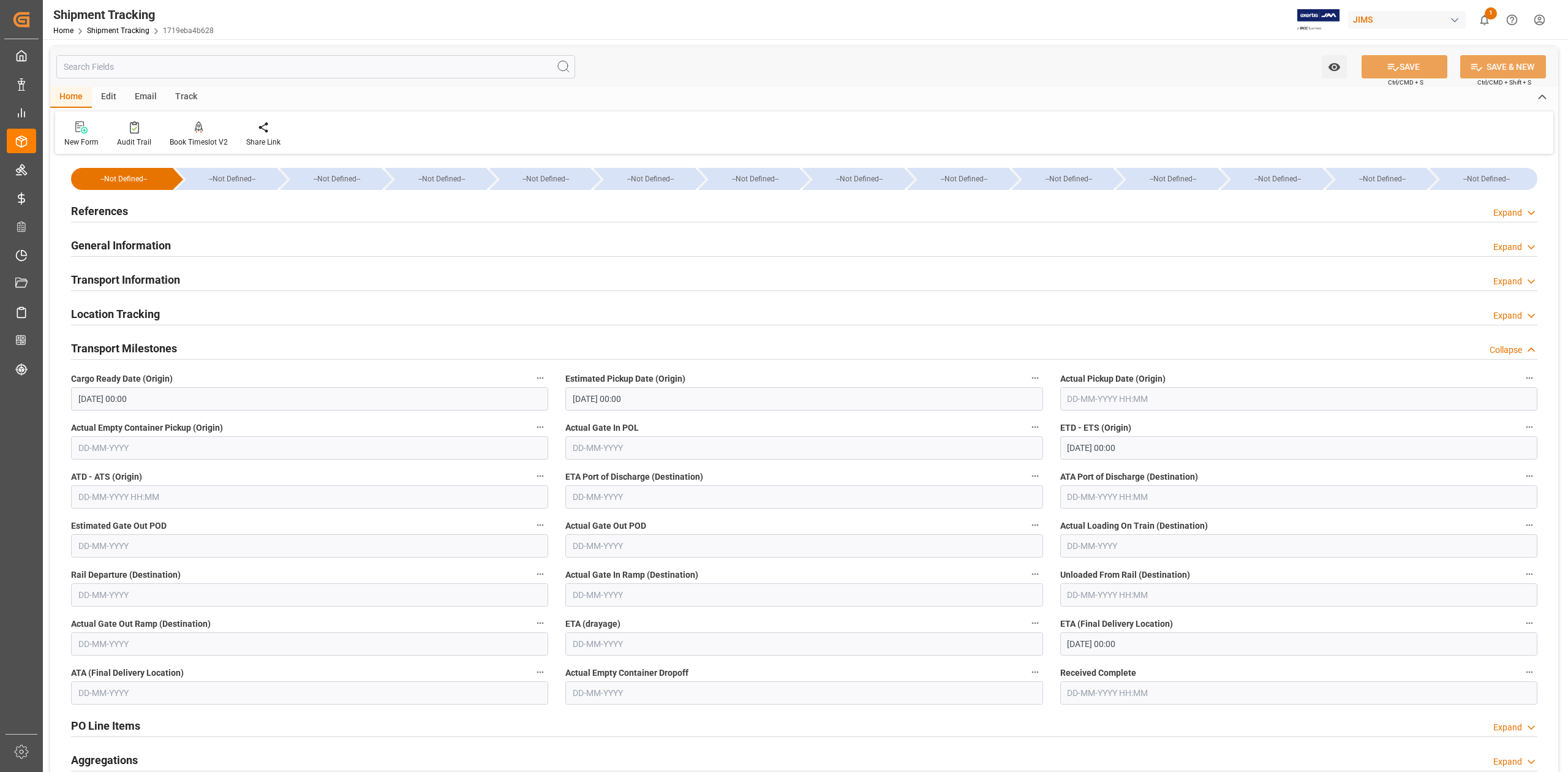
click at [1146, 449] on input "[DATE] 00:00" at bounding box center [1299, 448] width 477 height 24
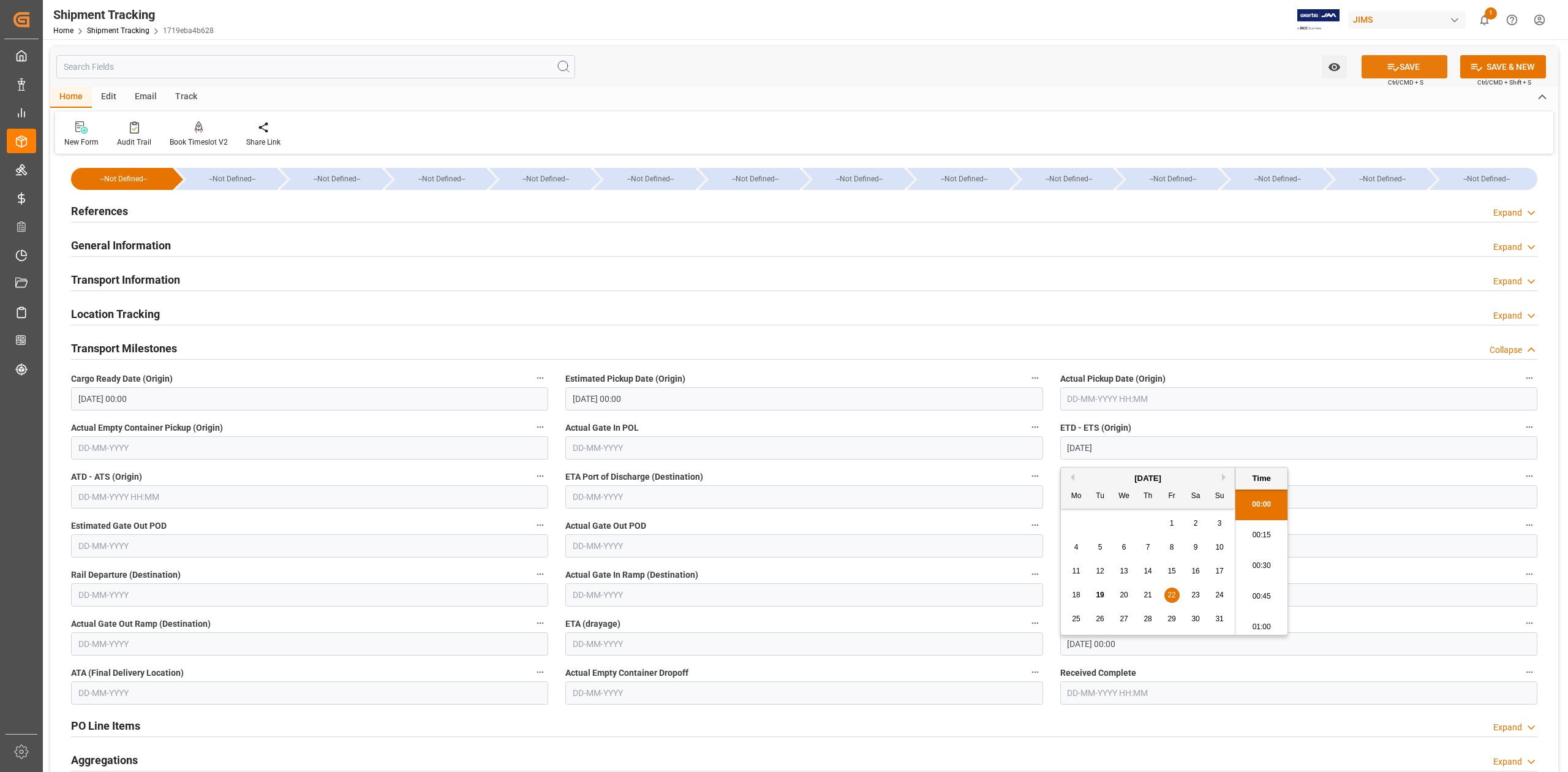
click at [1397, 57] on button "SAVE" at bounding box center [1405, 67] width 86 height 24
type input "[DATE] 00:00"
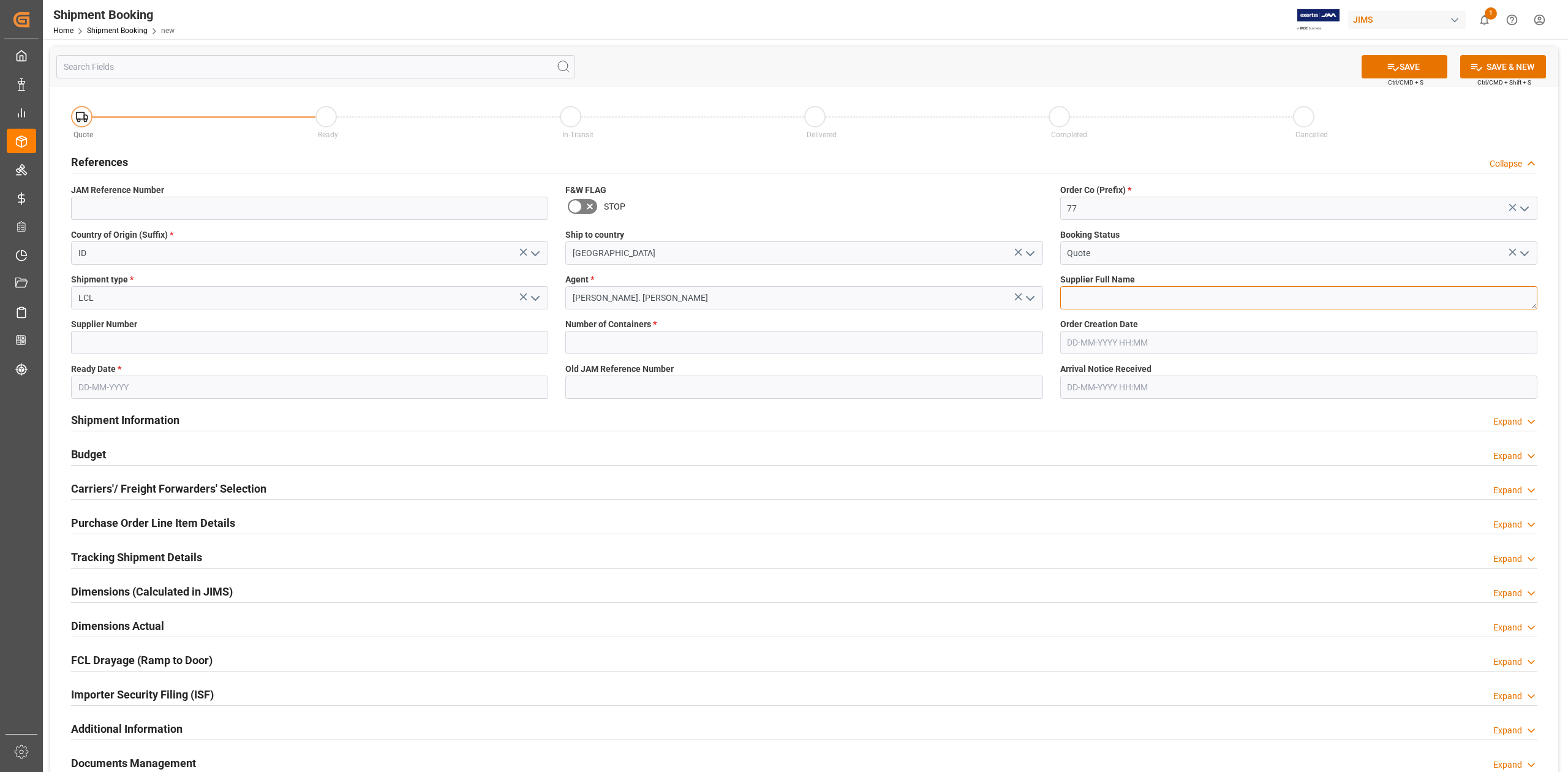
click at [1137, 300] on textarea at bounding box center [1299, 298] width 477 height 24
paste textarea "Schecter Factory C Indonesia"
type textarea "Schecter Factory C Indonesia"
click at [157, 342] on input at bounding box center [309, 343] width 477 height 24
paste input "1697"
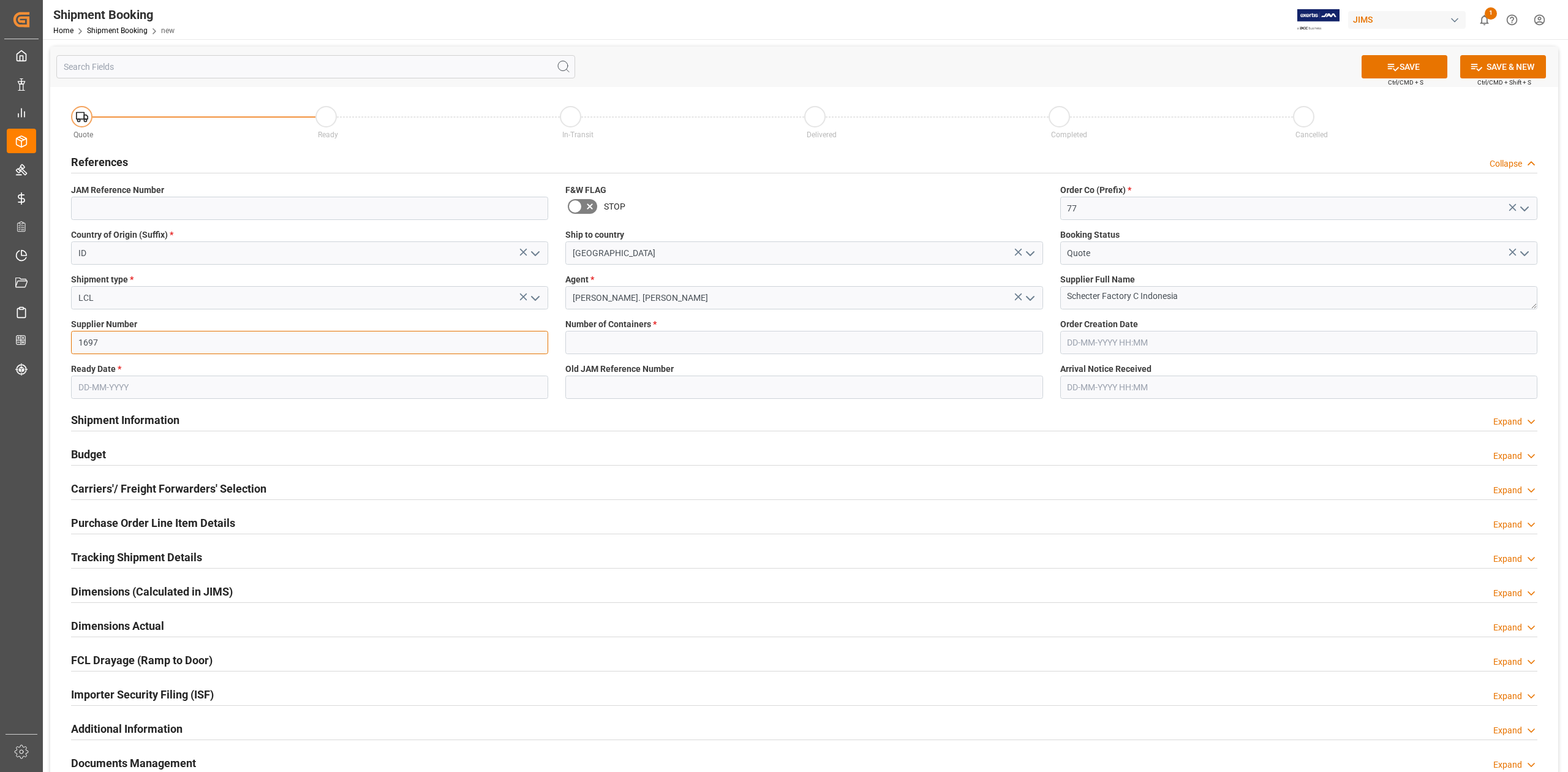
type input "1697"
click at [614, 342] on input "text" at bounding box center [804, 343] width 477 height 24
click at [428, 388] on input "text" at bounding box center [309, 387] width 477 height 24
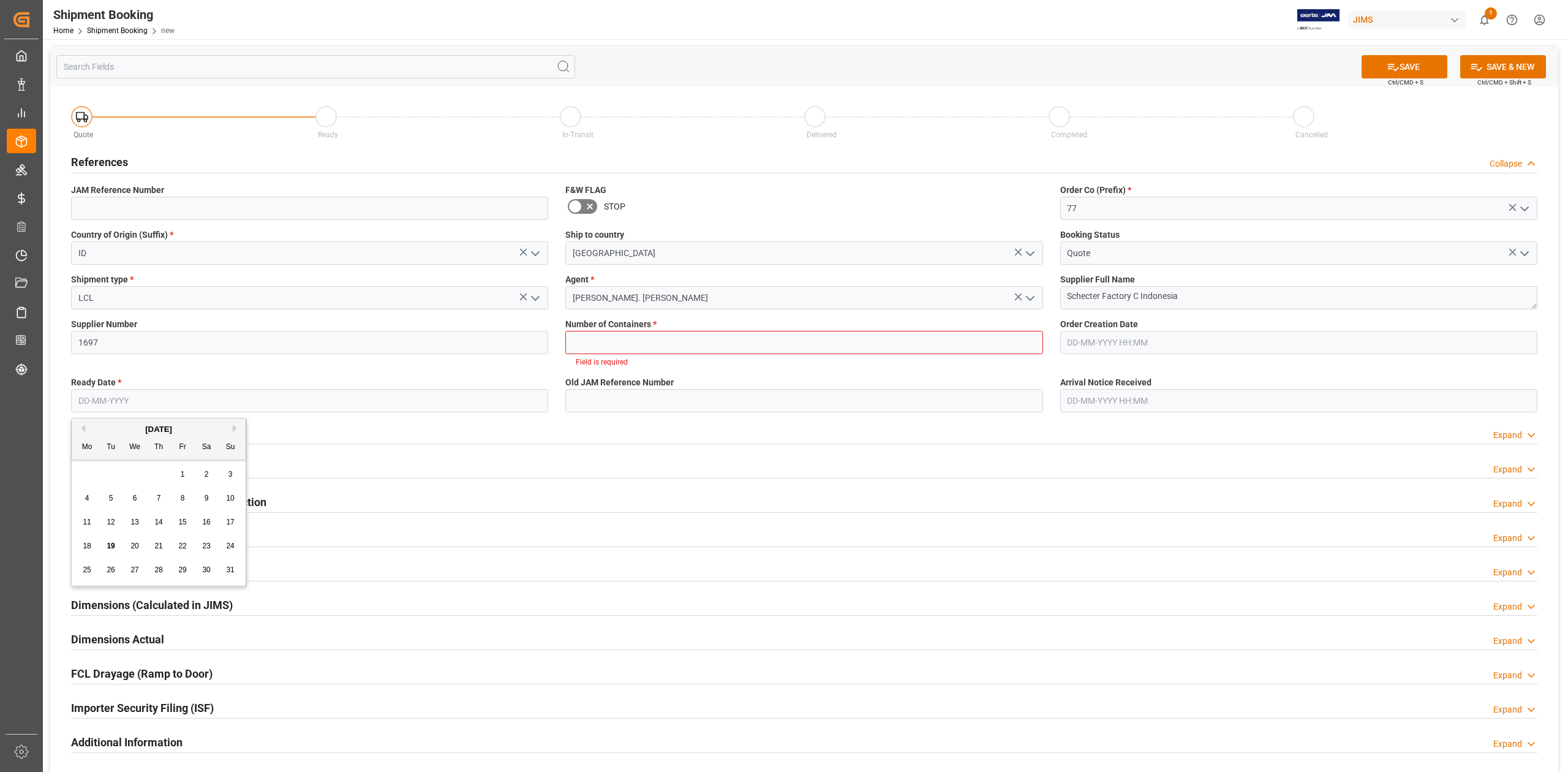
click at [172, 402] on input "text" at bounding box center [309, 401] width 477 height 24
type input "[DATE]"
click at [1404, 66] on button "SAVE" at bounding box center [1405, 67] width 86 height 24
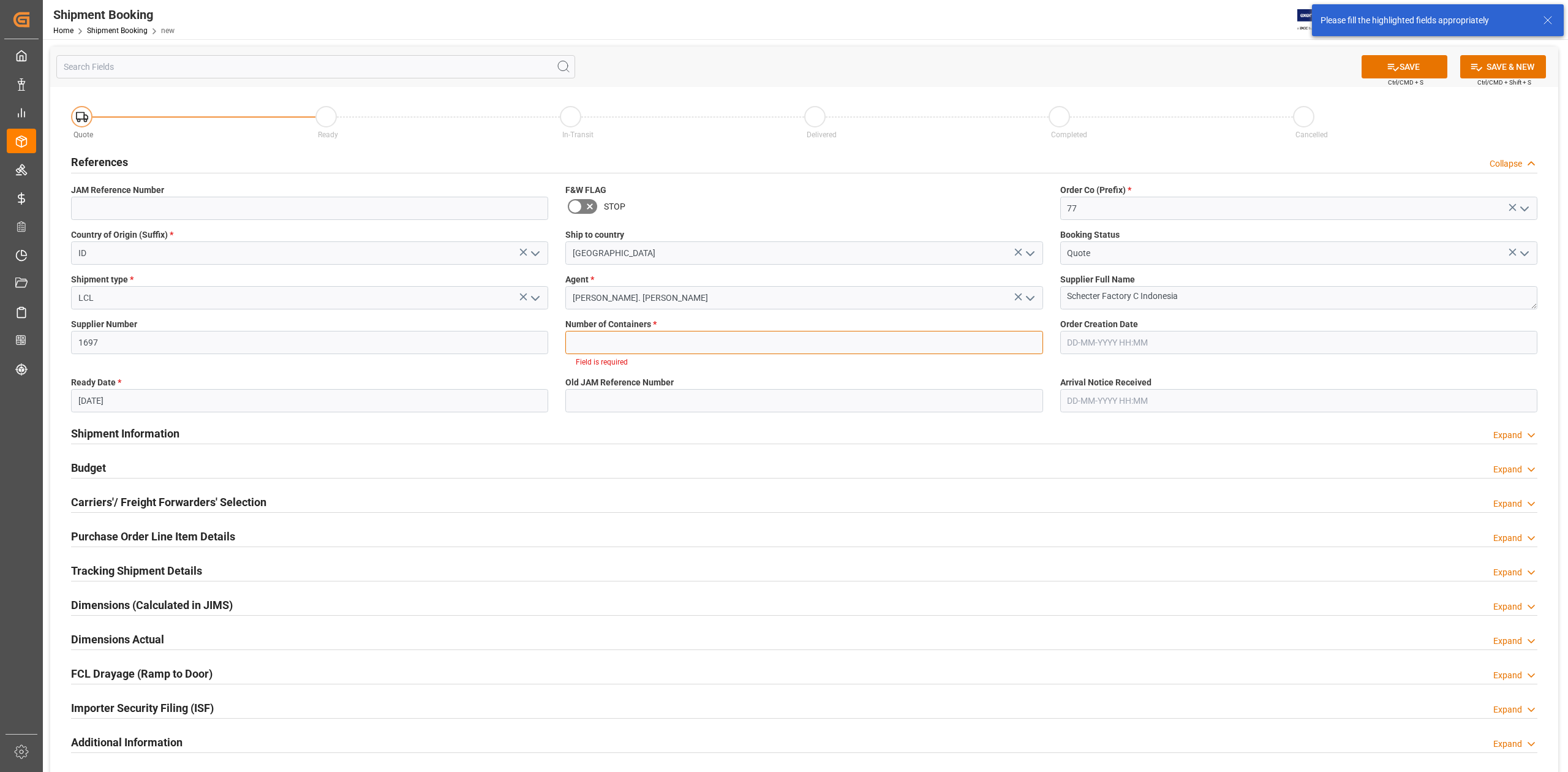
click at [648, 336] on input "text" at bounding box center [804, 343] width 477 height 24
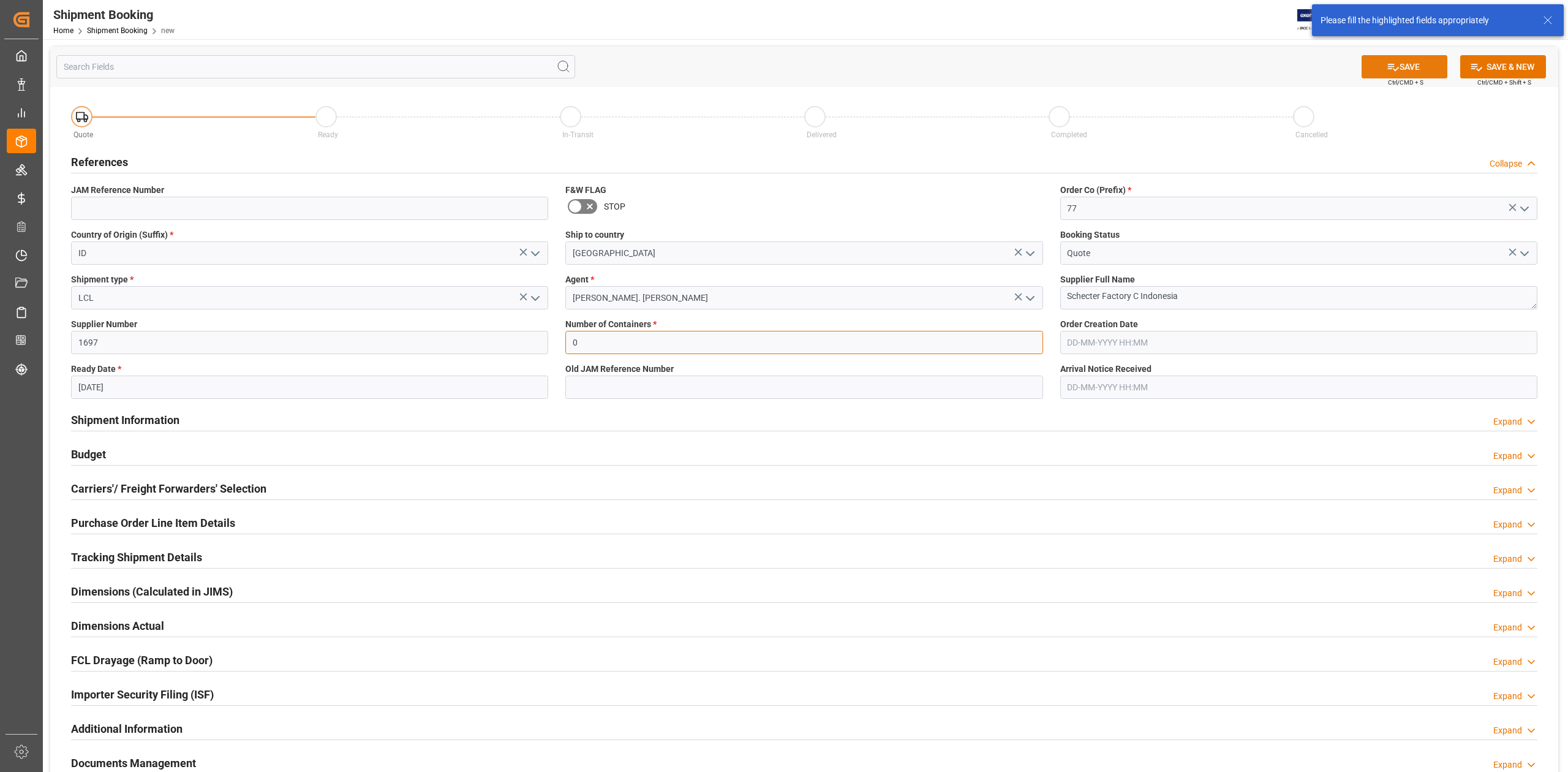
type input "0"
click at [1411, 65] on button "SAVE" at bounding box center [1405, 67] width 86 height 24
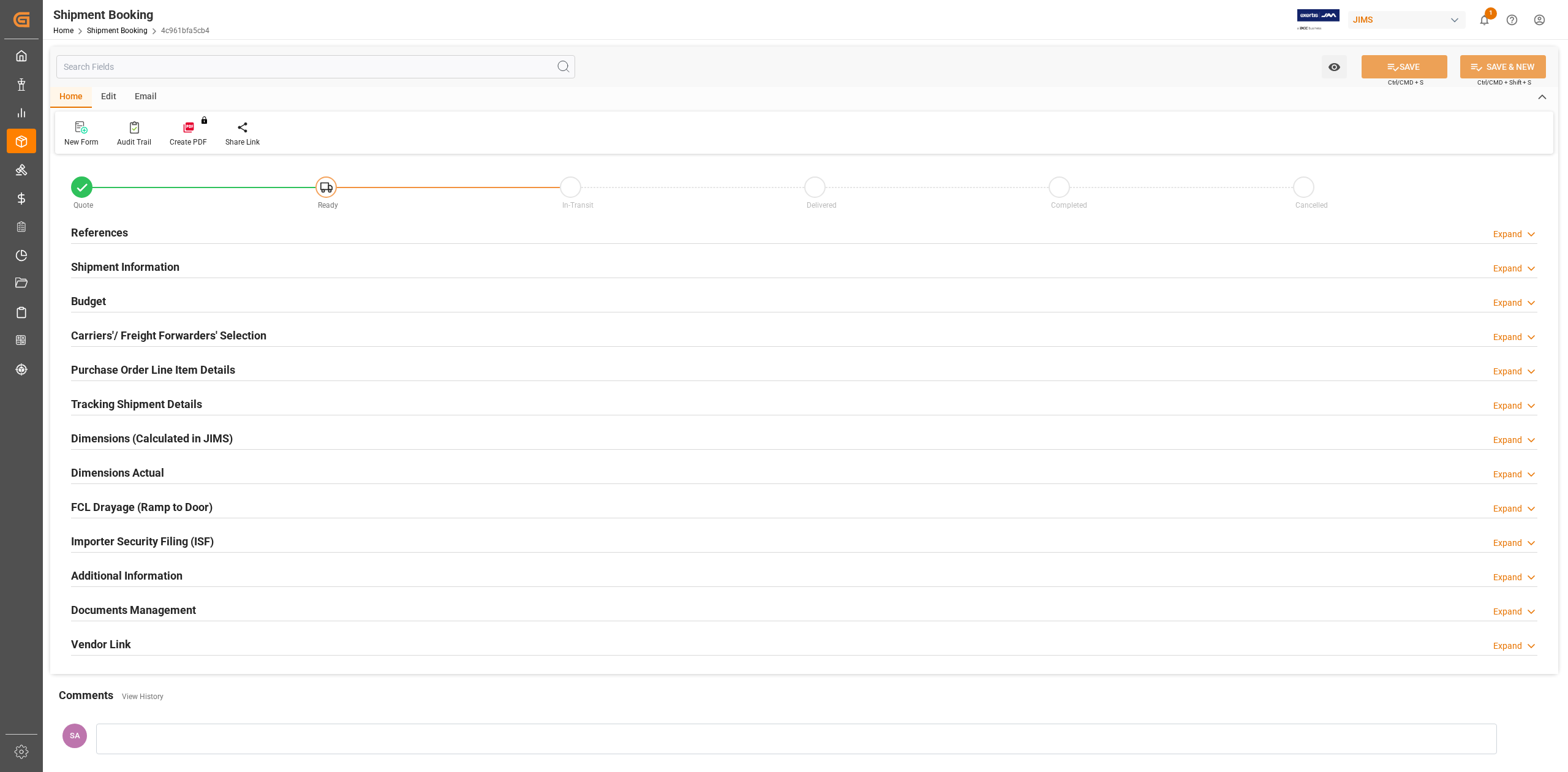
type input "0"
type input "[DATE]"
click at [119, 234] on h2 "References" at bounding box center [99, 232] width 57 height 17
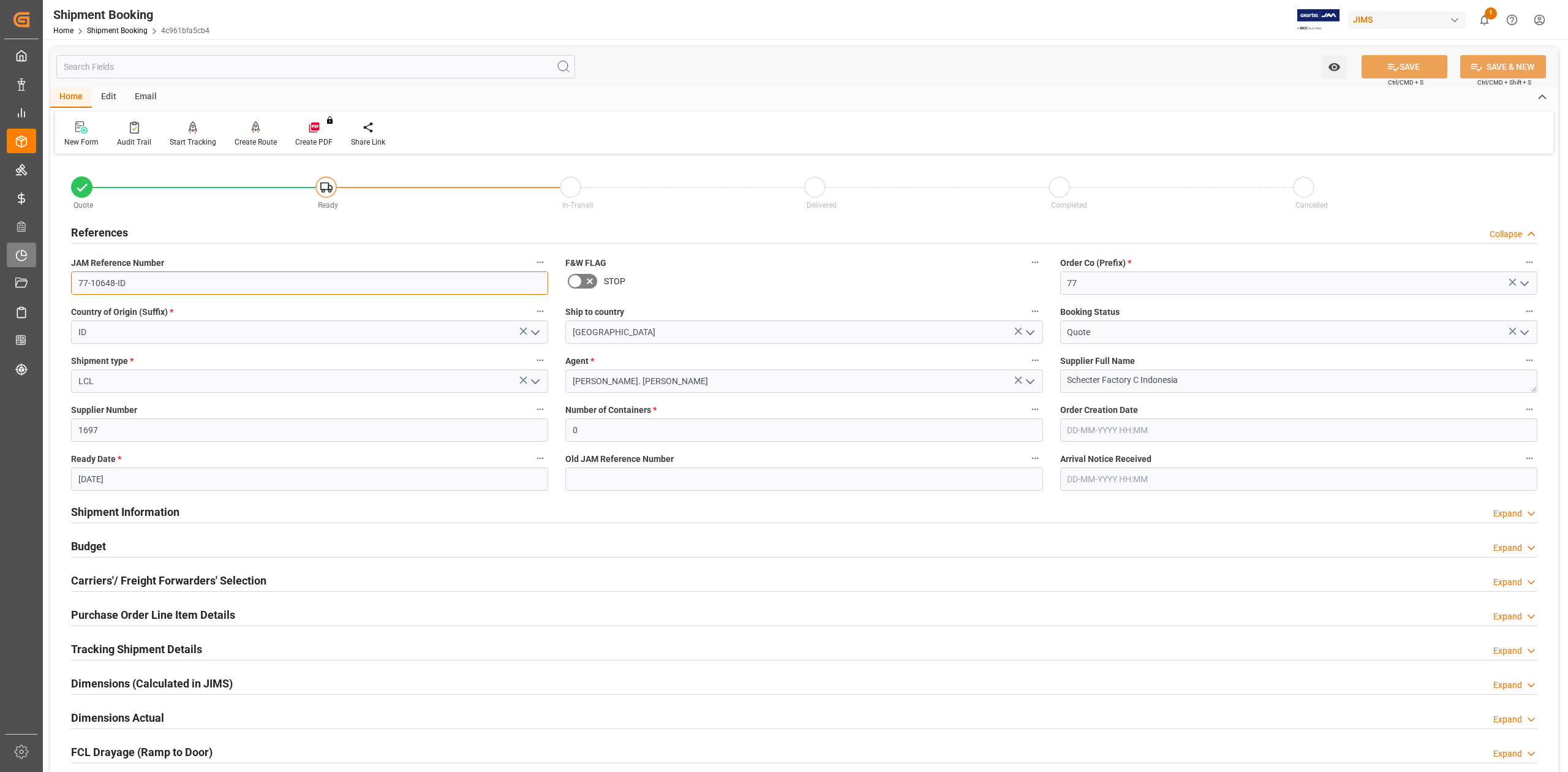
drag, startPoint x: 153, startPoint y: 272, endPoint x: 34, endPoint y: 261, distance: 119.5
click at [35, 261] on div "Created by potrace 1.15, written by [PERSON_NAME] [DATE]-[DATE] Created by potr…" at bounding box center [784, 386] width 1568 height 772
click at [160, 273] on input "77-10648-ID" at bounding box center [309, 283] width 477 height 24
click at [160, 275] on input "77-10648-ID" at bounding box center [309, 283] width 477 height 24
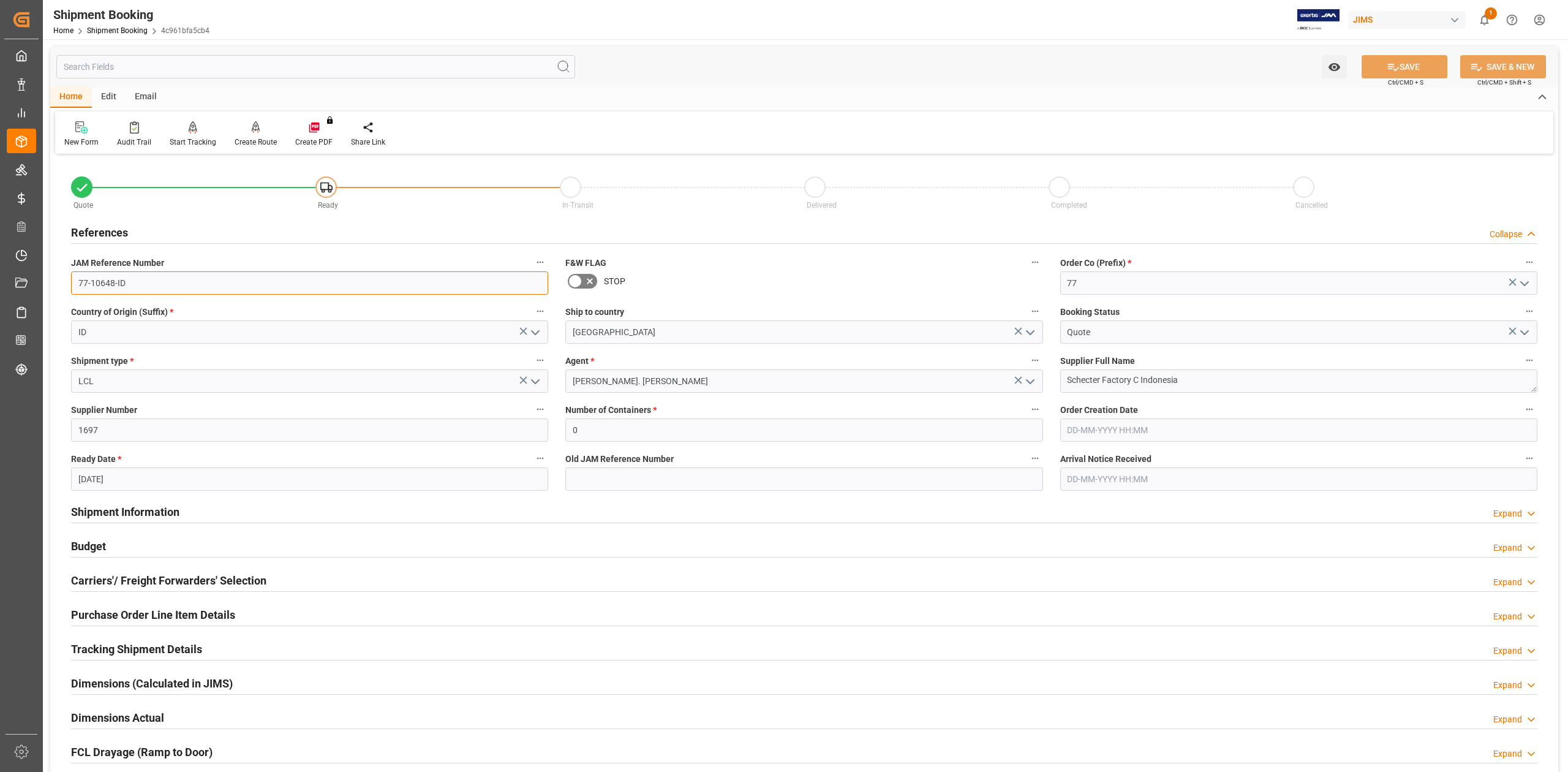
click at [160, 275] on input "77-10648-ID" at bounding box center [309, 283] width 477 height 24
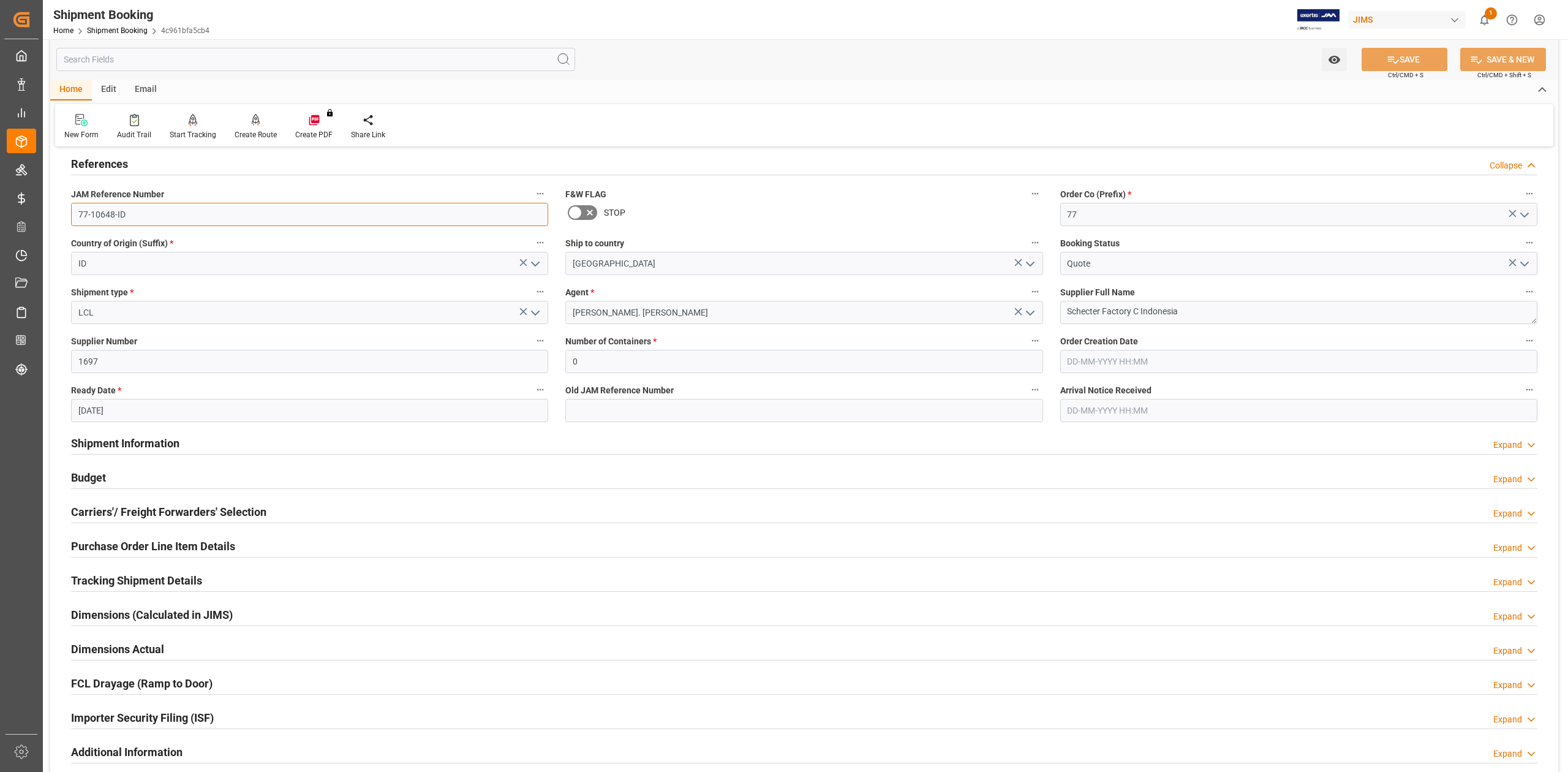
scroll to position [163, 0]
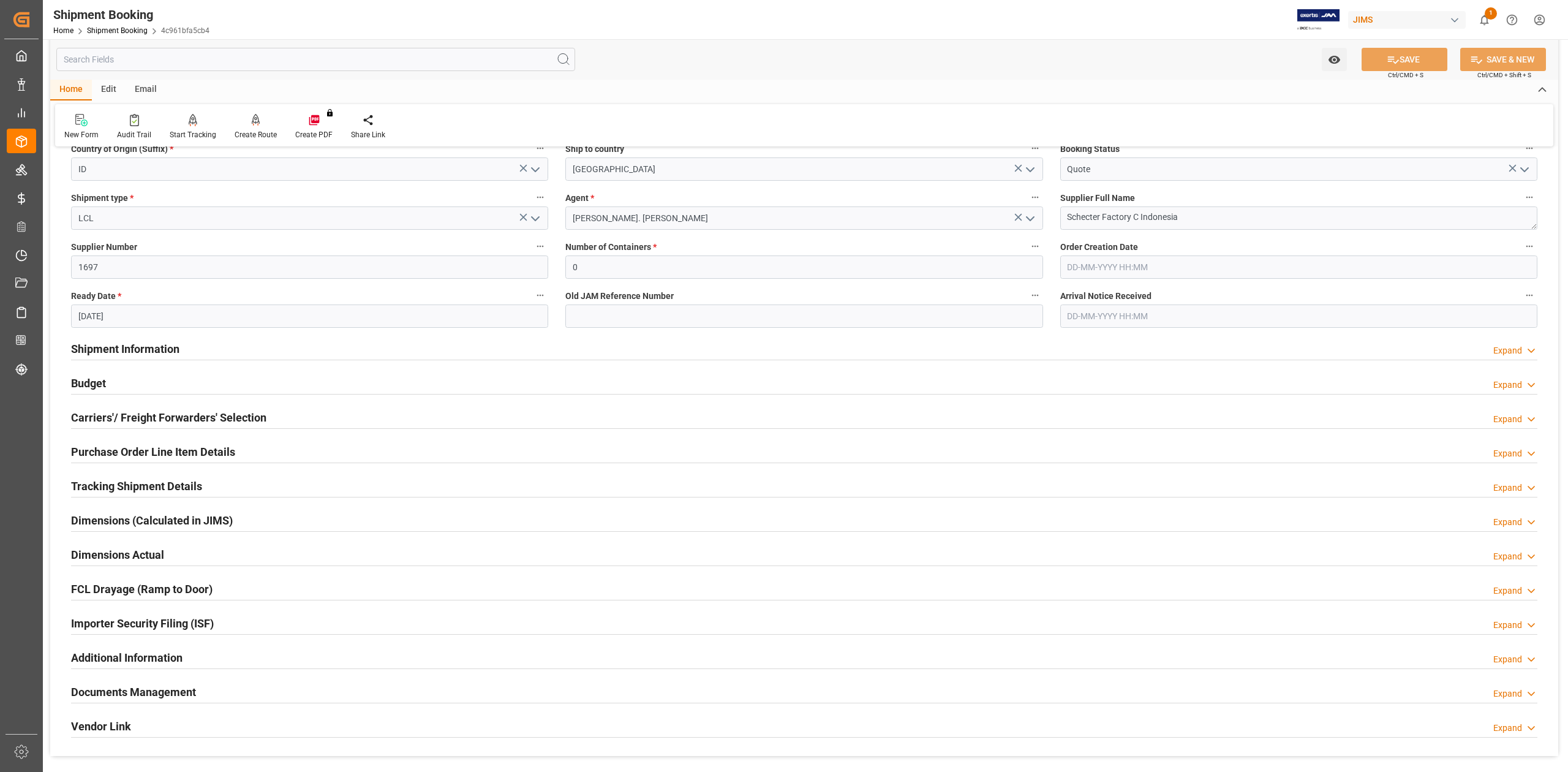
click at [121, 414] on h2 "Carriers'/ Freight Forwarders' Selection" at bounding box center [169, 418] width 196 height 17
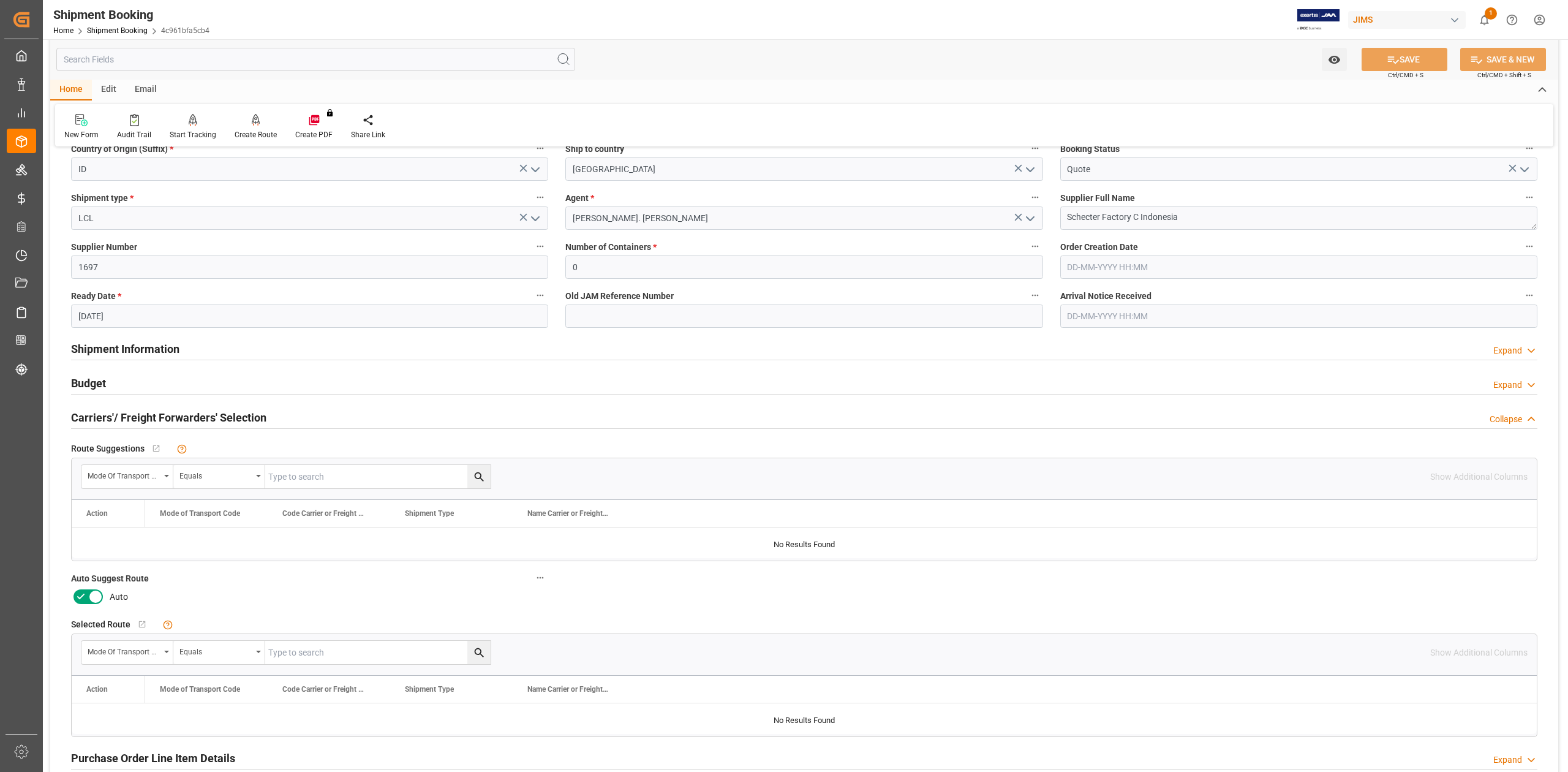
click at [98, 593] on icon at bounding box center [95, 597] width 15 height 15
click at [0, 0] on input "checkbox" at bounding box center [0, 0] width 0 height 0
click at [1397, 64] on button "SAVE" at bounding box center [1405, 60] width 86 height 24
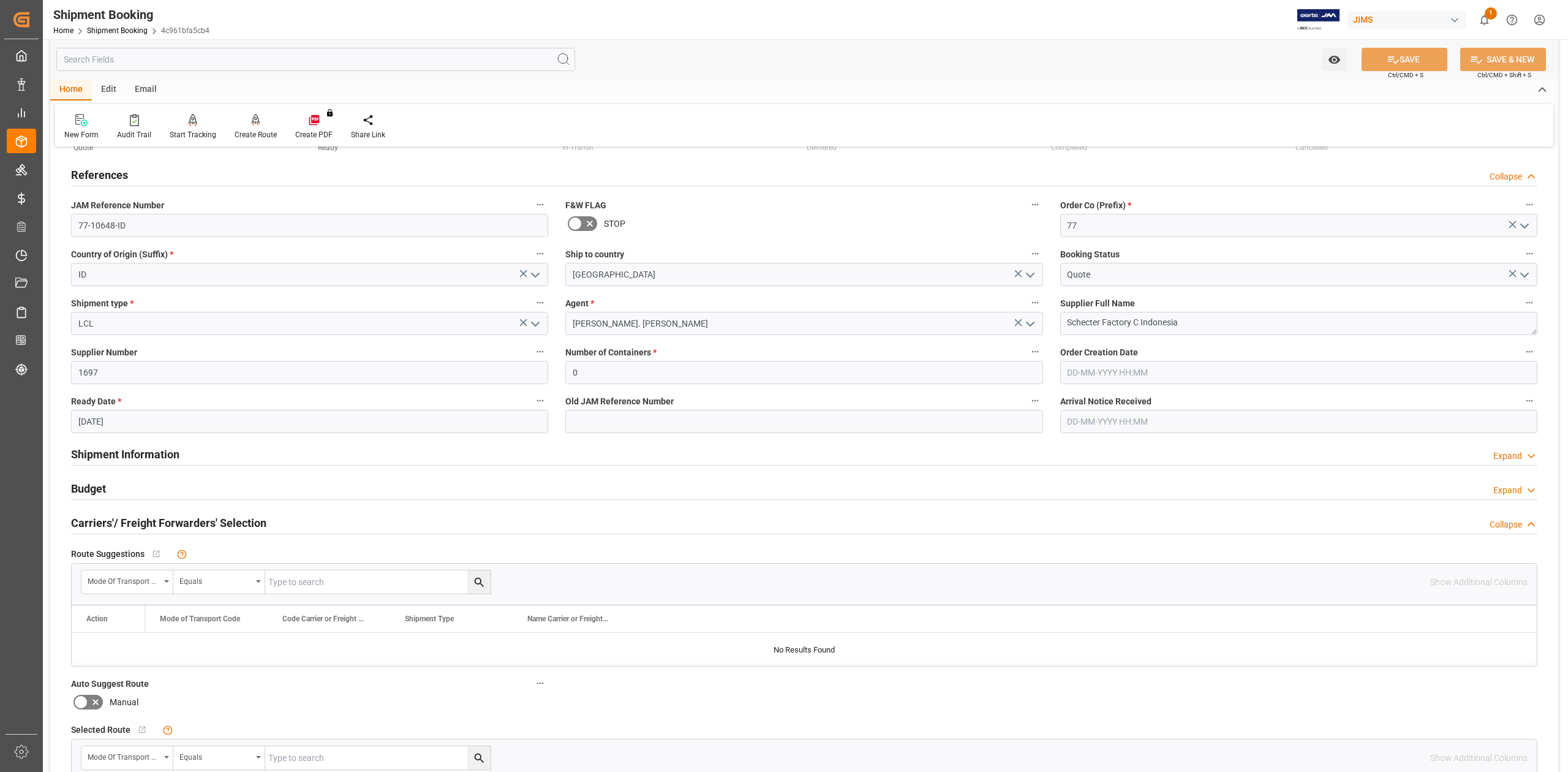
scroll to position [0, 0]
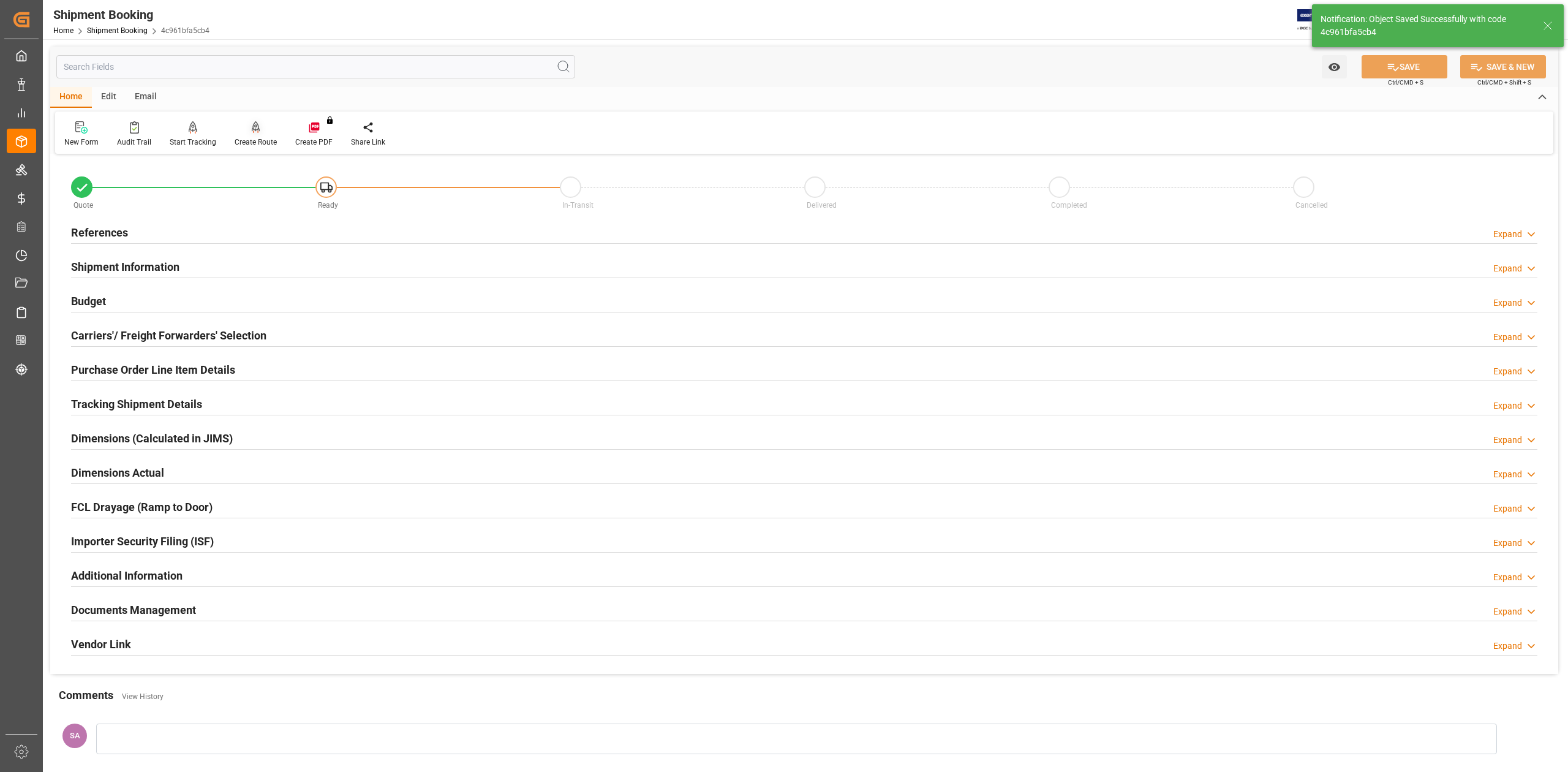
click at [251, 137] on div "Create Route" at bounding box center [255, 142] width 42 height 11
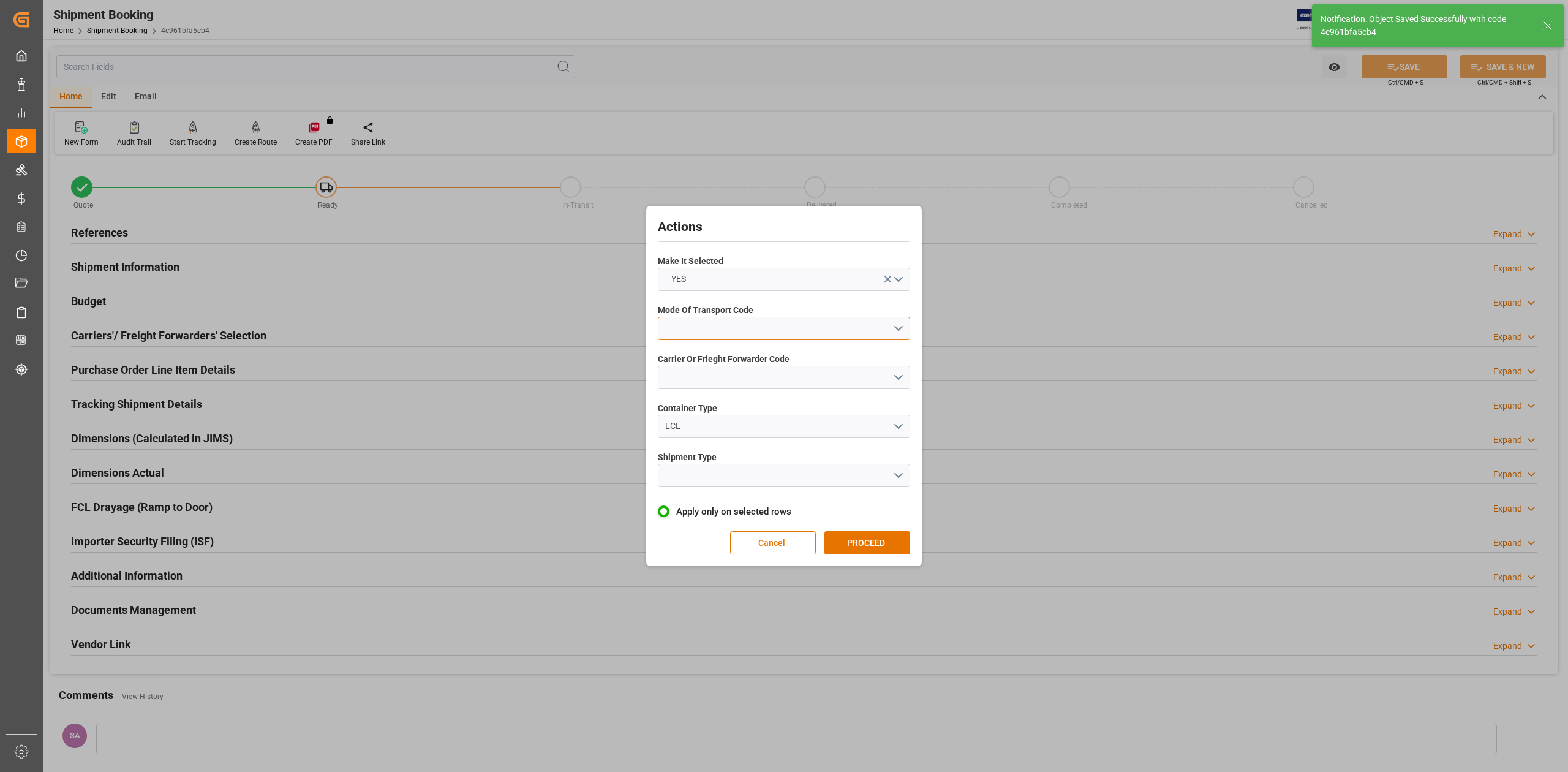
click at [723, 331] on button "open menu" at bounding box center [784, 329] width 252 height 24
click at [721, 334] on div "1- OCEAN" at bounding box center [784, 331] width 251 height 26
click at [727, 380] on button "open menu" at bounding box center [784, 377] width 252 height 24
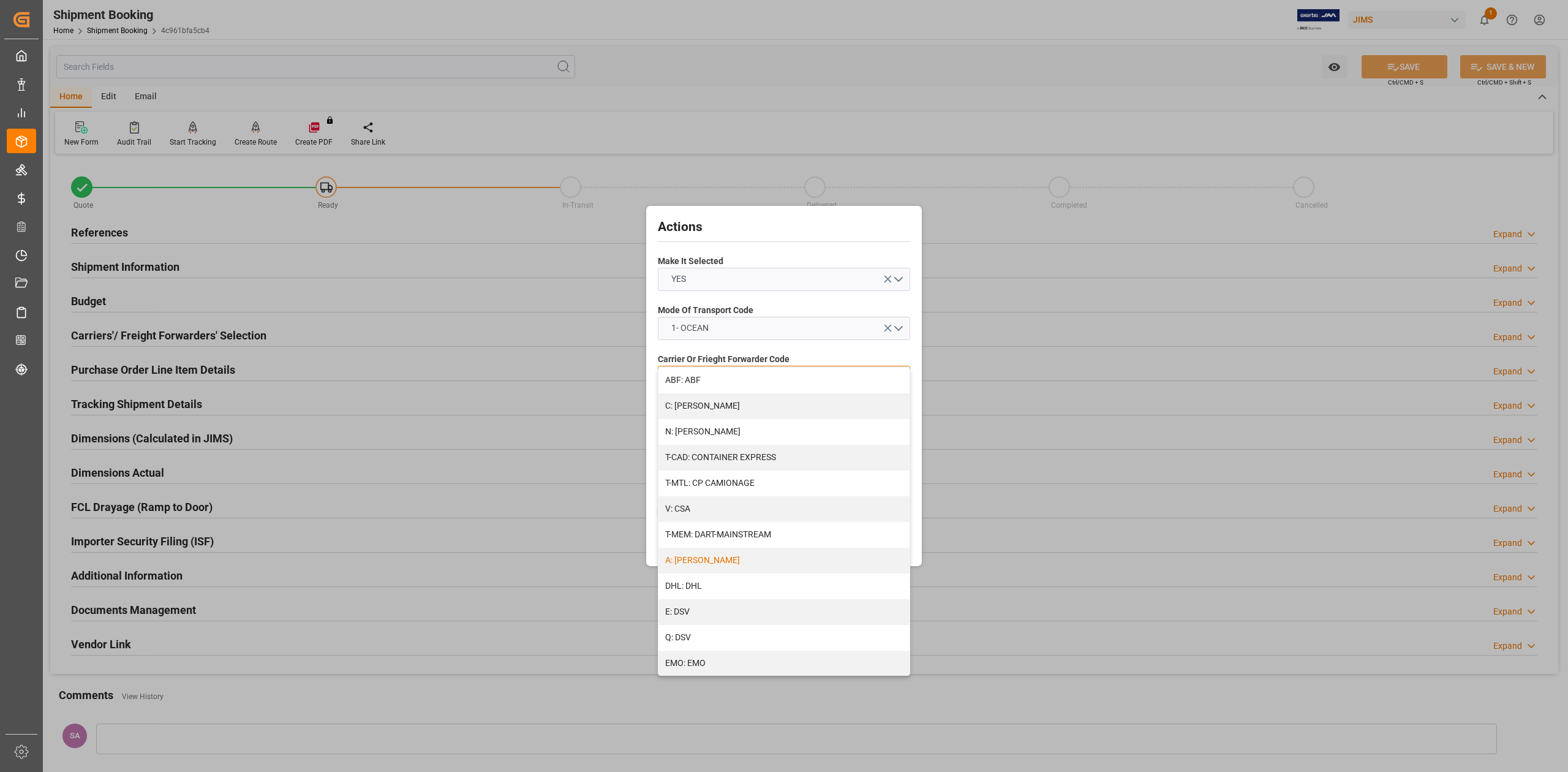
click at [733, 561] on div "A: [PERSON_NAME]" at bounding box center [784, 560] width 251 height 26
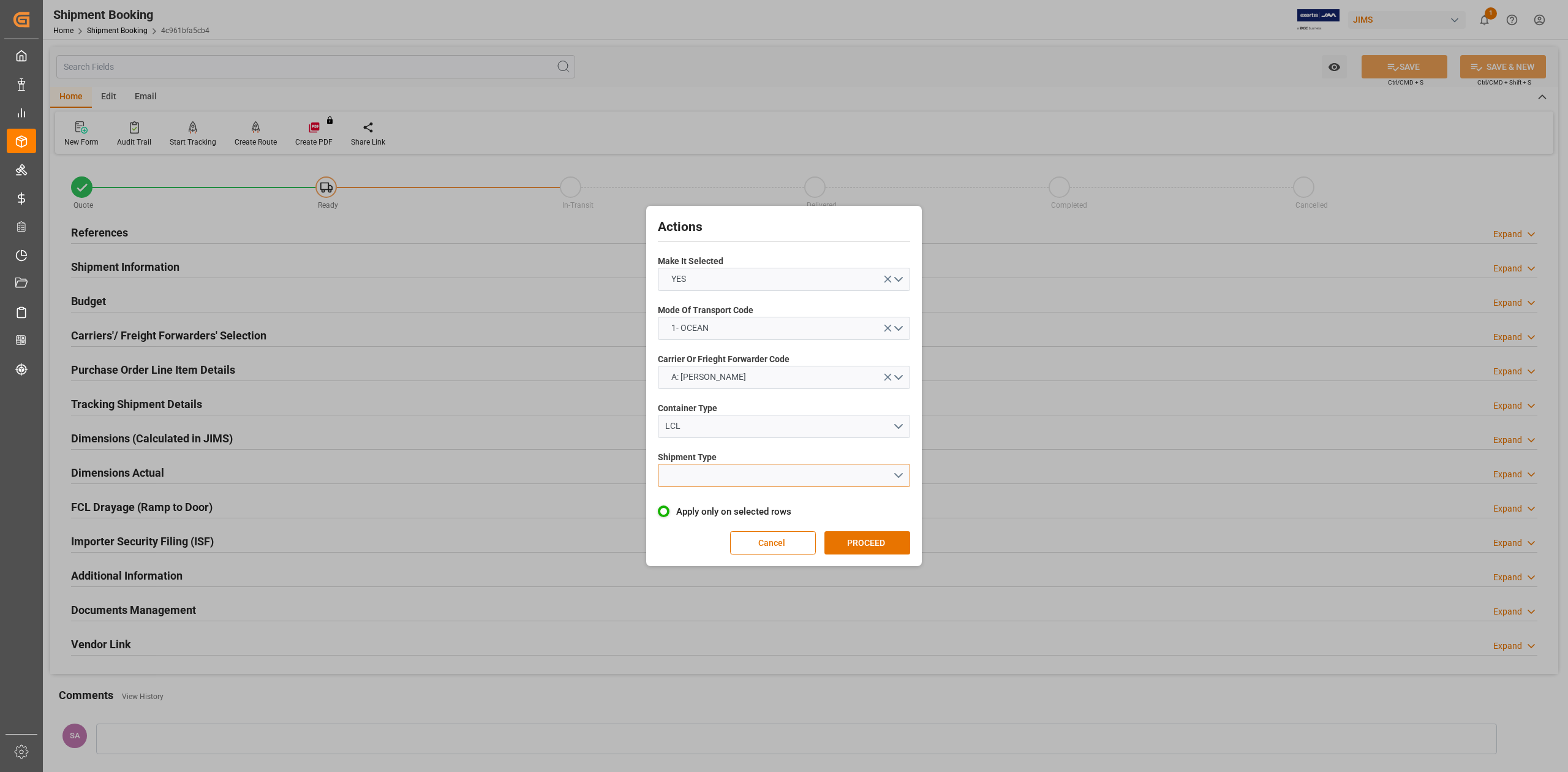
click at [753, 478] on button "open menu" at bounding box center [784, 476] width 252 height 24
click at [748, 499] on div "LCL" at bounding box center [784, 504] width 251 height 26
click at [879, 548] on button "PROCEED" at bounding box center [868, 543] width 86 height 24
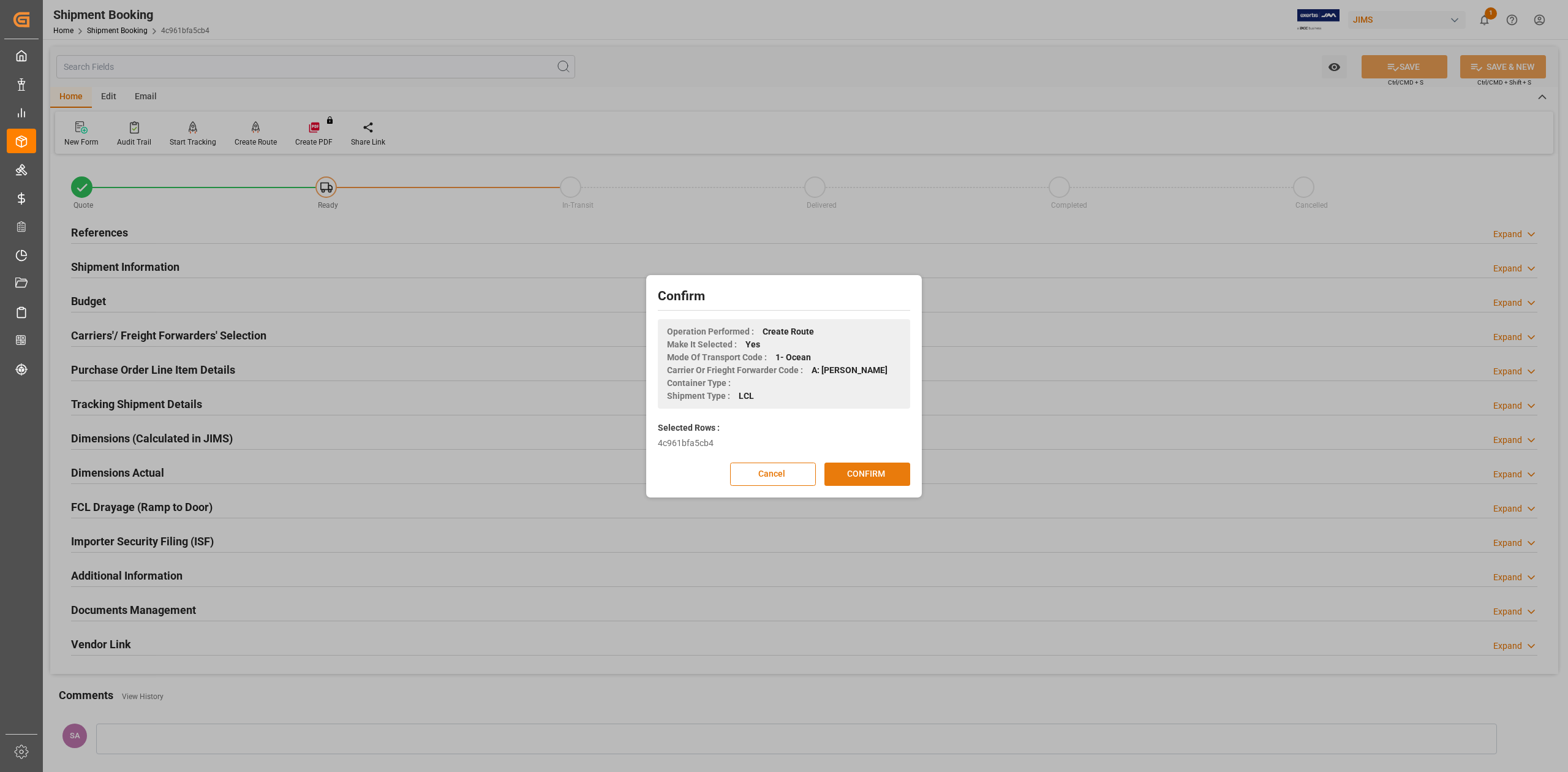
click at [870, 476] on button "CONFIRM" at bounding box center [868, 474] width 86 height 24
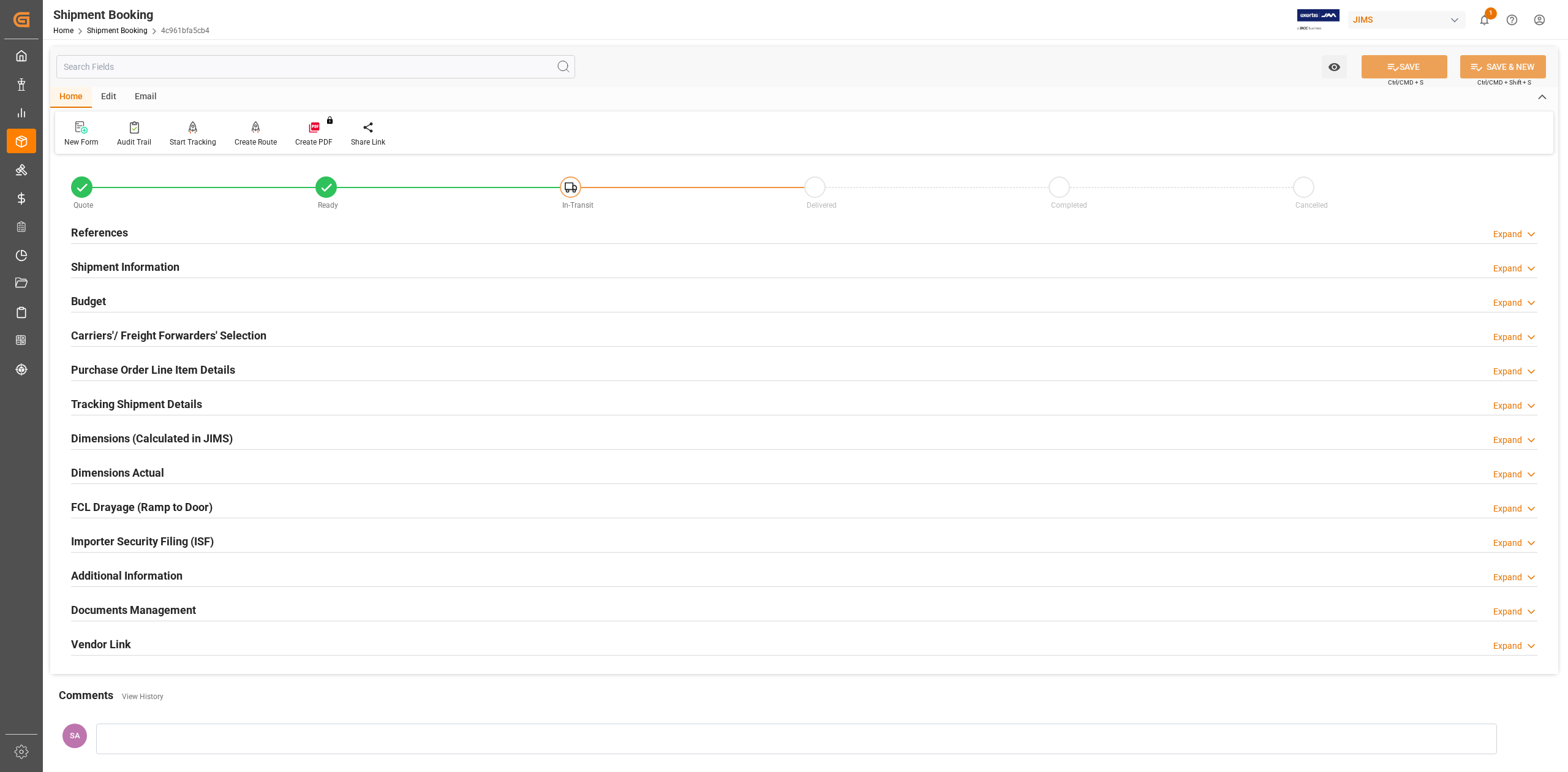
click at [112, 232] on h2 "References" at bounding box center [99, 232] width 57 height 17
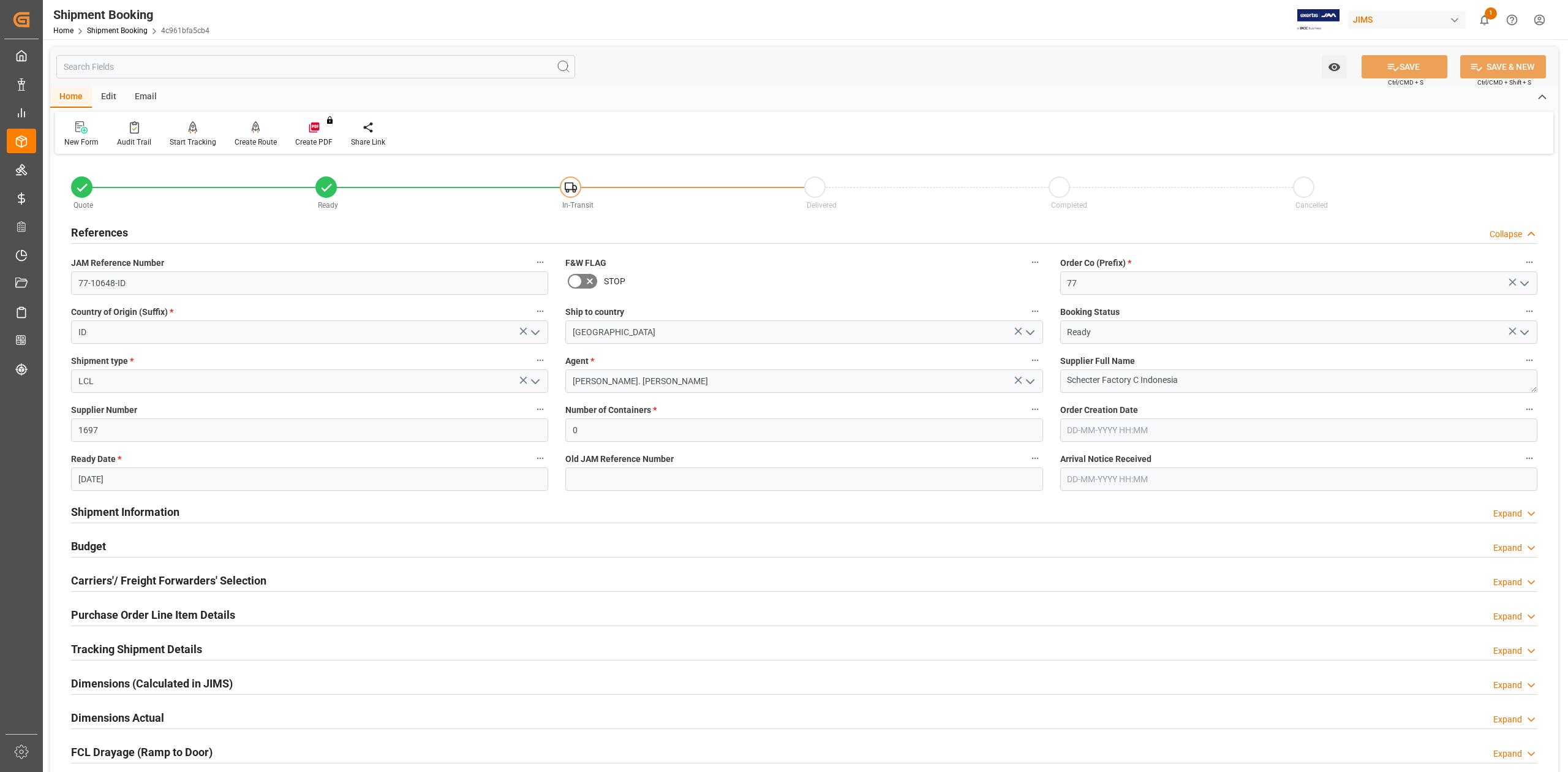
click at [106, 233] on h2 "References" at bounding box center [99, 232] width 57 height 17
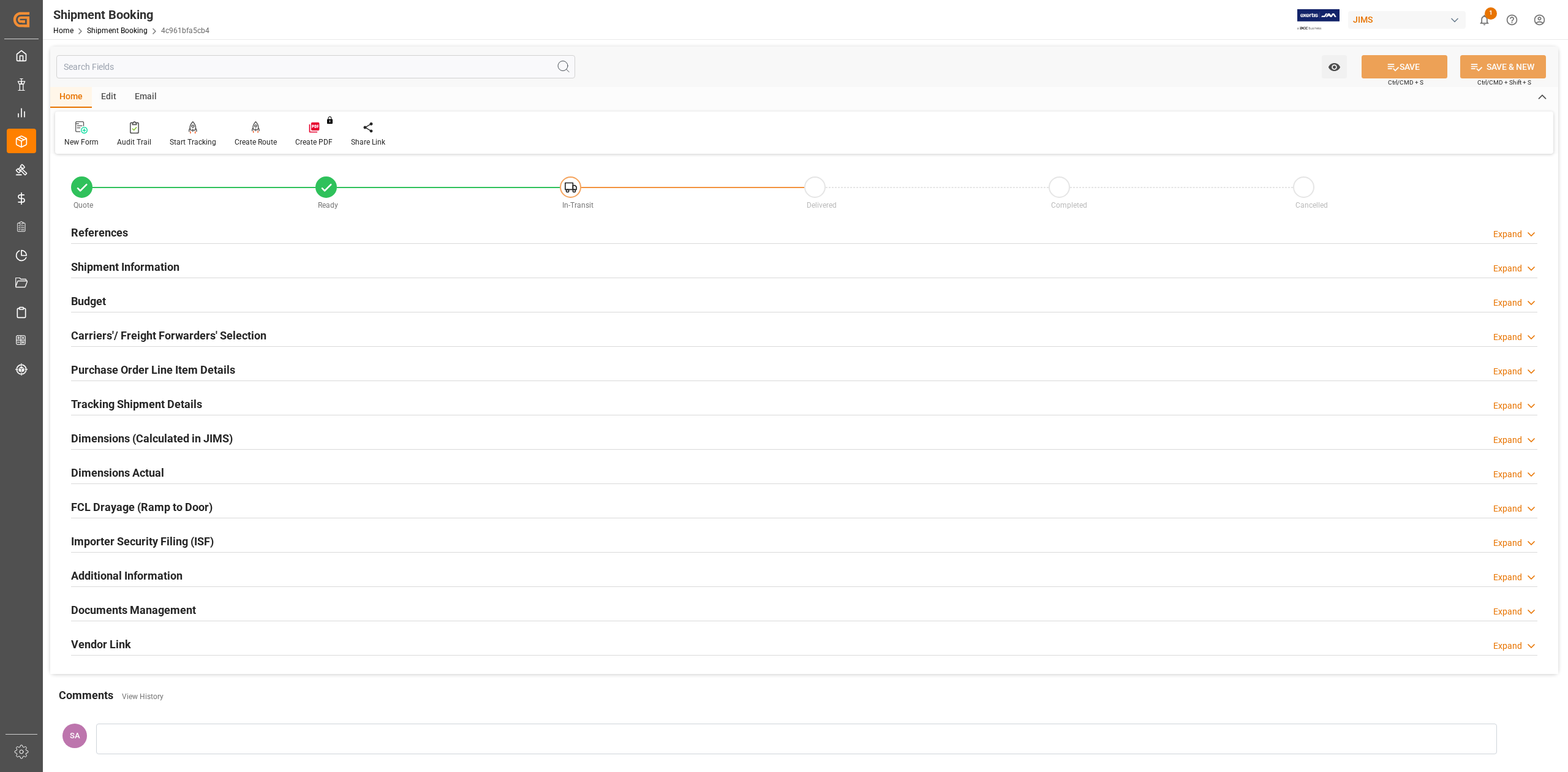
click at [119, 271] on h2 "Shipment Information" at bounding box center [125, 267] width 108 height 17
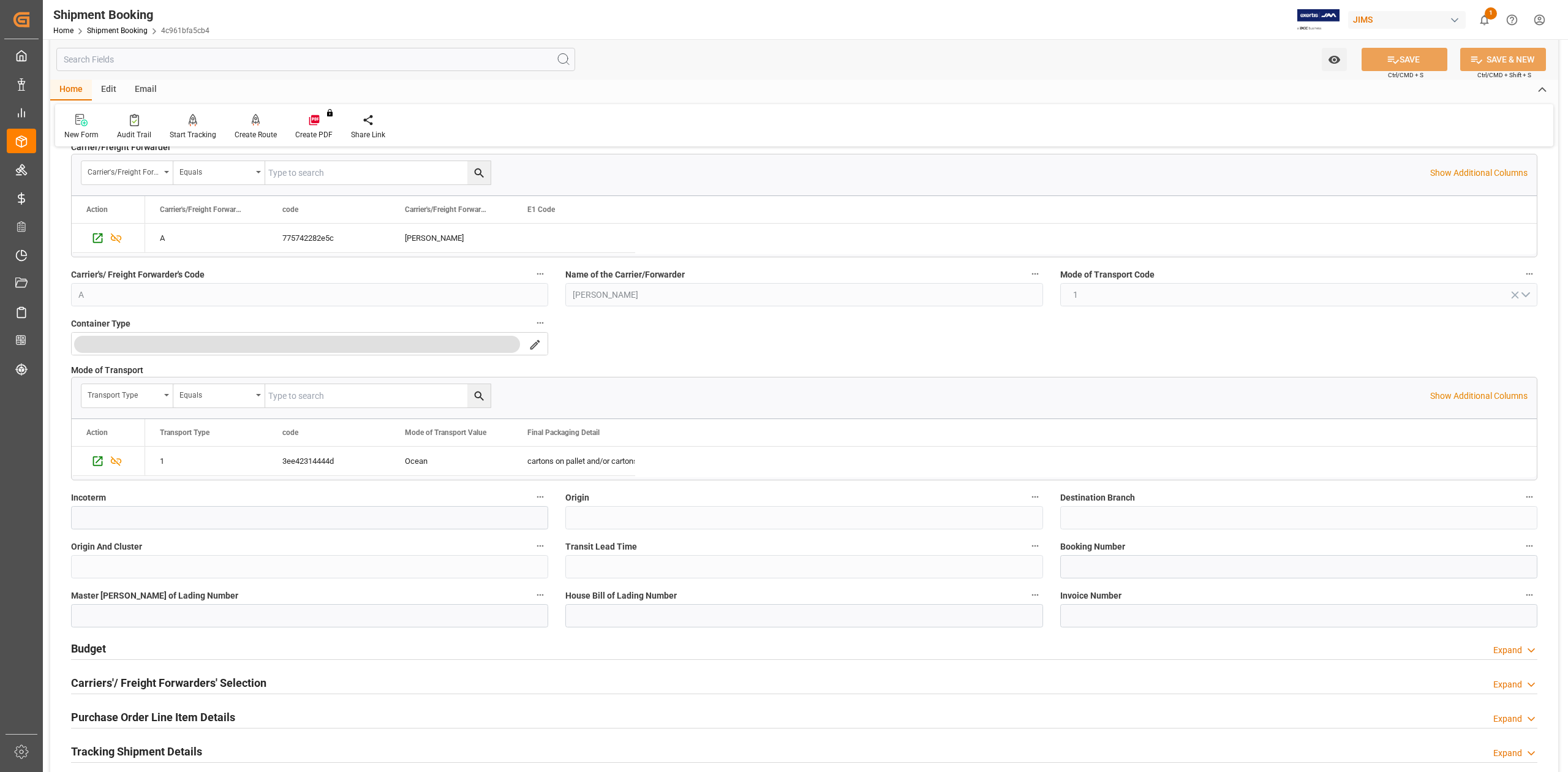
scroll to position [163, 0]
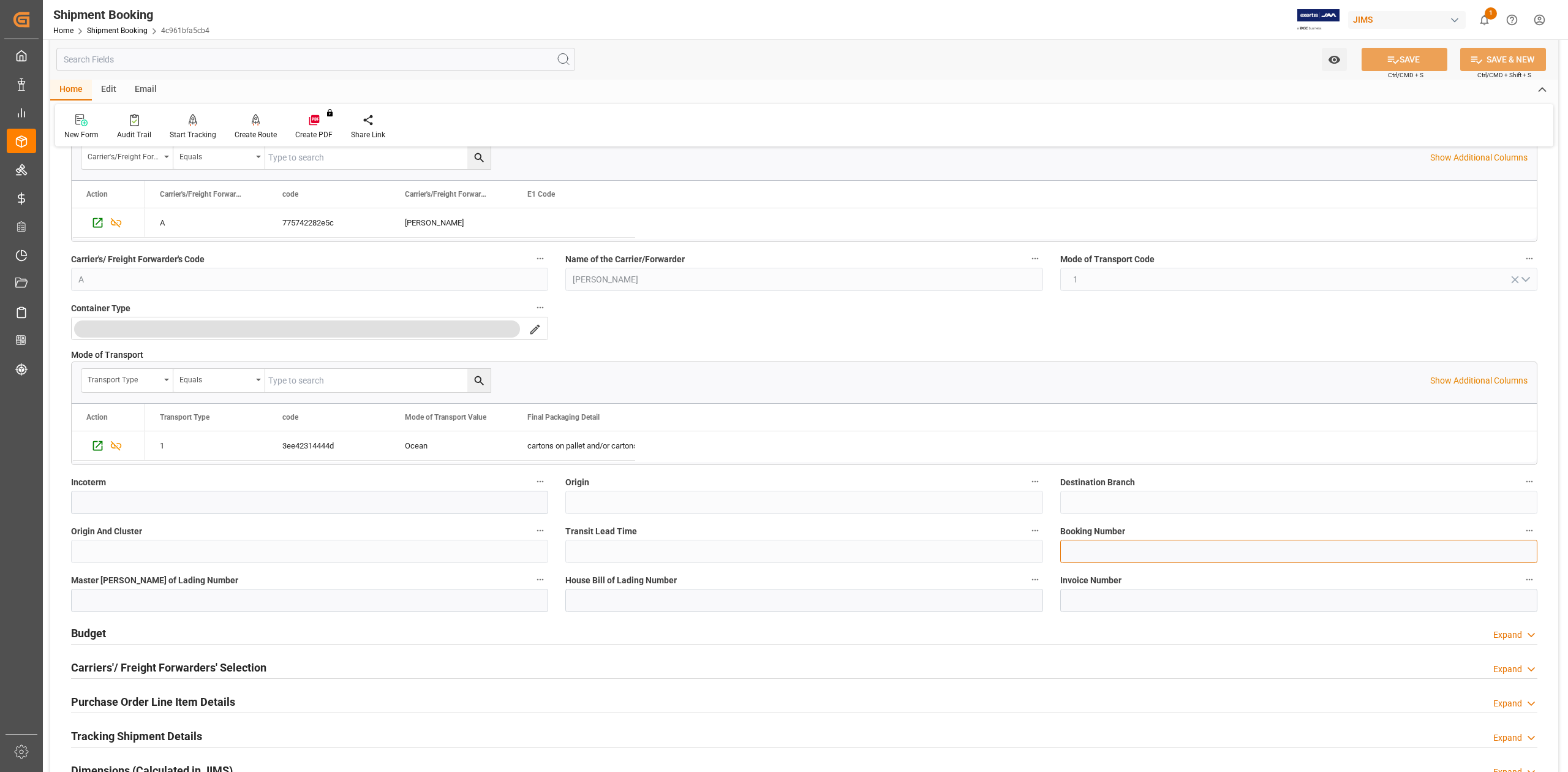
click at [1103, 552] on input at bounding box center [1299, 551] width 477 height 24
paste input "13635237"
type input "13635237"
click at [1384, 51] on button "SAVE" at bounding box center [1405, 60] width 86 height 24
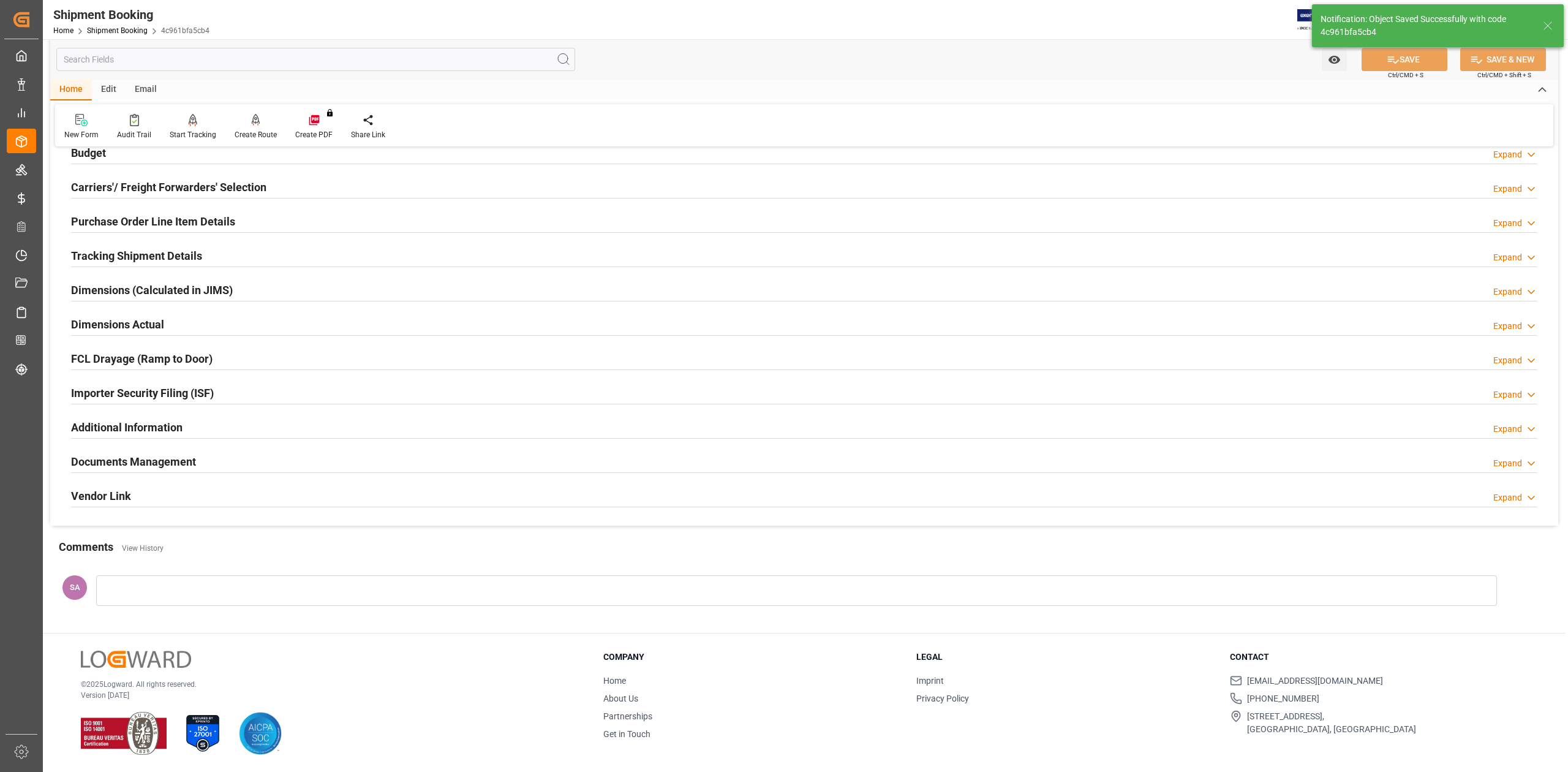
scroll to position [150, 0]
click at [120, 257] on h2 "Tracking Shipment Details" at bounding box center [136, 256] width 131 height 17
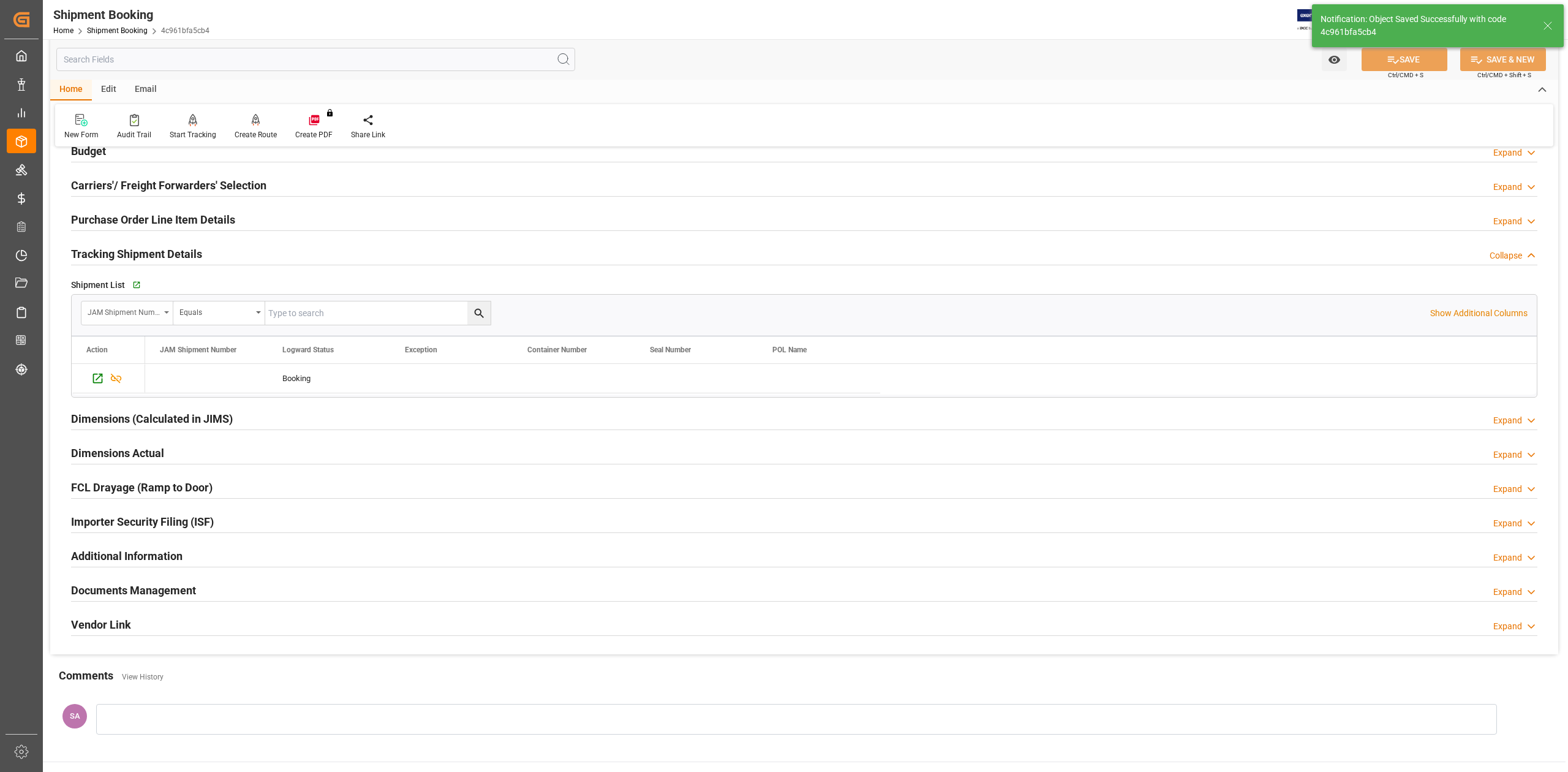
scroll to position [163, 0]
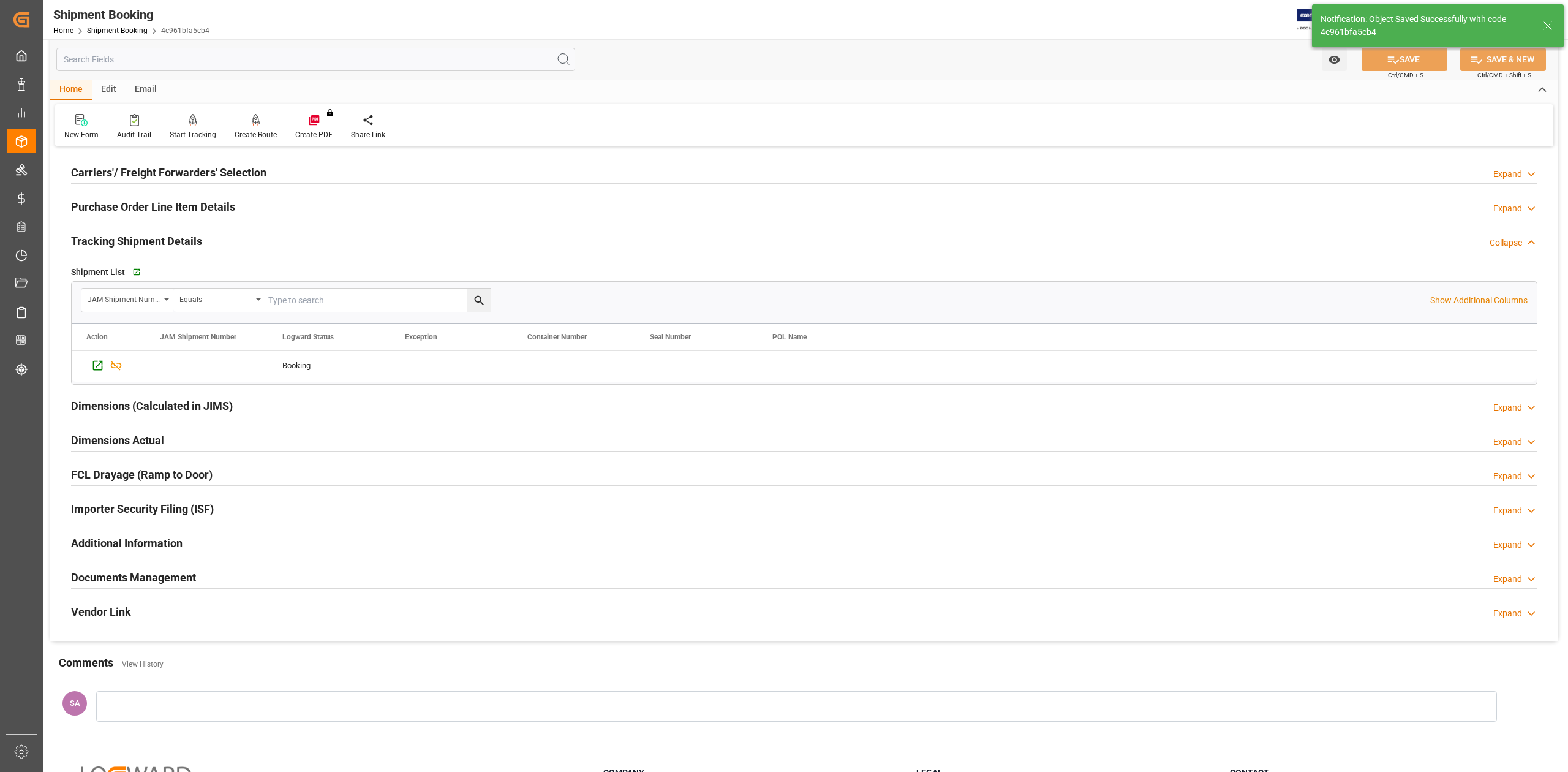
click at [150, 243] on h2 "Tracking Shipment Details" at bounding box center [136, 241] width 131 height 17
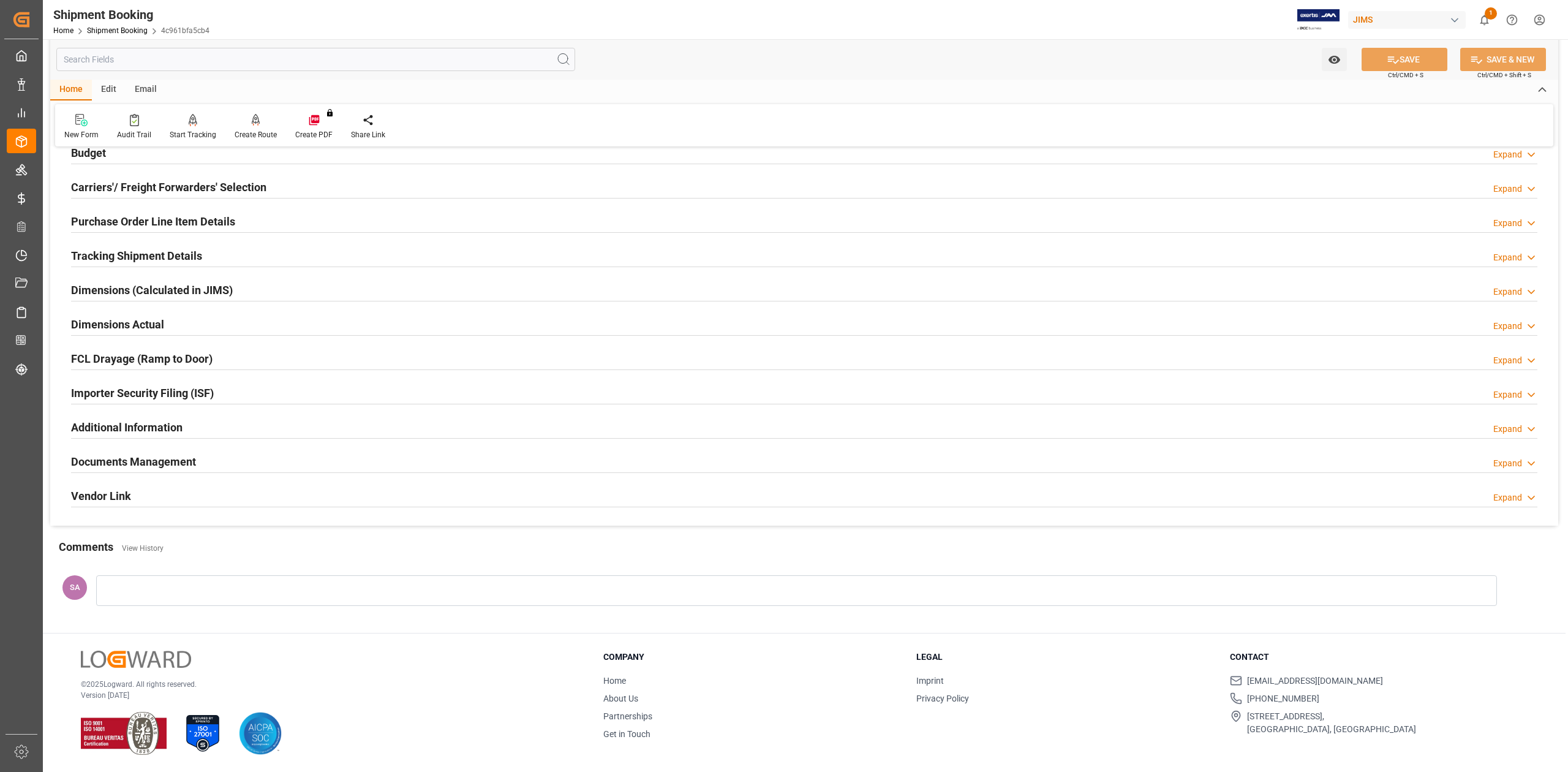
click at [94, 260] on h2 "Tracking Shipment Details" at bounding box center [136, 256] width 131 height 17
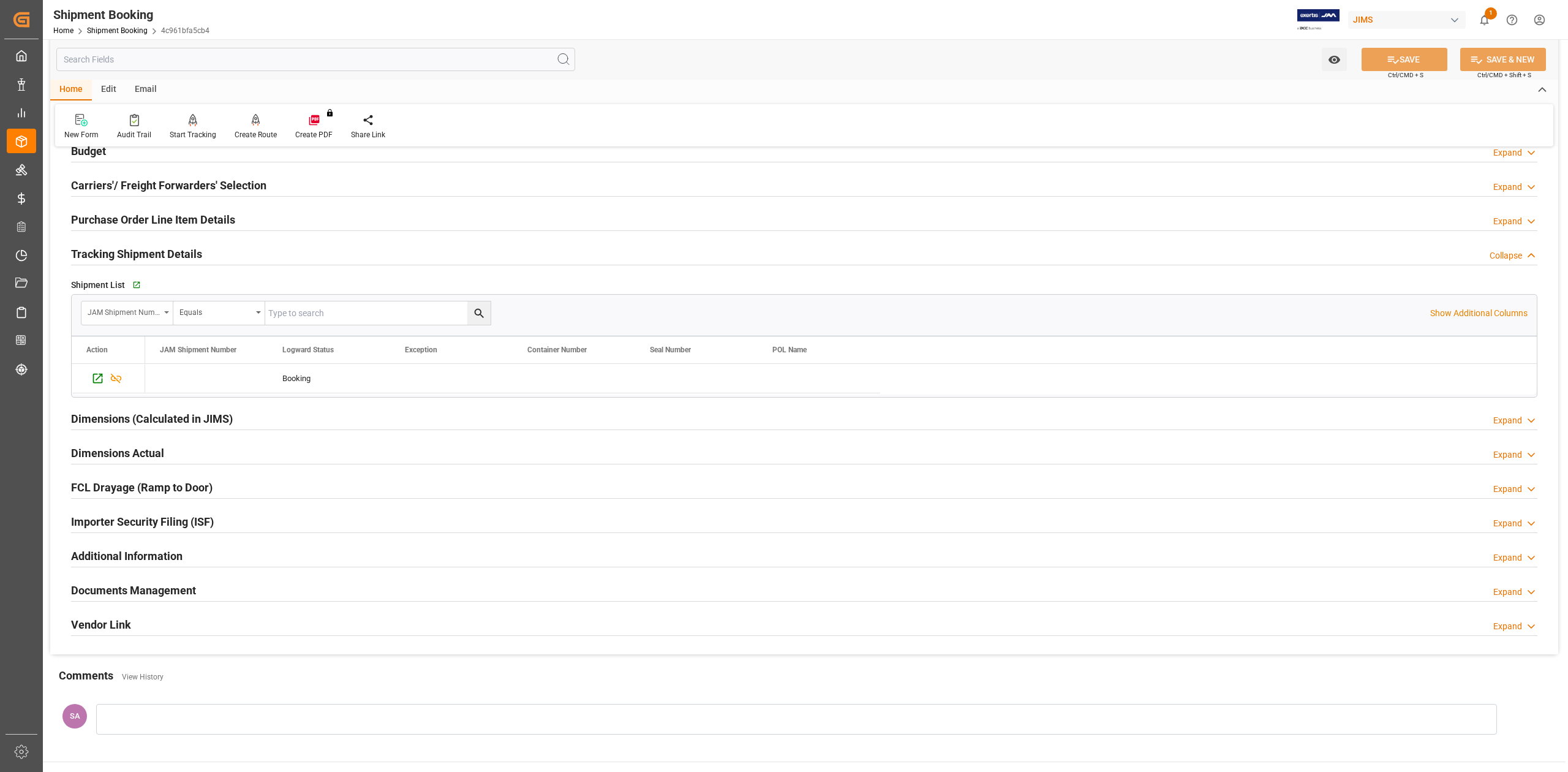
scroll to position [163, 0]
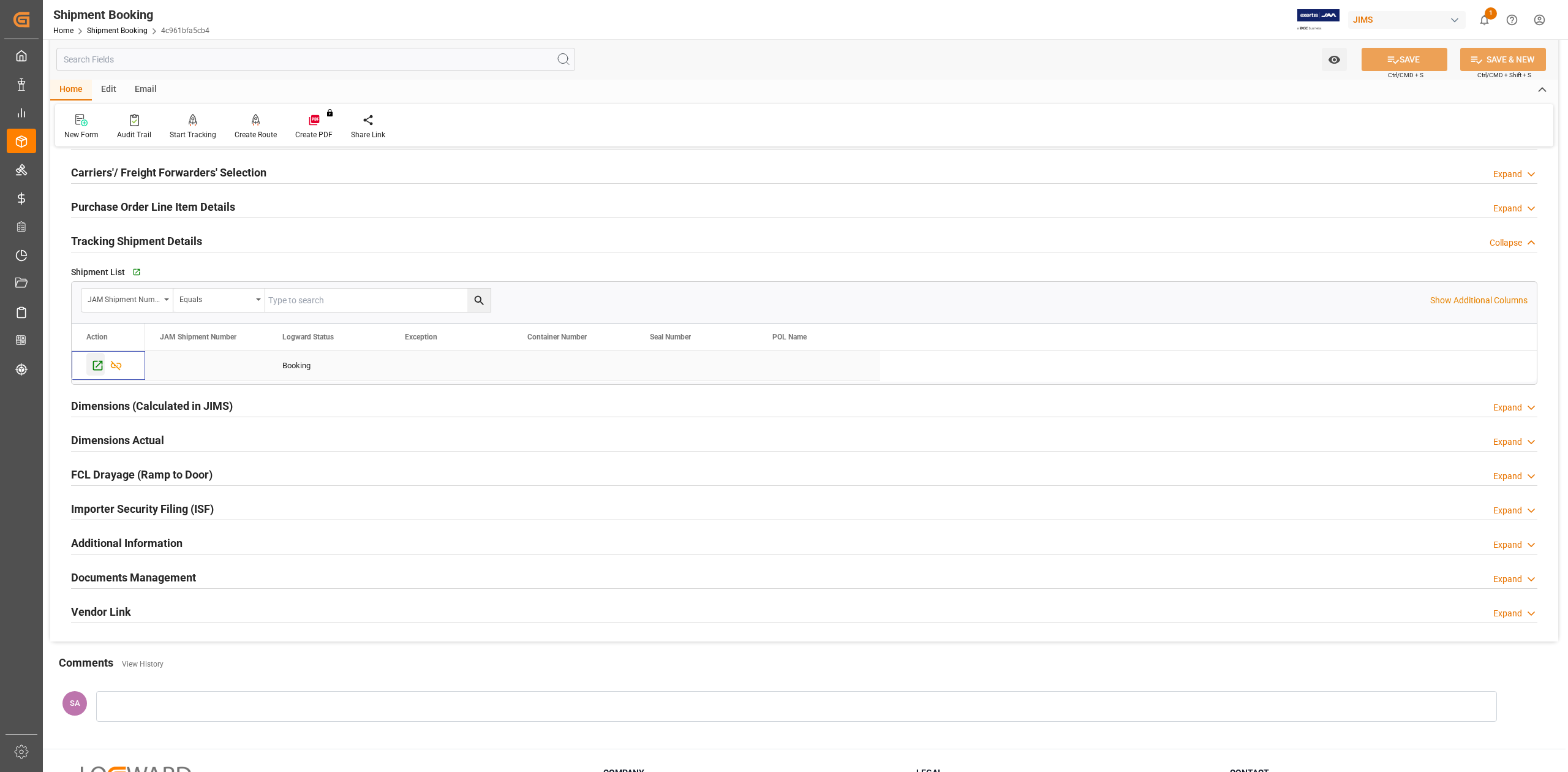
click at [97, 364] on icon "Press SPACE to select this row." at bounding box center [98, 366] width 13 height 13
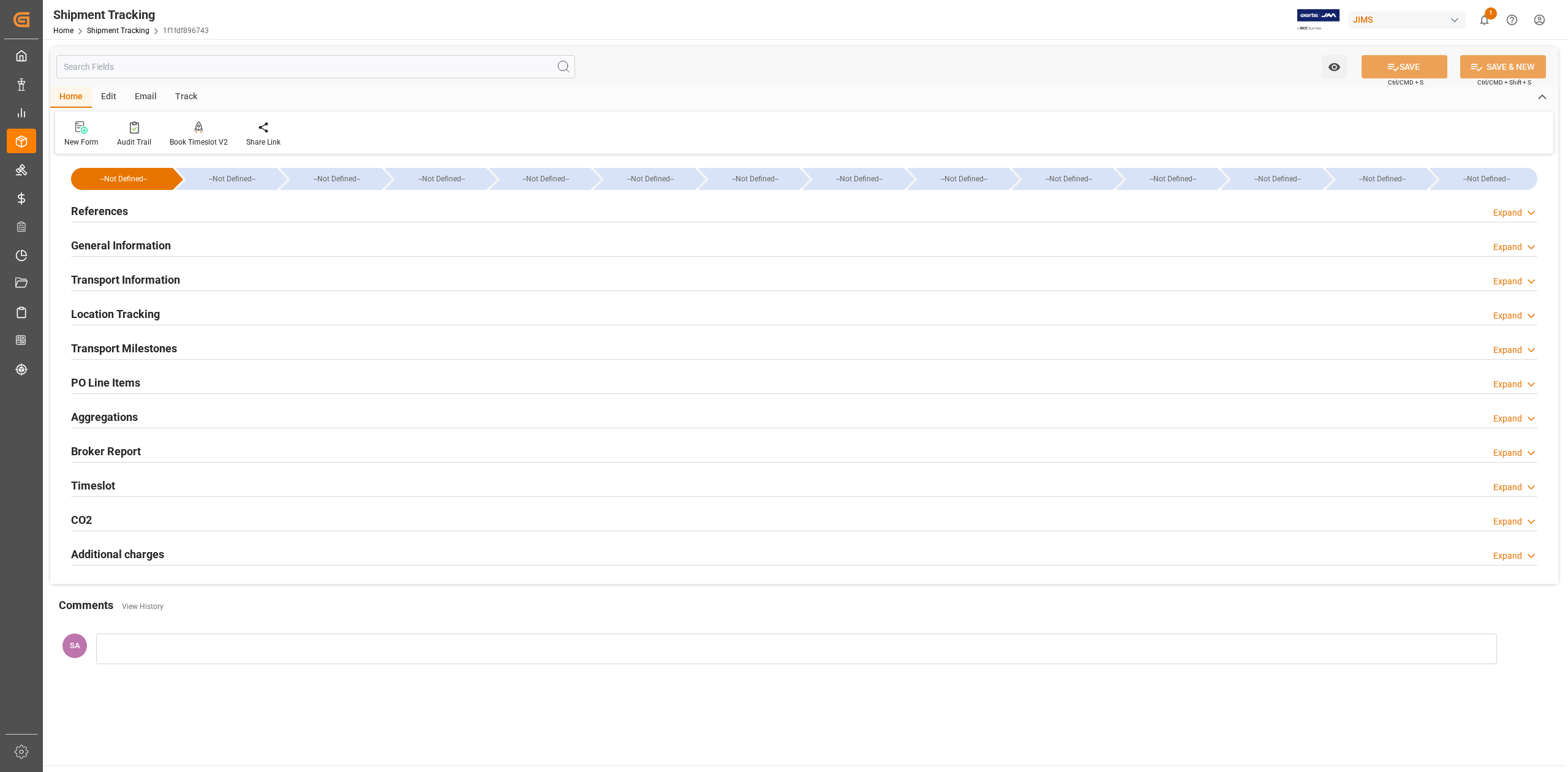
type input "[DATE]"
drag, startPoint x: 115, startPoint y: 212, endPoint x: 140, endPoint y: 342, distance: 132.4
click at [115, 212] on h2 "References" at bounding box center [99, 211] width 57 height 17
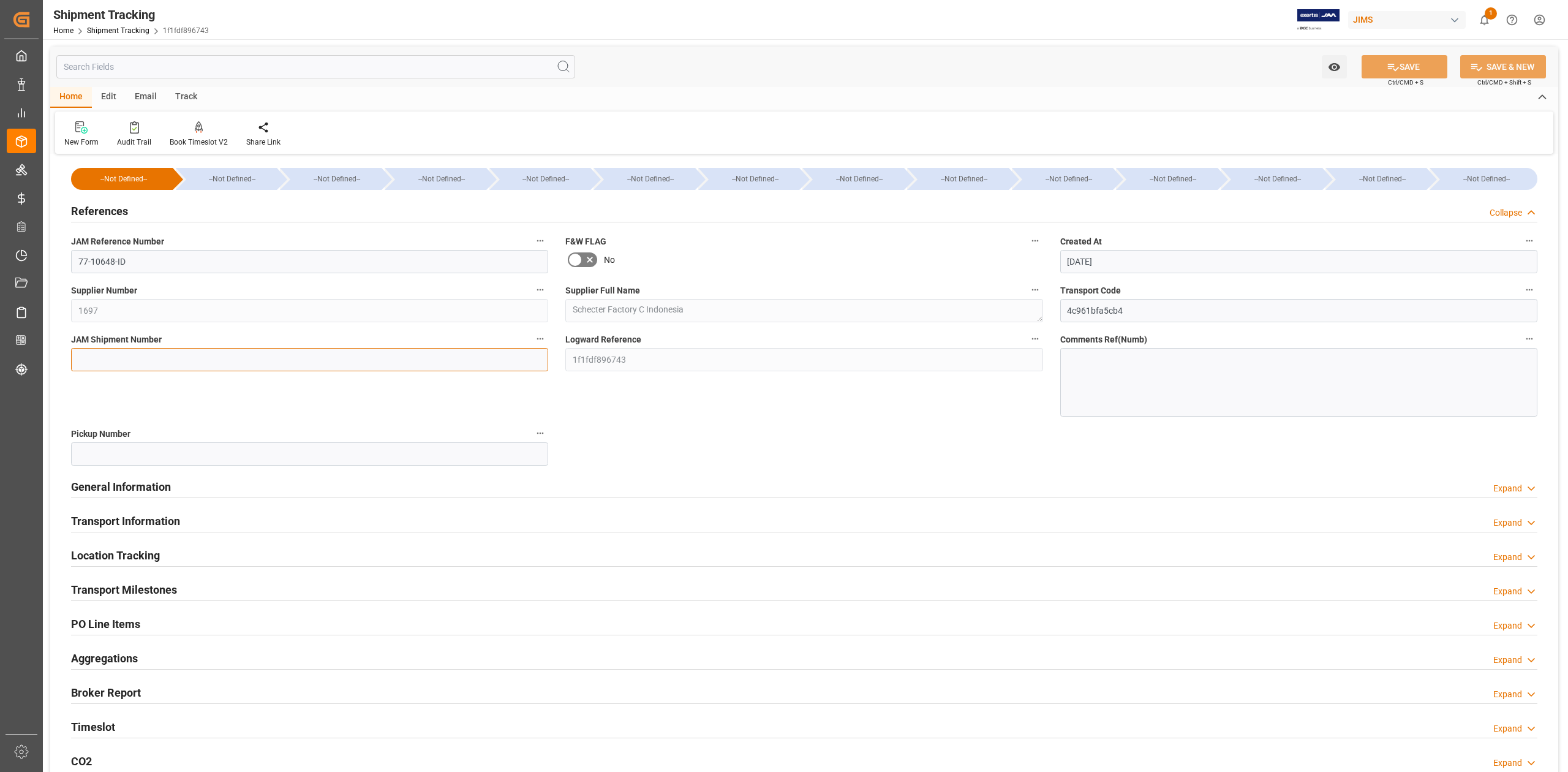
click at [128, 356] on input at bounding box center [309, 360] width 477 height 24
paste input "72637"
type input "72637"
click at [1375, 67] on button "SAVE" at bounding box center [1405, 67] width 86 height 24
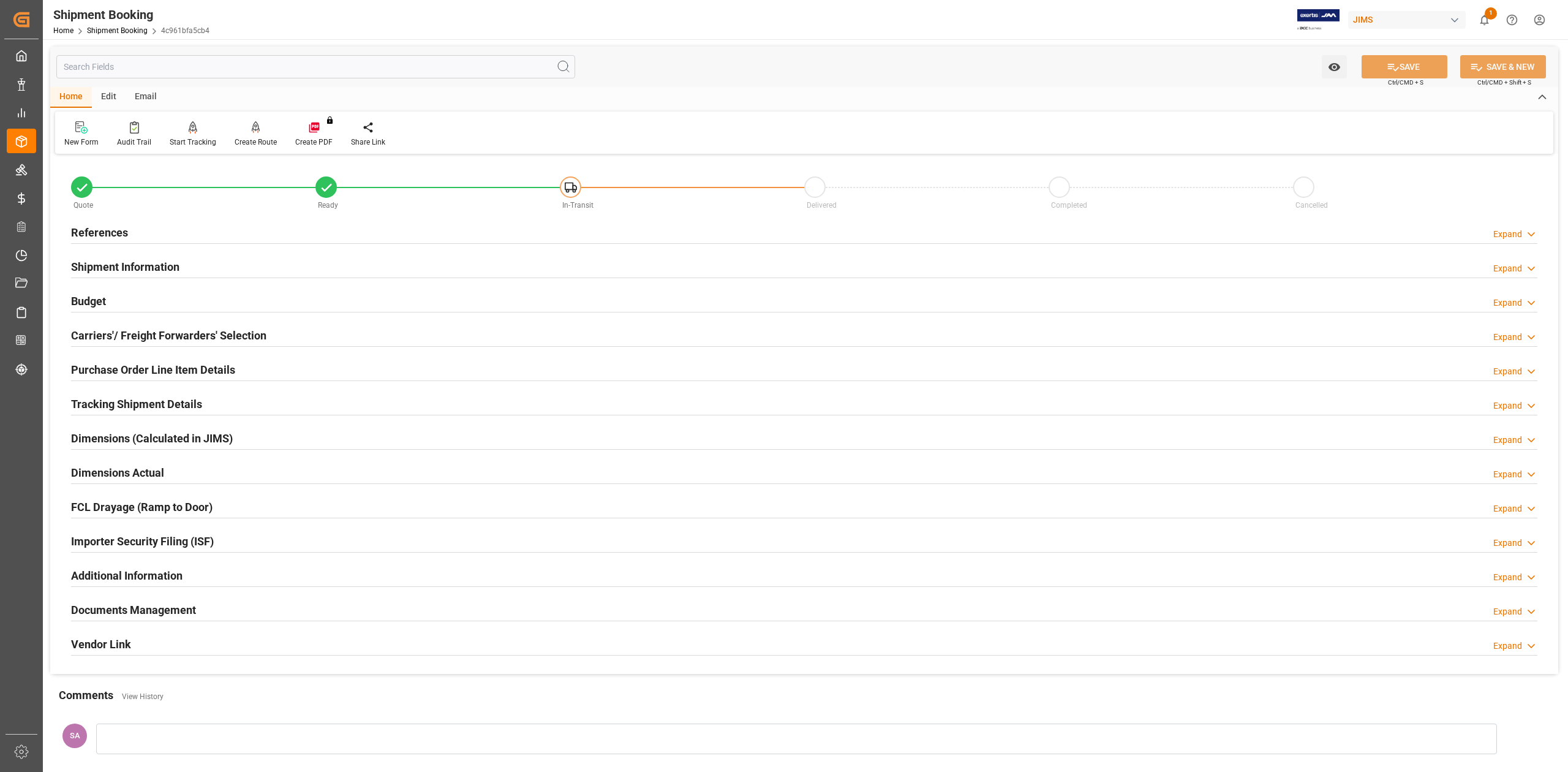
drag, startPoint x: 131, startPoint y: 475, endPoint x: 160, endPoint y: 476, distance: 29.0
click at [132, 474] on h2 "Dimensions Actual" at bounding box center [117, 473] width 93 height 17
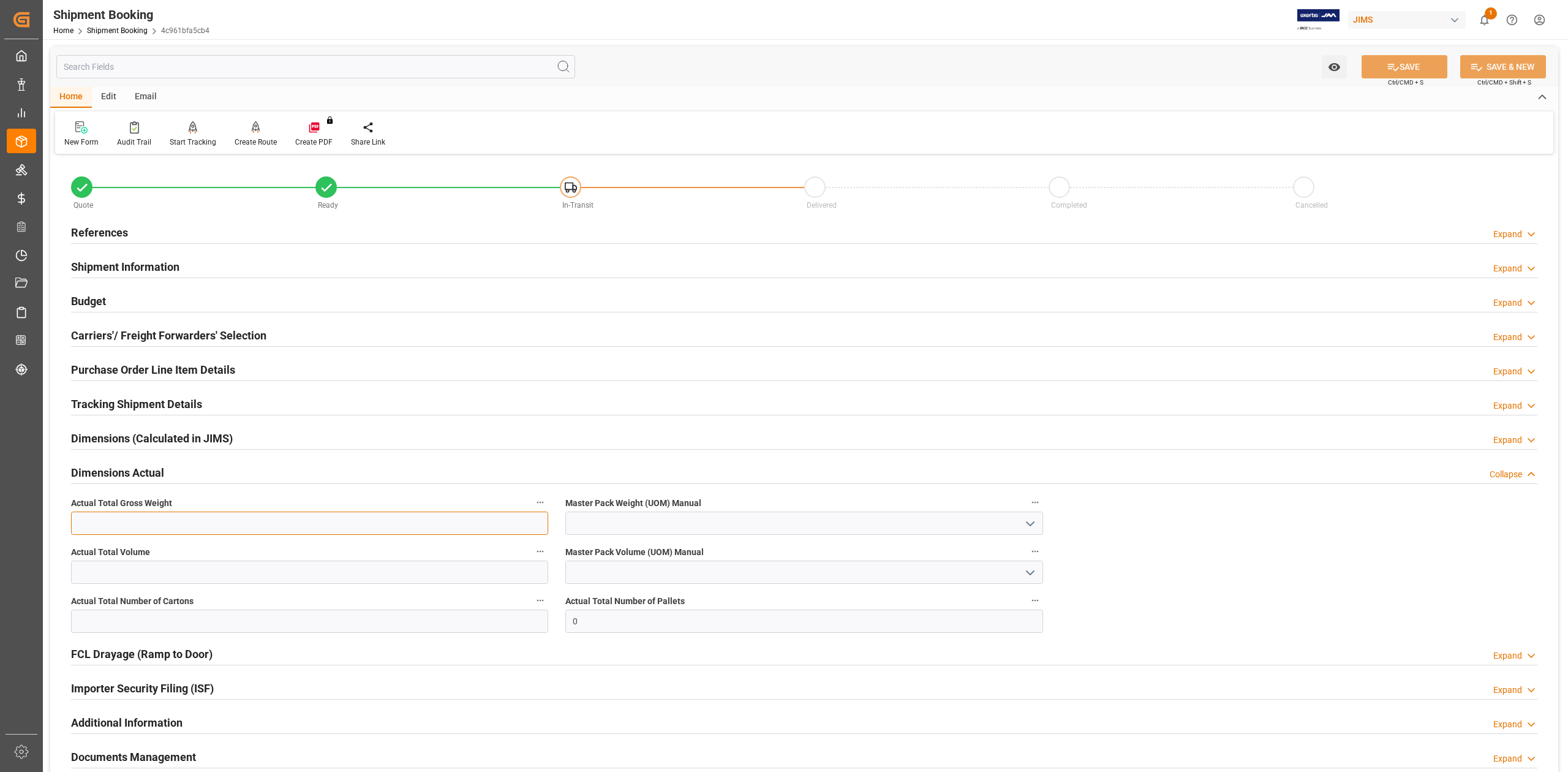
click at [205, 524] on input "text" at bounding box center [309, 524] width 477 height 24
type input "600.6"
click at [245, 574] on input "text" at bounding box center [309, 572] width 477 height 24
type input "4.866"
click at [251, 614] on input "text" at bounding box center [309, 621] width 477 height 24
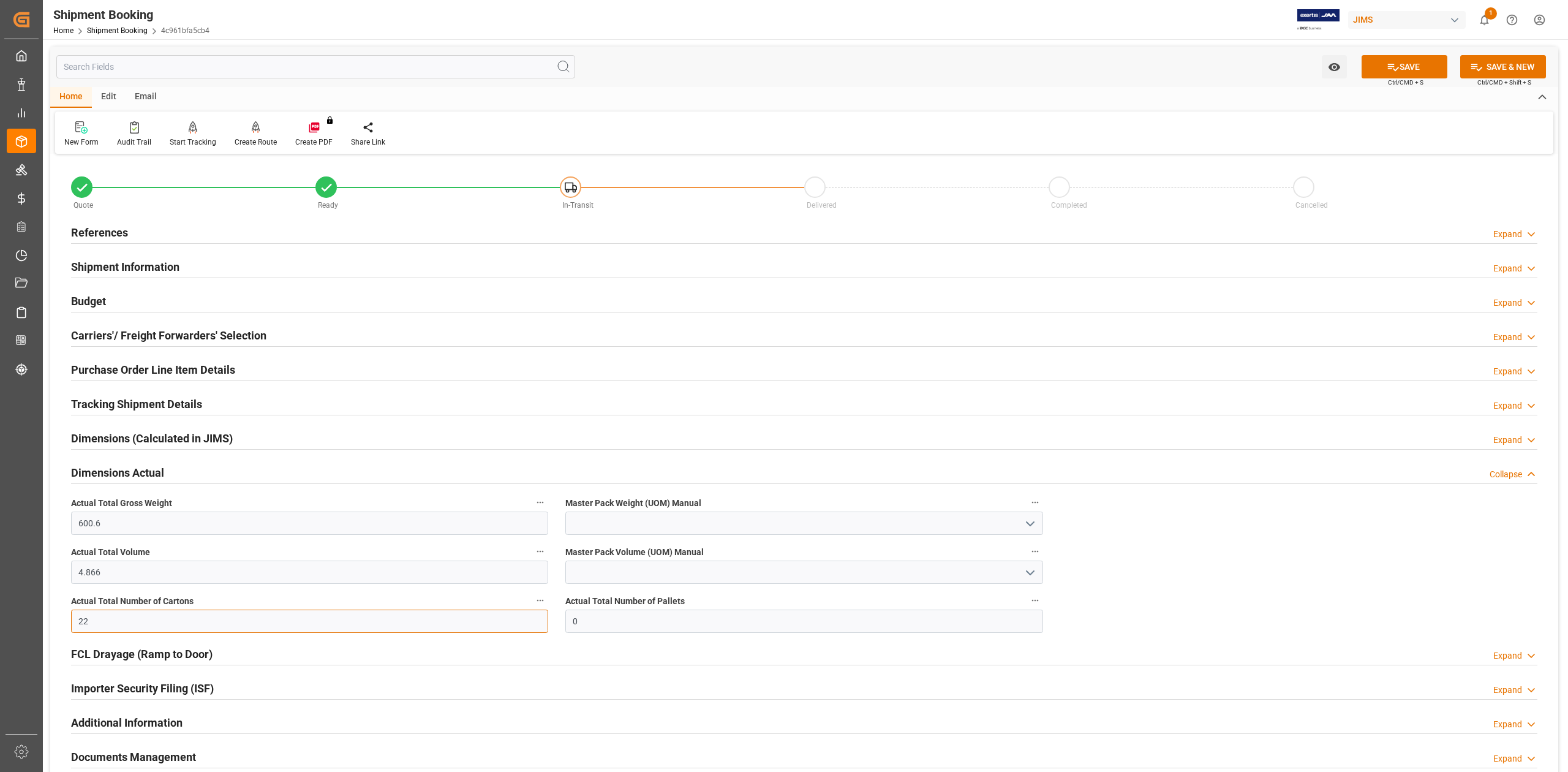
type input "22"
click at [594, 521] on input at bounding box center [804, 524] width 477 height 24
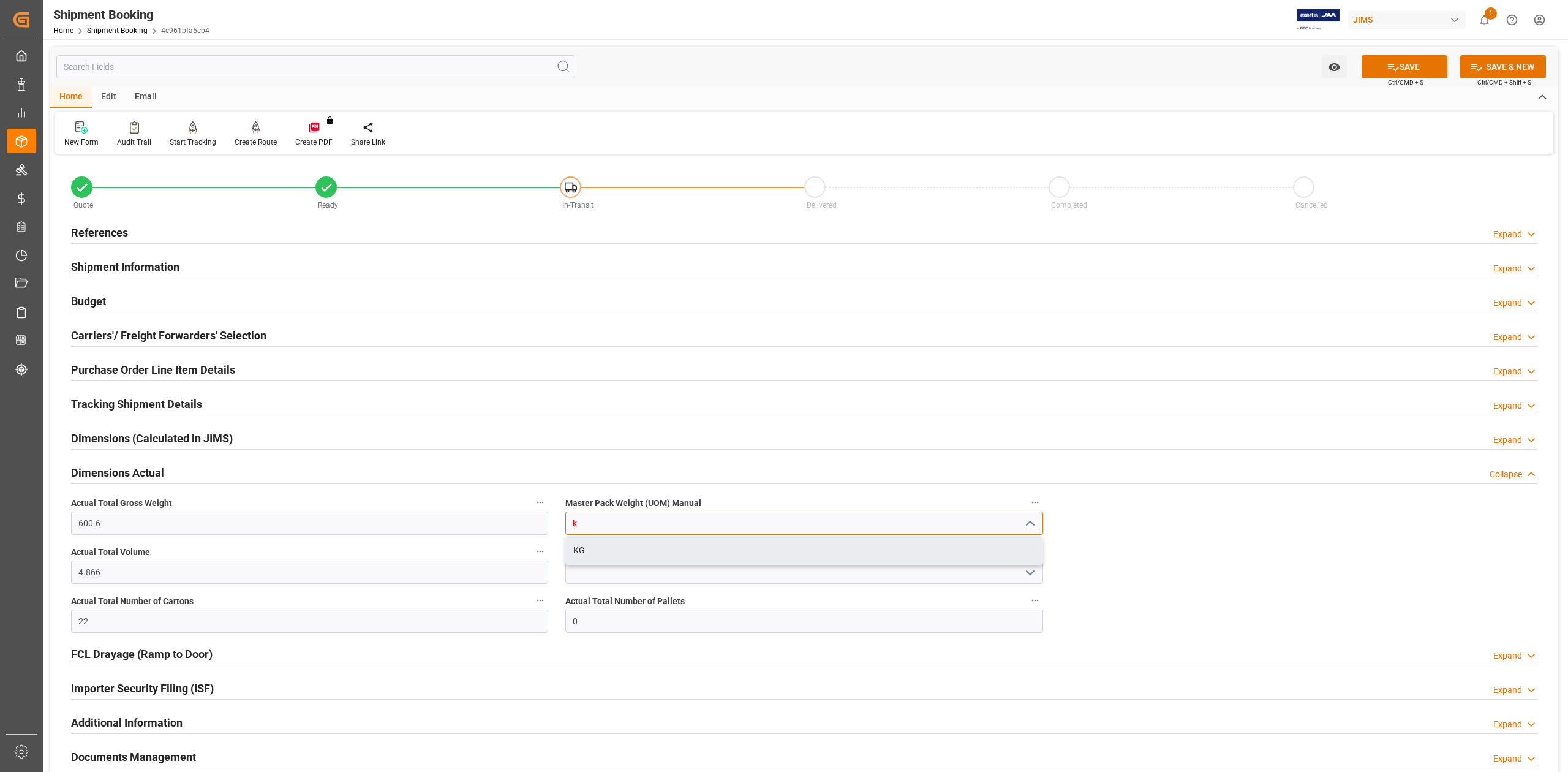
drag, startPoint x: 596, startPoint y: 547, endPoint x: 605, endPoint y: 557, distance: 13.5
click at [598, 549] on div "KG" at bounding box center [804, 551] width 476 height 28
type input "KG"
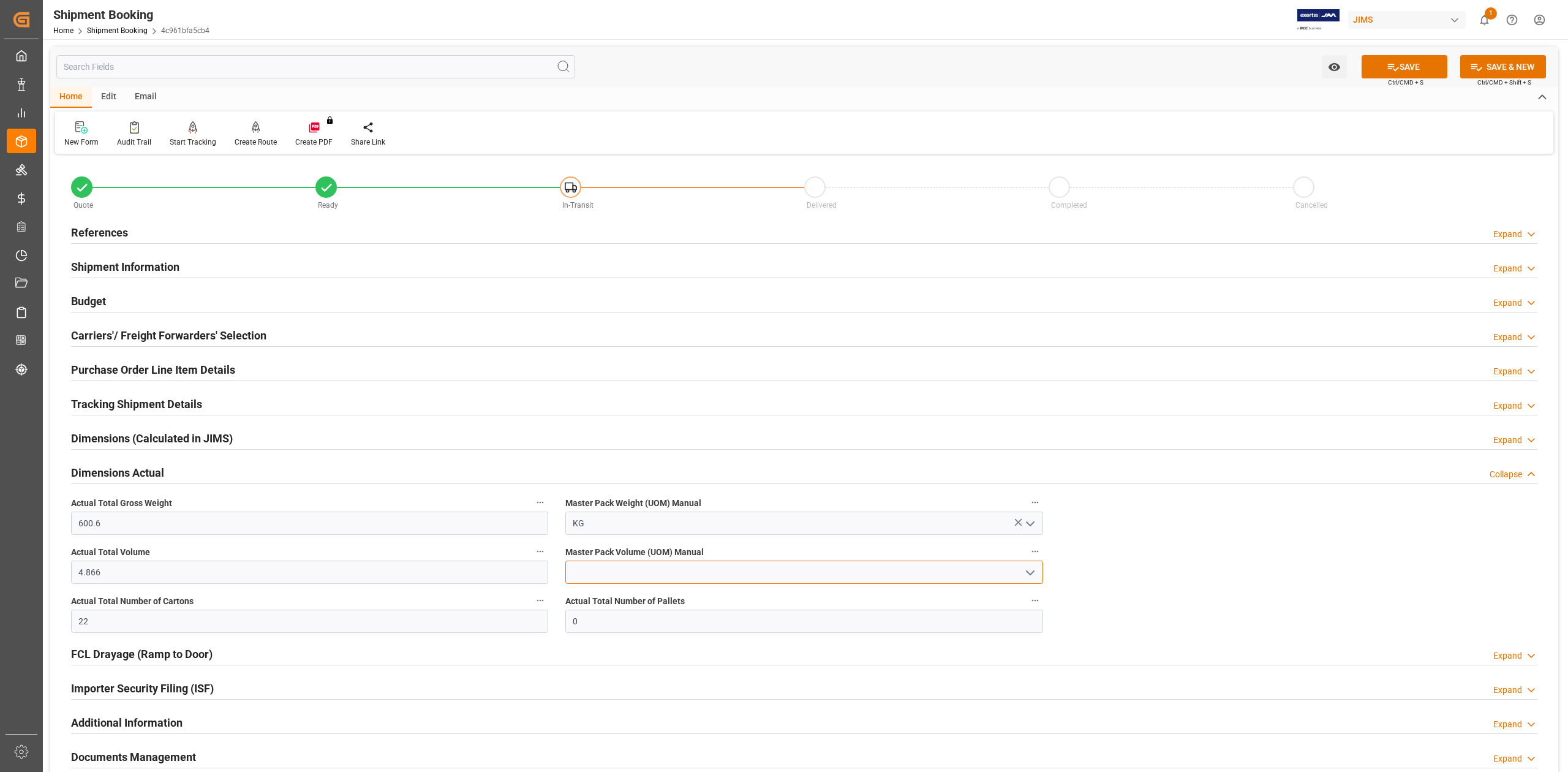
click at [605, 567] on input at bounding box center [804, 572] width 477 height 24
click at [615, 598] on div "CBM" at bounding box center [804, 599] width 476 height 28
type input "CBM"
click at [1419, 71] on button "SAVE" at bounding box center [1405, 67] width 86 height 24
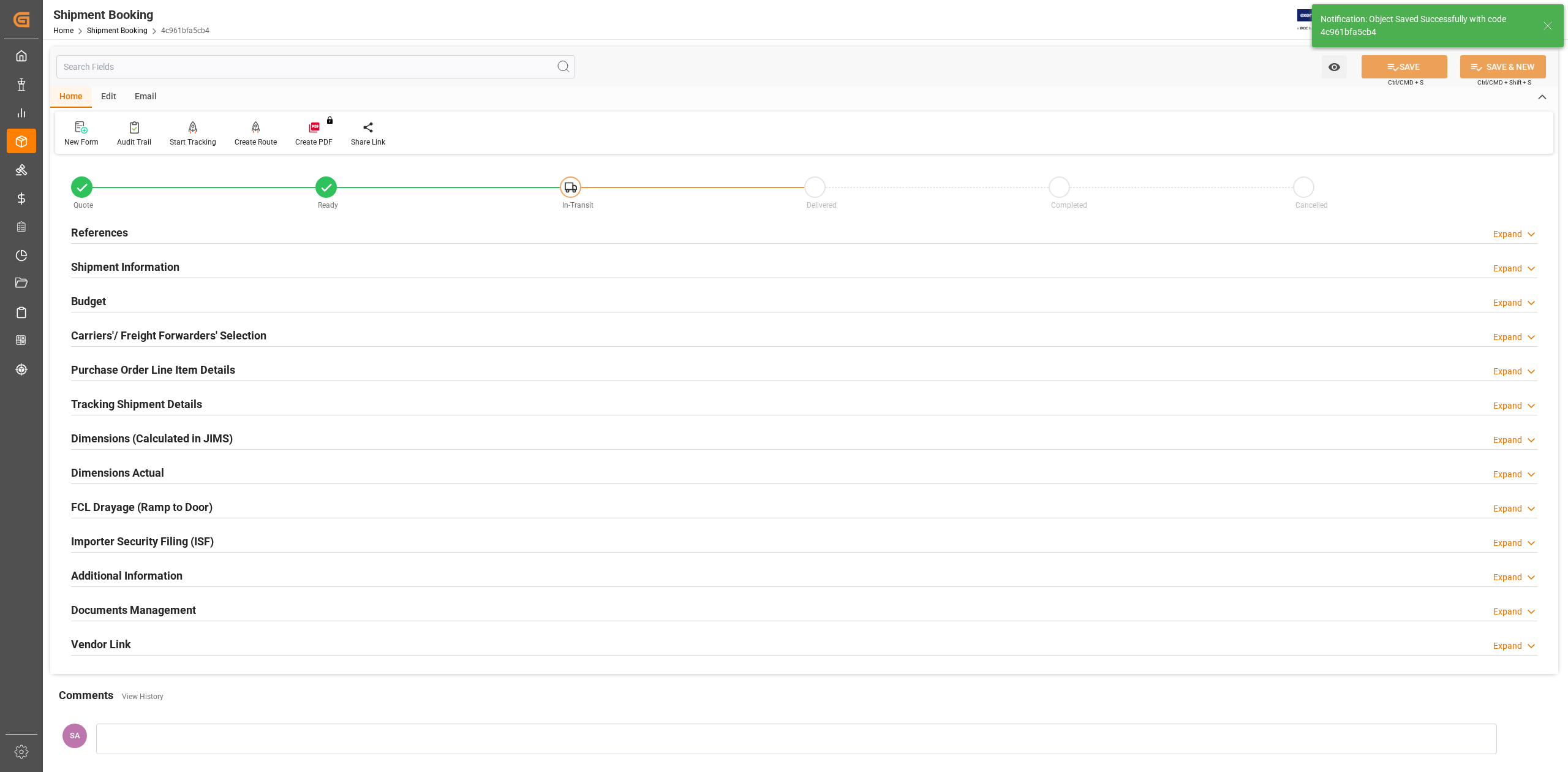
drag, startPoint x: 119, startPoint y: 470, endPoint x: 133, endPoint y: 470, distance: 14.0
click at [121, 470] on h2 "Dimensions Actual" at bounding box center [117, 473] width 93 height 17
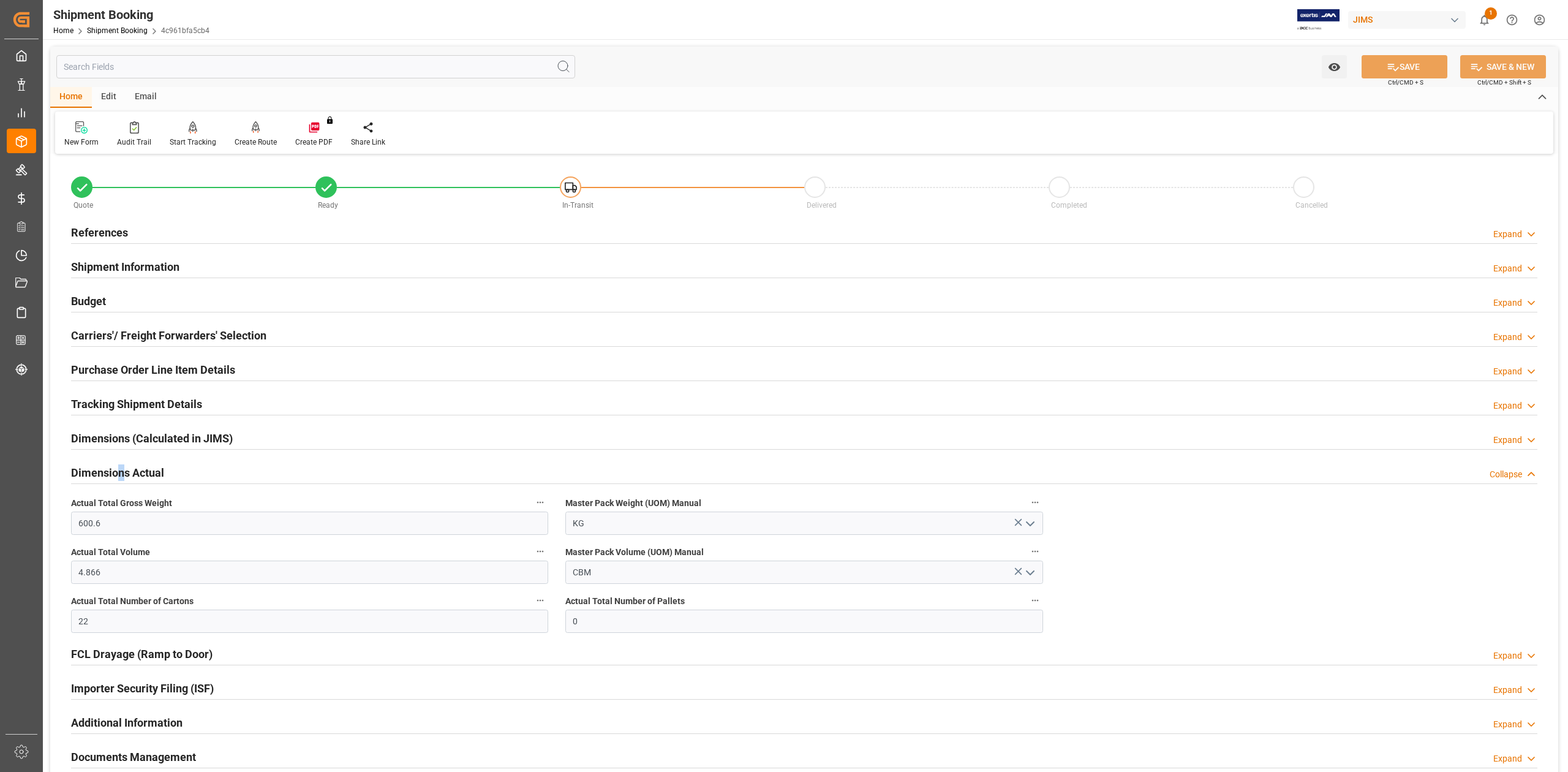
drag, startPoint x: 92, startPoint y: 302, endPoint x: 112, endPoint y: 359, distance: 60.4
click at [92, 302] on h2 "Budget" at bounding box center [88, 301] width 35 height 17
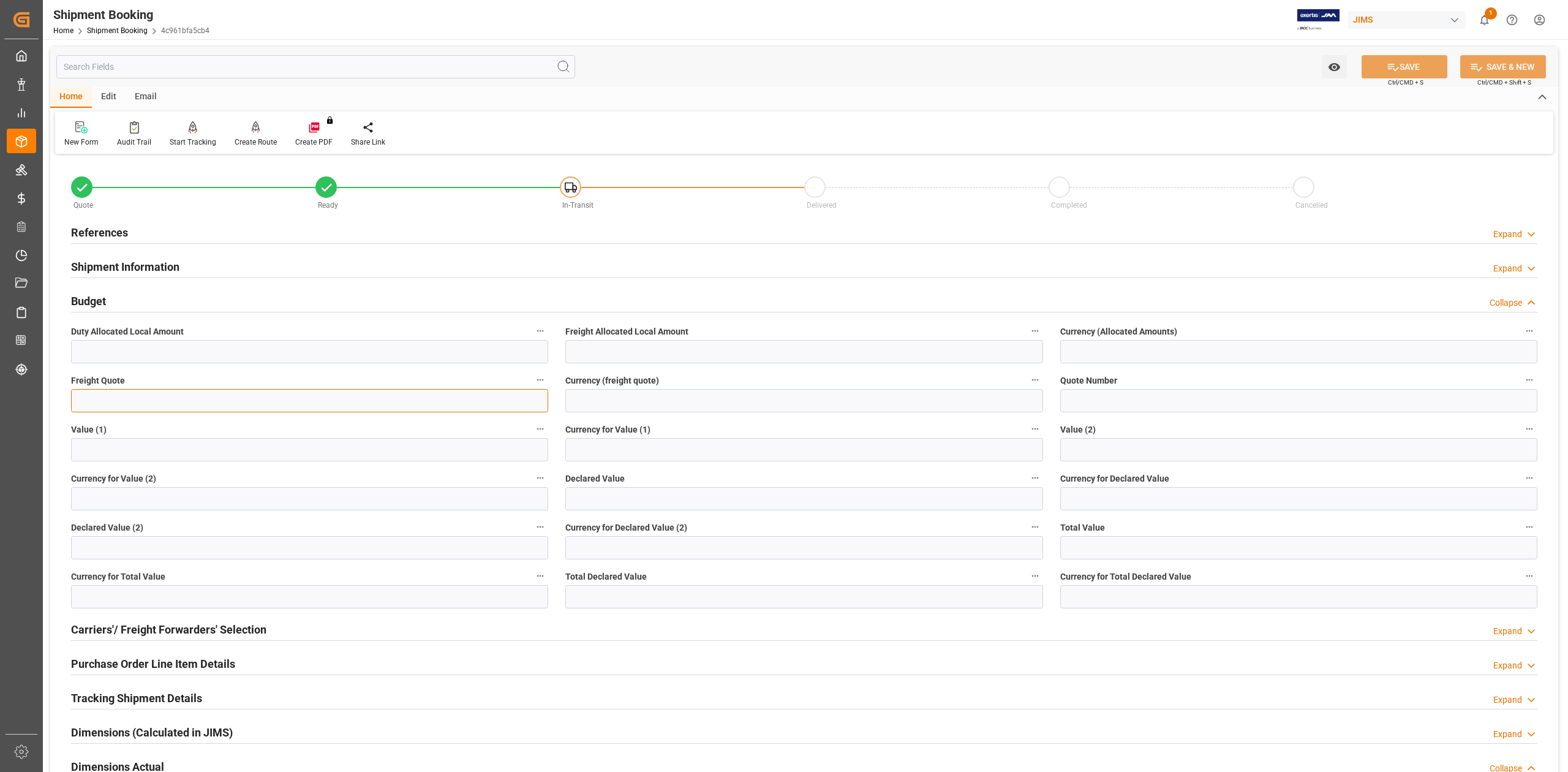
click at [126, 402] on input "text" at bounding box center [309, 401] width 477 height 24
type input "700"
click at [590, 403] on input at bounding box center [804, 401] width 477 height 24
type input "USD"
click at [1400, 64] on button "SAVE" at bounding box center [1405, 67] width 86 height 24
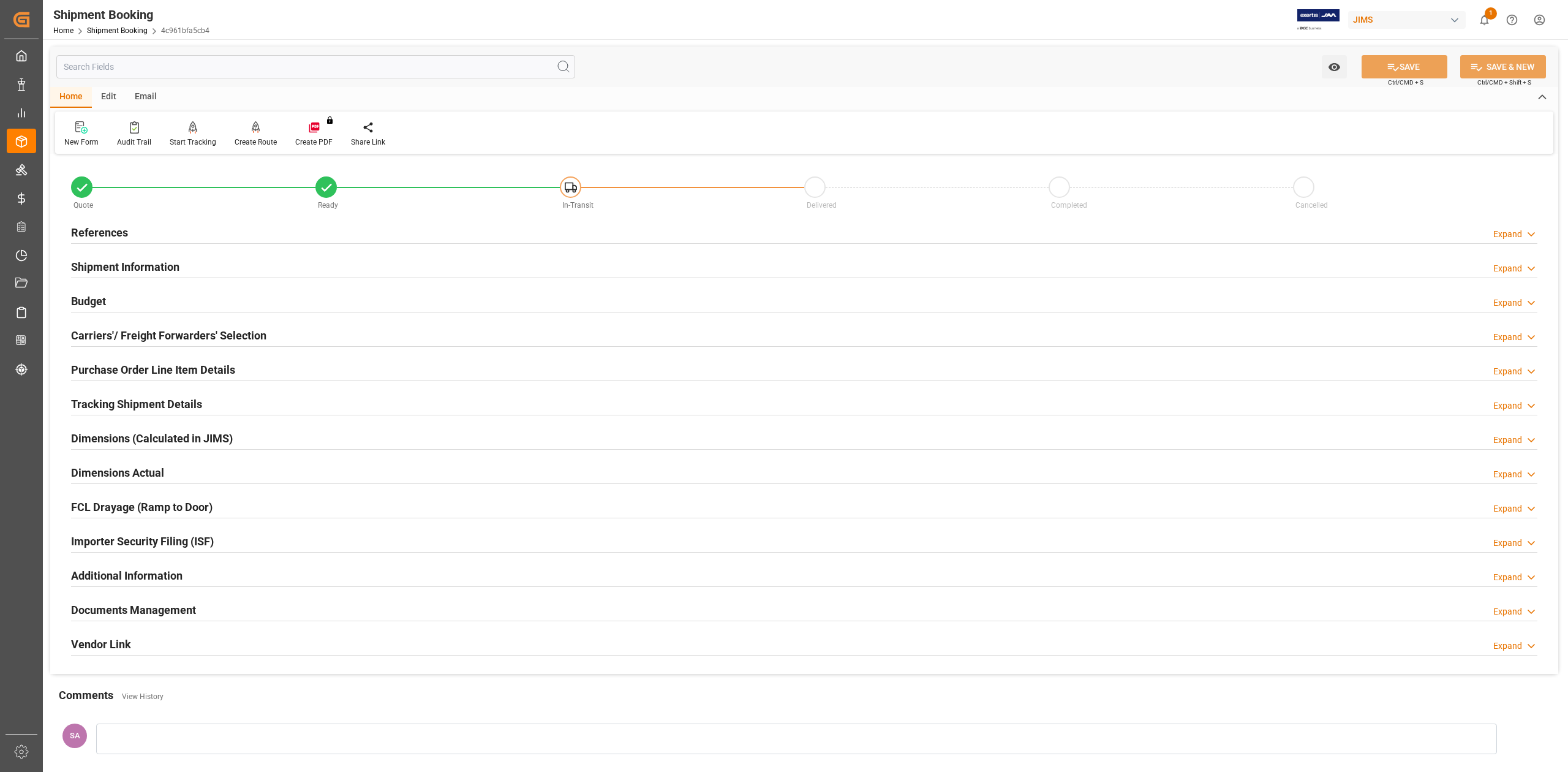
drag, startPoint x: 92, startPoint y: 406, endPoint x: 120, endPoint y: 402, distance: 28.3
click at [92, 406] on h2 "Tracking Shipment Details" at bounding box center [136, 404] width 131 height 17
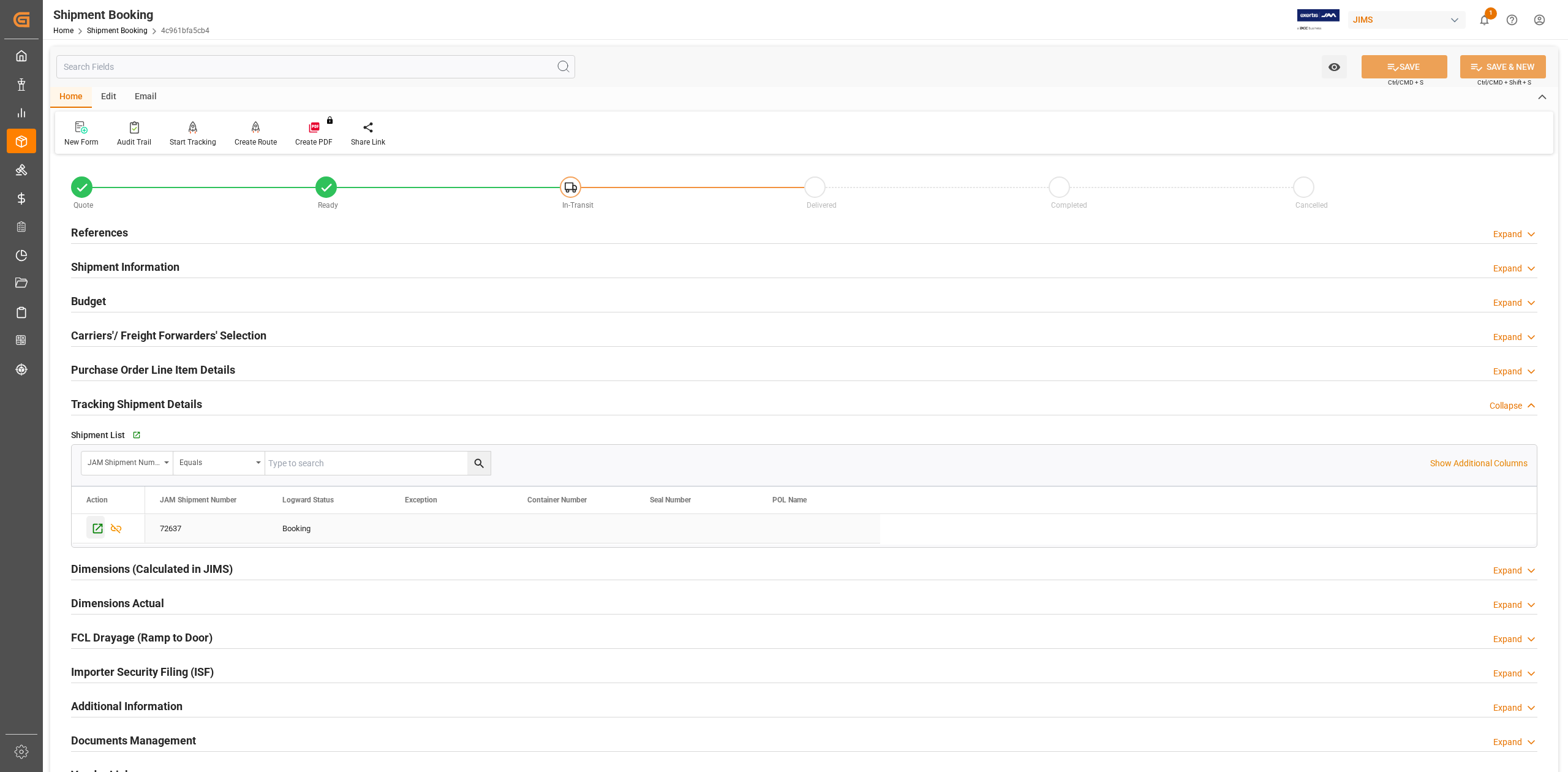
click at [99, 529] on icon "Press SPACE to select this row." at bounding box center [98, 529] width 13 height 13
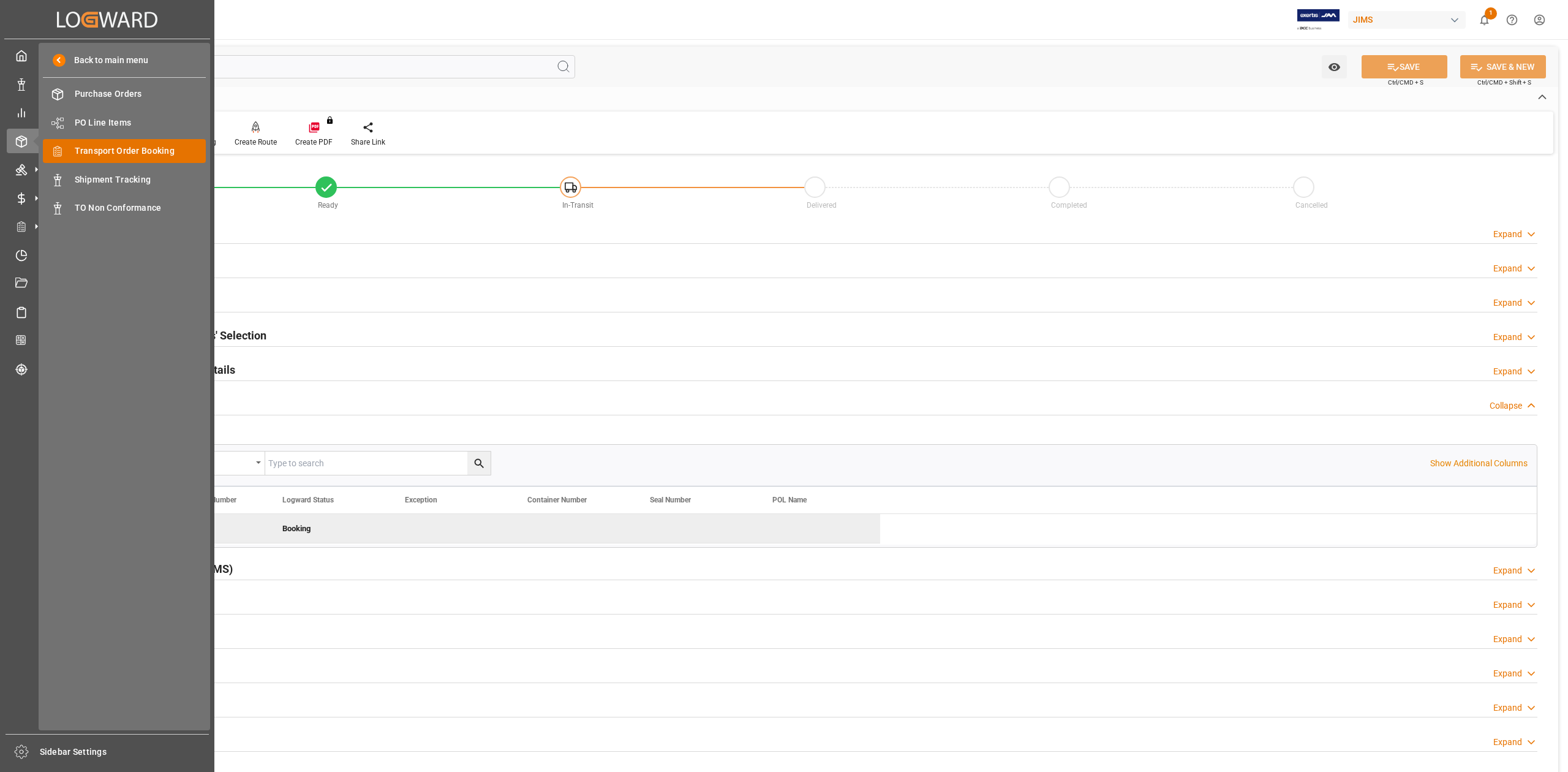
click at [150, 148] on span "Transport Order Booking" at bounding box center [141, 151] width 132 height 13
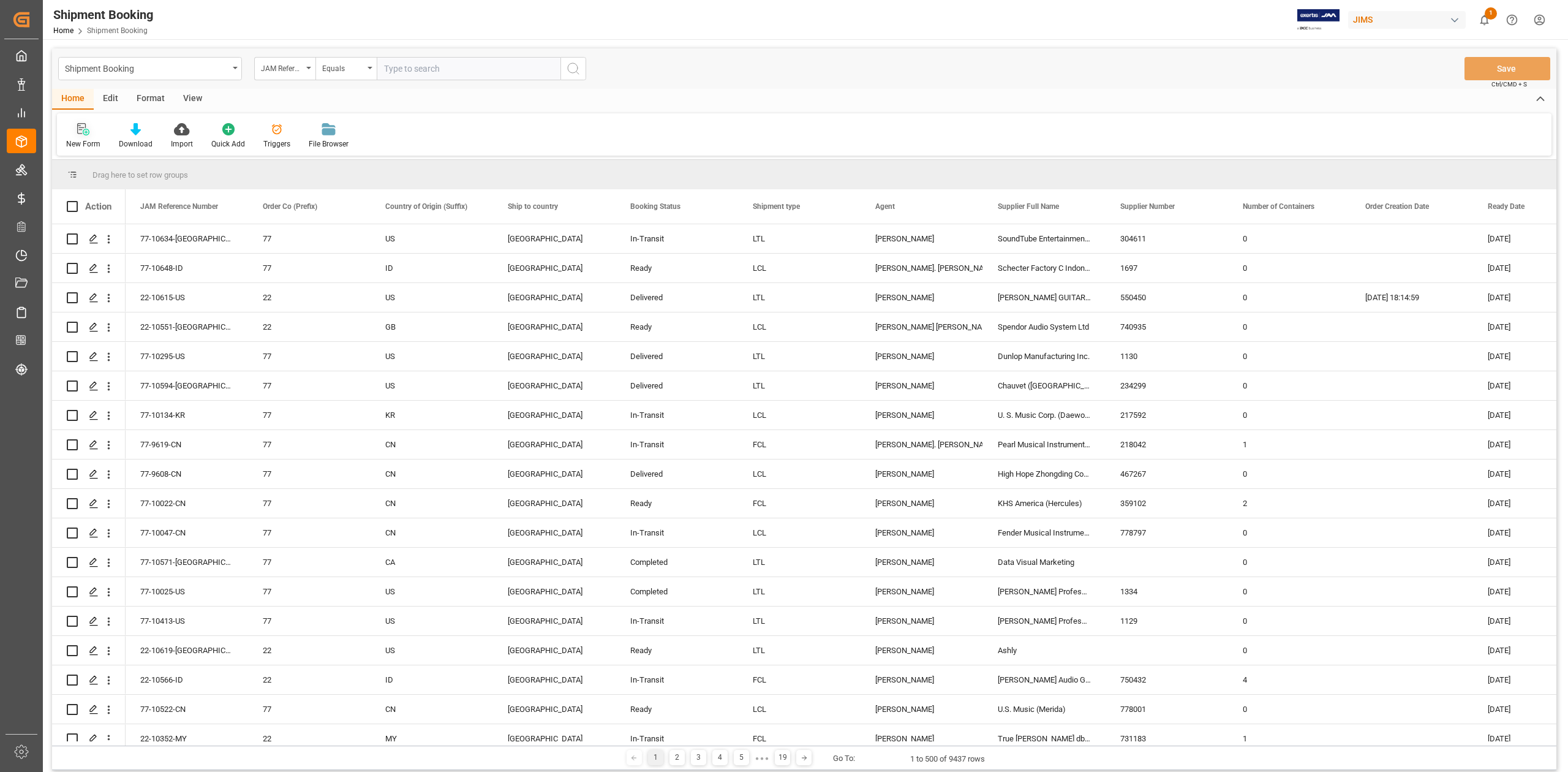
click at [80, 139] on div "New Form" at bounding box center [83, 144] width 34 height 11
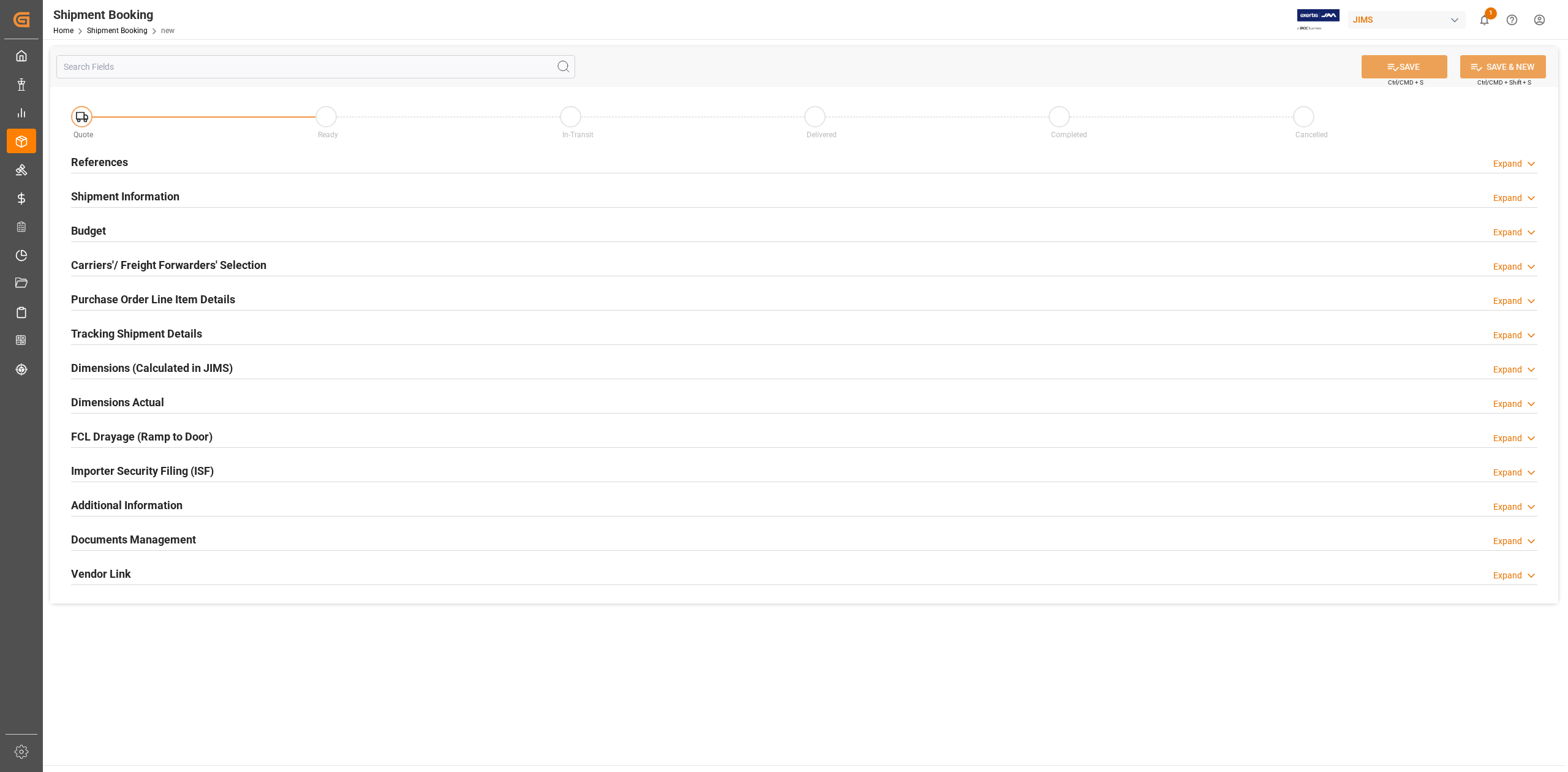
click at [111, 160] on h2 "References" at bounding box center [99, 162] width 57 height 17
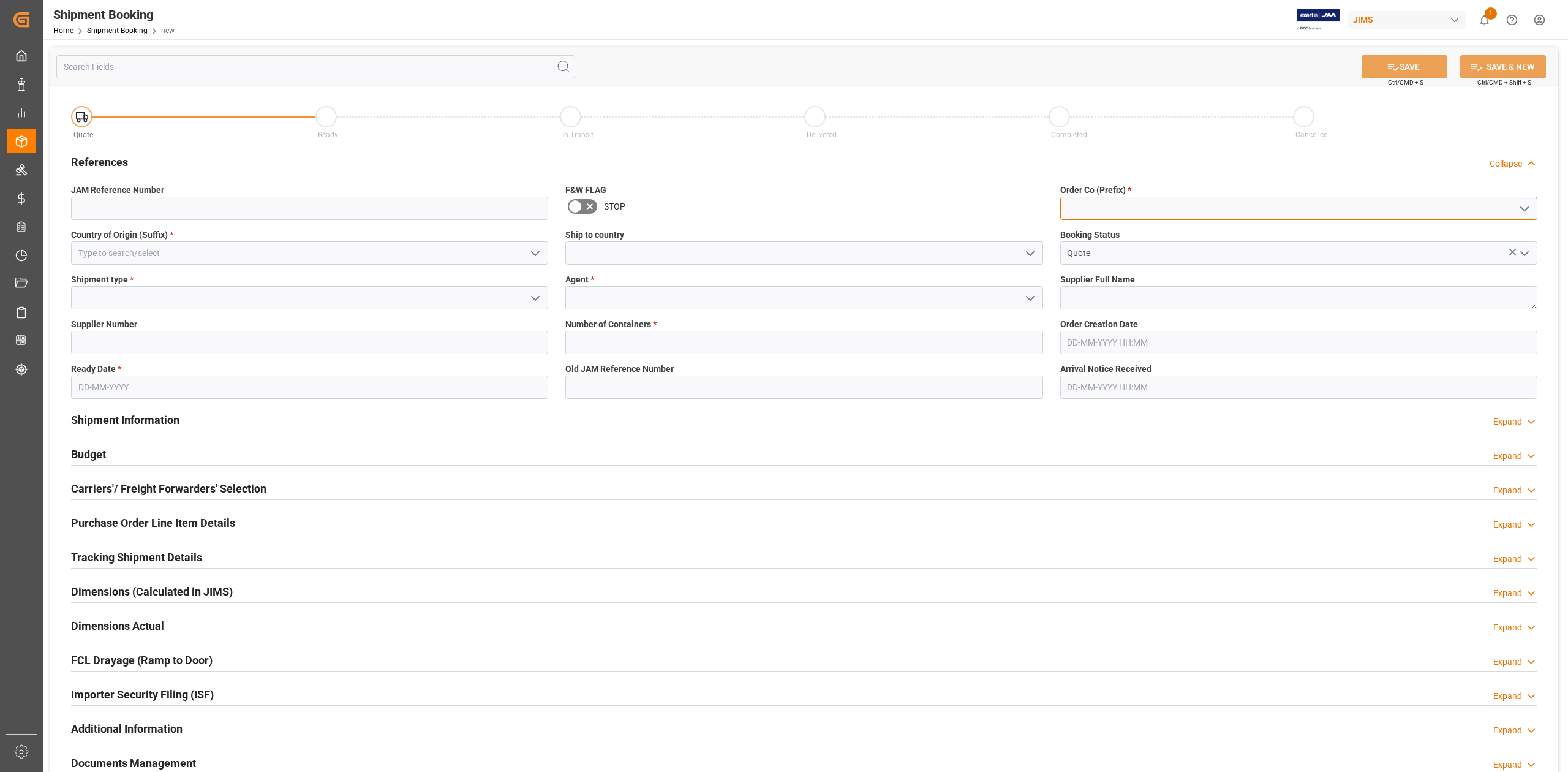
click at [1150, 209] on input at bounding box center [1299, 209] width 477 height 24
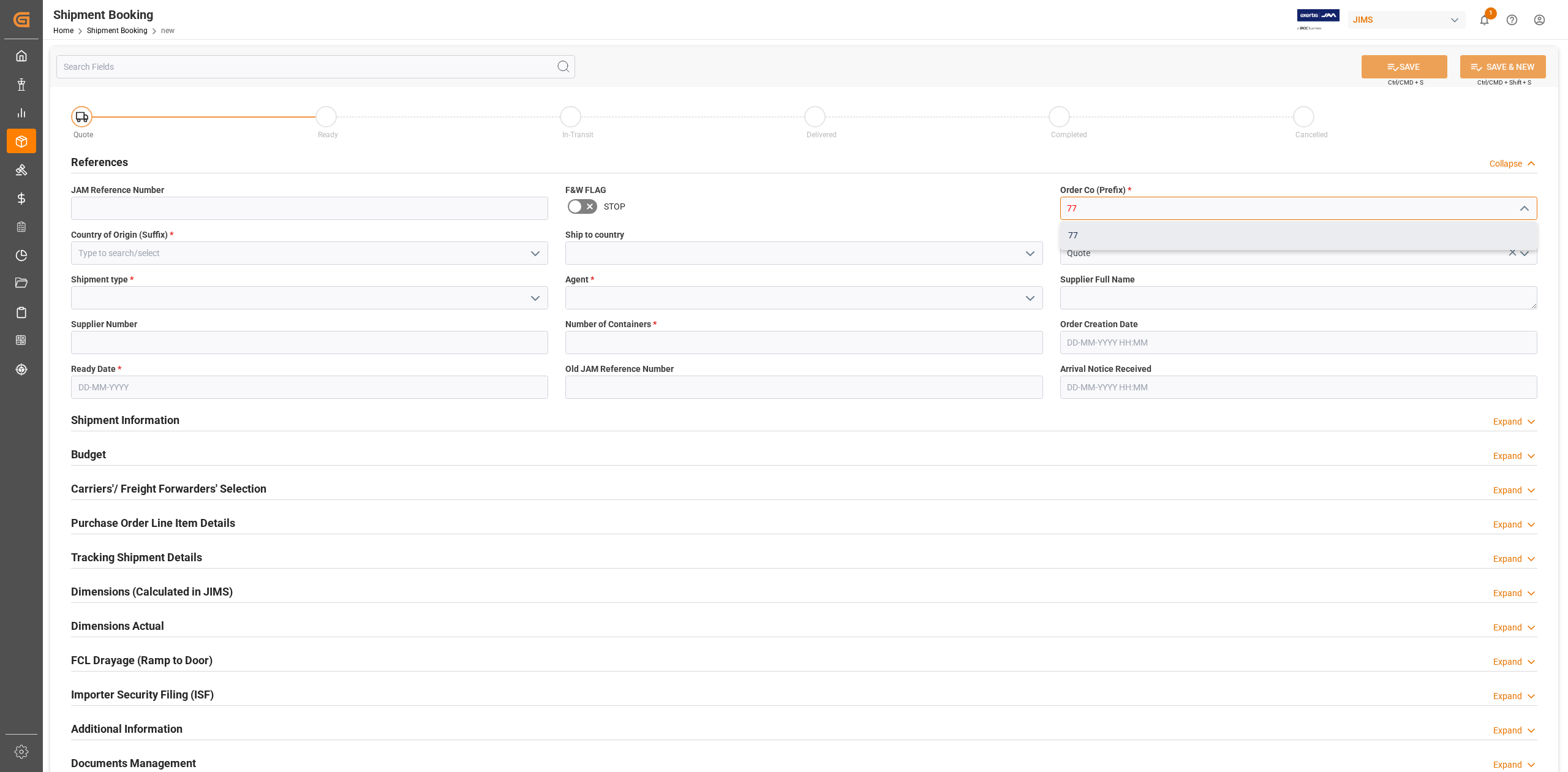
click at [1118, 233] on div "77" at bounding box center [1299, 236] width 476 height 28
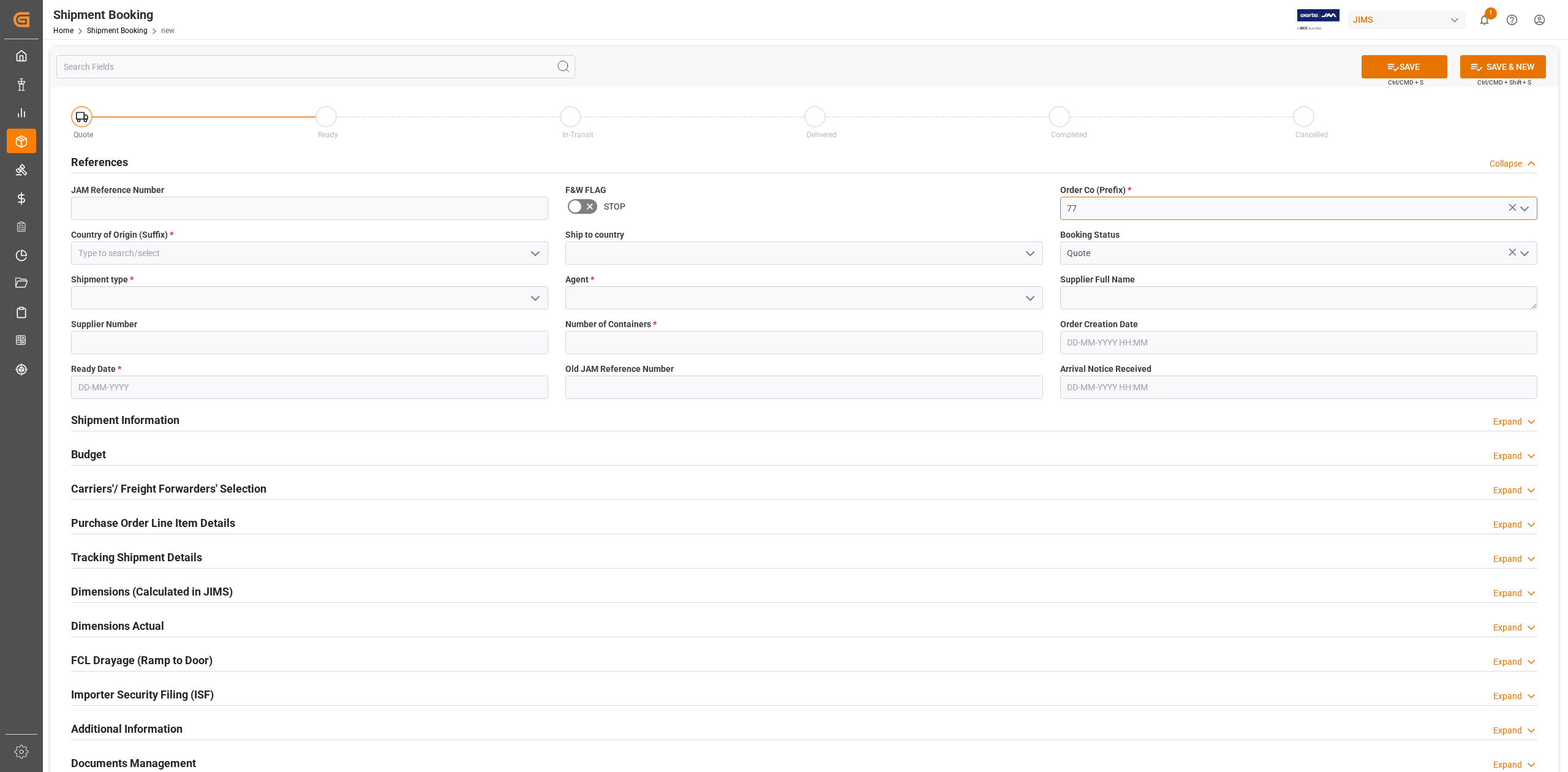
type input "77"
click at [402, 251] on input at bounding box center [309, 253] width 477 height 24
click at [393, 277] on div "JP" at bounding box center [309, 280] width 476 height 28
type input "JP"
click at [599, 260] on input at bounding box center [804, 253] width 477 height 24
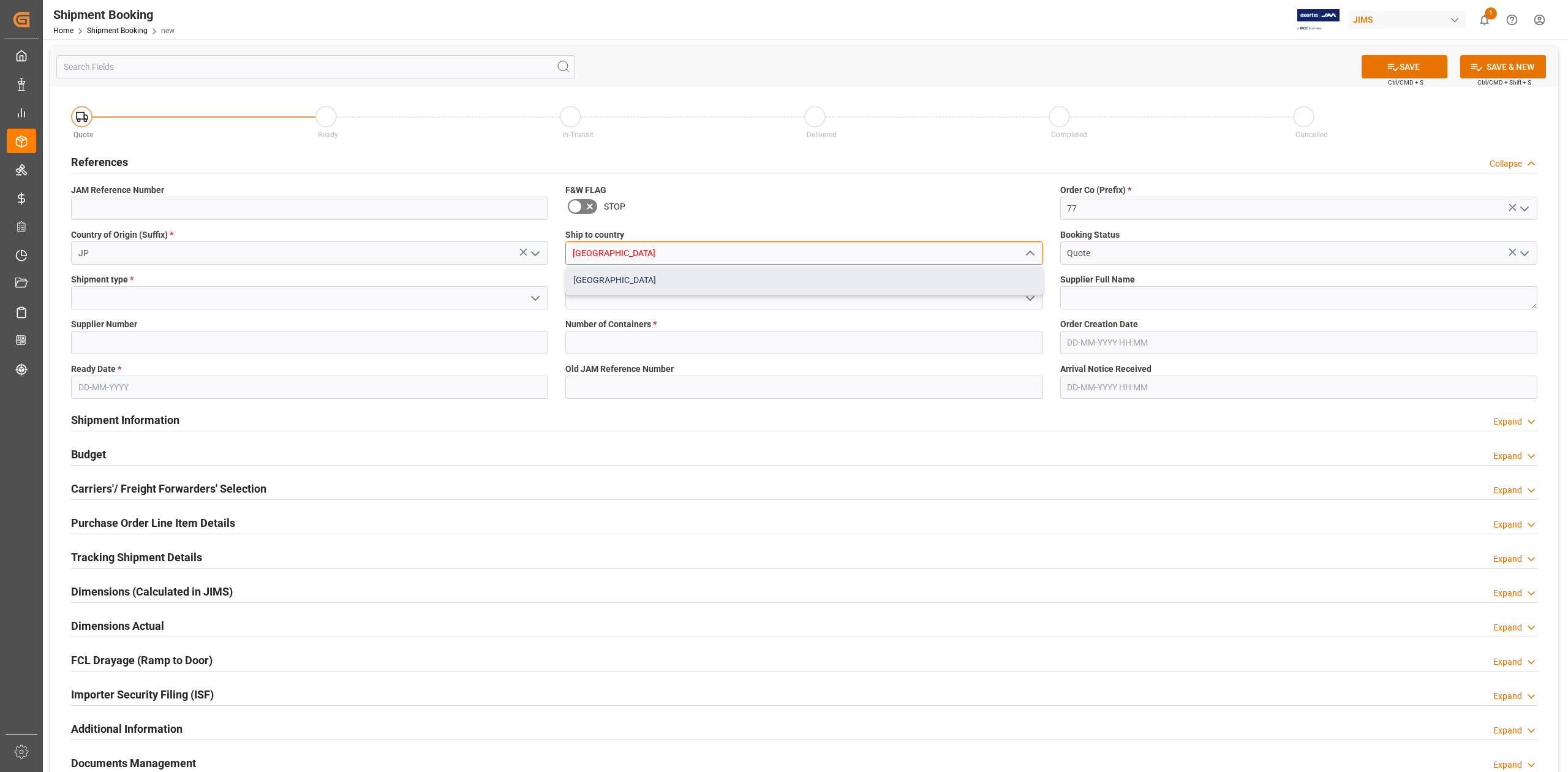
click at [729, 281] on div "[GEOGRAPHIC_DATA]" at bounding box center [804, 280] width 476 height 28
type input "[GEOGRAPHIC_DATA]"
click at [302, 304] on input at bounding box center [309, 298] width 477 height 24
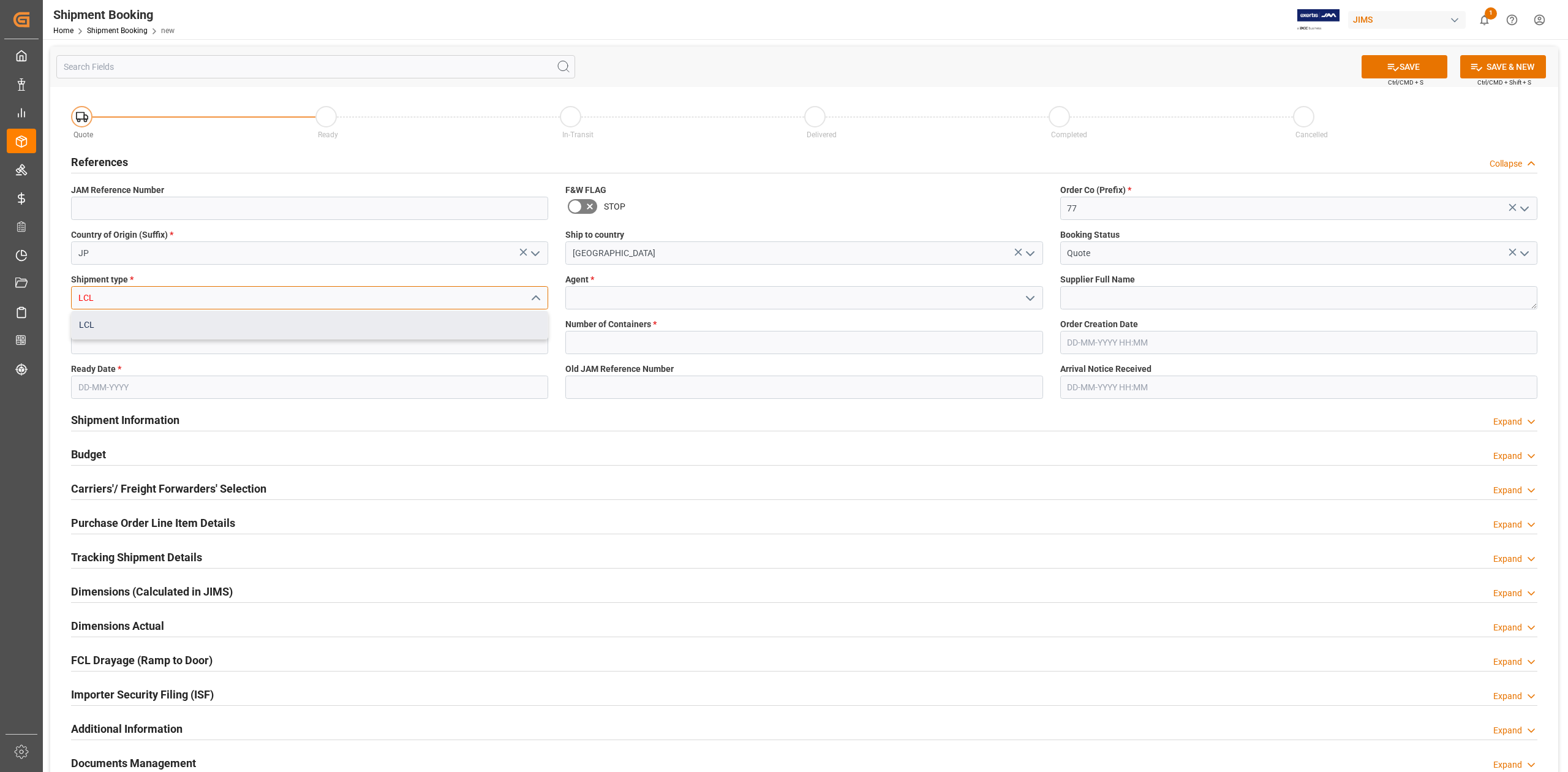
click at [316, 327] on div "LCL" at bounding box center [309, 325] width 476 height 28
type input "LCL"
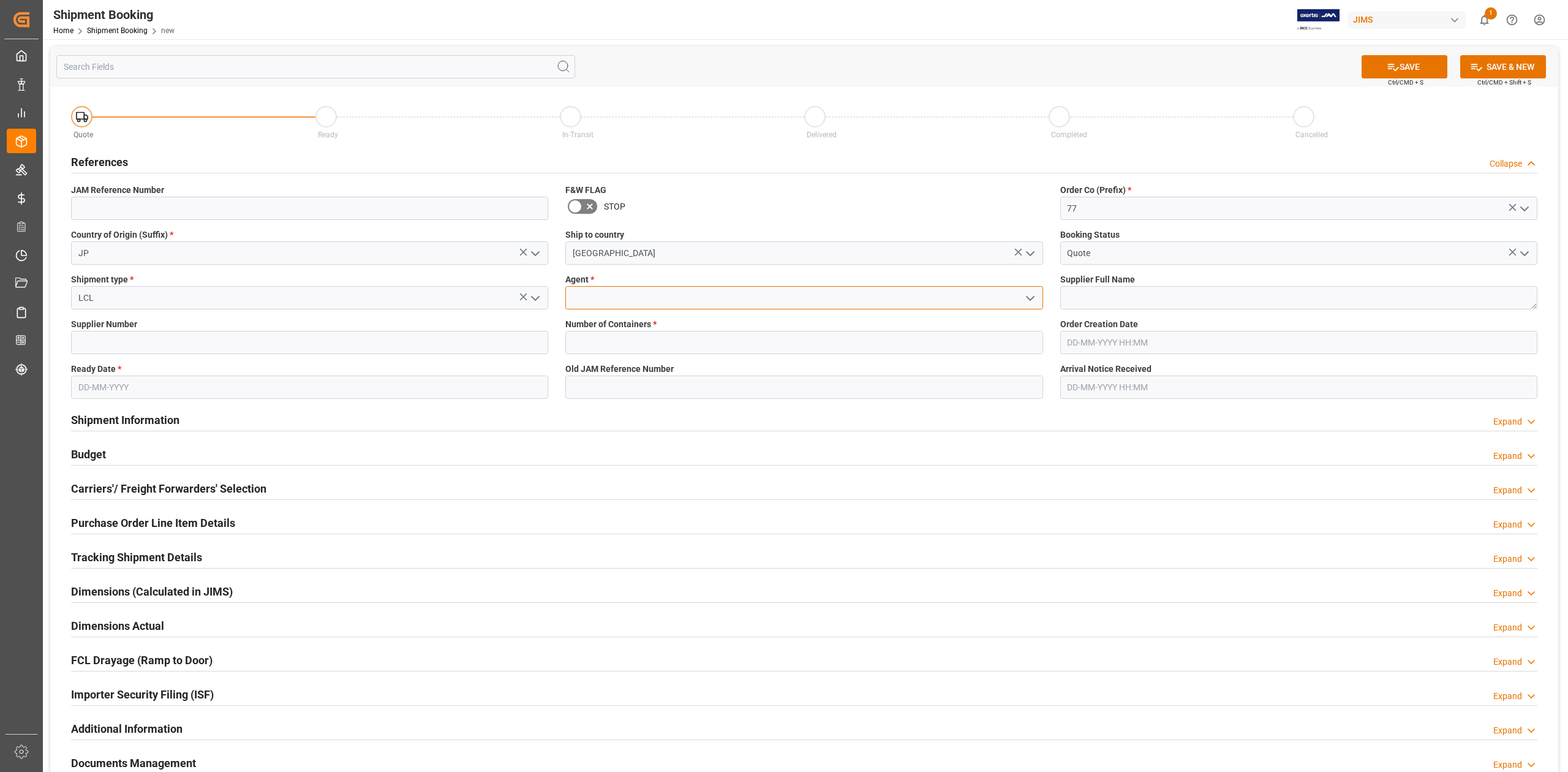
click at [642, 302] on input at bounding box center [804, 298] width 477 height 24
click at [750, 324] on div "[PERSON_NAME]" at bounding box center [804, 325] width 476 height 28
type input "[PERSON_NAME]"
click at [1132, 293] on textarea at bounding box center [1299, 298] width 477 height 24
click at [1130, 300] on textarea at bounding box center [1299, 298] width 477 height 24
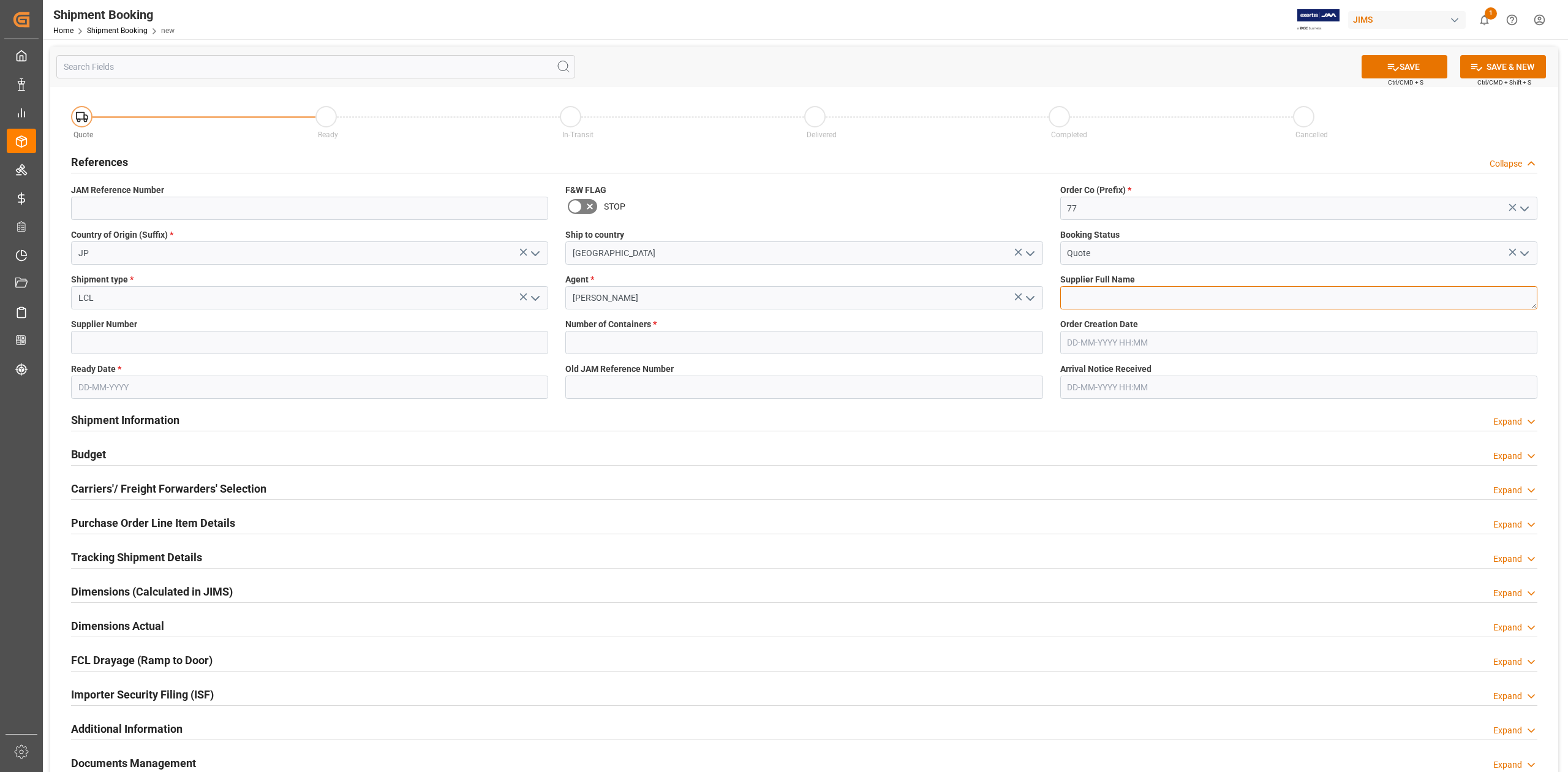
paste textarea "Korg Inc. (Korg KORGTECH)"
type textarea "Korg Inc. (Korg KORGTECH)"
click at [131, 339] on input at bounding box center [309, 343] width 477 height 24
paste input "258711"
type input "258711"
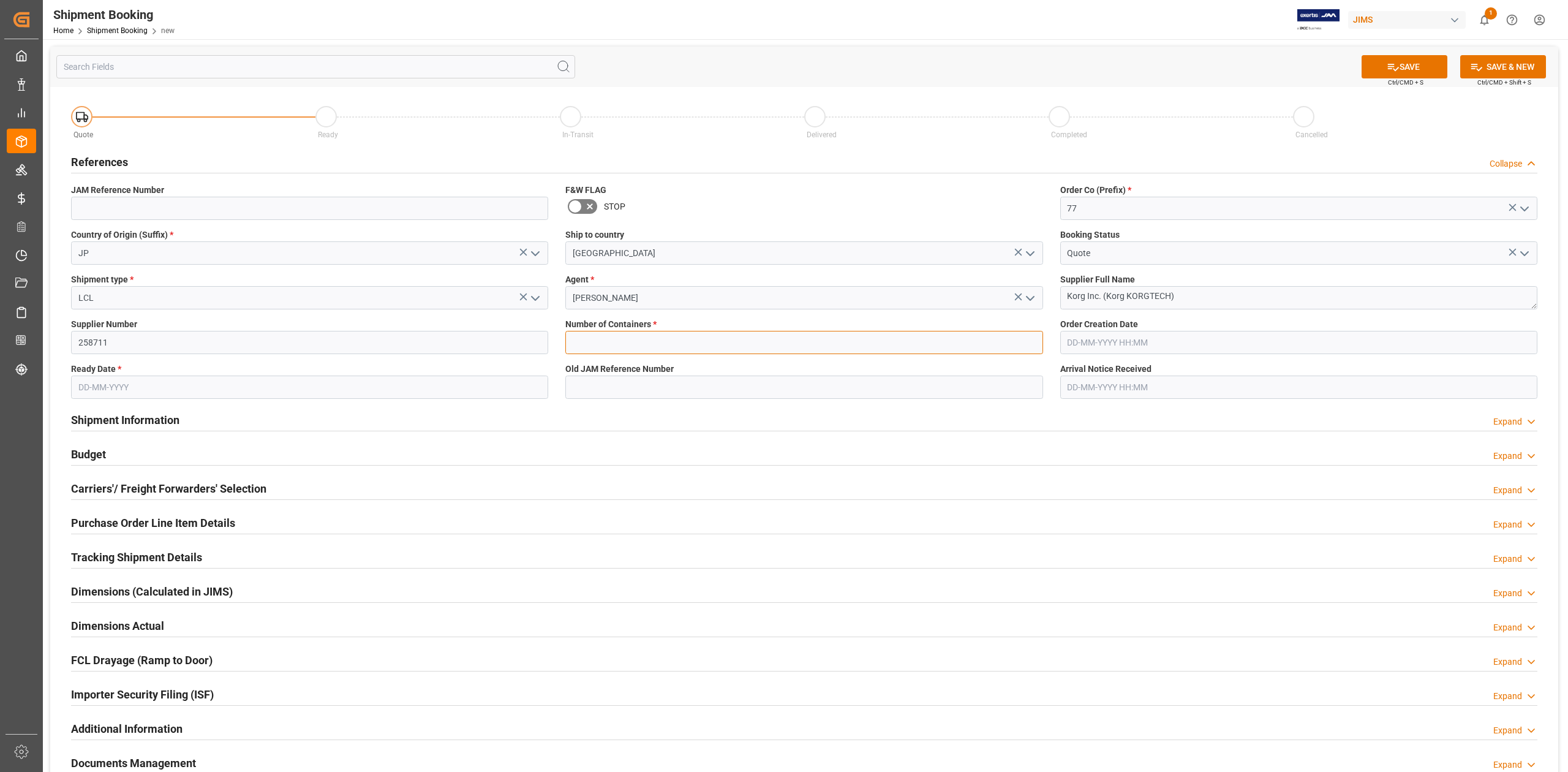
click at [694, 345] on input "text" at bounding box center [804, 343] width 477 height 24
type input "0"
click at [456, 388] on input "text" at bounding box center [309, 387] width 477 height 24
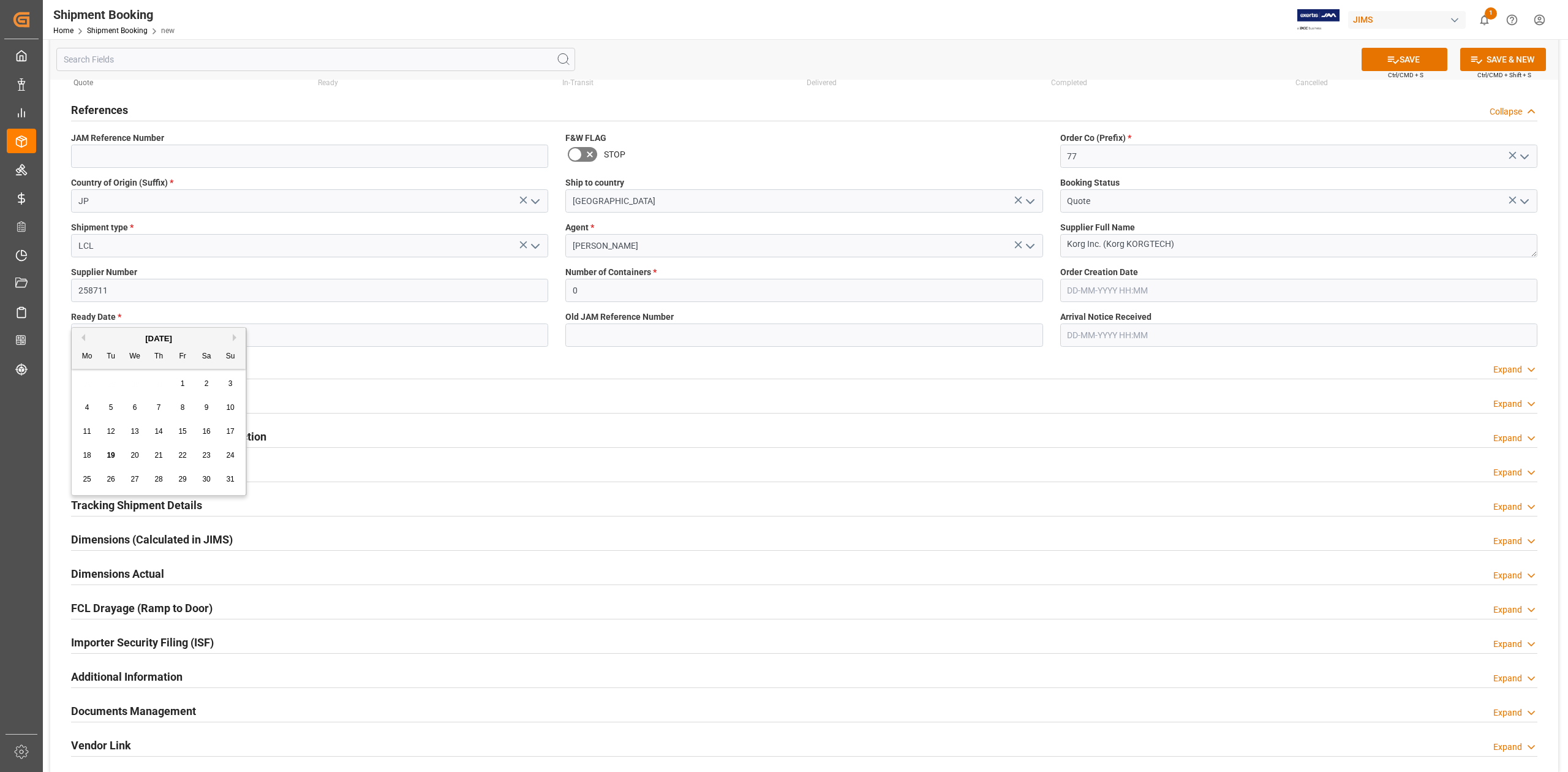
scroll to position [81, 0]
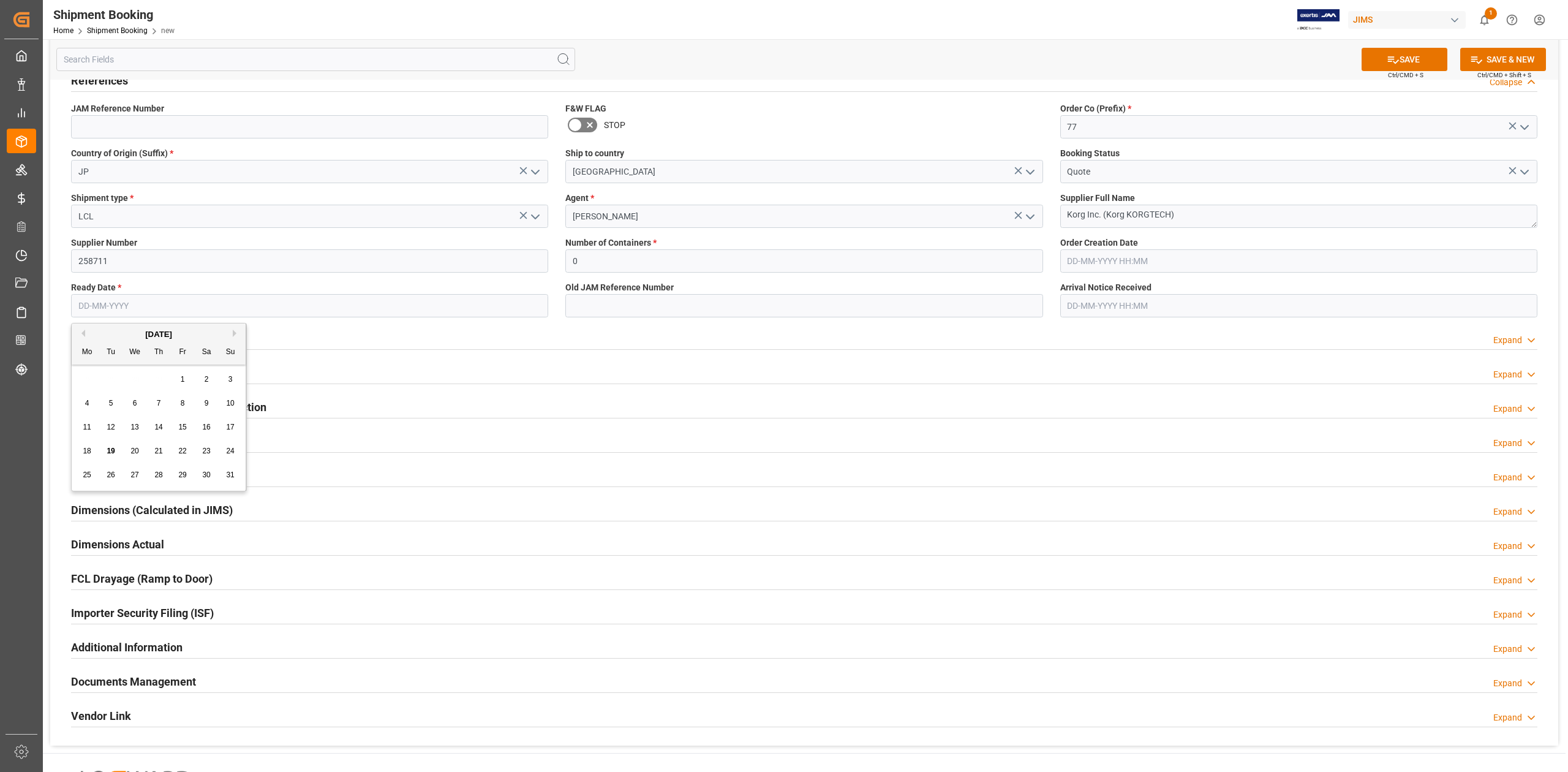
click at [181, 478] on span "29" at bounding box center [182, 474] width 8 height 8
type input "[DATE]"
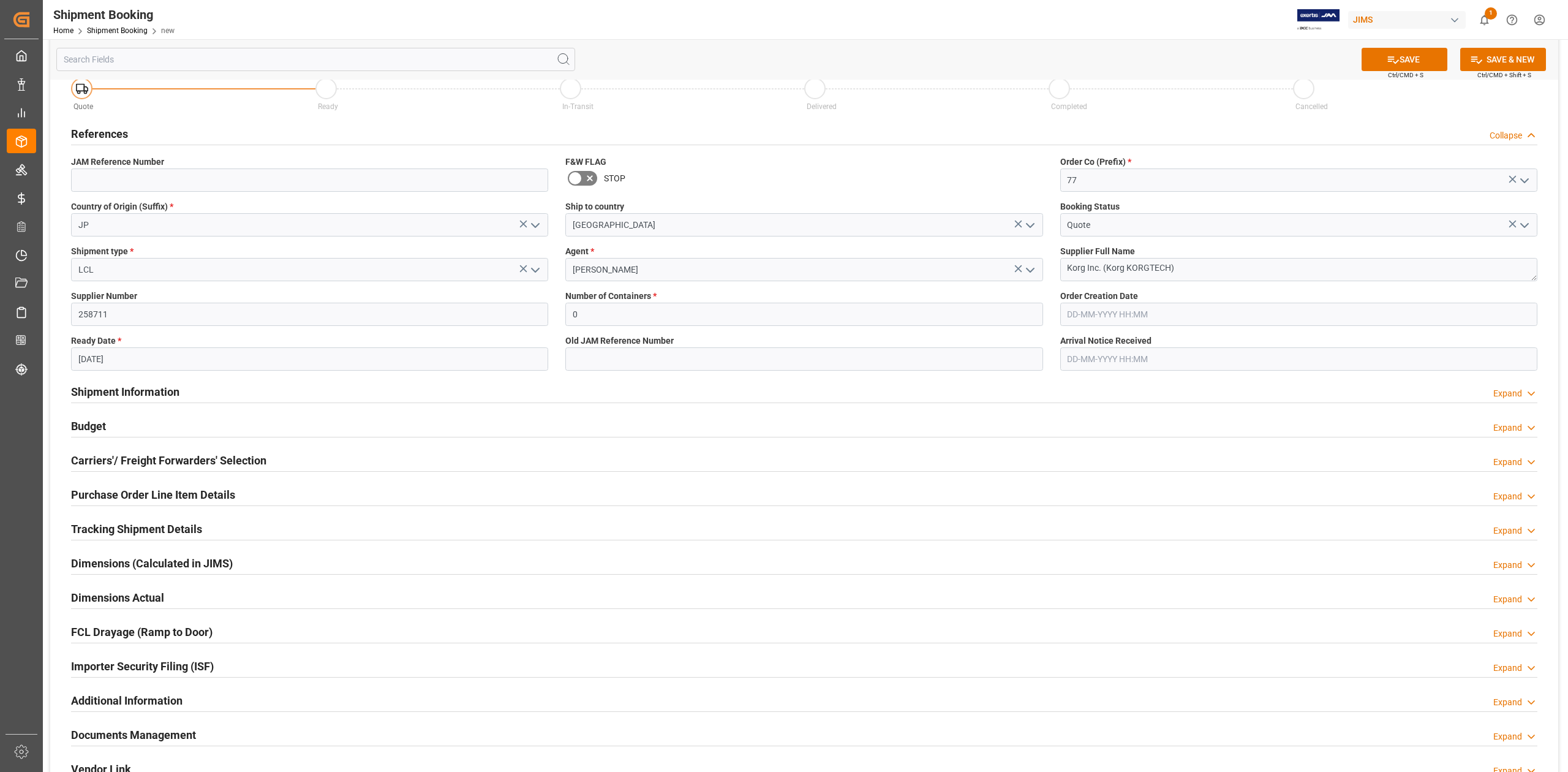
scroll to position [0, 0]
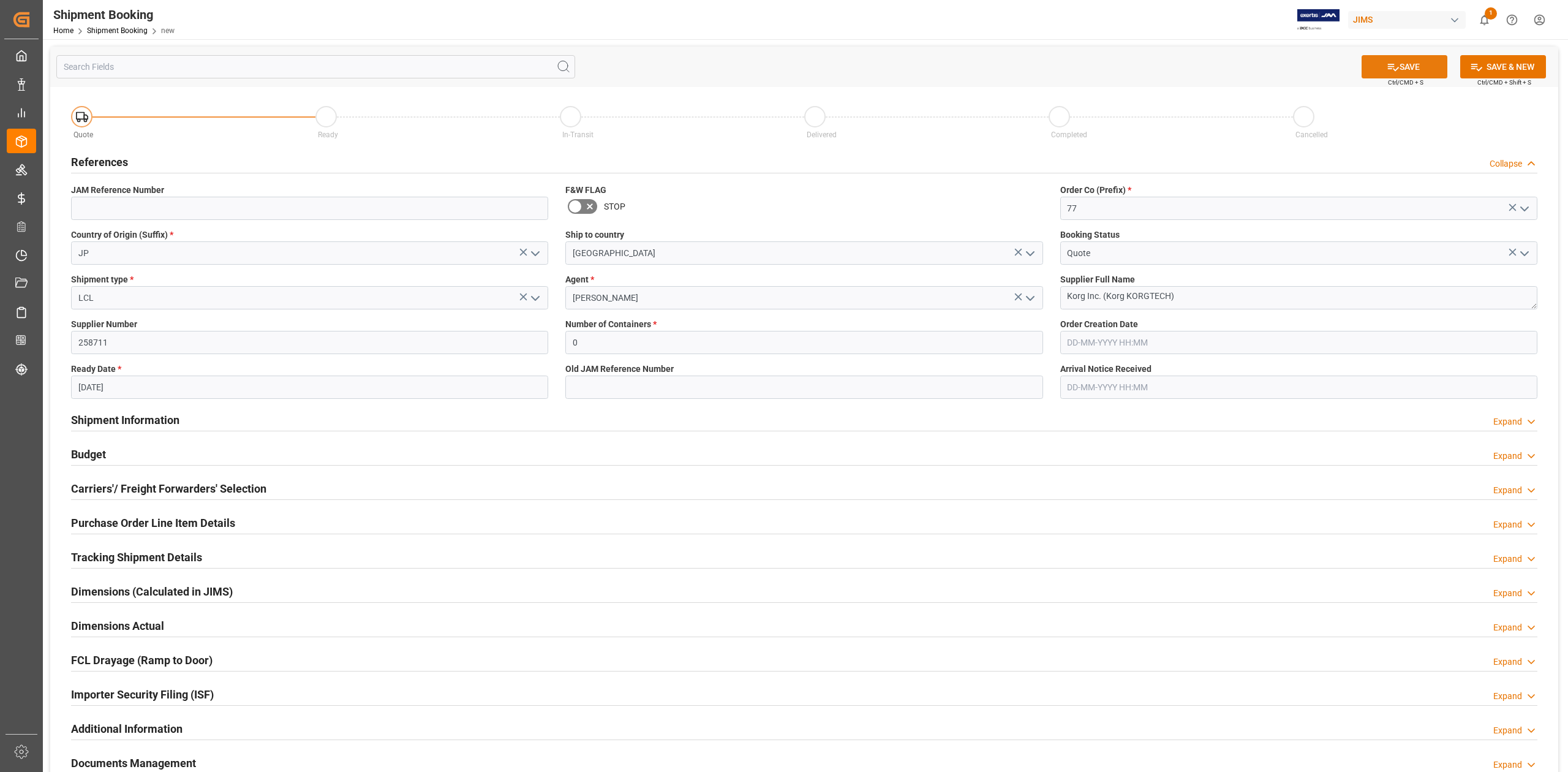
click at [1397, 69] on button "SAVE" at bounding box center [1405, 67] width 86 height 24
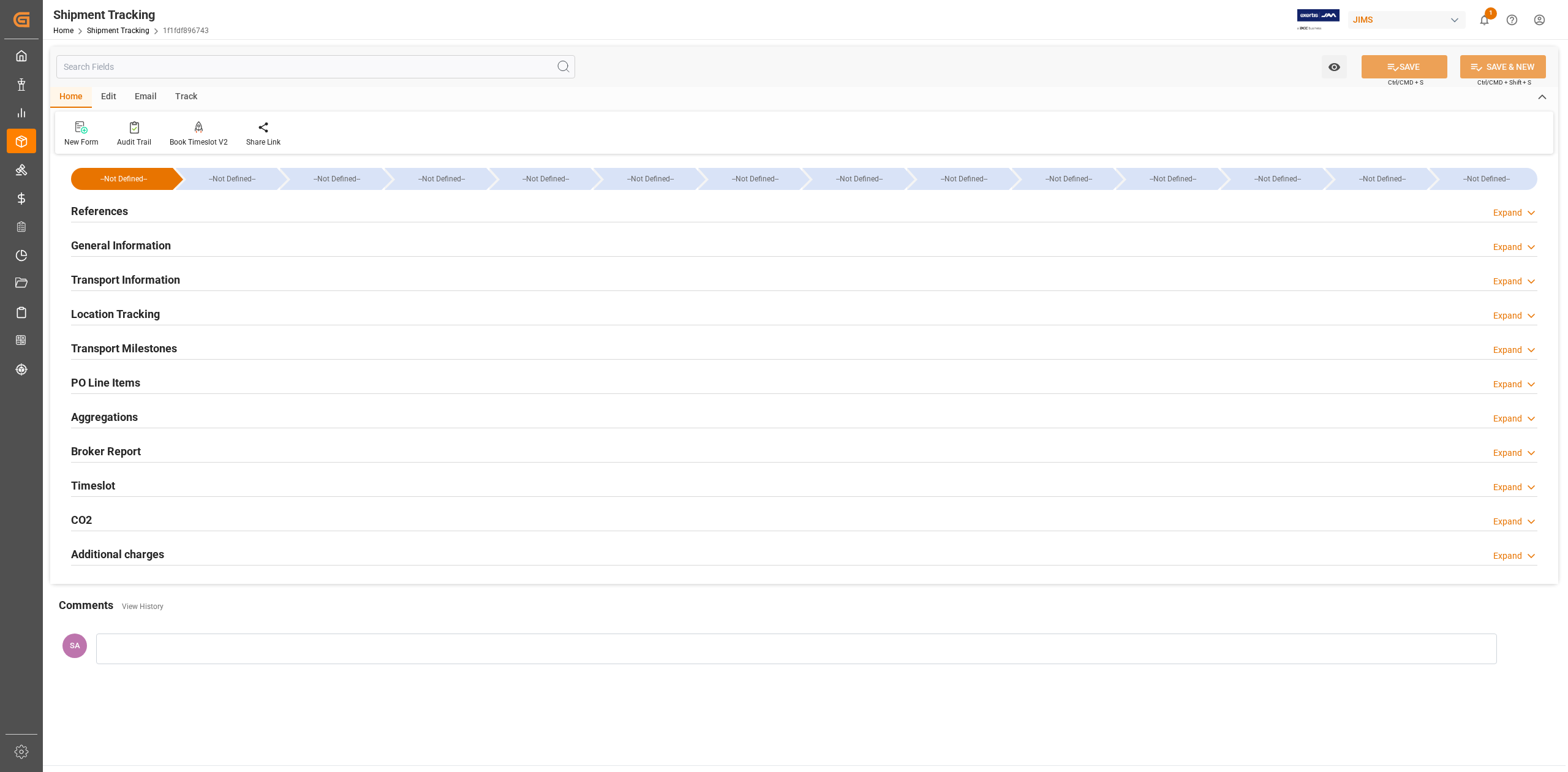
drag, startPoint x: 155, startPoint y: 345, endPoint x: 208, endPoint y: 382, distance: 64.6
click at [155, 345] on h2 "Transport Milestones" at bounding box center [123, 348] width 106 height 17
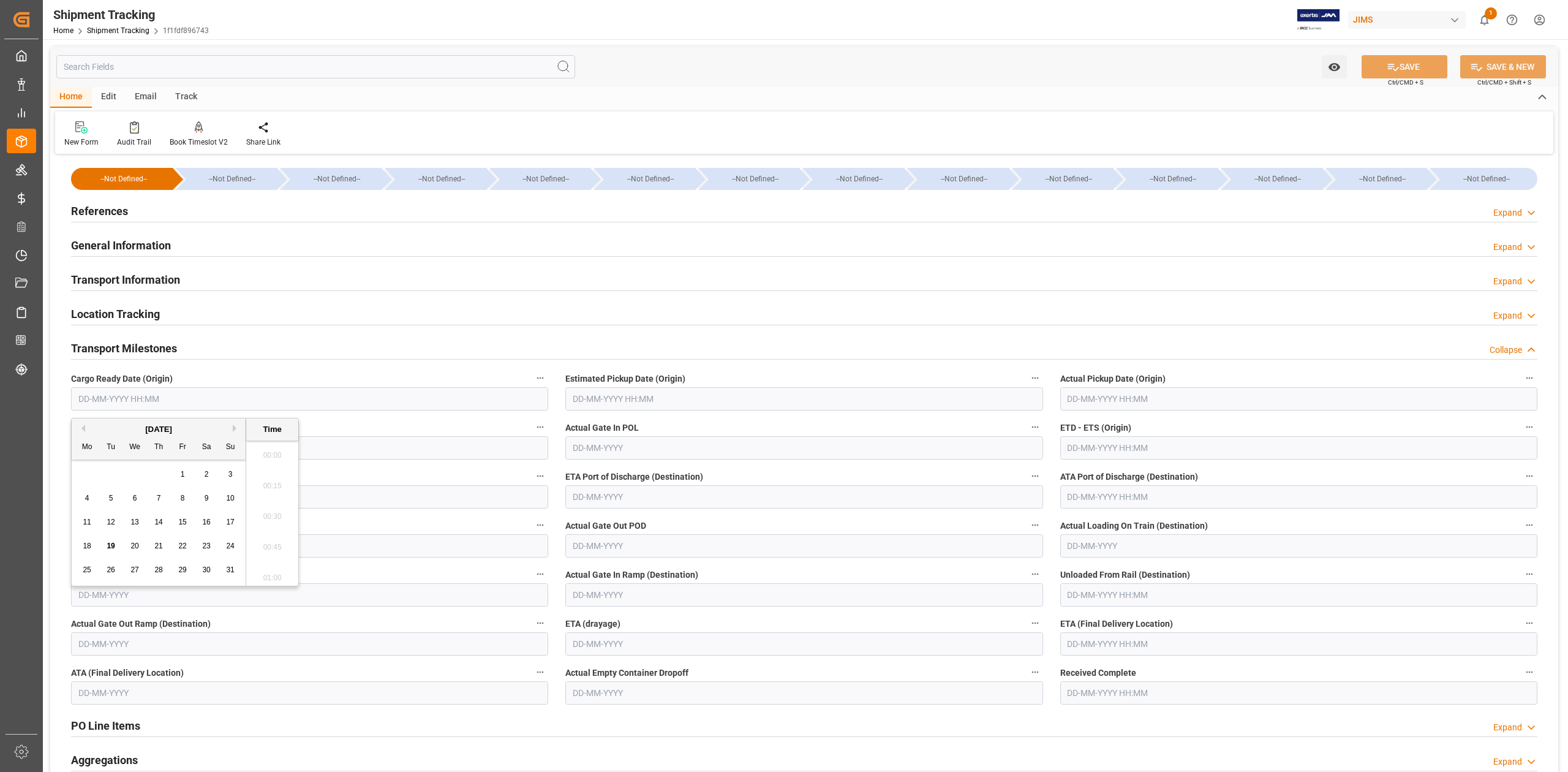
click at [205, 400] on input "text" at bounding box center [309, 399] width 477 height 24
click at [598, 400] on input "text" at bounding box center [804, 399] width 477 height 24
type input "22-08-2025 00:00"
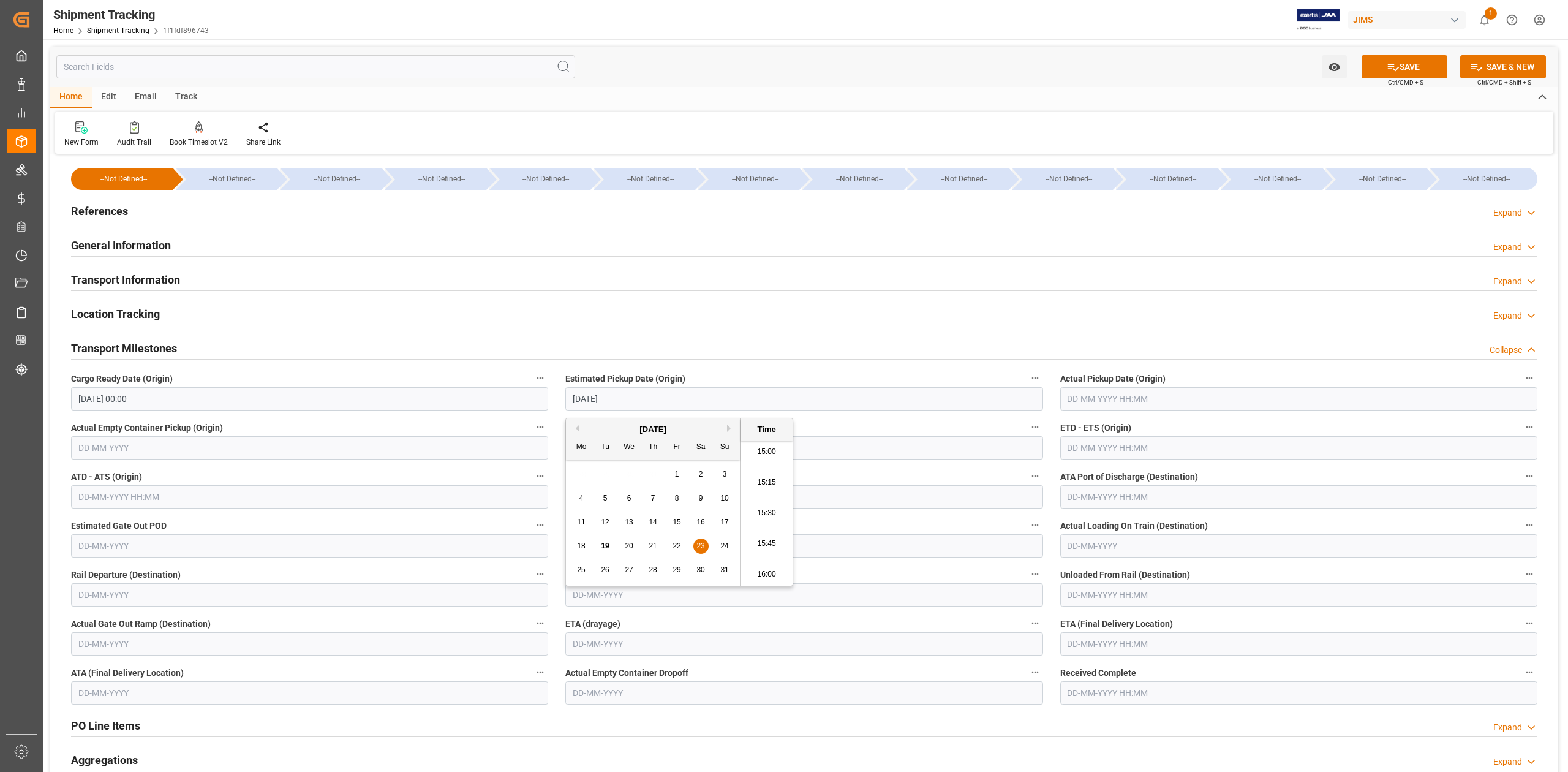
click at [1085, 443] on input "text" at bounding box center [1299, 448] width 477 height 24
type input "23-08-2025 00:00"
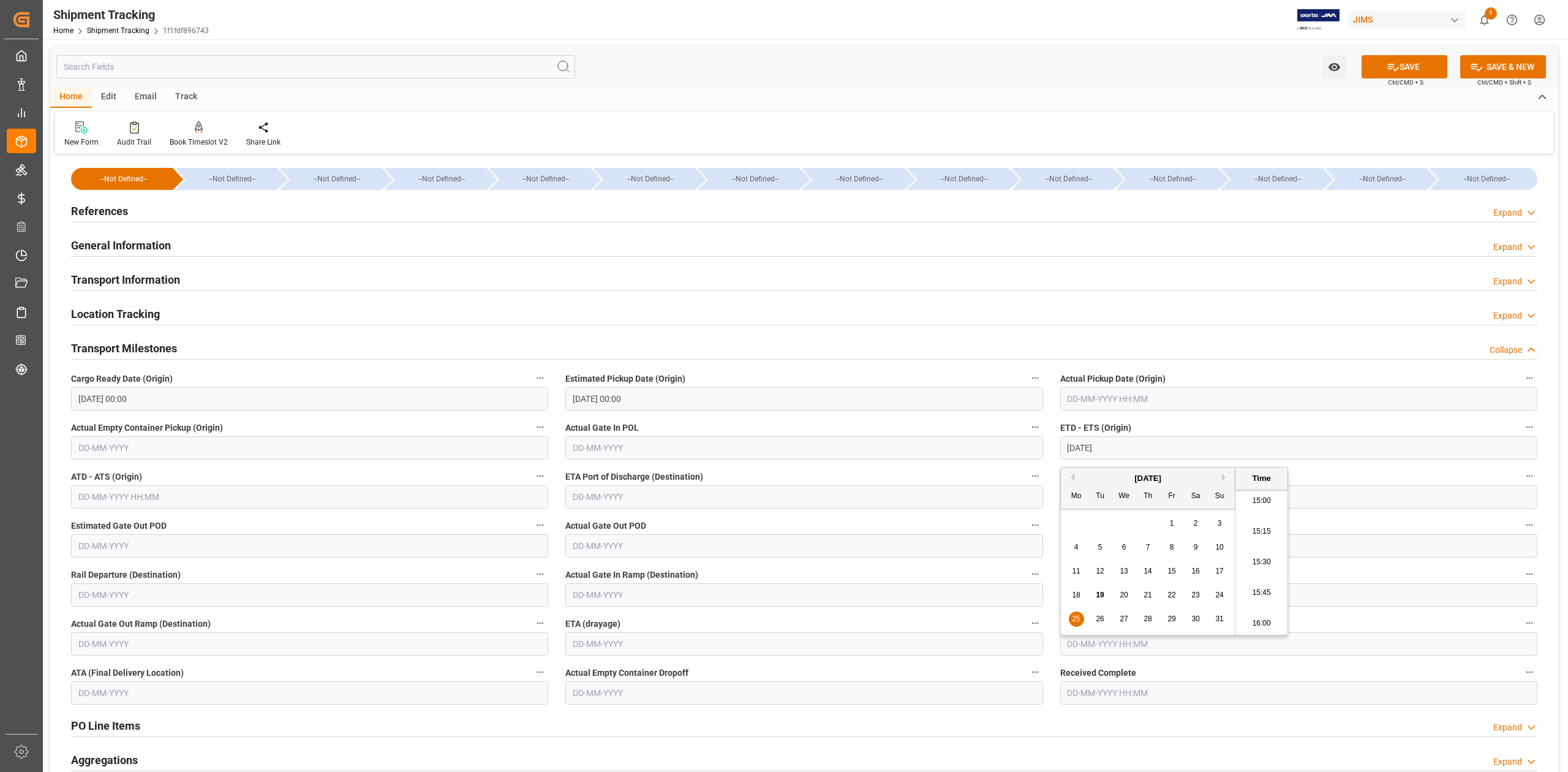
click at [1370, 641] on input "text" at bounding box center [1299, 644] width 477 height 24
type input "25-08-2025 00:00"
click at [1226, 465] on button "Next Month" at bounding box center [1225, 465] width 8 height 8
click at [1172, 578] on span "24" at bounding box center [1171, 583] width 8 height 8
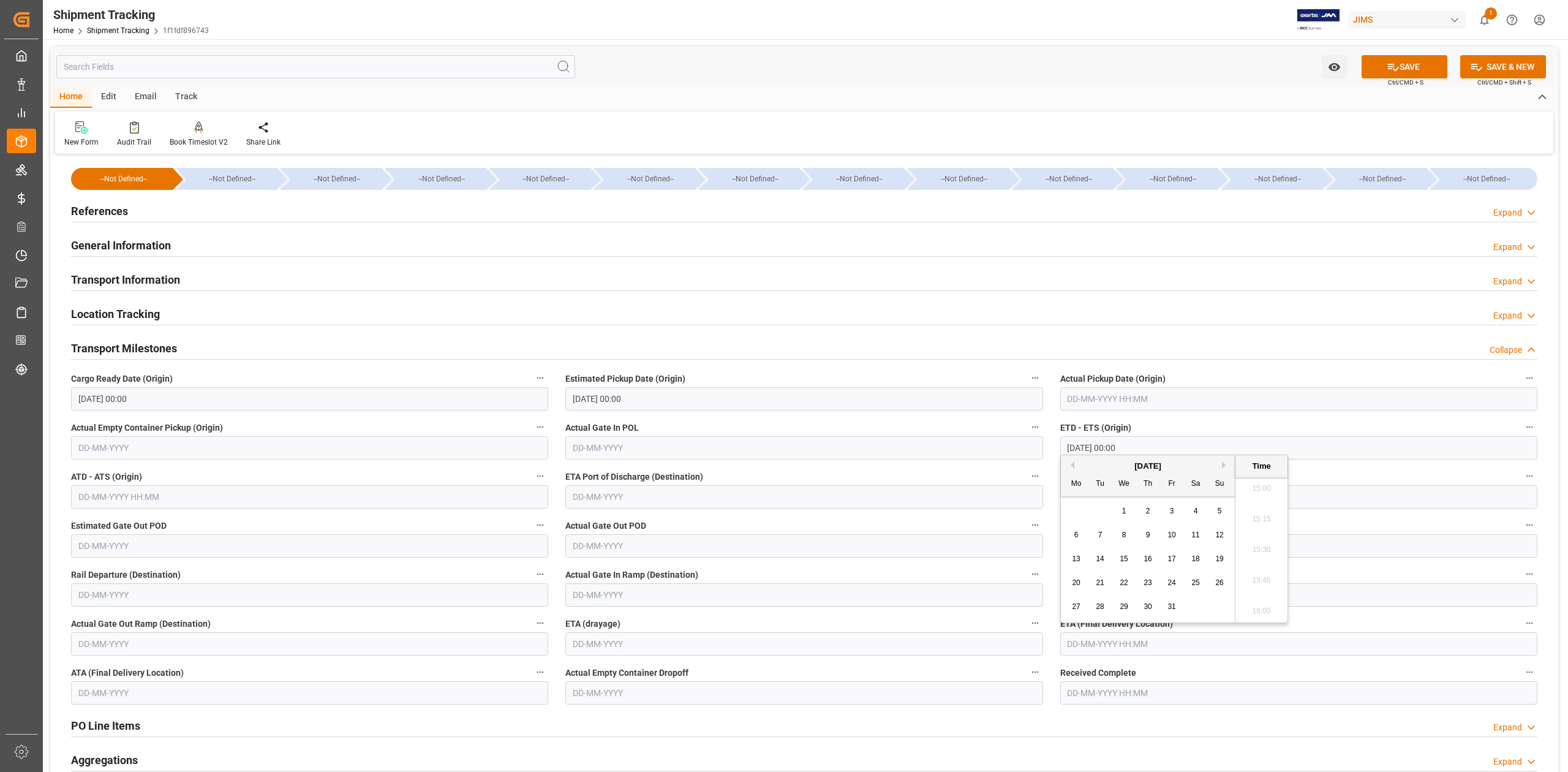
type input "24-10-2025 00:00"
click at [1387, 65] on icon at bounding box center [1393, 67] width 13 height 13
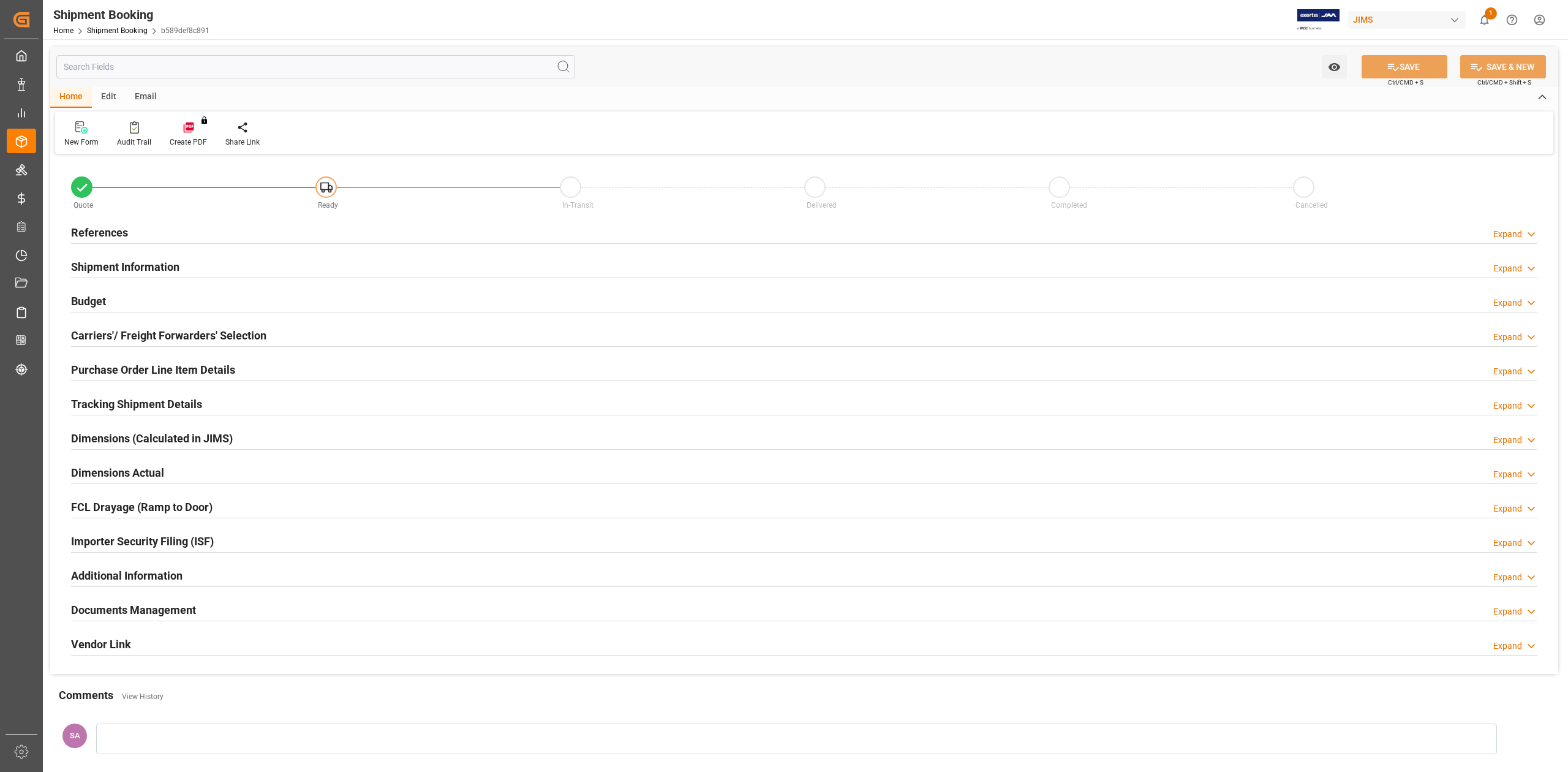
type input "0"
type input "[DATE]"
click at [101, 238] on h2 "References" at bounding box center [99, 232] width 57 height 17
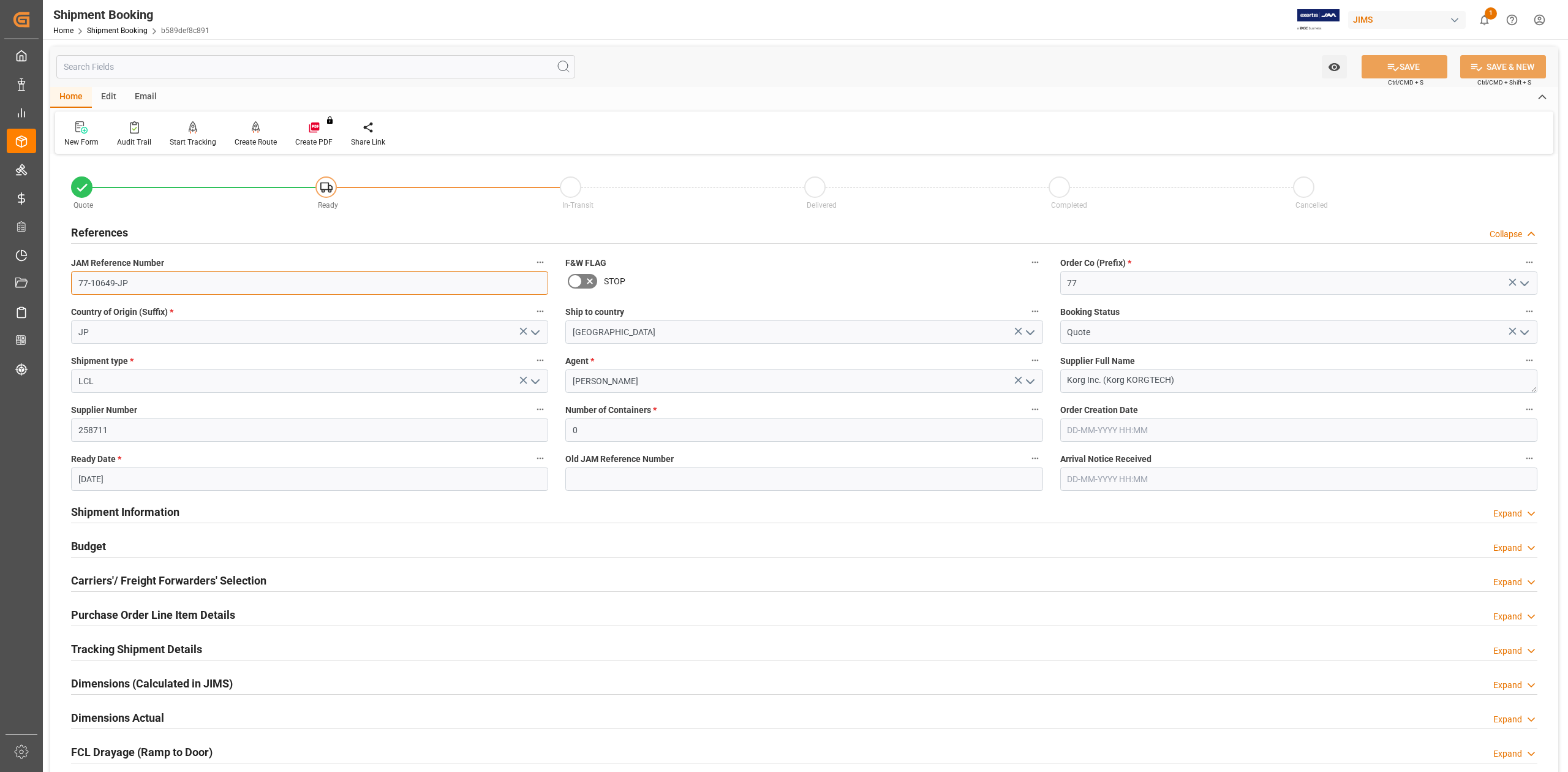
click at [157, 277] on input "77-10649-JP" at bounding box center [309, 283] width 477 height 24
drag, startPoint x: 150, startPoint y: 286, endPoint x: -17, endPoint y: 286, distance: 167.0
click at [0, 286] on html "Created by potrace 1.15, written by Peter Selinger 2001-2017 Created by potrace…" at bounding box center [784, 386] width 1568 height 772
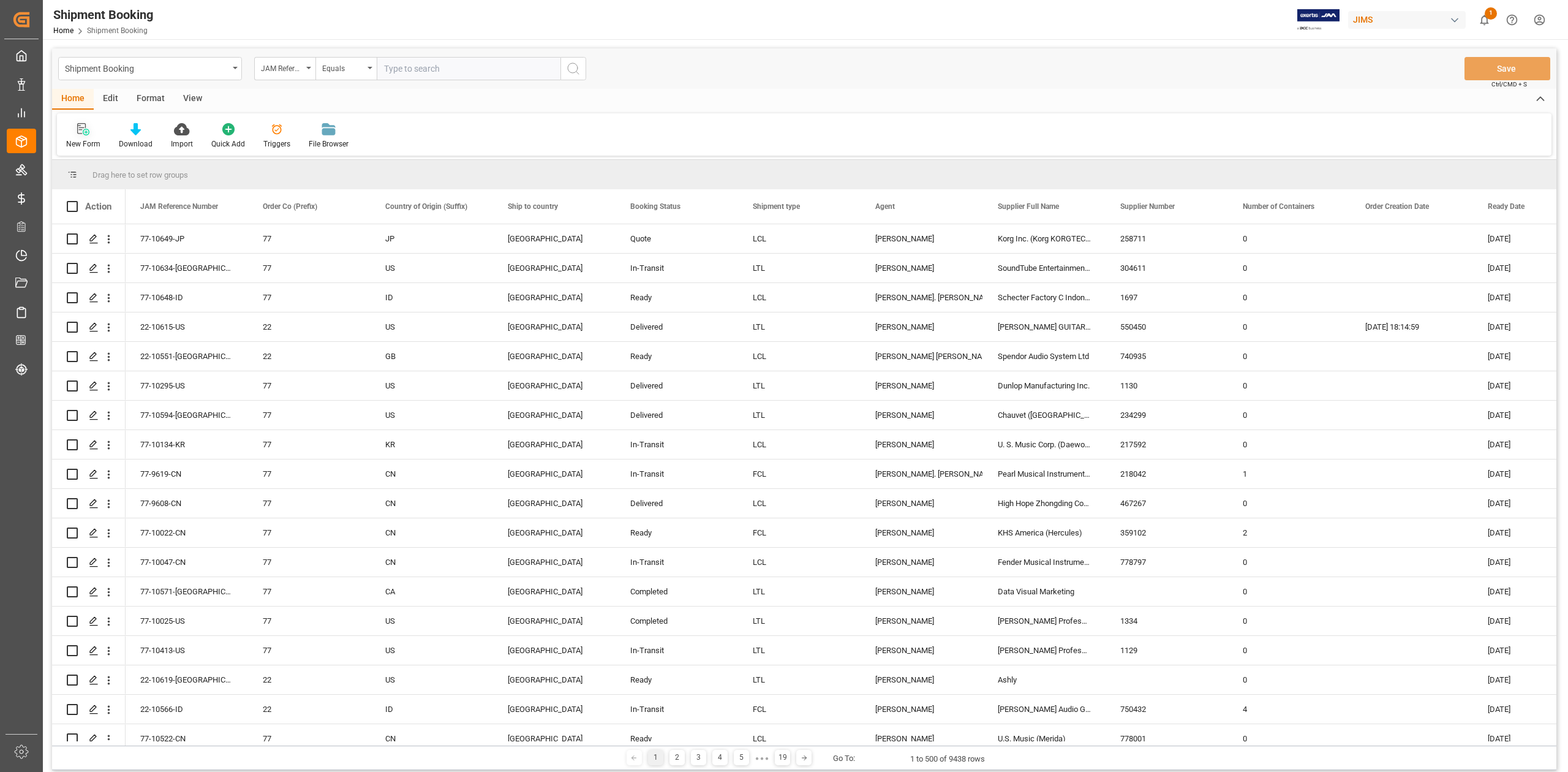
click at [78, 139] on div "New Form" at bounding box center [83, 144] width 34 height 11
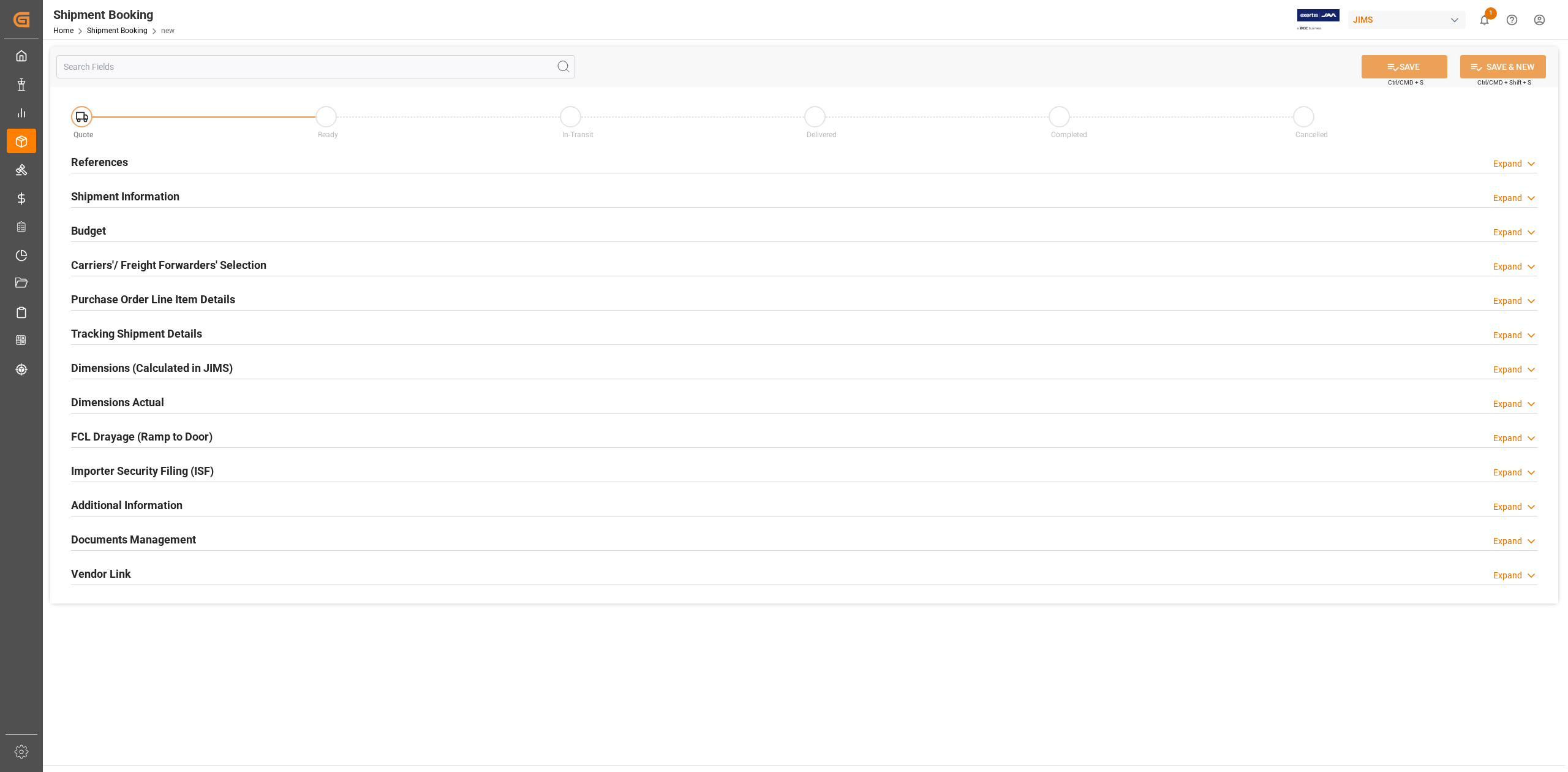
click at [119, 167] on h2 "References" at bounding box center [99, 162] width 57 height 17
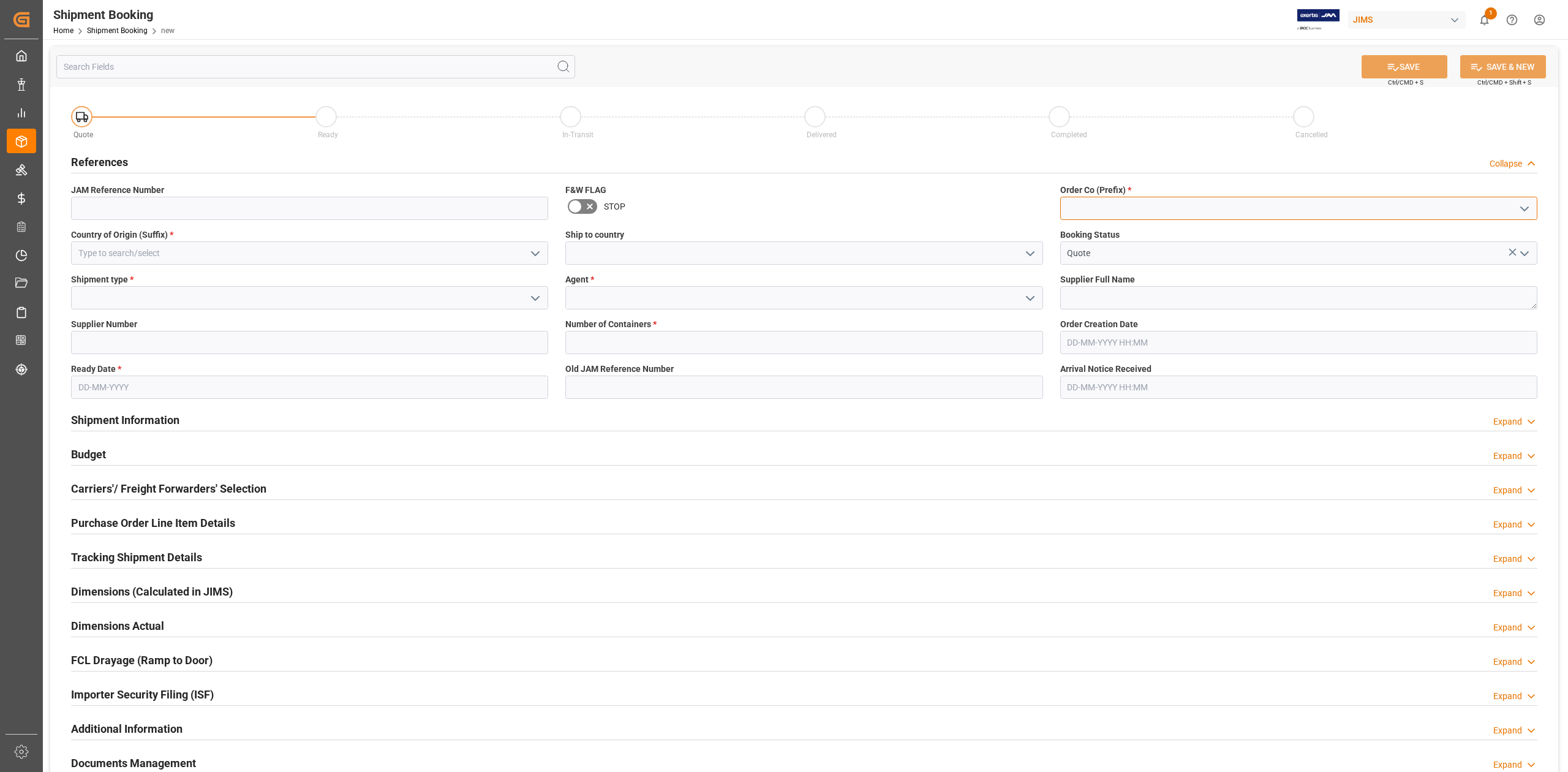
click at [1157, 213] on input at bounding box center [1299, 209] width 477 height 24
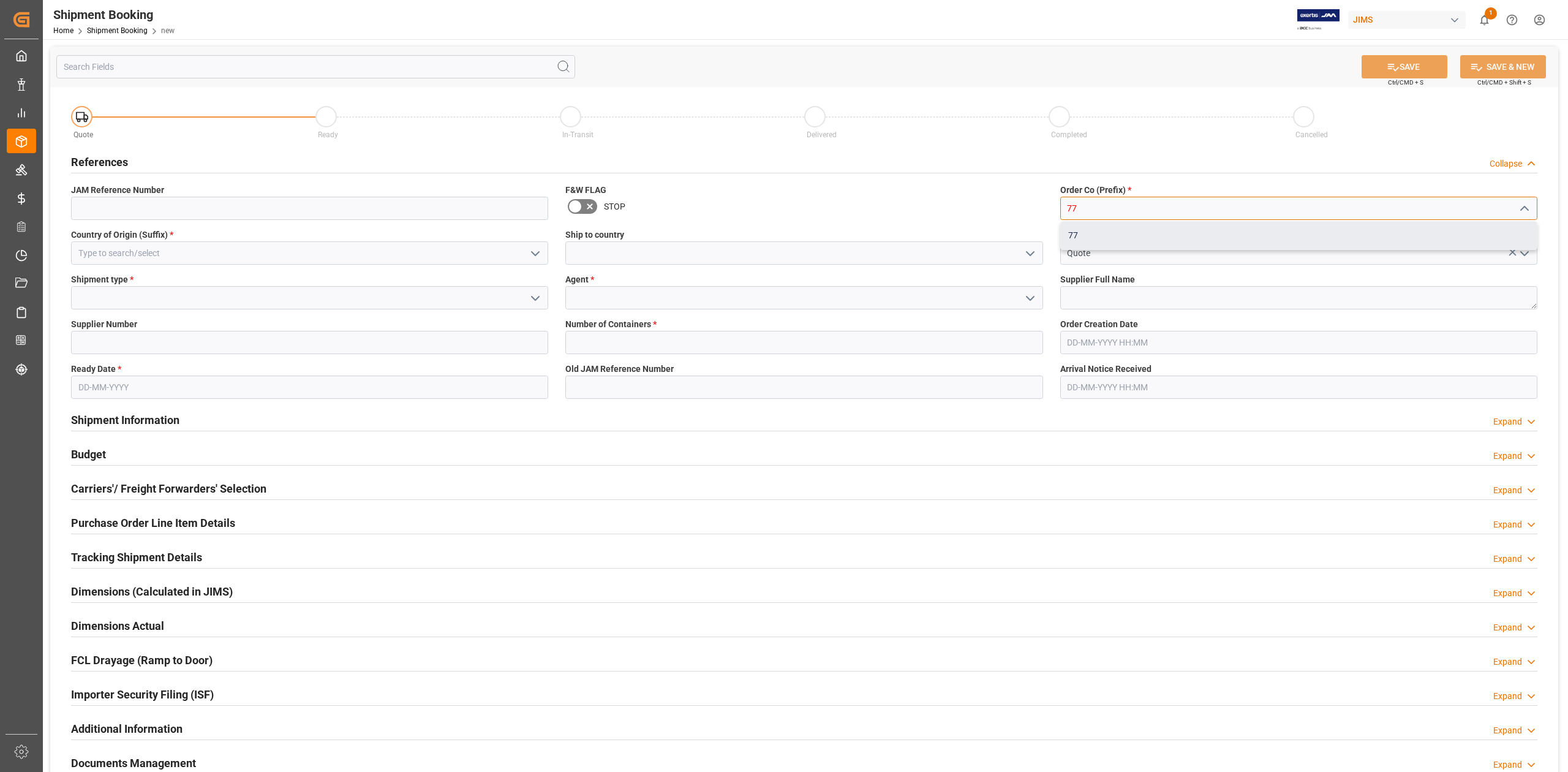
click at [1152, 233] on div "77" at bounding box center [1299, 236] width 476 height 28
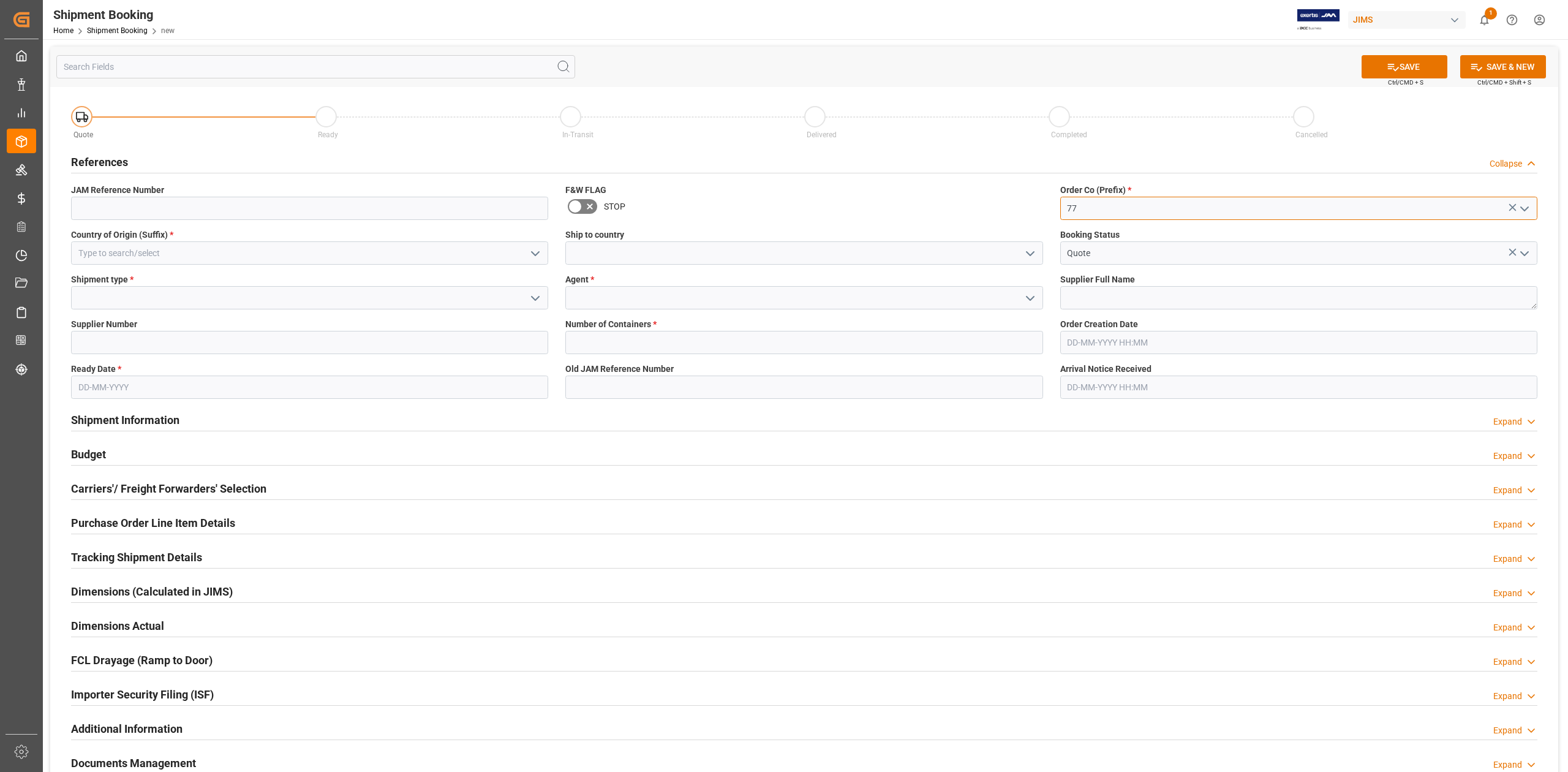
type input "77"
click at [405, 253] on input at bounding box center [309, 253] width 477 height 24
click at [413, 283] on div "IT" at bounding box center [309, 280] width 476 height 28
type input "IT"
click at [838, 249] on input at bounding box center [804, 253] width 477 height 24
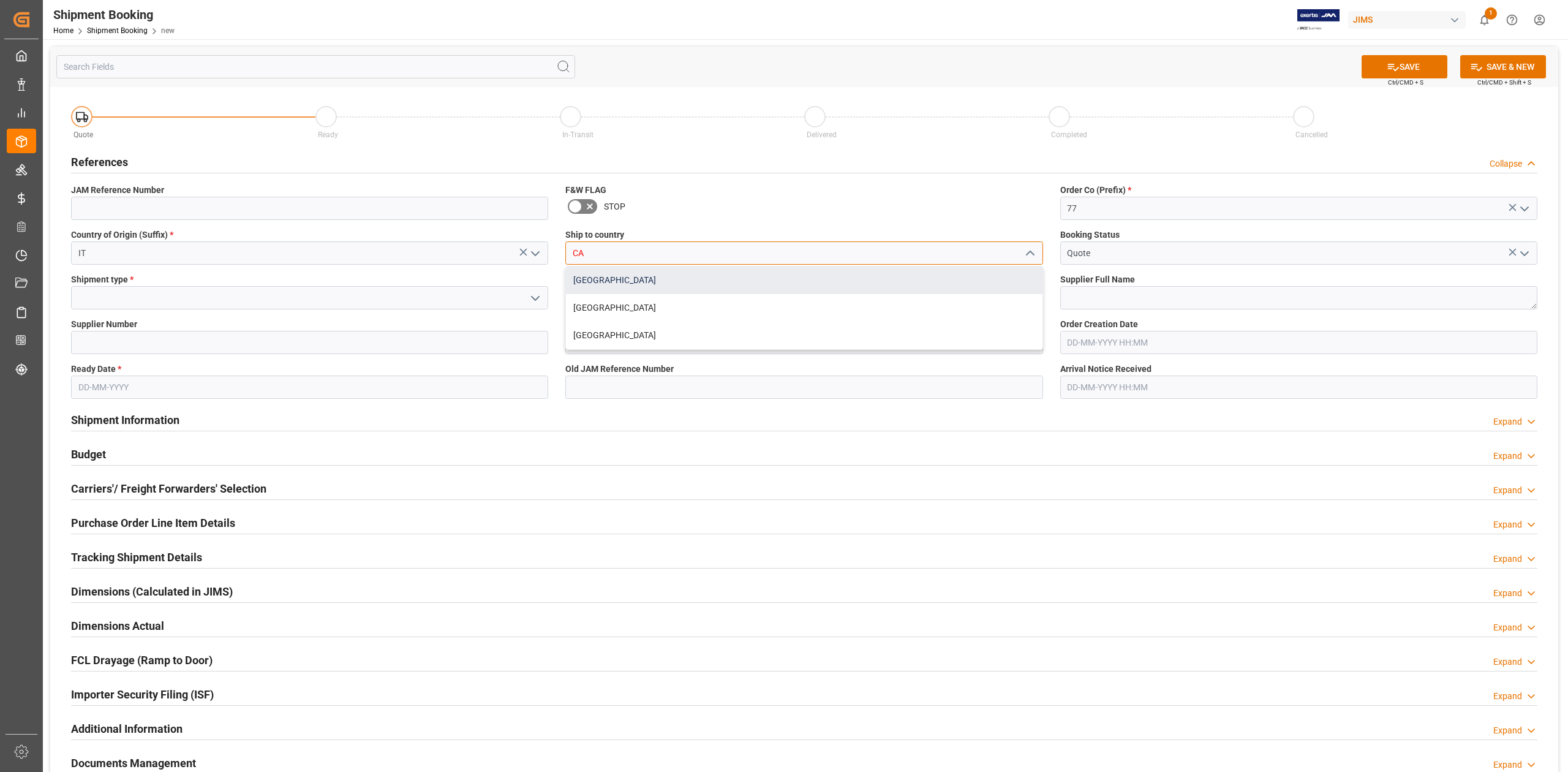
click at [731, 282] on div "[GEOGRAPHIC_DATA]" at bounding box center [804, 280] width 476 height 28
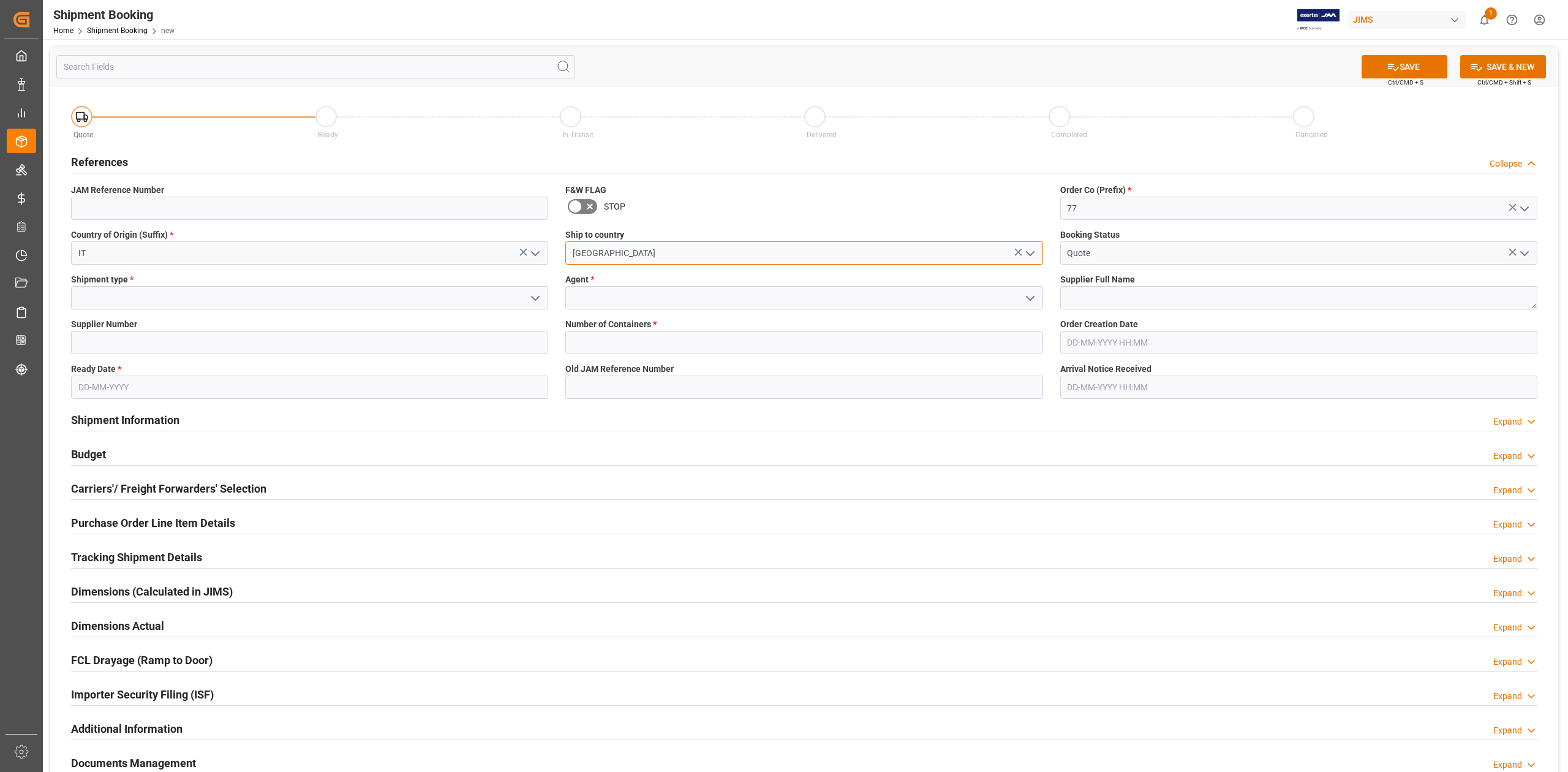
type input "[GEOGRAPHIC_DATA]"
click at [132, 295] on input at bounding box center [309, 298] width 477 height 24
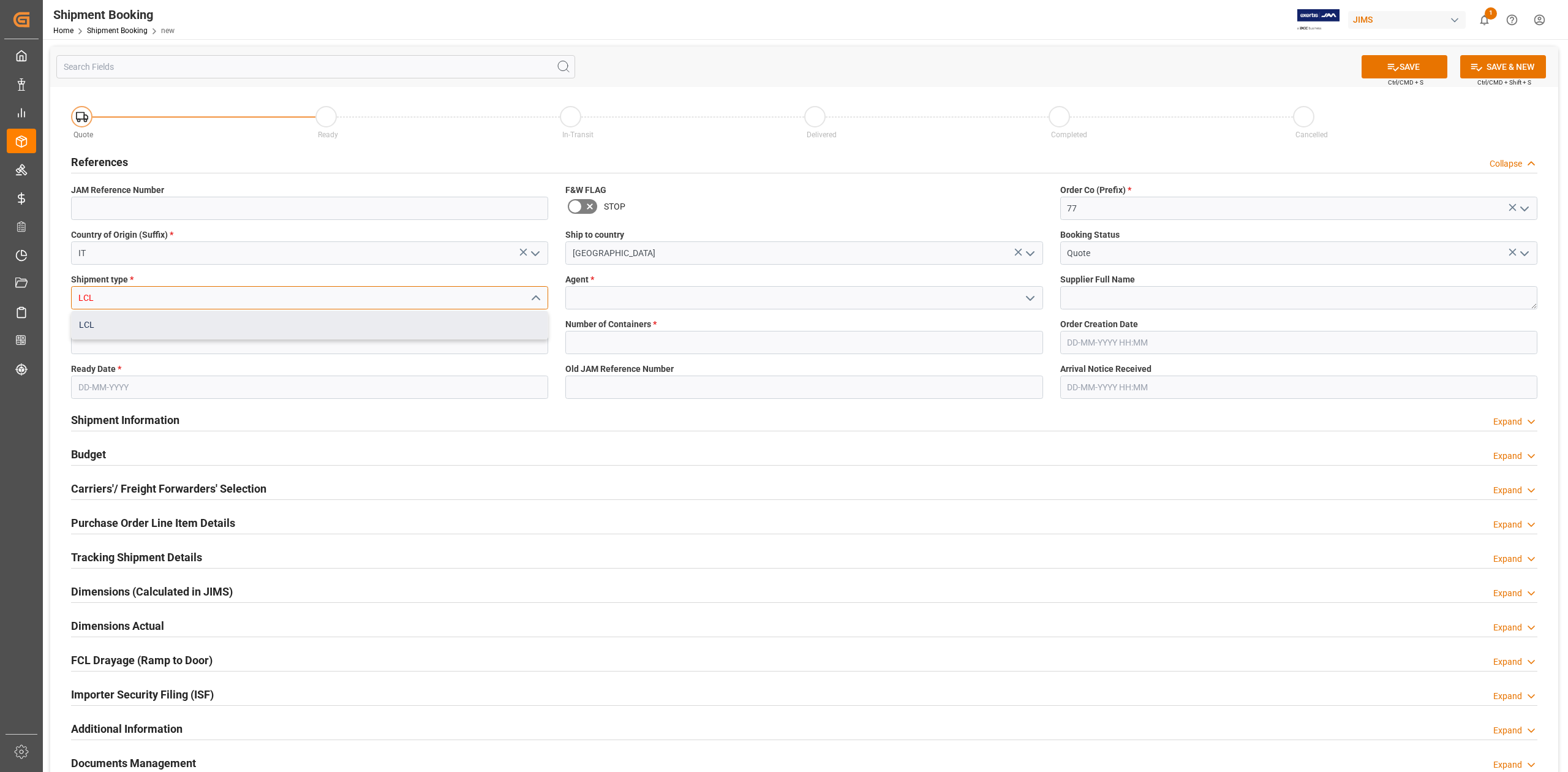
click at [145, 318] on div "LCL" at bounding box center [309, 325] width 476 height 28
type input "LCL"
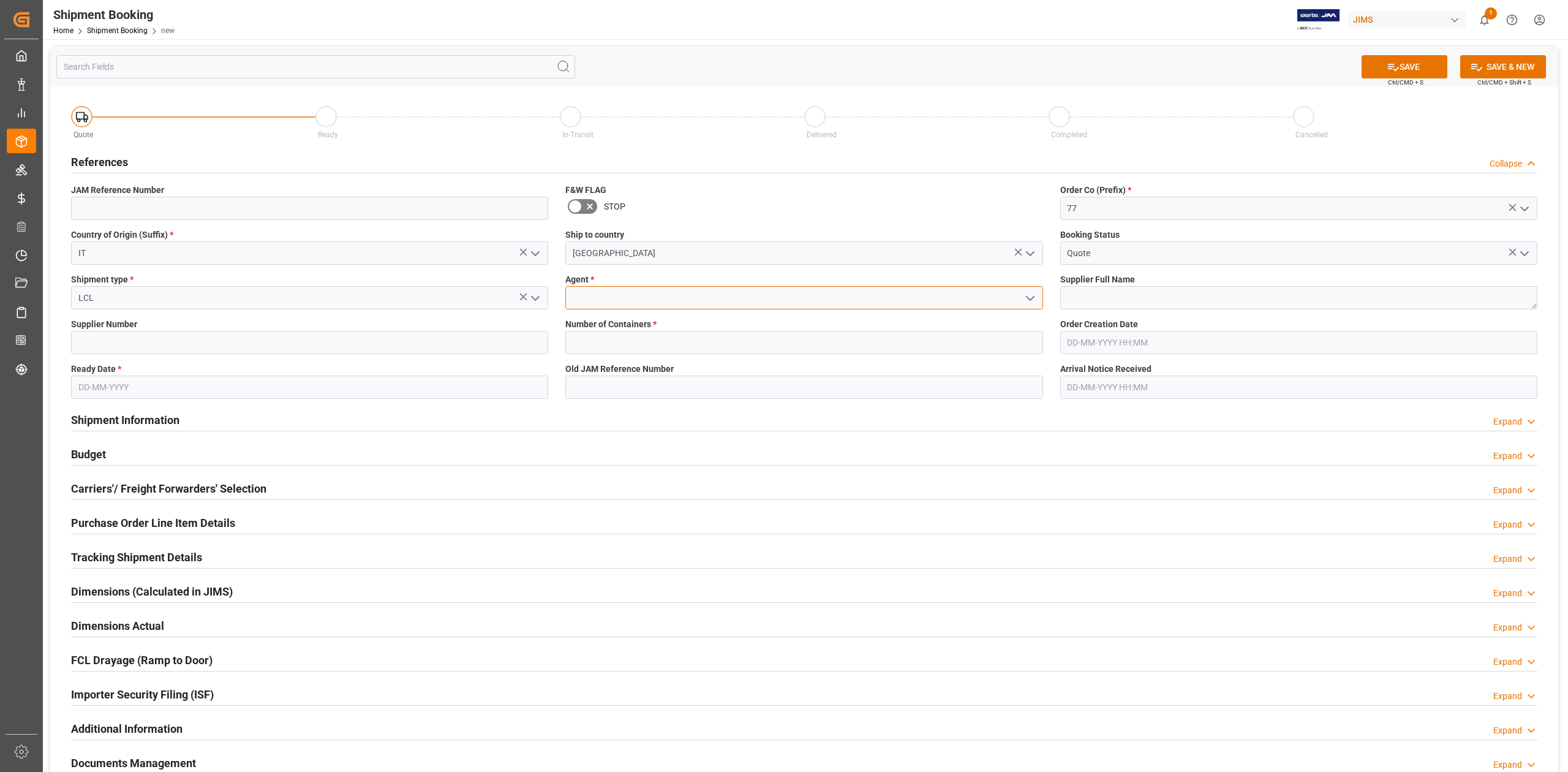
click at [620, 302] on input at bounding box center [804, 298] width 477 height 24
drag, startPoint x: 623, startPoint y: 326, endPoint x: 802, endPoint y: 299, distance: 181.0
click at [623, 327] on div "[PERSON_NAME]" at bounding box center [804, 325] width 476 height 28
type input "[PERSON_NAME]"
click at [1112, 291] on textarea at bounding box center [1299, 298] width 477 height 24
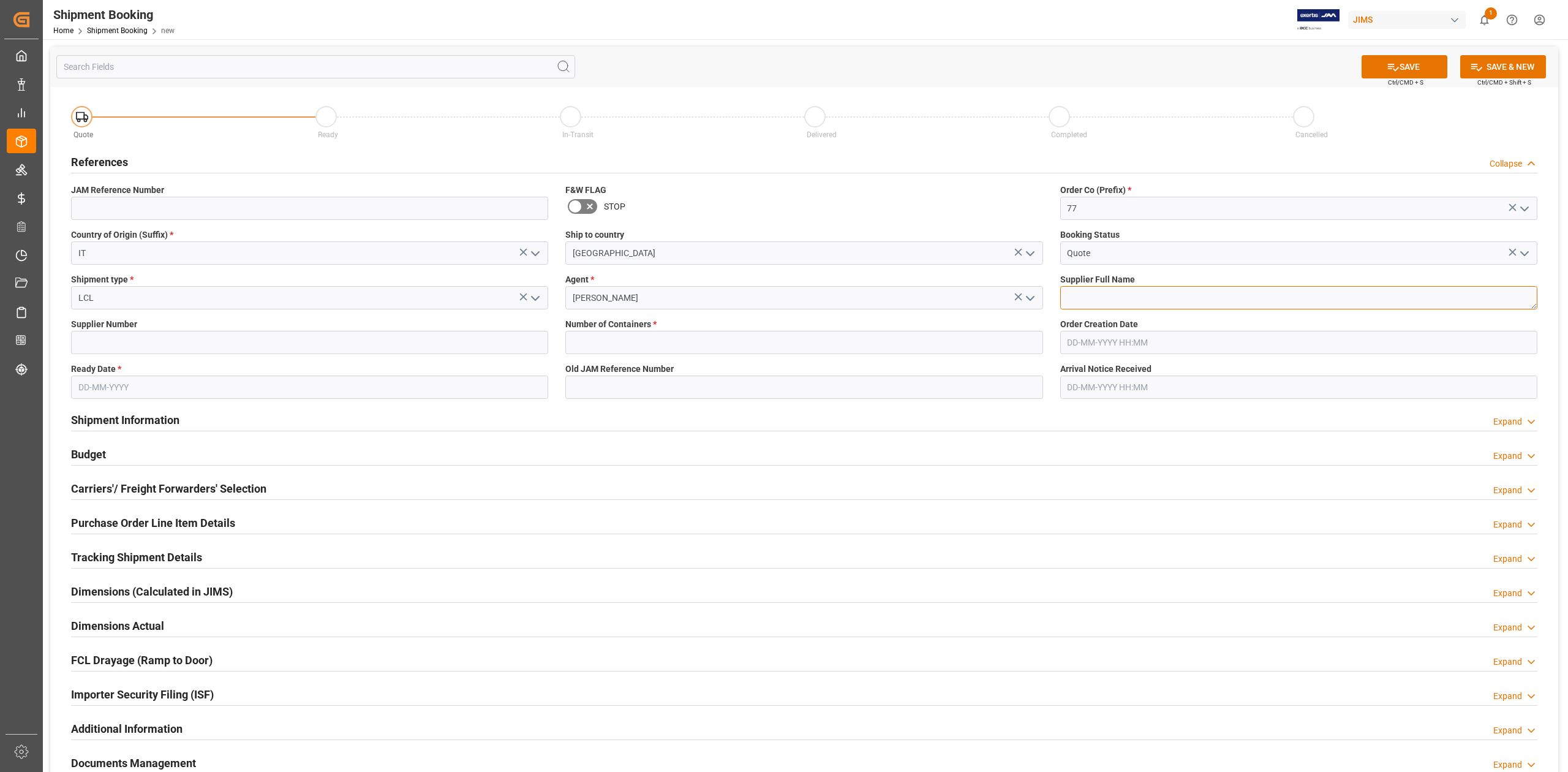
click at [1201, 302] on textarea at bounding box center [1299, 298] width 477 height 24
paste textarea "Korg USA Inc. (Korg Italy EUR)"
type textarea "Korg USA Inc. (Korg Italy EUR)"
click at [280, 344] on input at bounding box center [309, 343] width 477 height 24
paste input "217490"
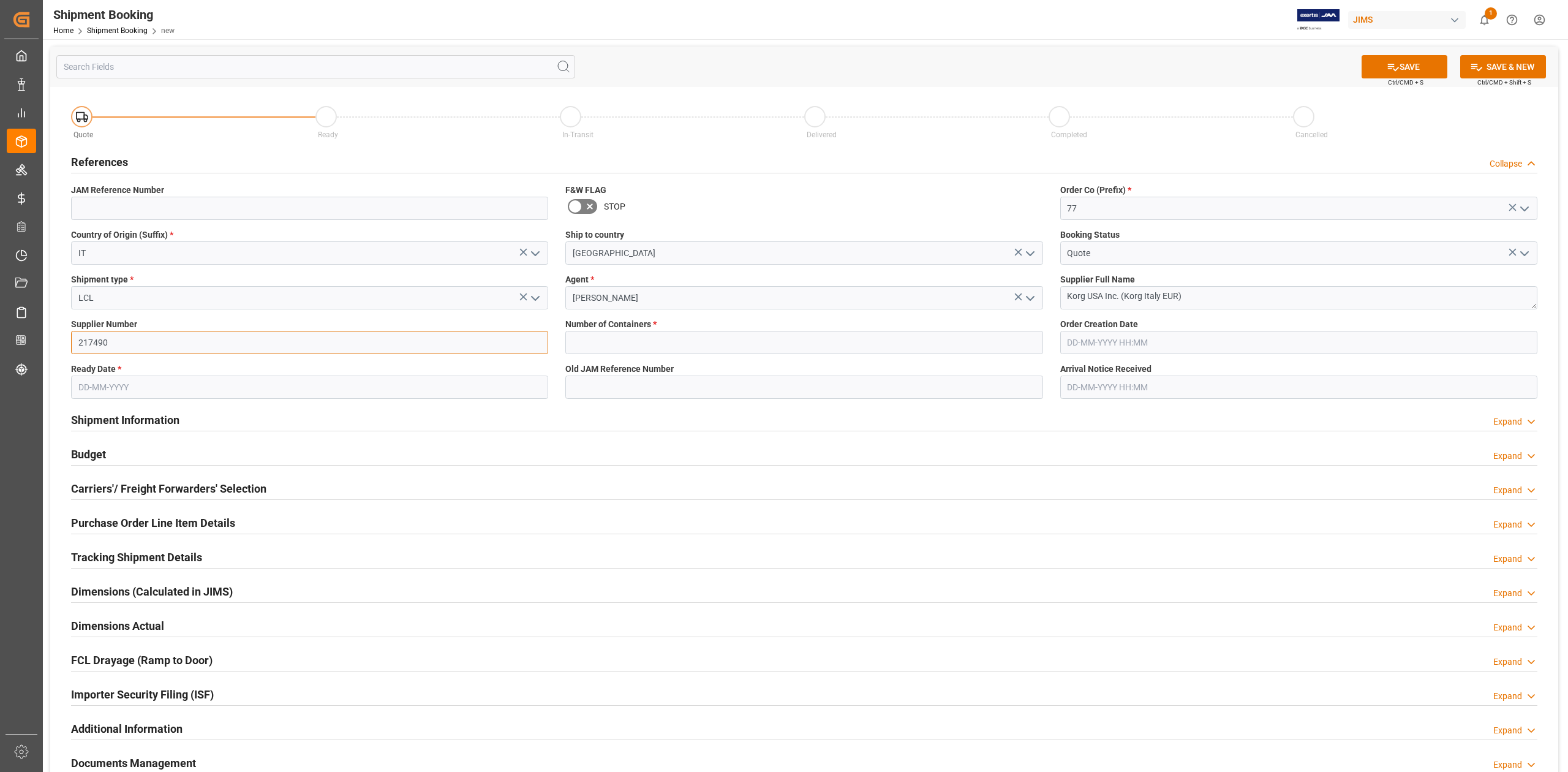
type input "217490"
click at [722, 348] on input "text" at bounding box center [804, 343] width 477 height 24
type input "0"
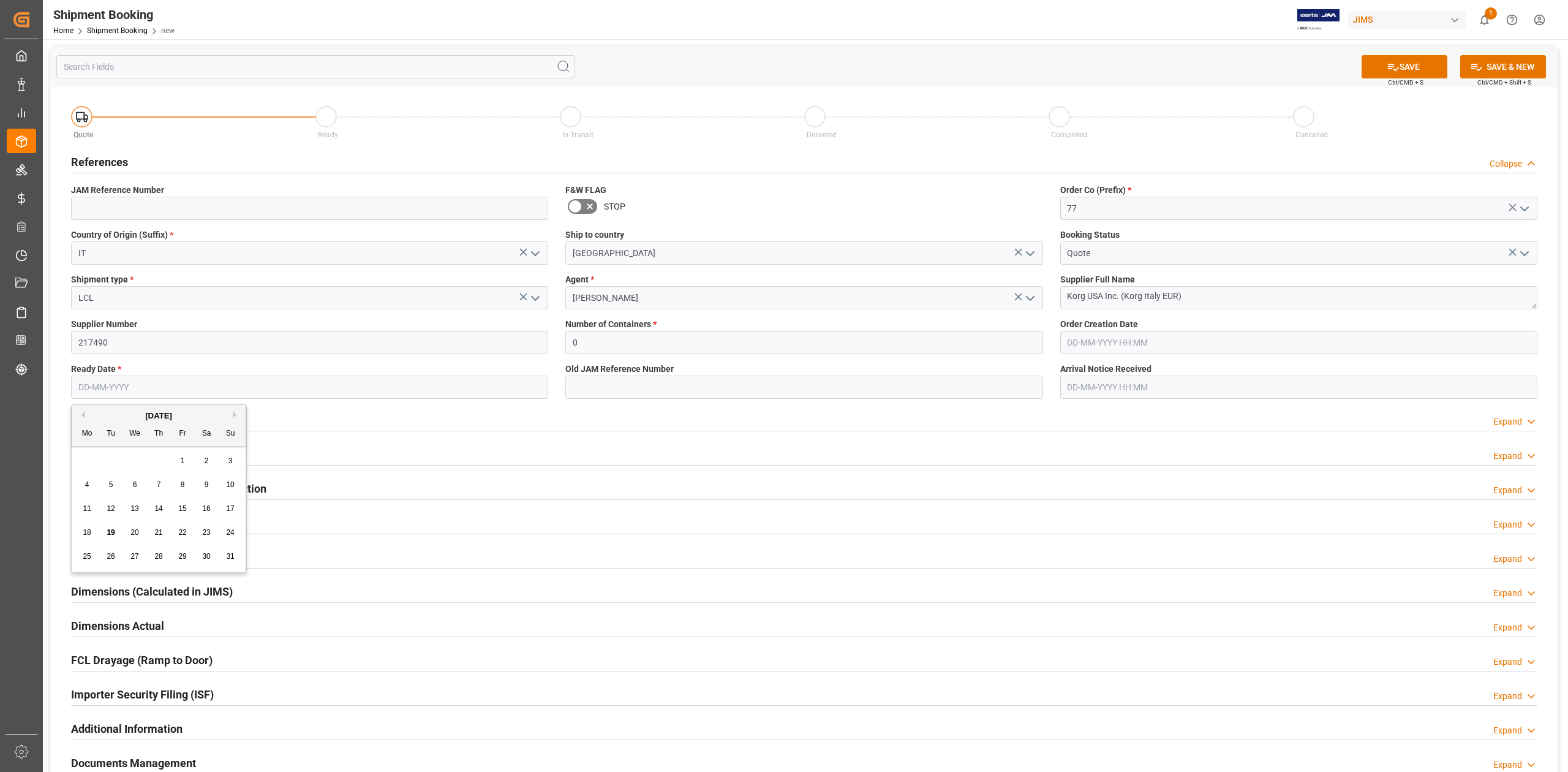
click at [505, 383] on input "text" at bounding box center [309, 387] width 477 height 24
type input "[DATE]"
click at [1416, 64] on button "SAVE" at bounding box center [1405, 67] width 86 height 24
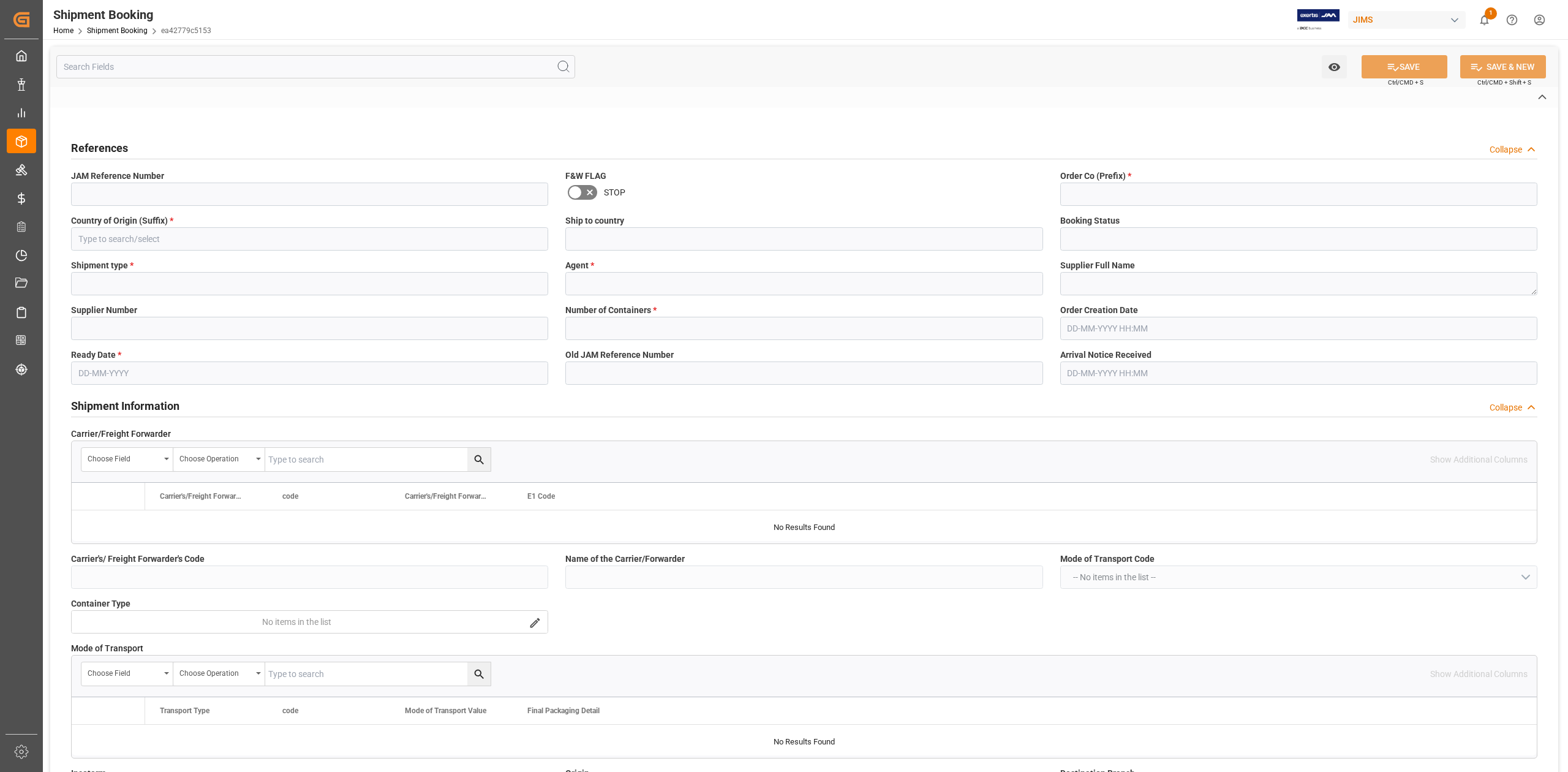
type input "77-10650-IT"
type input "77"
type input "IT"
type input "[GEOGRAPHIC_DATA]"
type input "Quote"
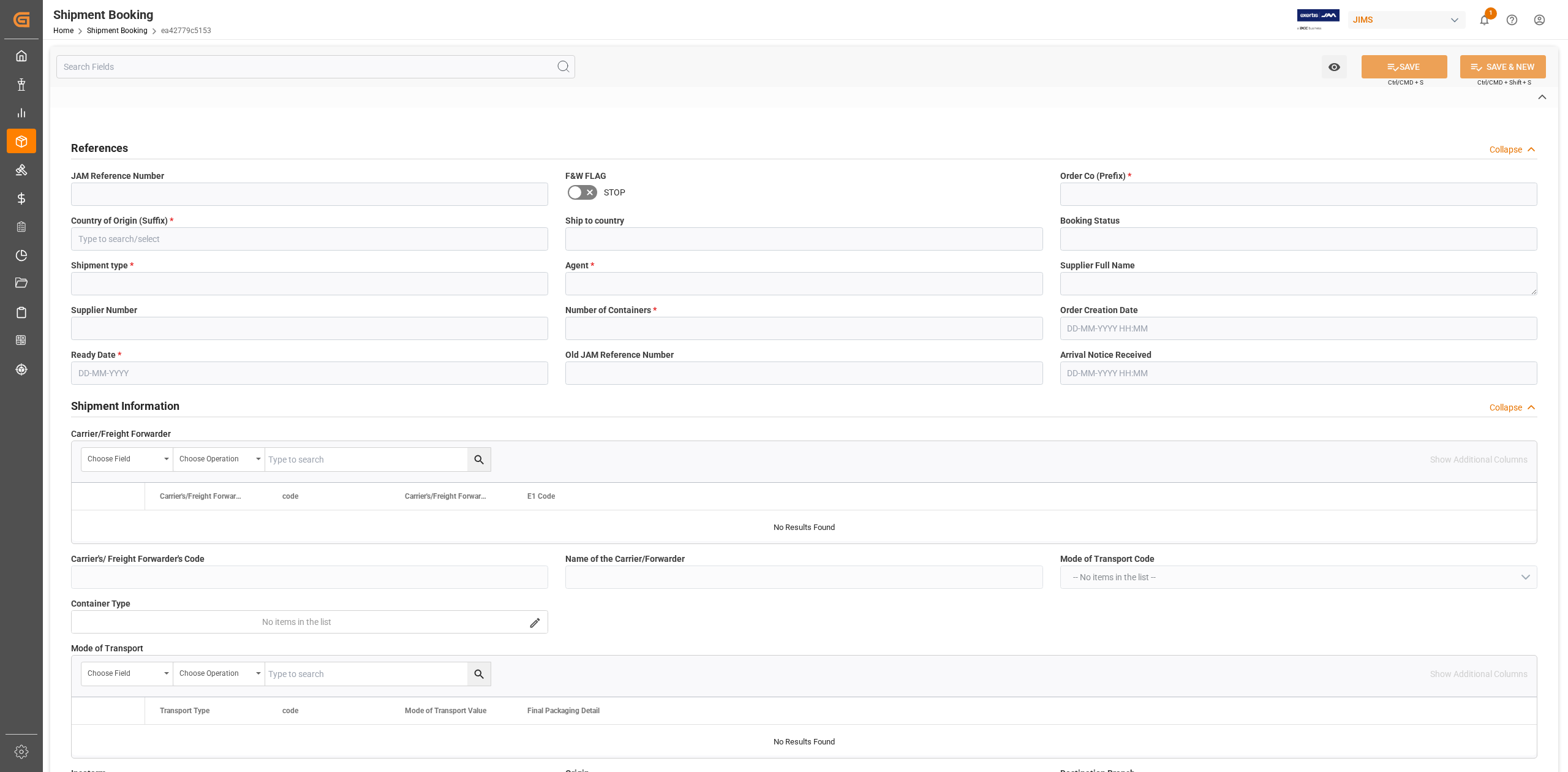
type input "LCL"
type input "[PERSON_NAME]"
type textarea "Korg USA Inc. (Korg Italy EUR)"
type input "217490"
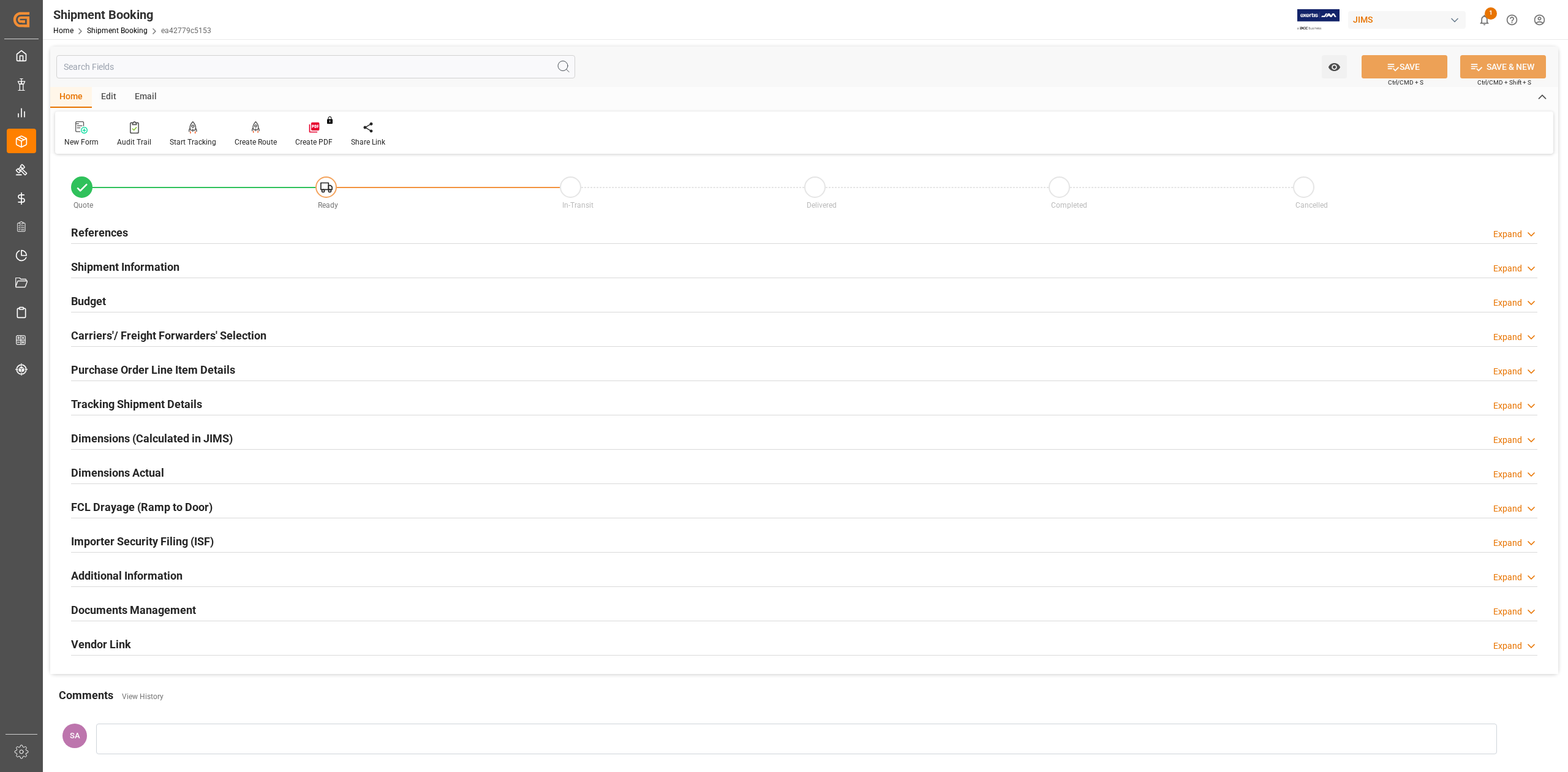
type input "0"
type input "[DATE]"
click at [119, 232] on h2 "References" at bounding box center [99, 232] width 57 height 17
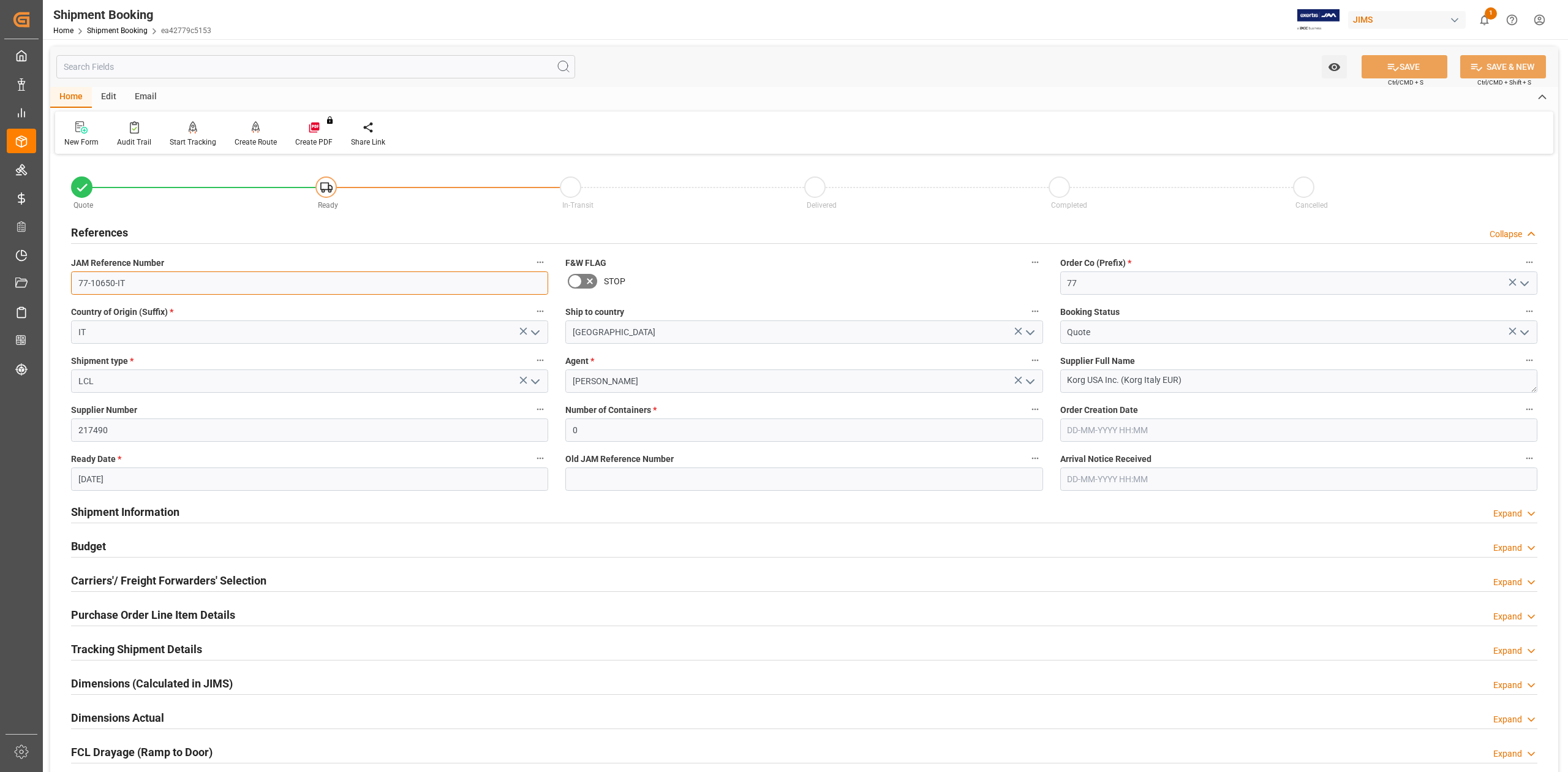
click at [170, 271] on input "77-10650-IT" at bounding box center [309, 283] width 477 height 24
click at [169, 272] on input "77-10650-IT" at bounding box center [309, 283] width 477 height 24
